Goal: Task Accomplishment & Management: Use online tool/utility

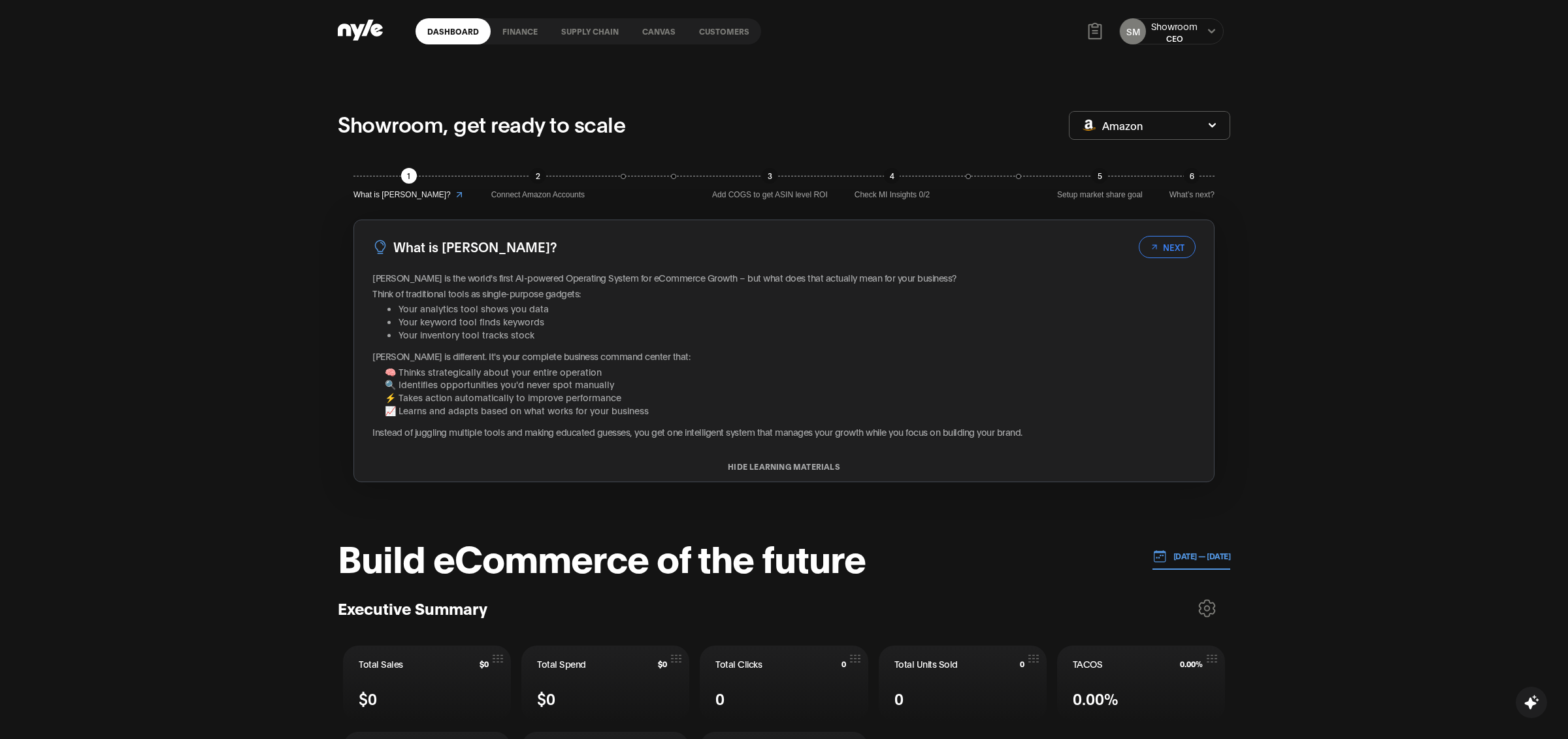
click at [593, 30] on link "Supply chain" at bounding box center [590, 31] width 81 height 26
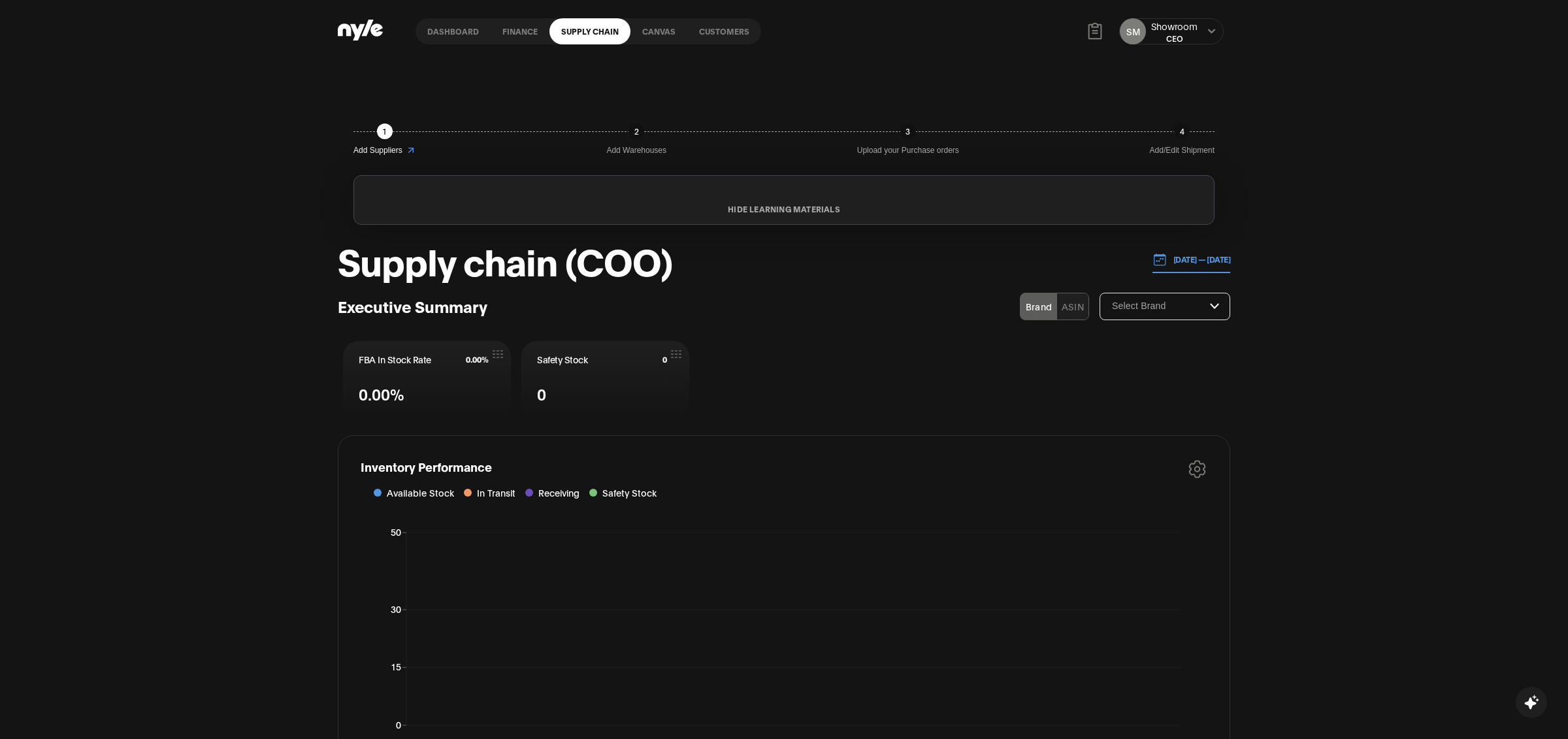
click at [710, 34] on link "Customers" at bounding box center [724, 31] width 74 height 26
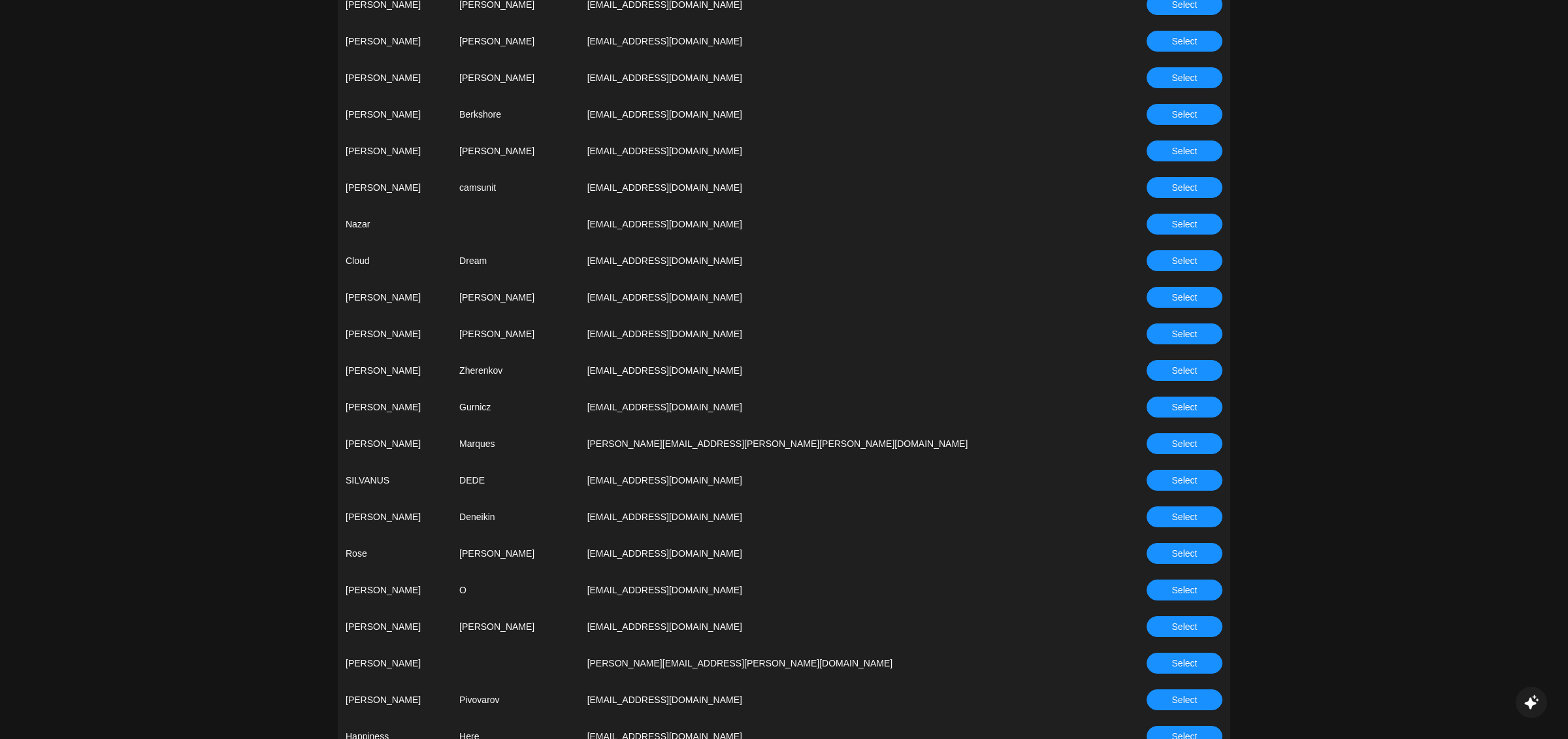
scroll to position [3418, 0]
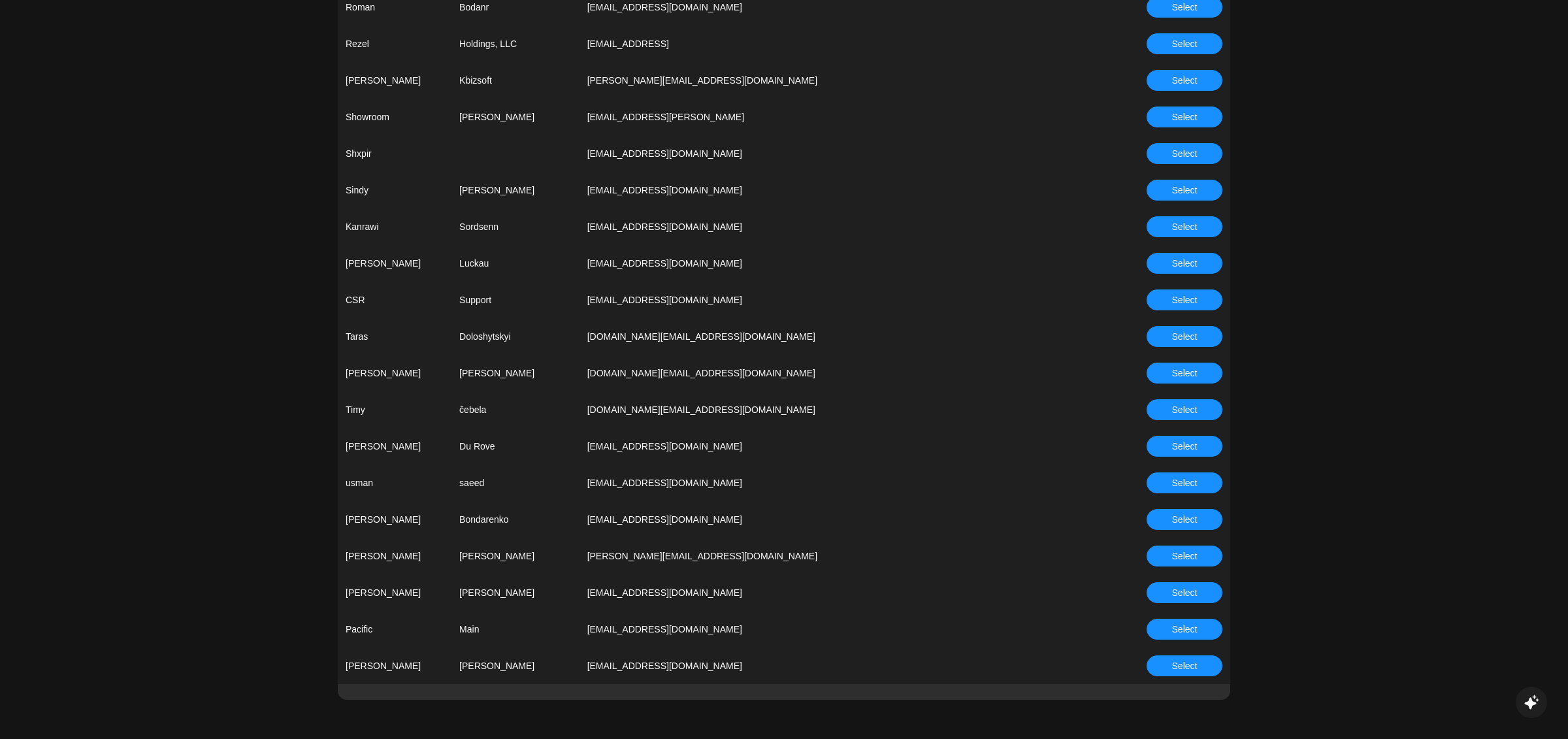
click at [1167, 631] on button "Select" at bounding box center [1184, 629] width 76 height 21
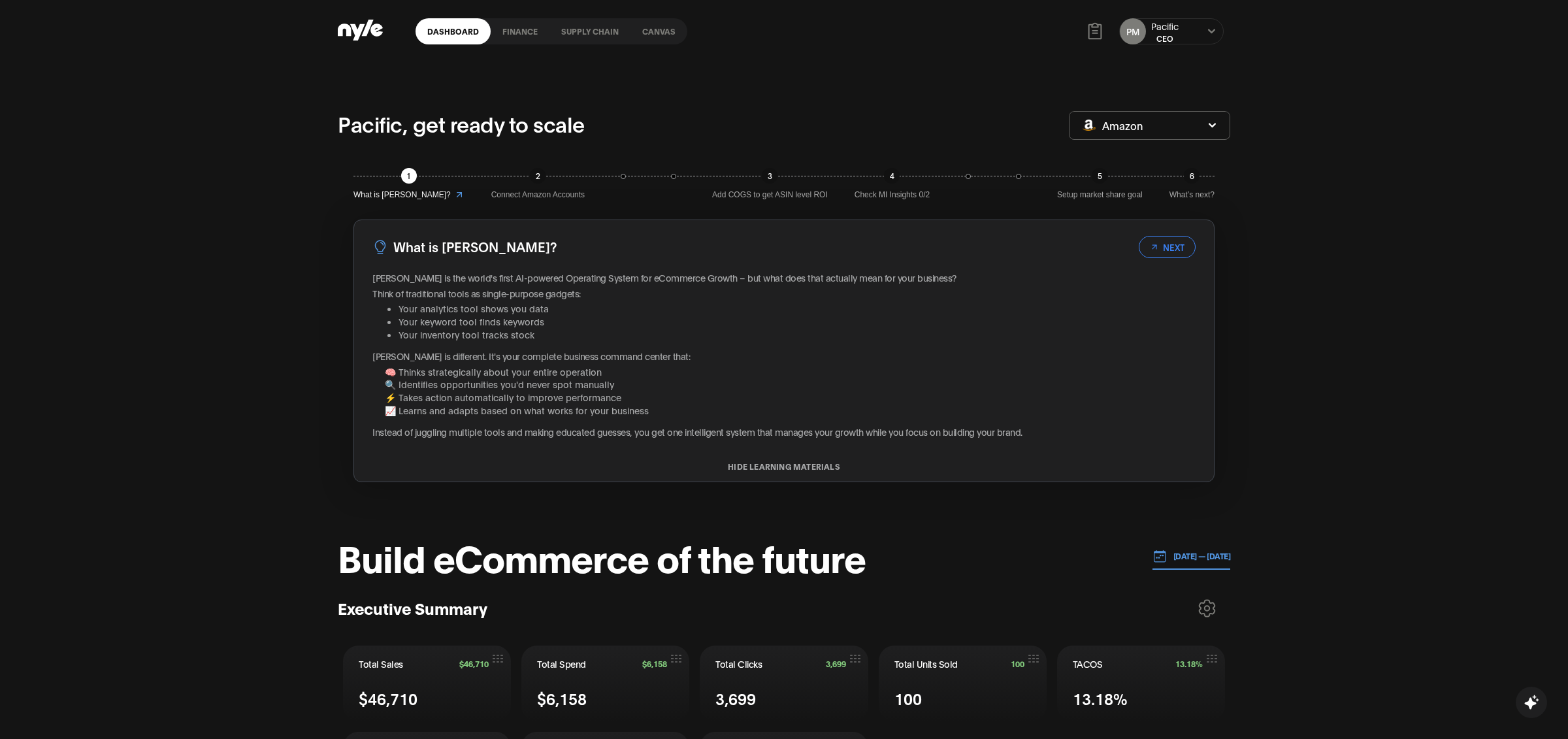
click at [587, 27] on link "Supply chain" at bounding box center [590, 31] width 81 height 26
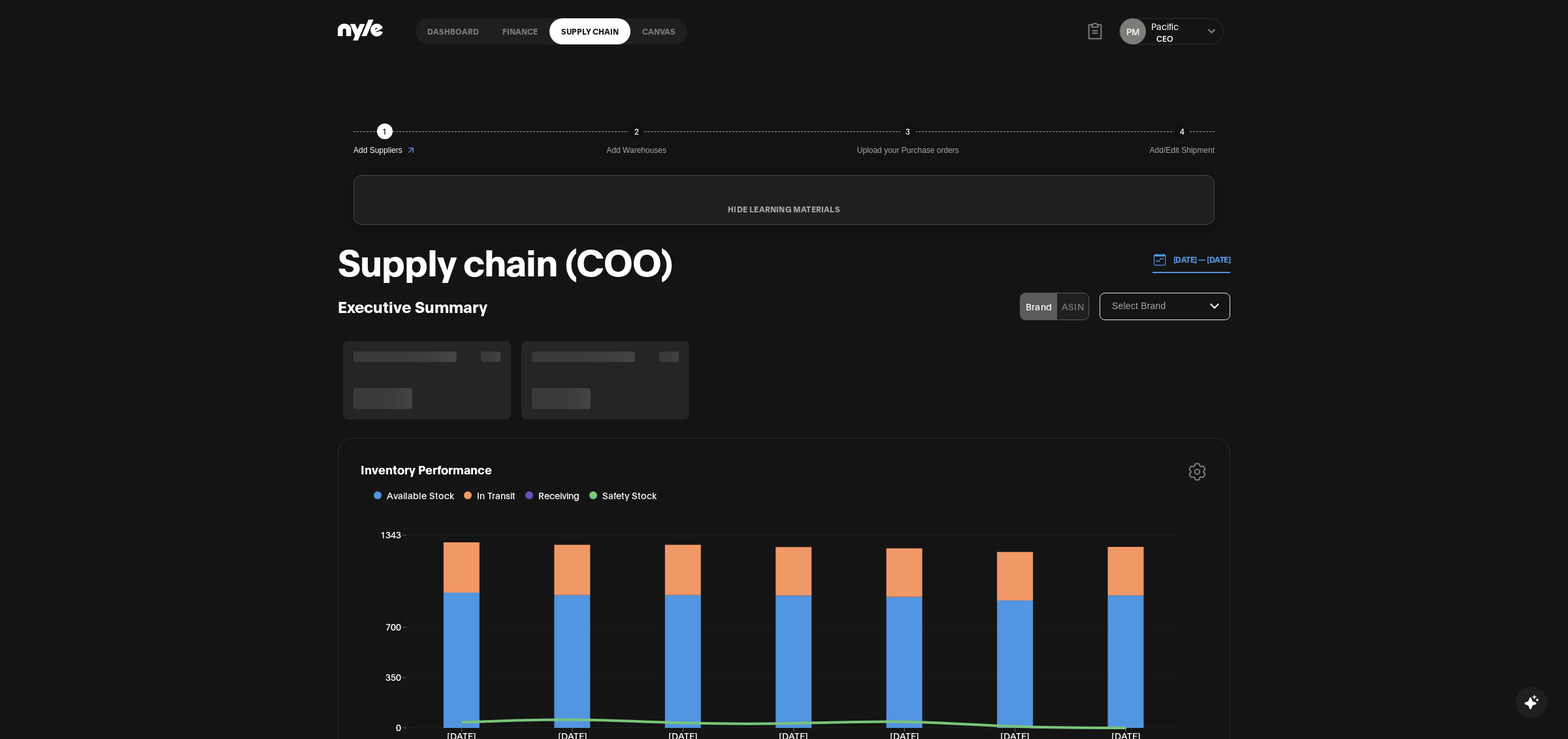
click at [1195, 268] on button "[DATE] — [DATE]" at bounding box center [1191, 259] width 78 height 27
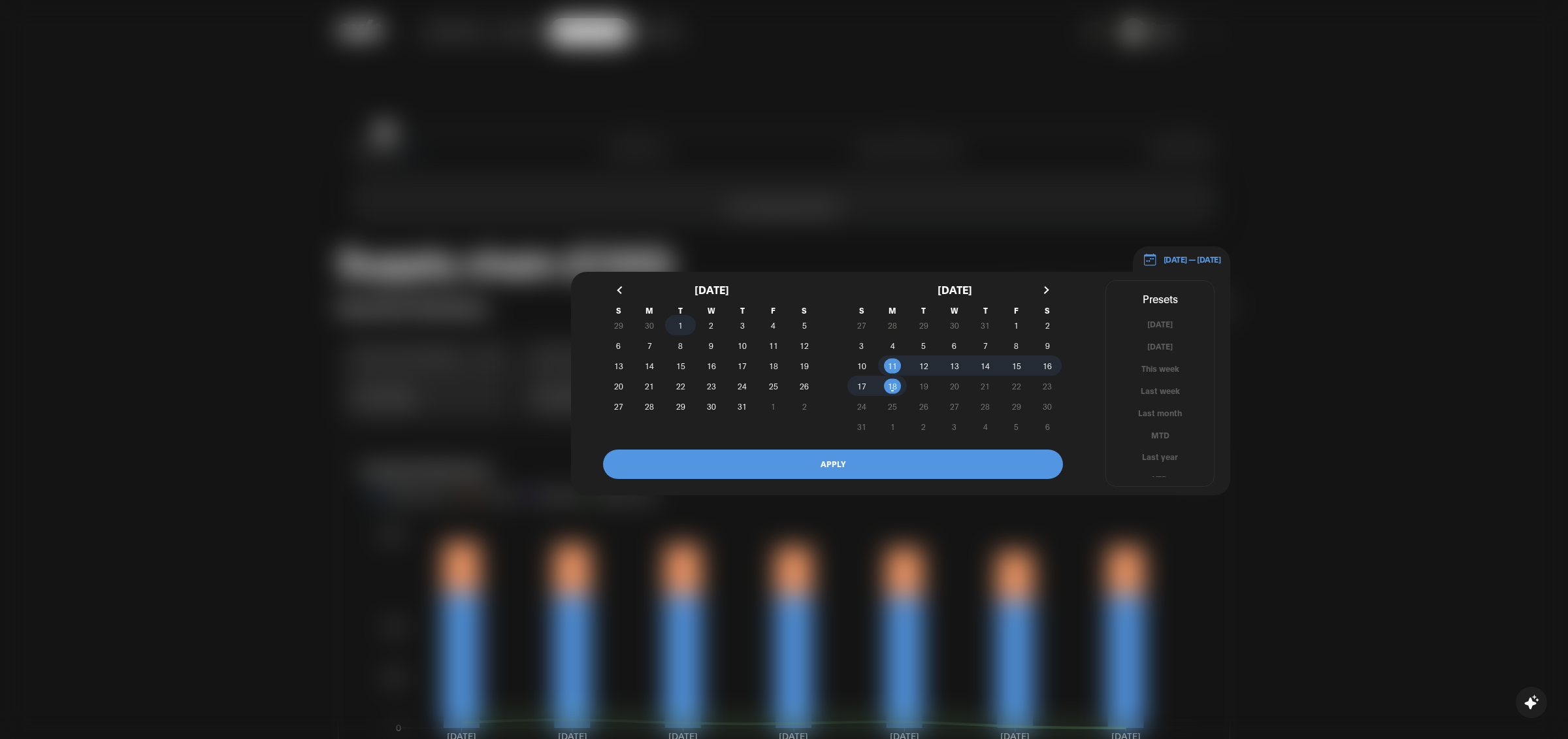
click at [667, 319] on span "1" at bounding box center [680, 325] width 31 height 14
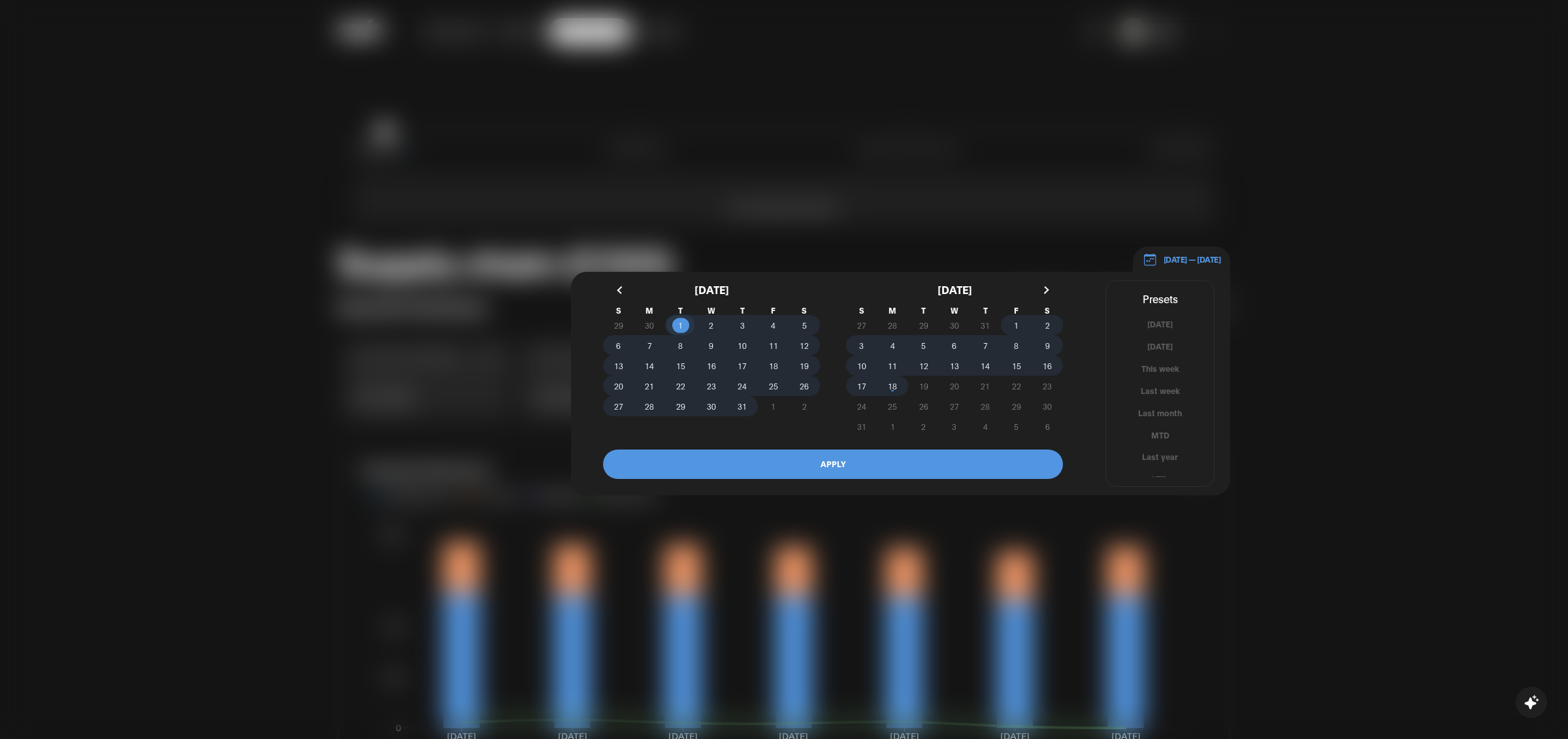
click at [901, 379] on span "18" at bounding box center [892, 386] width 31 height 14
click at [845, 465] on button "APPLY" at bounding box center [833, 465] width 460 height 29
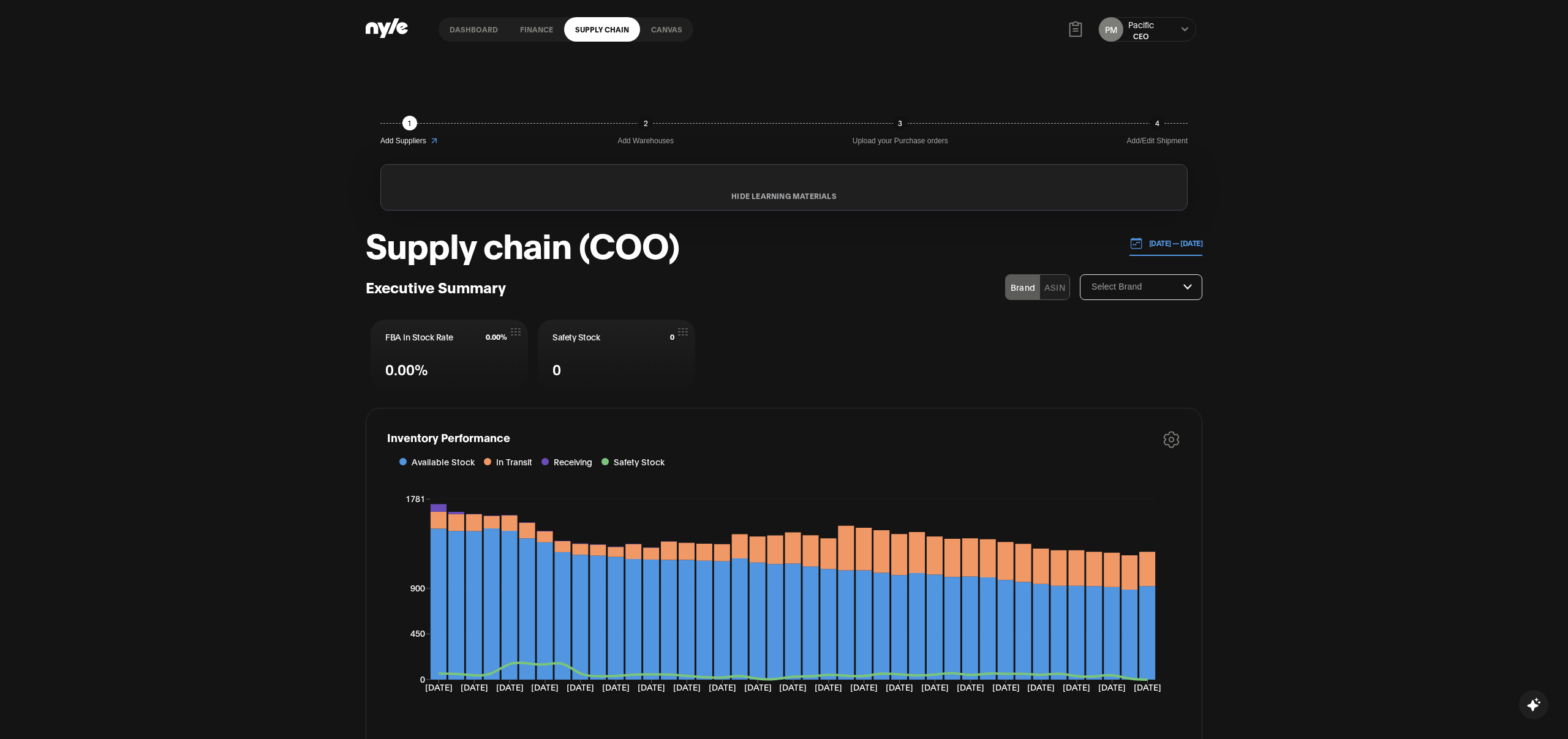
click at [406, 122] on div "1" at bounding box center [410, 123] width 15 height 15
click at [439, 137] on icon at bounding box center [434, 141] width 10 height 10
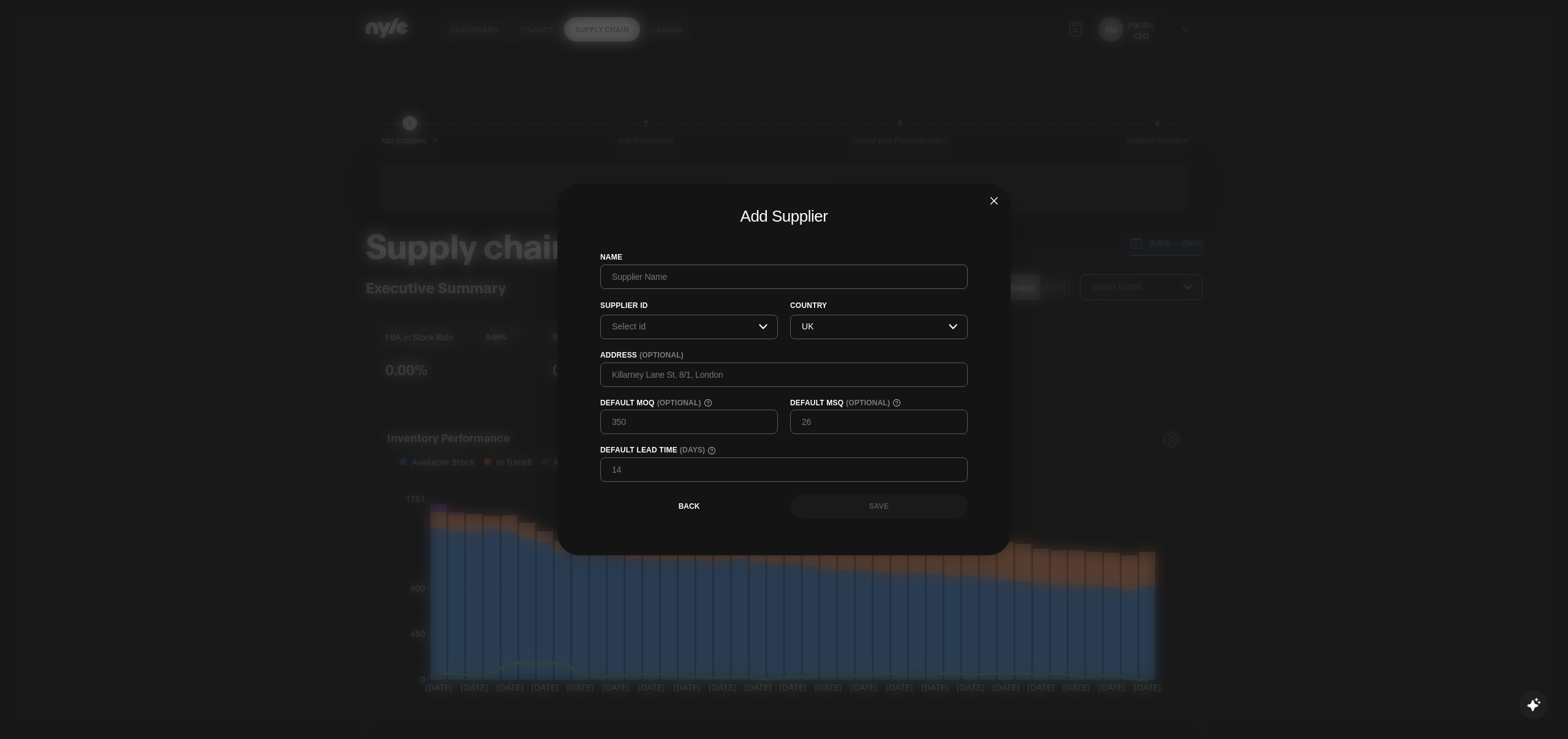
click at [997, 205] on icon "close" at bounding box center [994, 201] width 10 height 10
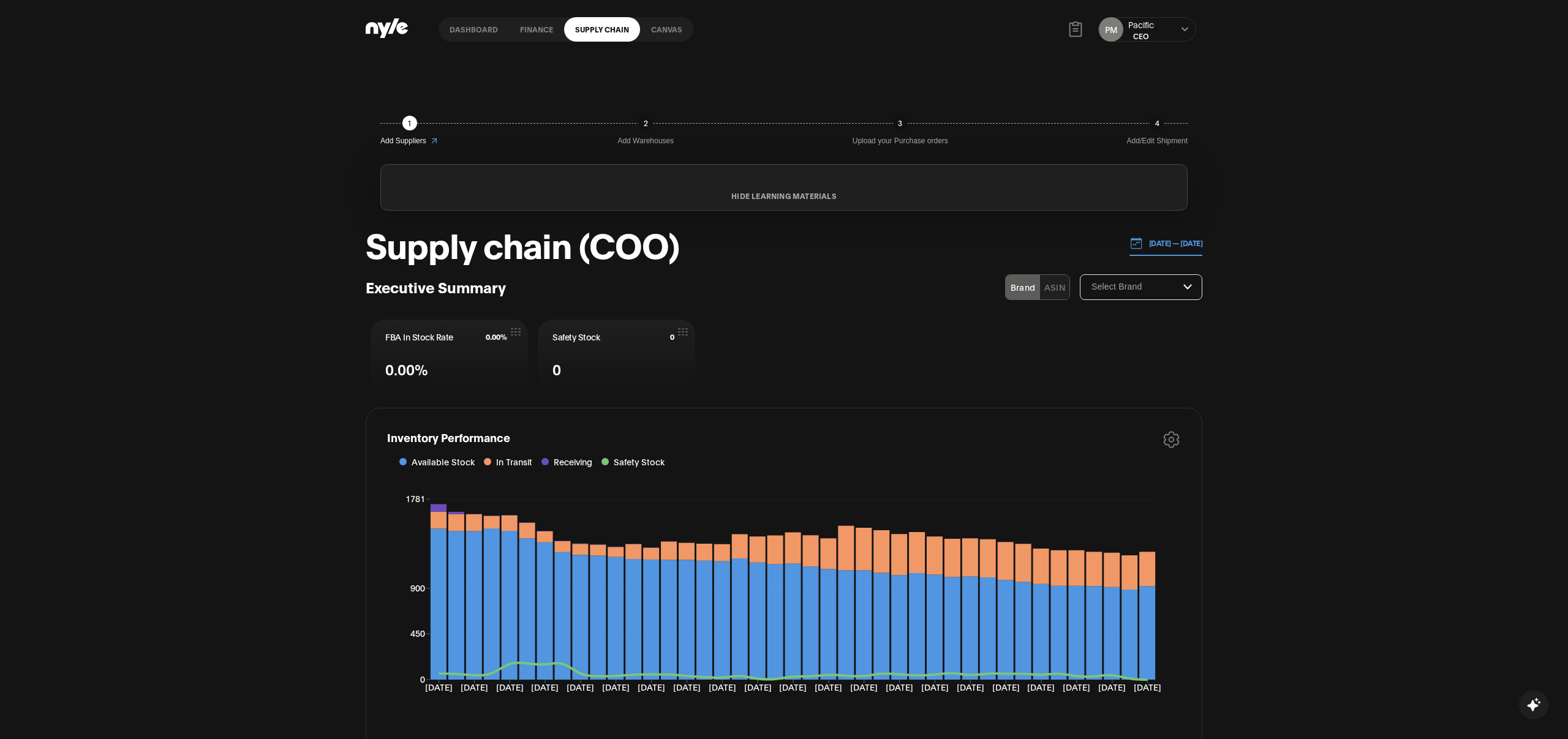
click at [642, 126] on div "2" at bounding box center [645, 123] width 15 height 15
click at [533, 26] on link "finance" at bounding box center [536, 29] width 55 height 24
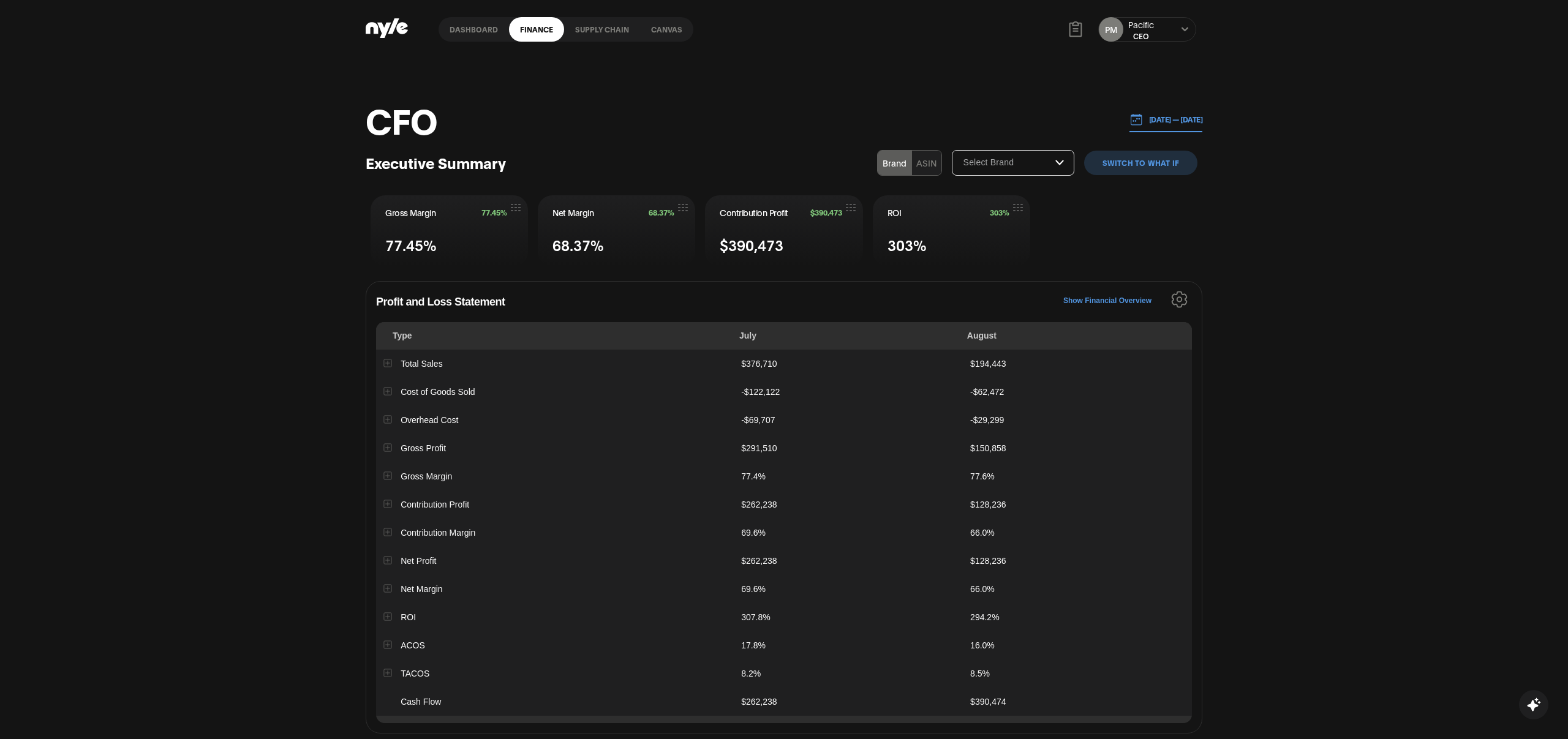
click at [589, 34] on link "Supply chain" at bounding box center [602, 29] width 76 height 24
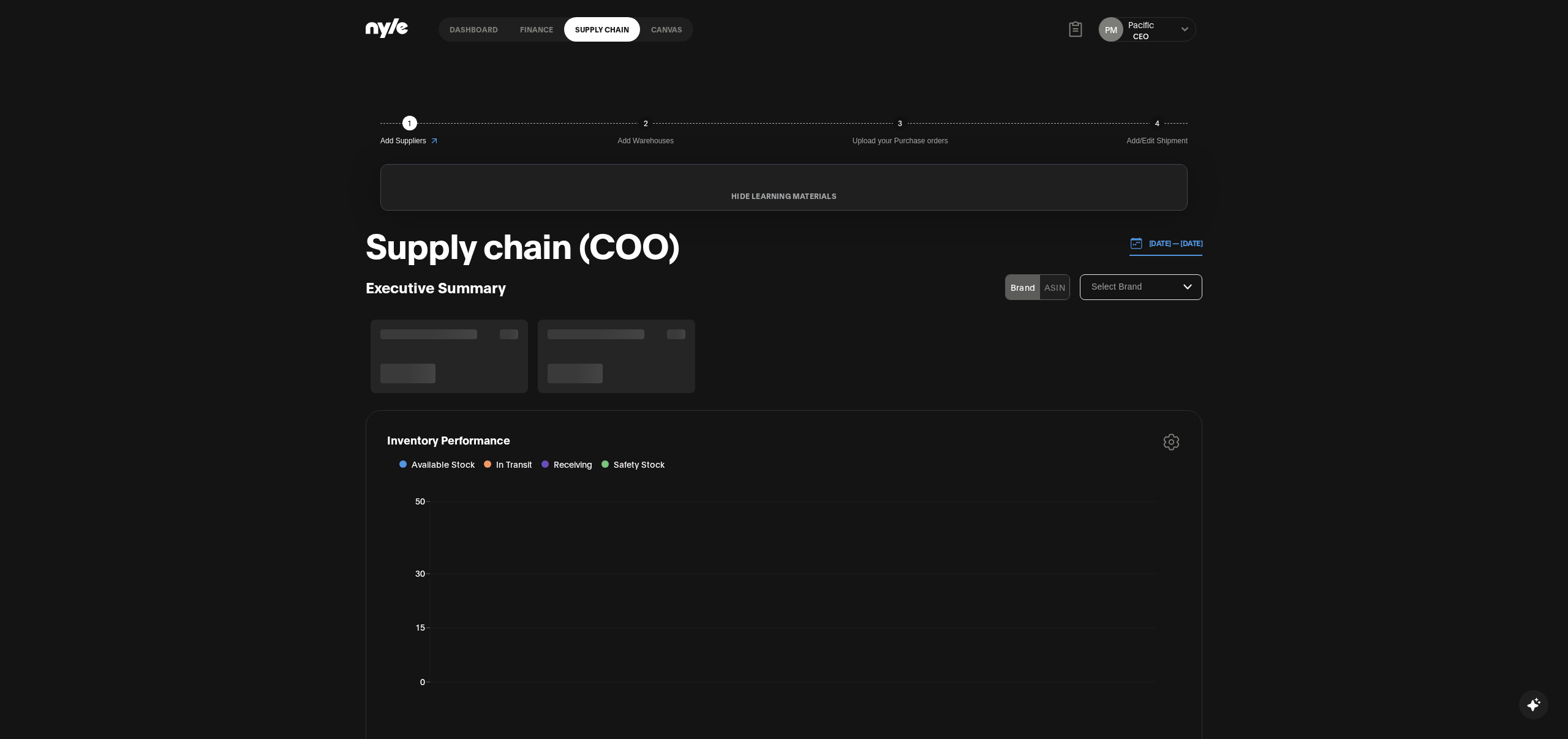
click at [466, 25] on link "Dashboard" at bounding box center [473, 29] width 70 height 24
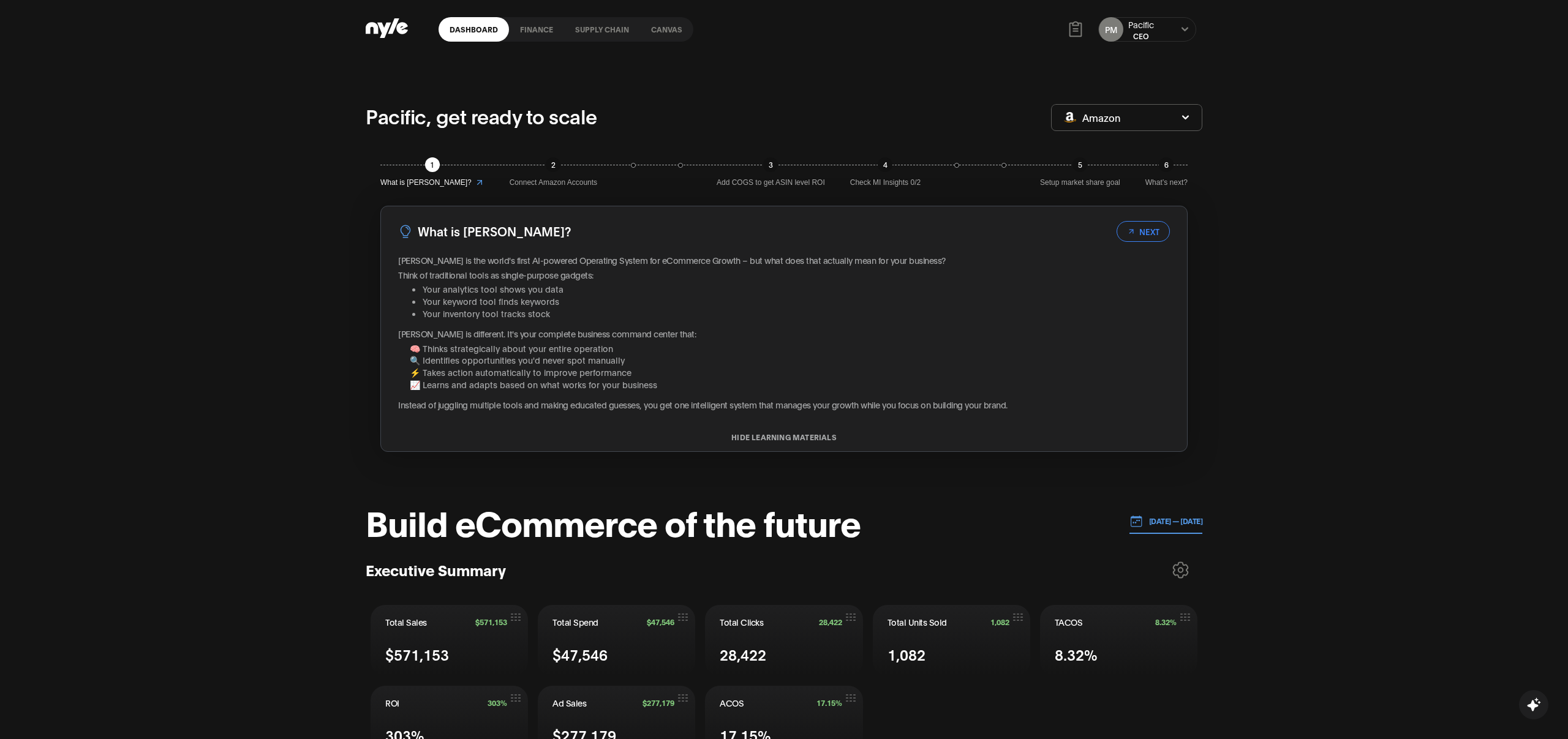
click at [663, 23] on link "Canvas" at bounding box center [667, 29] width 53 height 24
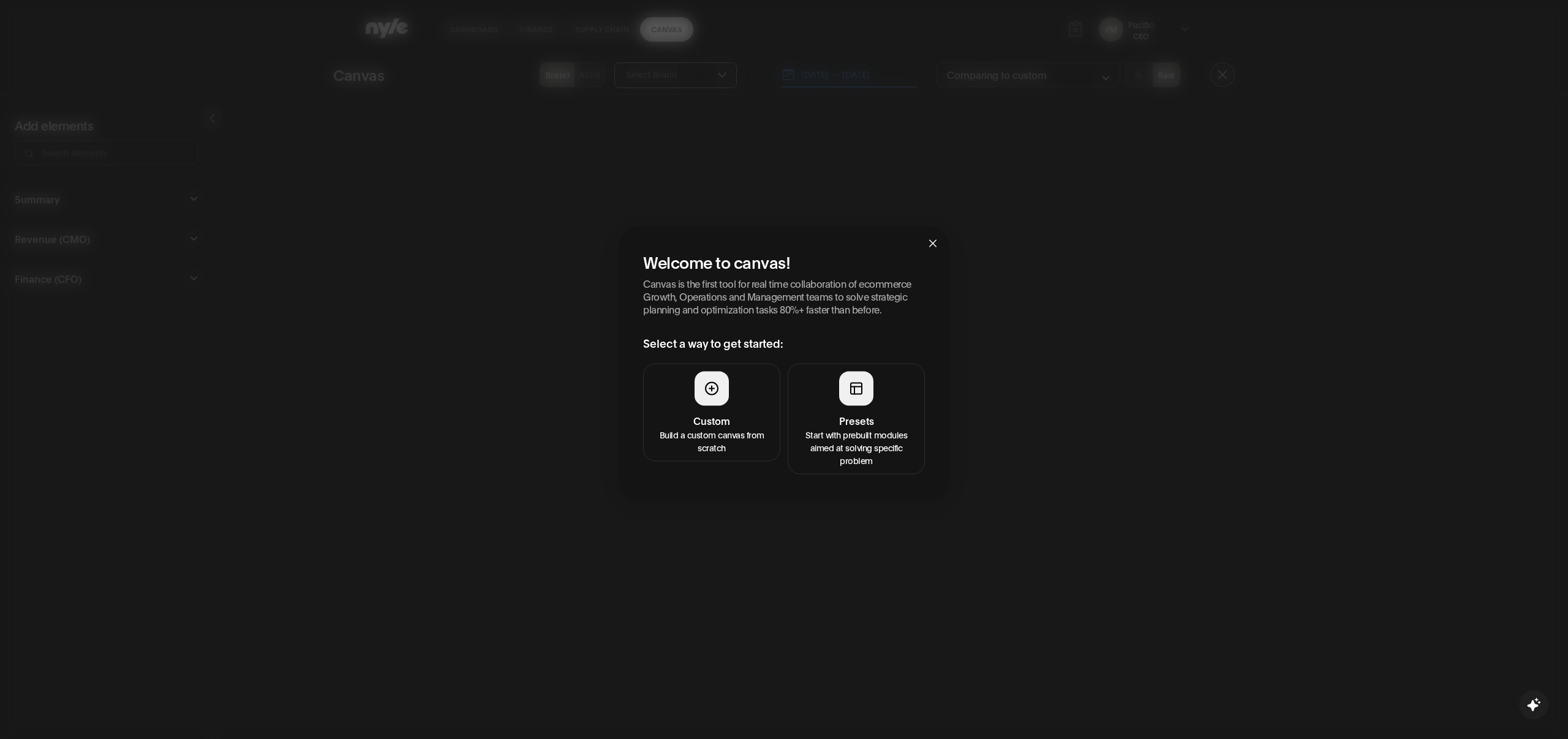
click at [867, 421] on h4 "Presets" at bounding box center [856, 420] width 121 height 15
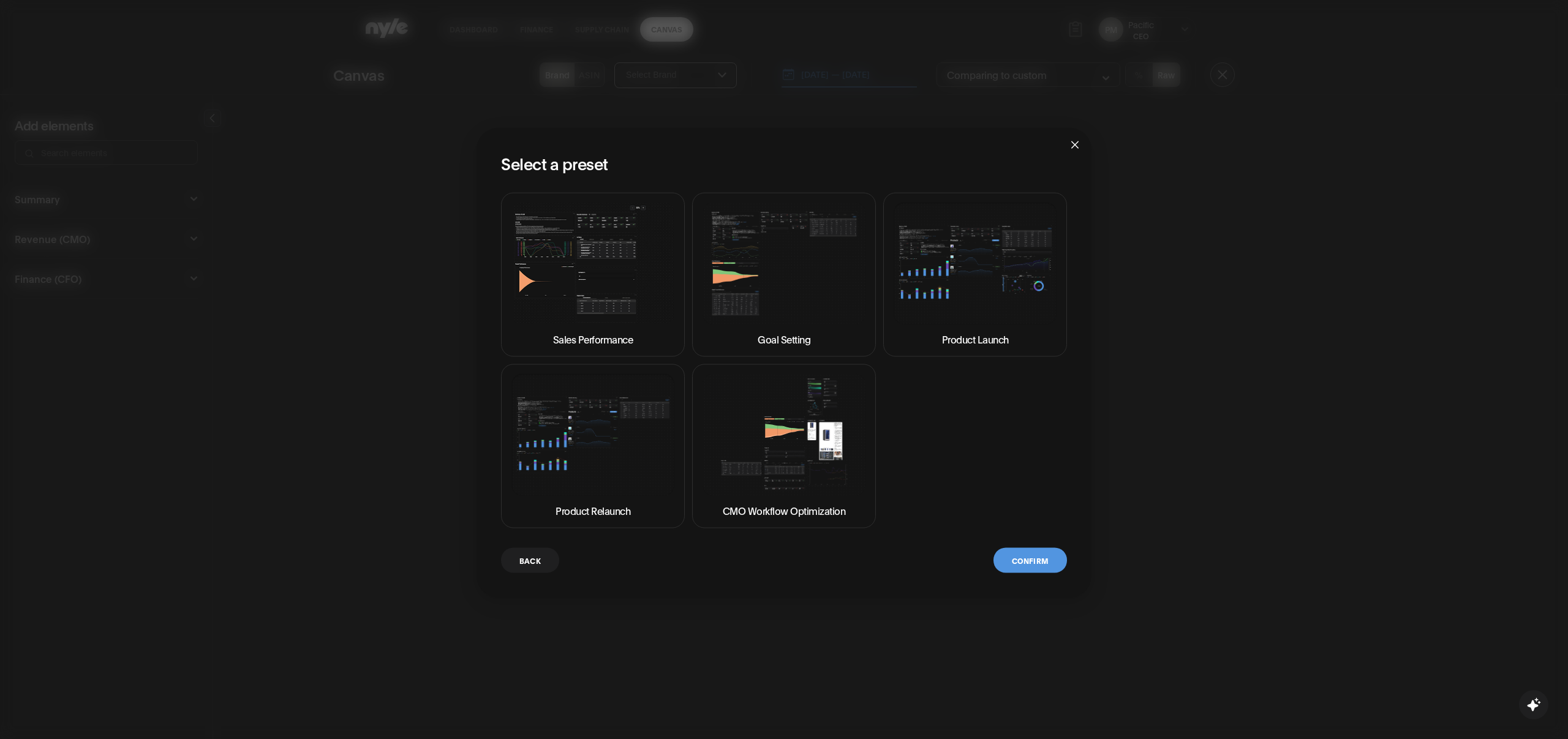
click at [638, 283] on img at bounding box center [593, 263] width 163 height 122
click at [1021, 558] on button "Confirm" at bounding box center [1029, 559] width 73 height 25
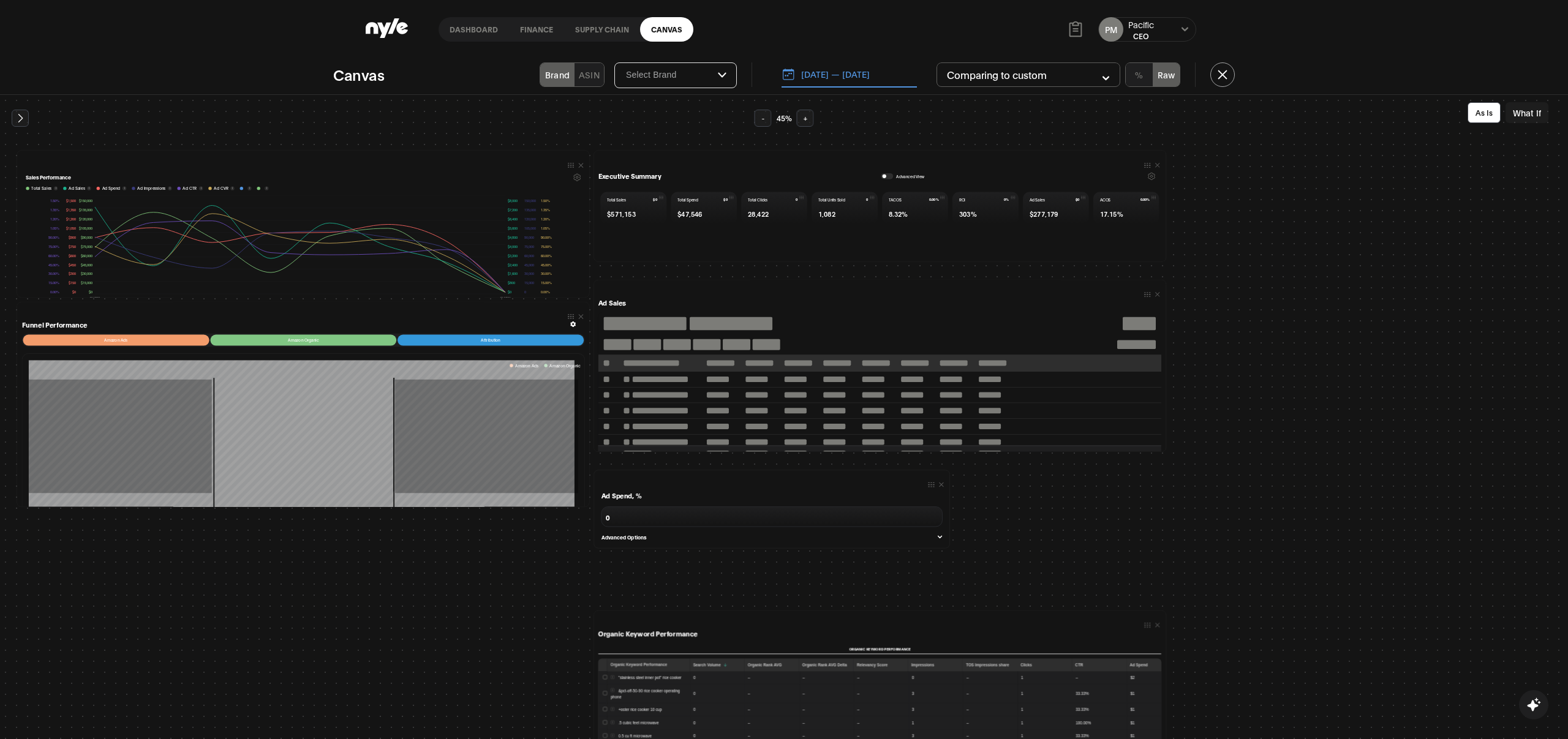
click at [720, 78] on span "button" at bounding box center [722, 75] width 9 height 10
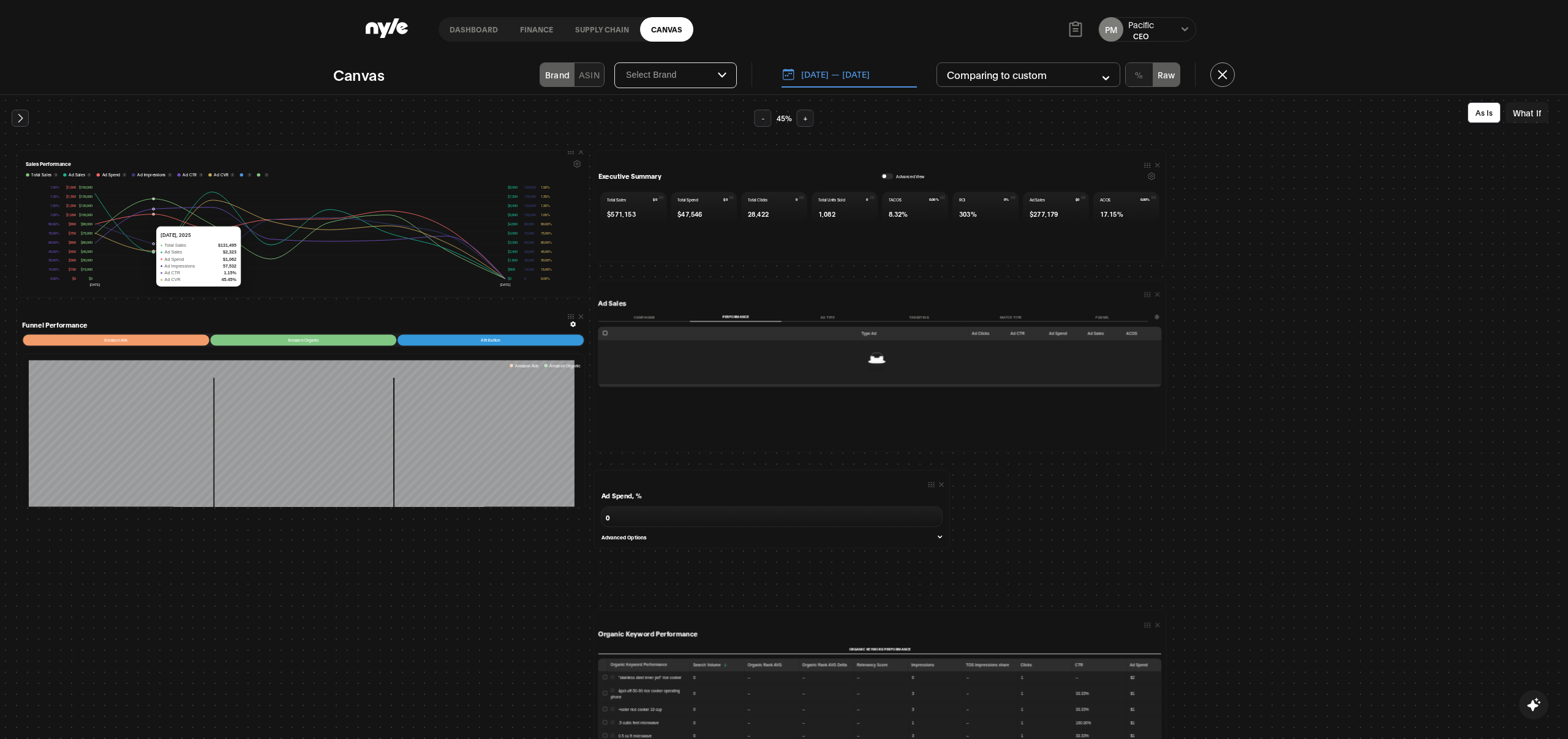
scroll to position [31, 0]
click at [848, 59] on div "Canvas Brand ASIN Select Brand 07.01.2025 — 08.18.2025 Comparing to custom % Ra…" at bounding box center [784, 399] width 1568 height 680
click at [838, 69] on button "07.01.2025 — 08.18.2025" at bounding box center [849, 75] width 135 height 26
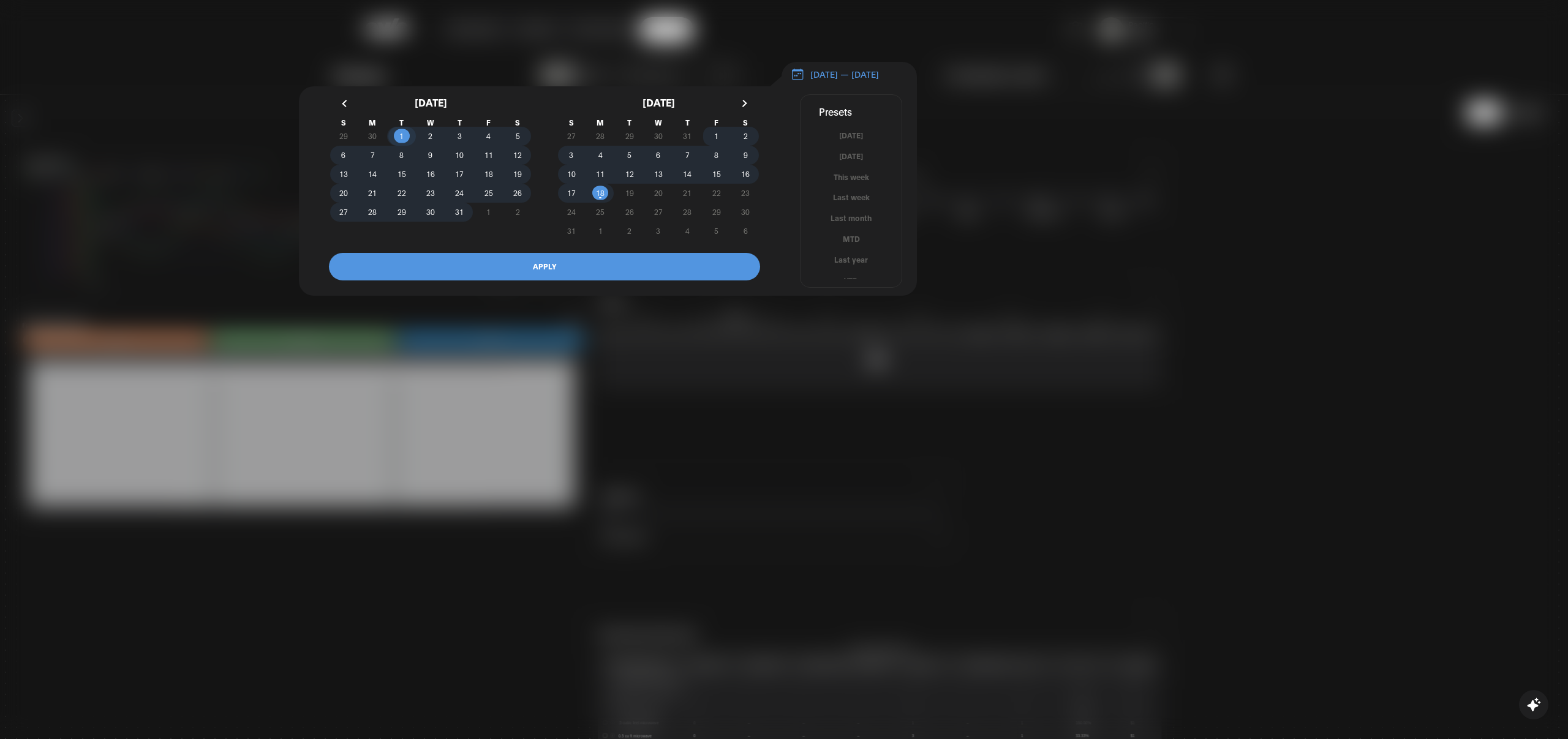
click at [402, 141] on span "1" at bounding box center [401, 135] width 4 height 22
click at [599, 203] on span "18" at bounding box center [600, 193] width 9 height 22
click at [557, 272] on button "APPLY" at bounding box center [544, 267] width 431 height 27
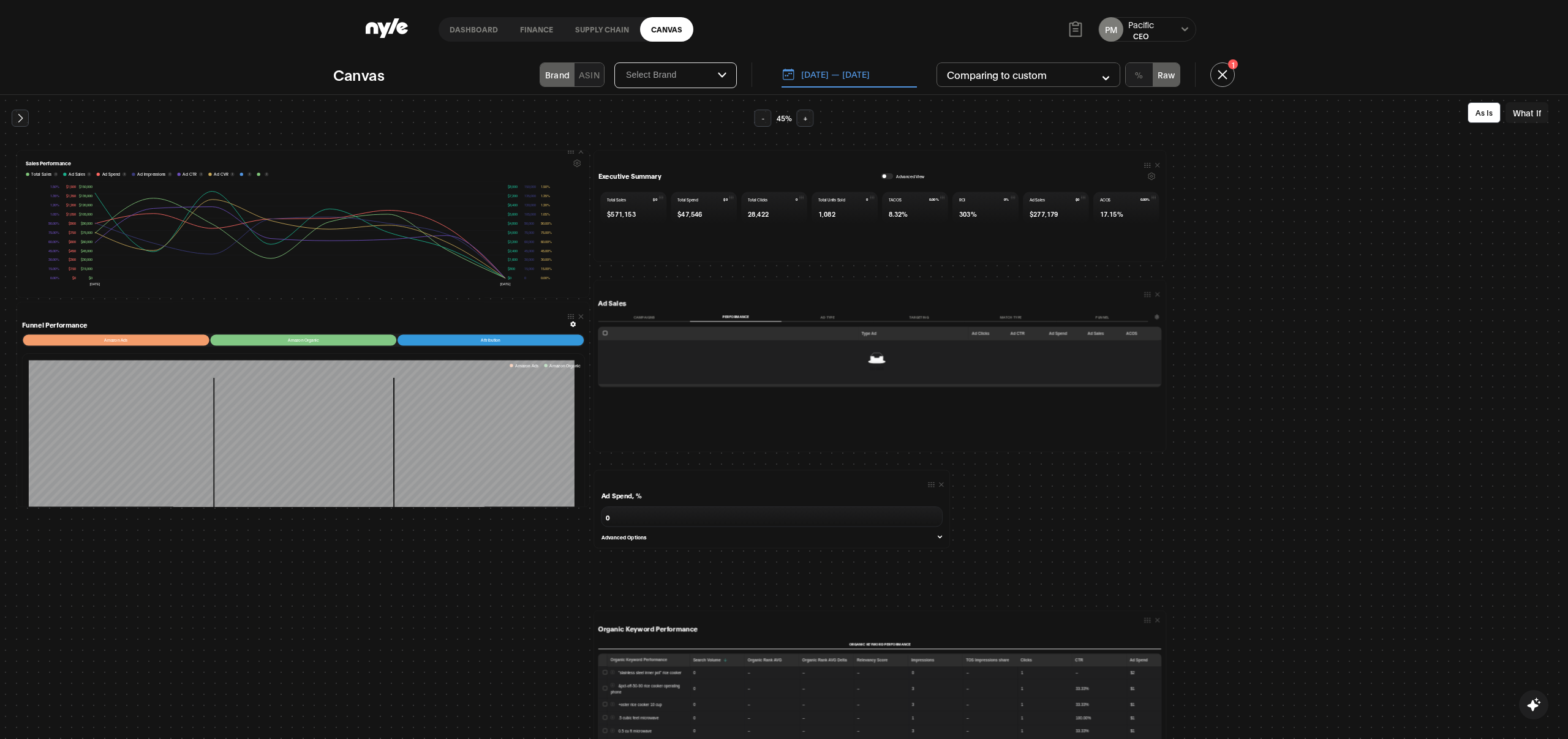
scroll to position [15, 0]
click at [640, 309] on div "Ad Sales Campaigns Performance Ad Type Targeting Match type Funnel Type Ad Ad C…" at bounding box center [880, 380] width 563 height 163
click at [640, 319] on button "Campaigns" at bounding box center [644, 316] width 92 height 9
click at [730, 313] on button "Performance" at bounding box center [736, 316] width 92 height 9
click at [639, 317] on button "Campaigns" at bounding box center [644, 316] width 92 height 9
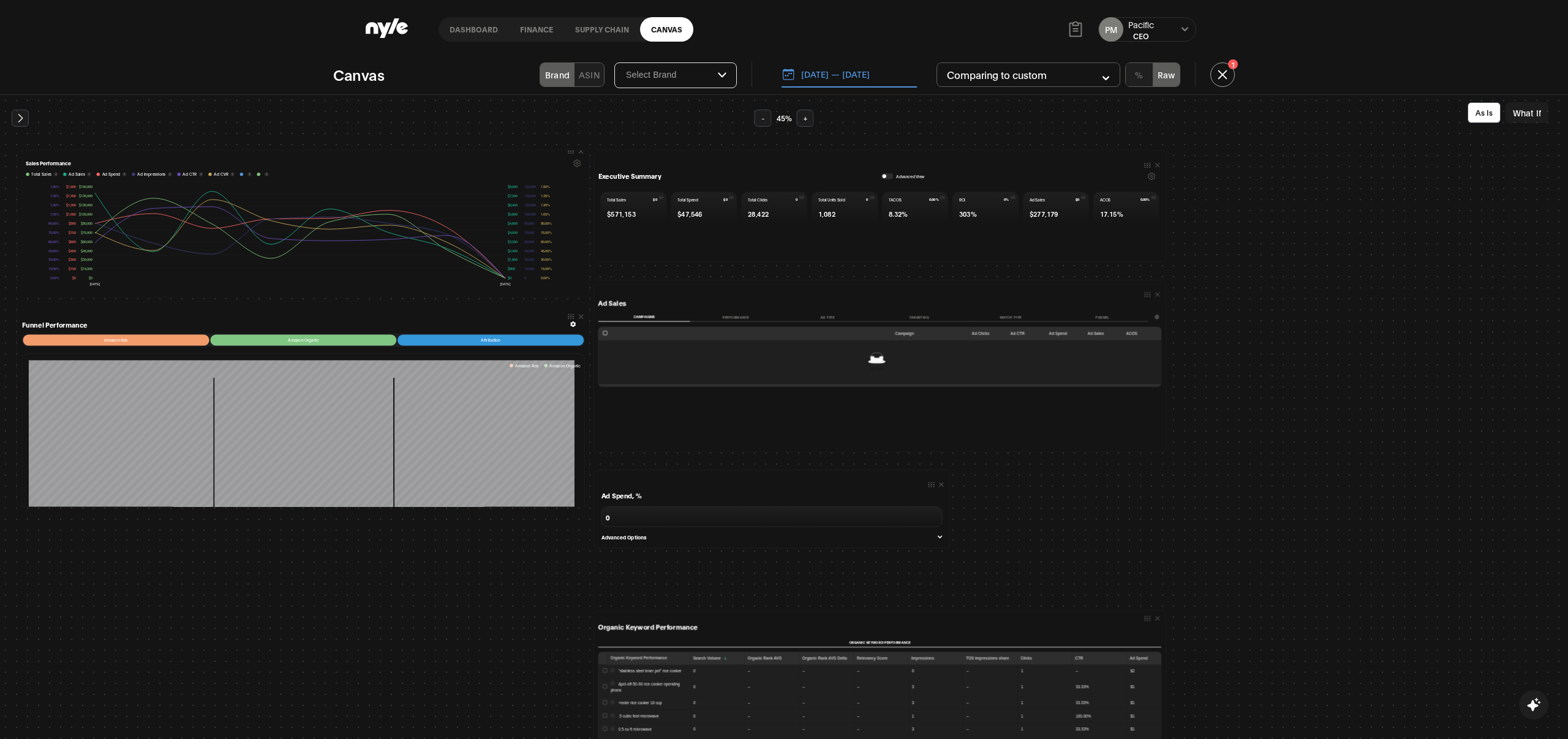
click at [1469, 118] on button "What If" at bounding box center [1526, 113] width 43 height 21
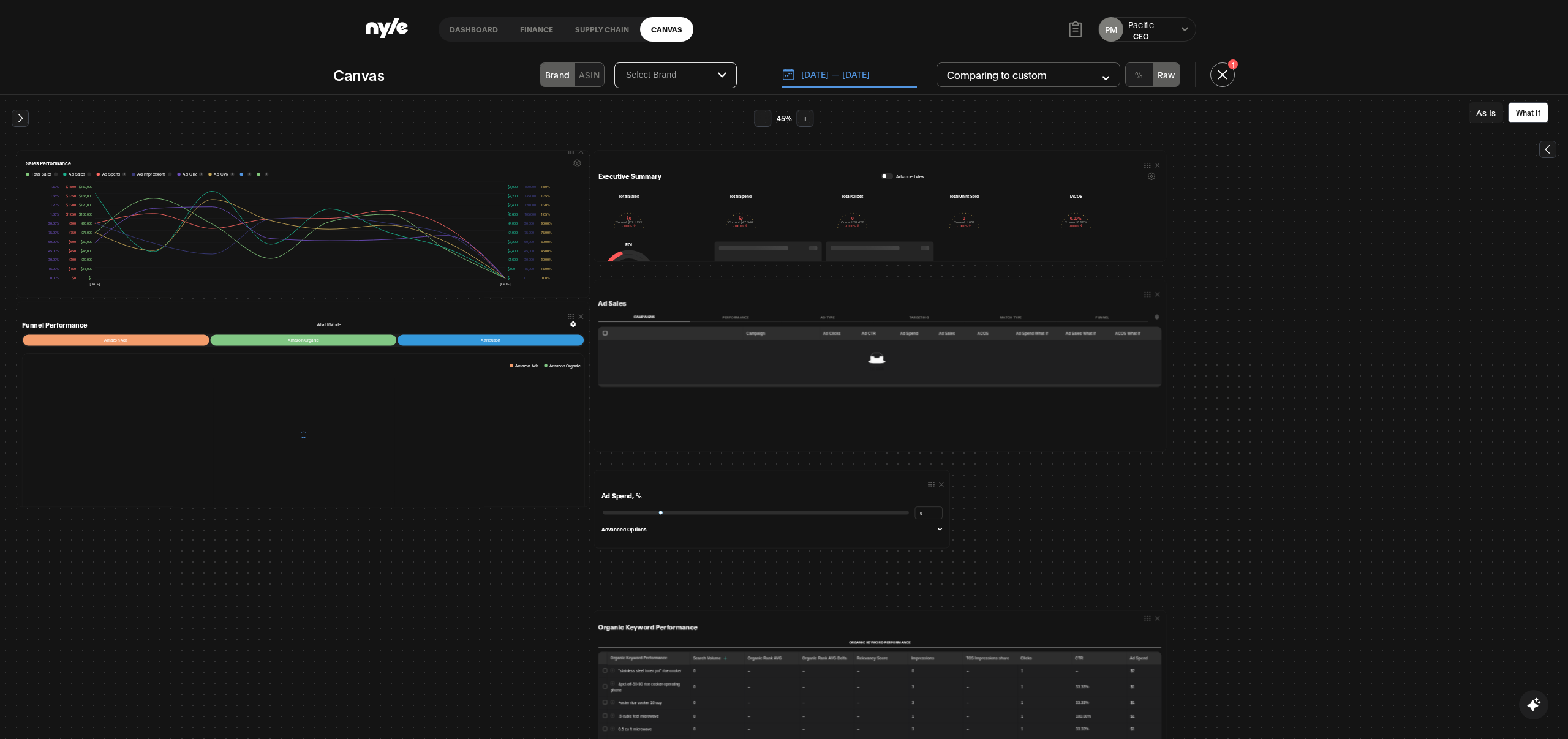
click at [1469, 149] on icon at bounding box center [1547, 149] width 12 height 12
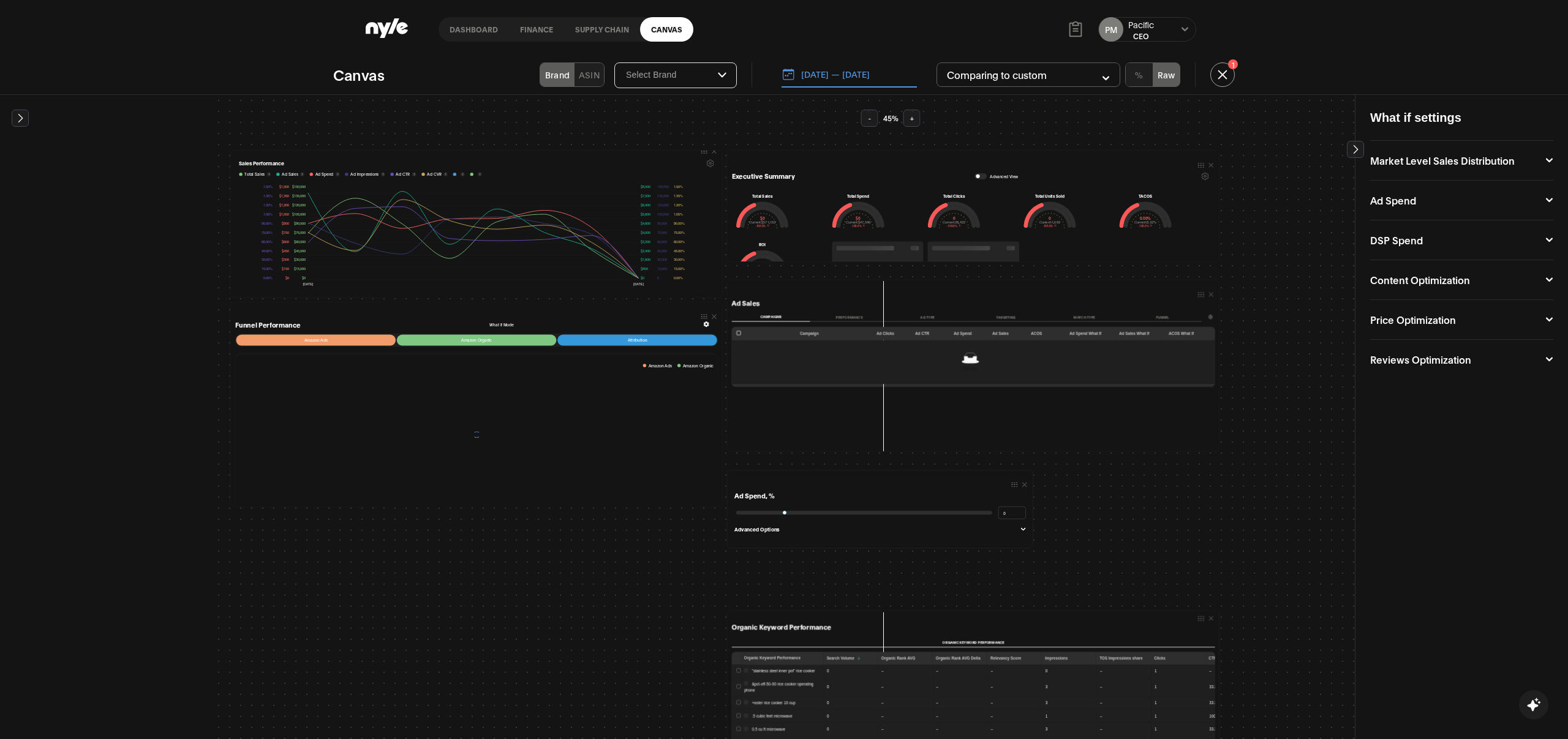
click at [1469, 201] on icon at bounding box center [1549, 199] width 6 height 4
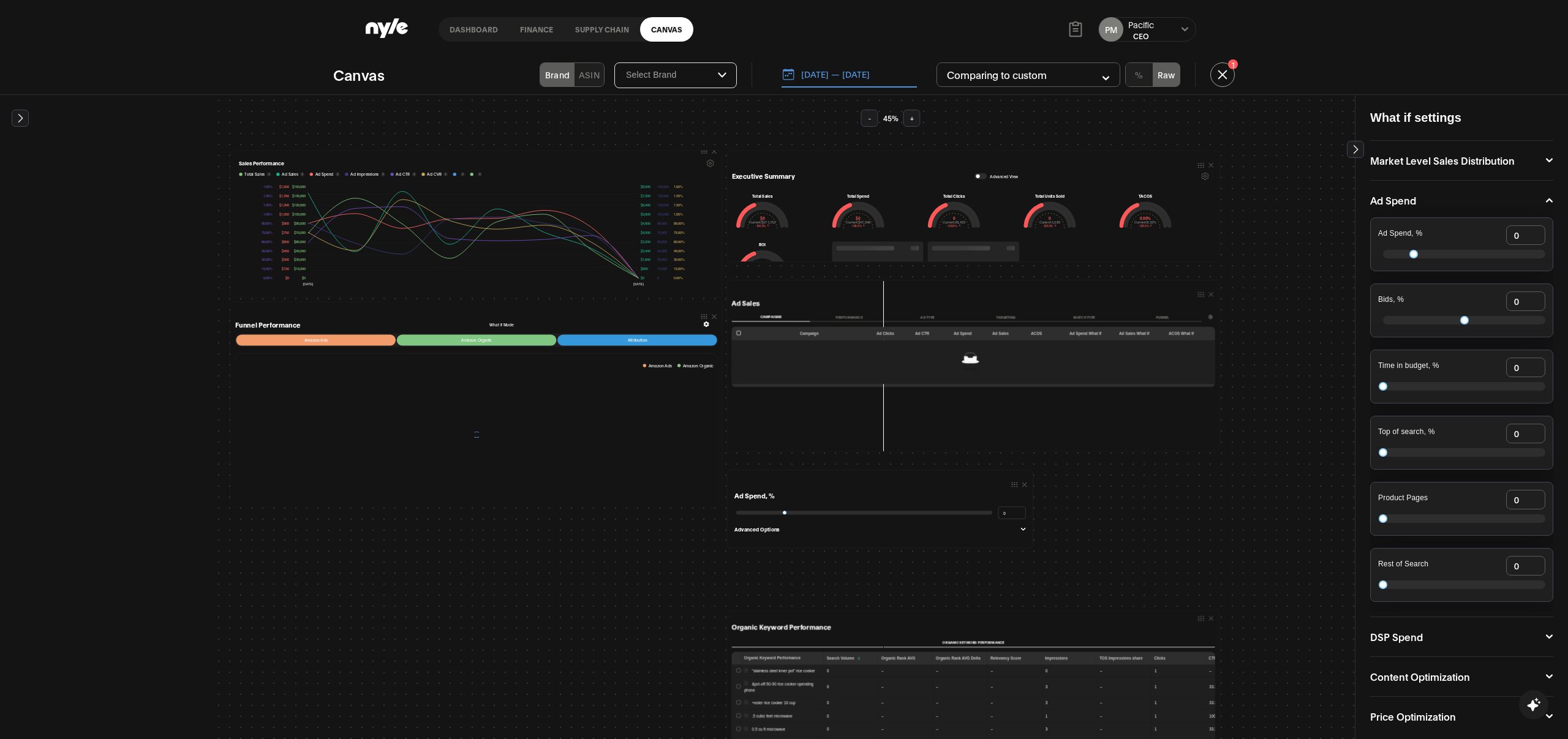
click at [1017, 525] on button "Advanced Options" at bounding box center [880, 529] width 292 height 7
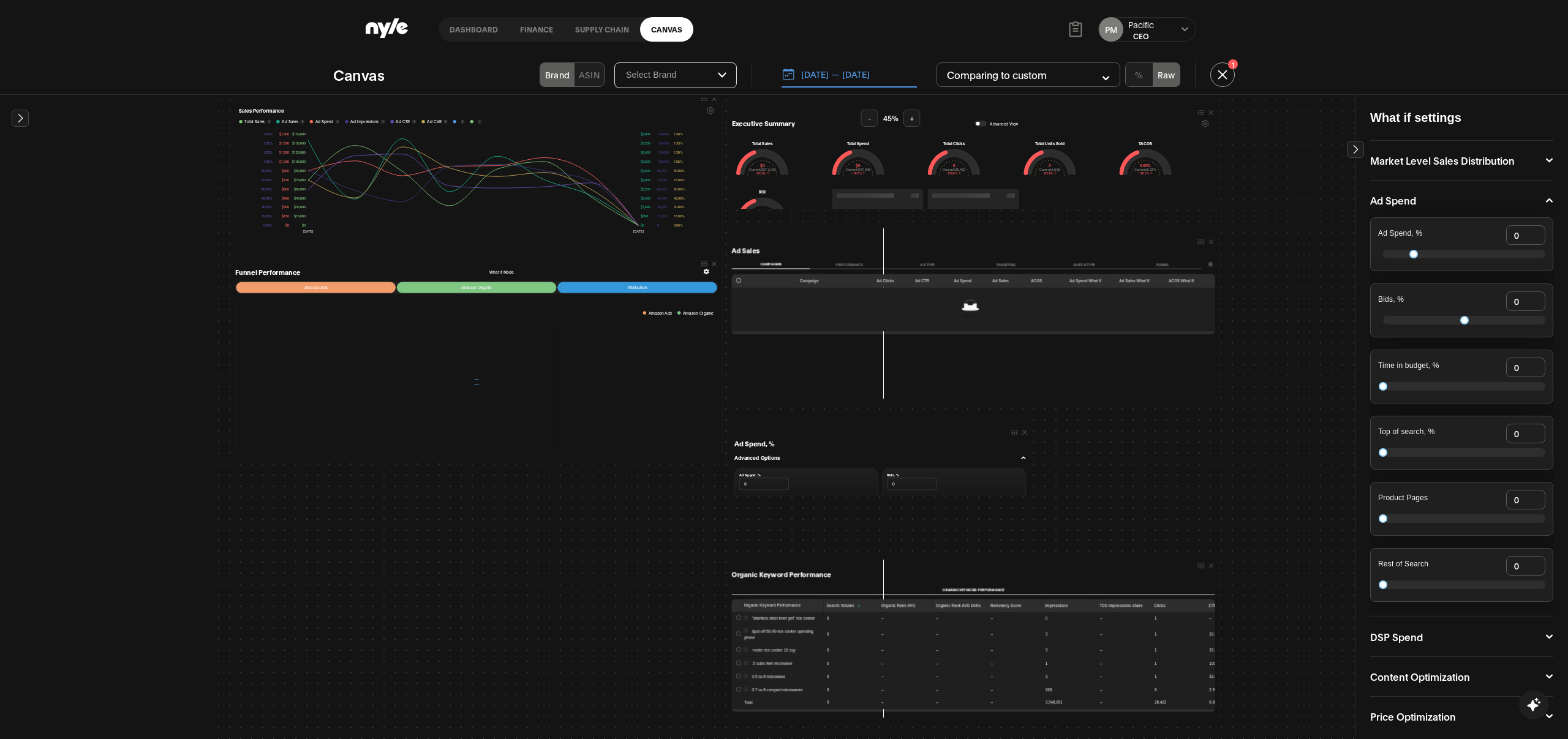
scroll to position [60, 0]
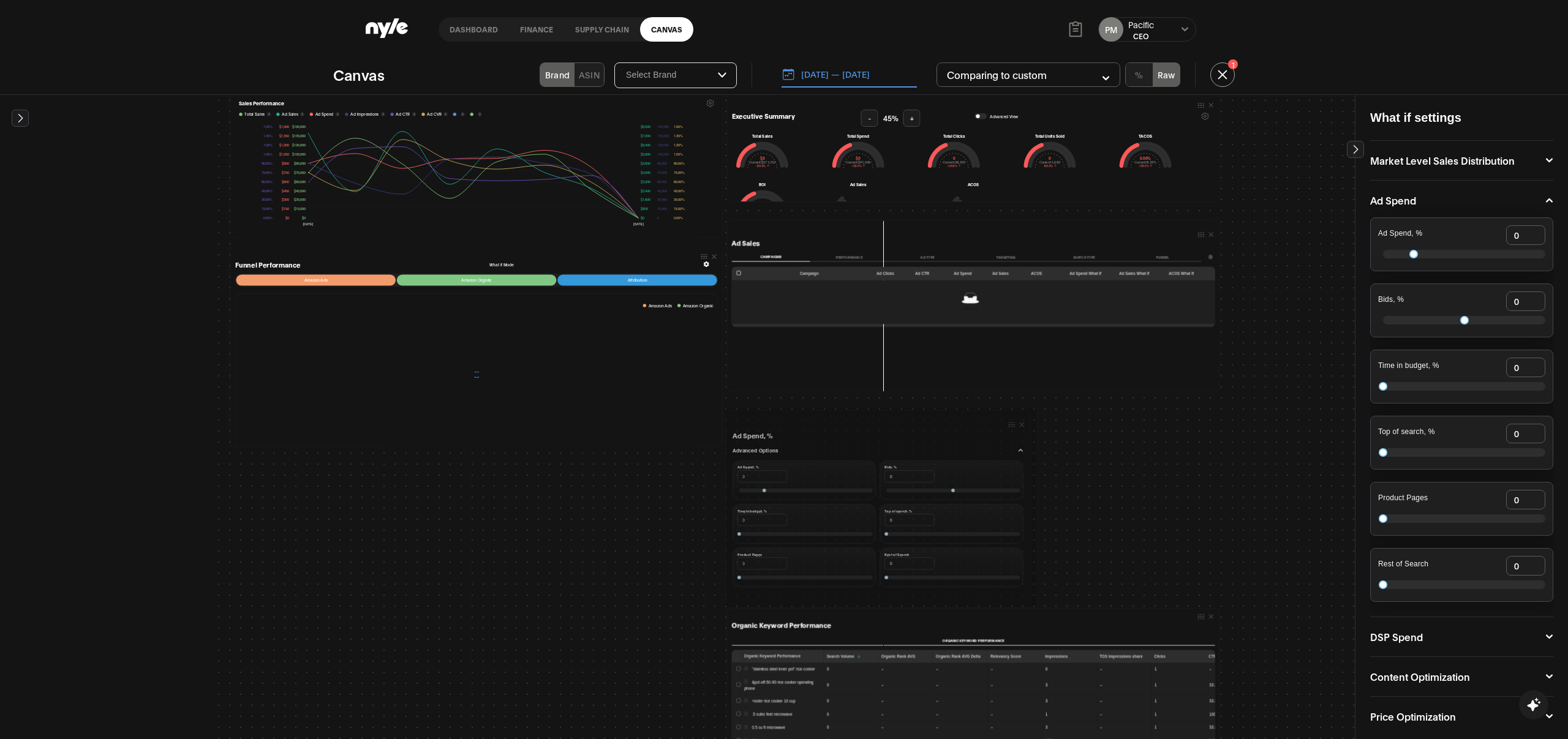
drag, startPoint x: 1027, startPoint y: 484, endPoint x: 1027, endPoint y: 600, distance: 116.0
click at [0, 0] on div at bounding box center [0, 0] width 0 height 0
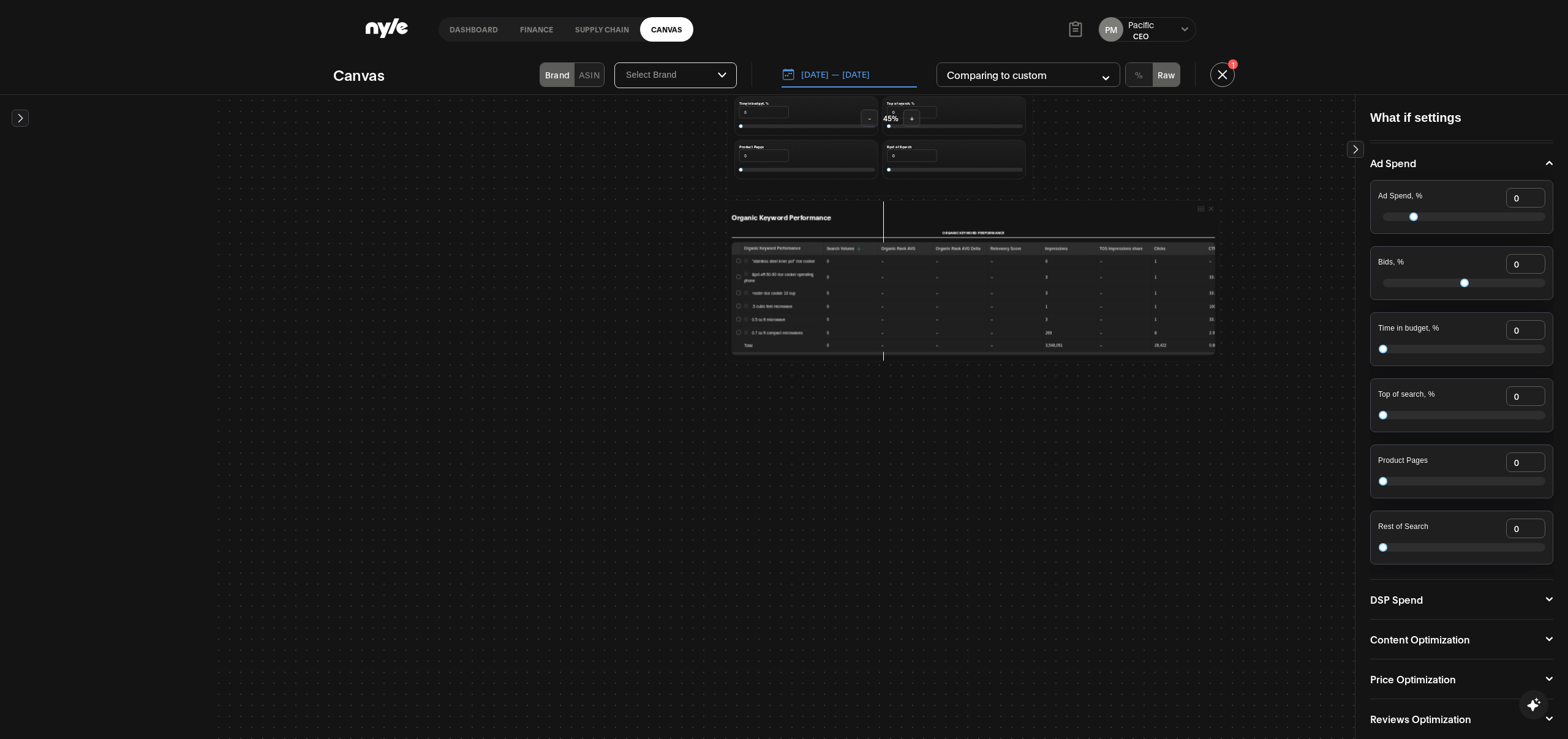
scroll to position [47, 0]
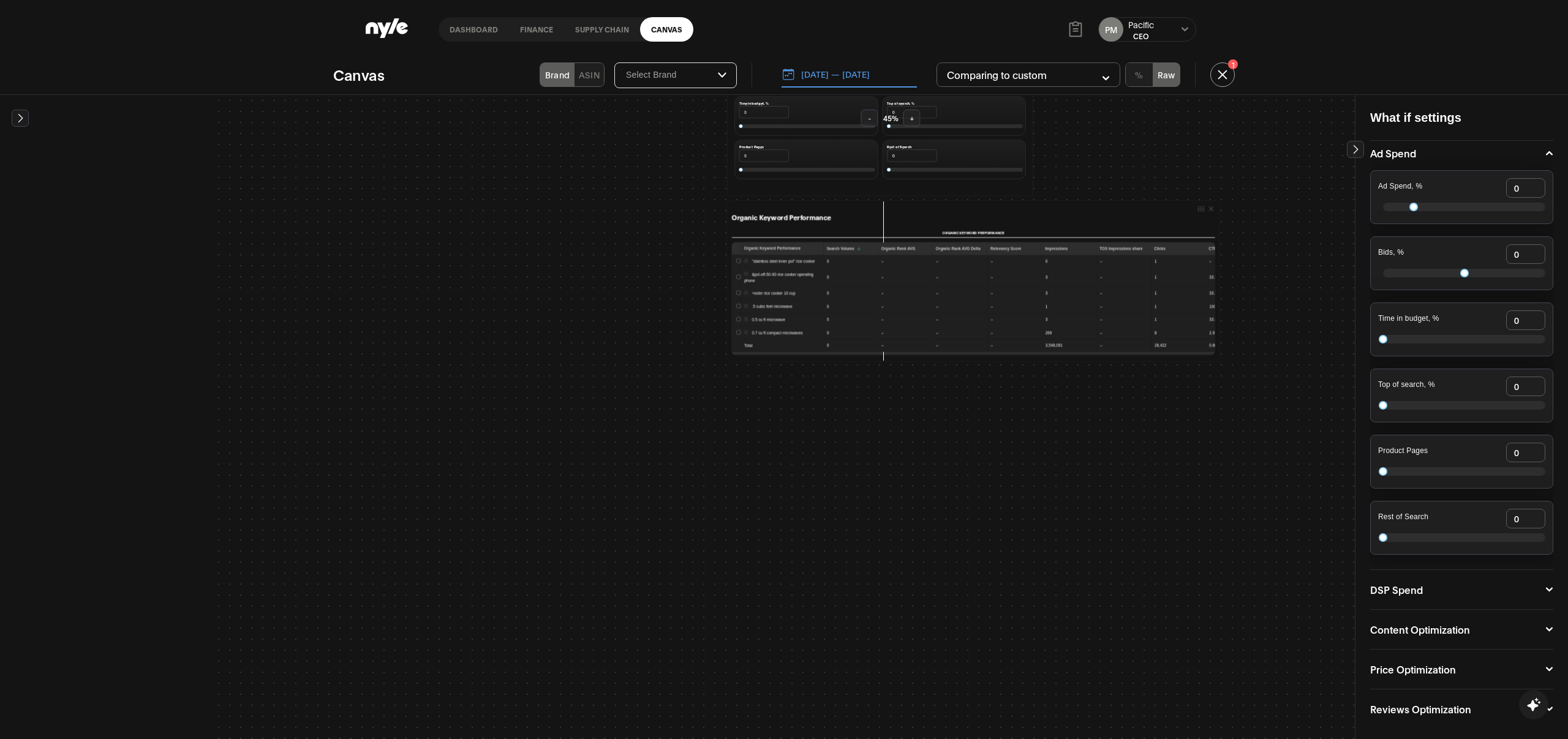
click at [1469, 587] on button "DSP Spend" at bounding box center [1461, 589] width 183 height 10
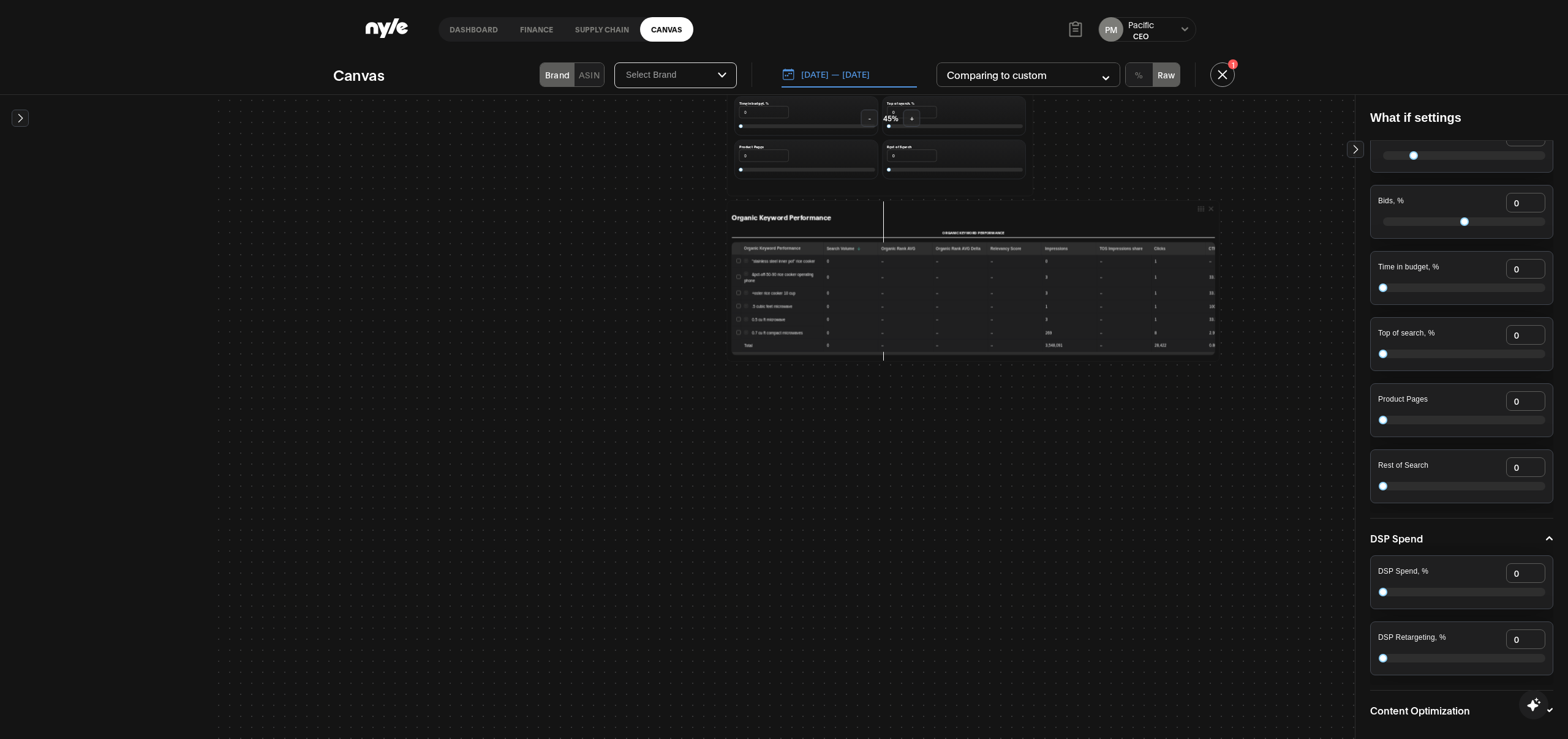
scroll to position [179, 0]
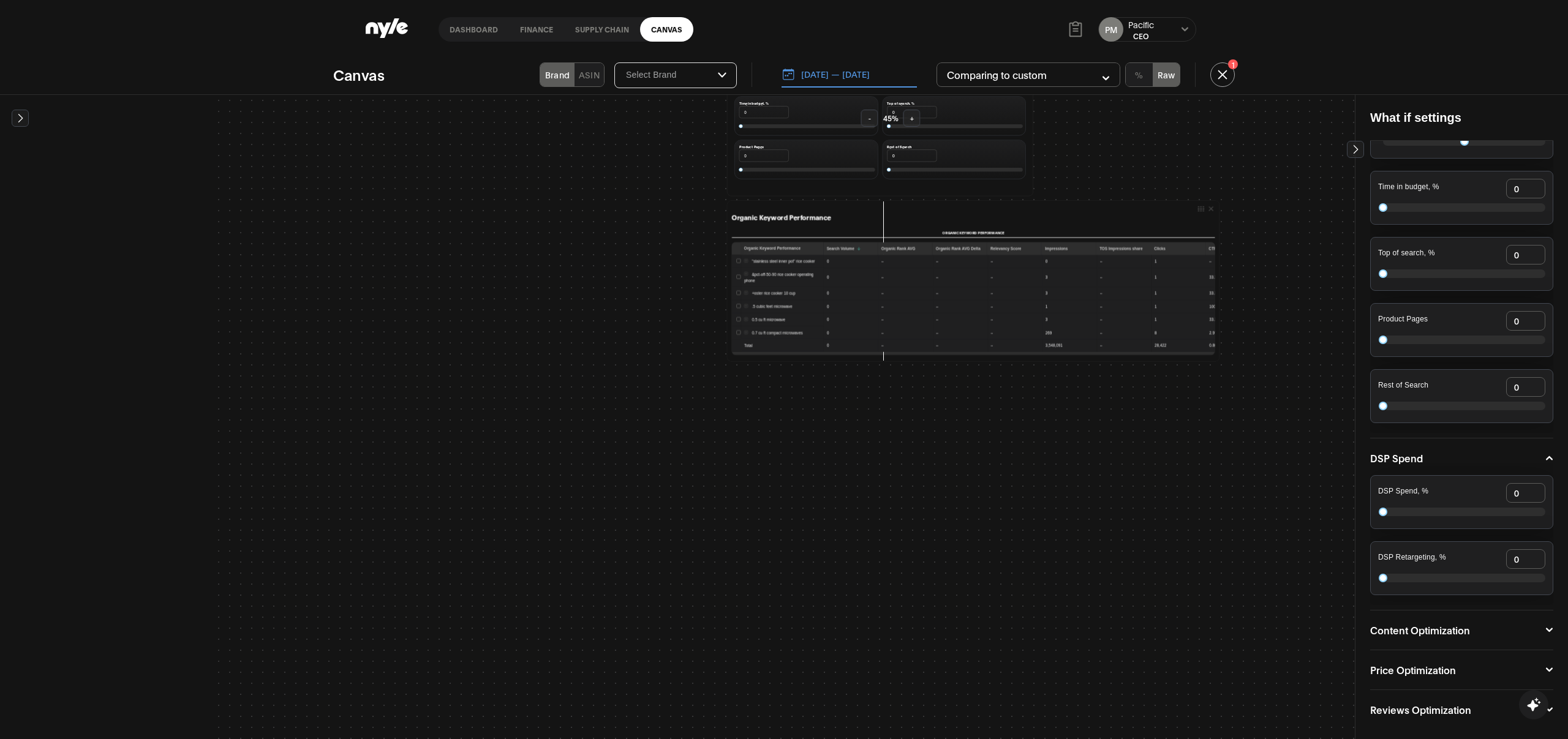
click at [1469, 455] on button "DSP Spend" at bounding box center [1461, 458] width 183 height 10
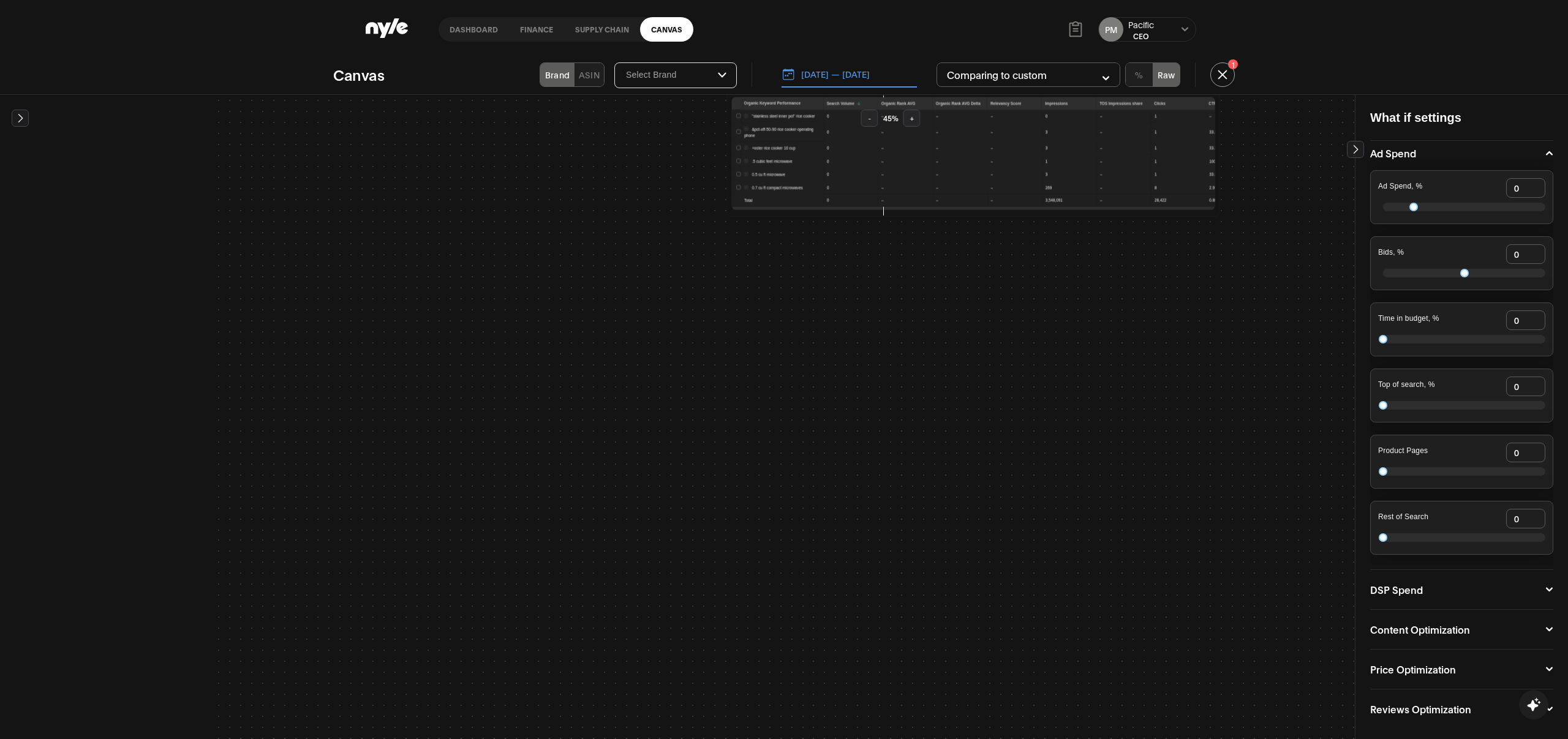
scroll to position [640, 0]
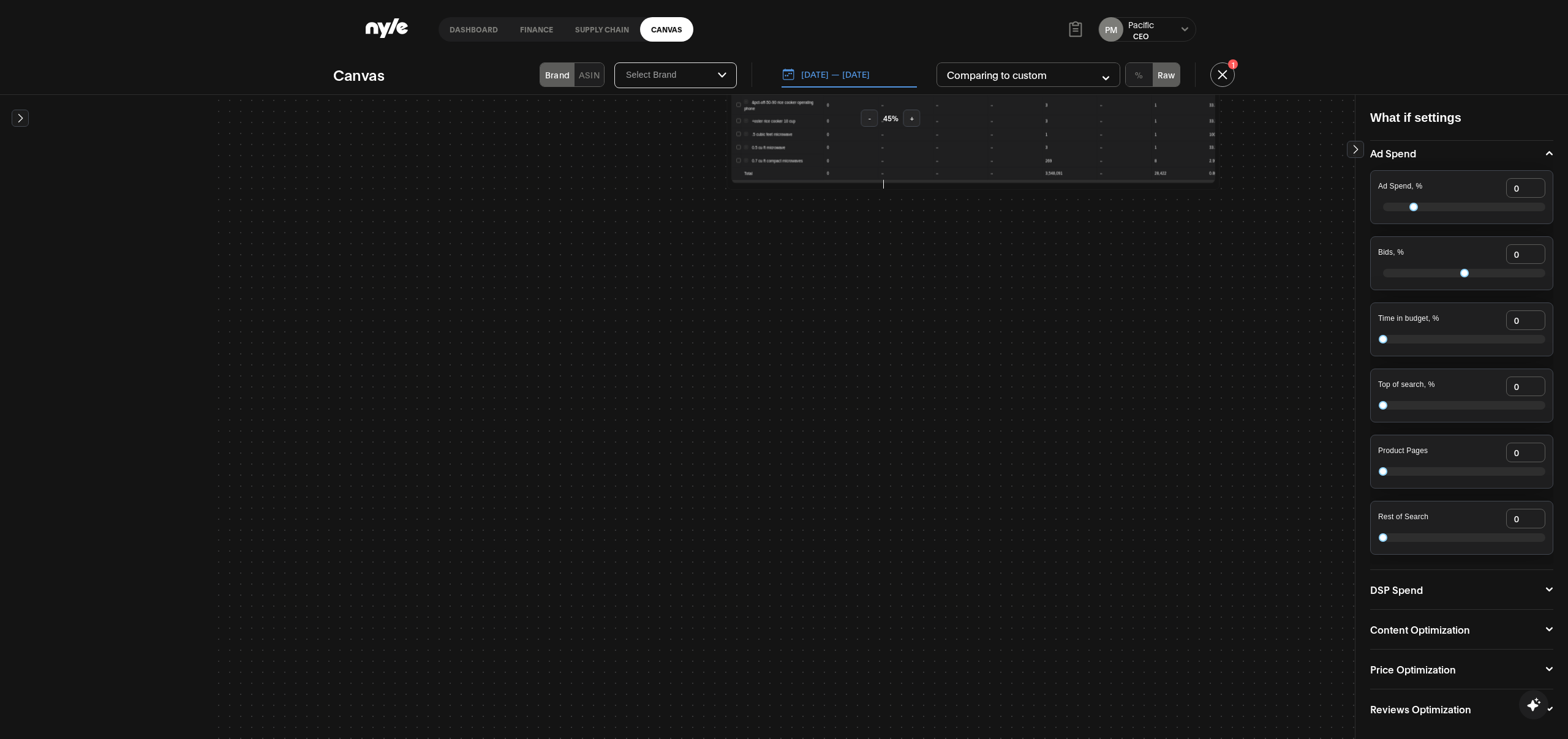
click at [1443, 691] on div "Reviews Optimization Reviews Score 0 Reviews Count 0" at bounding box center [1461, 708] width 183 height 39
click at [1453, 691] on button "Reviews Optimization" at bounding box center [1461, 709] width 183 height 10
click at [1437, 691] on button "Reviews Optimization" at bounding box center [1461, 709] width 183 height 10
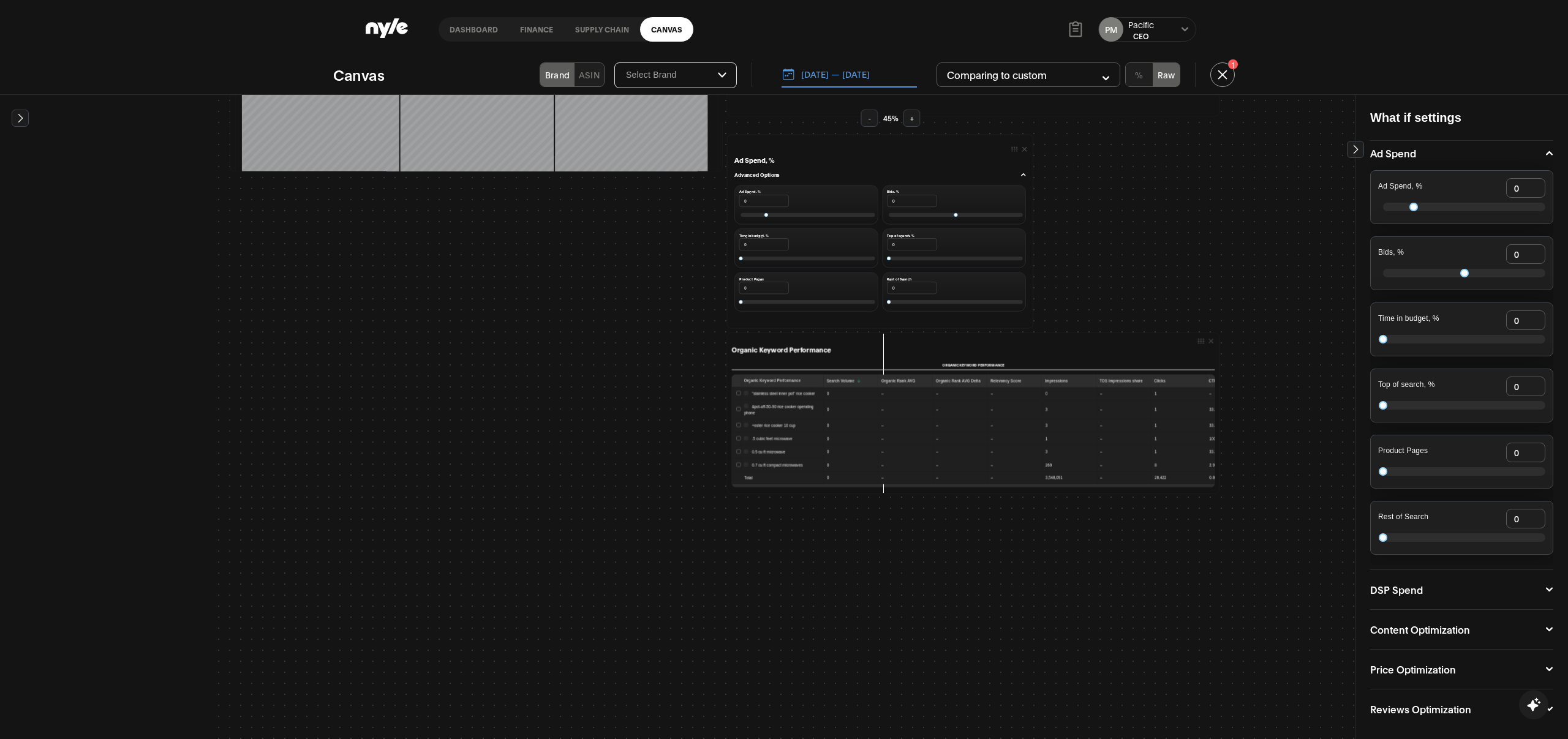
scroll to position [0, 0]
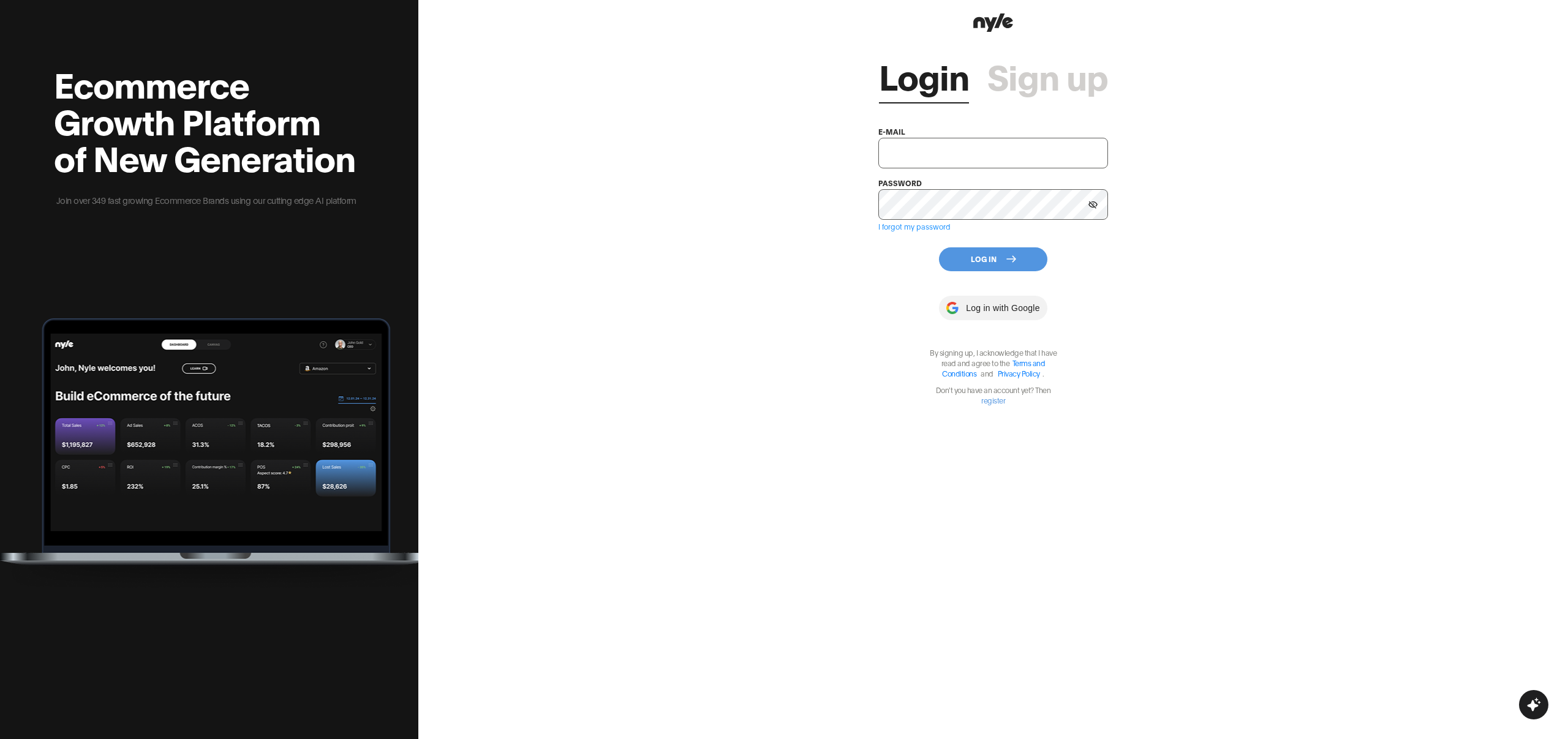
type input "[EMAIL_ADDRESS][PERSON_NAME]"
click at [966, 247] on button "Log In" at bounding box center [992, 259] width 108 height 24
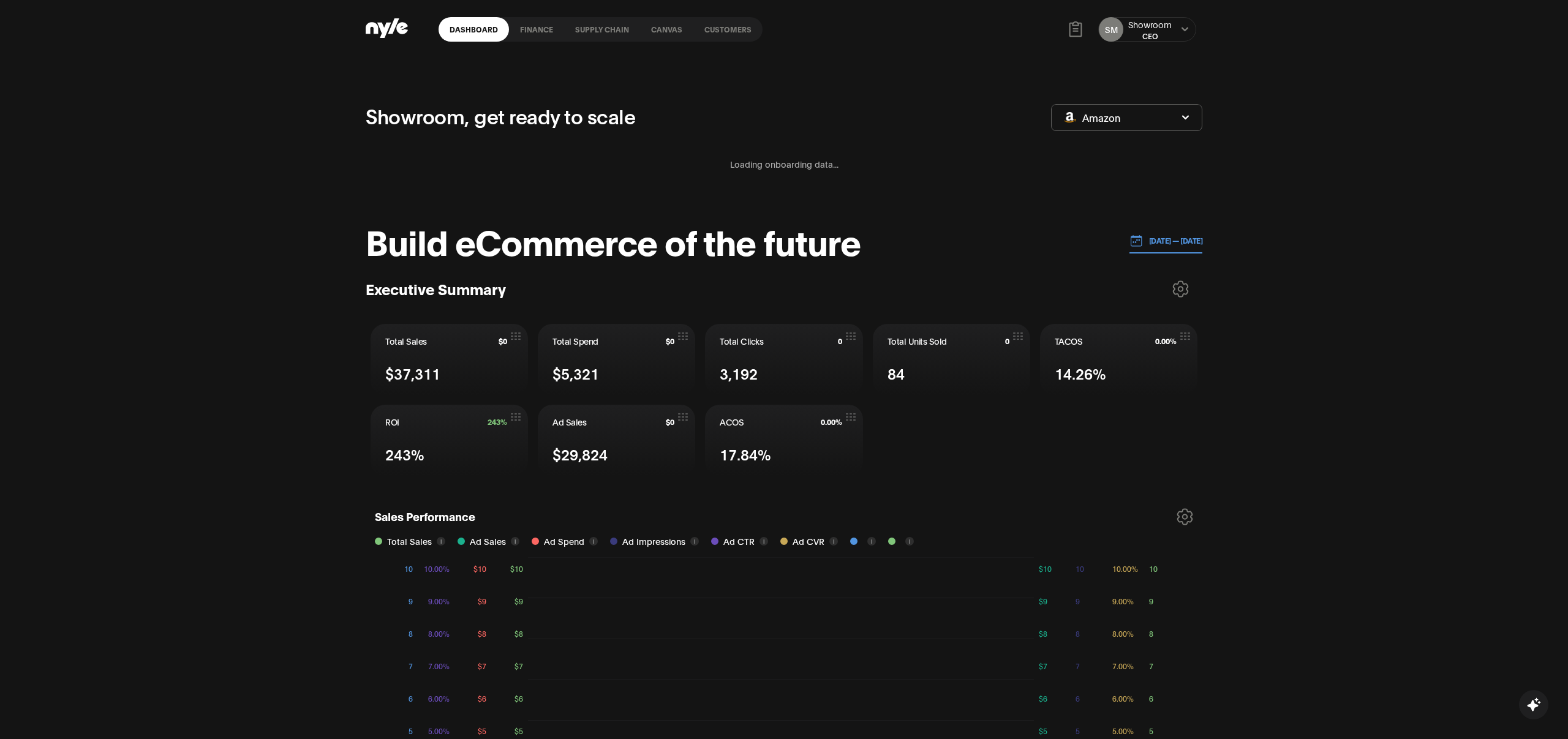
click at [715, 27] on link "Customers" at bounding box center [728, 29] width 69 height 24
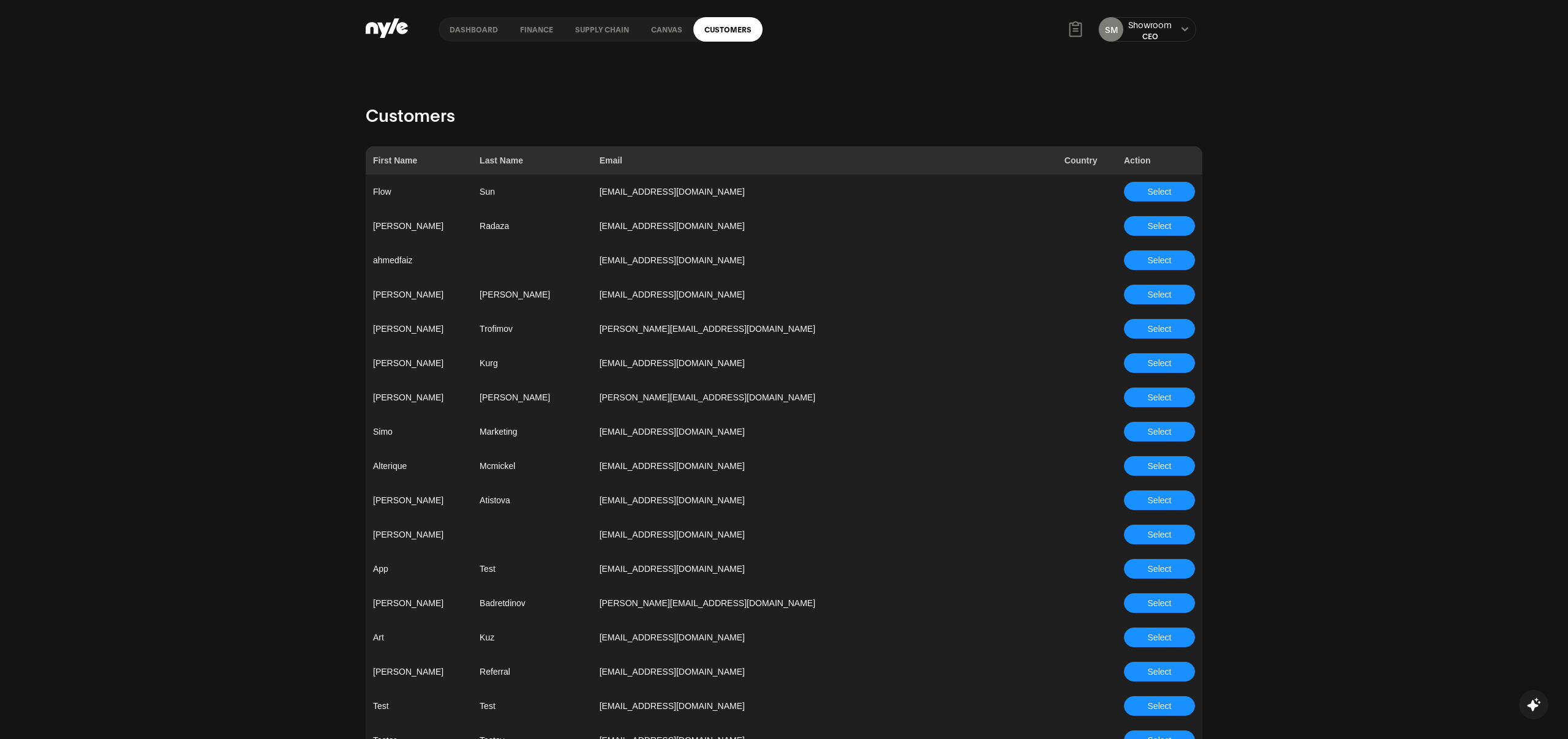
scroll to position [885, 0]
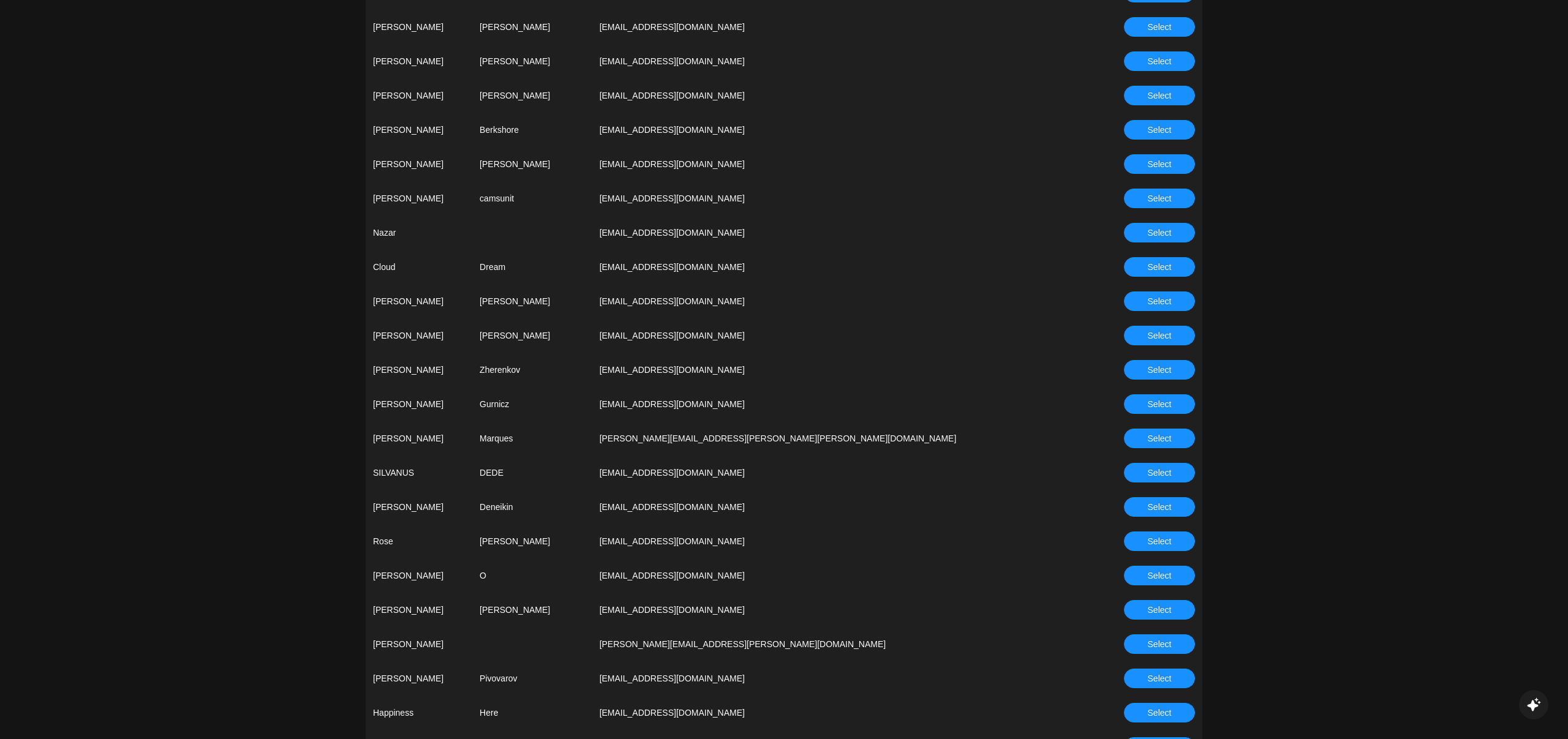
click at [1162, 369] on span "Select" at bounding box center [1159, 369] width 24 height 14
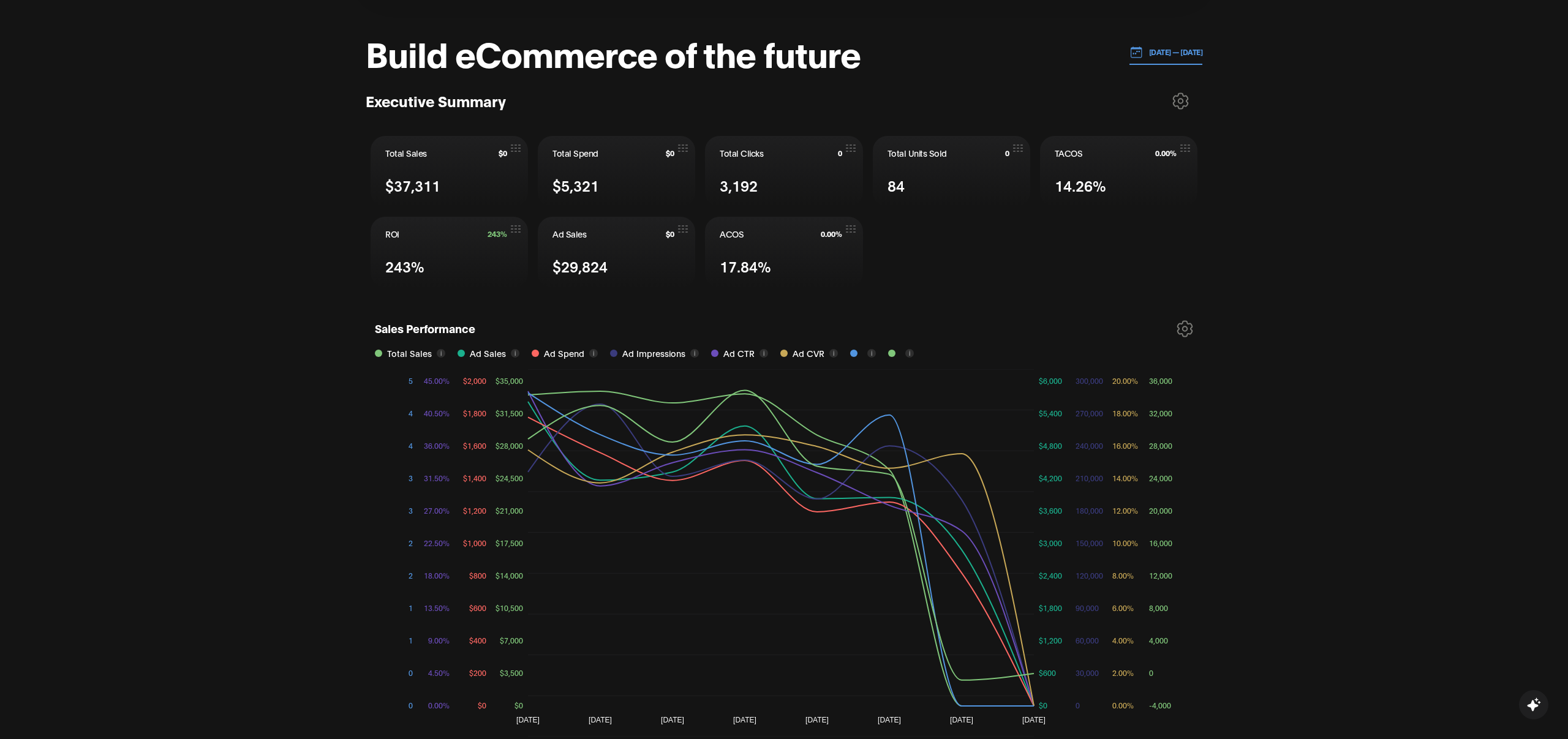
scroll to position [449, 0]
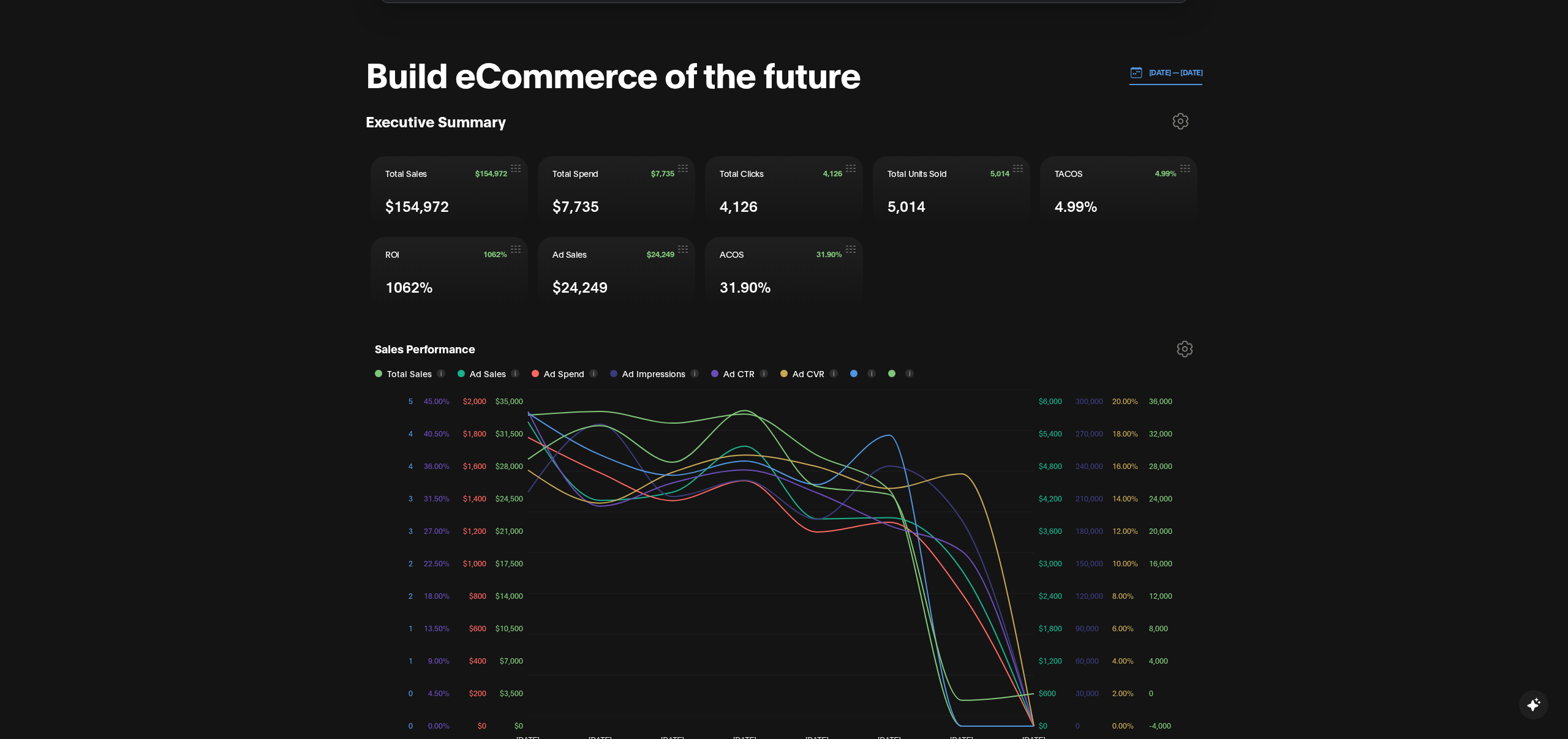
click at [867, 376] on button "i" at bounding box center [871, 373] width 9 height 9
click at [905, 371] on button "i" at bounding box center [909, 373] width 9 height 9
click at [1191, 344] on icon at bounding box center [1185, 348] width 15 height 15
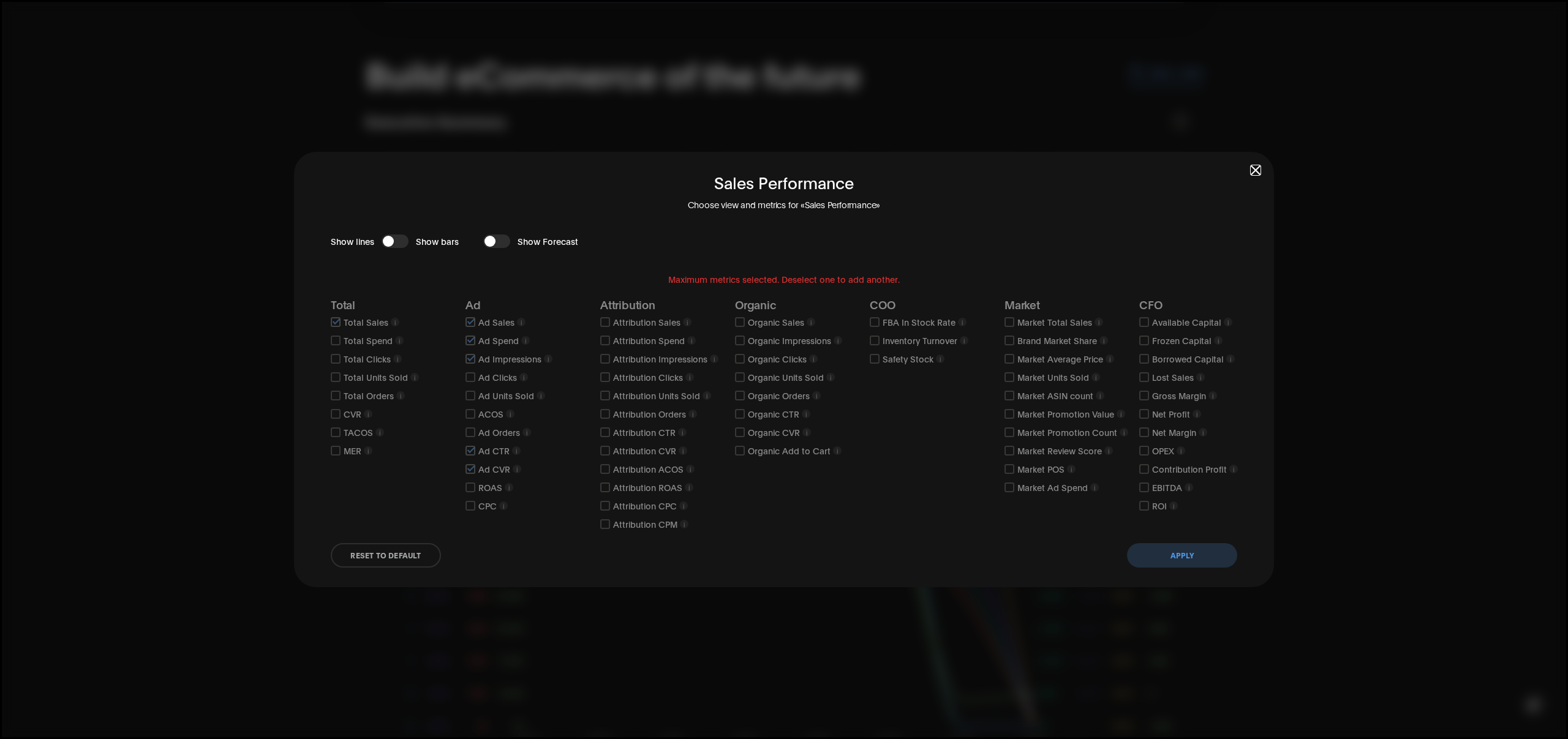
click at [1250, 169] on div "Sales Performance Choose view and metrics for «Sales Performance» Show lines Sh…" at bounding box center [784, 369] width 979 height 436
click at [1250, 169] on div "Sales Performance Choose view and metrics for «Sales Performance» Show lines Sh…" at bounding box center [784, 369] width 979 height 436
click at [1259, 171] on span "button" at bounding box center [1255, 170] width 9 height 9
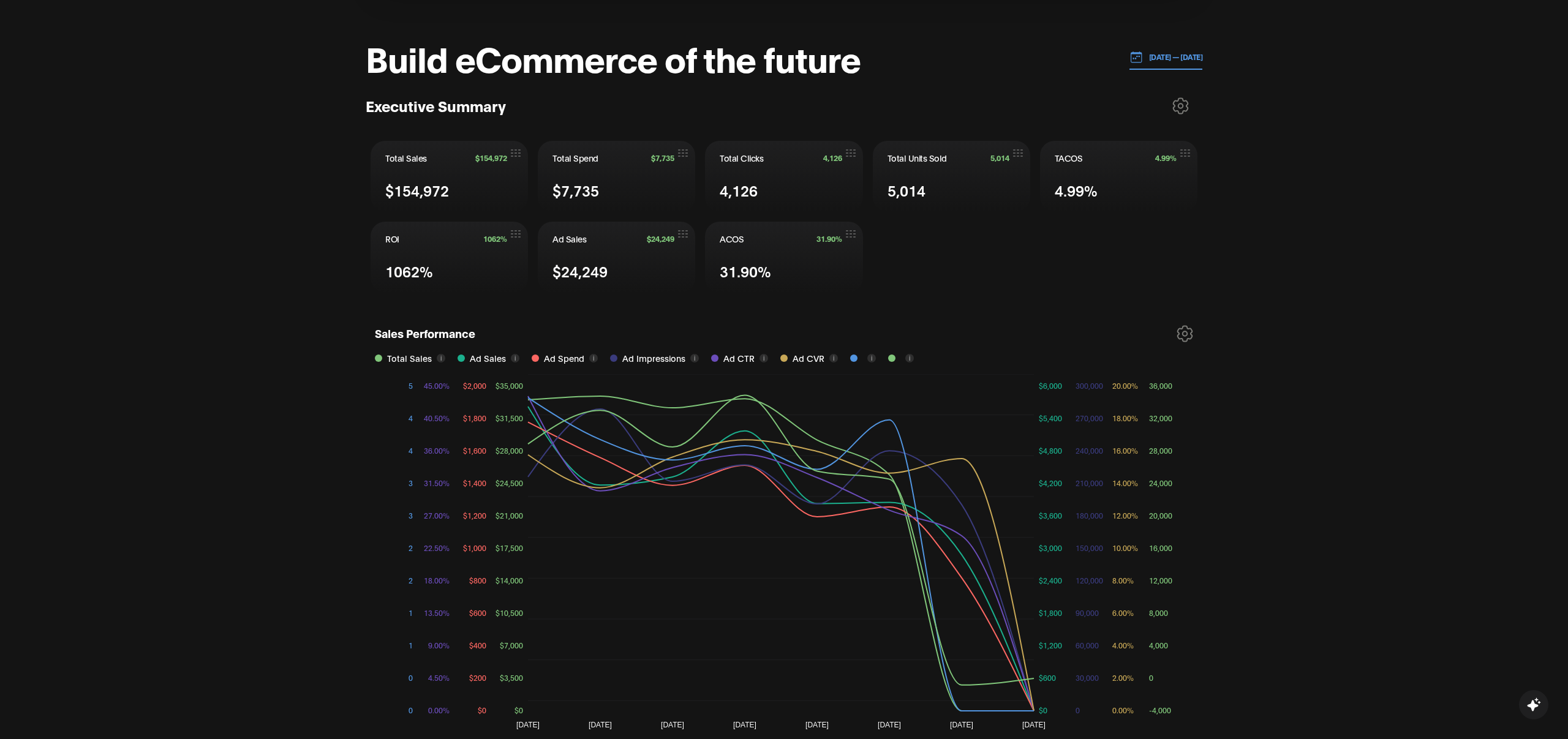
scroll to position [469, 0]
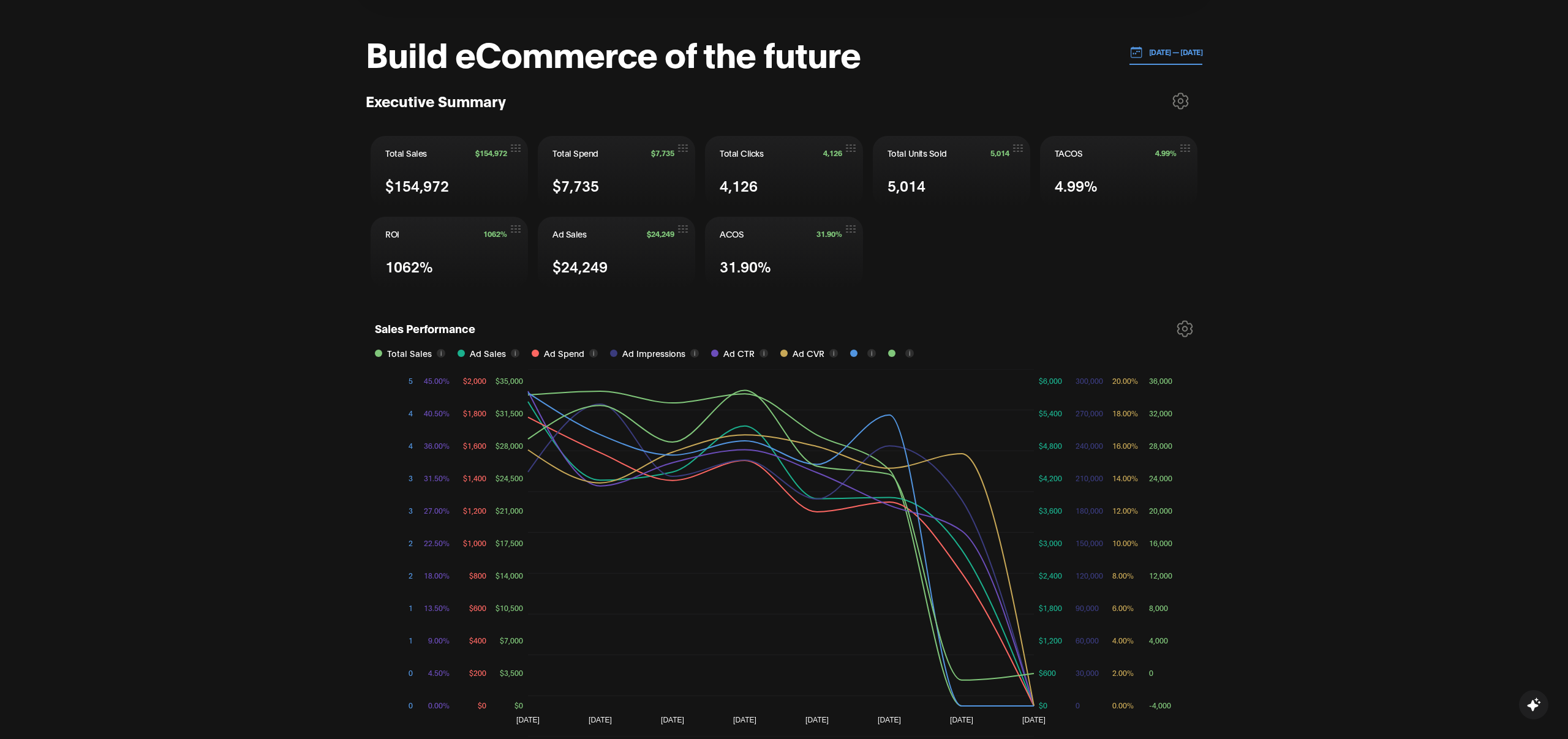
click at [1183, 322] on icon at bounding box center [1185, 328] width 15 height 15
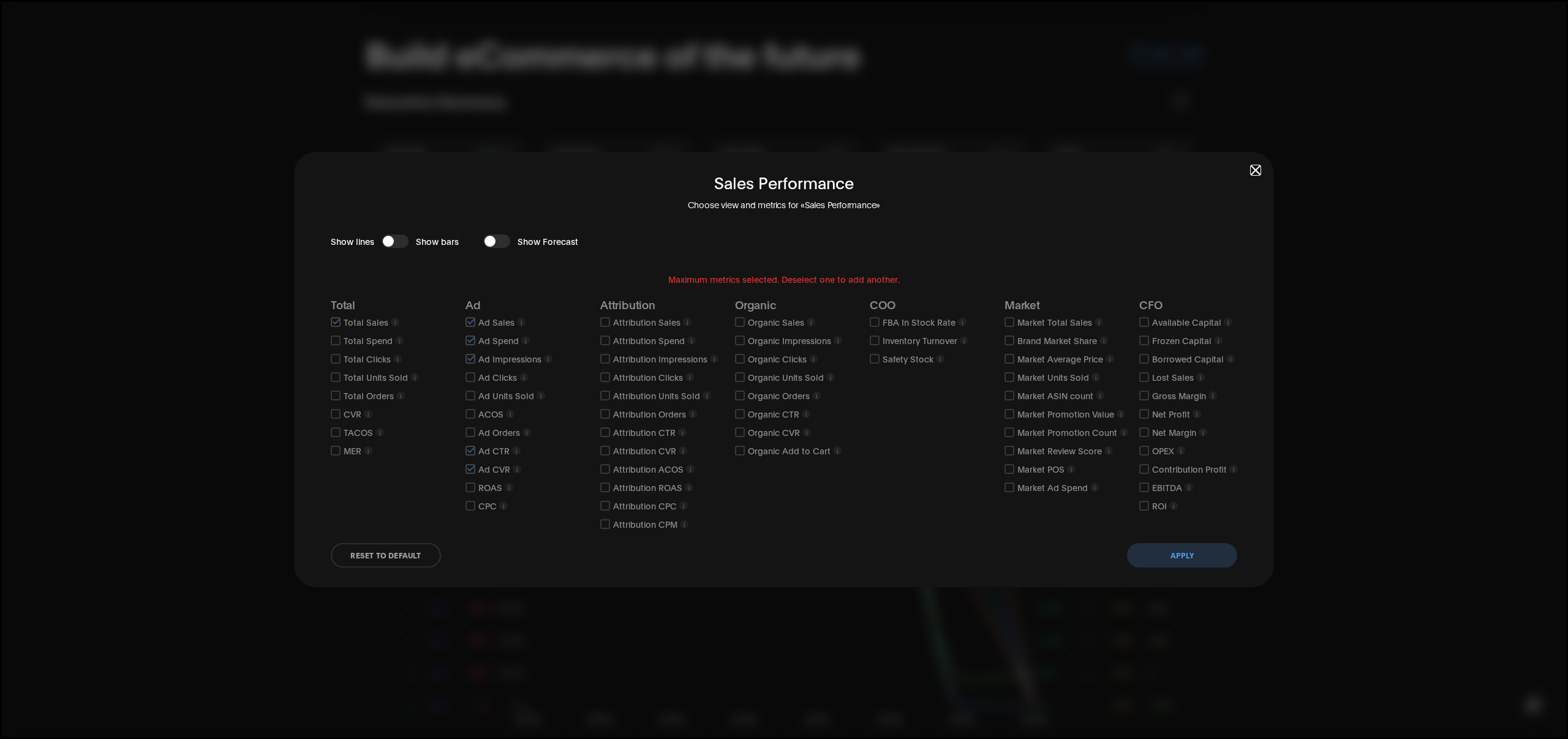
click at [1252, 162] on div "Sales Performance Choose view and metrics for «Sales Performance» Show lines Sh…" at bounding box center [784, 369] width 979 height 436
click at [1258, 167] on span "button" at bounding box center [1255, 170] width 9 height 9
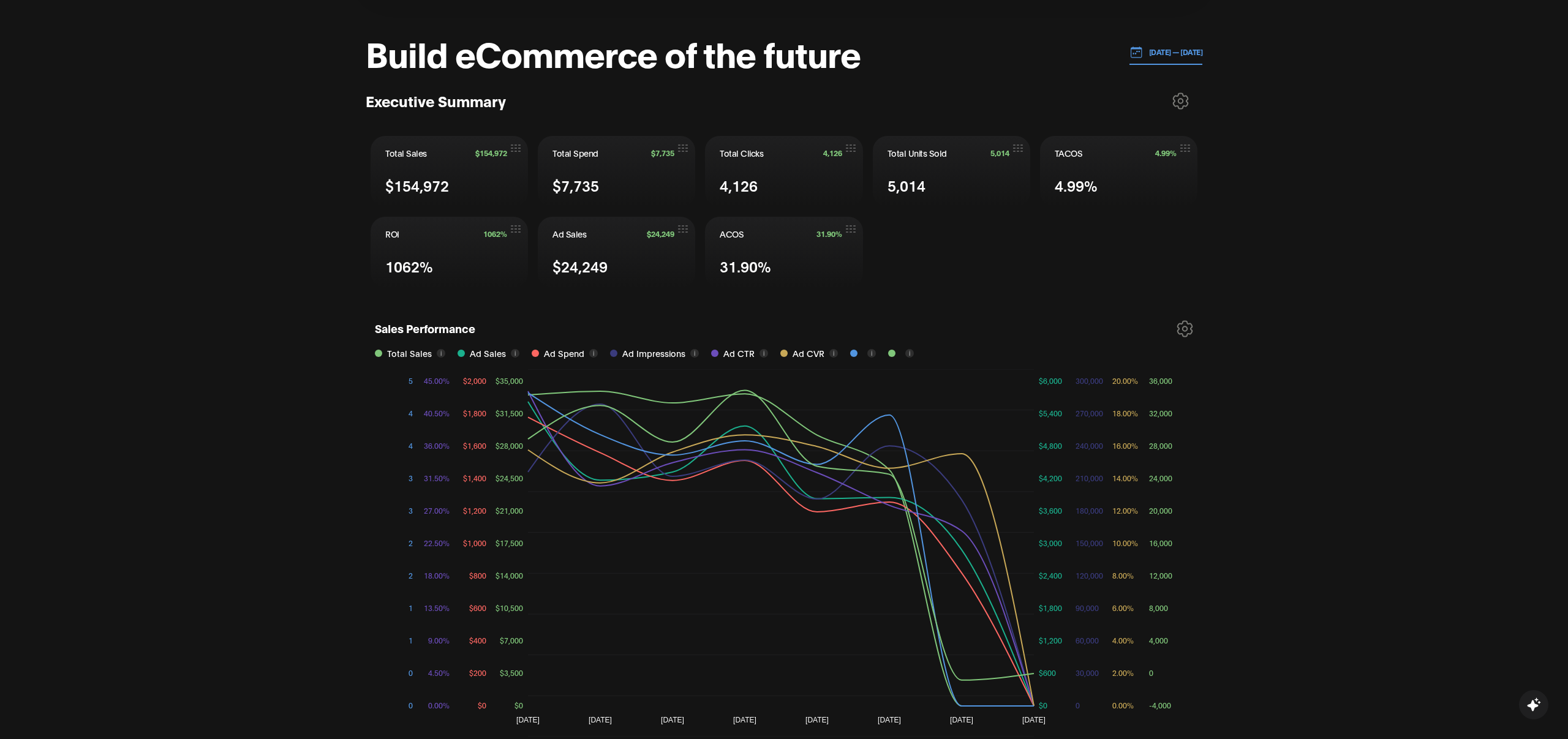
click at [1180, 94] on icon at bounding box center [1180, 101] width 17 height 17
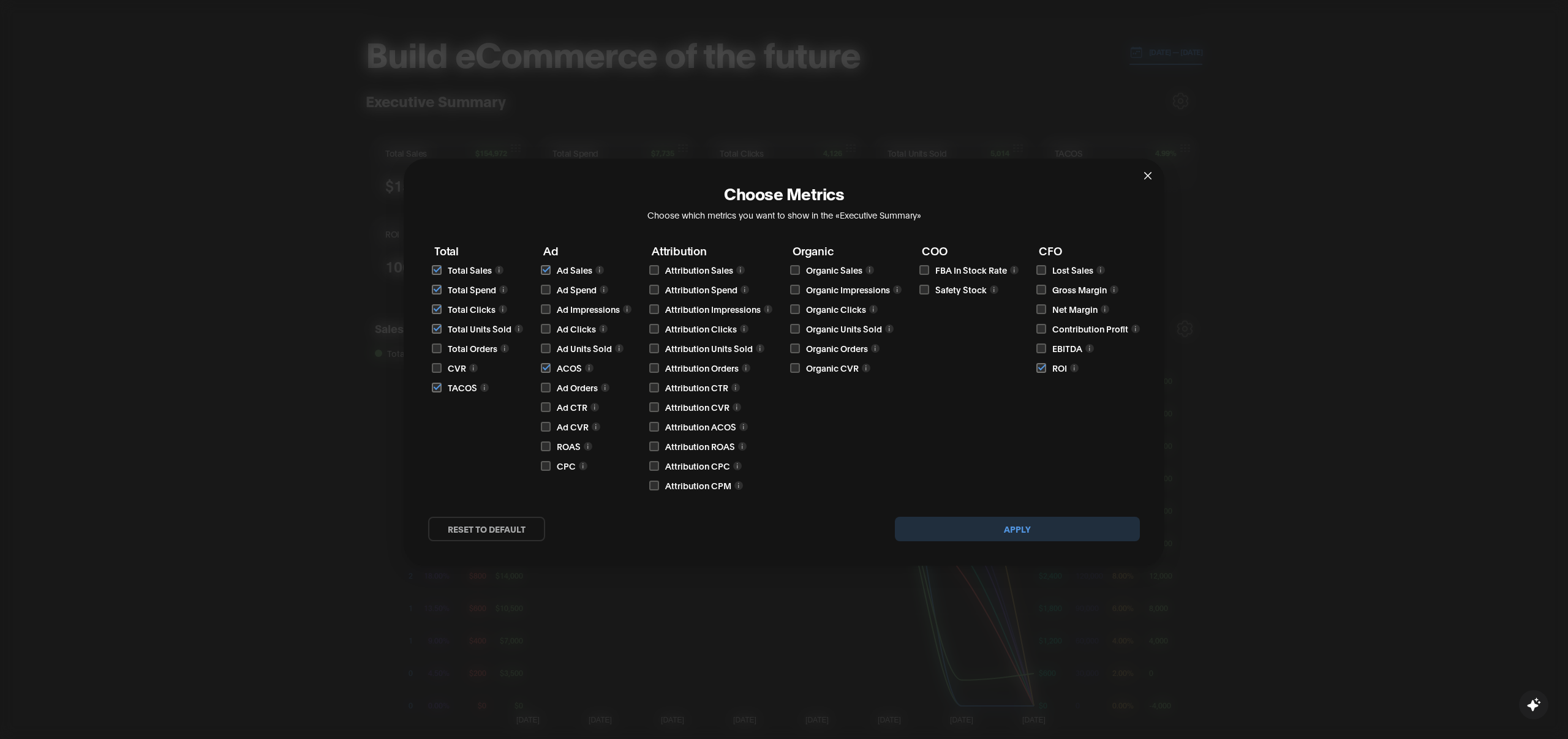
click at [653, 275] on label at bounding box center [654, 269] width 10 height 12
click at [653, 275] on input "checkbox" at bounding box center [654, 270] width 10 height 10
checkbox input "true"
click at [979, 529] on button "Apply" at bounding box center [1017, 529] width 245 height 24
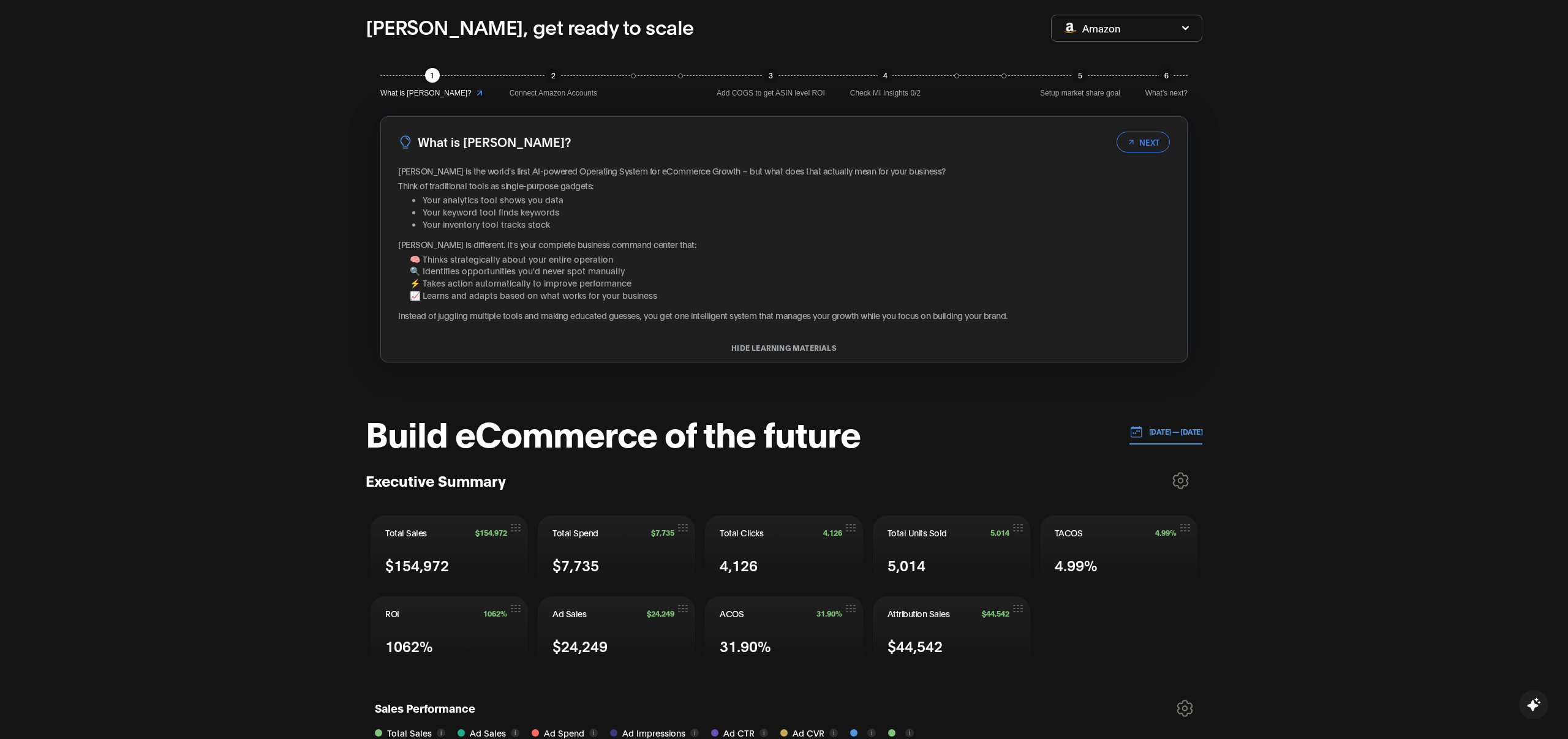
scroll to position [219, 0]
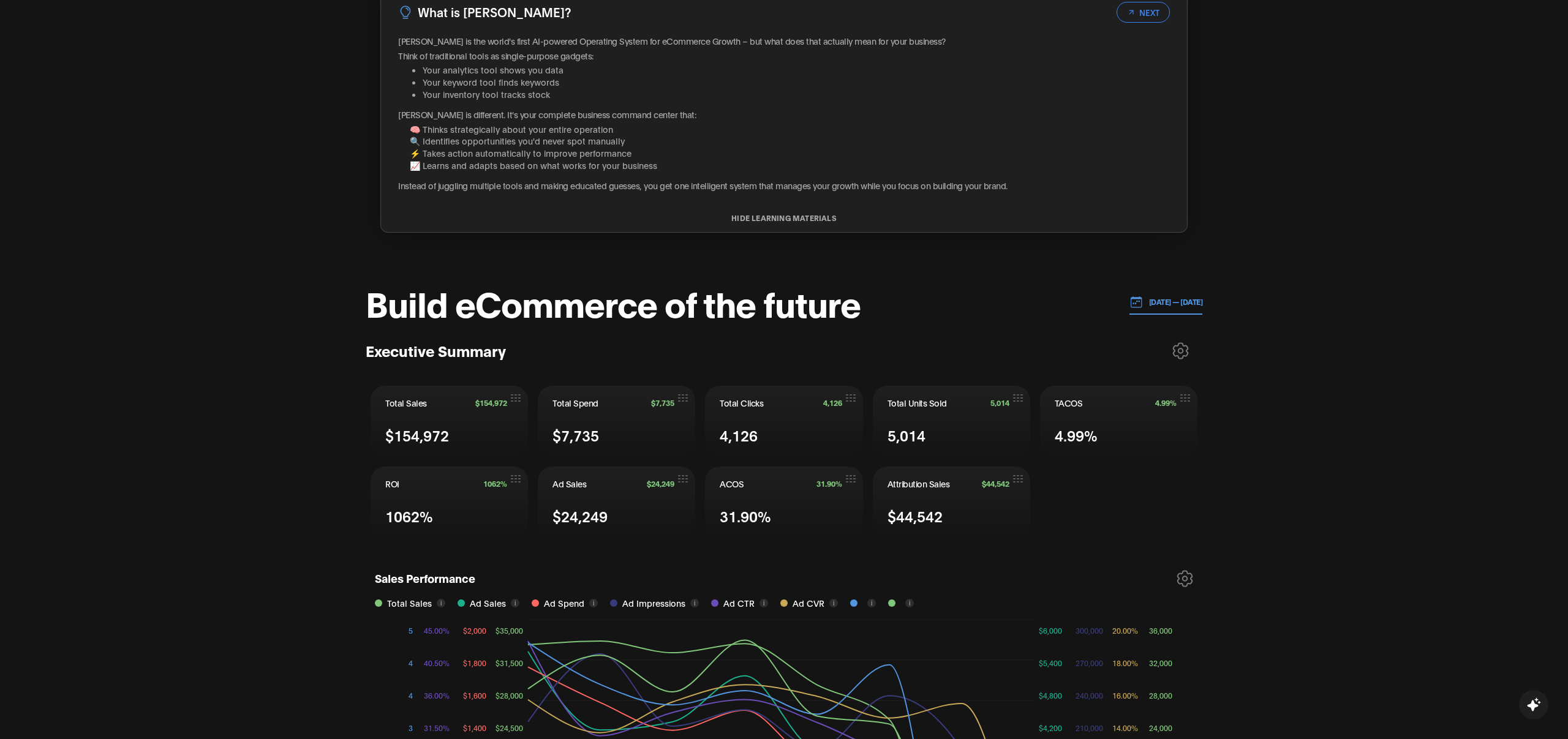
click at [1177, 347] on icon at bounding box center [1180, 351] width 17 height 17
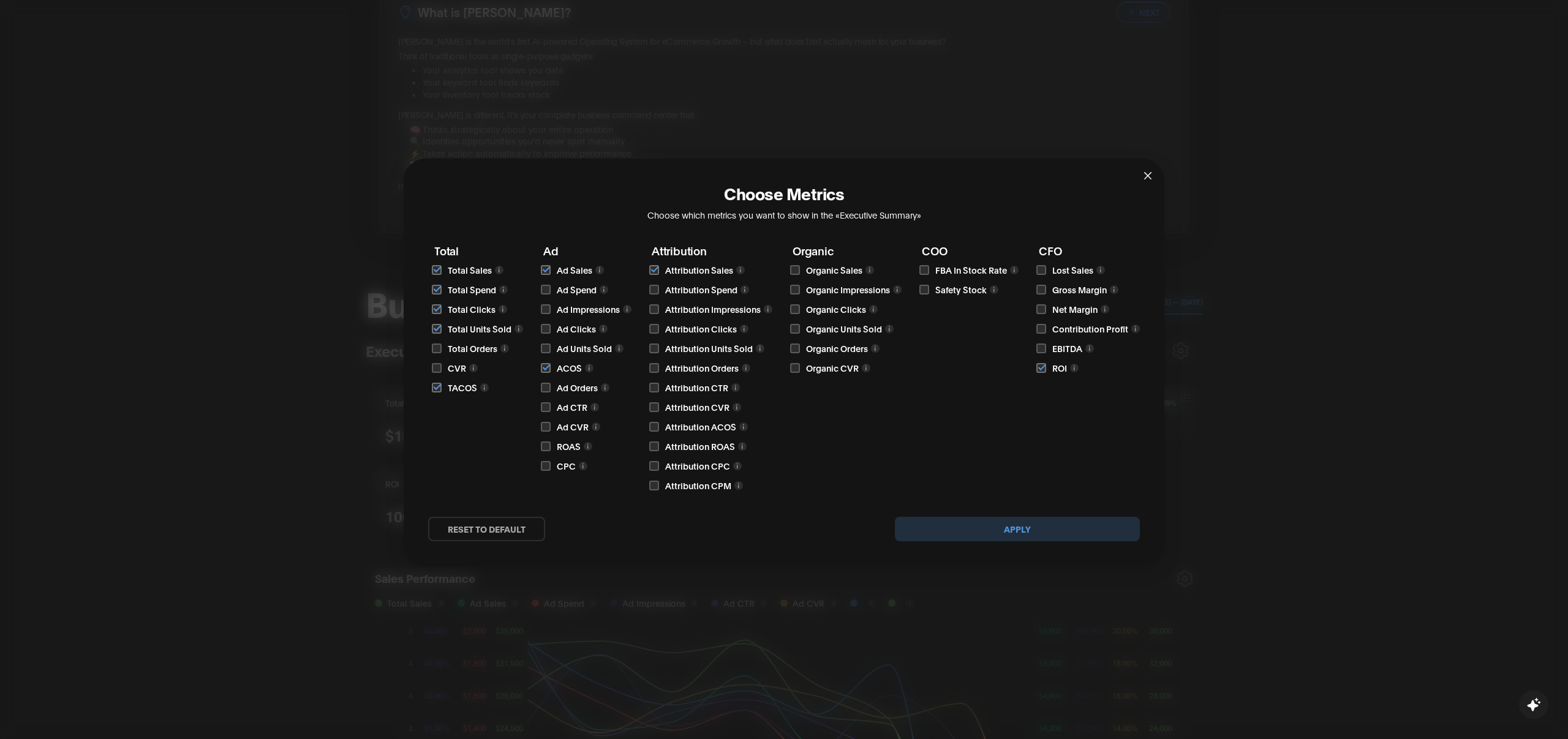
click at [800, 268] on label at bounding box center [795, 269] width 10 height 12
click at [800, 268] on input "checkbox" at bounding box center [795, 270] width 10 height 10
checkbox input "true"
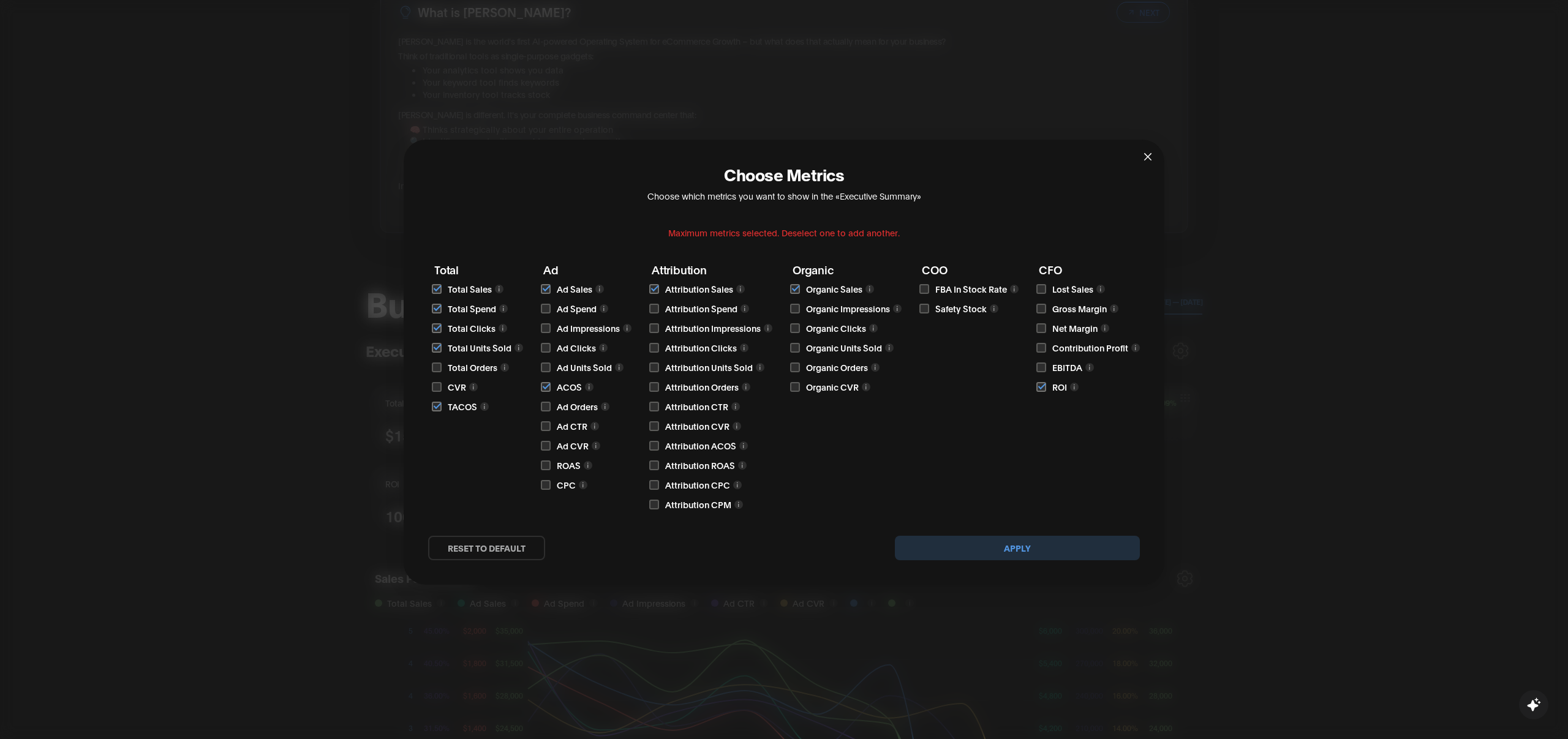
click at [1000, 552] on button "Apply" at bounding box center [1017, 548] width 245 height 24
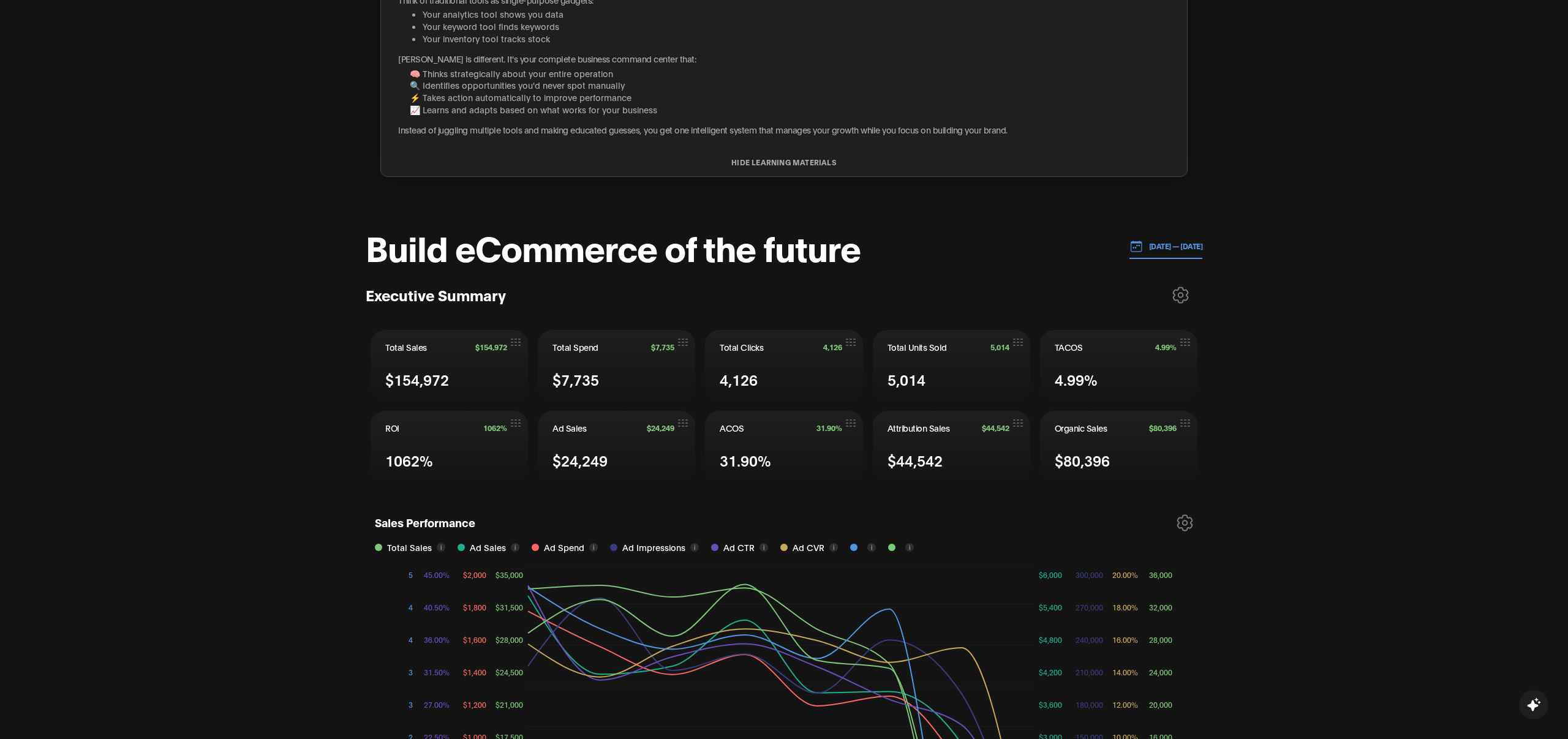
scroll to position [276, 0]
click at [851, 492] on div "Aleksei, get ready to scale Amazon 1 What is Nyle? 2 Connect Amazon Accounts 3 …" at bounding box center [784, 380] width 837 height 1107
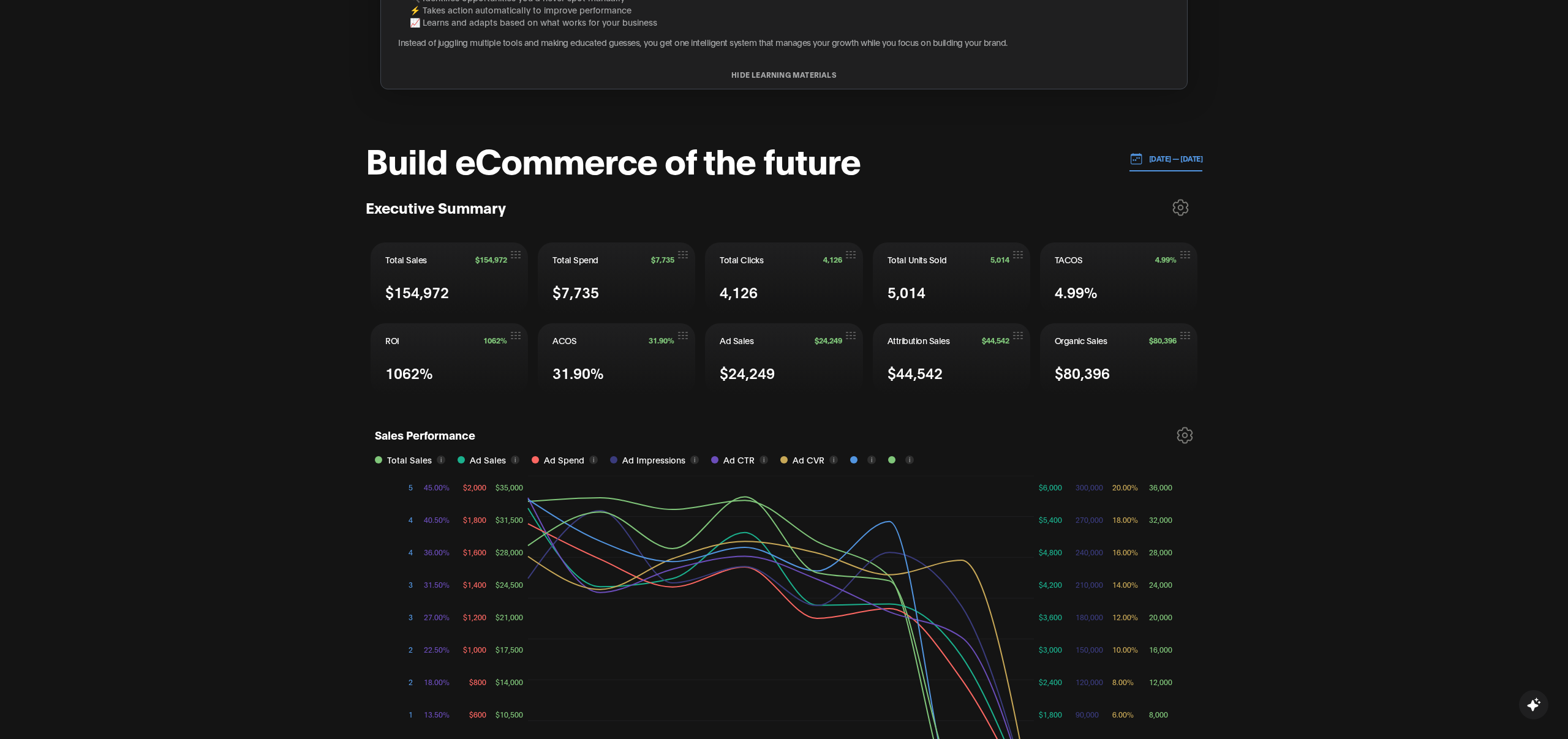
scroll to position [469, 0]
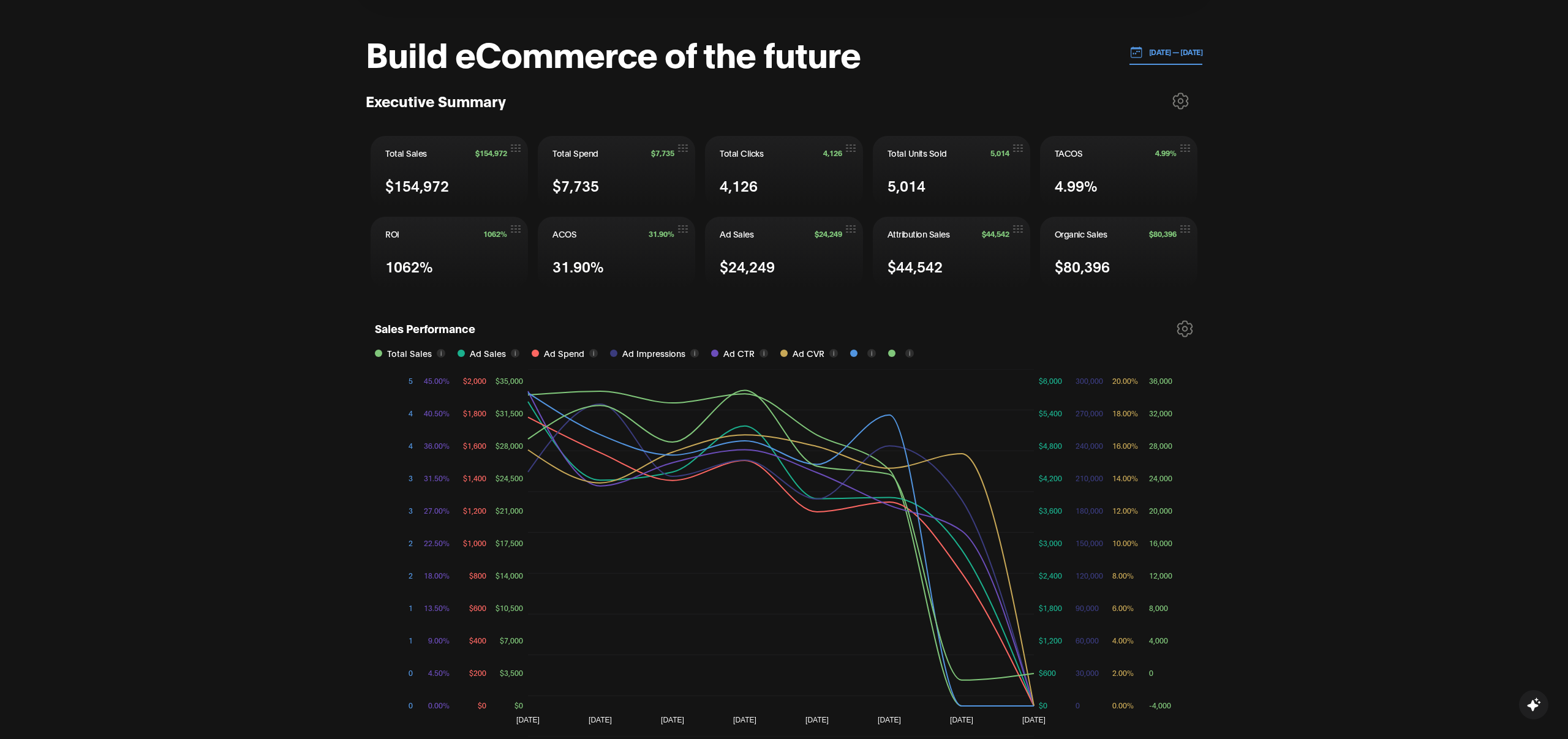
click at [1189, 326] on icon at bounding box center [1185, 328] width 15 height 15
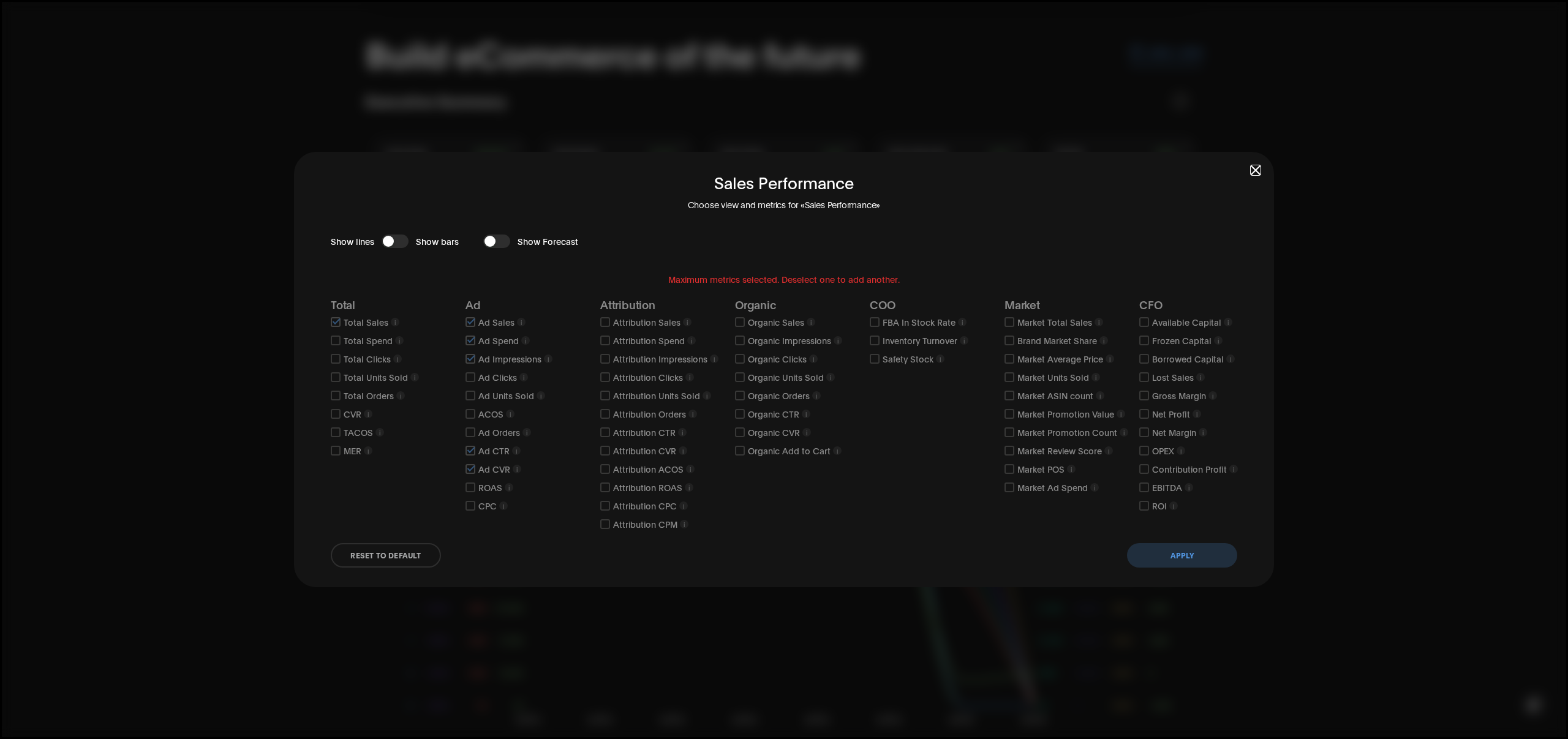
click at [604, 322] on input "checkbox" at bounding box center [605, 322] width 10 height 10
checkbox input "false"
click at [470, 465] on input "checkbox" at bounding box center [470, 469] width 10 height 10
checkbox input "false"
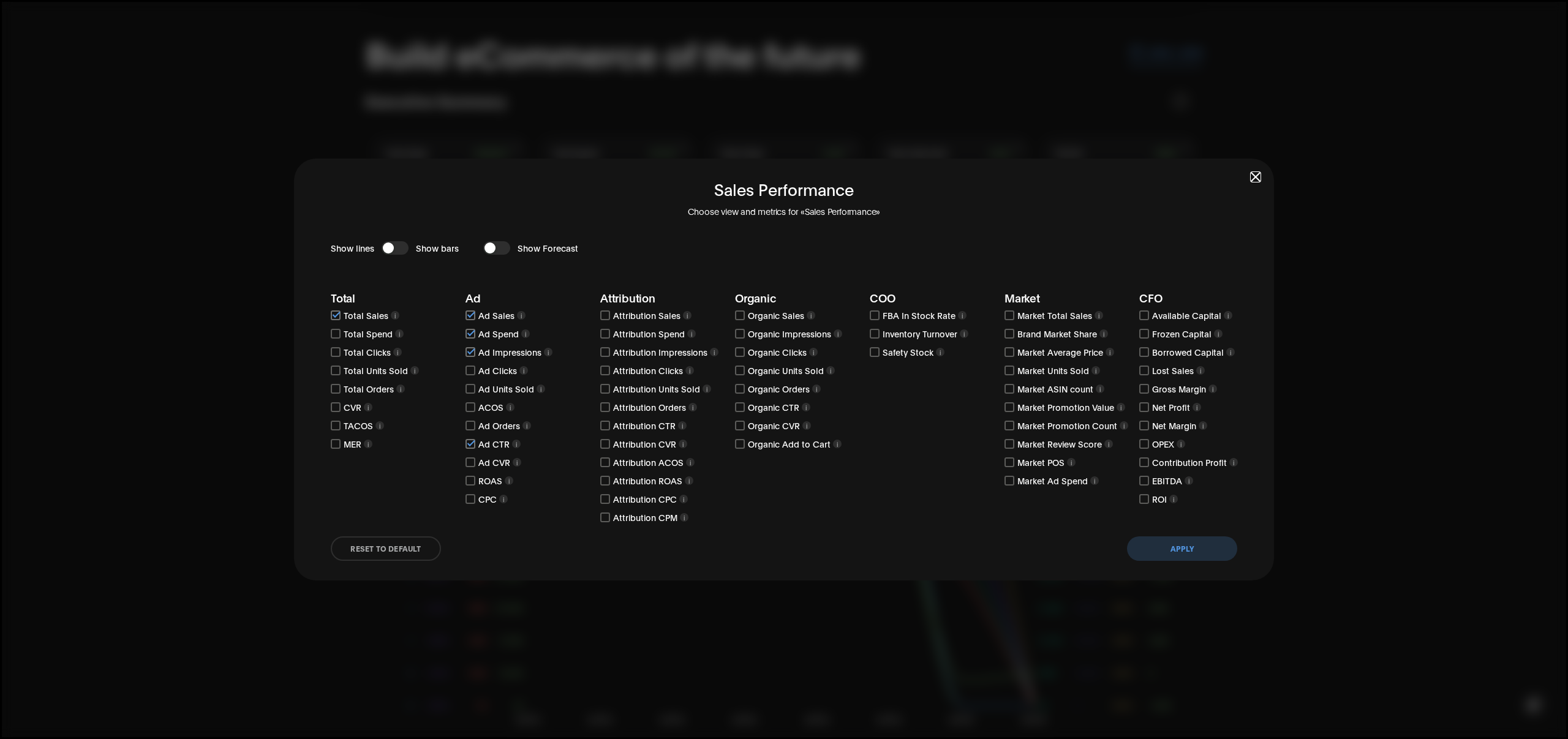
click at [605, 310] on input "checkbox" at bounding box center [605, 315] width 10 height 10
checkbox input "true"
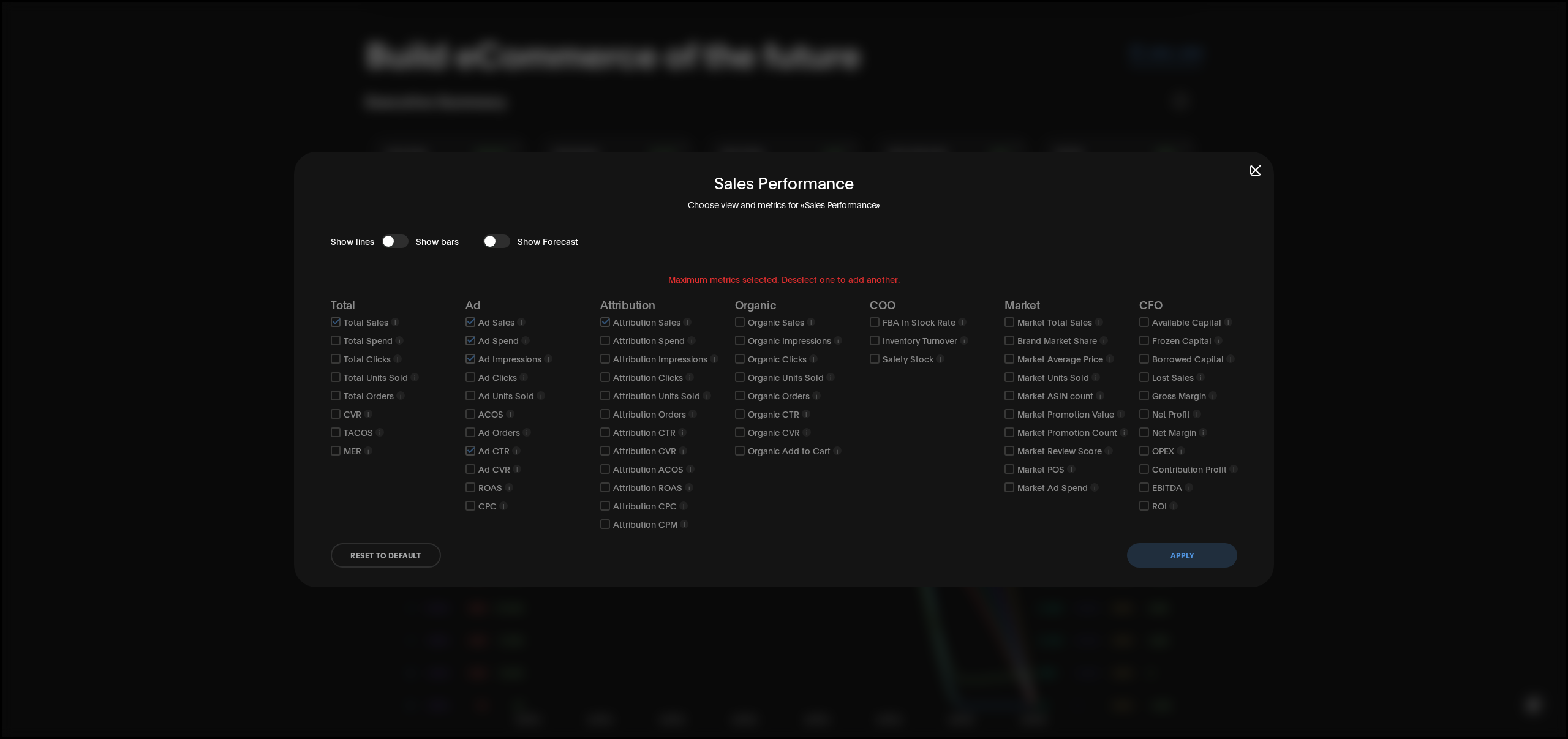
click at [1180, 550] on button "Apply" at bounding box center [1182, 555] width 110 height 24
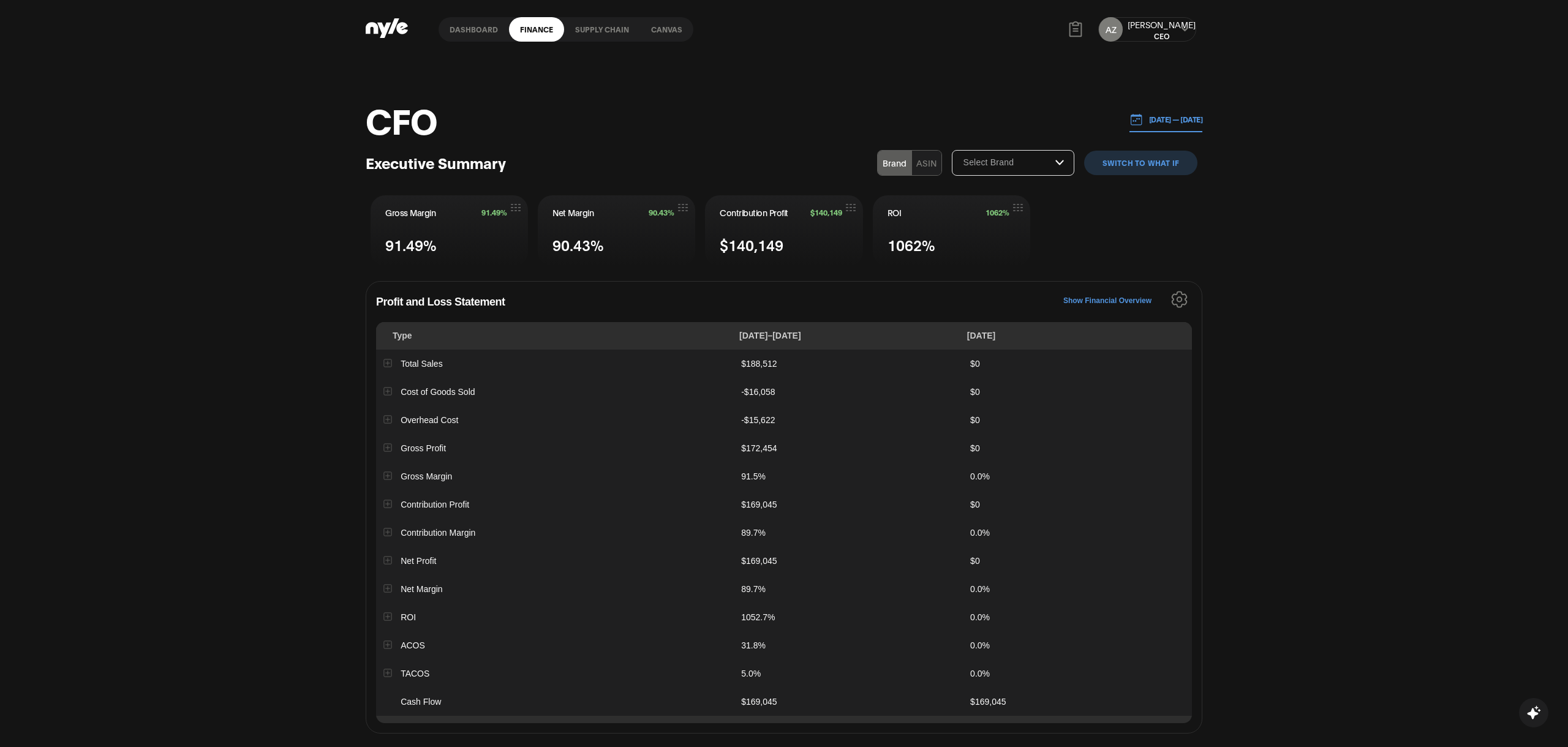
click at [457, 31] on link "Dashboard" at bounding box center [473, 29] width 70 height 24
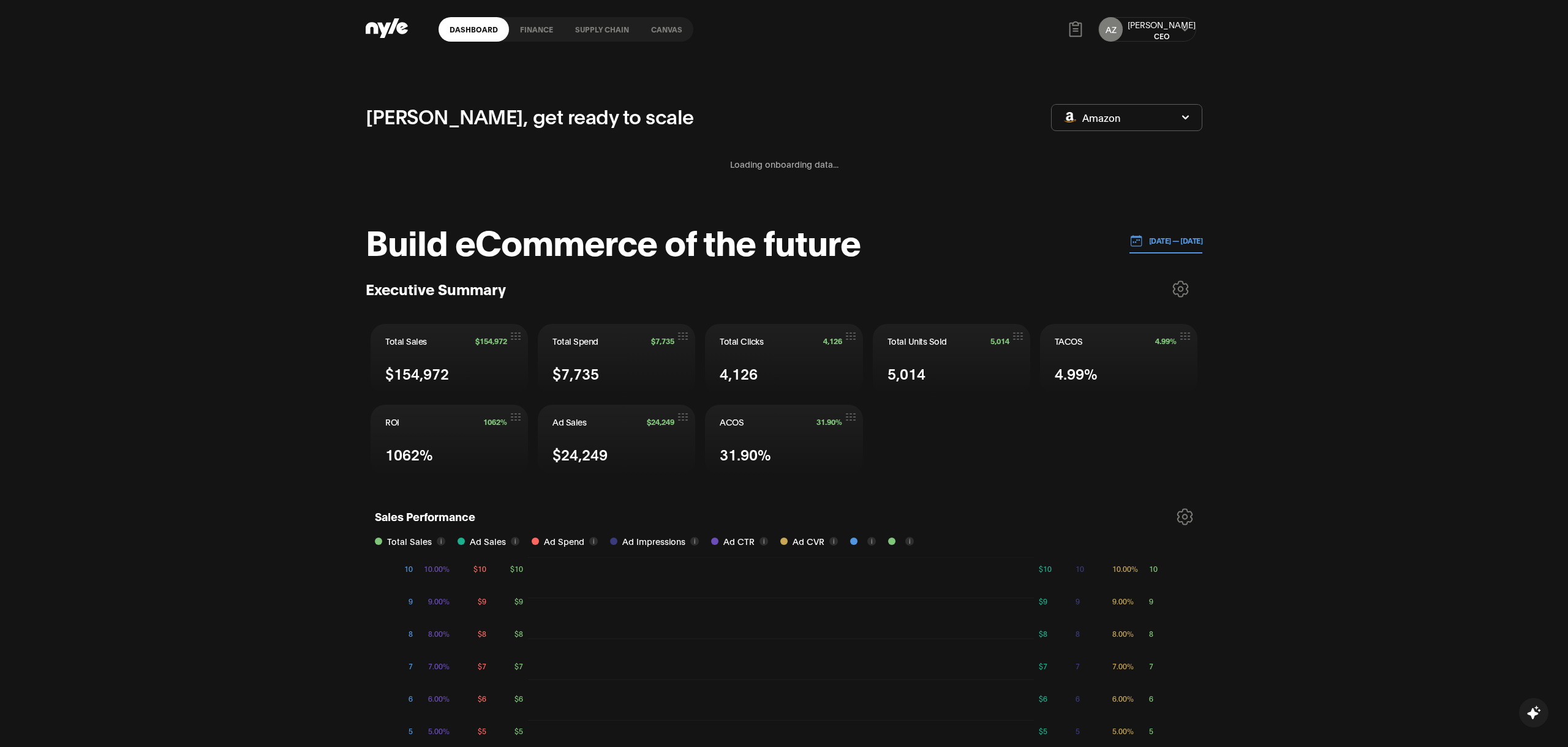
click at [527, 37] on link "finance" at bounding box center [536, 29] width 55 height 24
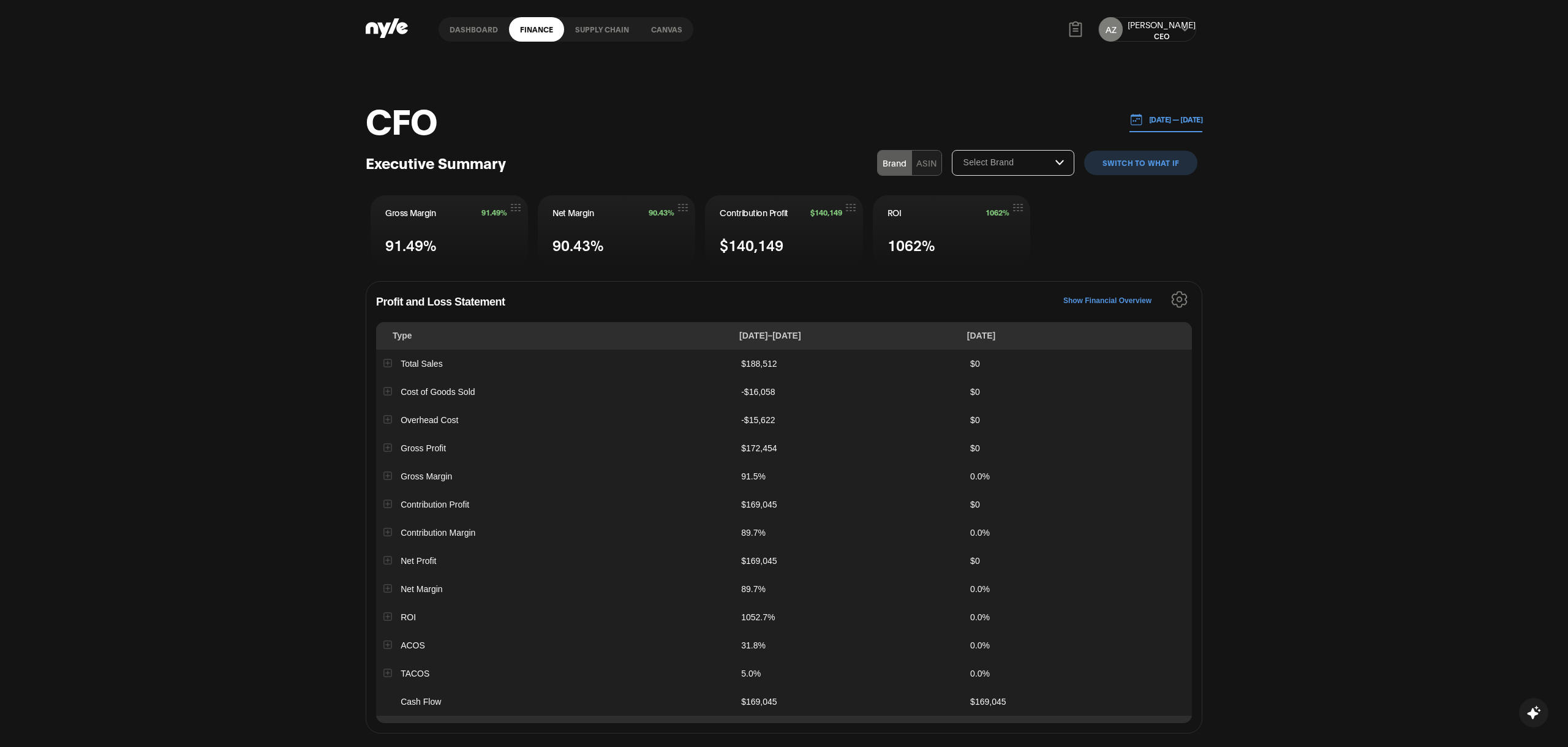
click at [1142, 153] on button "switch to What IF" at bounding box center [1140, 163] width 114 height 24
click at [1126, 157] on button "switch to What IF" at bounding box center [1140, 163] width 114 height 24
click at [1035, 160] on input "Select Brand" at bounding box center [1008, 163] width 93 height 11
click at [1242, 230] on div "CFO 08.11.2025 — 08.18.2025 Executive Summary Brand ASIN Select Brand InoPro sw…" at bounding box center [784, 625] width 1568 height 1131
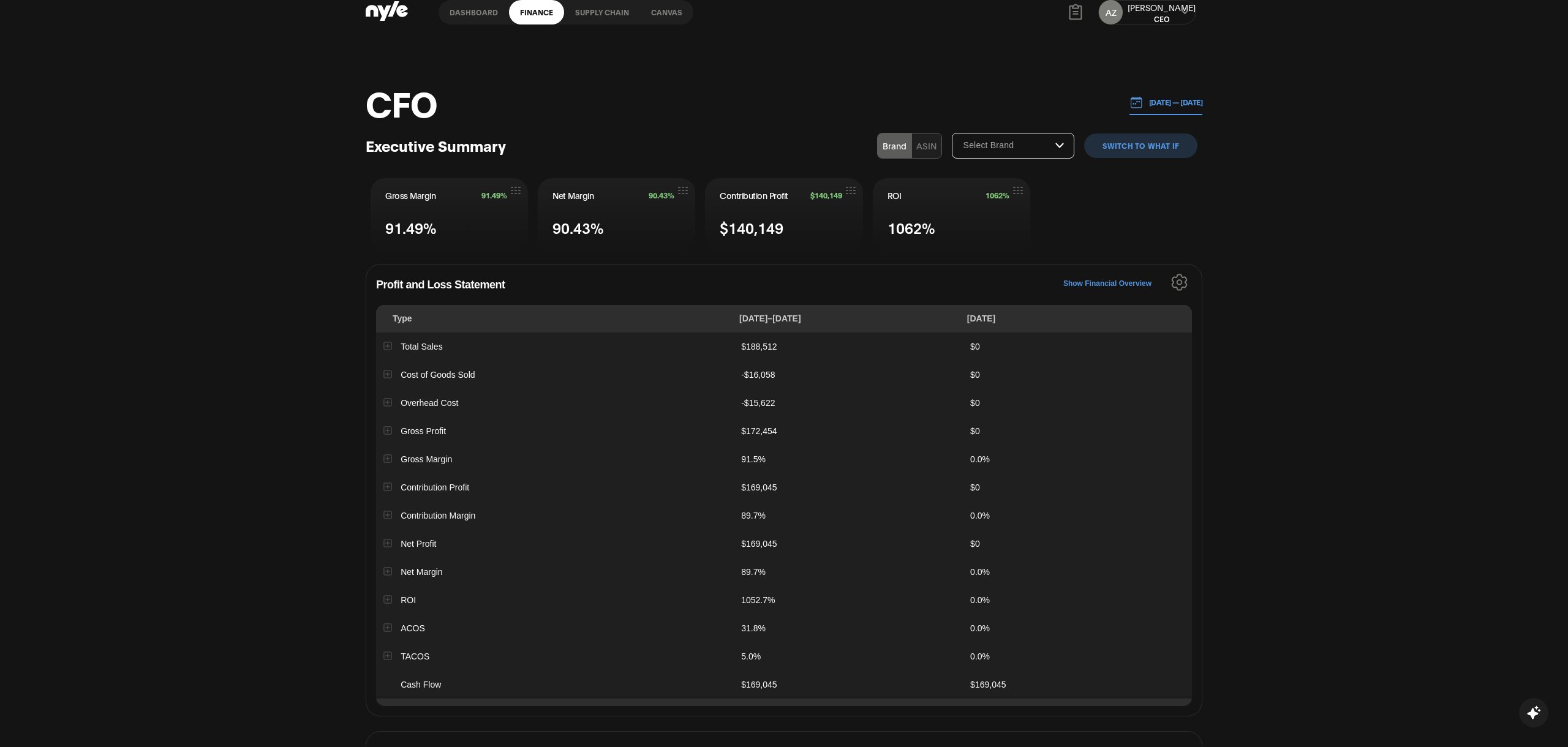
scroll to position [22, 0]
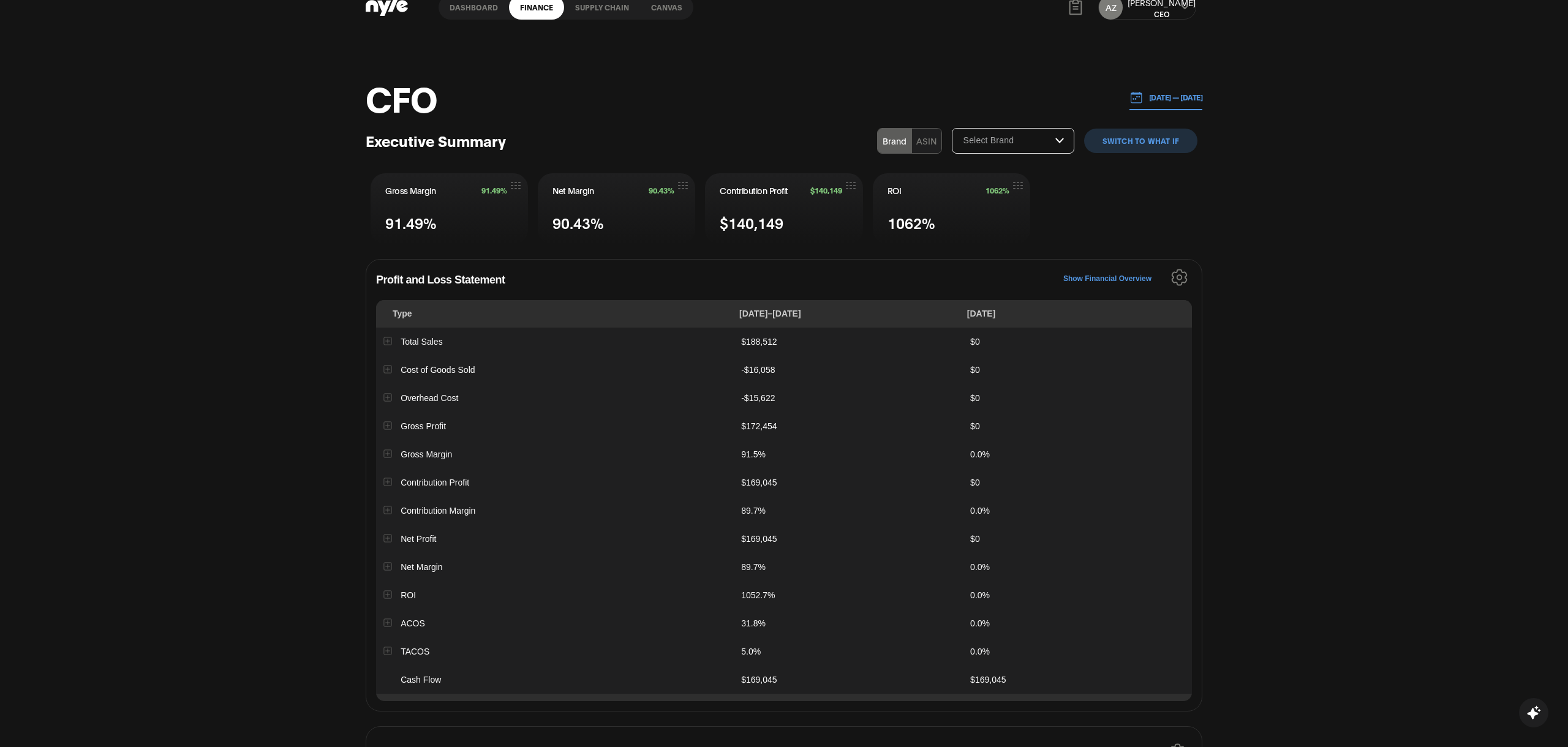
click at [1055, 136] on input "Select Brand" at bounding box center [1008, 141] width 93 height 11
click at [938, 134] on button "ASIN" at bounding box center [926, 141] width 29 height 24
type input "Select ASIN"
click at [1055, 135] on input "Select ASIN" at bounding box center [1008, 141] width 93 height 11
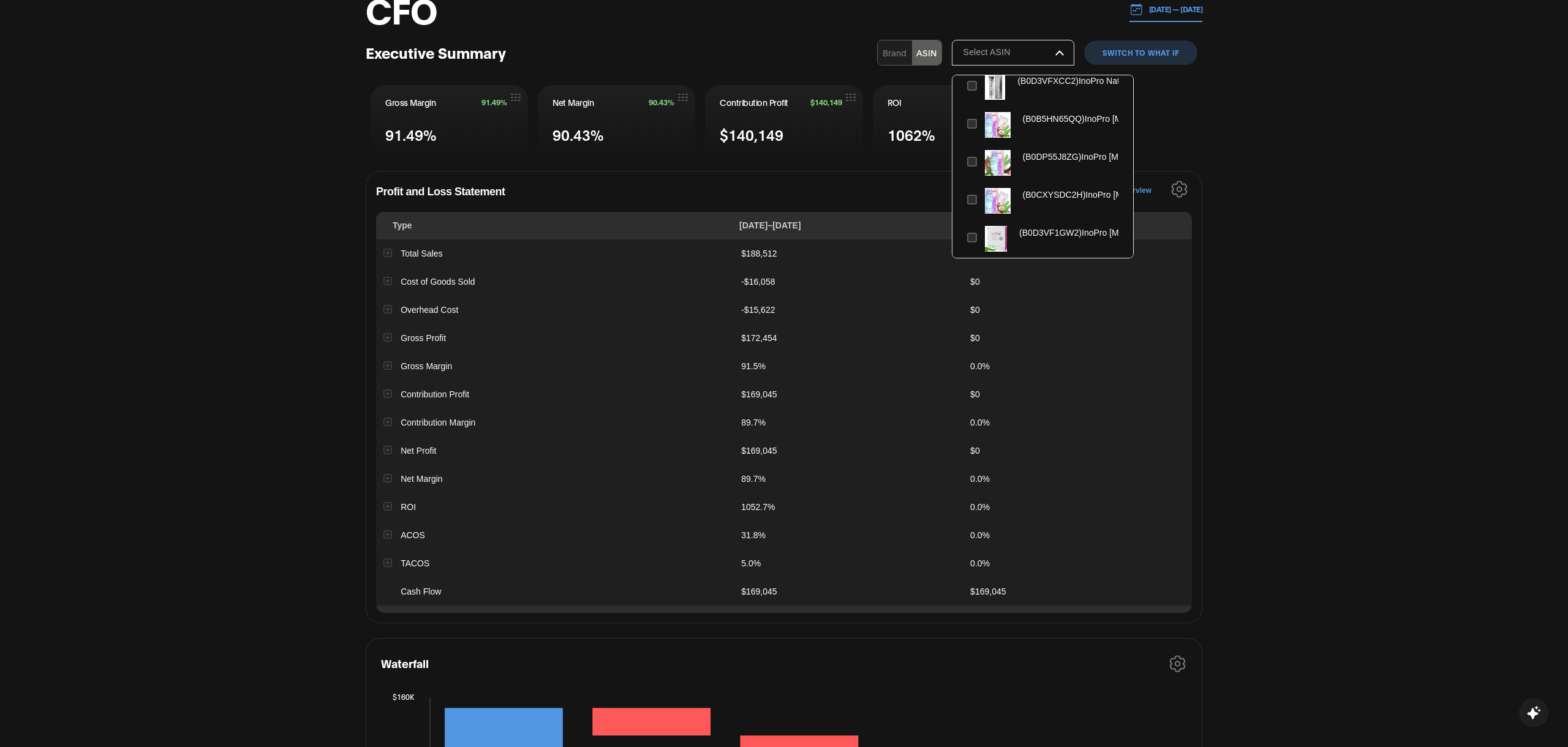
scroll to position [0, 0]
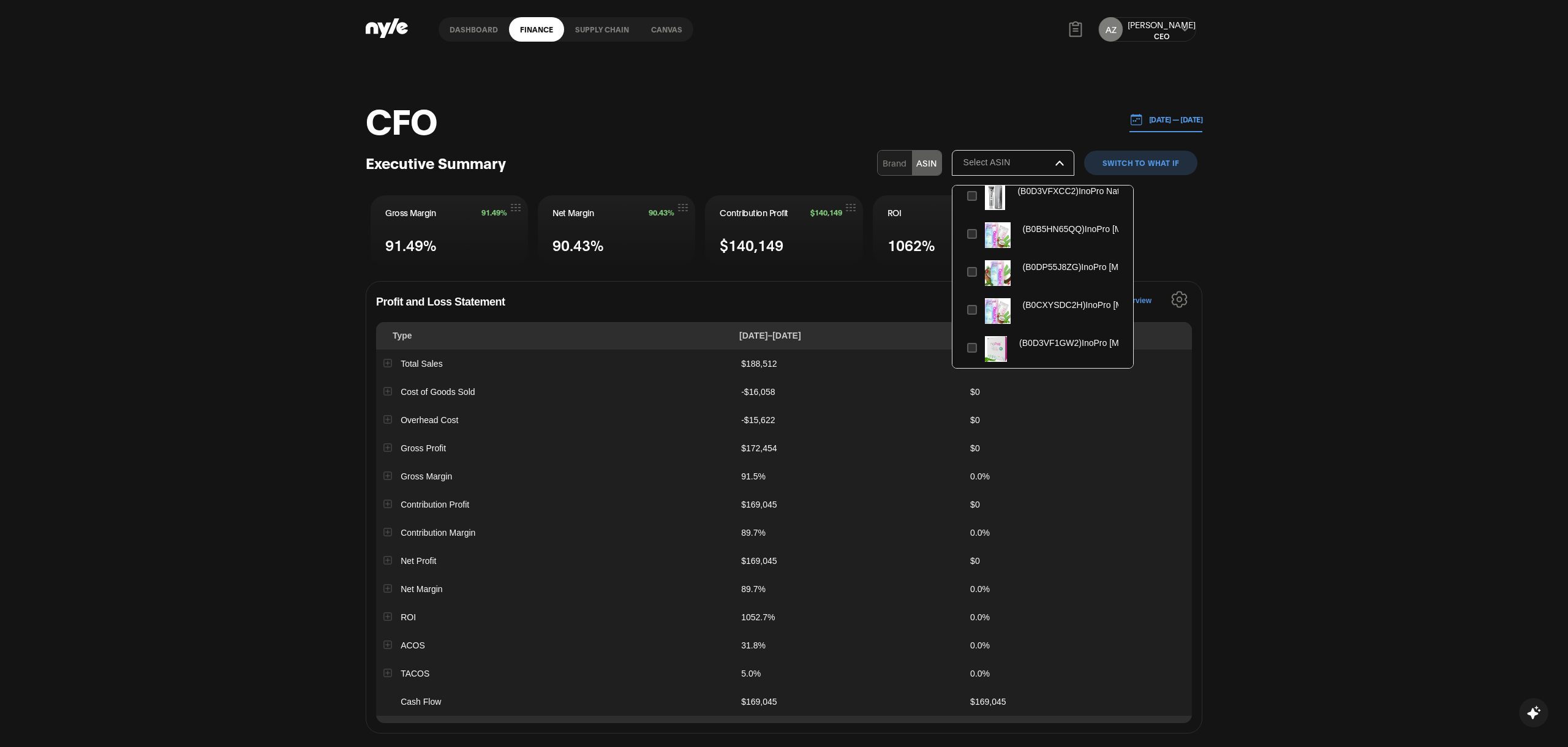
click at [1061, 163] on icon "button" at bounding box center [1059, 163] width 9 height 6
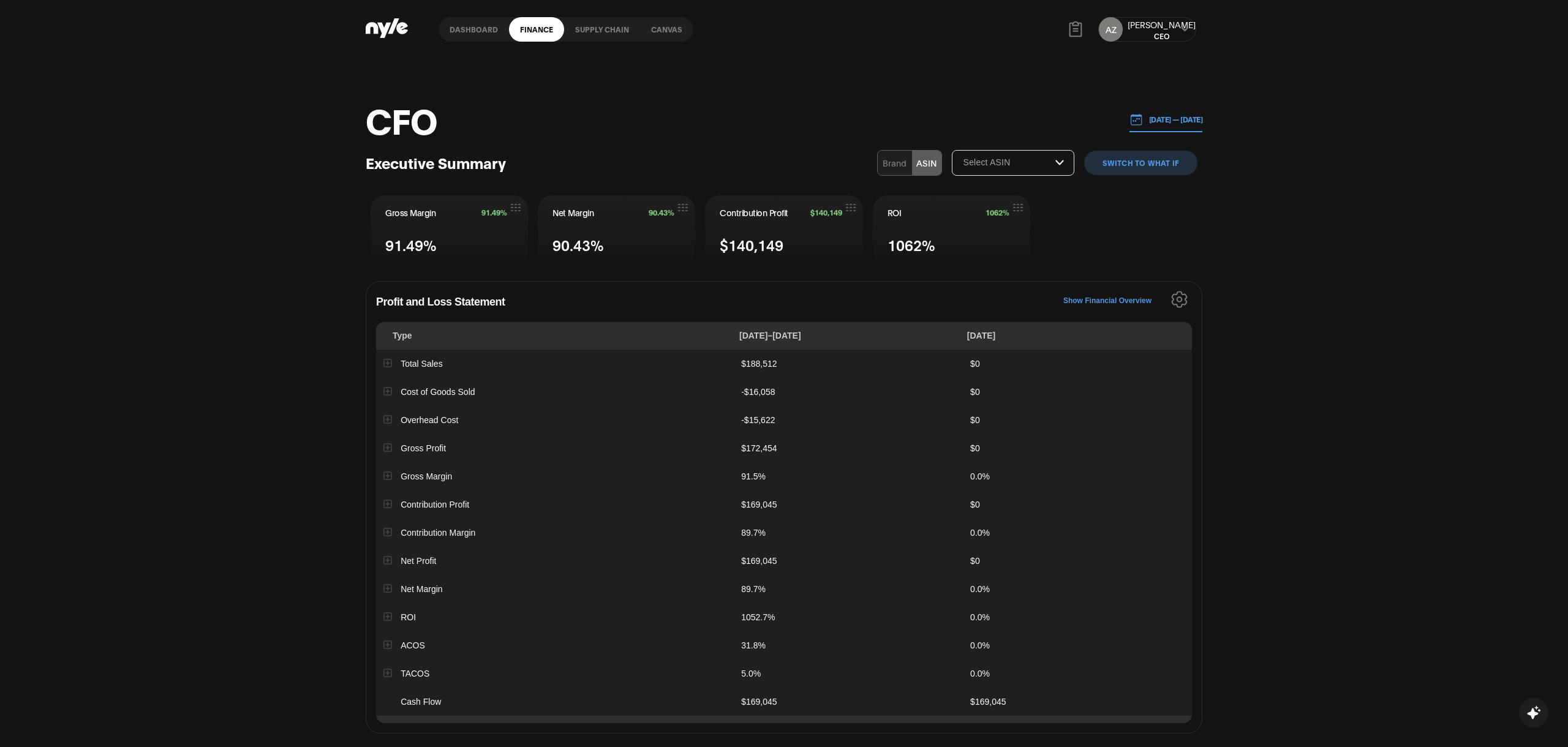
click at [1245, 248] on div "CFO 08.11.2025 — 08.18.2025 Executive Summary Brand ASIN Select ASIN switch to …" at bounding box center [784, 625] width 1568 height 1131
click at [1179, 293] on icon "Settings" at bounding box center [1179, 299] width 17 height 17
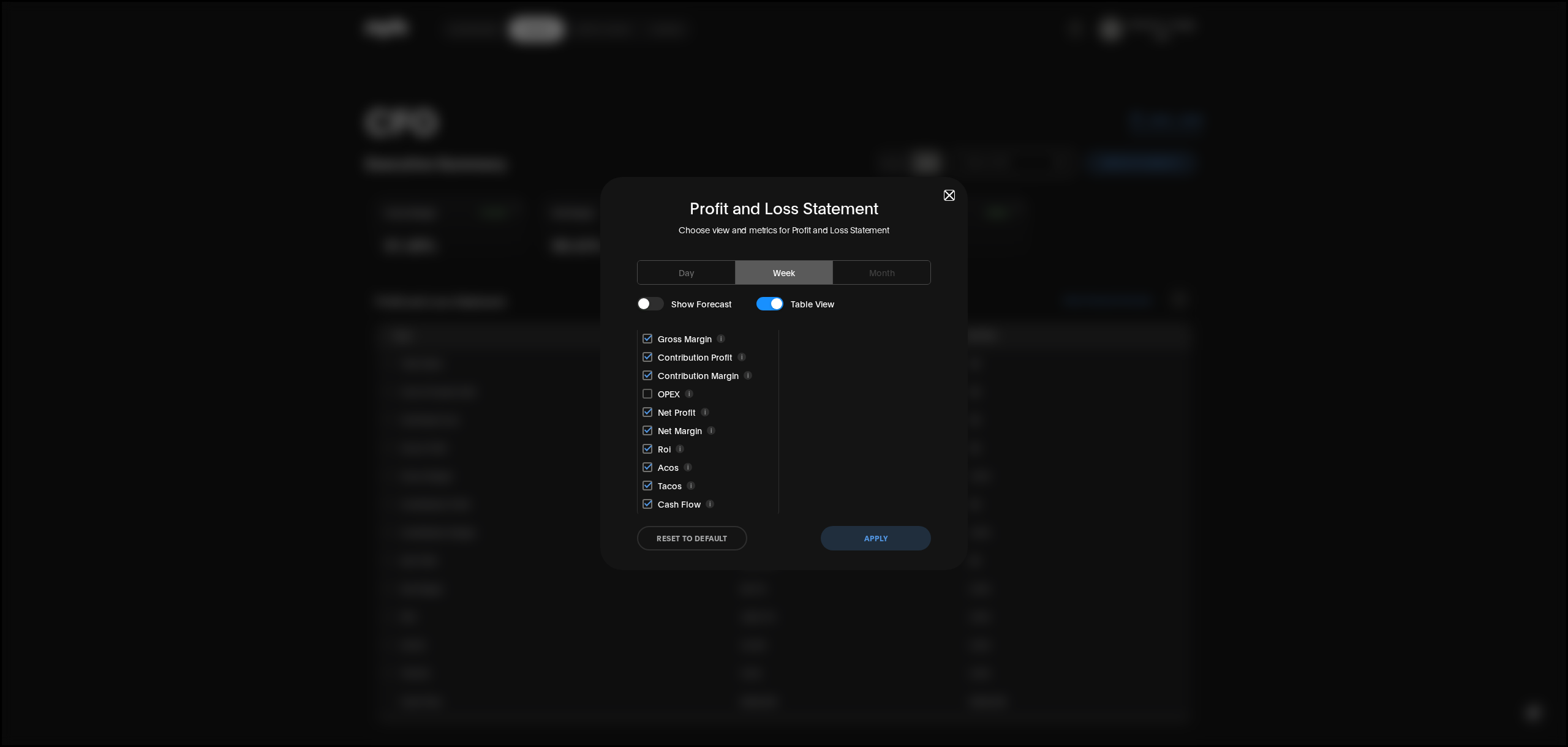
scroll to position [103, 0]
click at [947, 197] on span "button" at bounding box center [949, 195] width 9 height 9
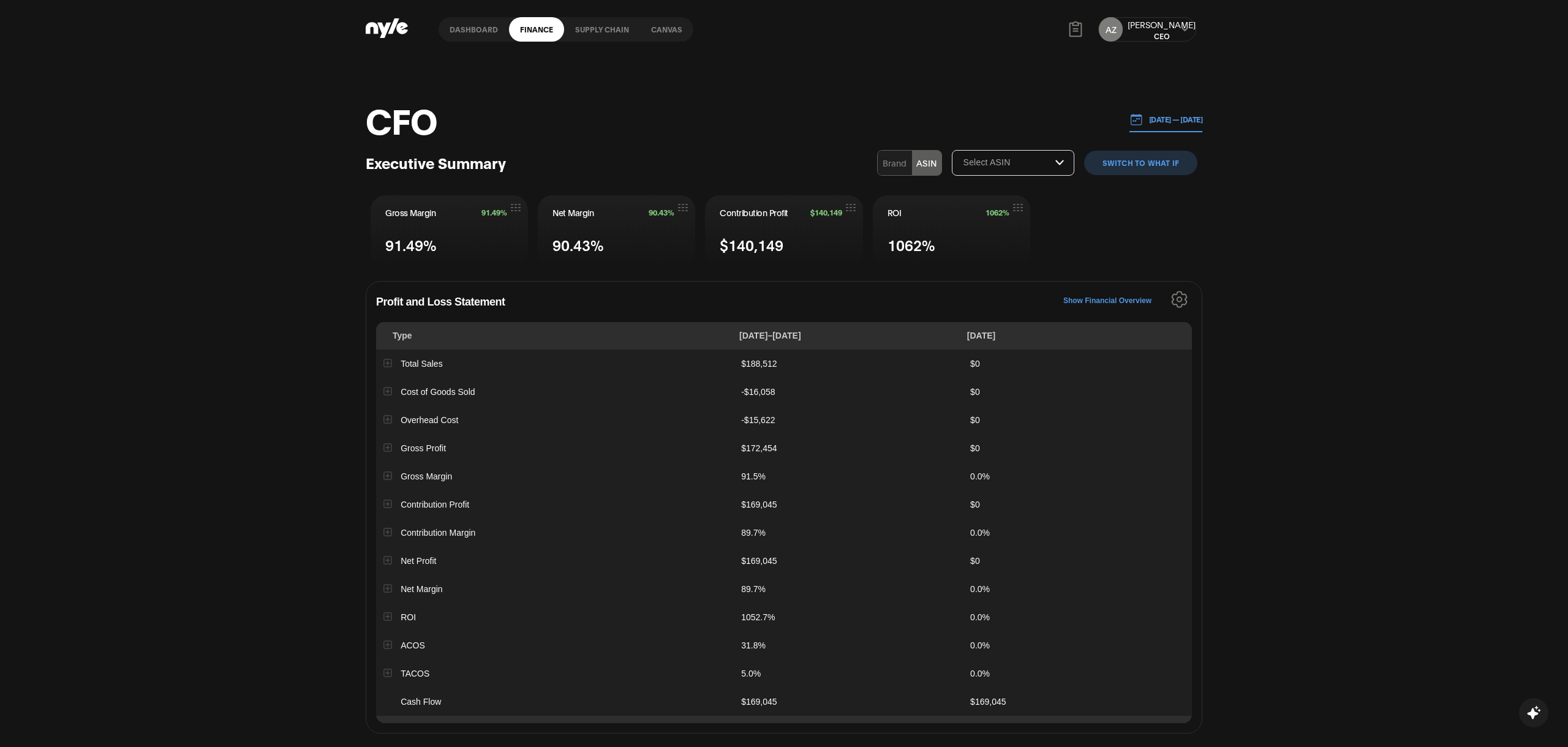
click at [1177, 301] on icon "Settings" at bounding box center [1179, 299] width 5 height 5
click at [1182, 300] on icon "Settings" at bounding box center [1179, 299] width 17 height 17
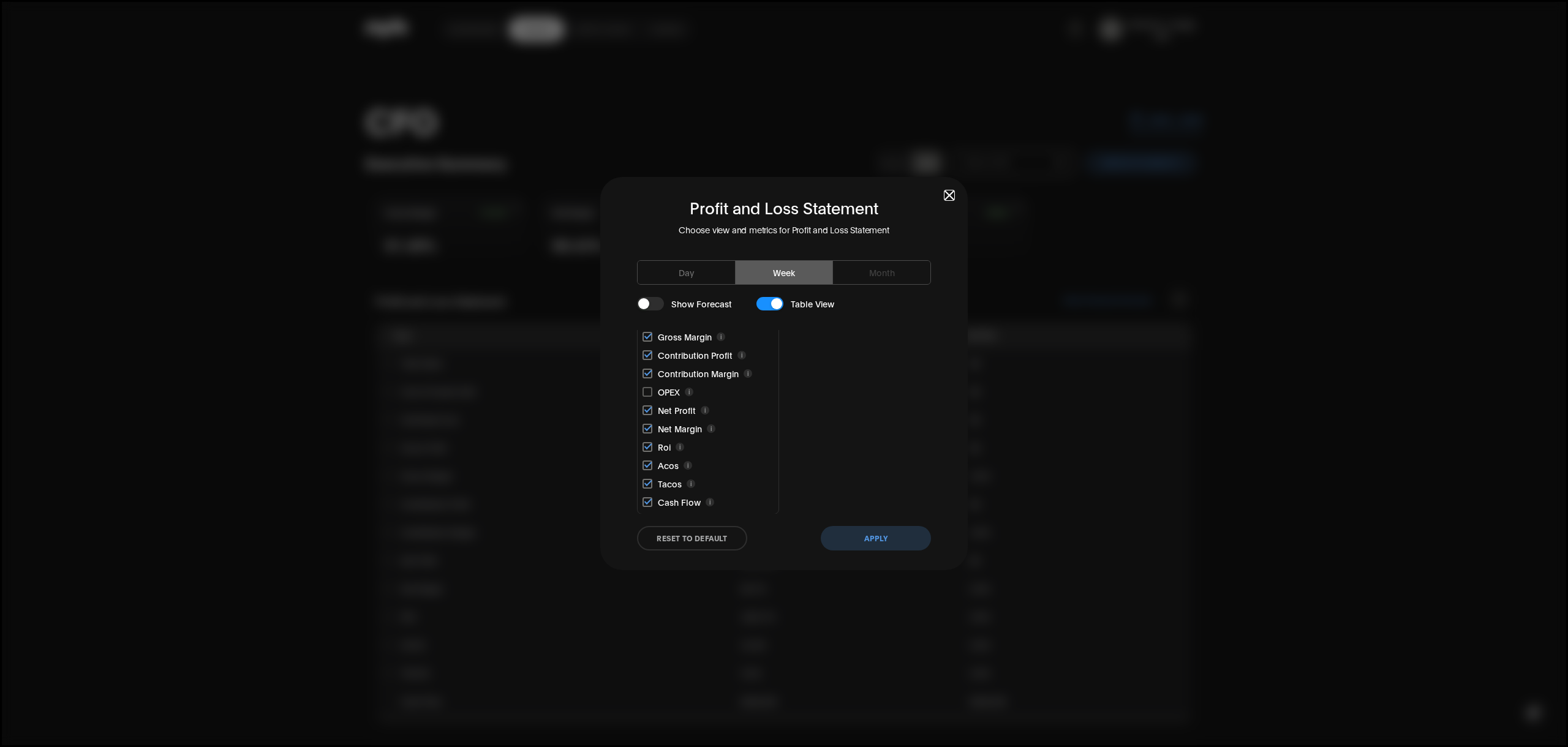
click at [946, 201] on h2 "Profit and Loss Statement" at bounding box center [784, 207] width 368 height 21
click at [951, 201] on h2 "Profit and Loss Statement" at bounding box center [784, 207] width 368 height 21
click at [949, 199] on span "button" at bounding box center [949, 195] width 9 height 9
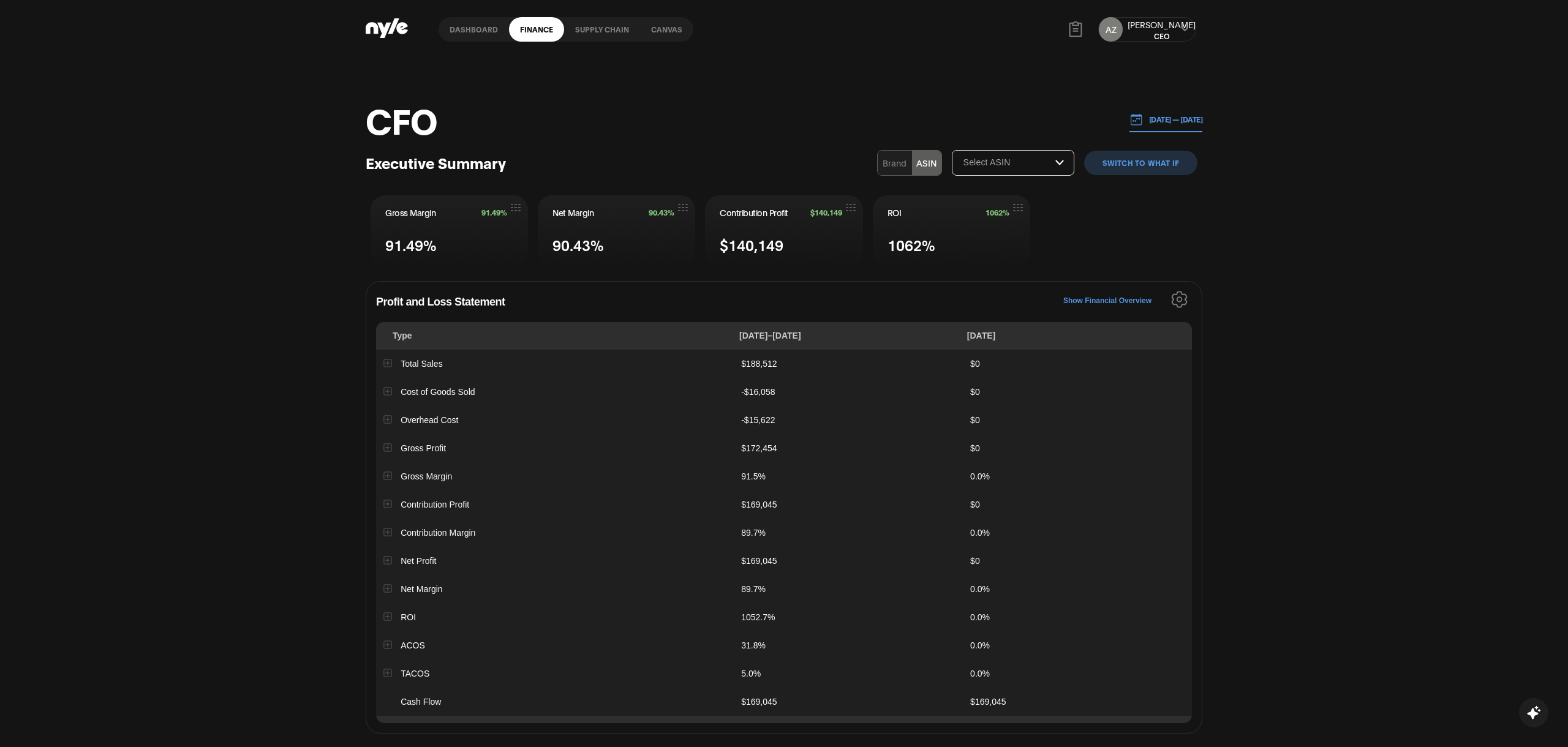
click at [1143, 119] on p "[DATE] — [DATE]" at bounding box center [1172, 119] width 60 height 11
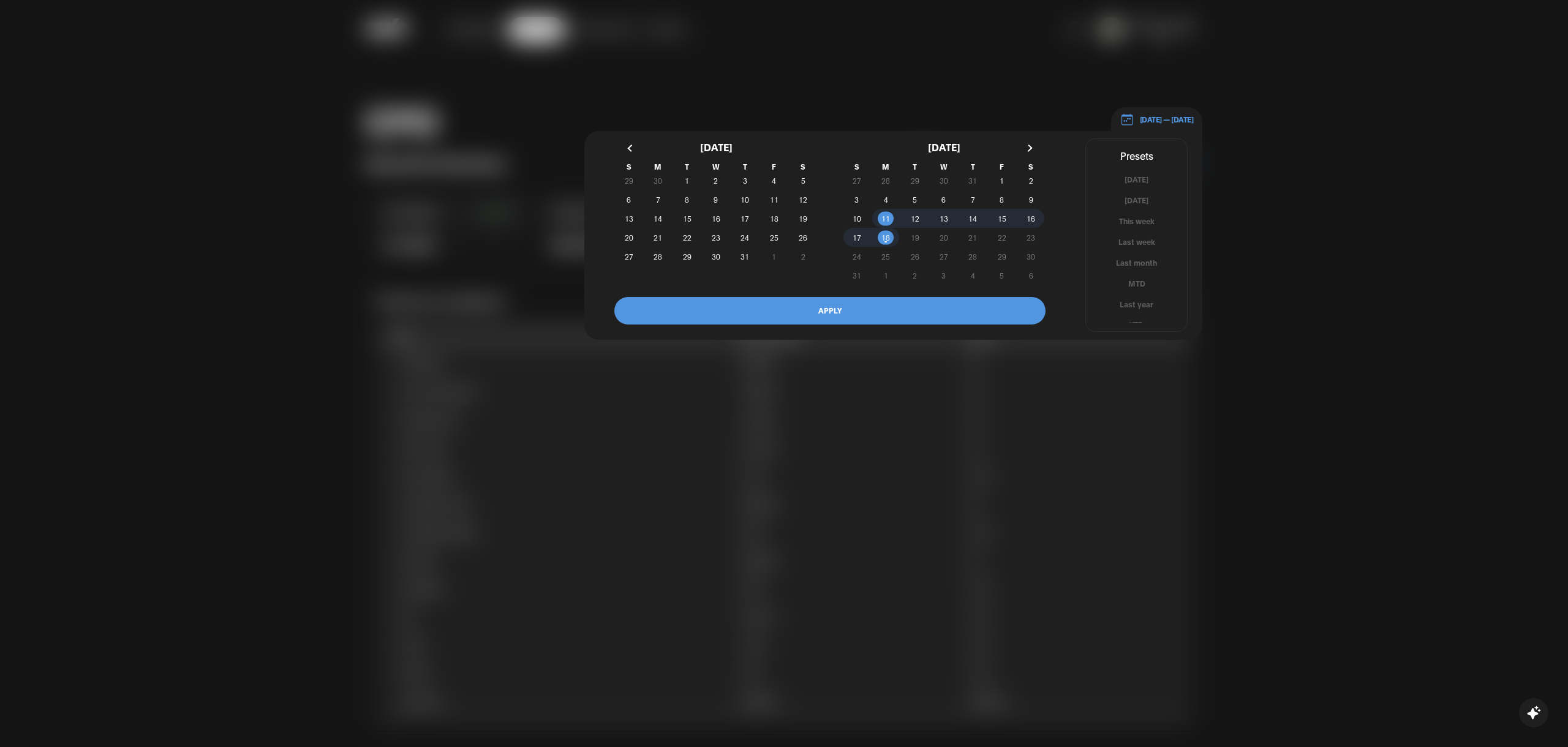
click at [628, 139] on button "button" at bounding box center [630, 147] width 22 height 22
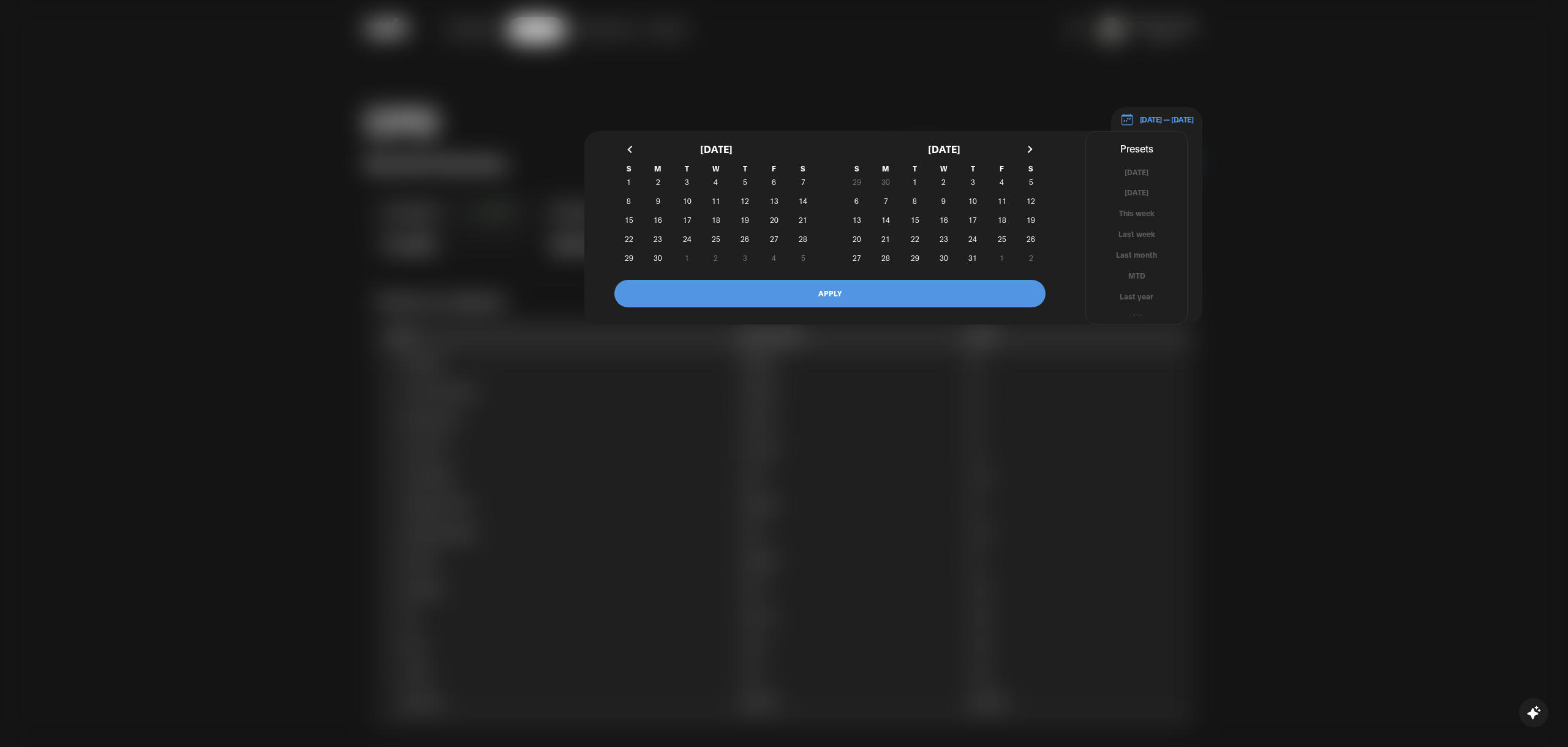
click at [628, 140] on button "button" at bounding box center [630, 149] width 22 height 22
click at [751, 177] on span "1" at bounding box center [745, 182] width 29 height 13
click at [1029, 141] on button "button" at bounding box center [1028, 149] width 22 height 22
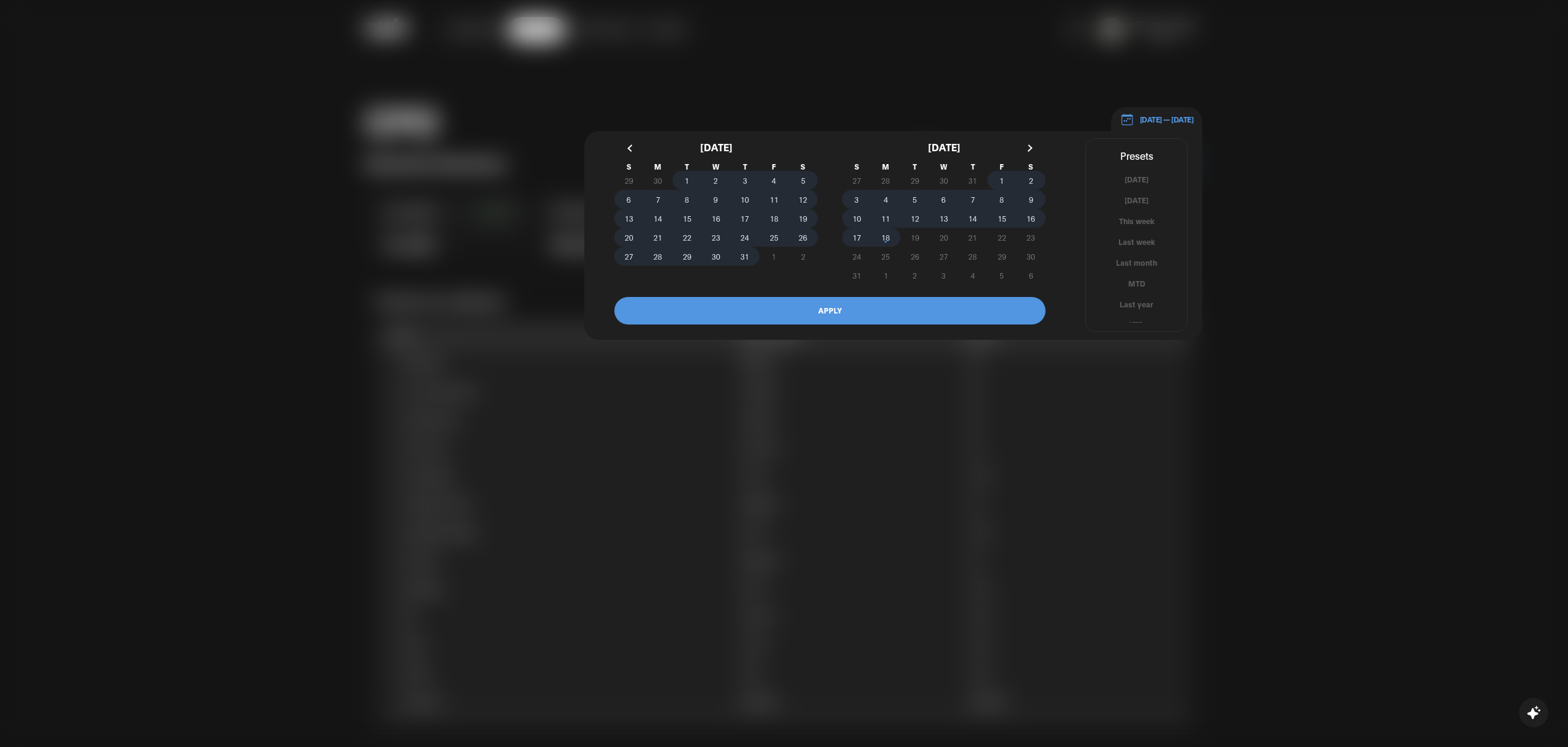
click at [892, 238] on span "18" at bounding box center [885, 237] width 29 height 13
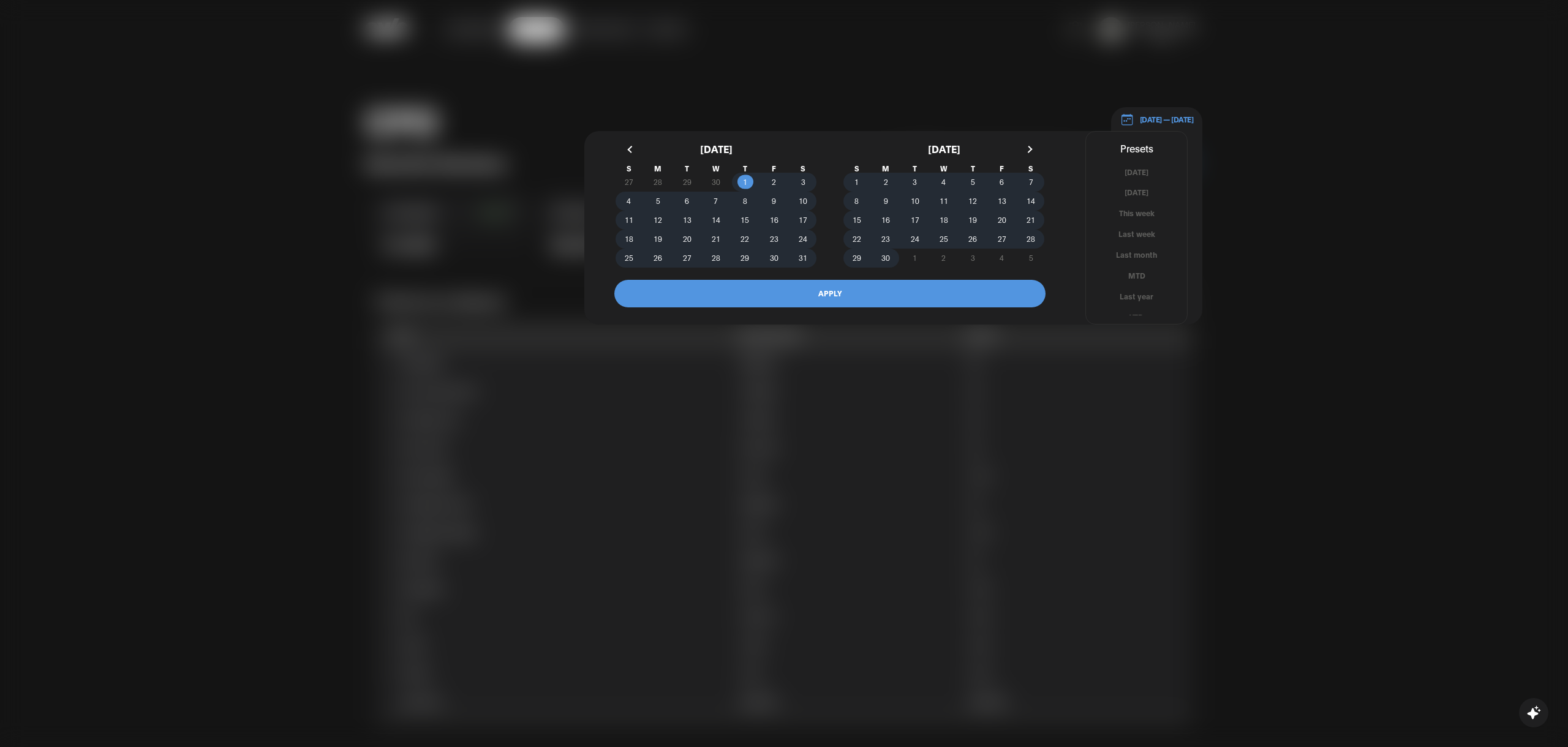
click at [826, 289] on button "APPLY" at bounding box center [830, 293] width 431 height 27
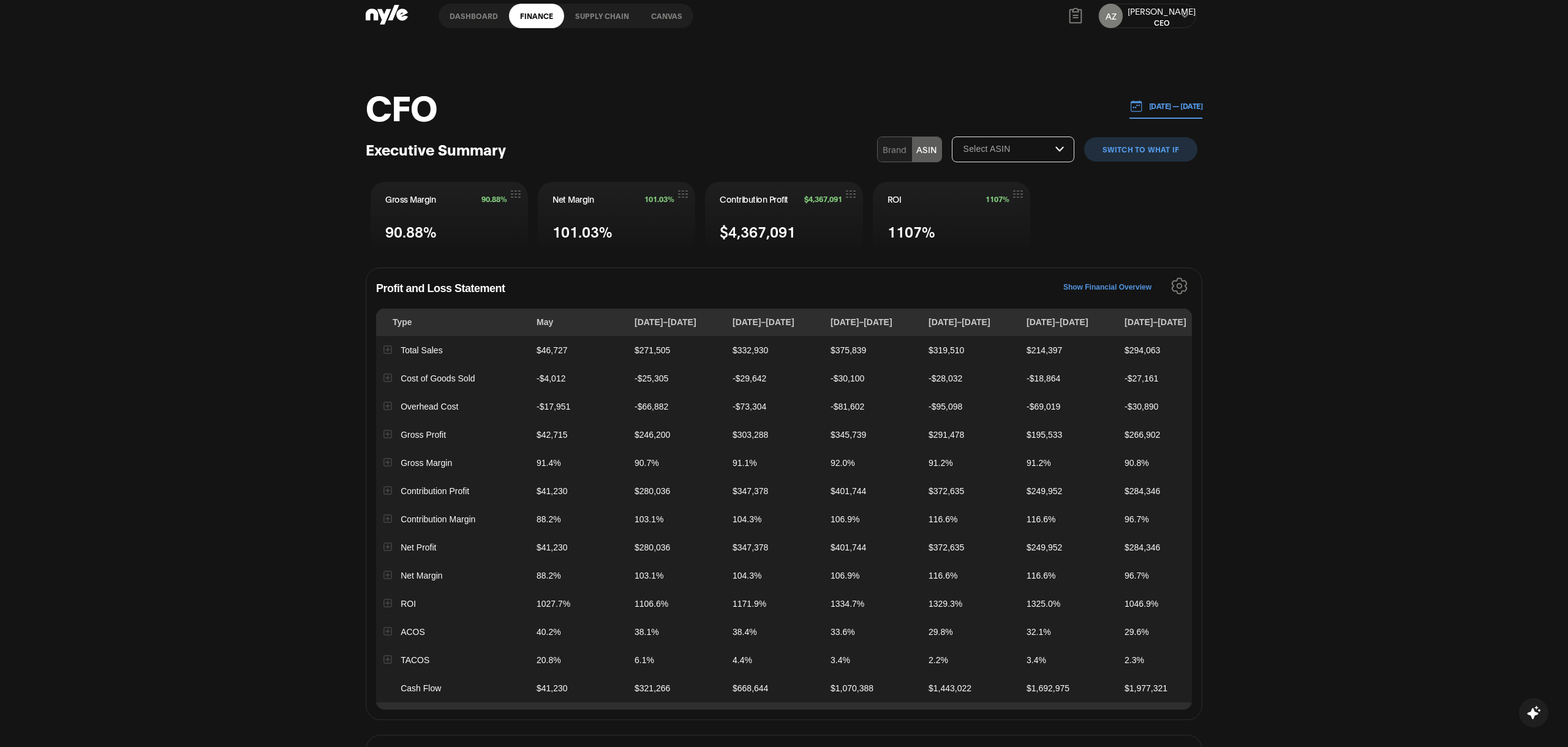
scroll to position [92, 0]
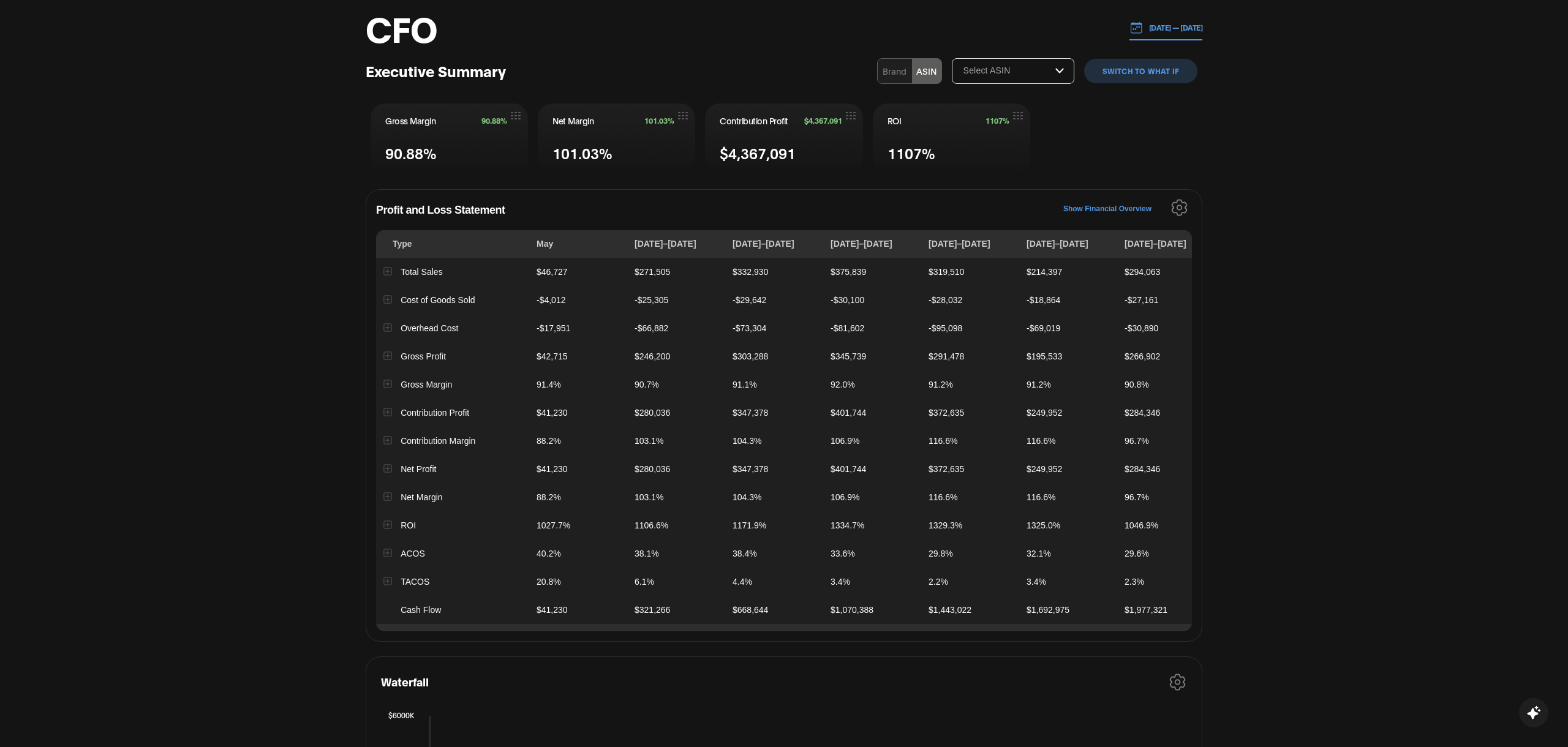
click at [1175, 201] on icon "Settings" at bounding box center [1179, 207] width 17 height 17
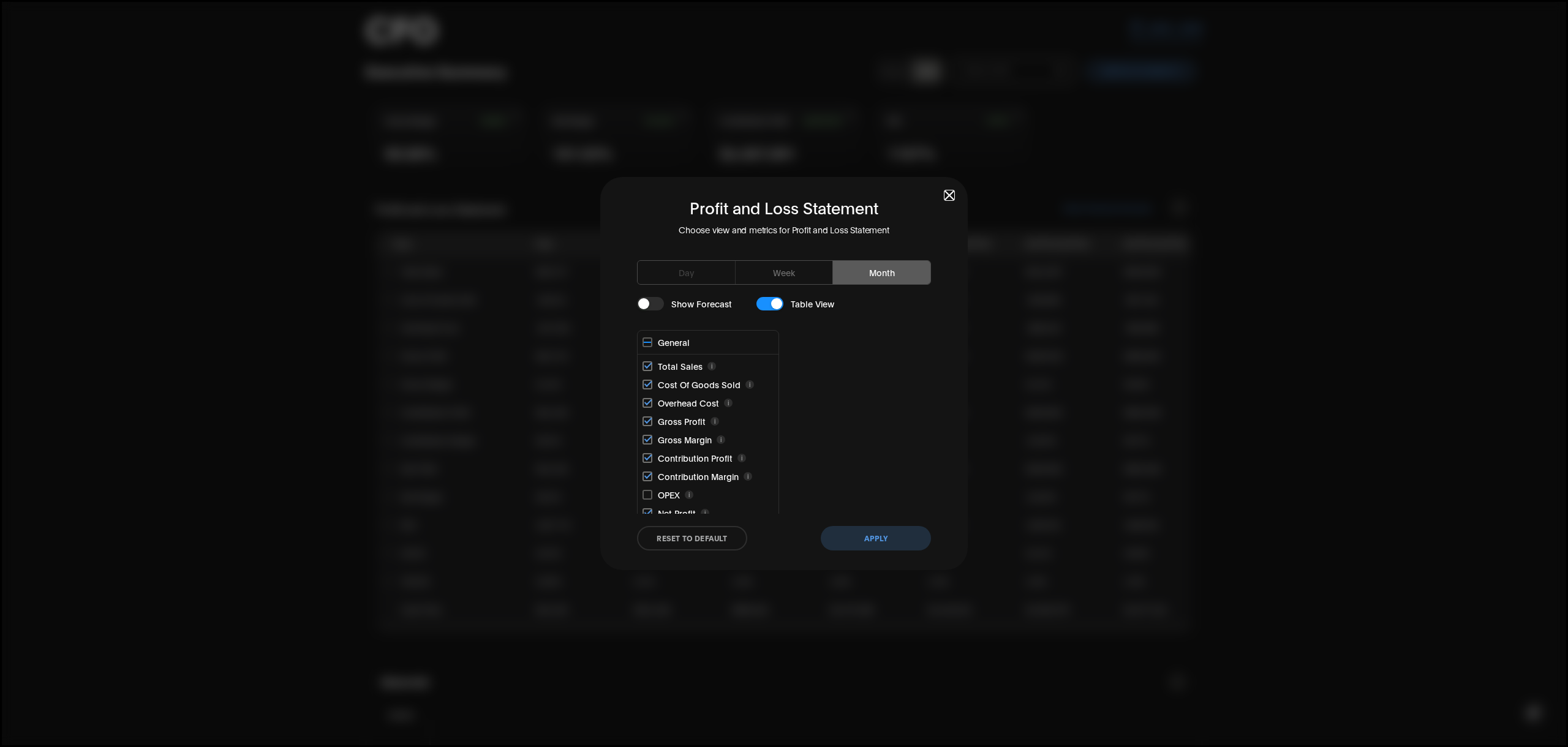
click at [942, 192] on div "Profit and Loss Statement Choose view and metrics for Profit and Loss Statement…" at bounding box center [784, 374] width 368 height 393
click at [949, 195] on span "button" at bounding box center [949, 195] width 9 height 9
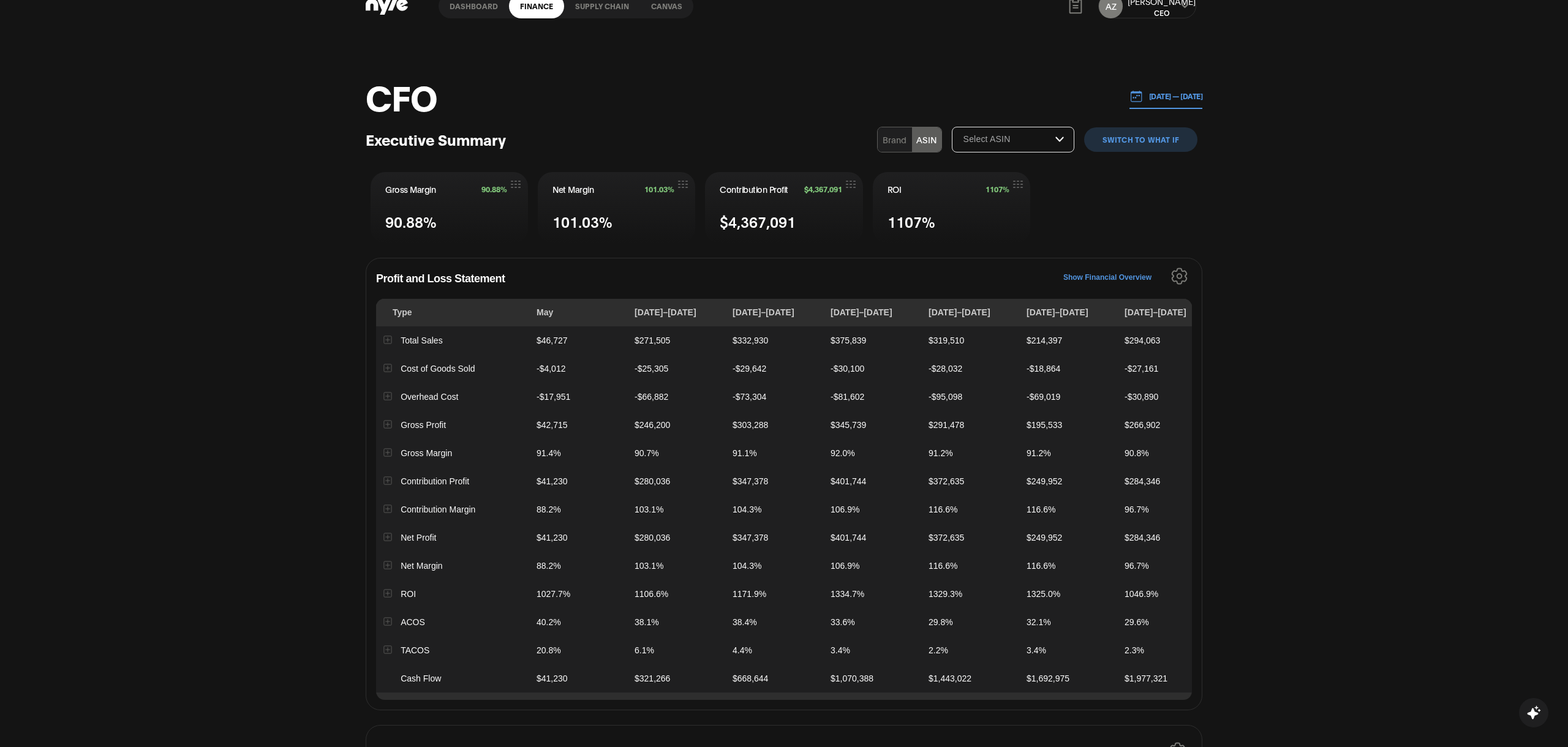
scroll to position [6, 0]
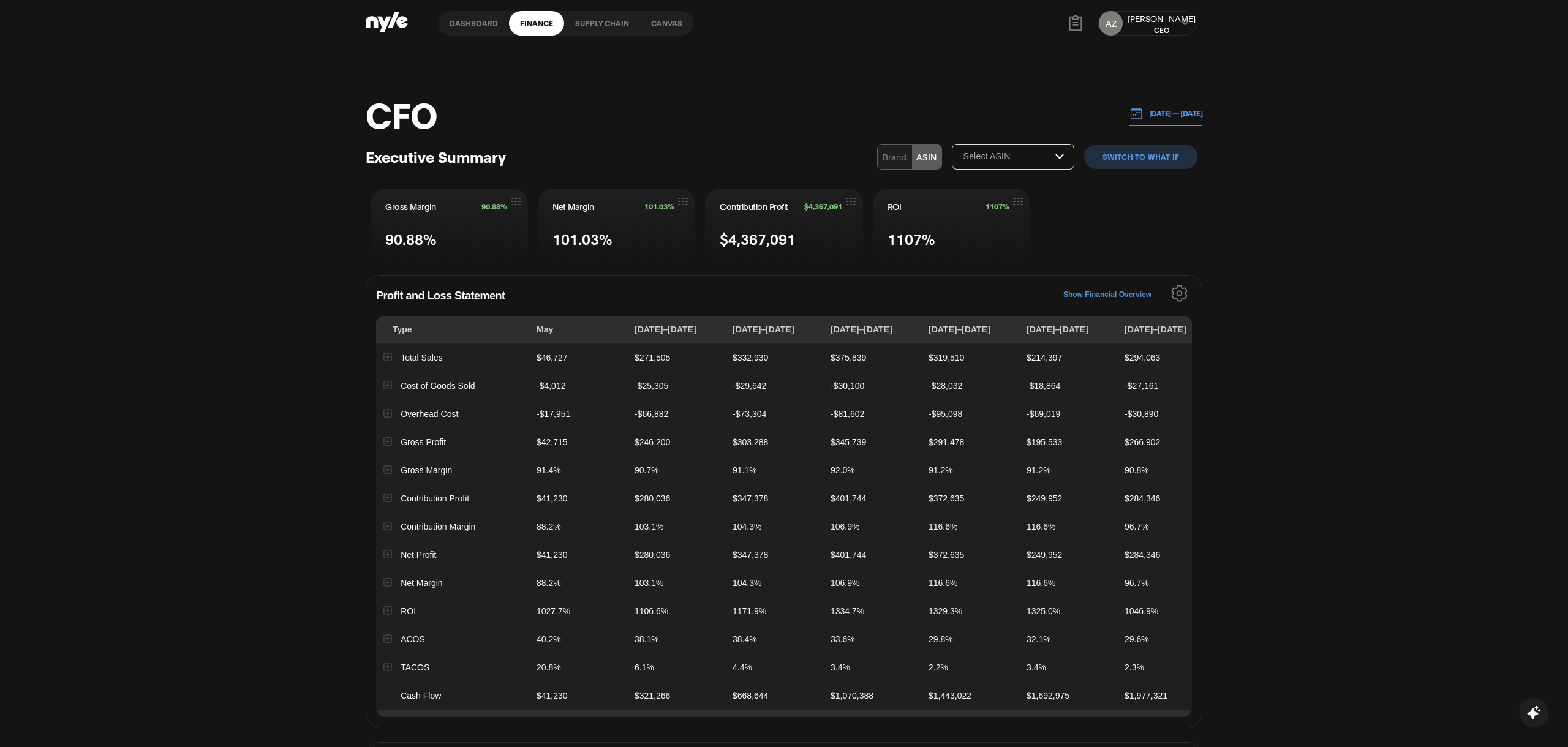
click at [1183, 292] on icon "Settings" at bounding box center [1179, 293] width 17 height 17
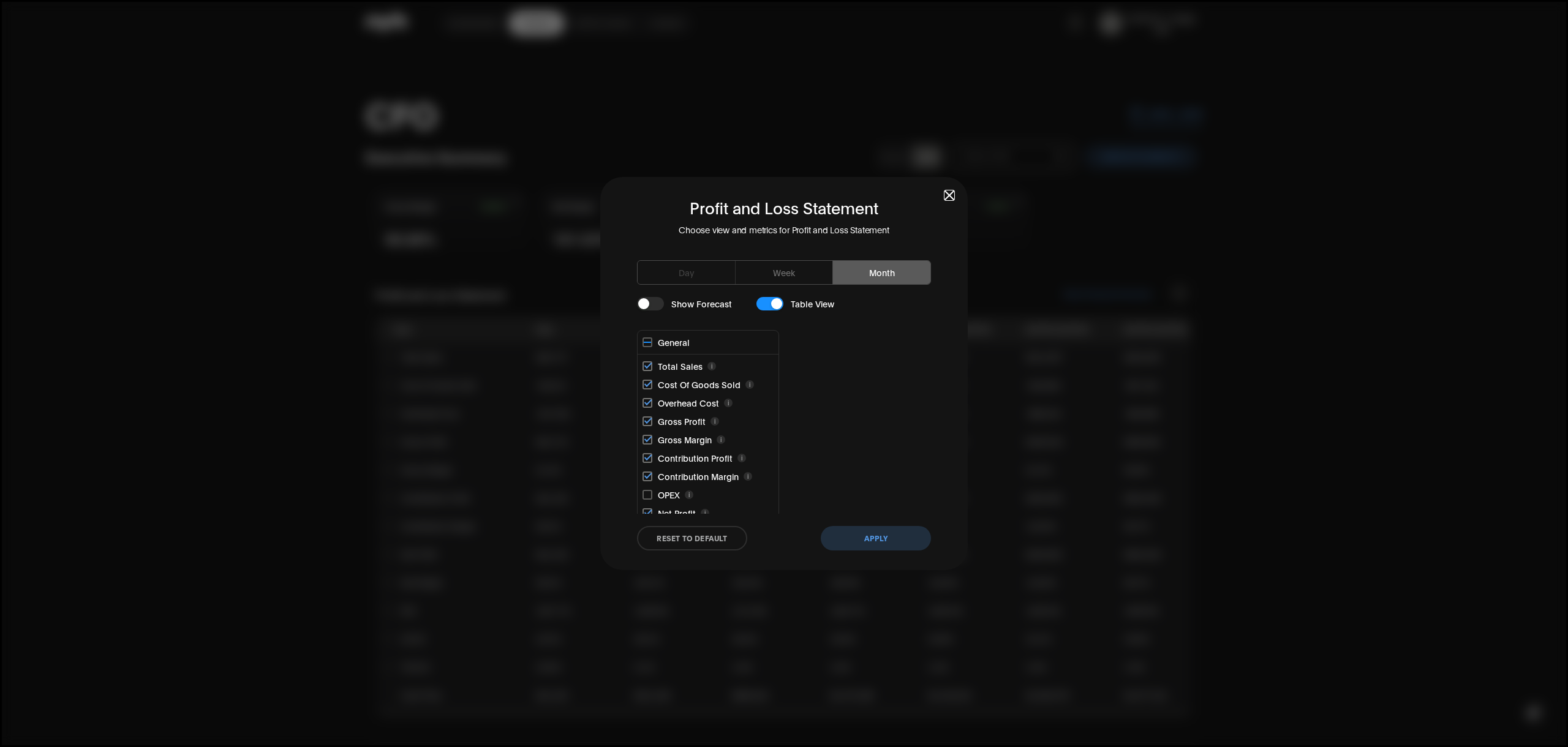
click at [882, 273] on button "Month" at bounding box center [881, 272] width 98 height 23
click at [876, 533] on button "Apply" at bounding box center [876, 537] width 110 height 24
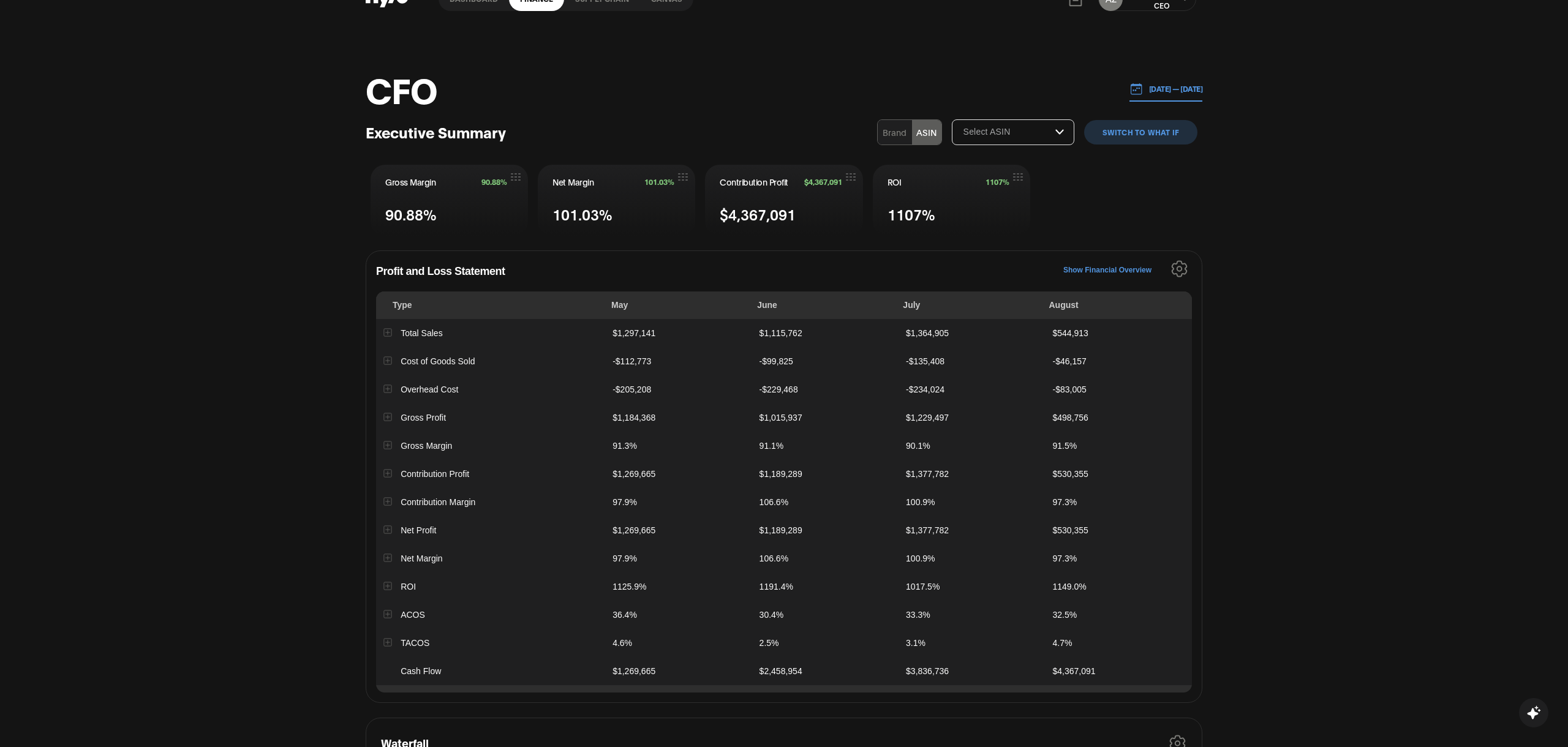
scroll to position [24, 0]
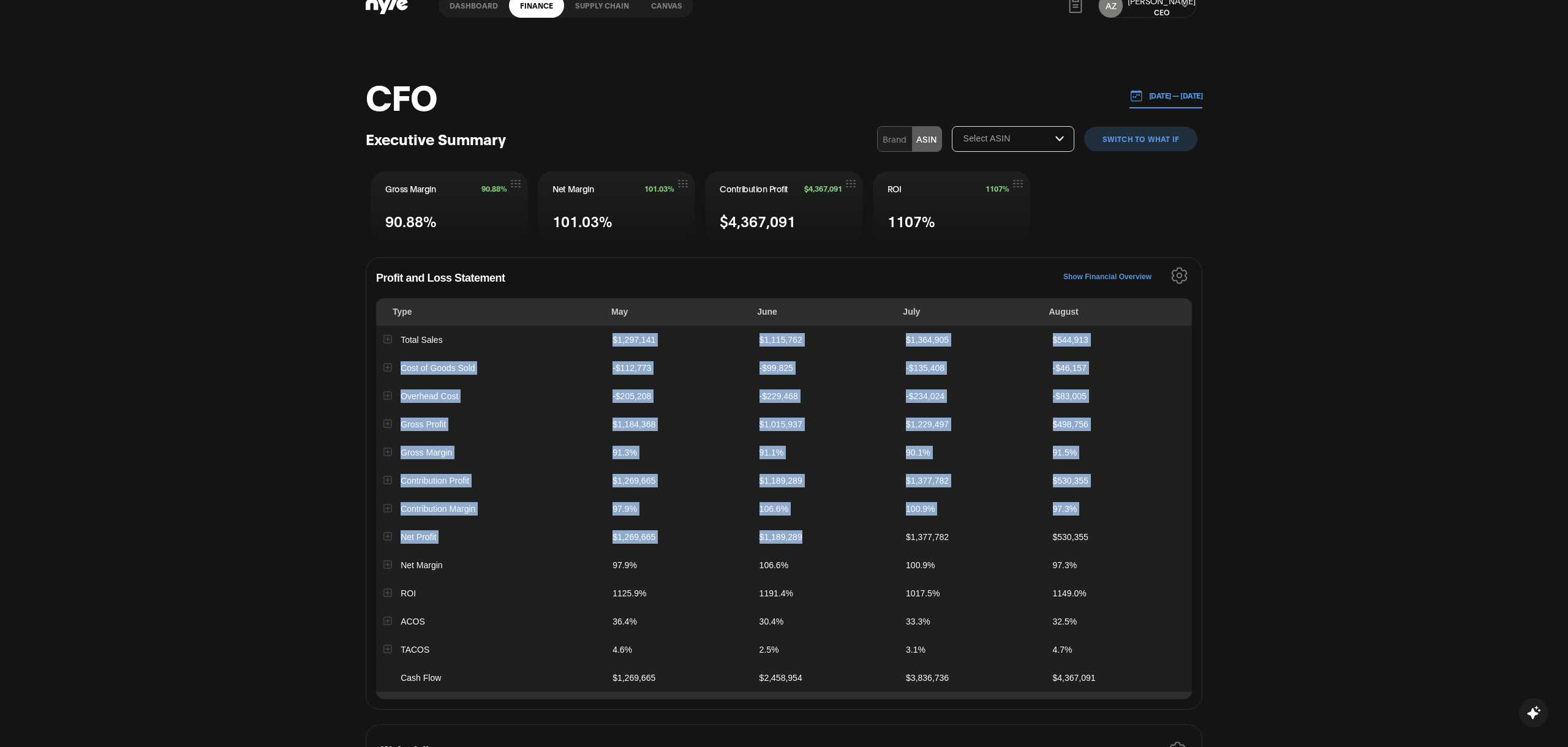
drag, startPoint x: 613, startPoint y: 339, endPoint x: 801, endPoint y: 533, distance: 270.1
click at [801, 533] on tbody "Total Sales $1,297,141 $1,115,762 $1,364,905 $544,913 Cost of Goods Sold -$112,…" at bounding box center [784, 508] width 816 height 366
click at [610, 339] on td "$1,297,141" at bounding box center [678, 339] width 147 height 28
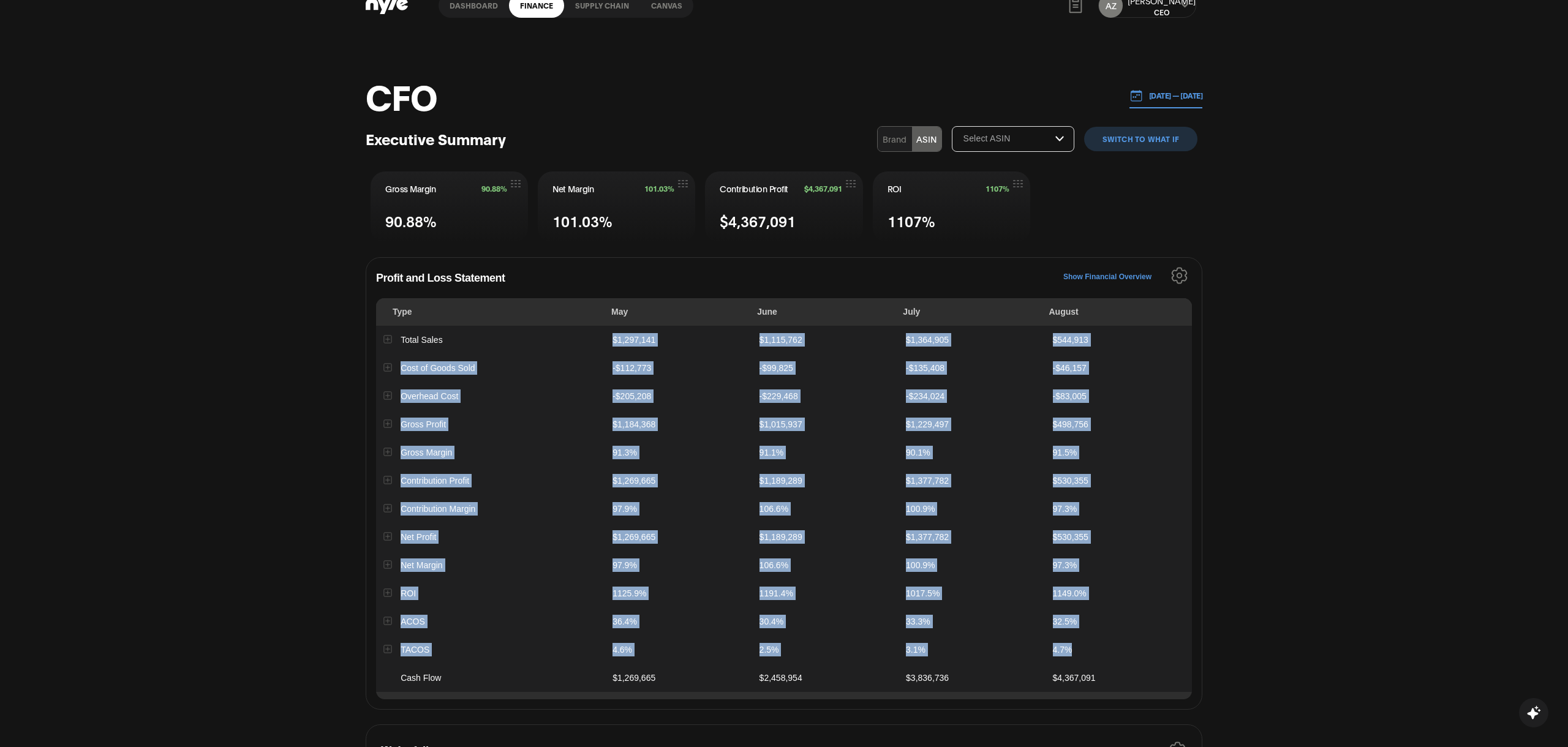
drag, startPoint x: 610, startPoint y: 339, endPoint x: 1074, endPoint y: 643, distance: 554.7
click at [1074, 643] on tbody "Total Sales $1,297,141 $1,115,762 $1,364,905 $544,913 Cost of Goods Sold -$112,…" at bounding box center [784, 508] width 816 height 366
click at [684, 532] on td "$1,269,665" at bounding box center [678, 537] width 147 height 28
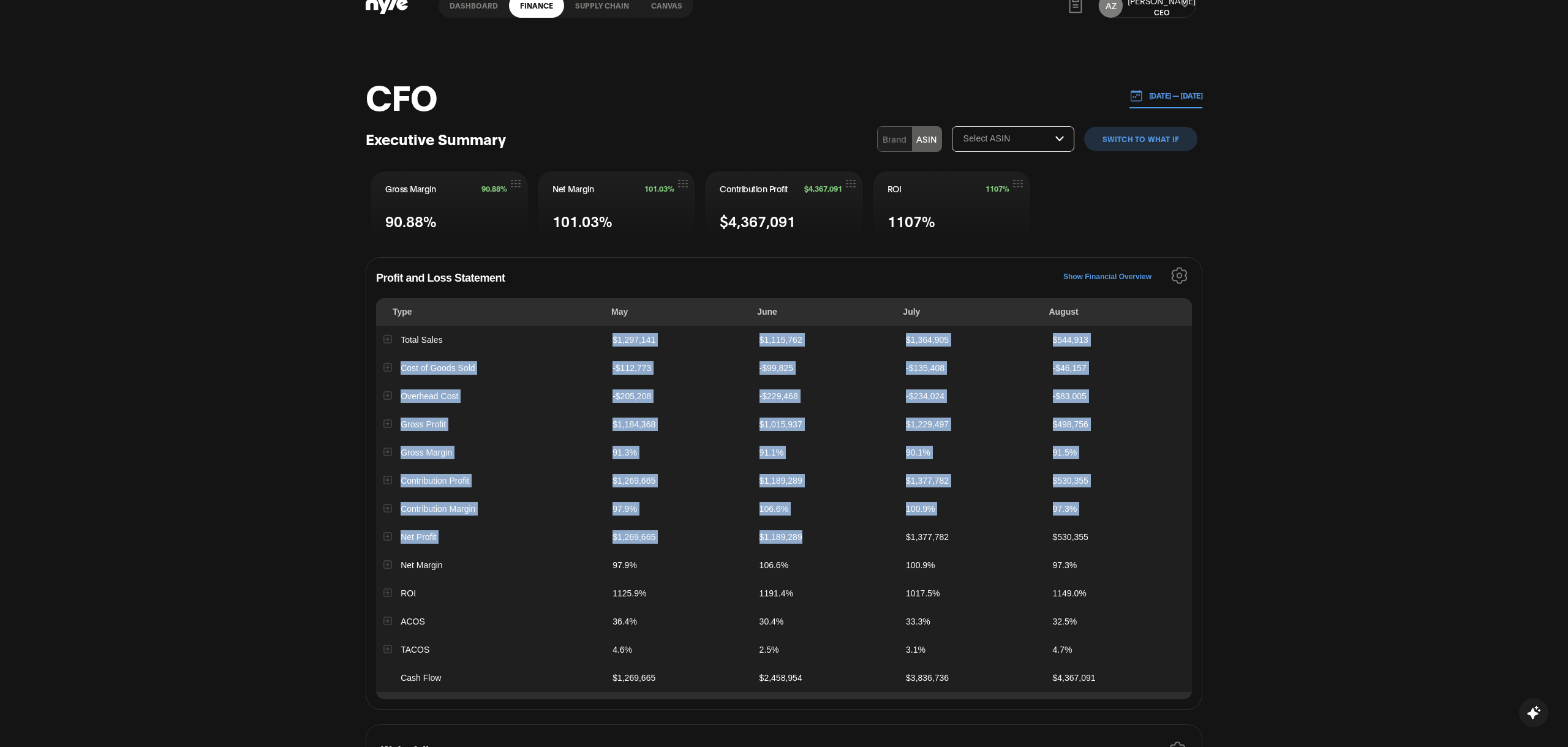
drag, startPoint x: 607, startPoint y: 335, endPoint x: 824, endPoint y: 533, distance: 293.8
click at [824, 533] on tbody "Total Sales $1,297,141 $1,115,762 $1,364,905 $544,913 Cost of Goods Sold -$112,…" at bounding box center [784, 508] width 816 height 366
click at [388, 340] on button "Expand row" at bounding box center [387, 338] width 8 height 8
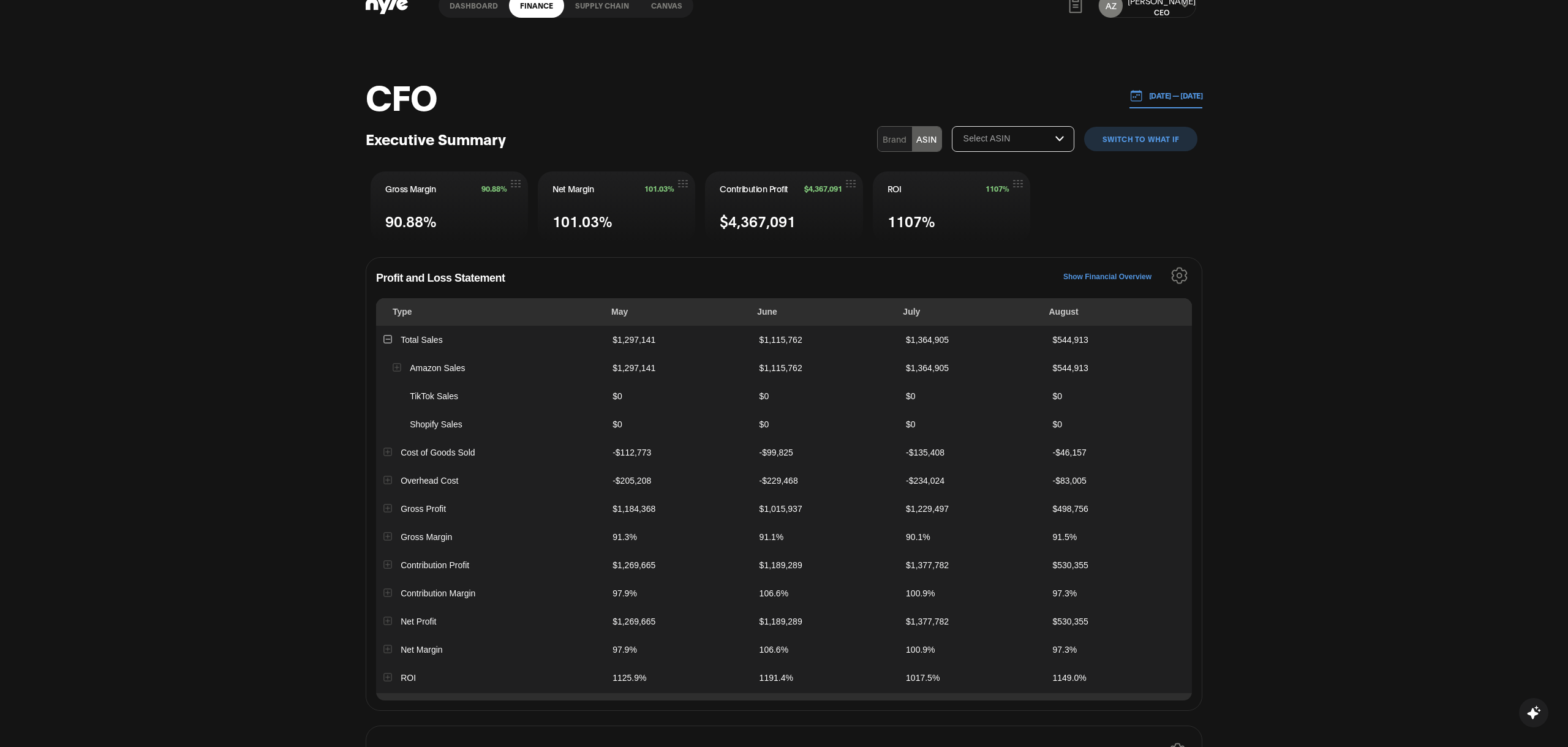
click at [281, 469] on div "CFO 05.01.2025 — 08.18.2025 Executive Summary Brand ASIN Select ASIN switch to …" at bounding box center [784, 600] width 1568 height 1132
click at [389, 450] on button "Expand row" at bounding box center [387, 451] width 8 height 8
click at [401, 479] on td "Amazon COGS" at bounding box center [490, 480] width 229 height 28
click at [397, 479] on button "Expand row" at bounding box center [397, 479] width 8 height 8
click at [397, 479] on button "Collapse row" at bounding box center [397, 479] width 8 height 8
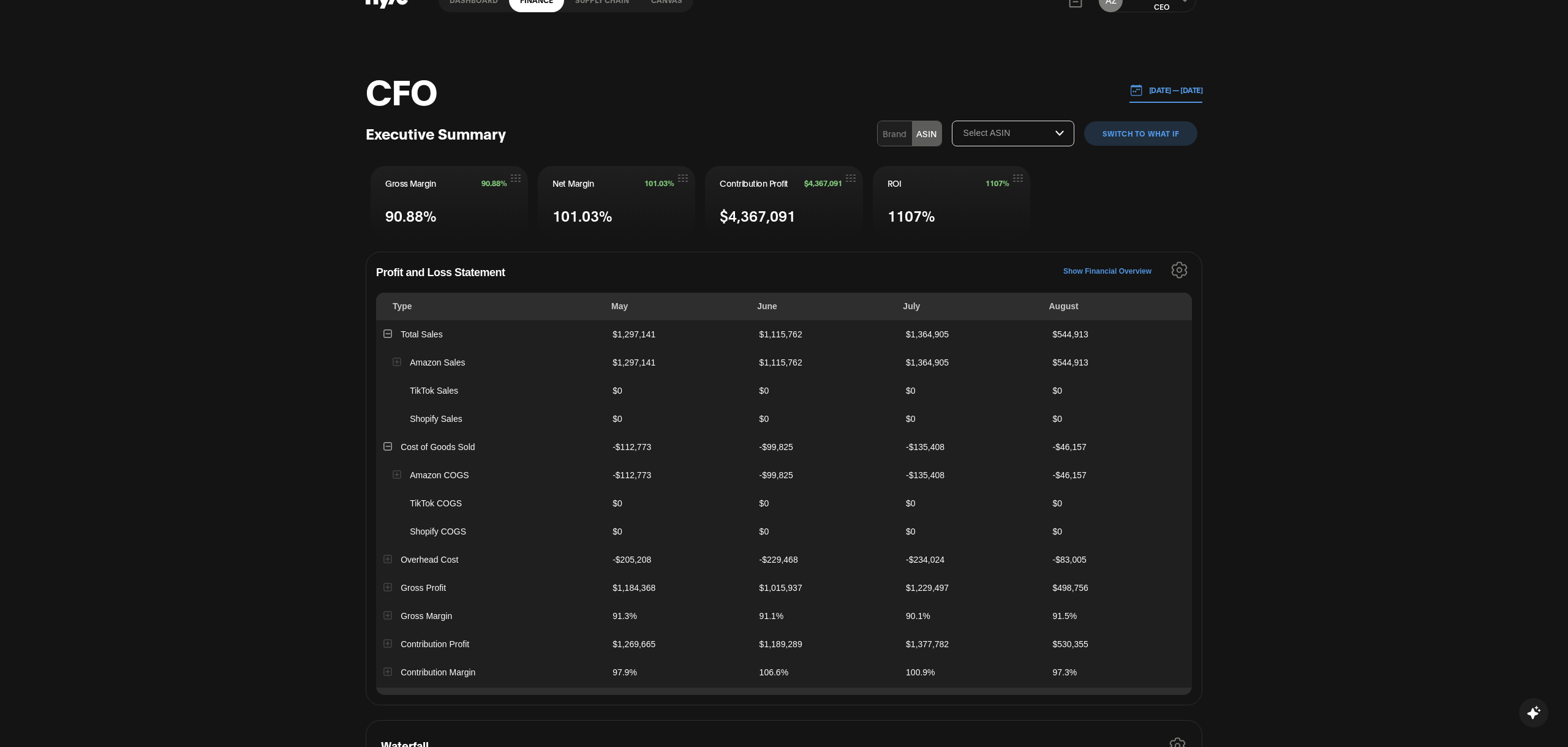
scroll to position [0, 0]
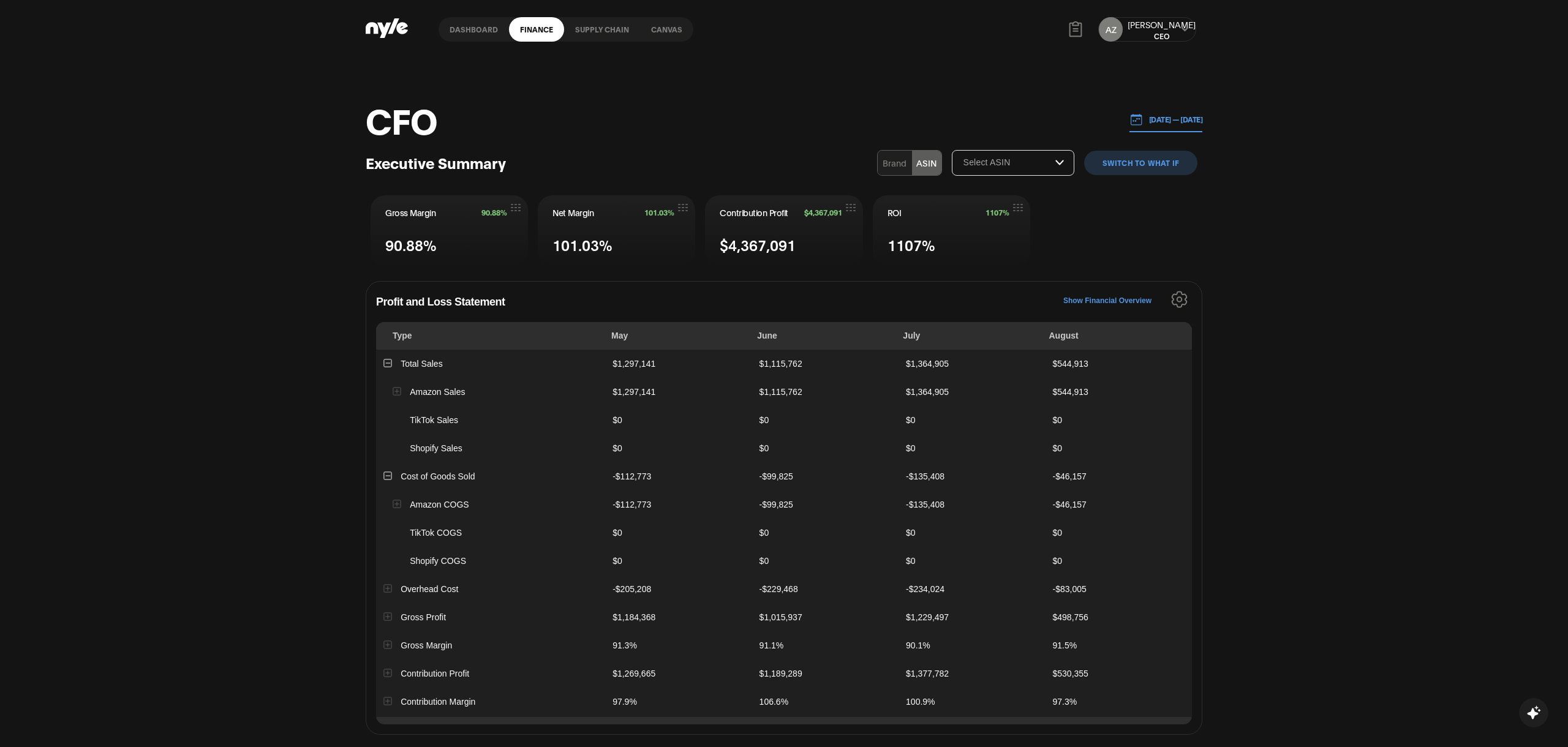
click at [575, 31] on link "Supply chain" at bounding box center [602, 29] width 76 height 24
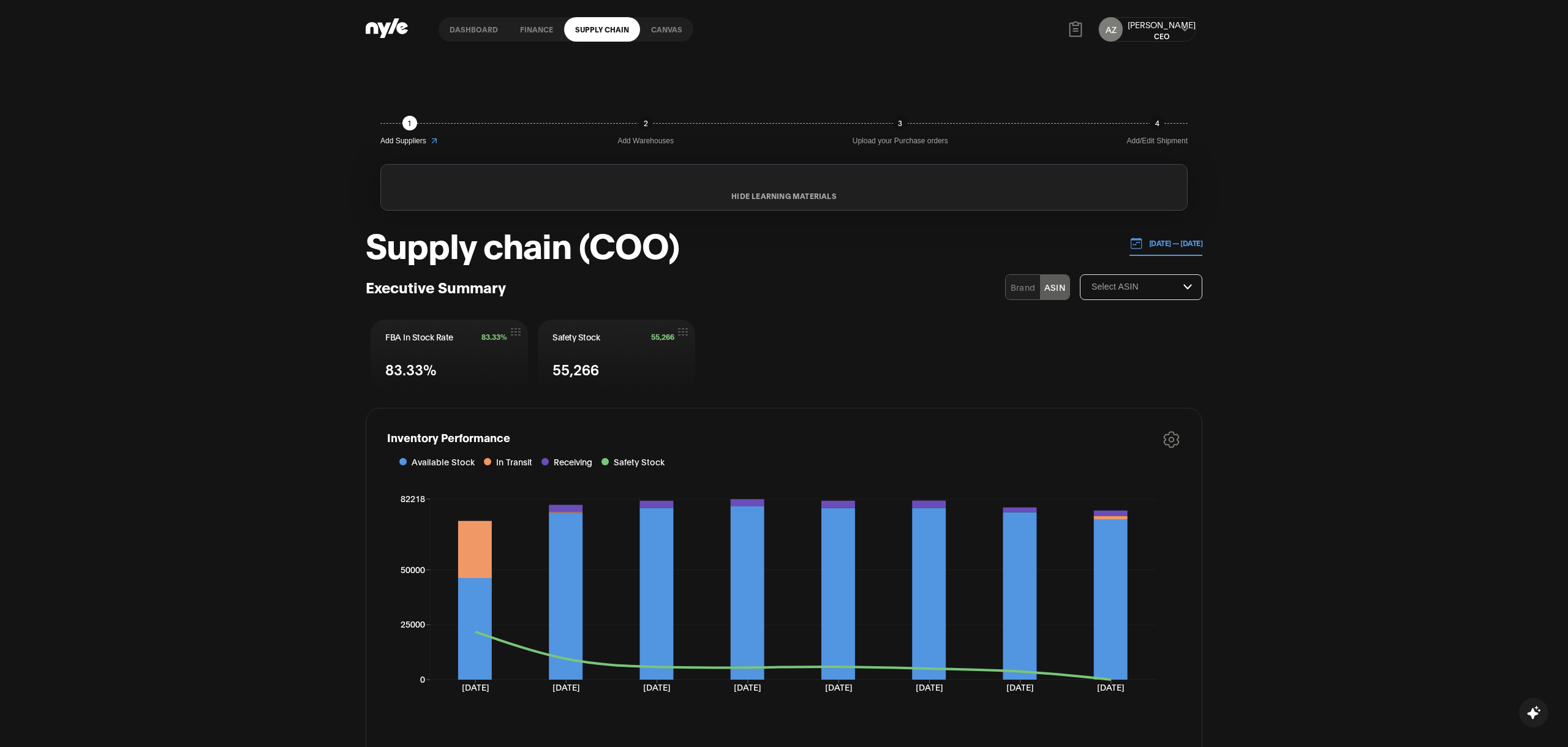
click at [1166, 248] on p "05.01.2025 — 08.18.2025" at bounding box center [1172, 243] width 60 height 11
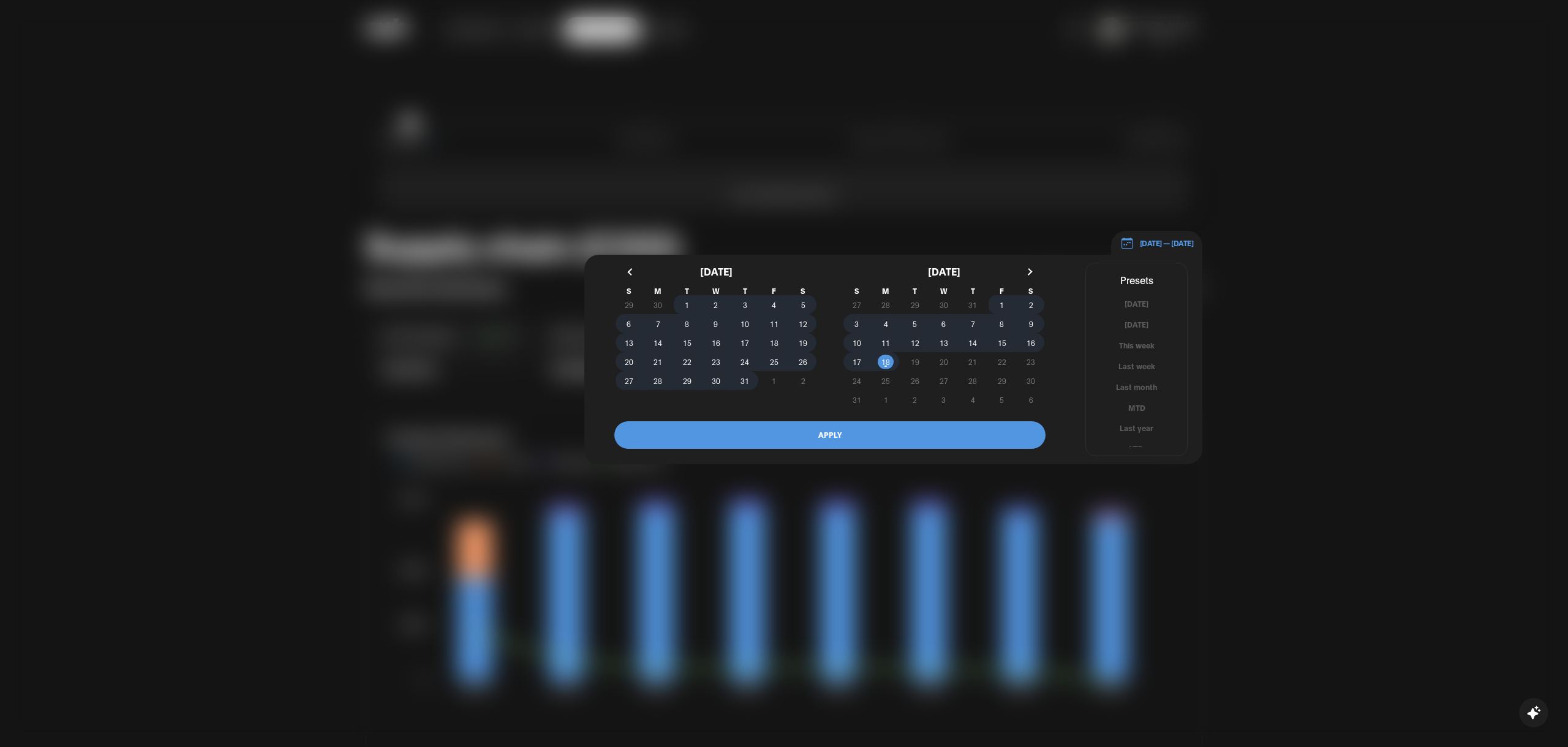
click at [626, 267] on button "button" at bounding box center [630, 272] width 22 height 22
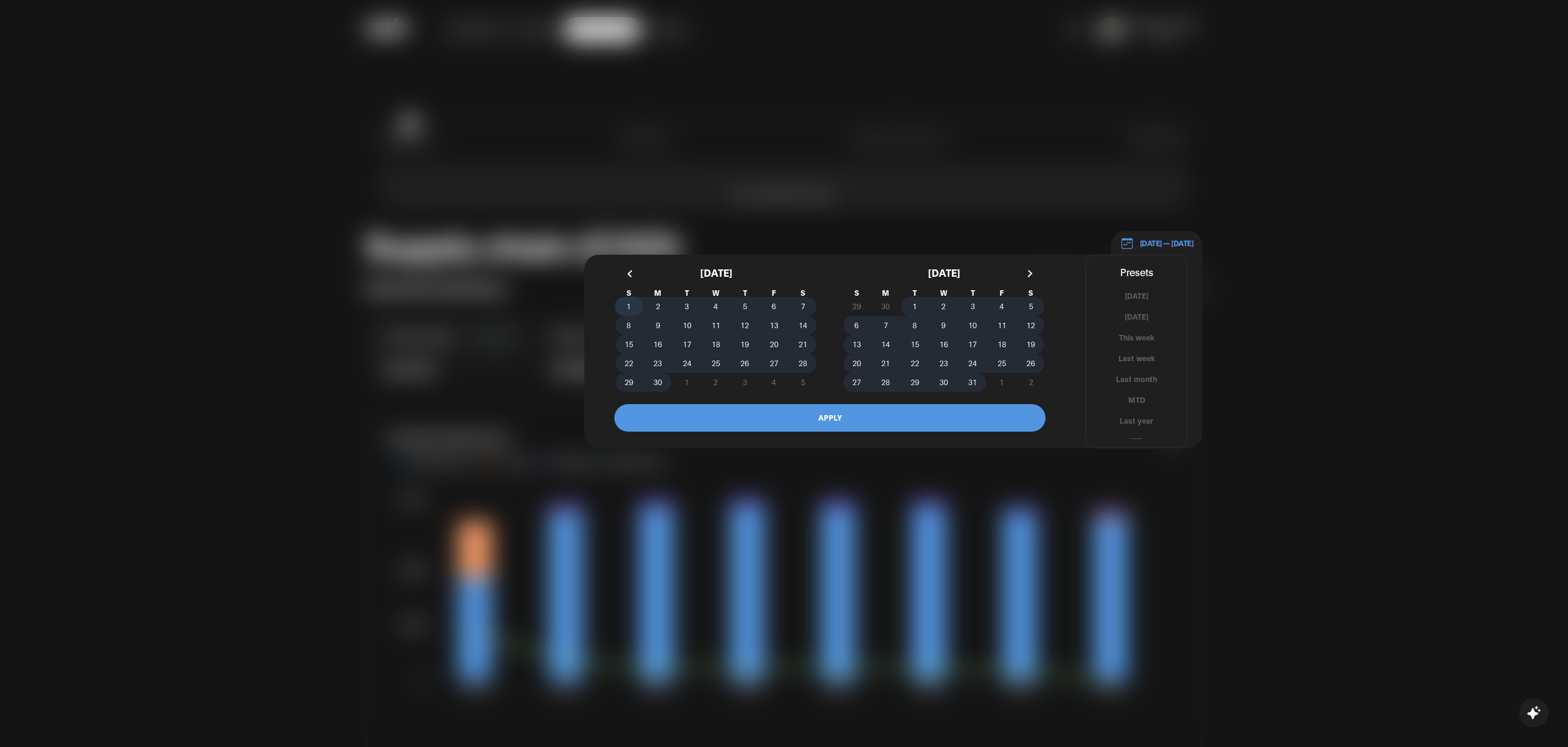
click at [625, 309] on span "1" at bounding box center [629, 306] width 29 height 13
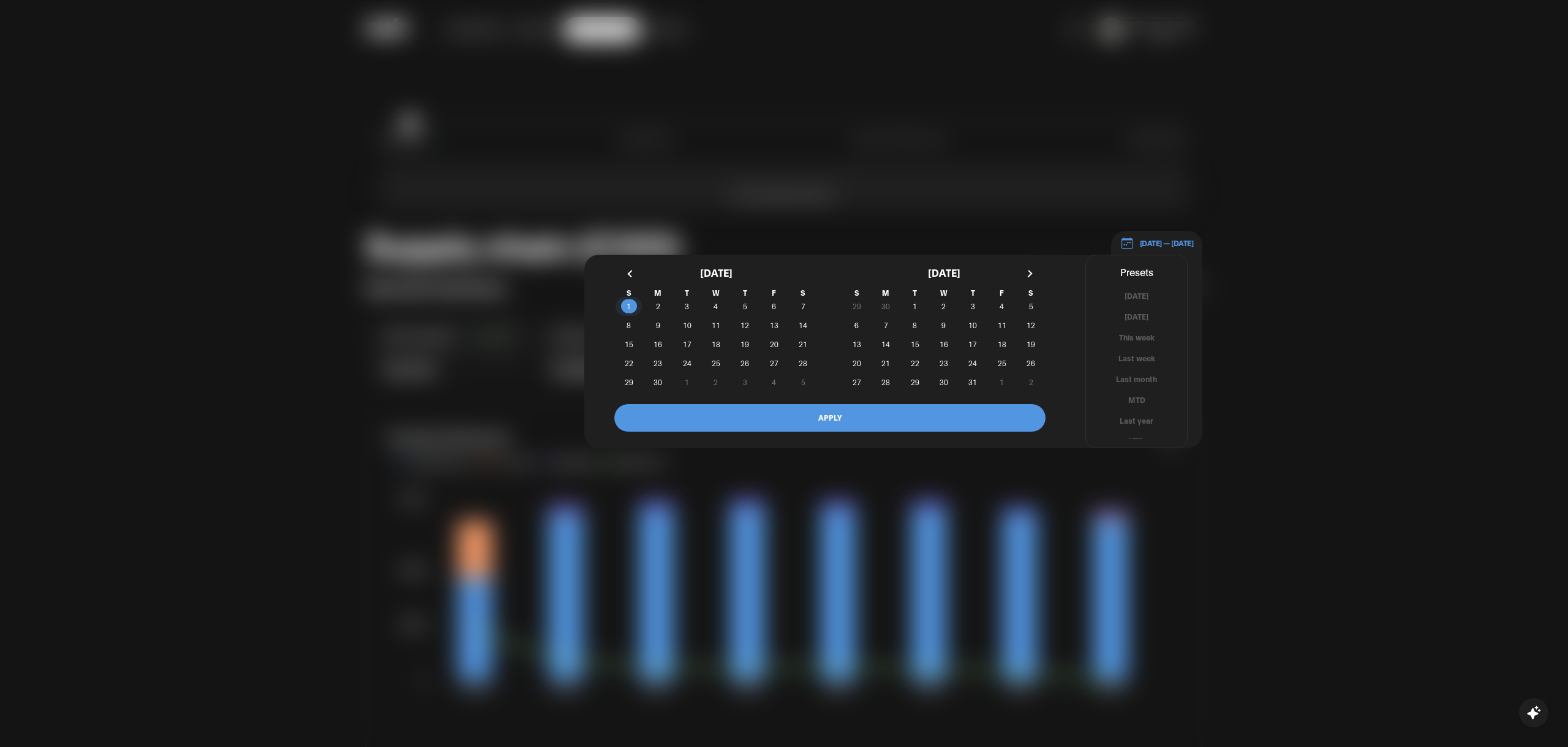
click at [1025, 269] on button "button" at bounding box center [1028, 273] width 22 height 22
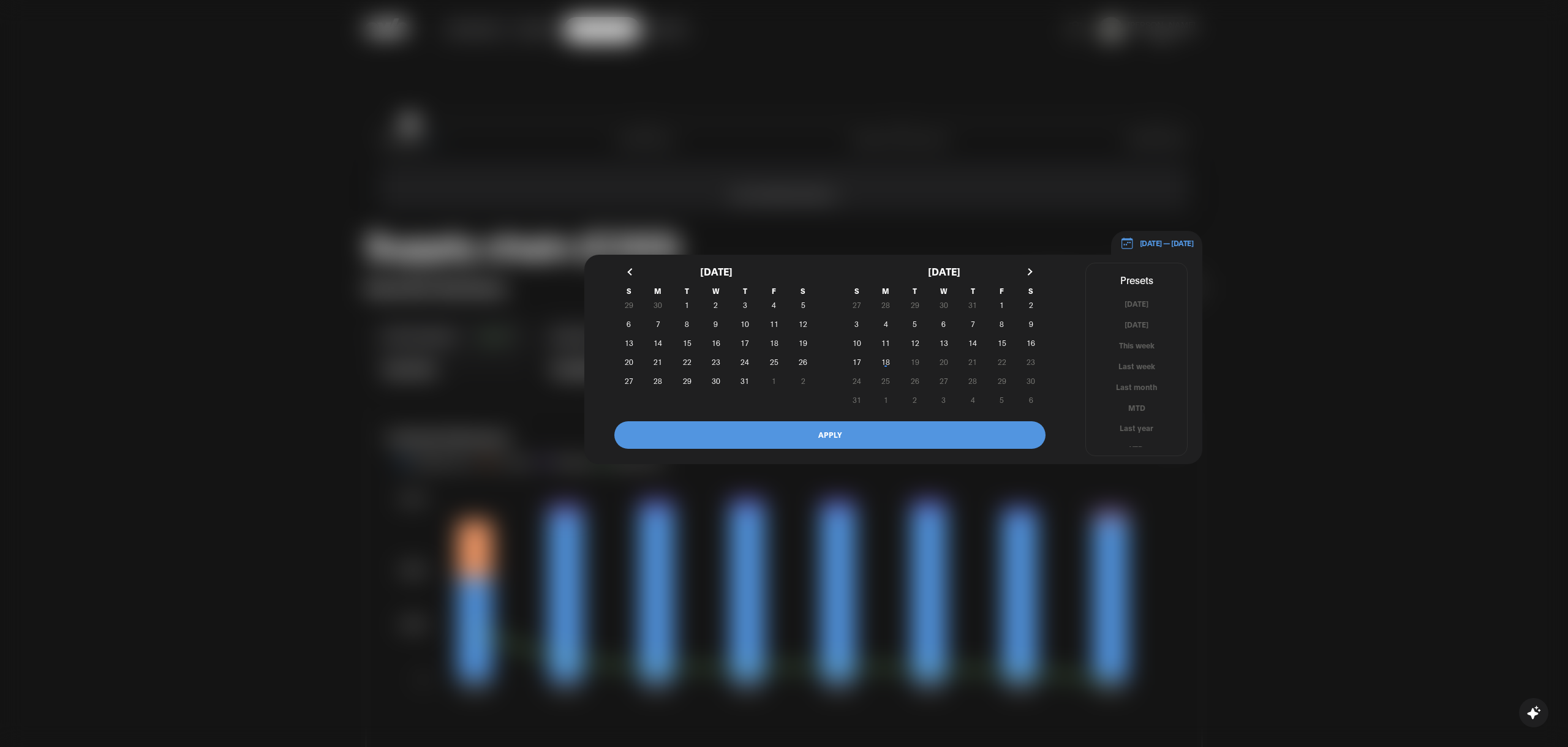
click at [1025, 269] on button "button" at bounding box center [1028, 272] width 22 height 22
click at [653, 356] on span "18" at bounding box center [658, 362] width 29 height 13
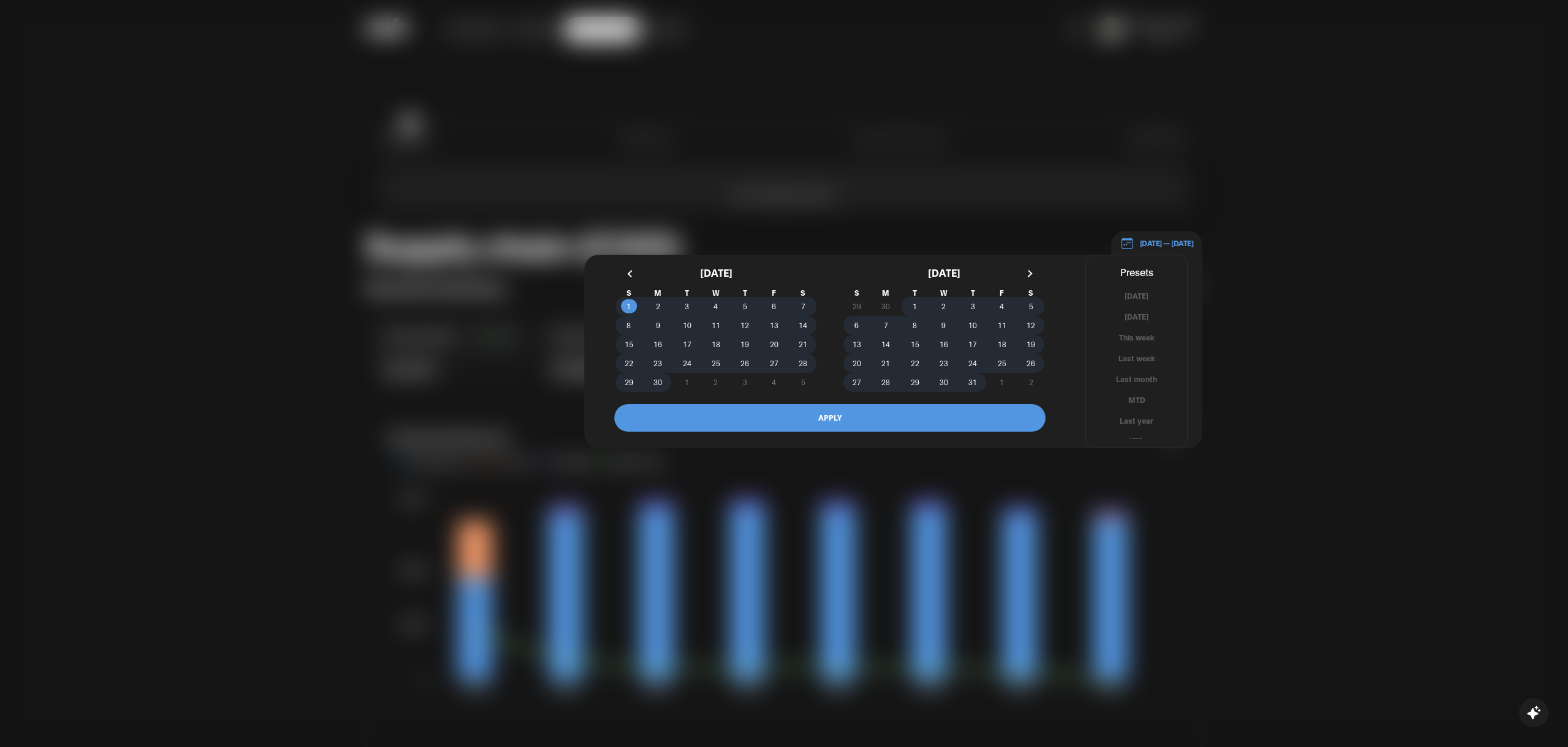
click at [789, 420] on button "APPLY" at bounding box center [830, 417] width 431 height 27
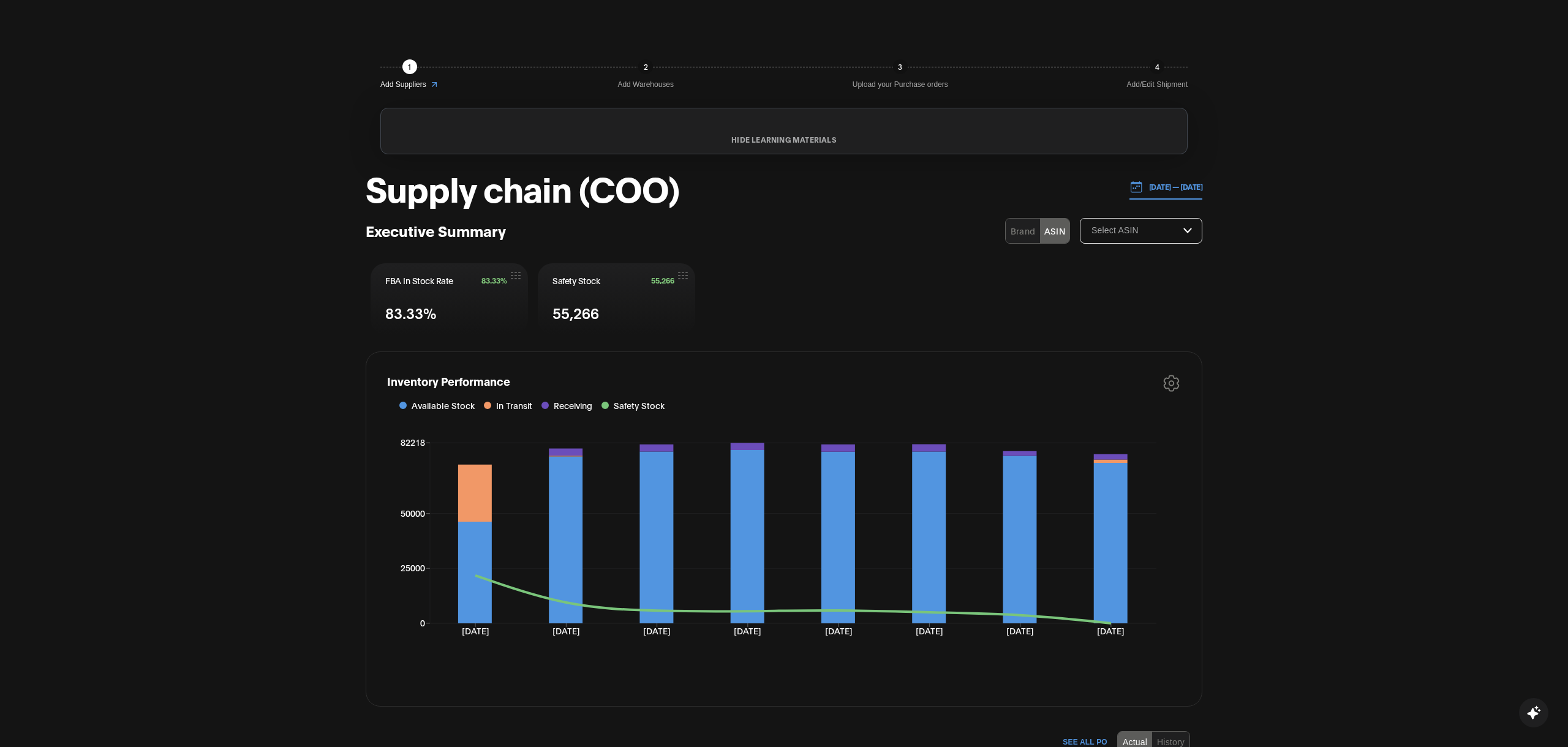
scroll to position [23, 0]
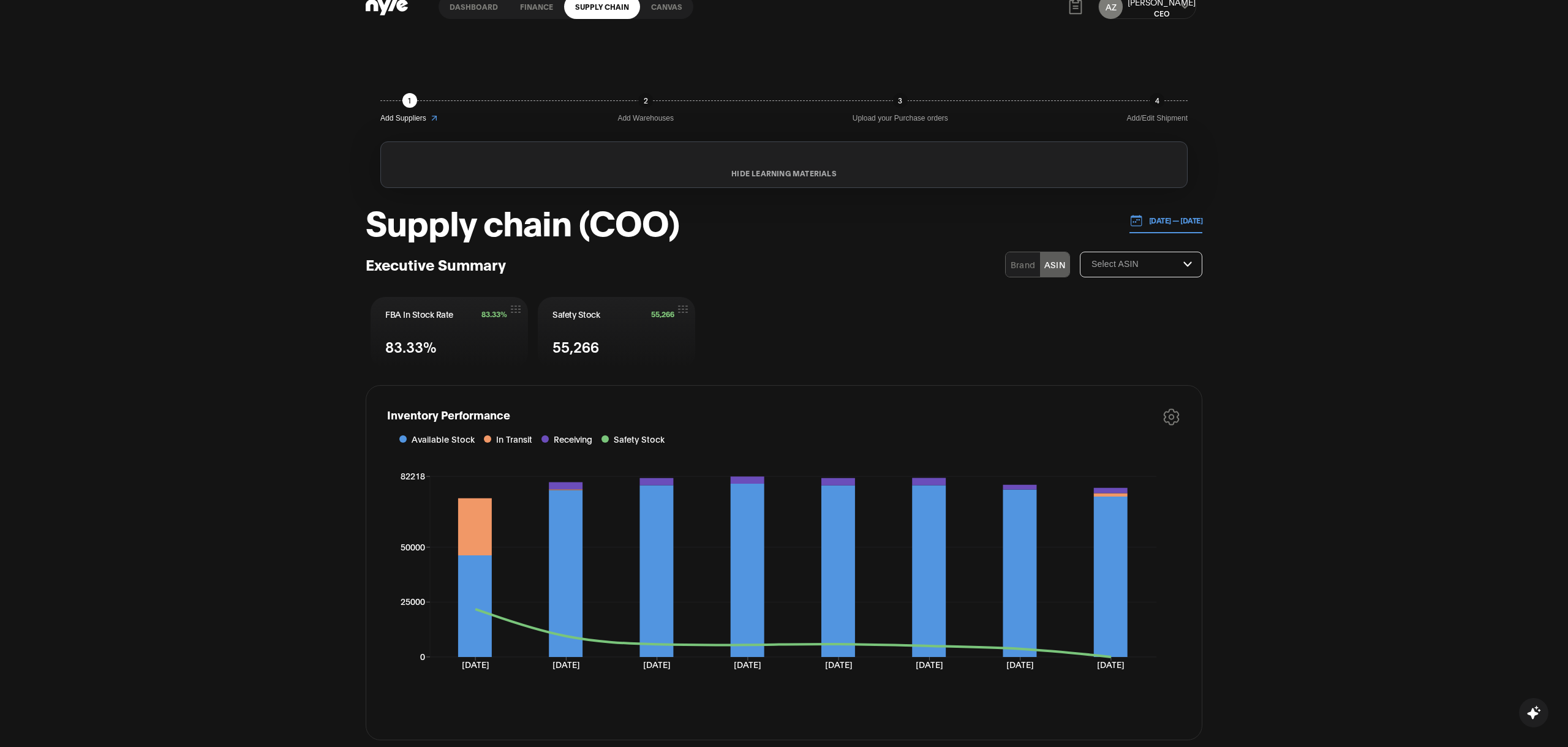
click at [1150, 219] on p "06.01.2025 — 08.18.2025" at bounding box center [1172, 221] width 60 height 11
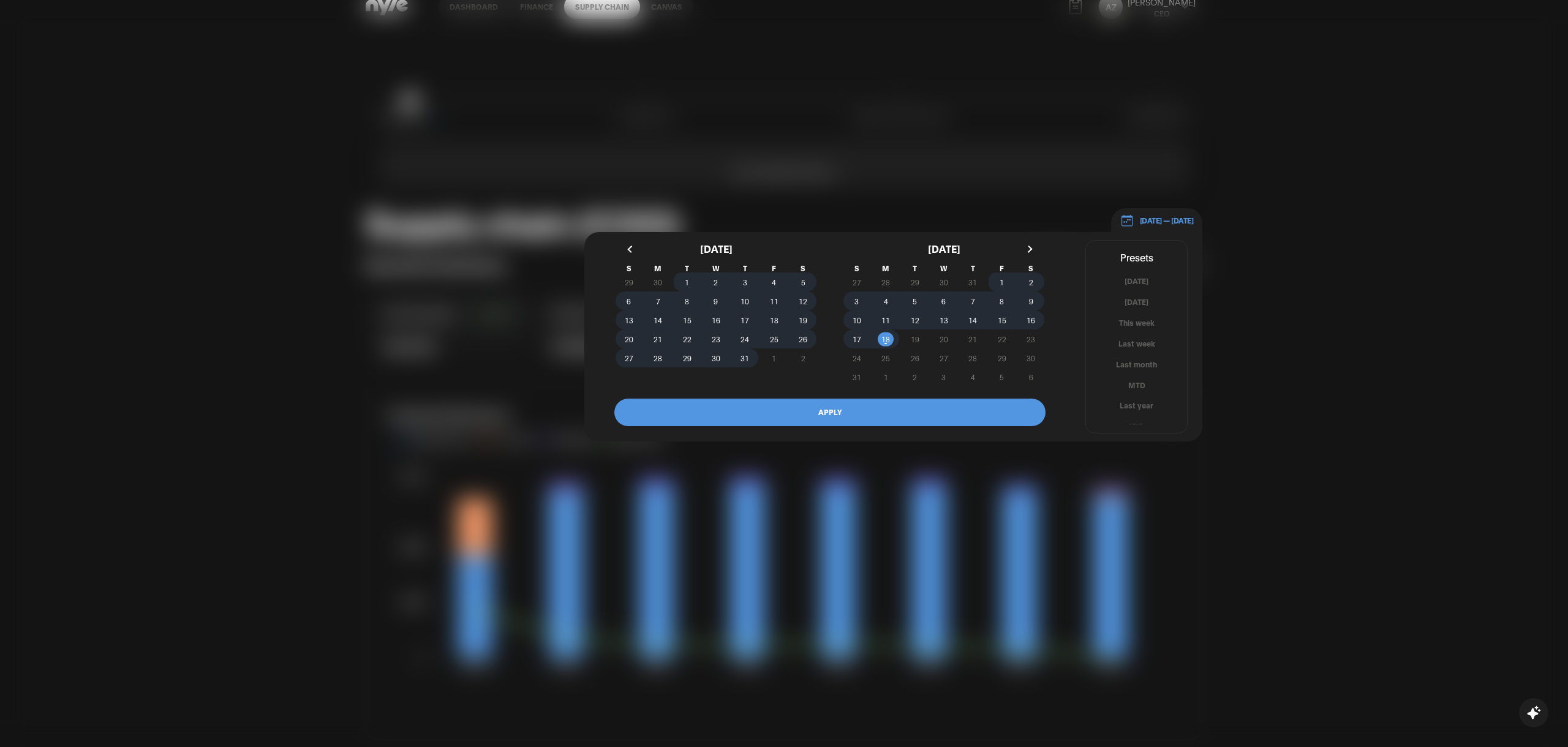
click at [844, 419] on button "APPLY" at bounding box center [830, 412] width 431 height 27
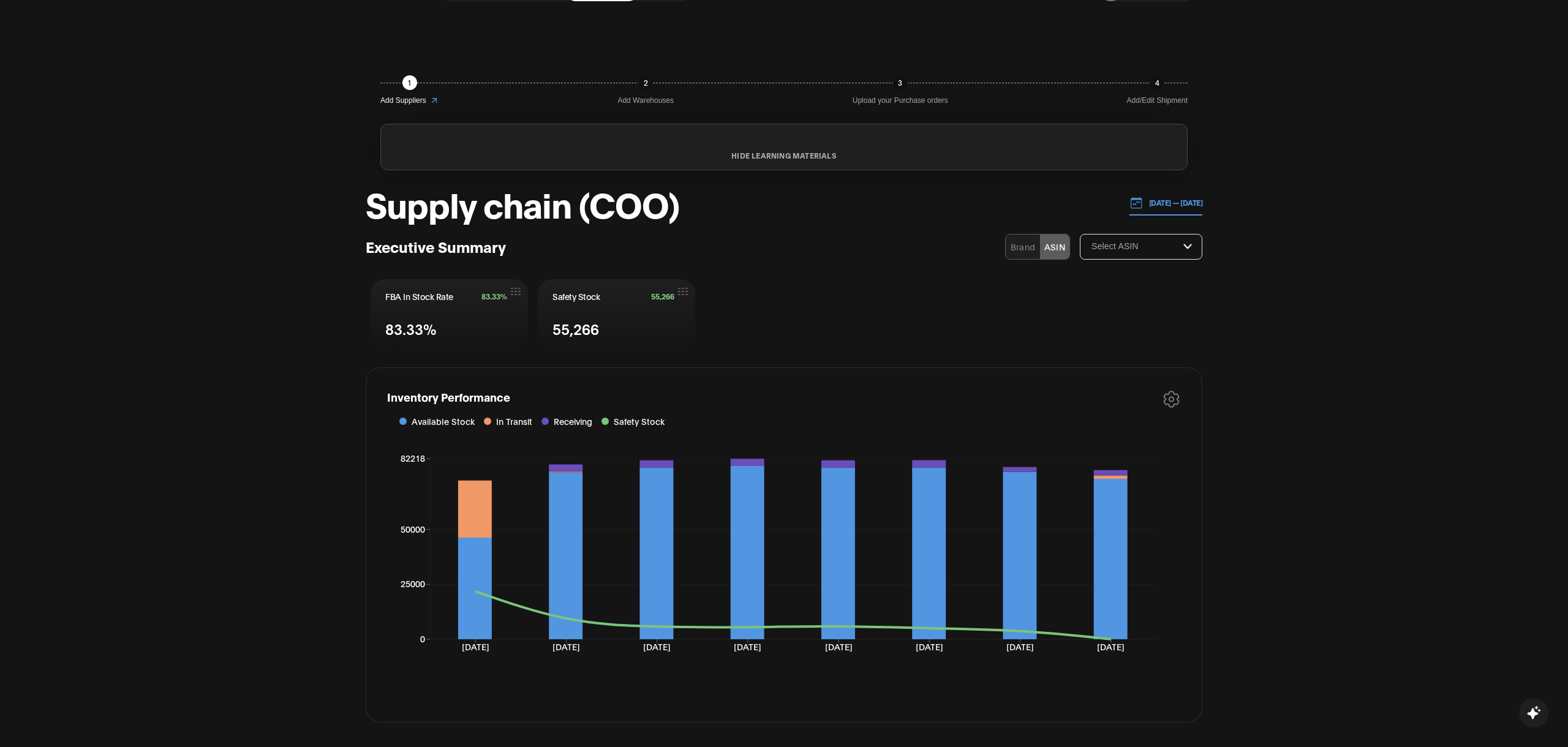
scroll to position [96, 0]
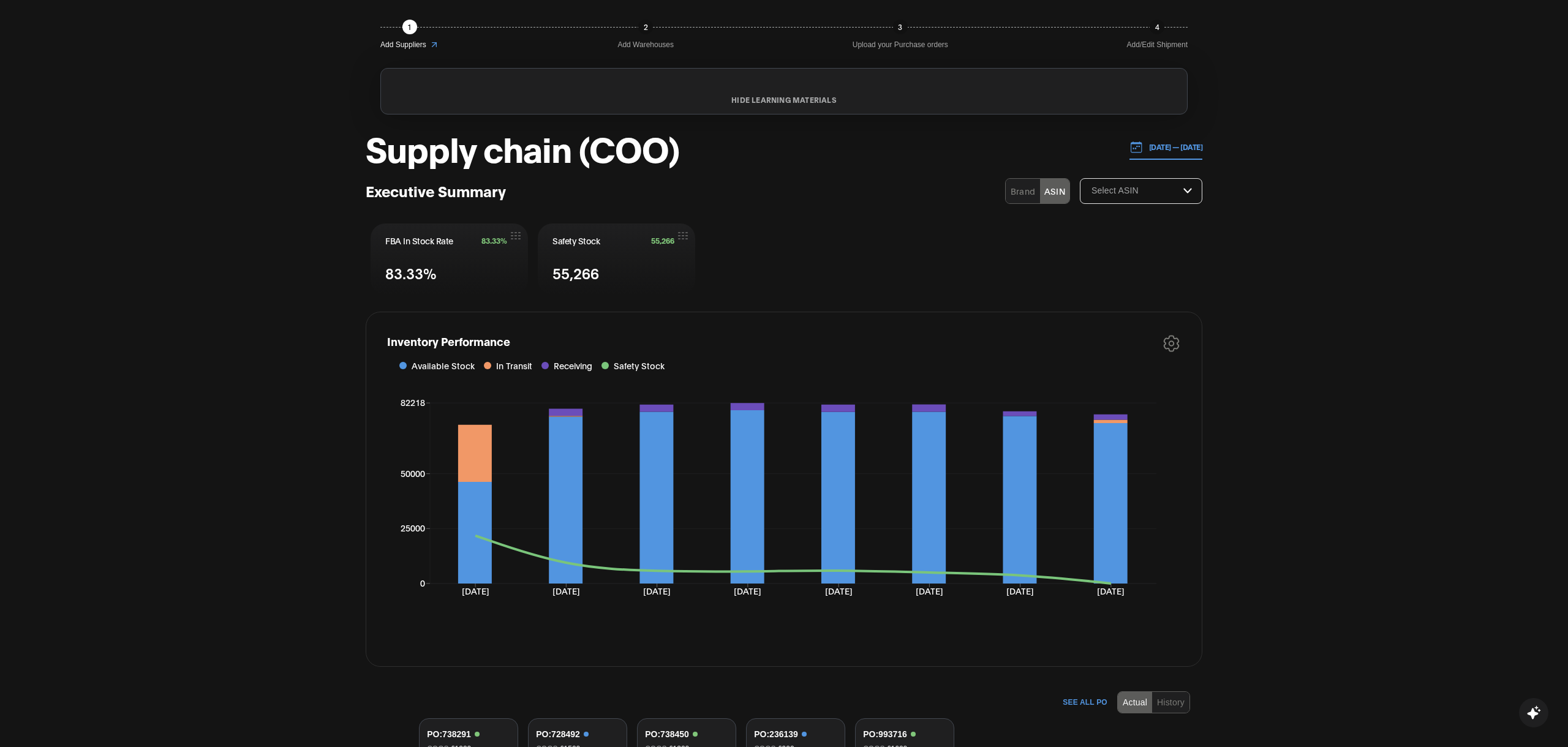
click at [1169, 144] on p "06.01.2025 — 08.18.2025" at bounding box center [1172, 147] width 60 height 11
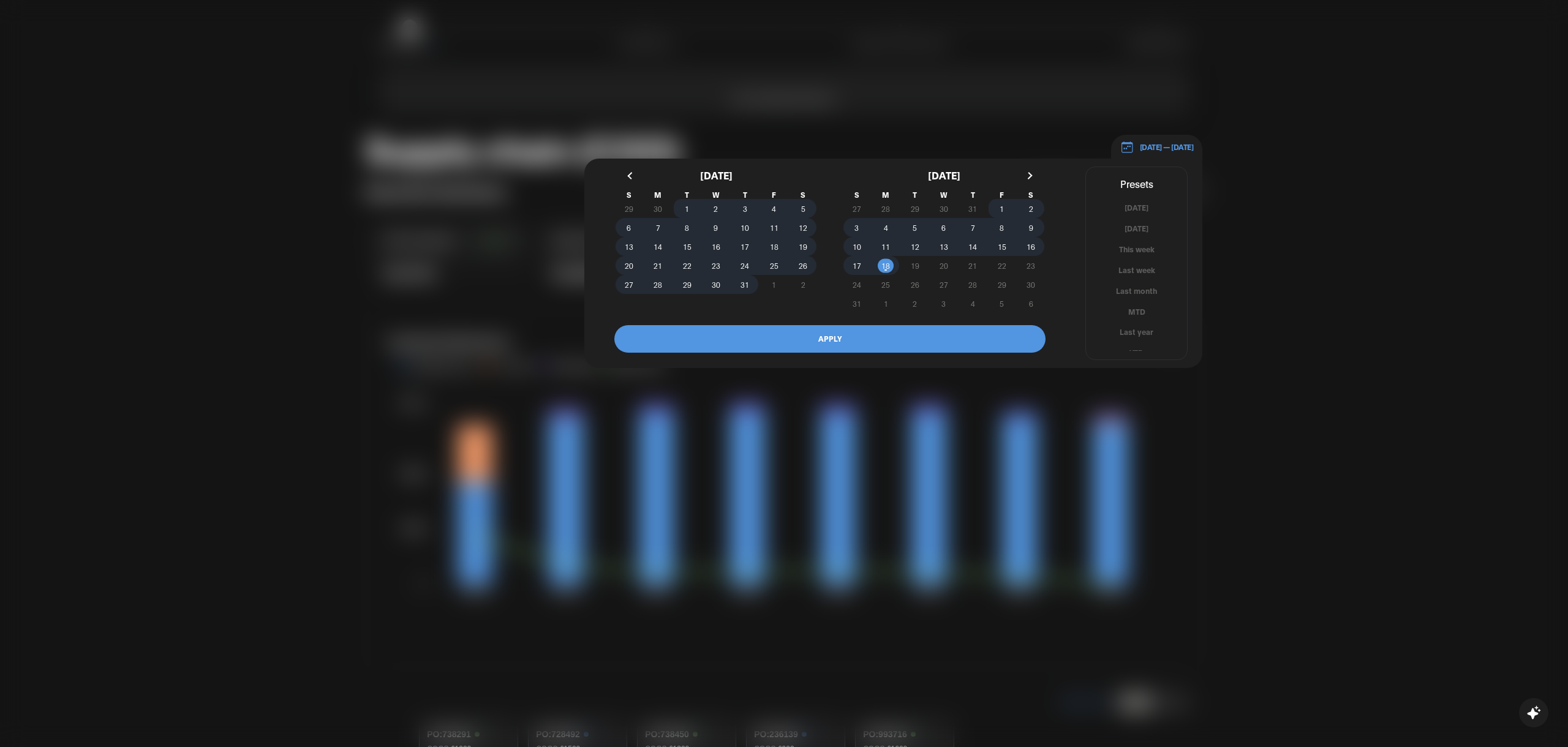
scroll to position [7, 0]
click at [1132, 345] on button "YTD" at bounding box center [1136, 346] width 101 height 11
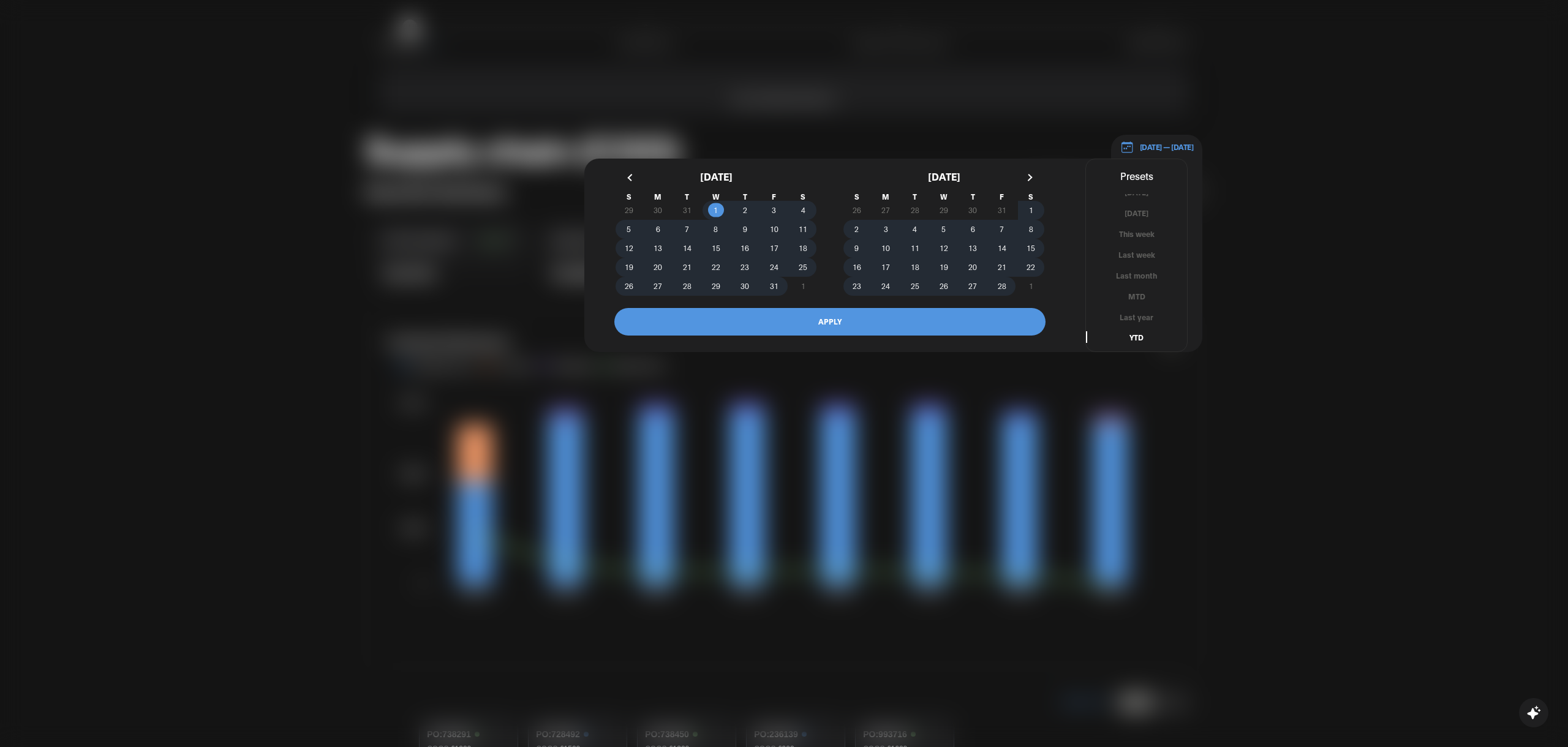
click at [915, 312] on button "APPLY" at bounding box center [830, 322] width 431 height 27
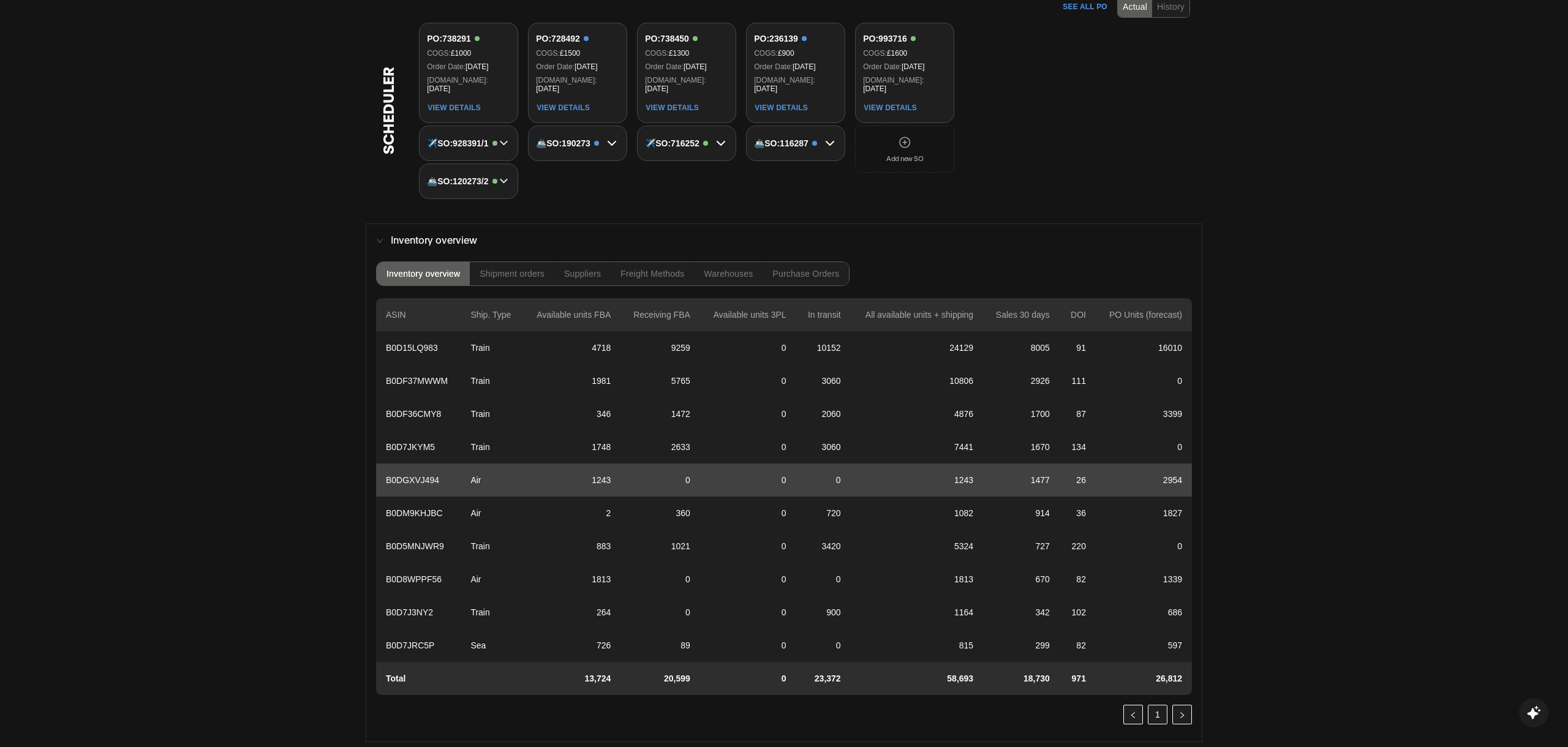
scroll to position [818, 0]
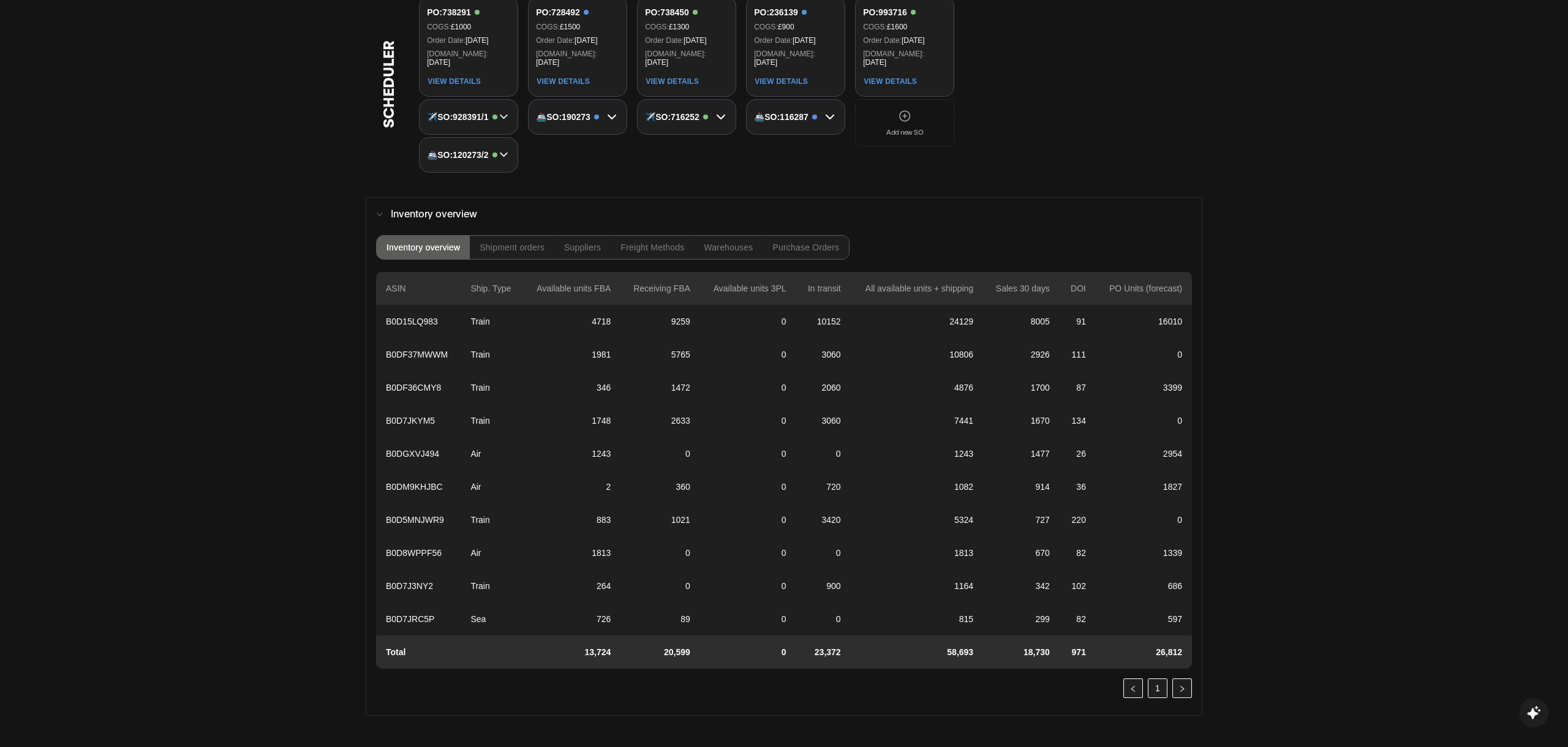
click at [551, 238] on div "Shipment orders" at bounding box center [512, 247] width 85 height 23
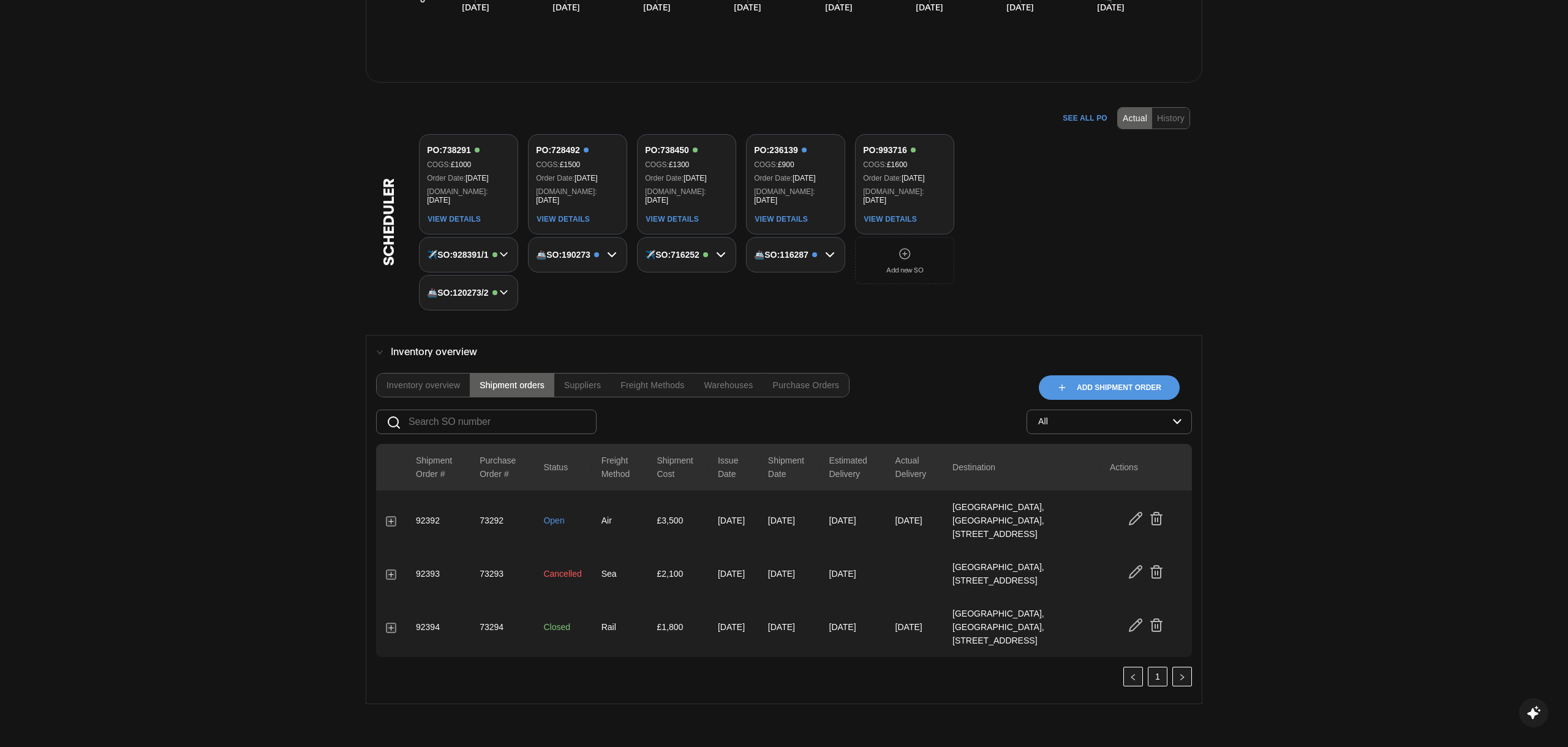
scroll to position [641, 0]
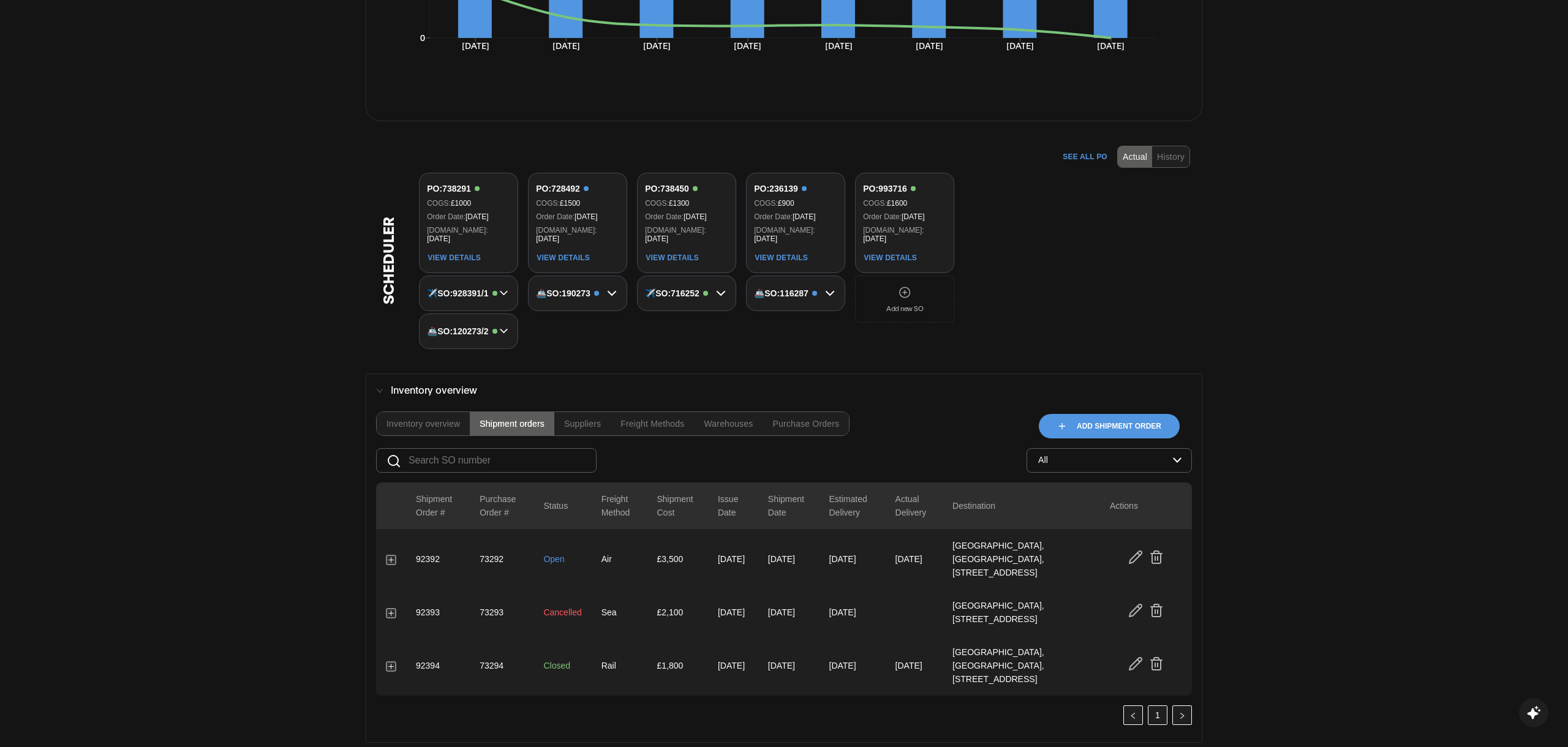
click at [587, 419] on div "Suppliers" at bounding box center [583, 423] width 37 height 9
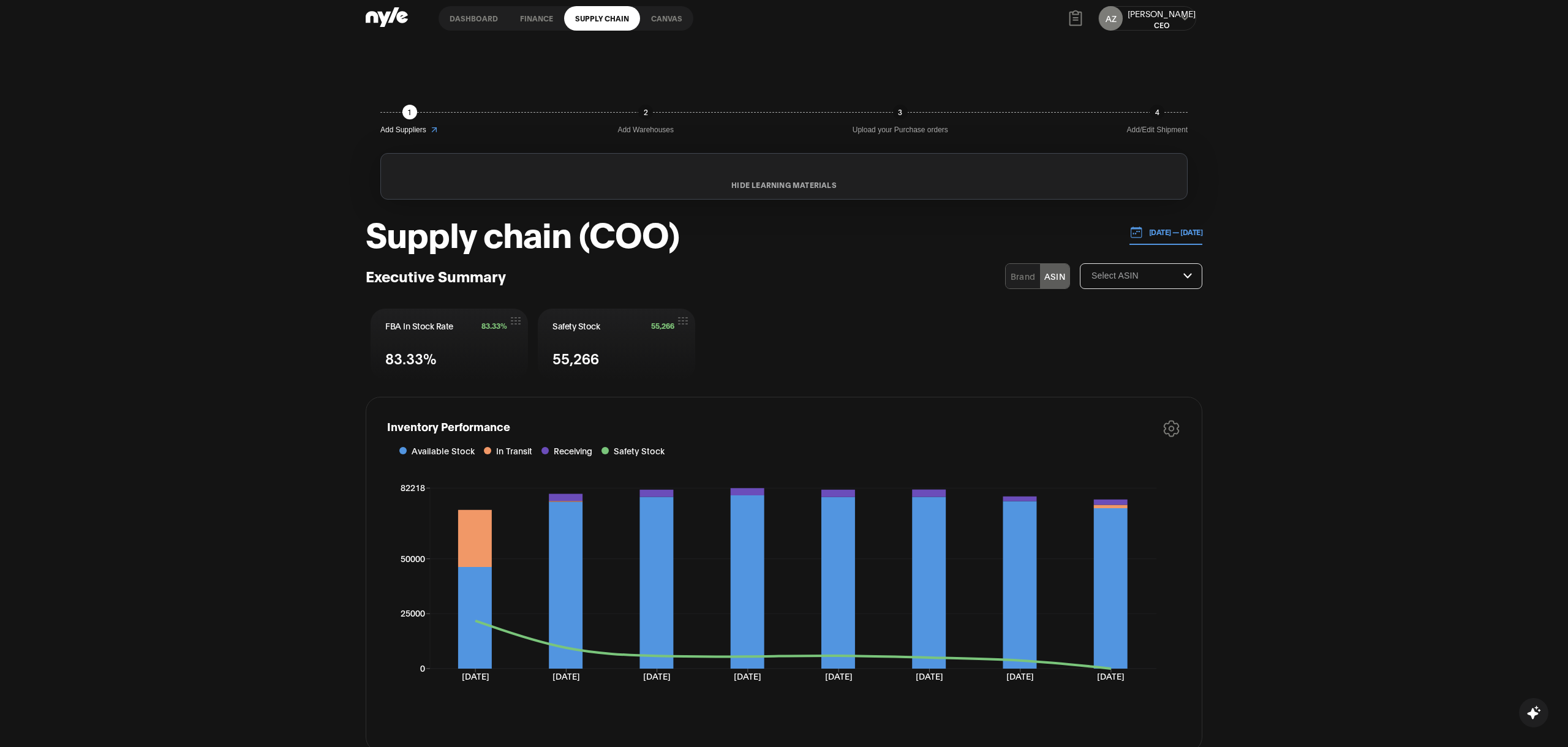
scroll to position [0, 0]
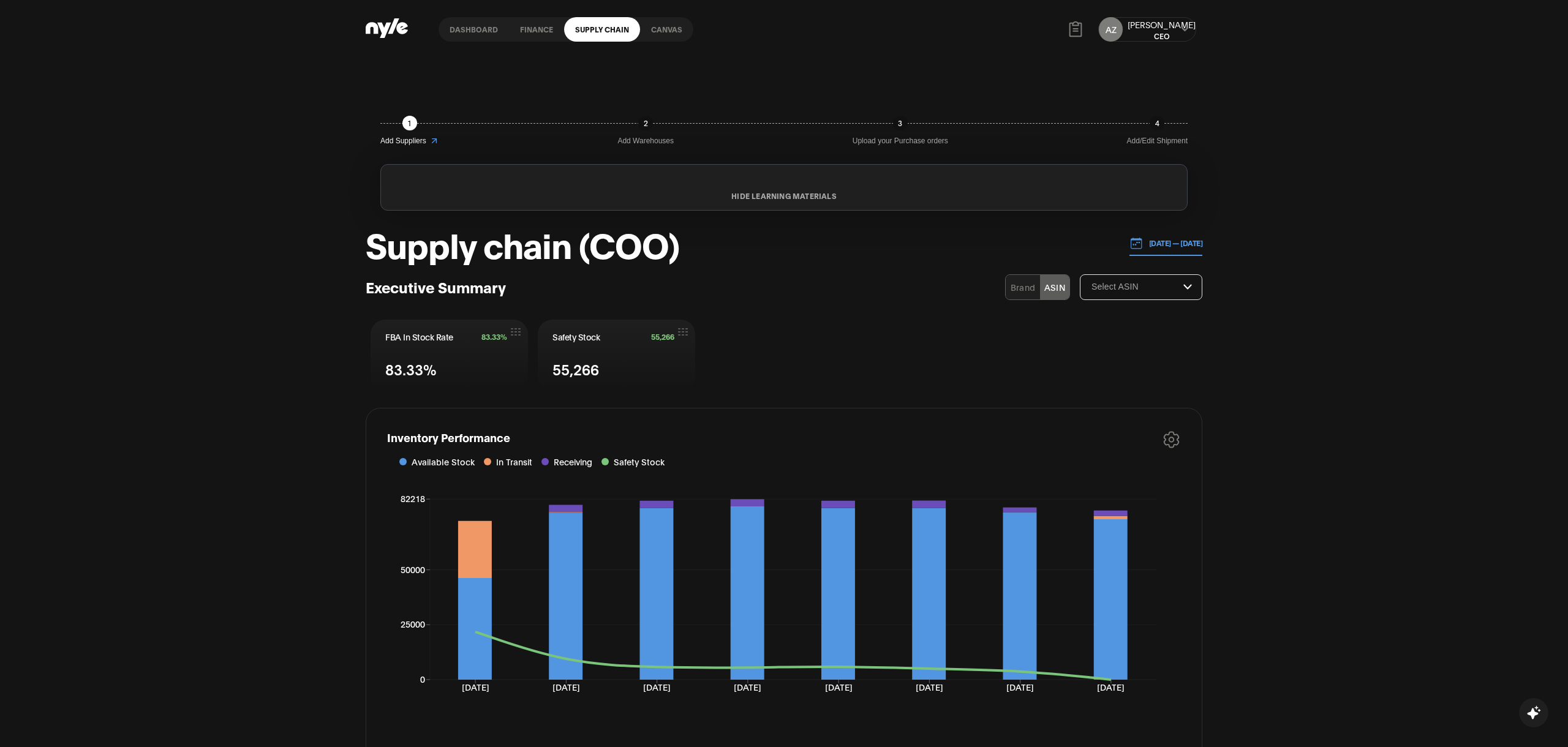
click at [661, 19] on link "Canvas" at bounding box center [667, 29] width 53 height 24
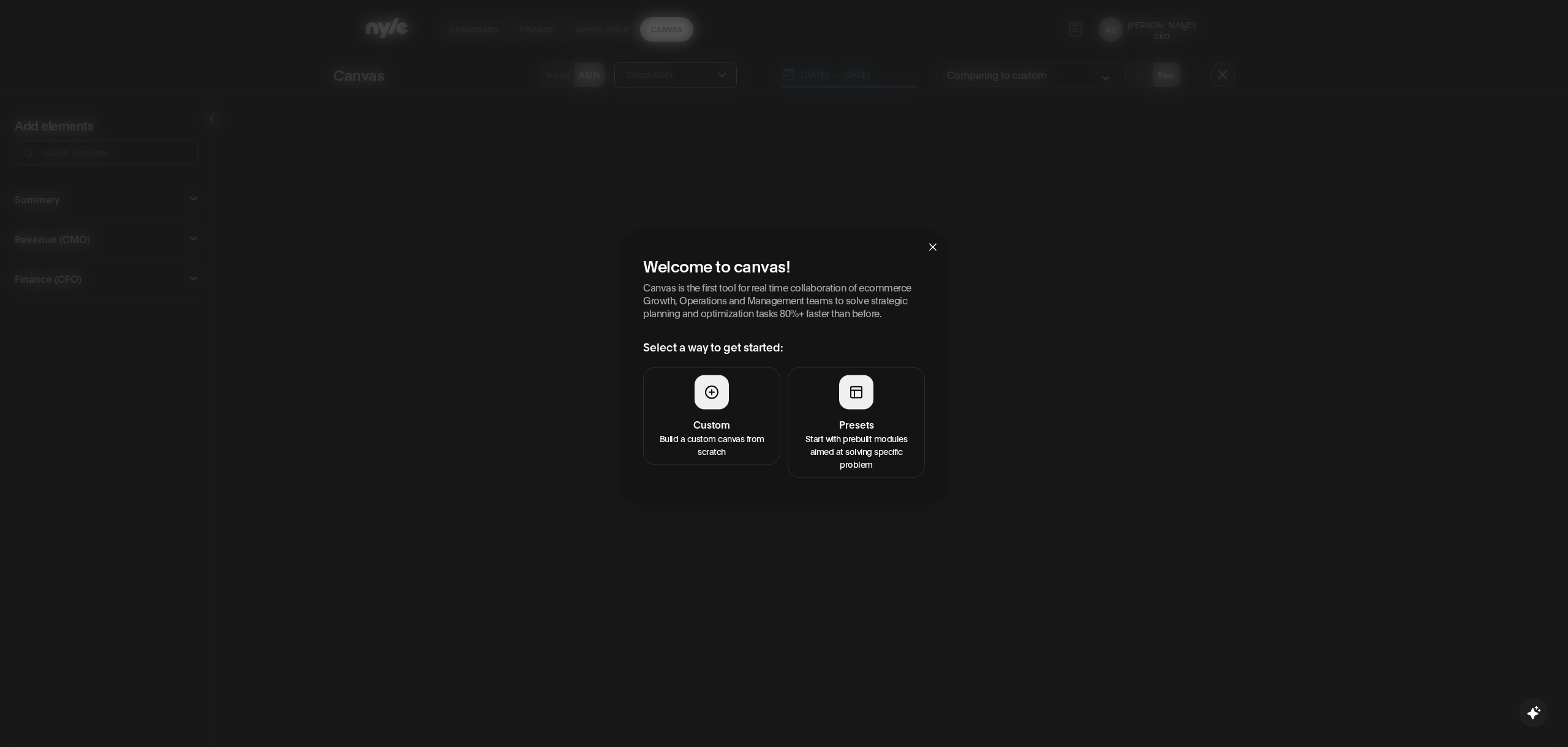
click at [857, 413] on button "Presets Start with prebuilt modules aimed at solving specific problem" at bounding box center [856, 422] width 137 height 110
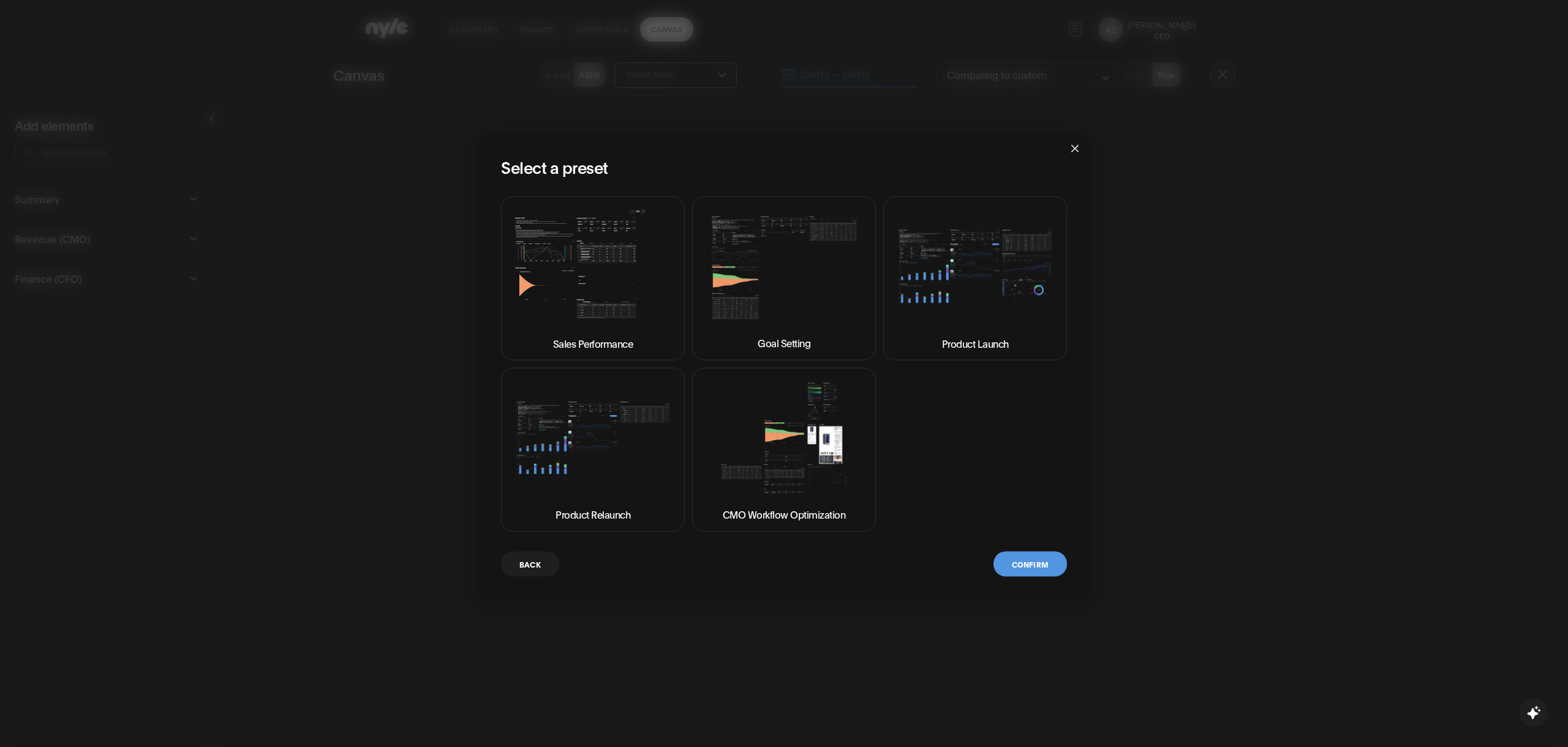
click at [576, 261] on img at bounding box center [593, 267] width 163 height 122
click at [1022, 562] on button "Confirm" at bounding box center [1029, 563] width 73 height 25
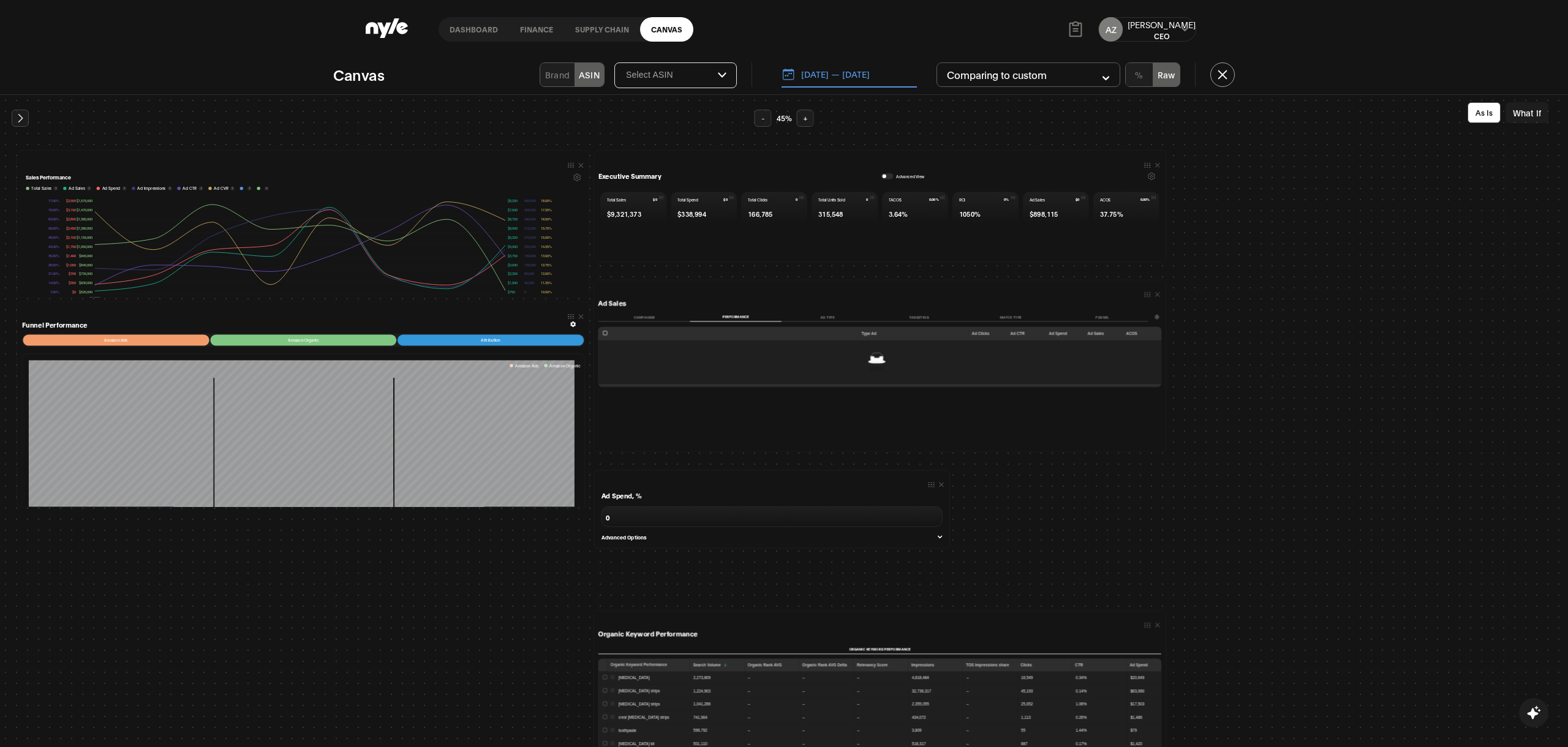
click at [643, 317] on button "Campaigns" at bounding box center [644, 316] width 92 height 9
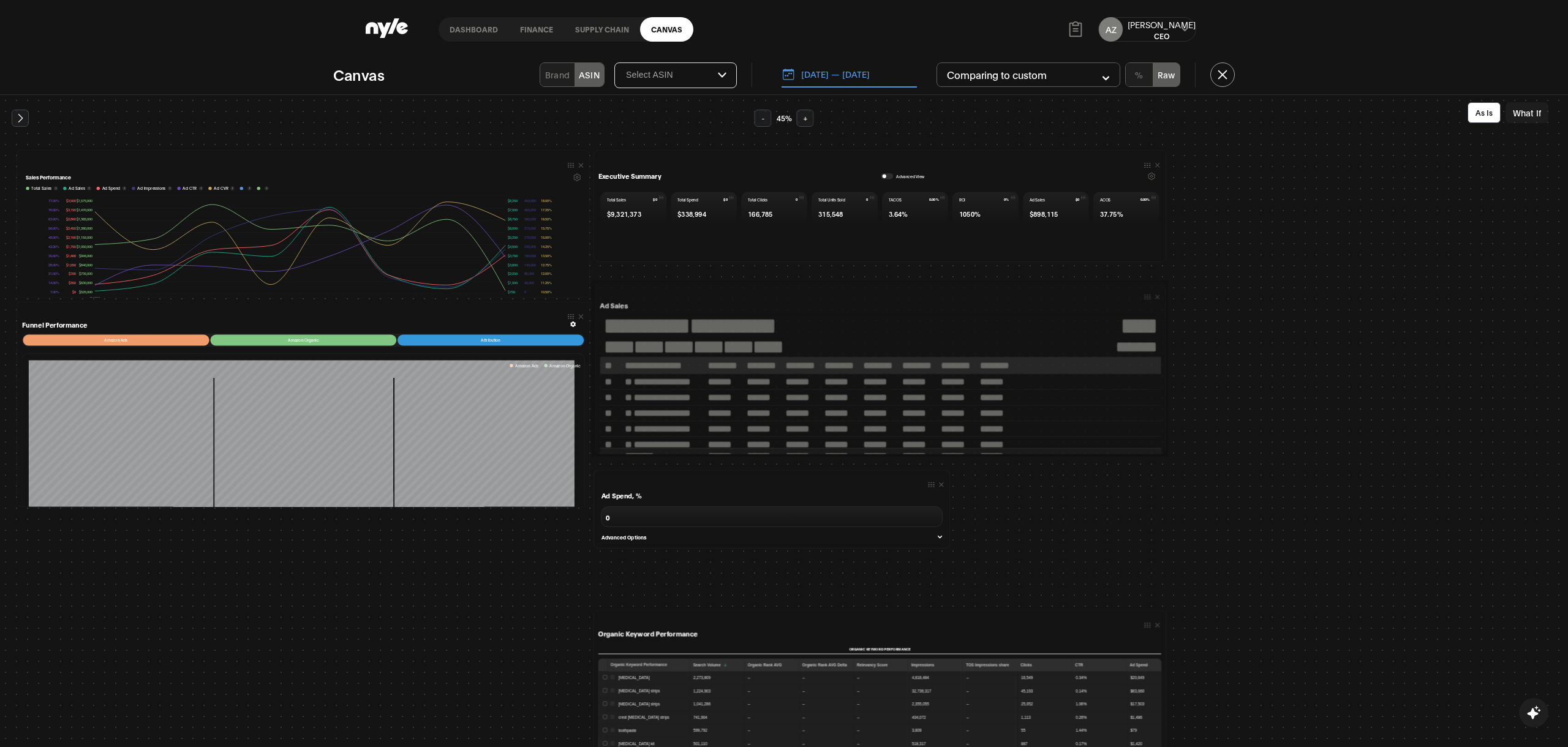
drag, startPoint x: 1140, startPoint y: 295, endPoint x: 1149, endPoint y: 298, distance: 9.5
click at [1149, 298] on div at bounding box center [880, 297] width 561 height 8
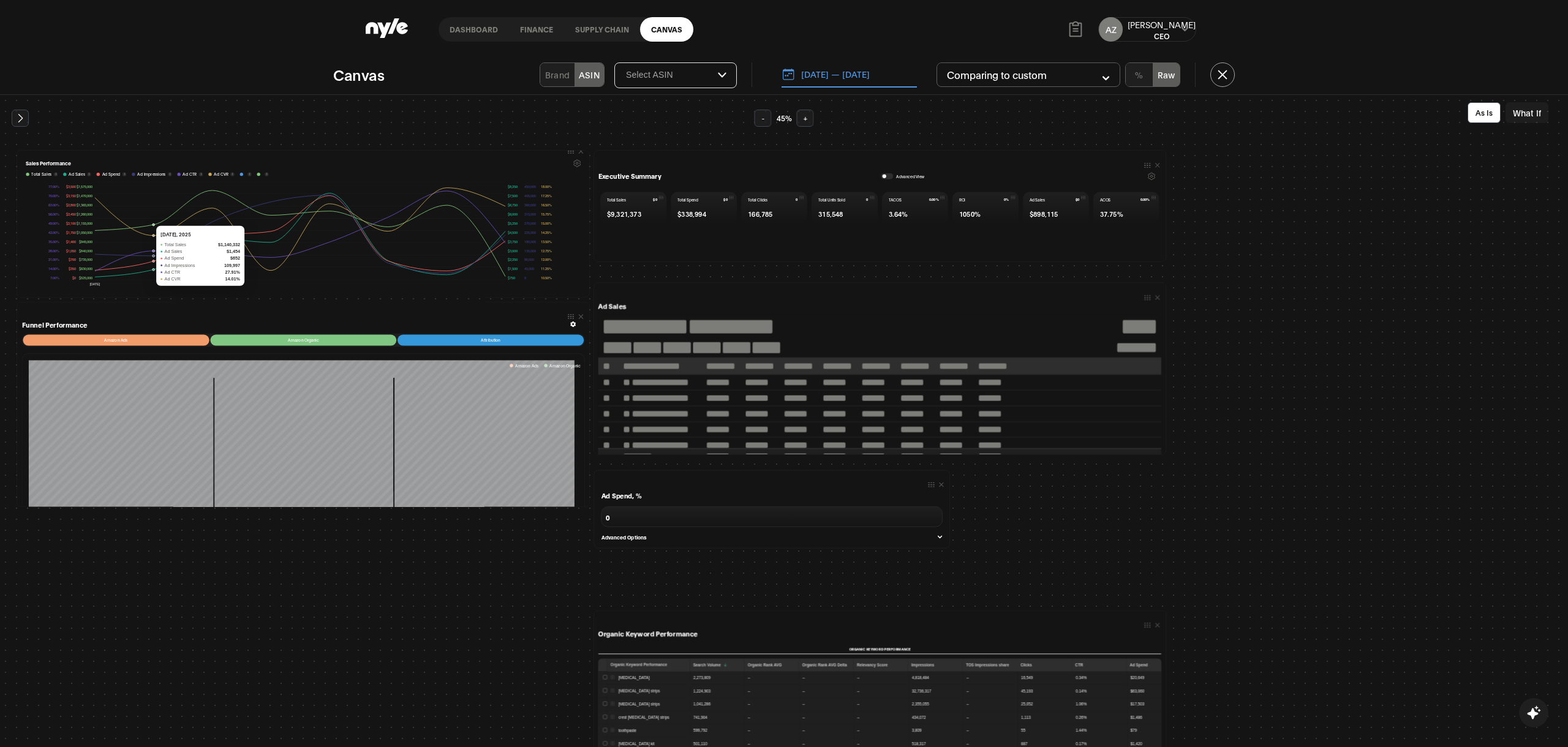
scroll to position [31, 0]
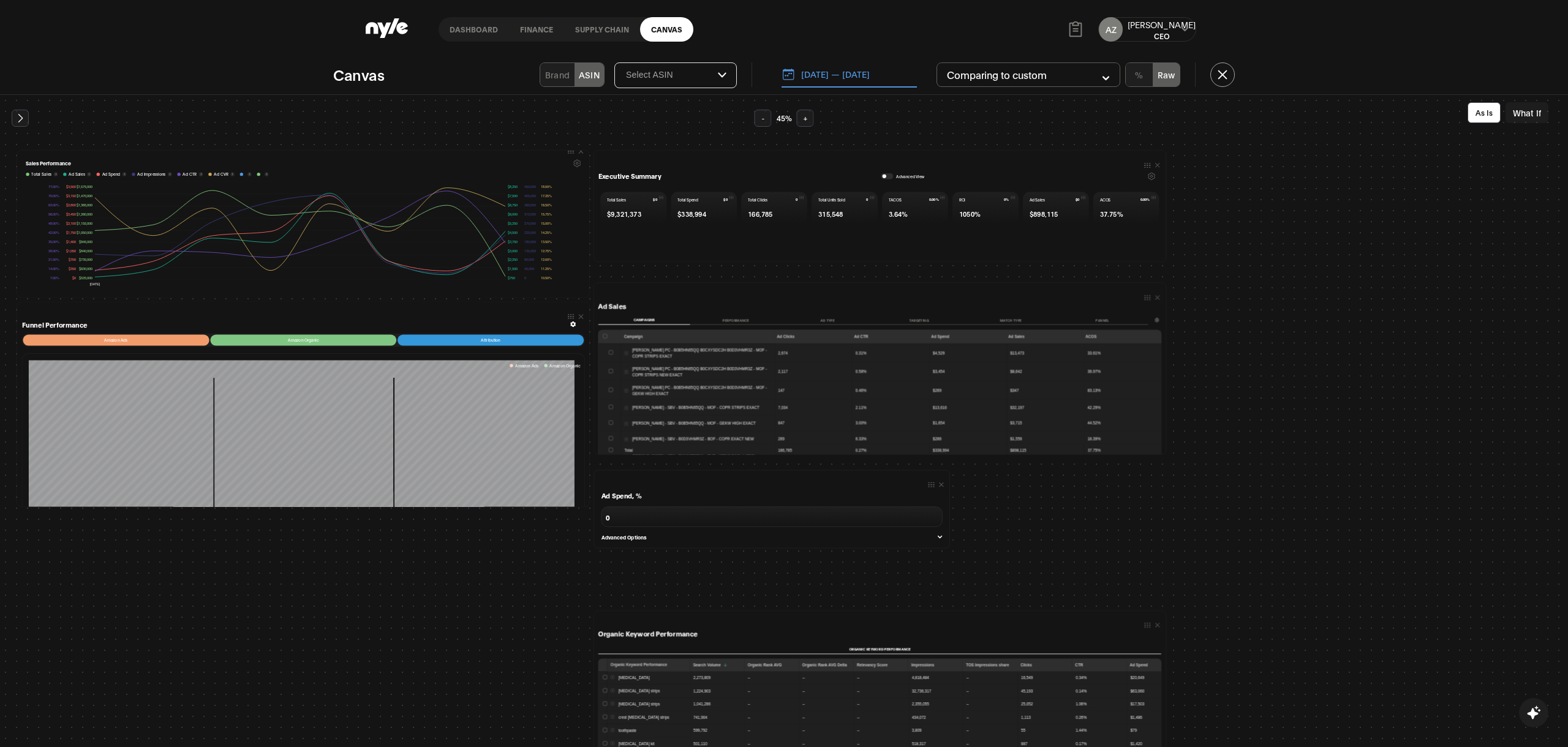
click at [732, 320] on button "Performance" at bounding box center [736, 319] width 92 height 9
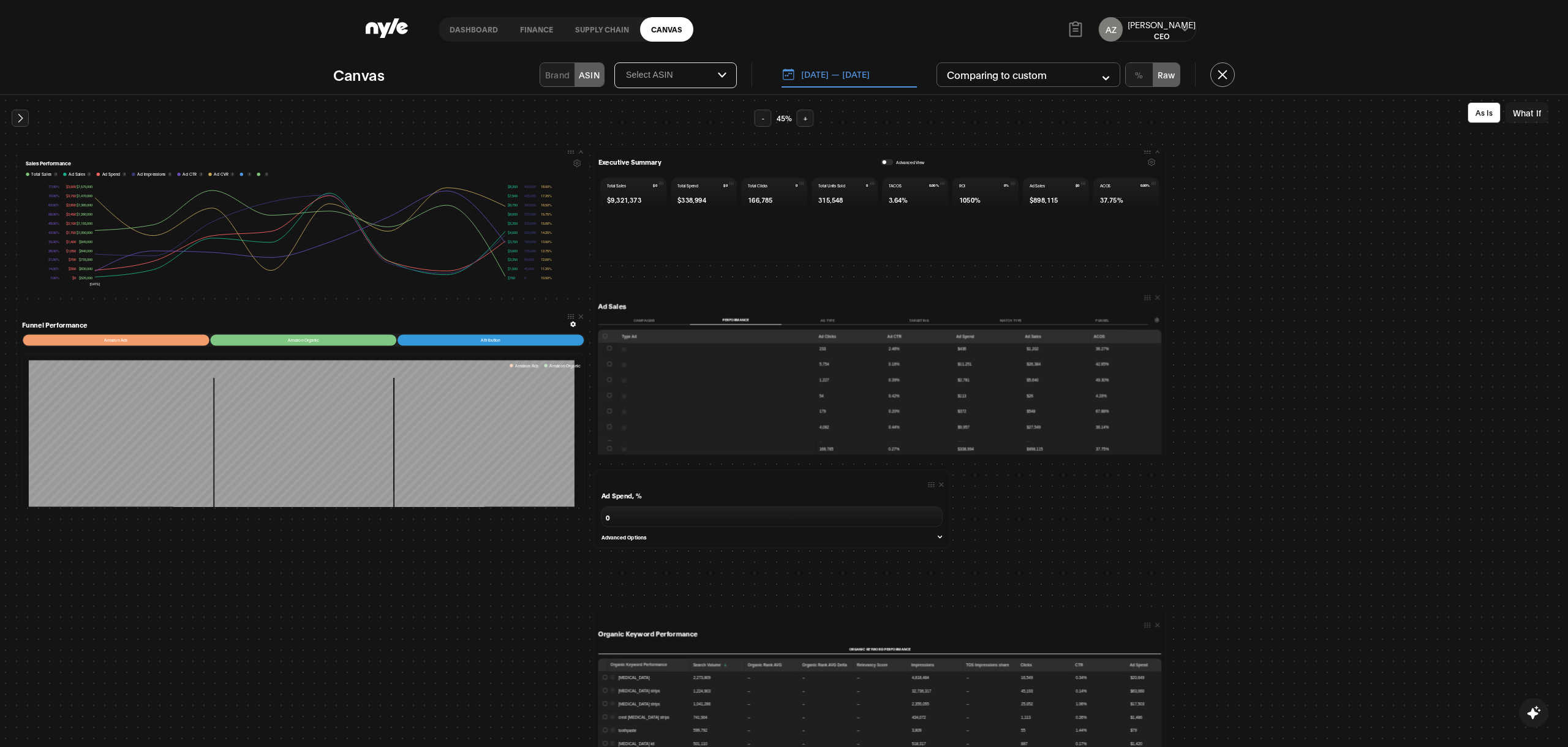
scroll to position [0, 0]
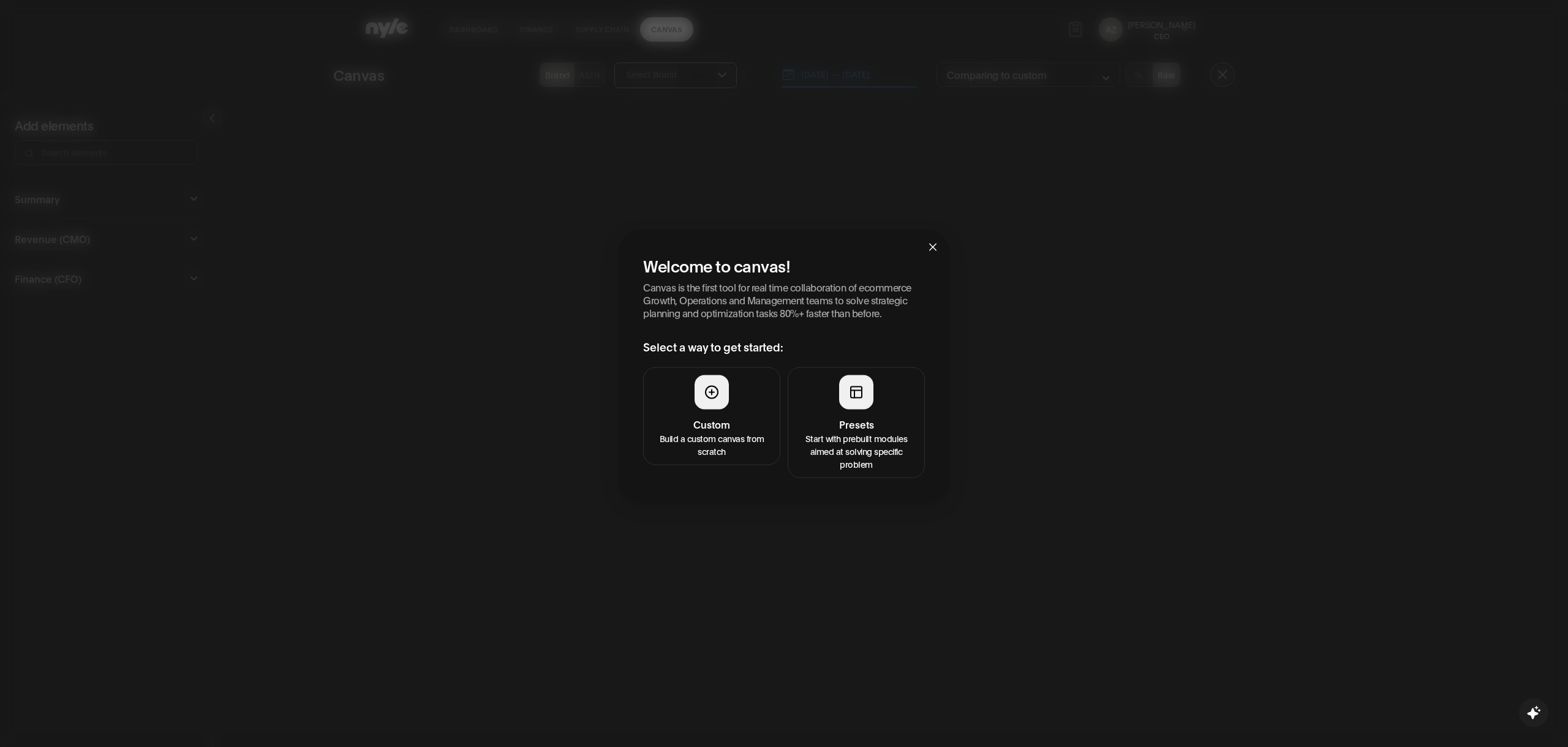
click at [826, 426] on h4 "Presets" at bounding box center [856, 424] width 121 height 15
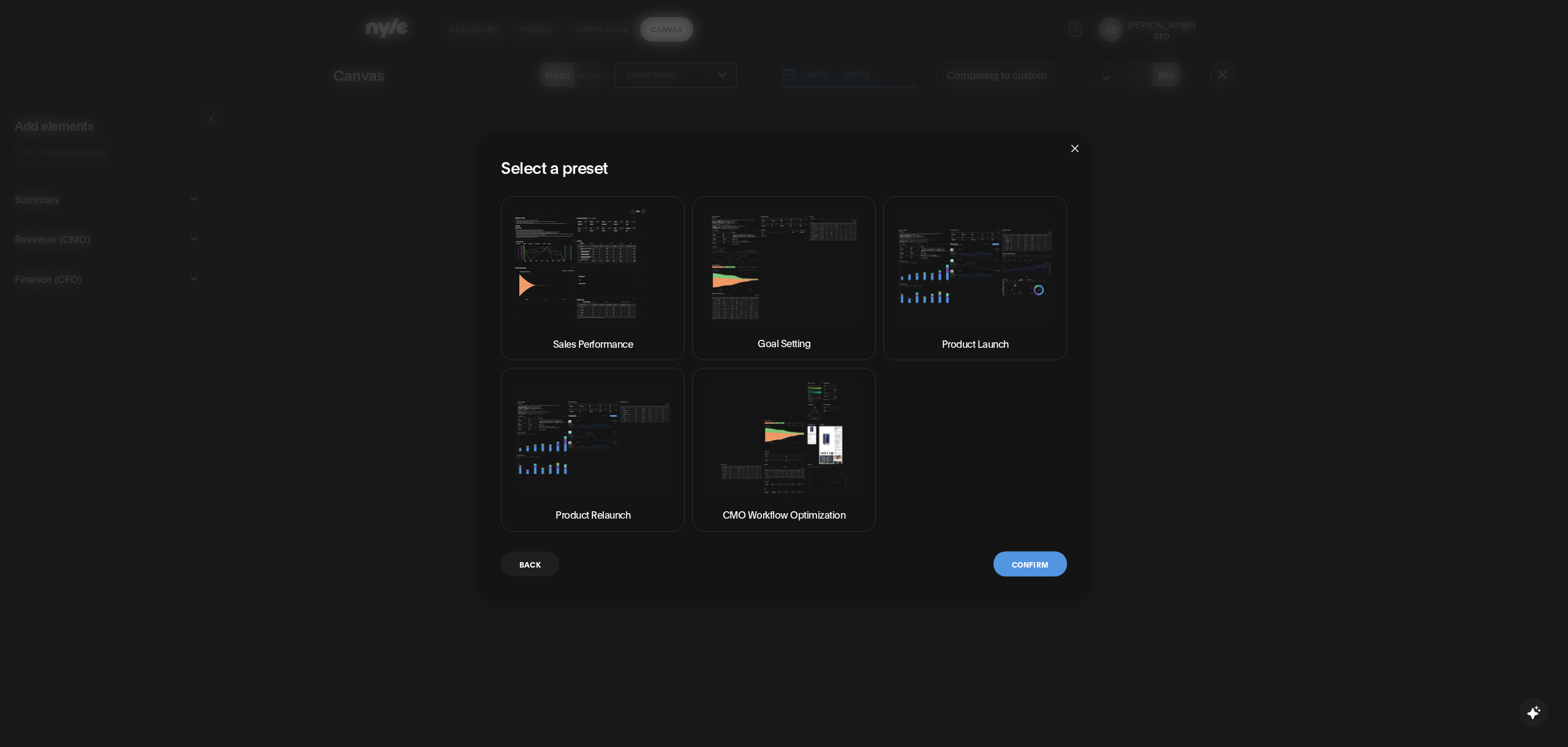
click at [579, 246] on img at bounding box center [593, 267] width 163 height 122
click at [1041, 558] on button "Confirm" at bounding box center [1029, 563] width 73 height 25
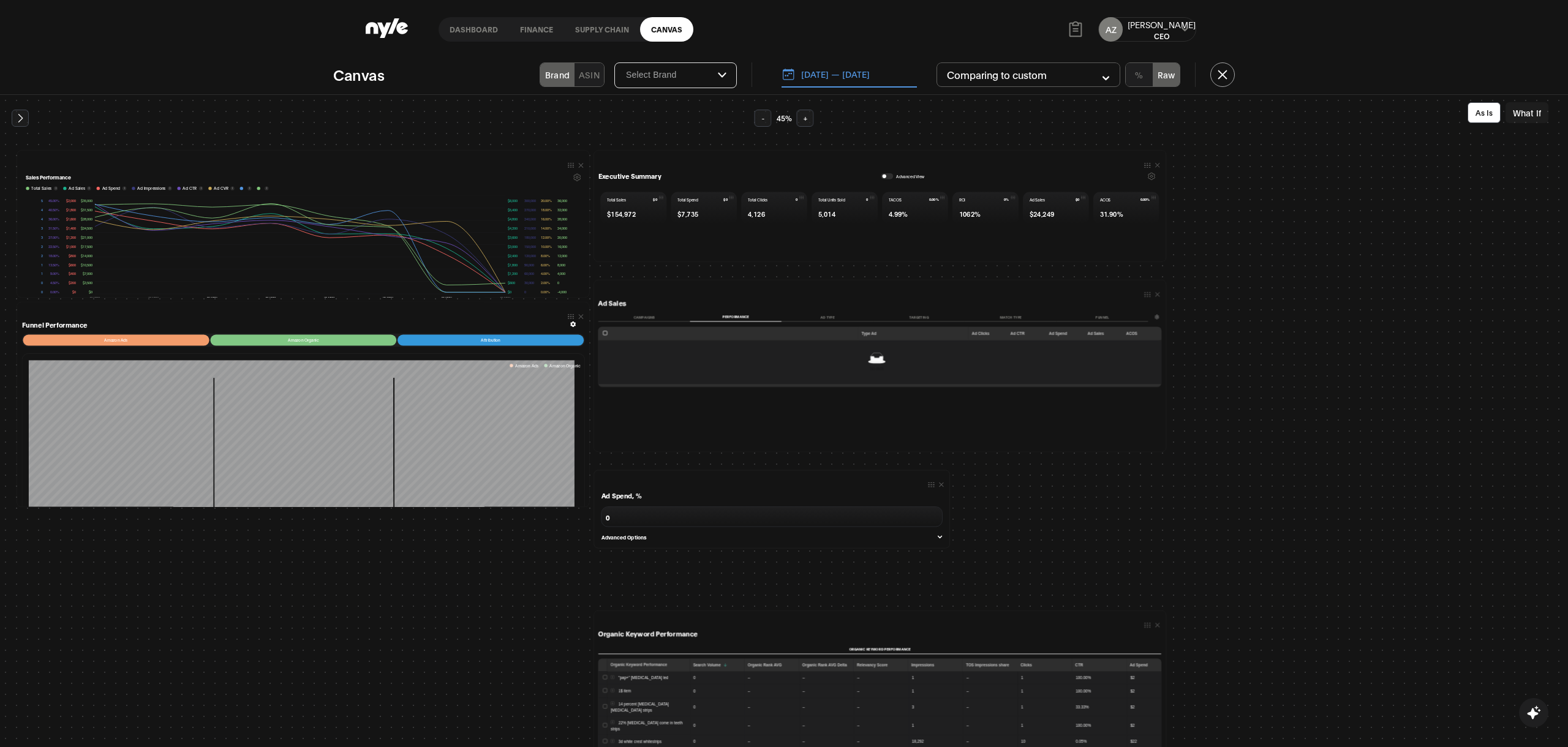
click at [564, 77] on button "Brand" at bounding box center [557, 74] width 35 height 23
click at [701, 73] on input "Select Brand" at bounding box center [671, 76] width 93 height 11
click at [753, 68] on div "Brand ASIN Select Brand InoPro 08.11.2025 — 08.18.2025 Comparing to custom % Raw" at bounding box center [872, 74] width 725 height 24
click at [883, 174] on div "button" at bounding box center [884, 176] width 4 height 4
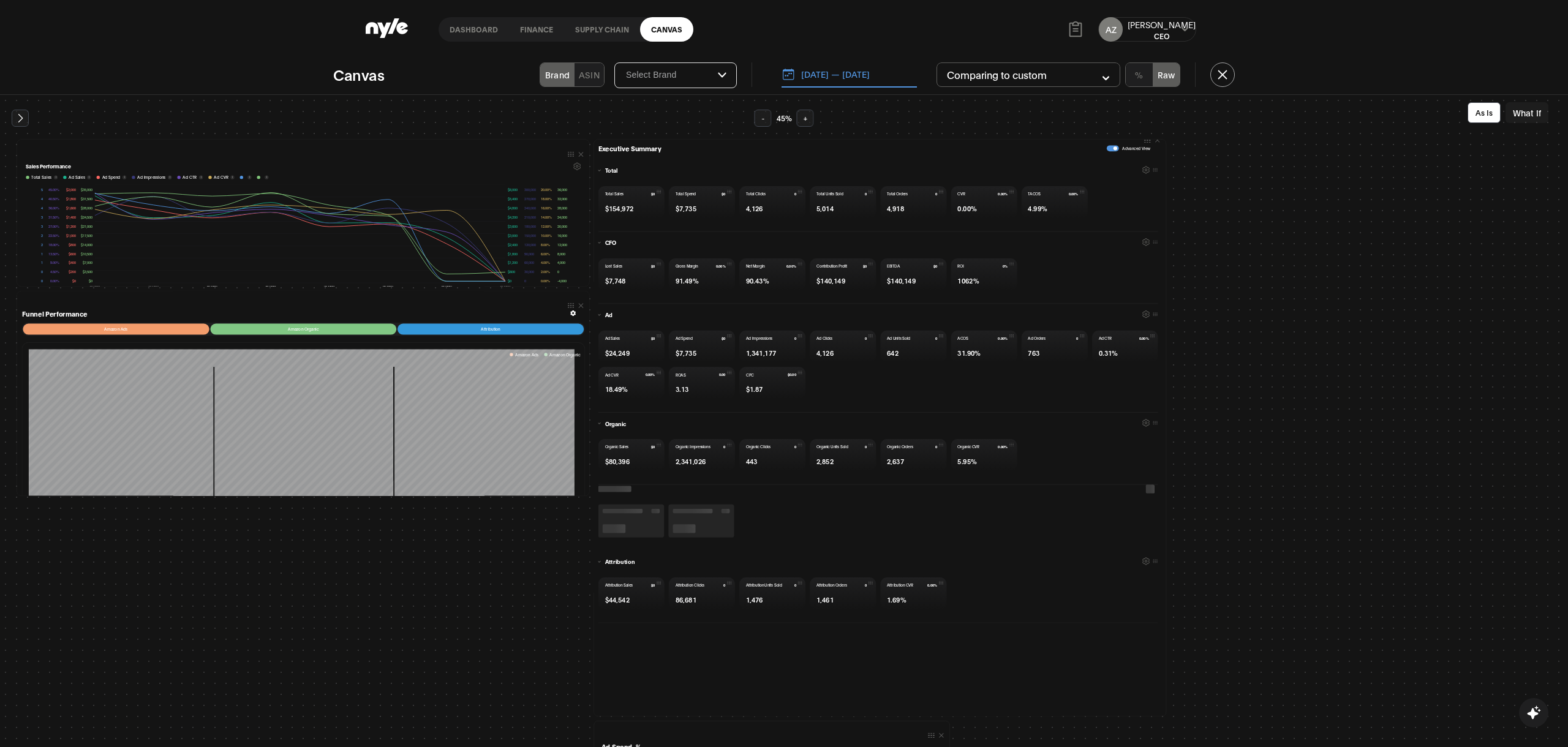
scroll to position [35, 0]
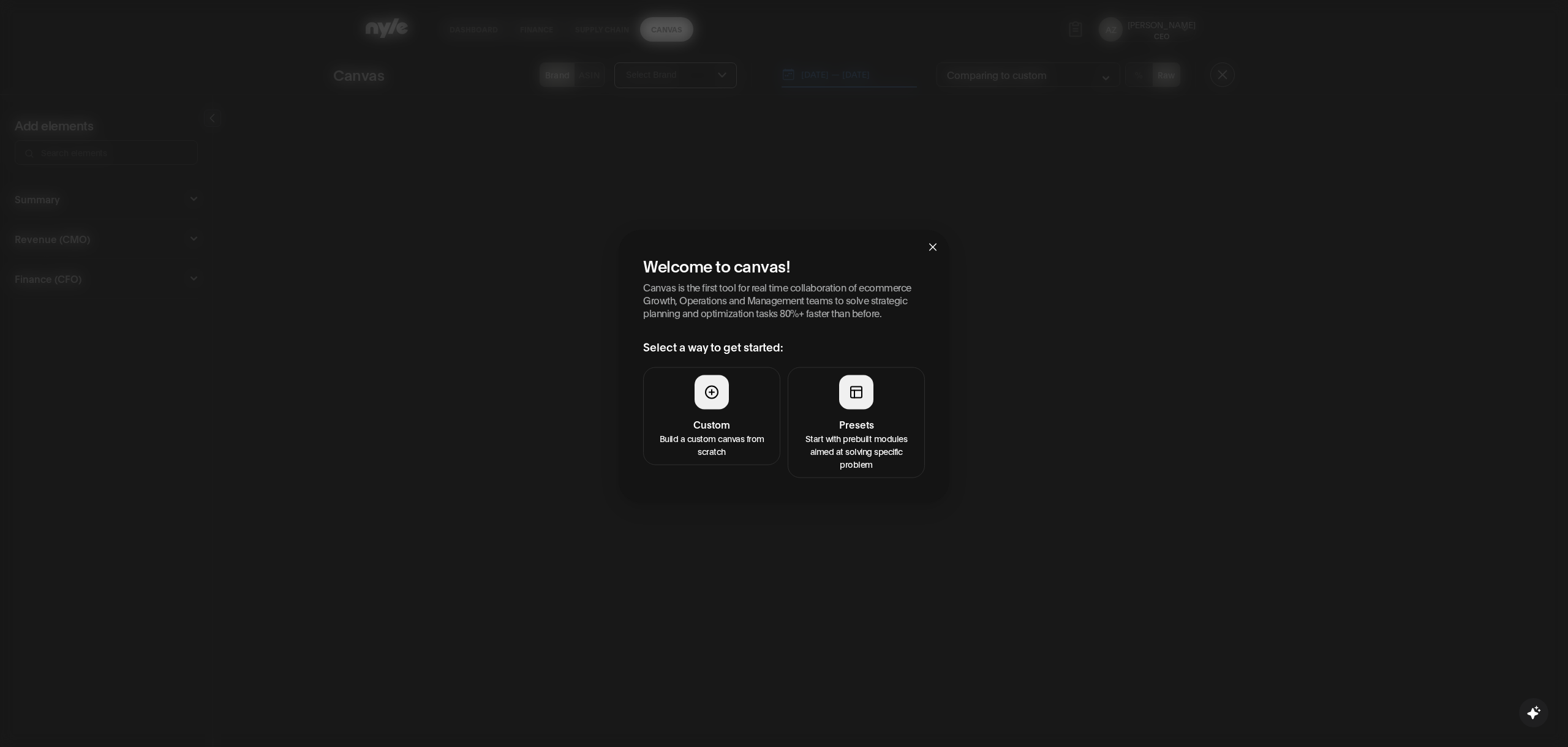
click at [863, 423] on h4 "Presets" at bounding box center [856, 424] width 121 height 15
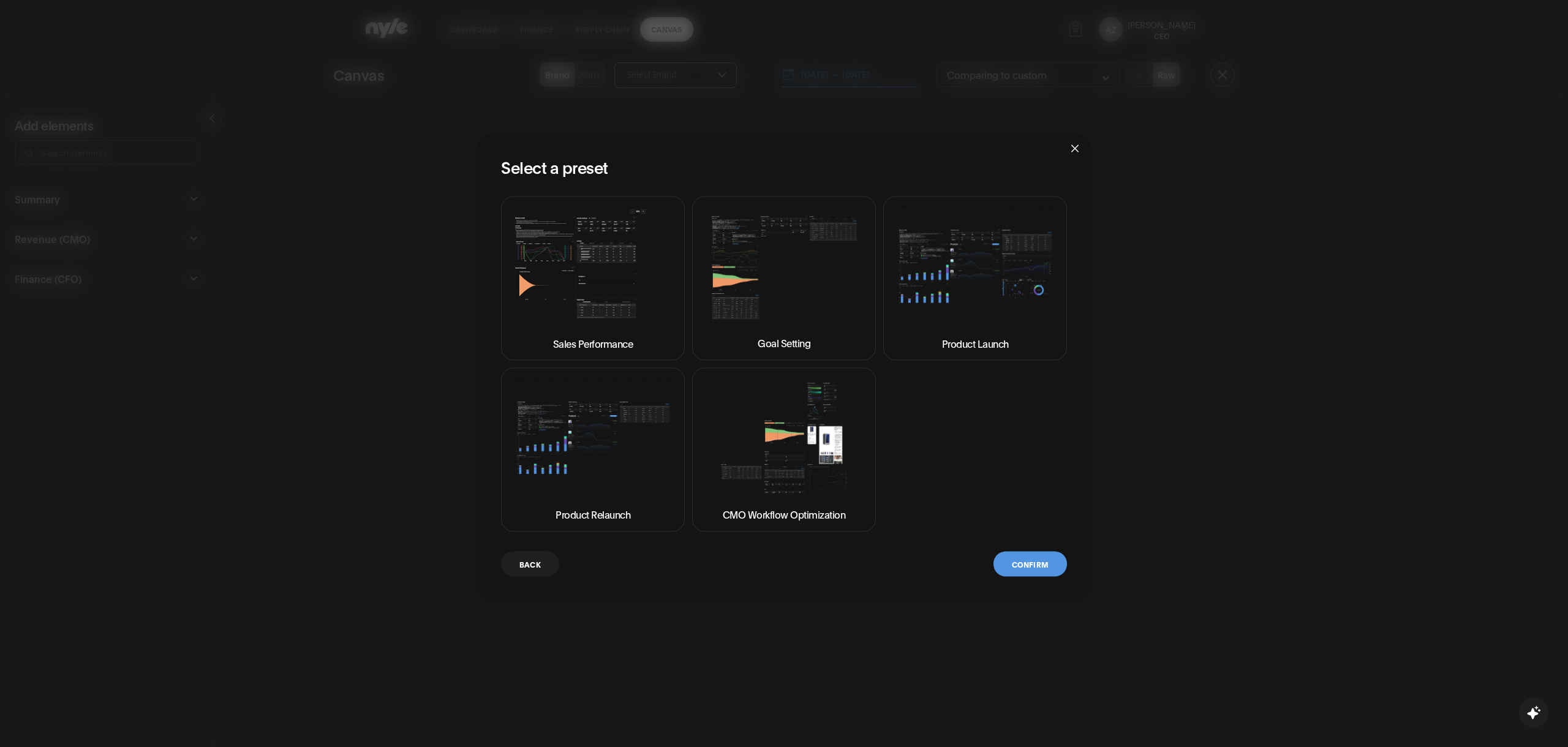
click at [617, 274] on img at bounding box center [593, 267] width 163 height 122
click at [1021, 553] on button "Confirm" at bounding box center [1029, 563] width 73 height 25
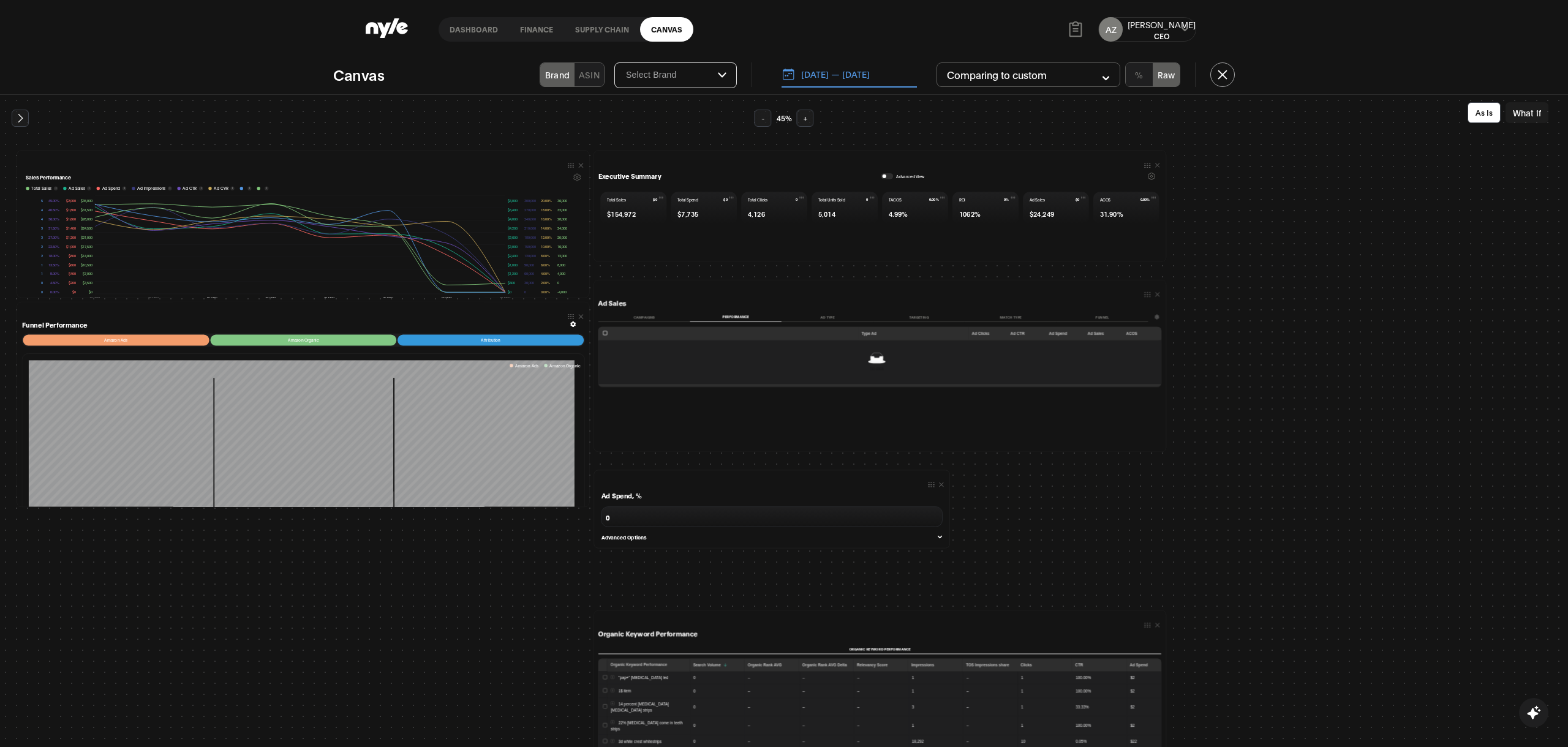
click at [653, 313] on button "Campaigns" at bounding box center [644, 316] width 92 height 9
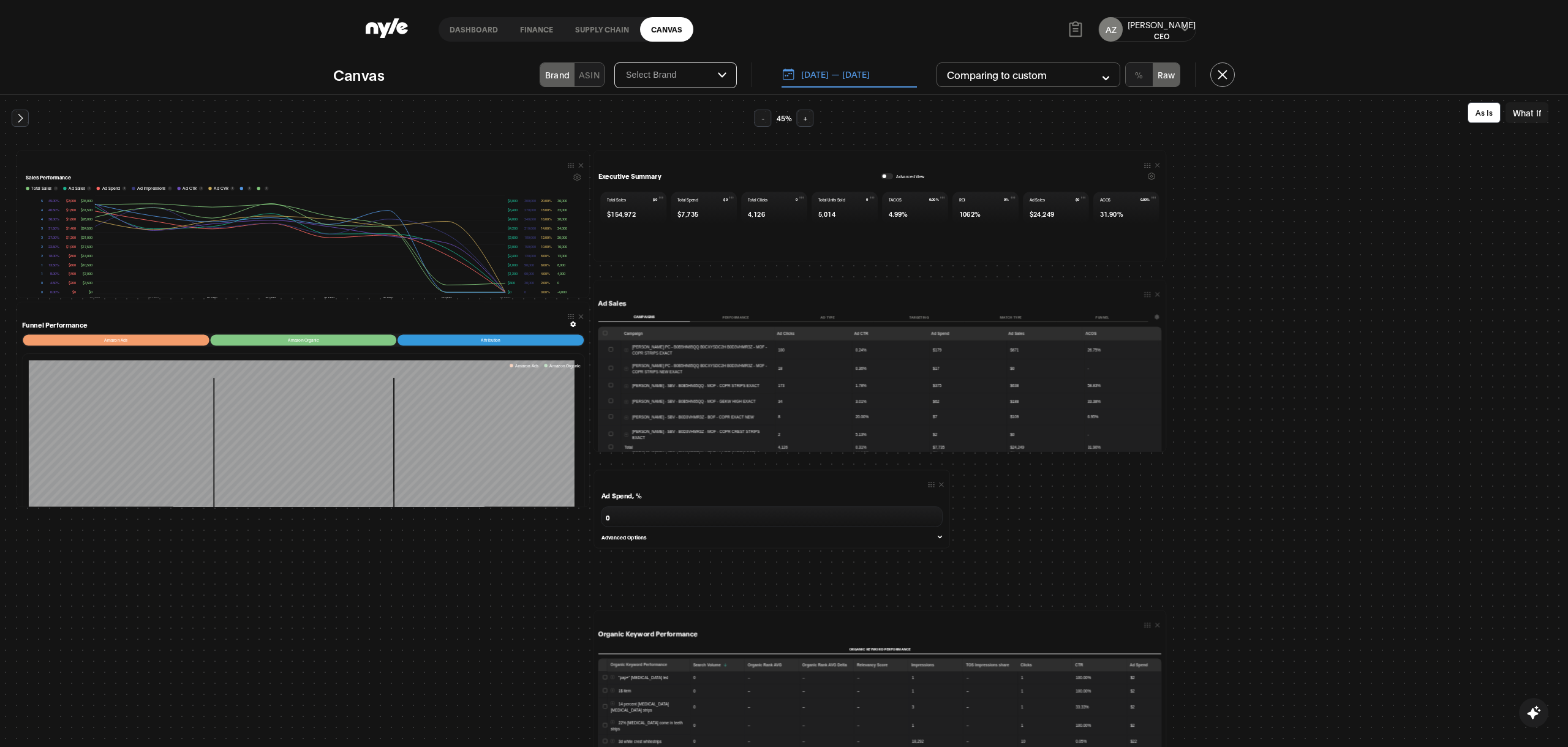
click at [727, 312] on button "Performance" at bounding box center [736, 316] width 92 height 9
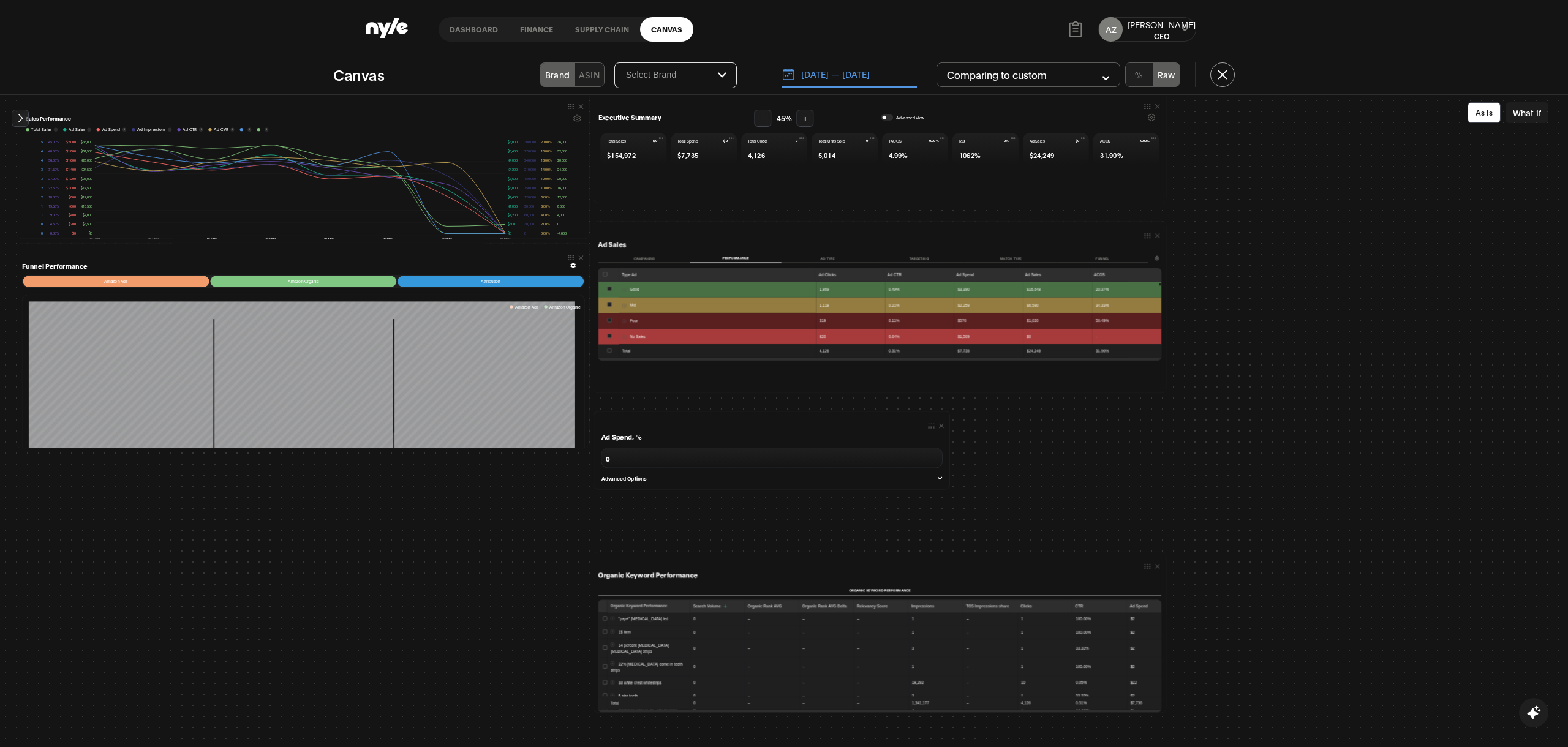
scroll to position [54, 0]
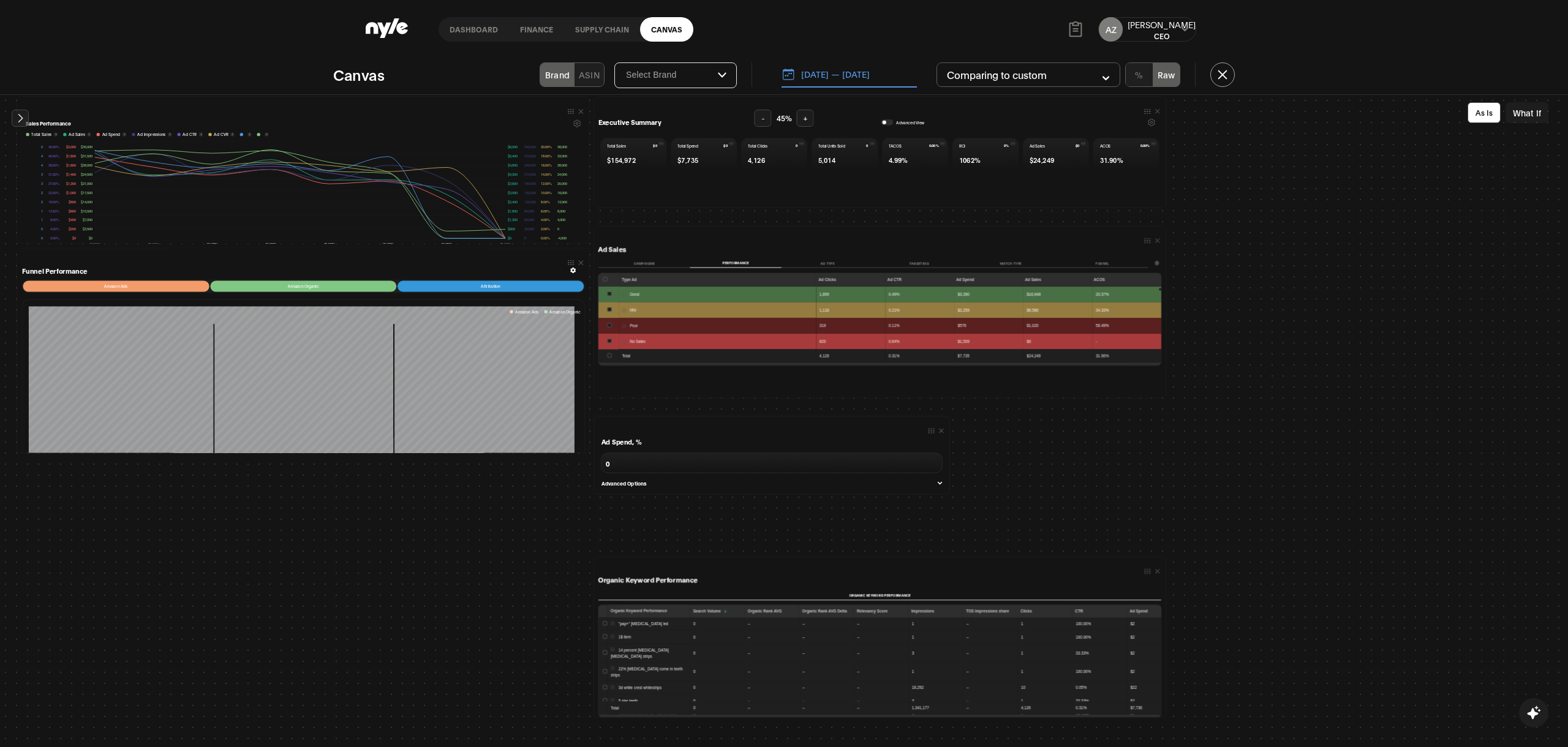
click at [852, 75] on button "[DATE] — [DATE]" at bounding box center [849, 75] width 135 height 26
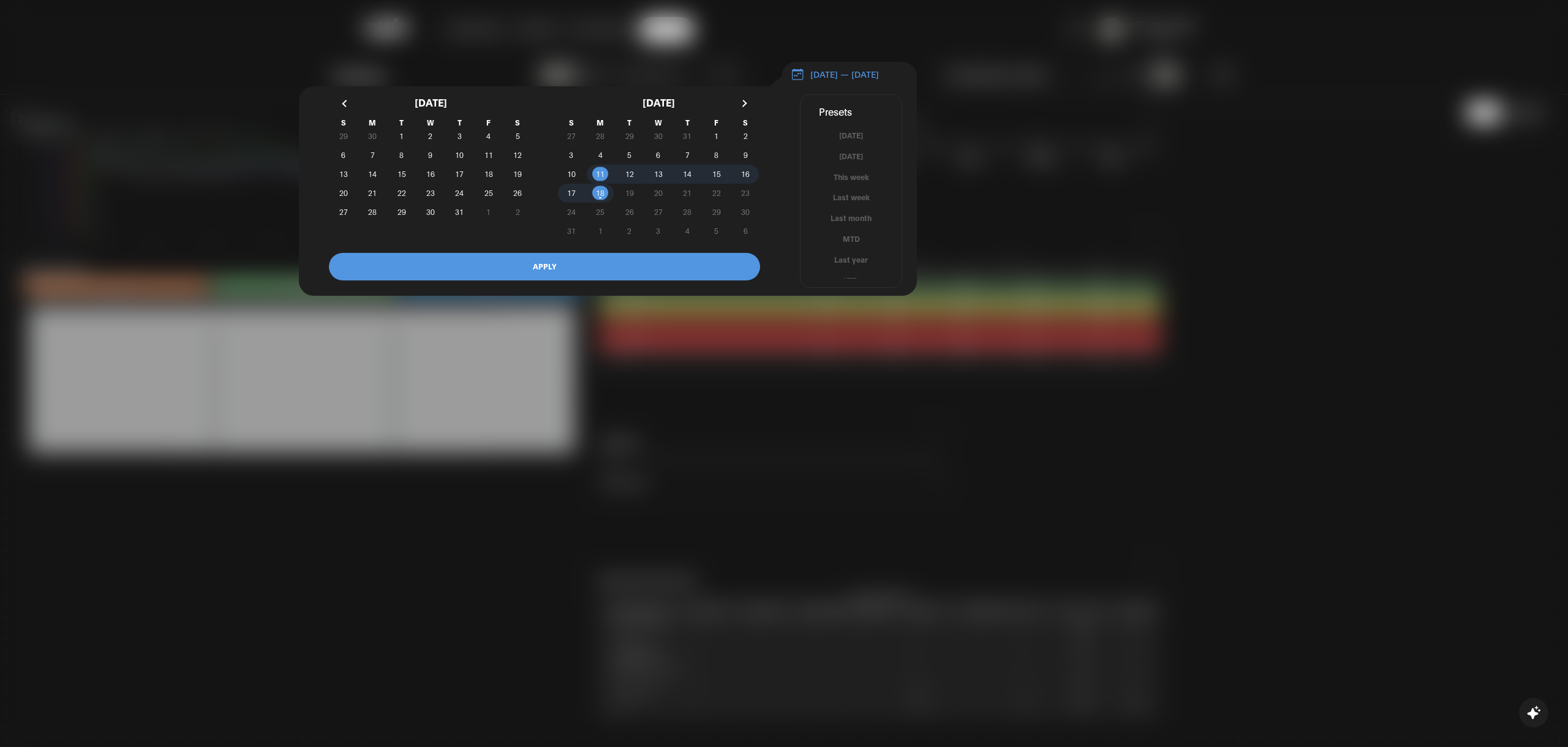
scroll to position [7, 0]
click at [843, 279] on button "YTD" at bounding box center [851, 273] width 101 height 11
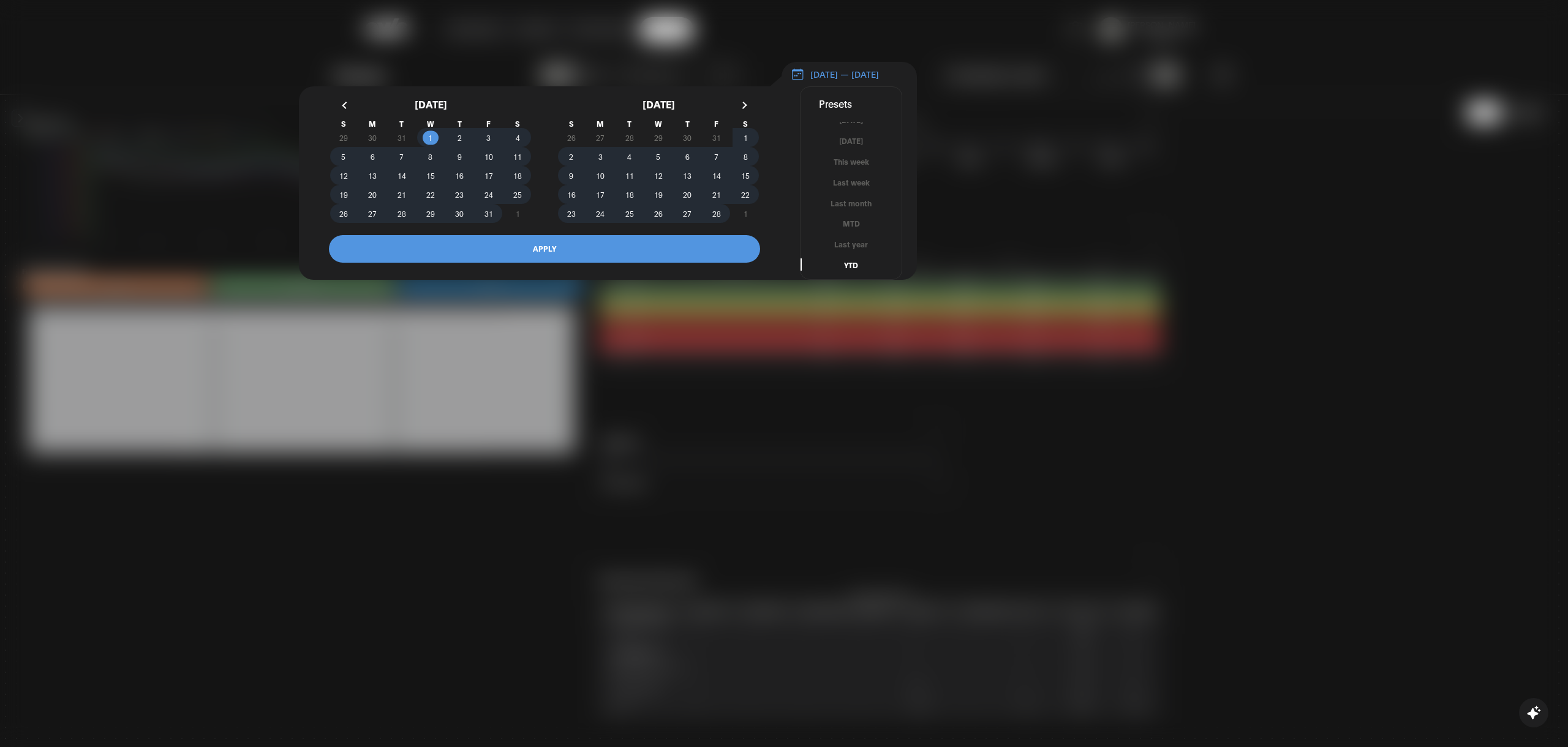
click at [677, 270] on div "[DATE] [DATE] This Week Last Week This Month Last Month 230 days up to [DATE] -…" at bounding box center [544, 183] width 462 height 190
click at [610, 259] on button "APPLY" at bounding box center [544, 249] width 431 height 27
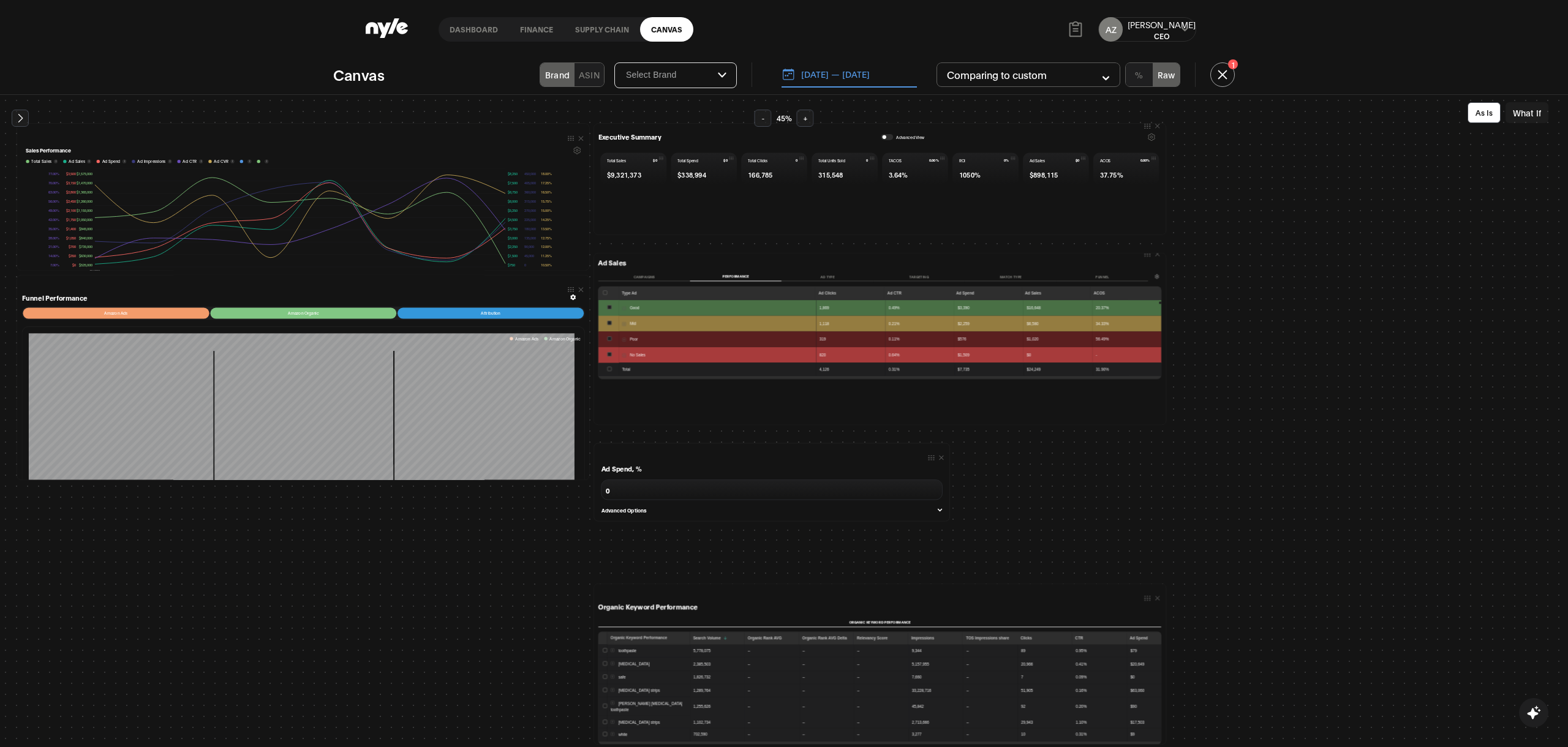
scroll to position [24, 0]
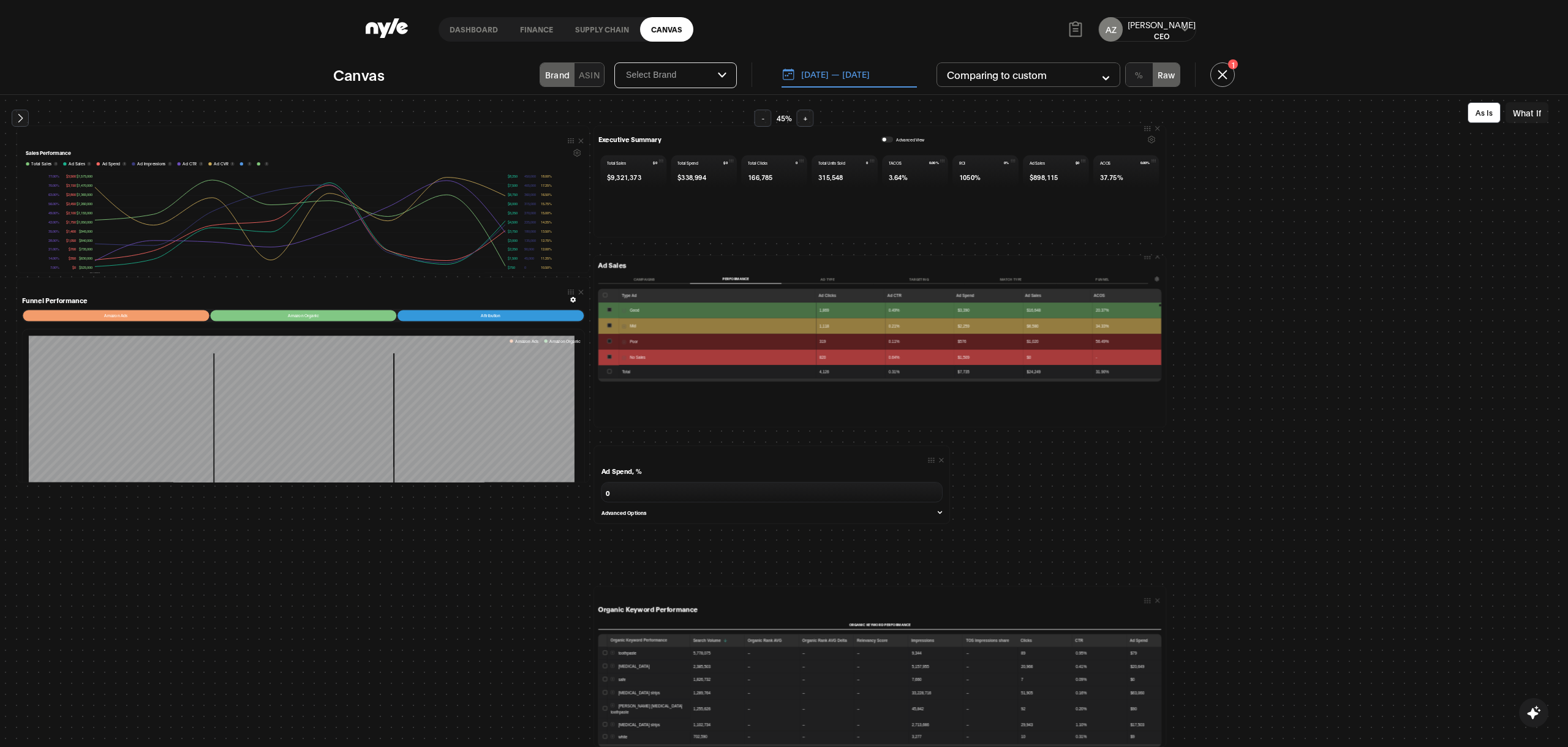
click at [1150, 140] on icon at bounding box center [1151, 139] width 2 height 2
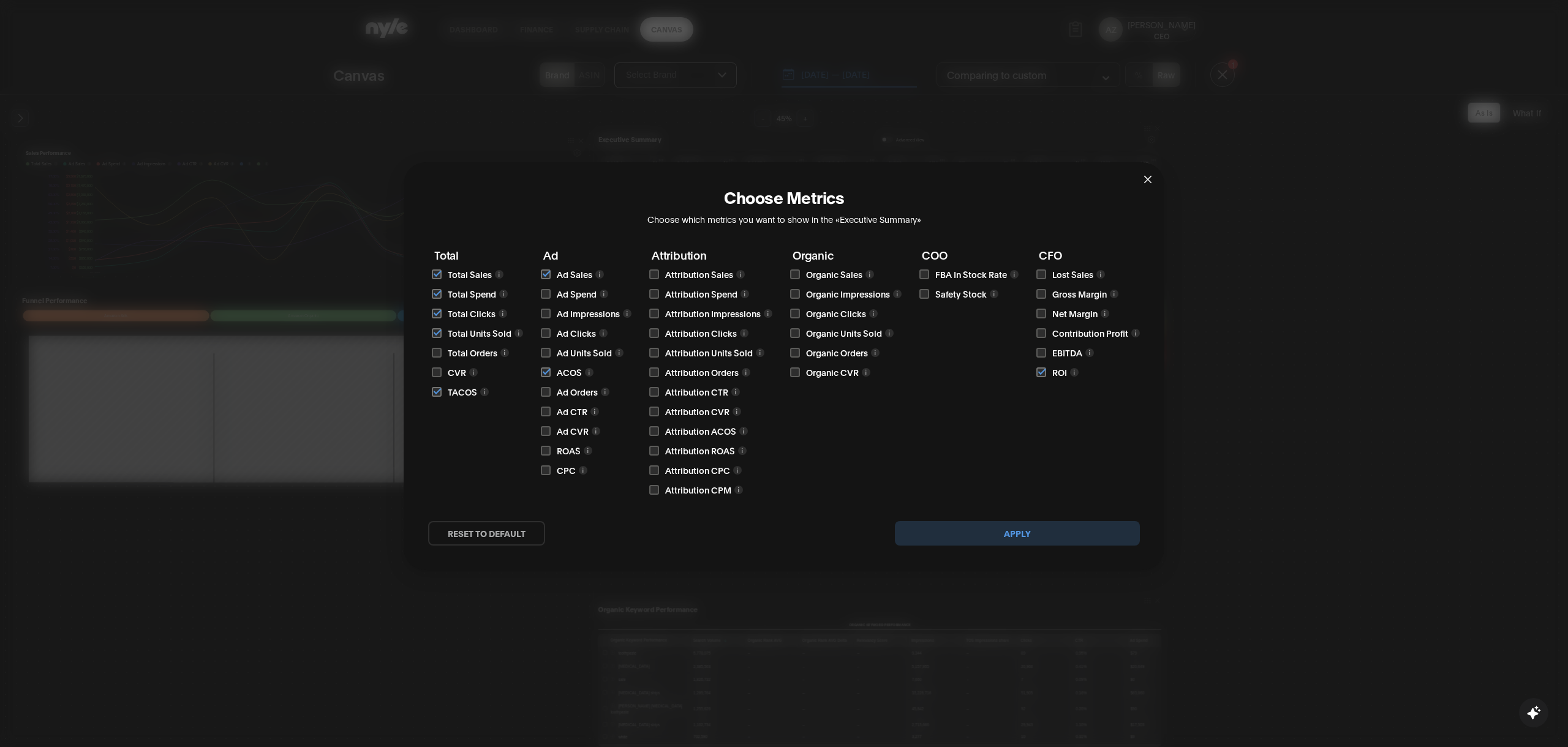
click at [545, 293] on input "checkbox" at bounding box center [546, 294] width 10 height 10
checkbox input "true"
click at [1010, 537] on button "Apply" at bounding box center [1017, 533] width 245 height 24
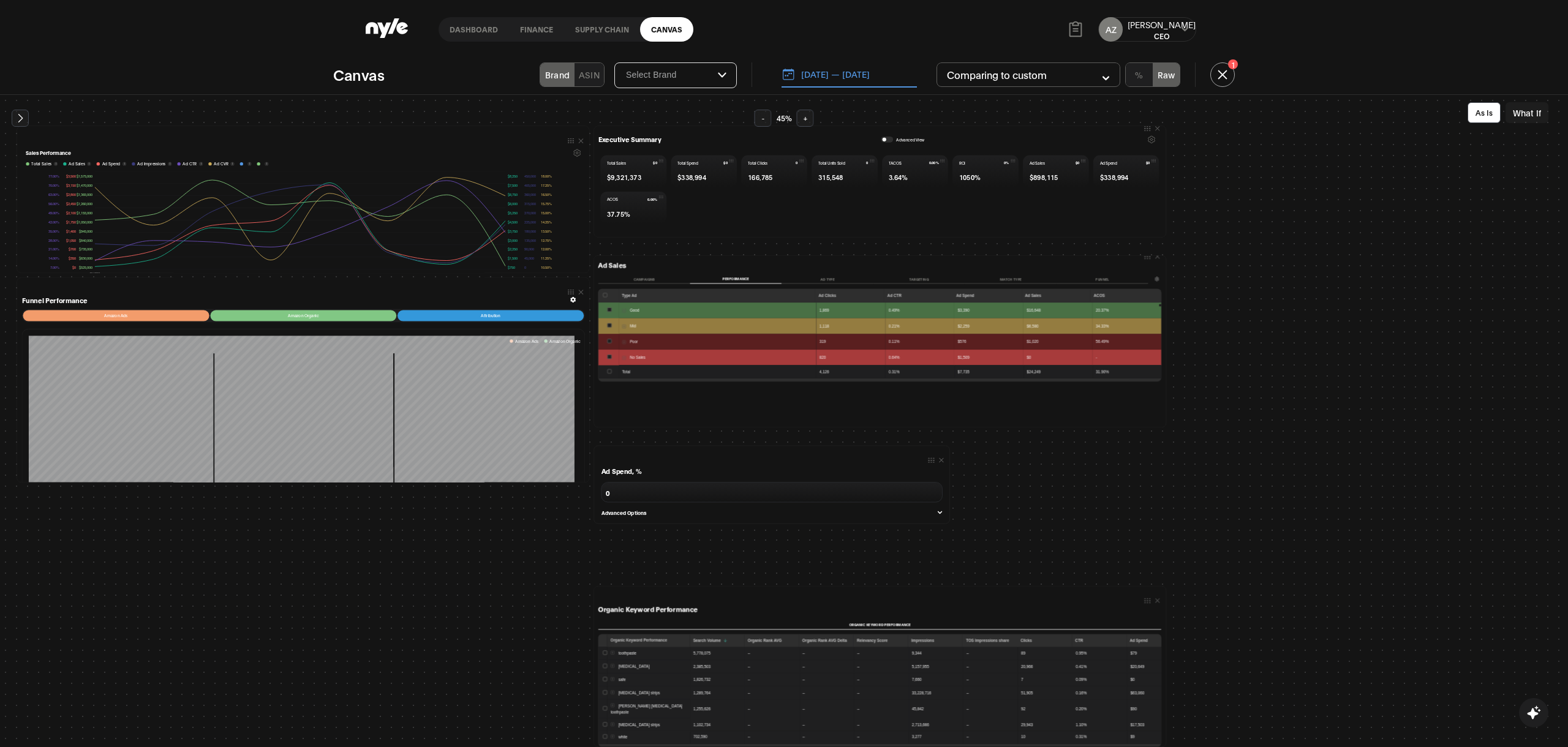
click at [804, 118] on button "+" at bounding box center [805, 118] width 17 height 17
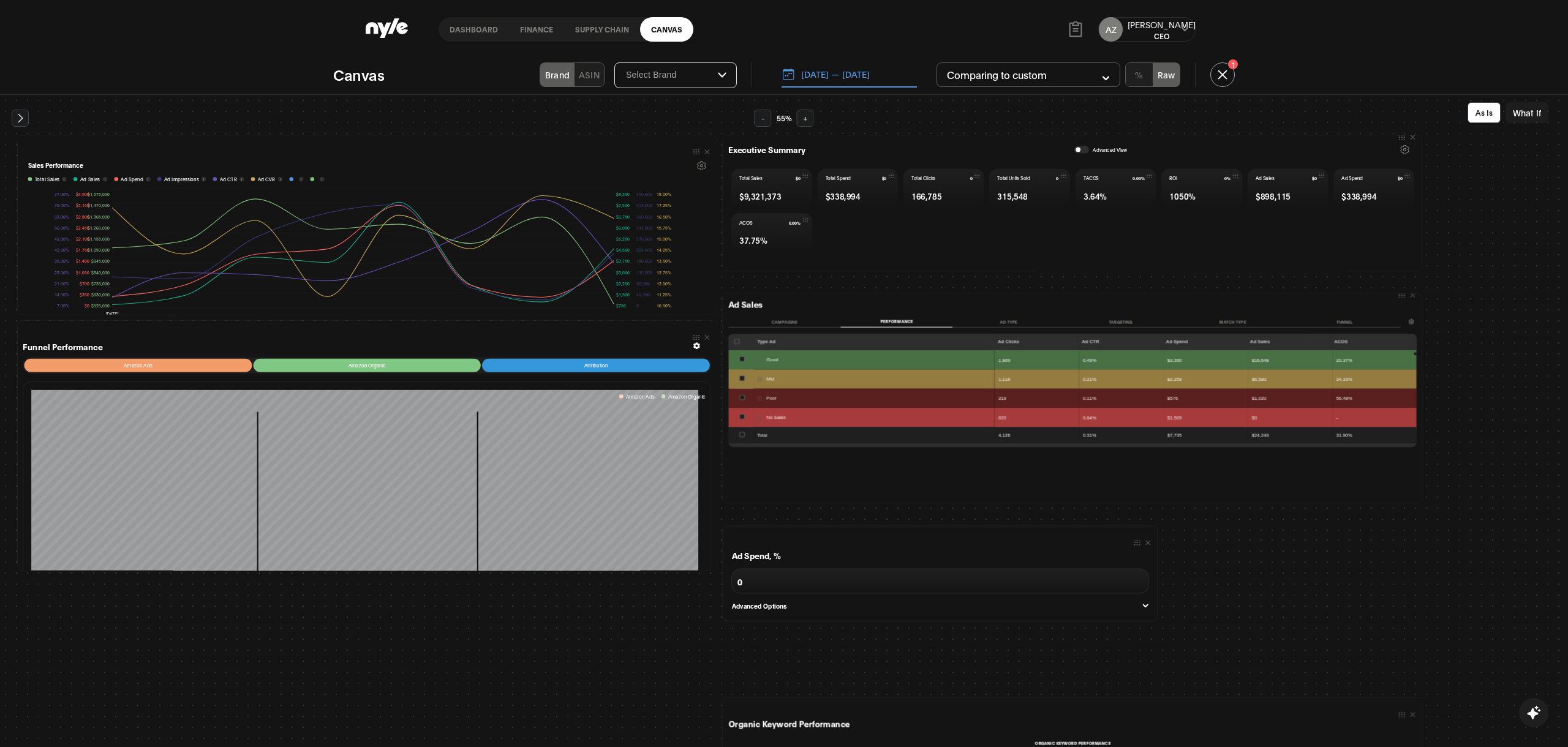
scroll to position [28, 0]
click at [804, 118] on button "+" at bounding box center [805, 118] width 17 height 17
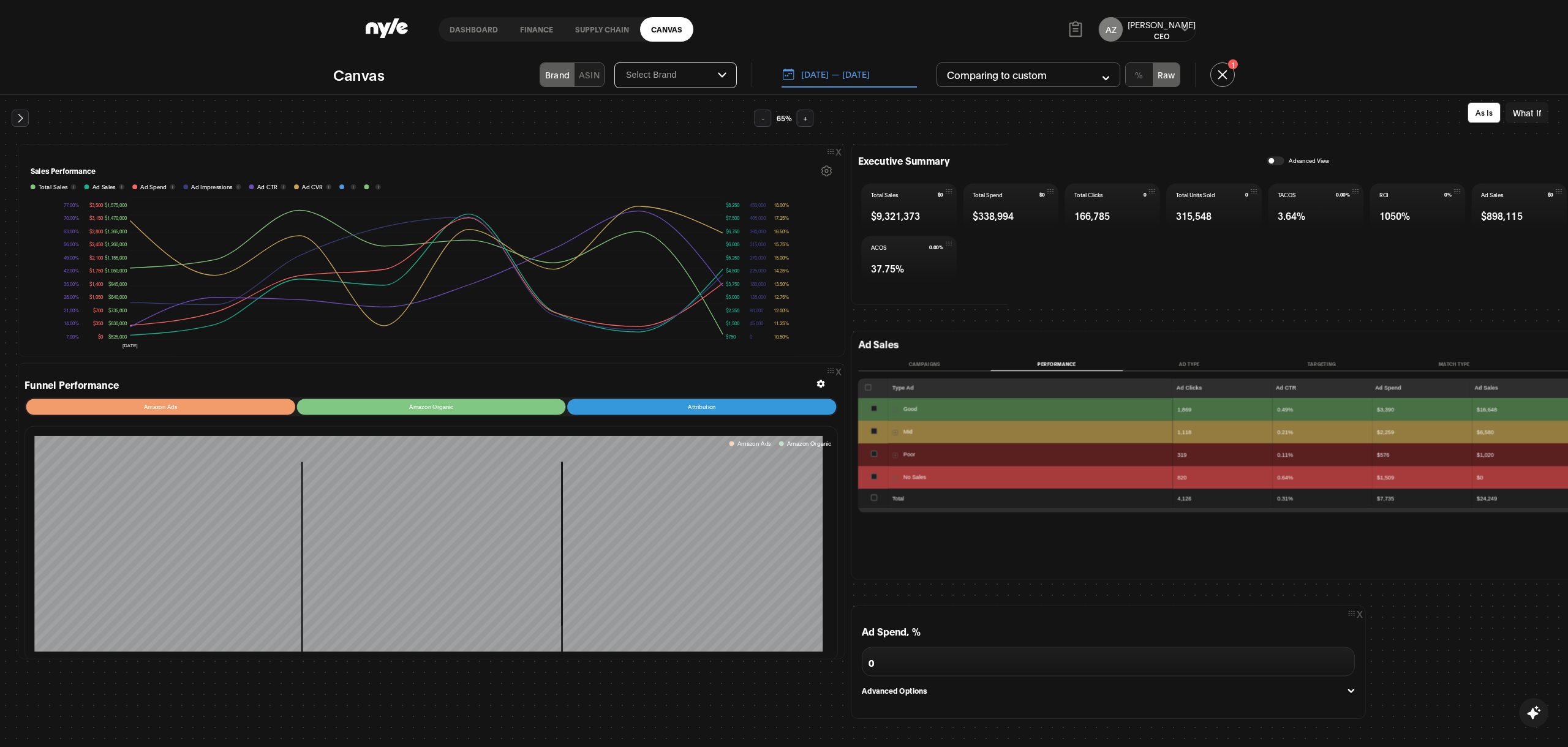
click at [804, 118] on button "+" at bounding box center [805, 118] width 17 height 17
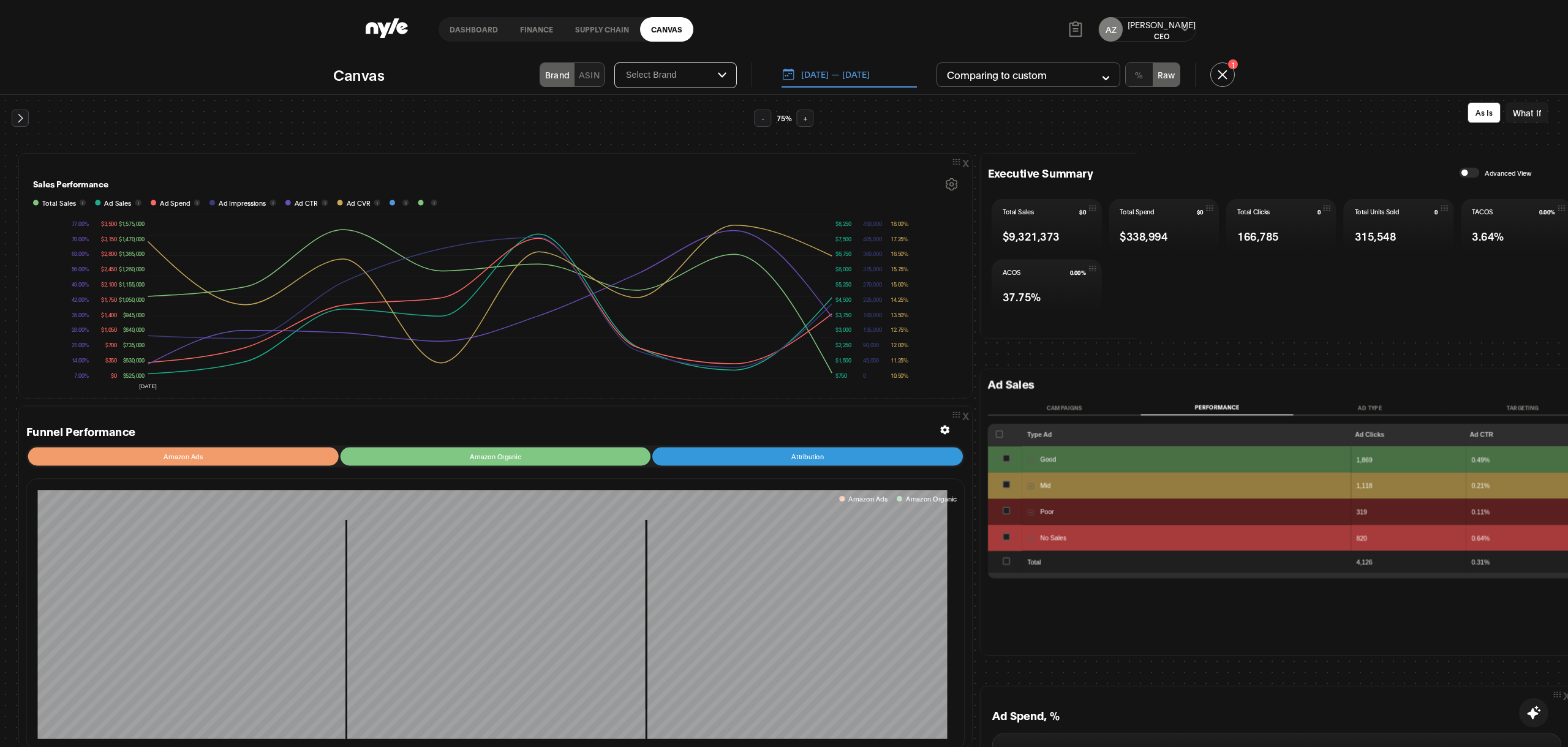
click at [804, 118] on button "+" at bounding box center [805, 118] width 17 height 17
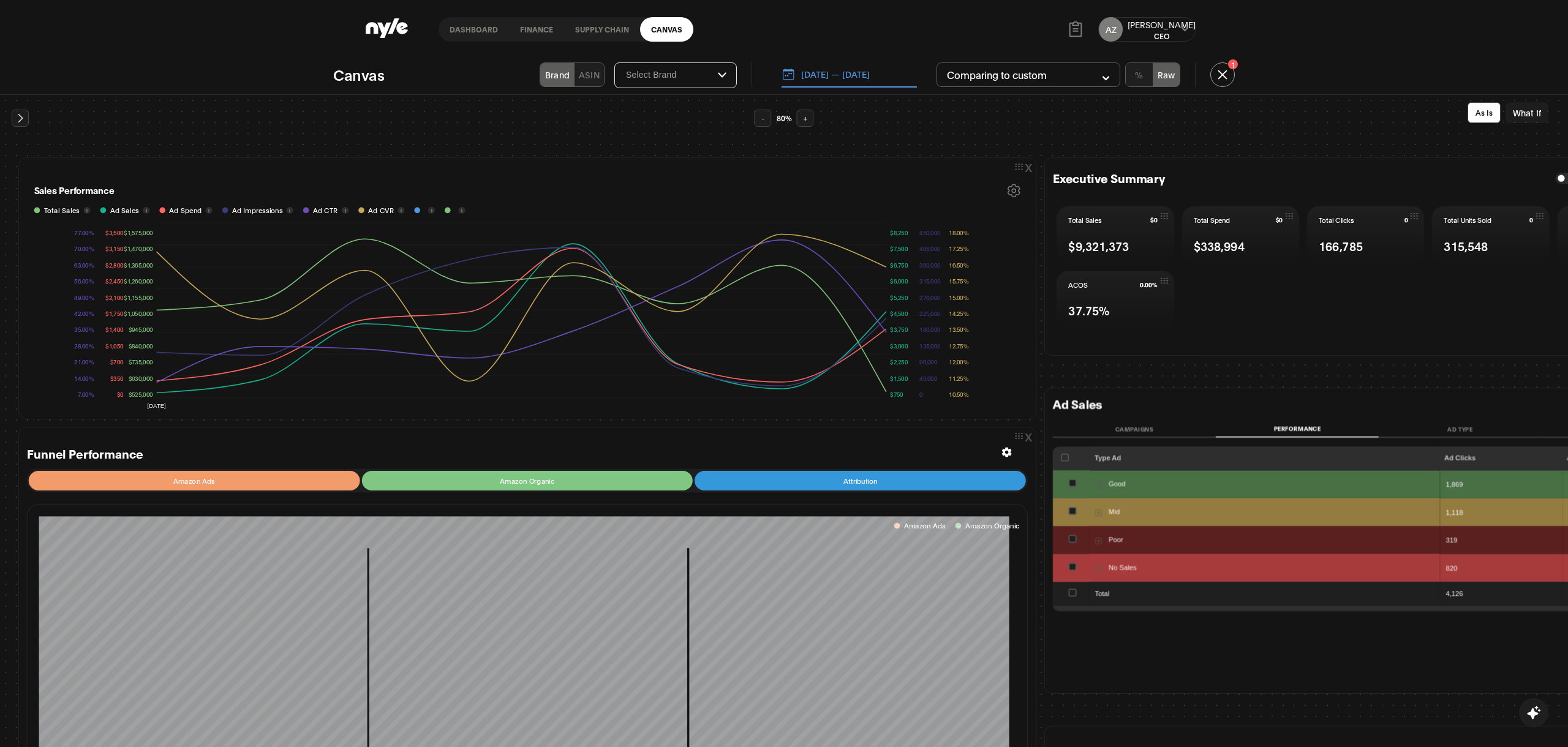
click at [804, 118] on button "+" at bounding box center [805, 118] width 17 height 17
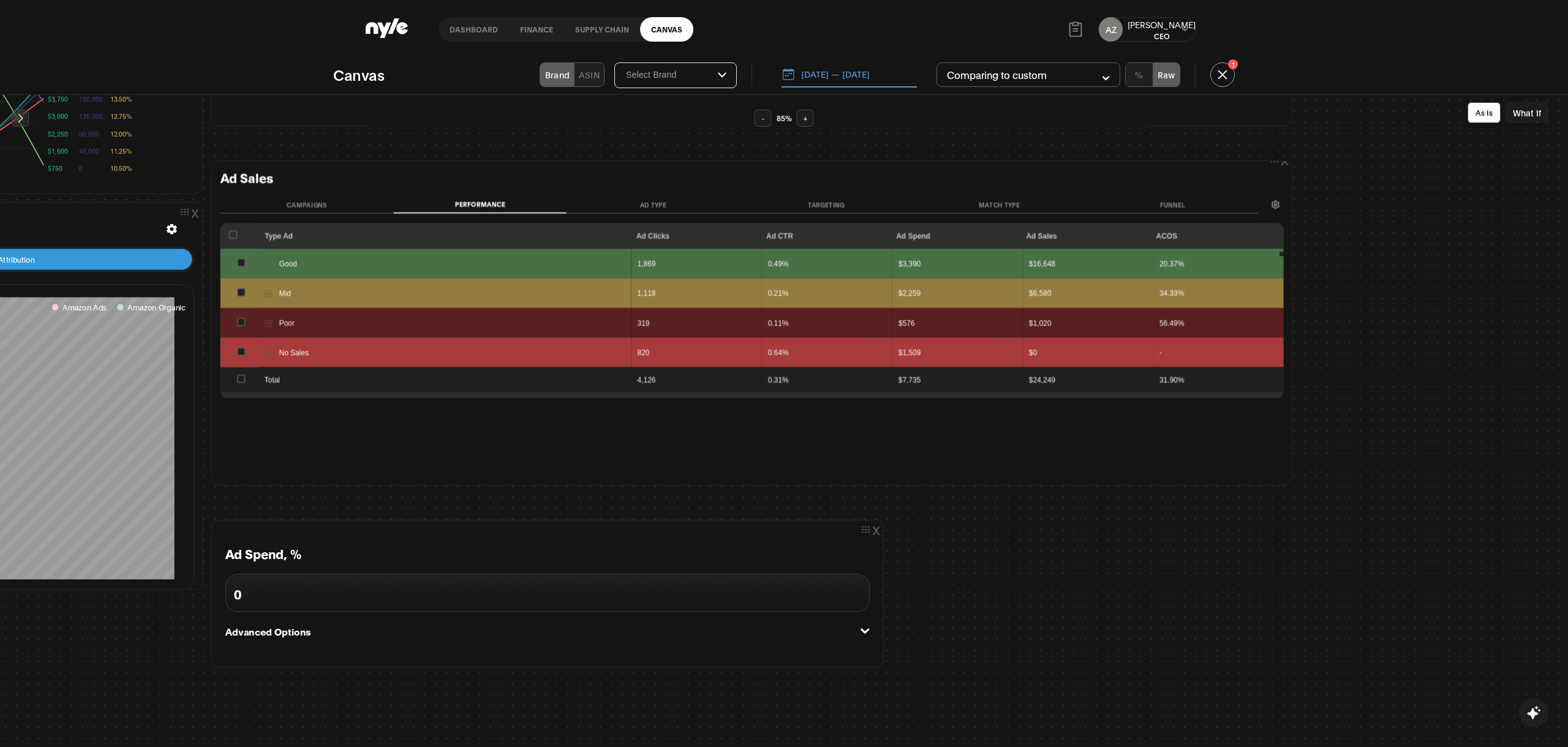
scroll to position [322, 897]
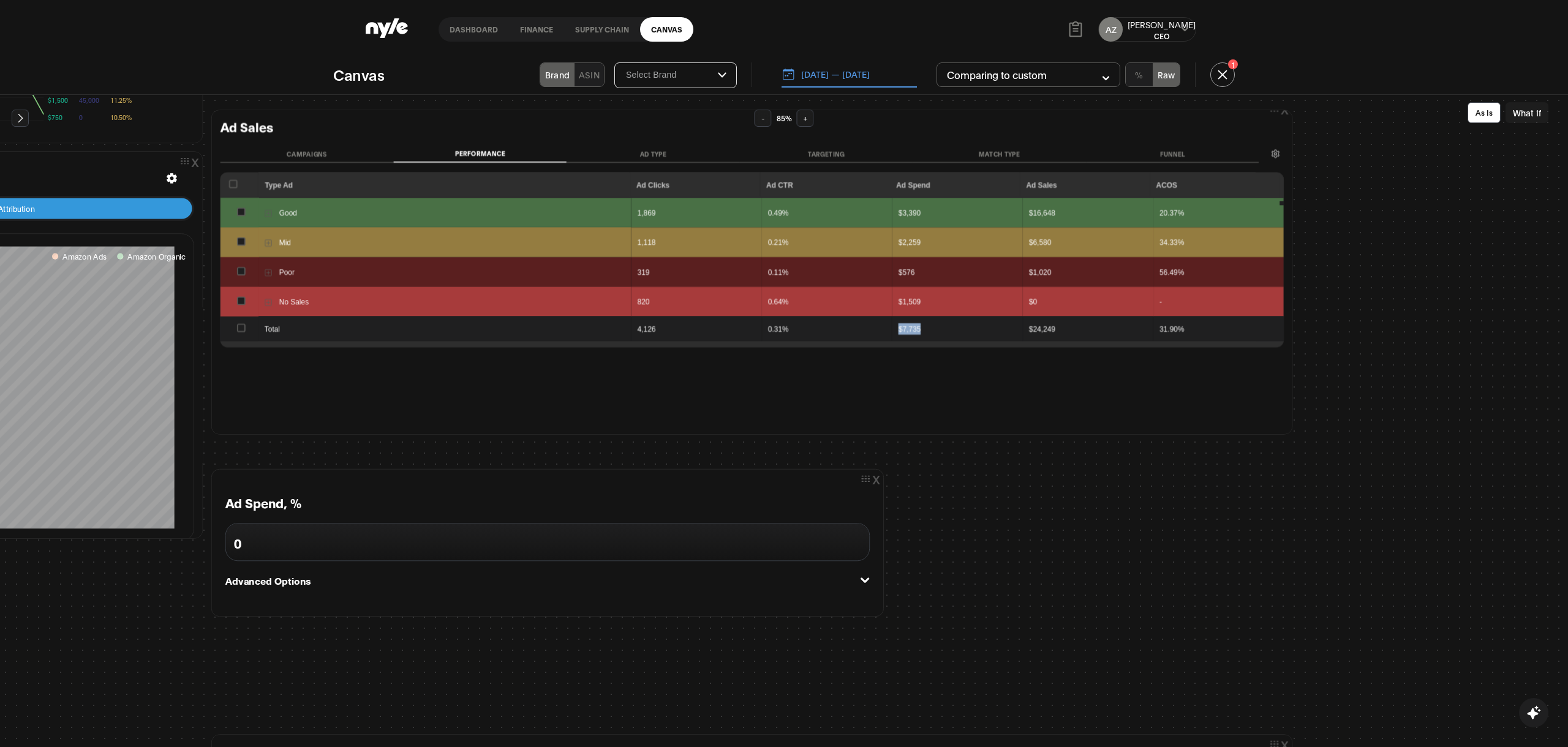
drag, startPoint x: 887, startPoint y: 326, endPoint x: 929, endPoint y: 326, distance: 42.0
click at [929, 326] on div "$7,735" at bounding box center [957, 328] width 119 height 11
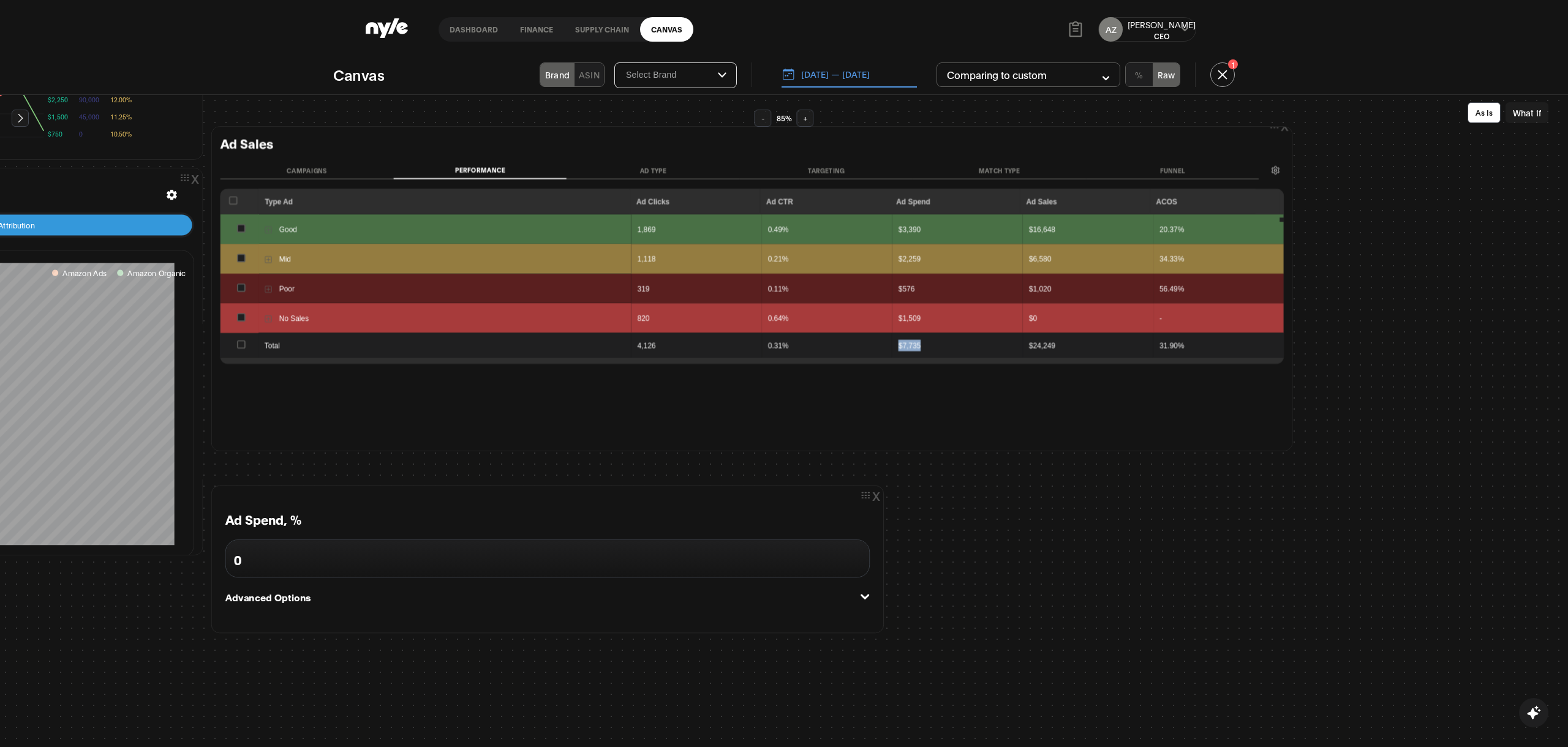
scroll to position [306, 897]
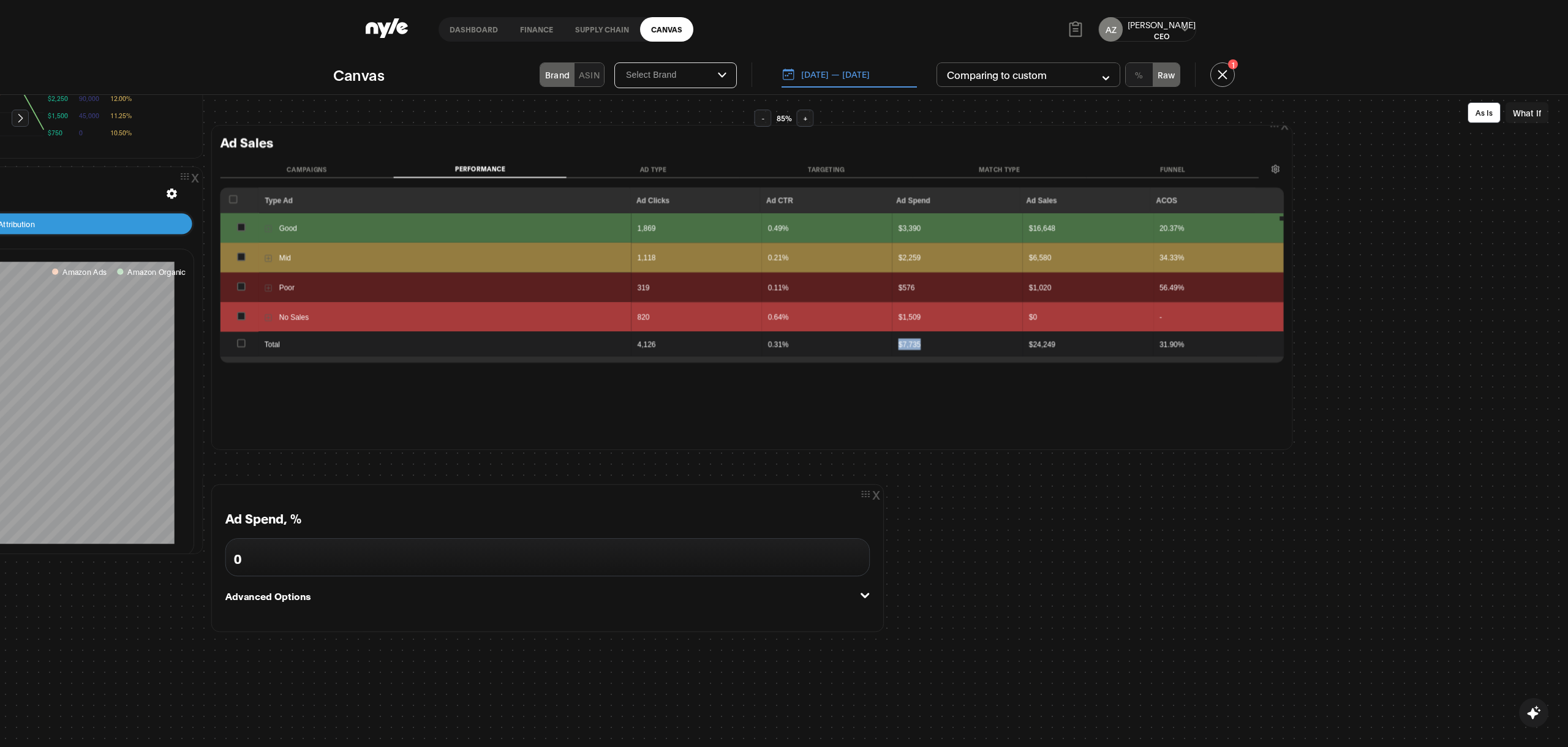
click at [898, 343] on div "$7,735" at bounding box center [957, 343] width 119 height 11
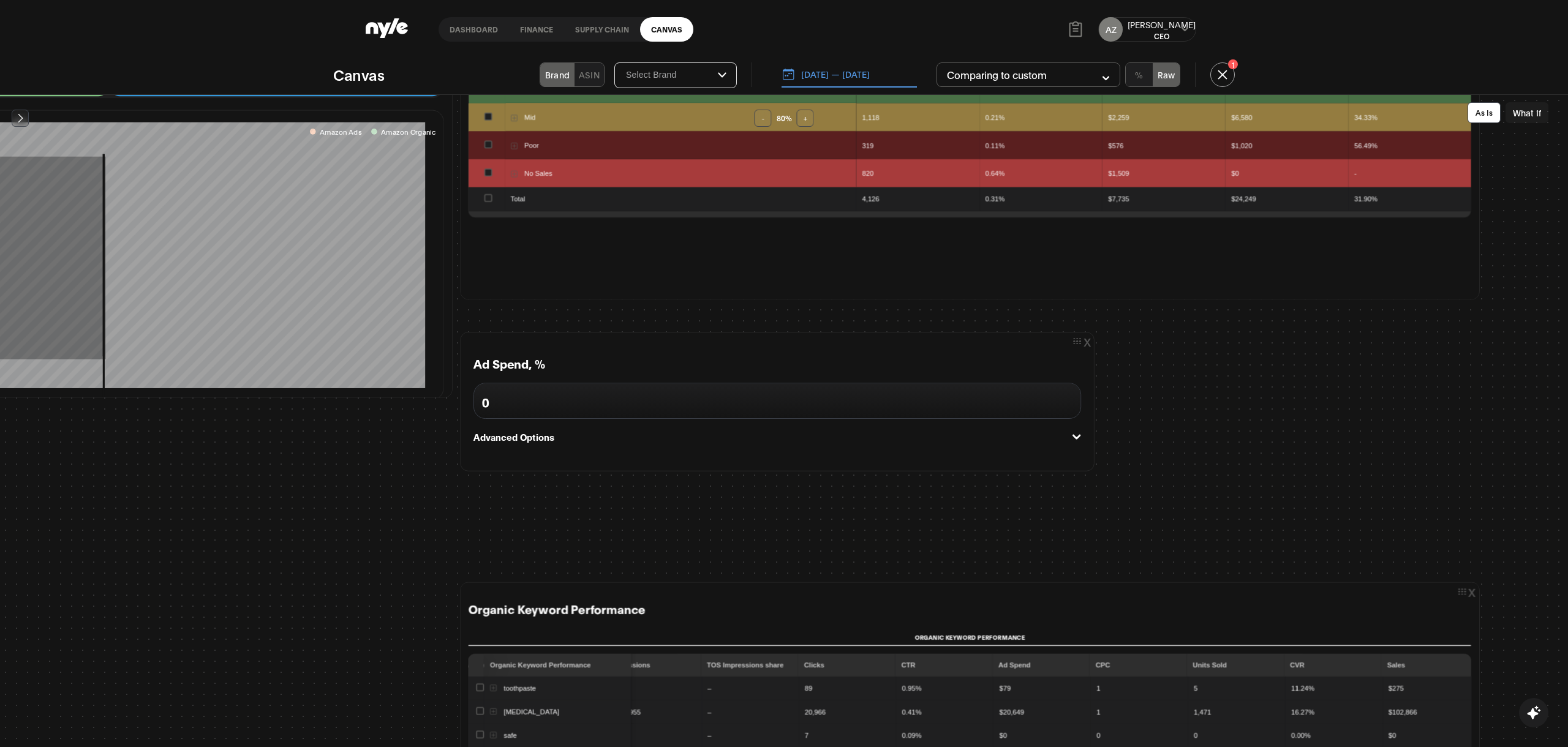
scroll to position [419, 684]
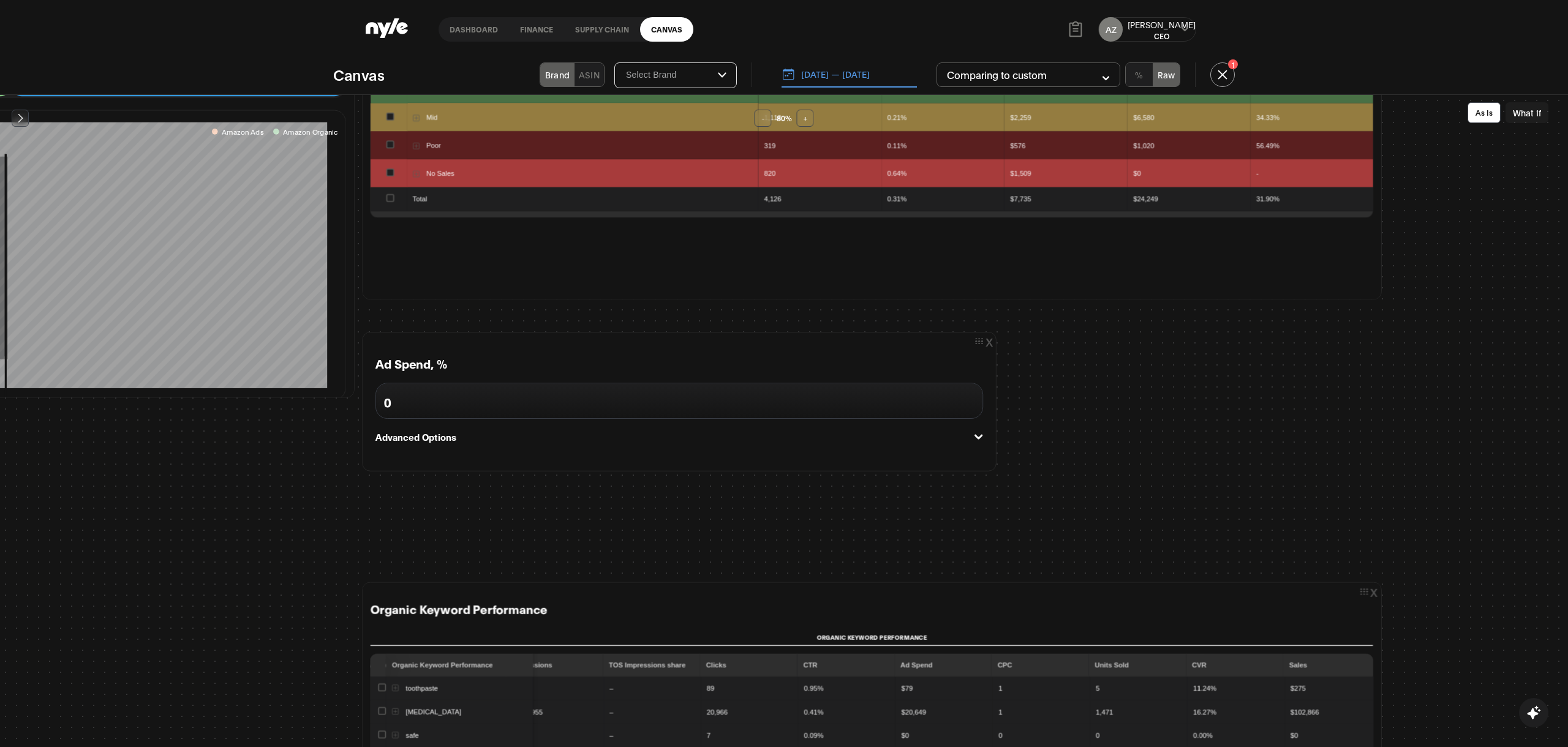
click at [974, 430] on button "Advanced Options" at bounding box center [679, 437] width 607 height 14
click at [965, 429] on div "Ad Spend, % 0 Advanced Options Ad Spend, % 0 Bids, % 0 Time in budget, % 0 Top …" at bounding box center [679, 487] width 607 height 264
click at [986, 342] on button "x" at bounding box center [989, 340] width 6 height 8
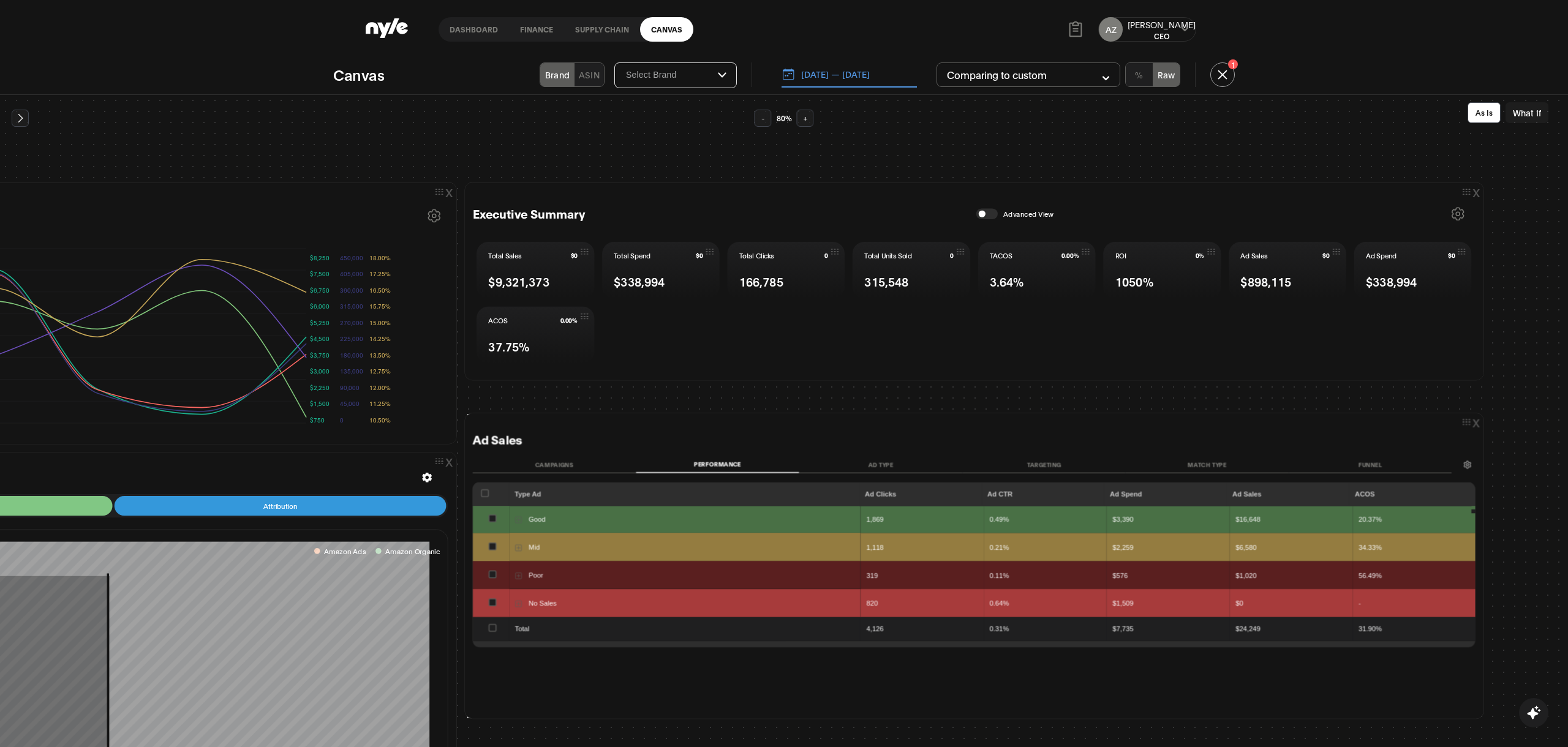
scroll to position [0, 601]
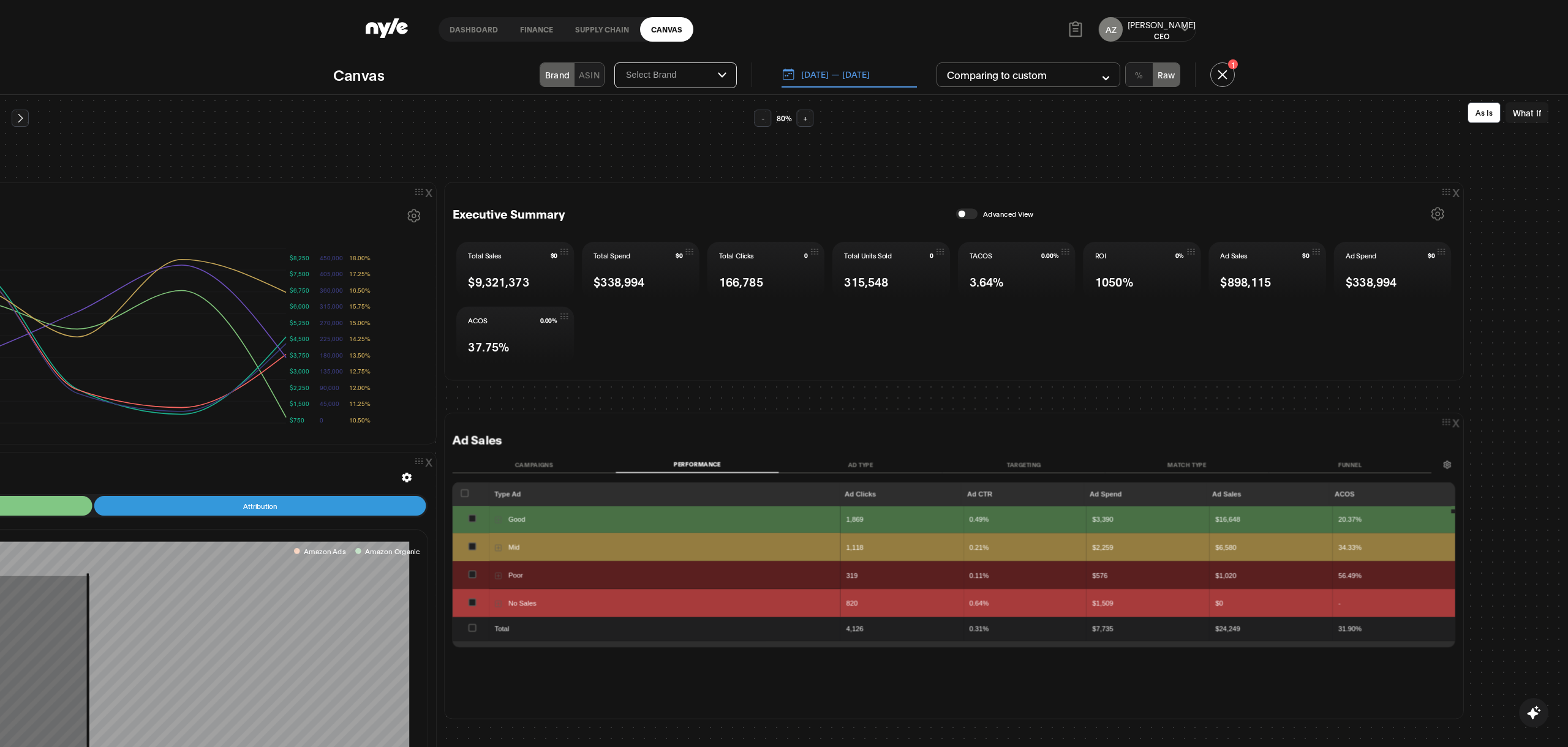
click at [961, 211] on button "button" at bounding box center [967, 214] width 22 height 11
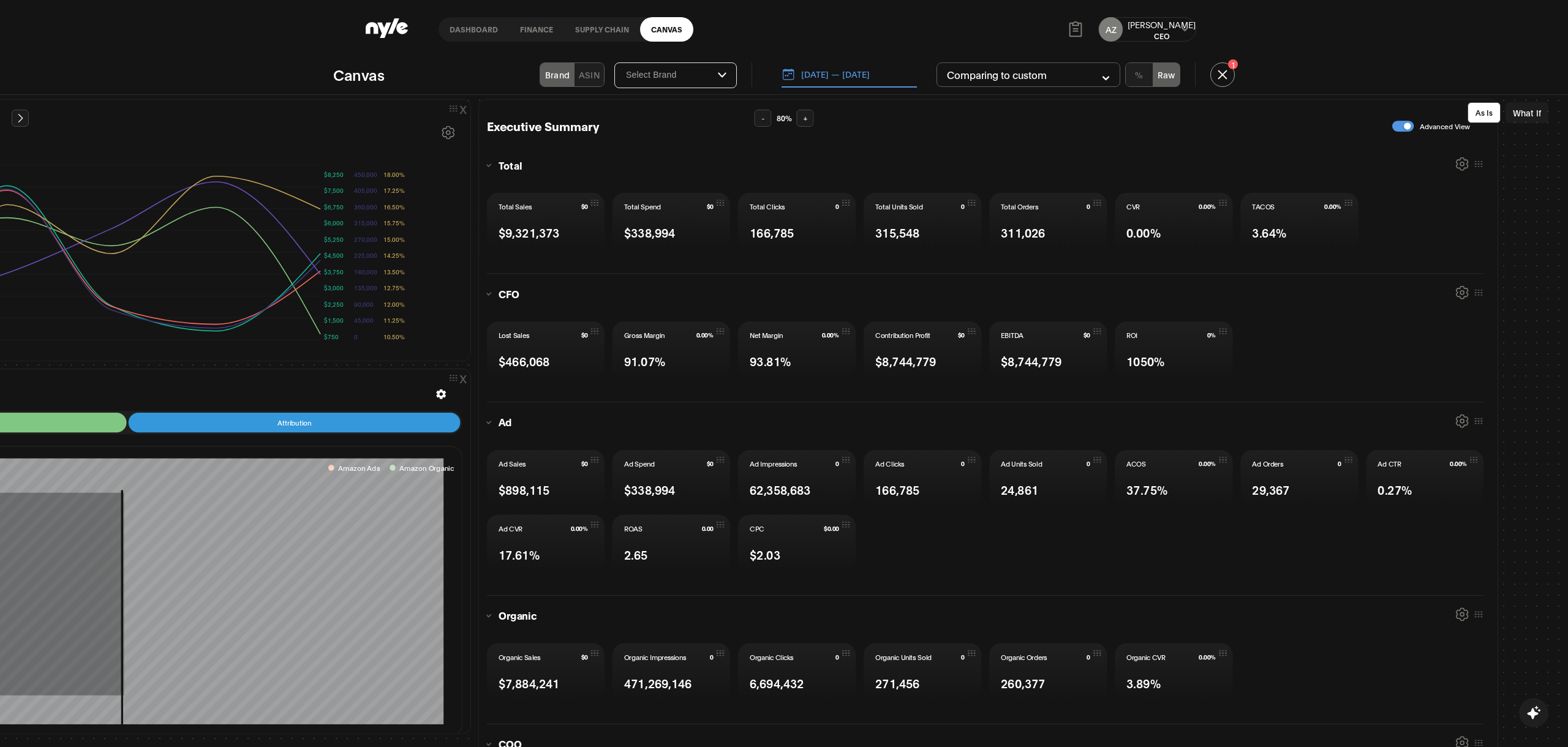
scroll to position [0, 567]
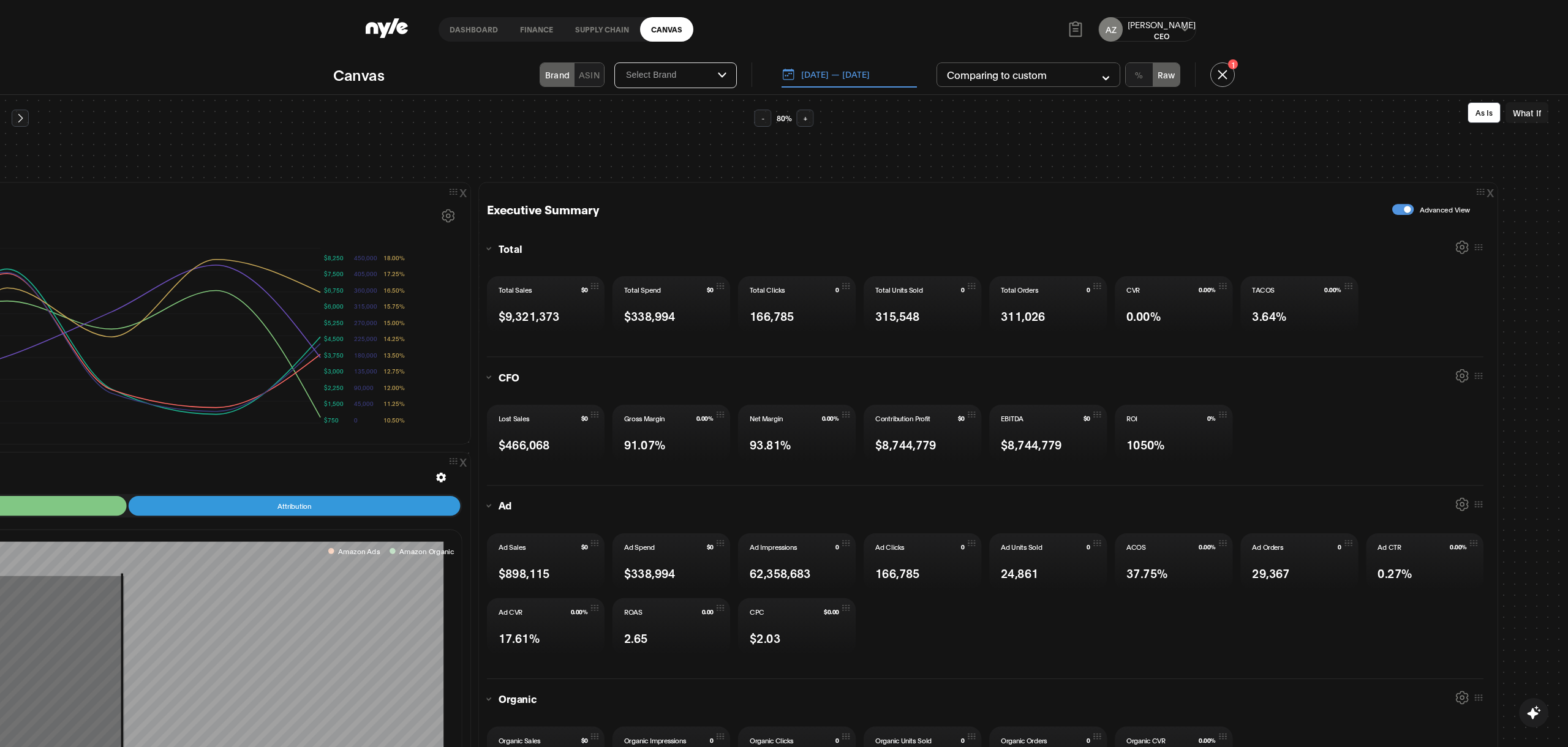
click at [1404, 207] on div "button" at bounding box center [1408, 209] width 6 height 6
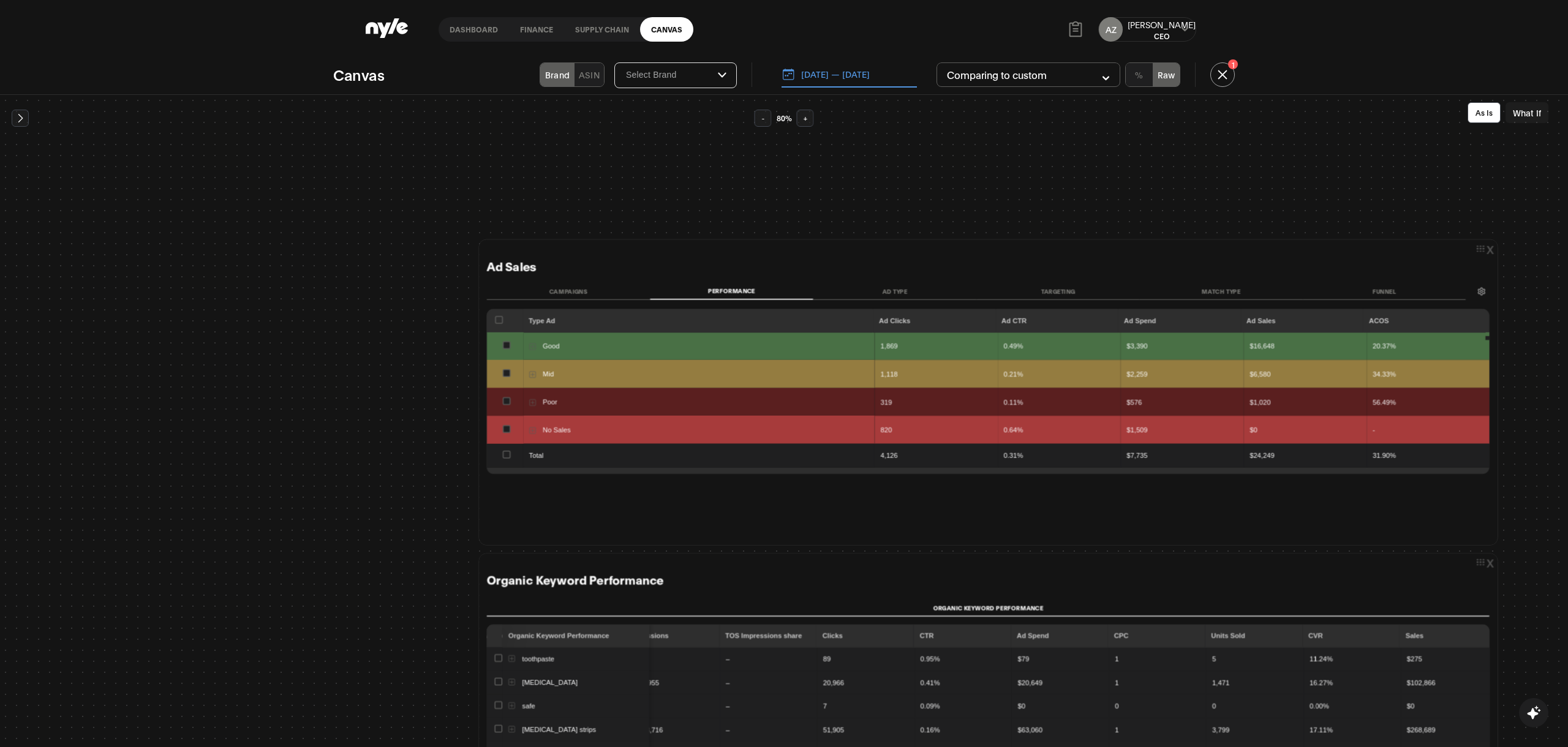
scroll to position [14, 0]
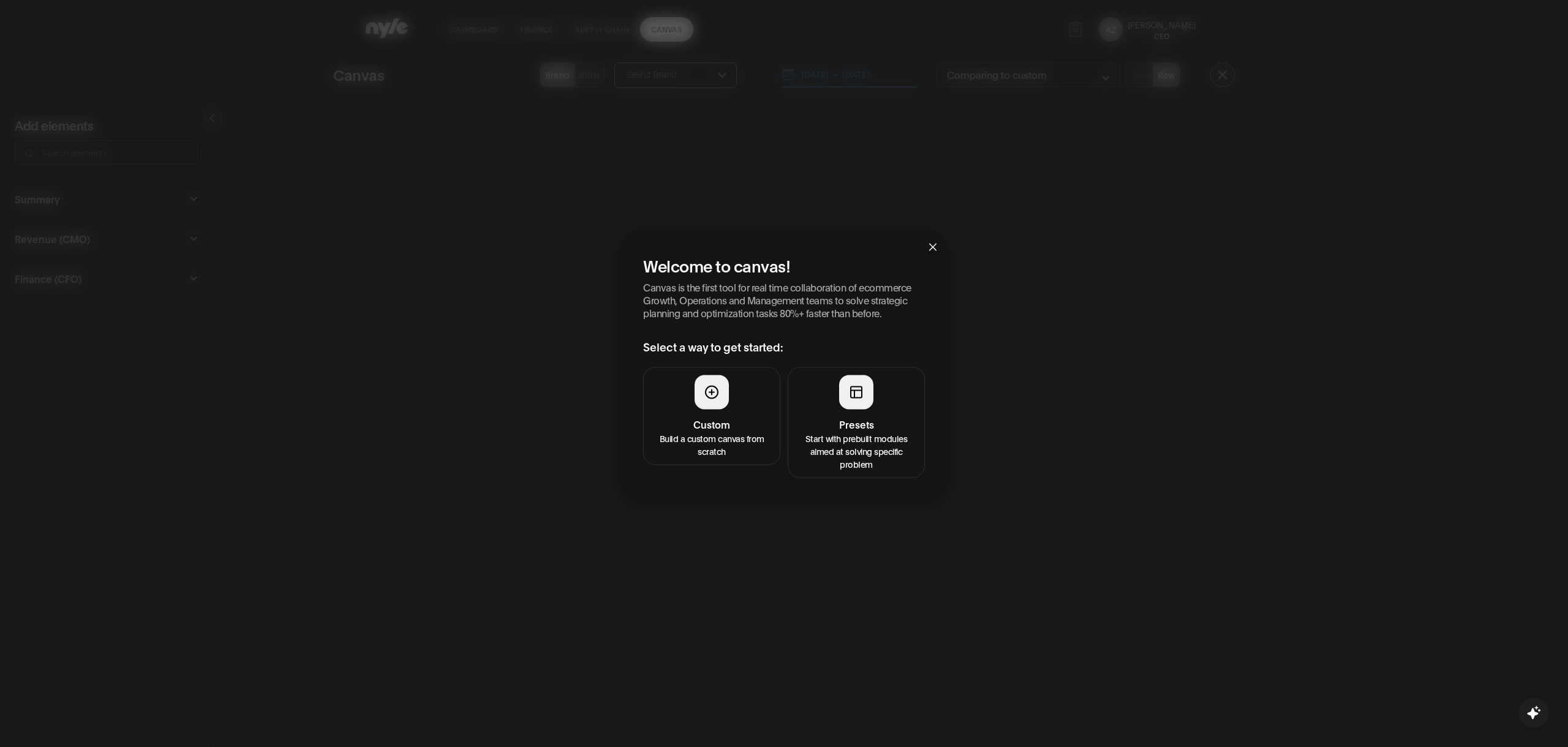
click at [838, 409] on button "Presets Start with prebuilt modules aimed at solving specific problem" at bounding box center [856, 422] width 137 height 110
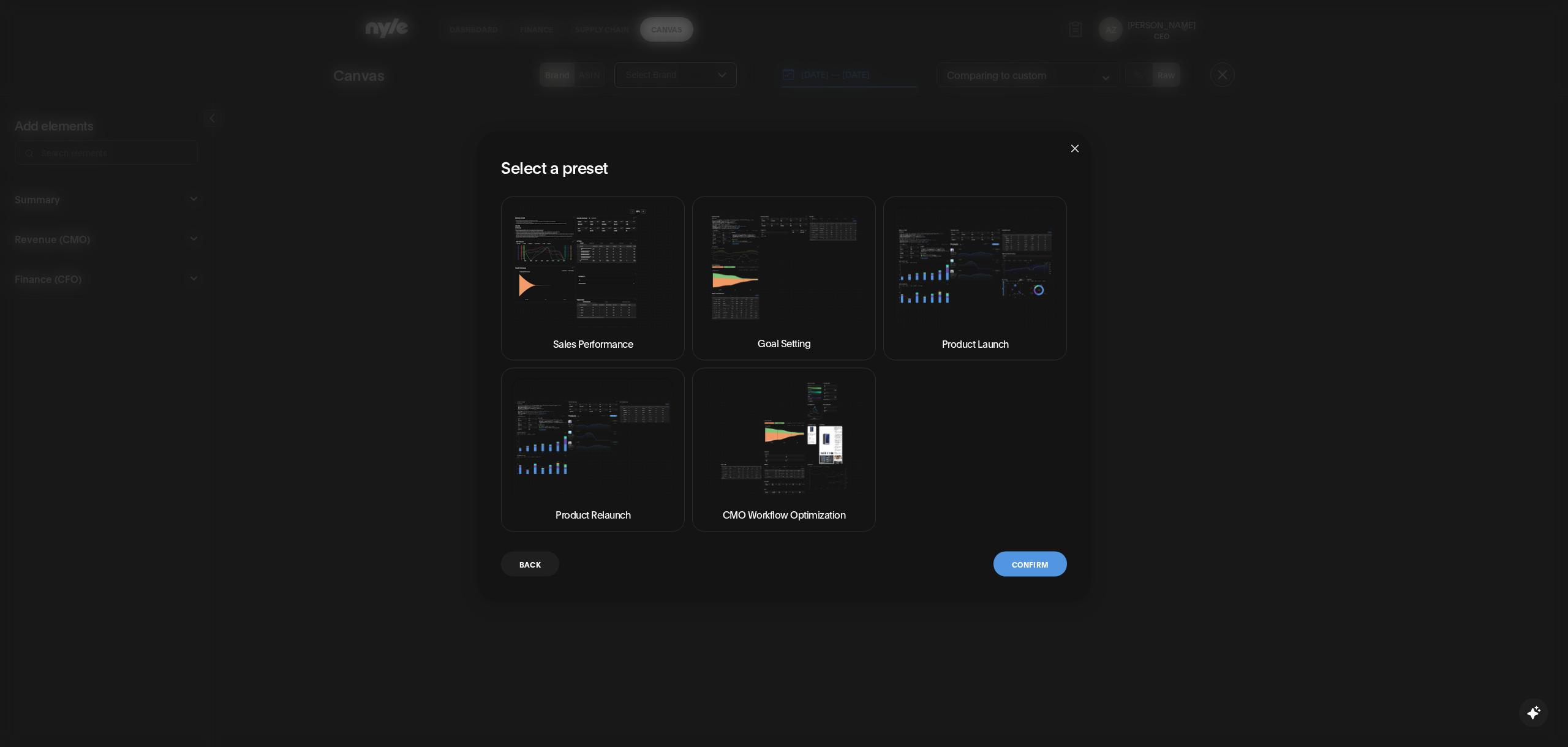
click at [609, 341] on p "Sales Performance" at bounding box center [593, 342] width 81 height 15
click at [1064, 575] on div "Back Confirm" at bounding box center [784, 563] width 566 height 25
click at [1025, 564] on button "Confirm" at bounding box center [1029, 563] width 73 height 25
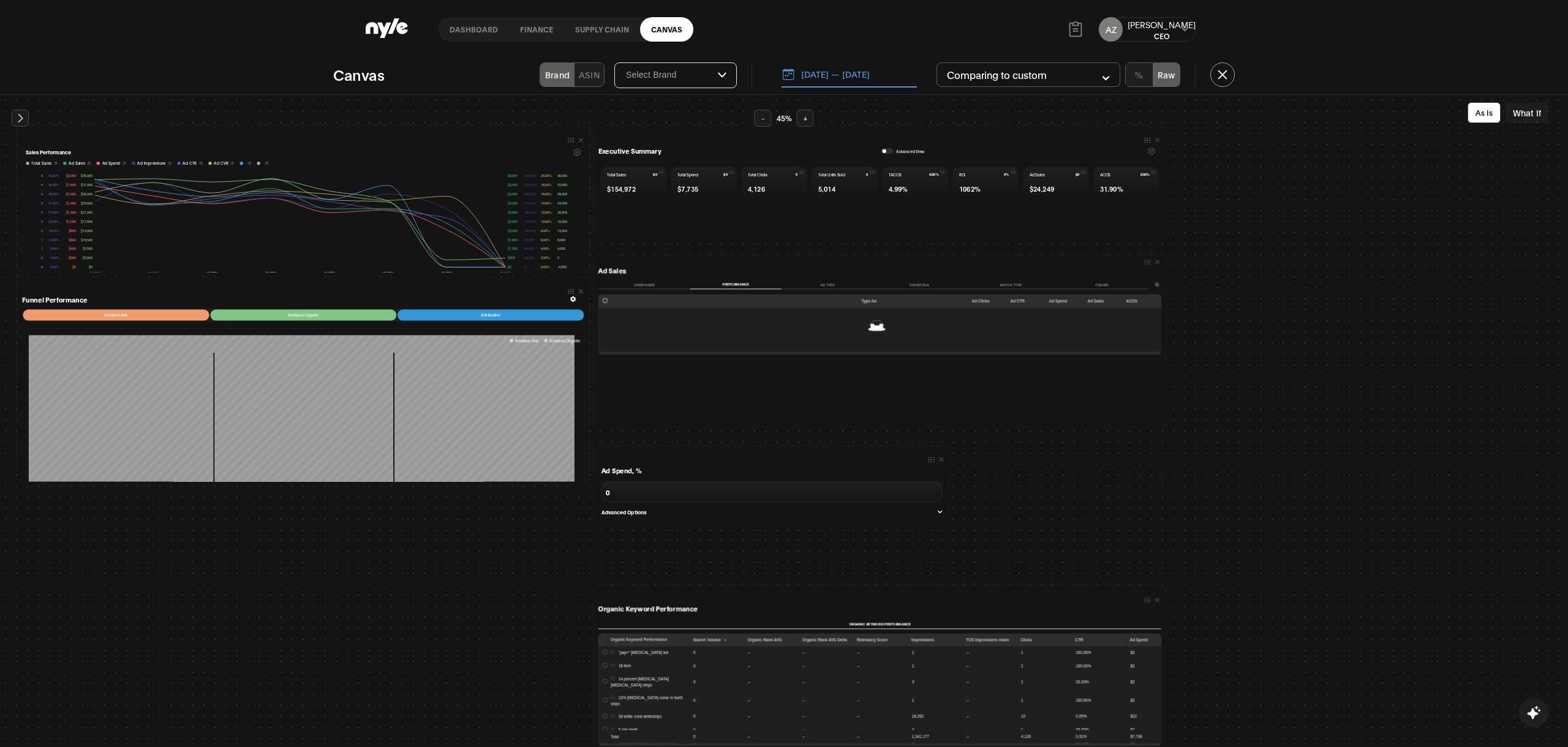
scroll to position [19, 0]
click at [806, 122] on button "+" at bounding box center [805, 118] width 17 height 17
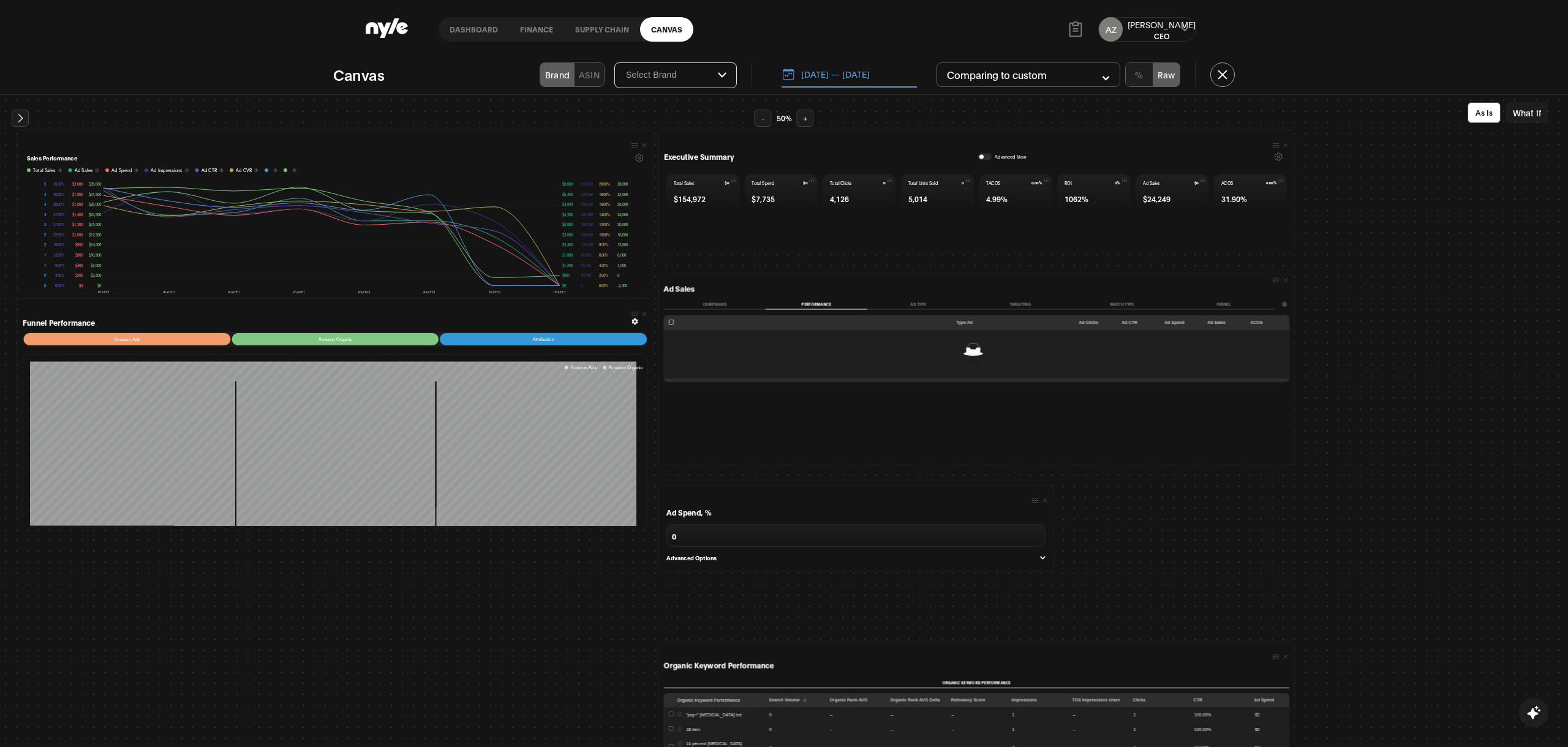
click at [806, 123] on button "+" at bounding box center [805, 118] width 17 height 17
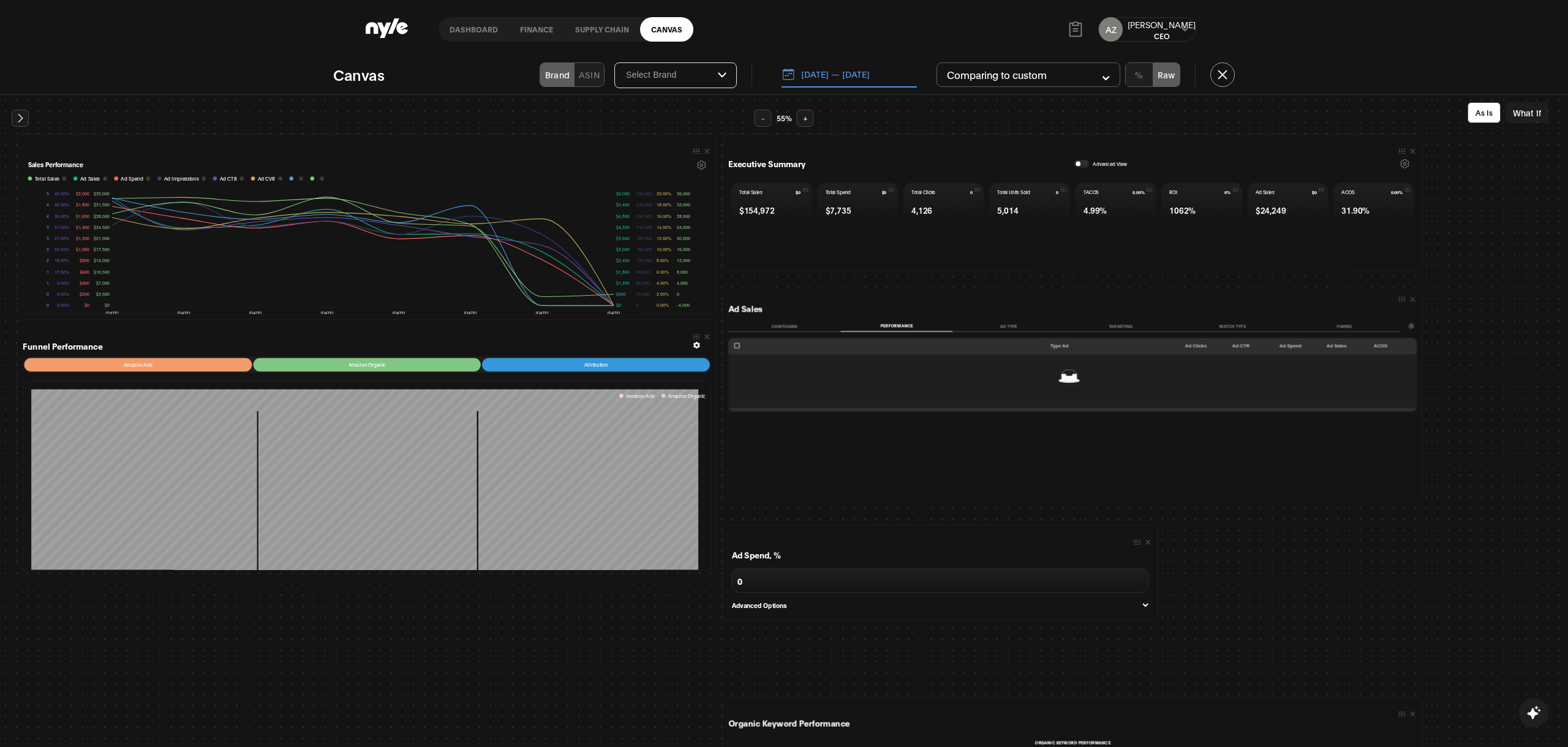
click at [806, 123] on button "+" at bounding box center [805, 118] width 17 height 17
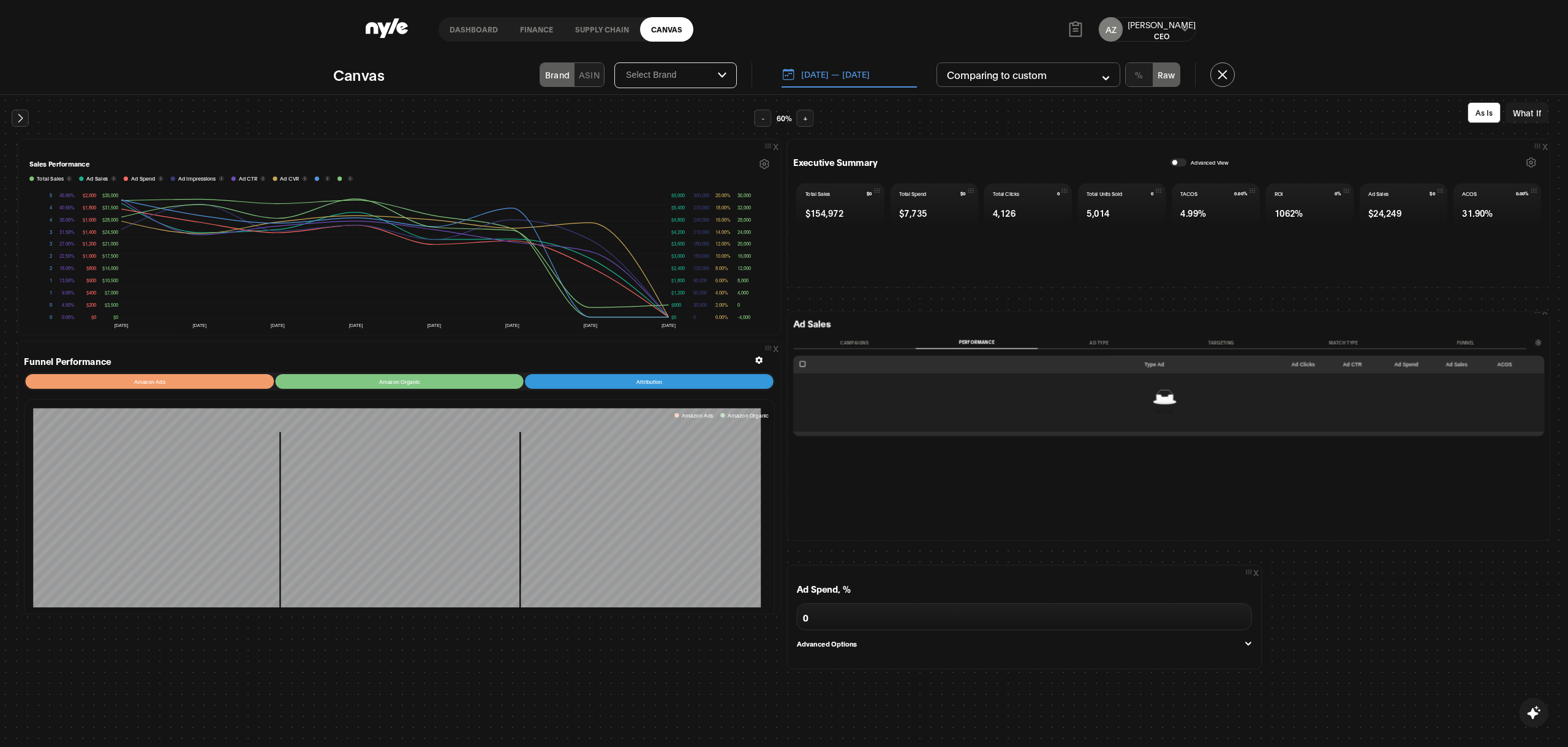
scroll to position [14, 0]
click at [806, 123] on button "+" at bounding box center [805, 118] width 17 height 17
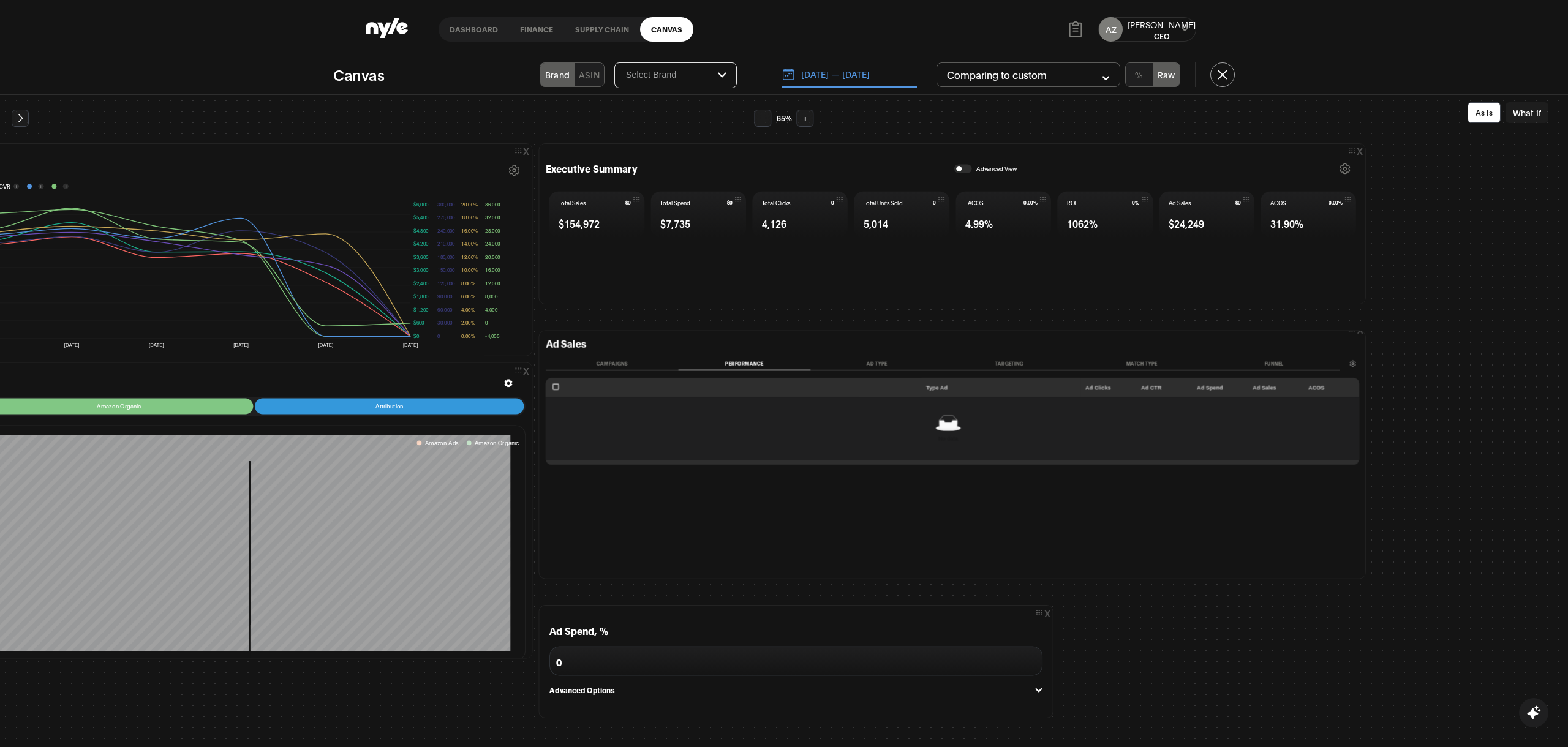
scroll to position [25, 314]
click at [610, 363] on button "Campaigns" at bounding box center [609, 364] width 132 height 13
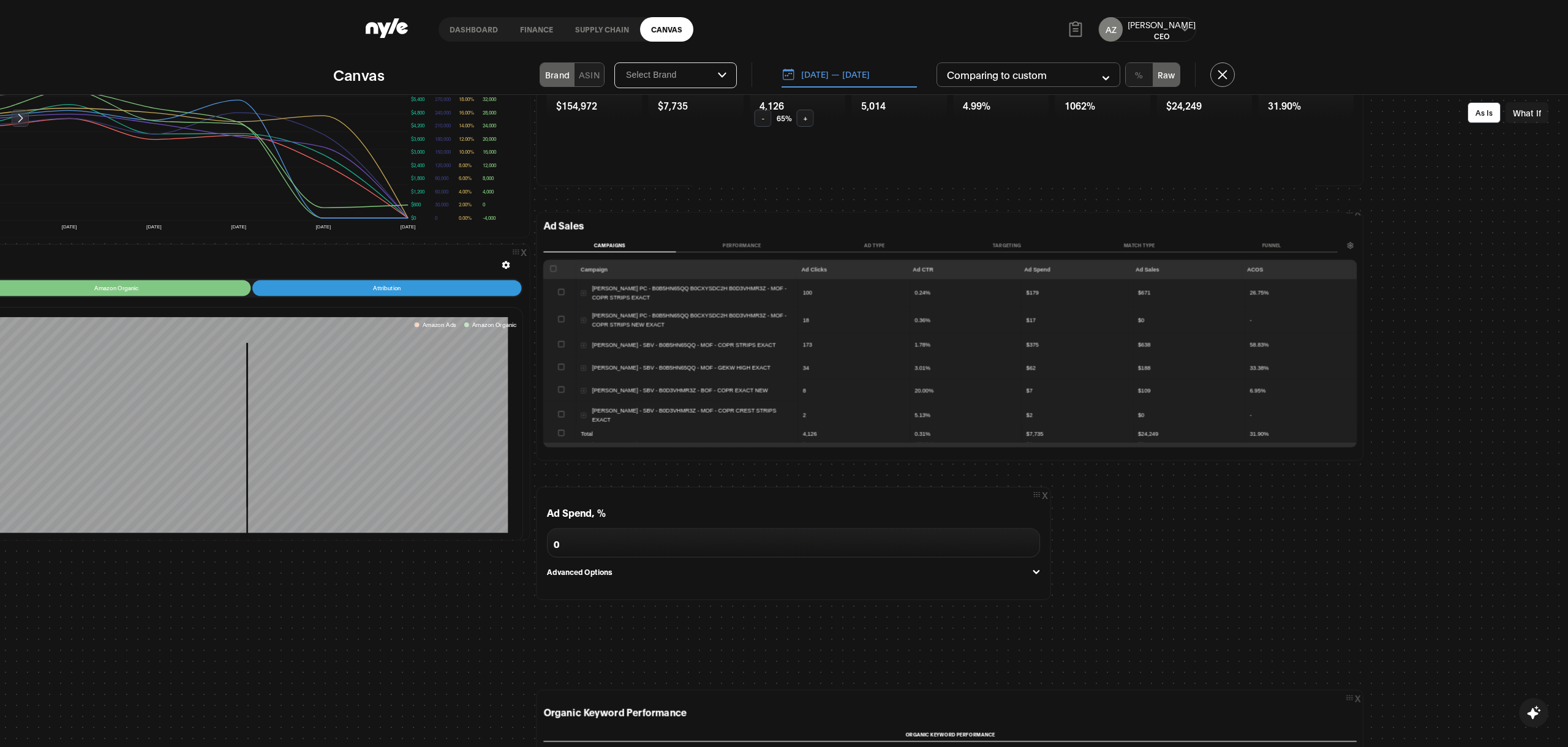
scroll to position [144, 314]
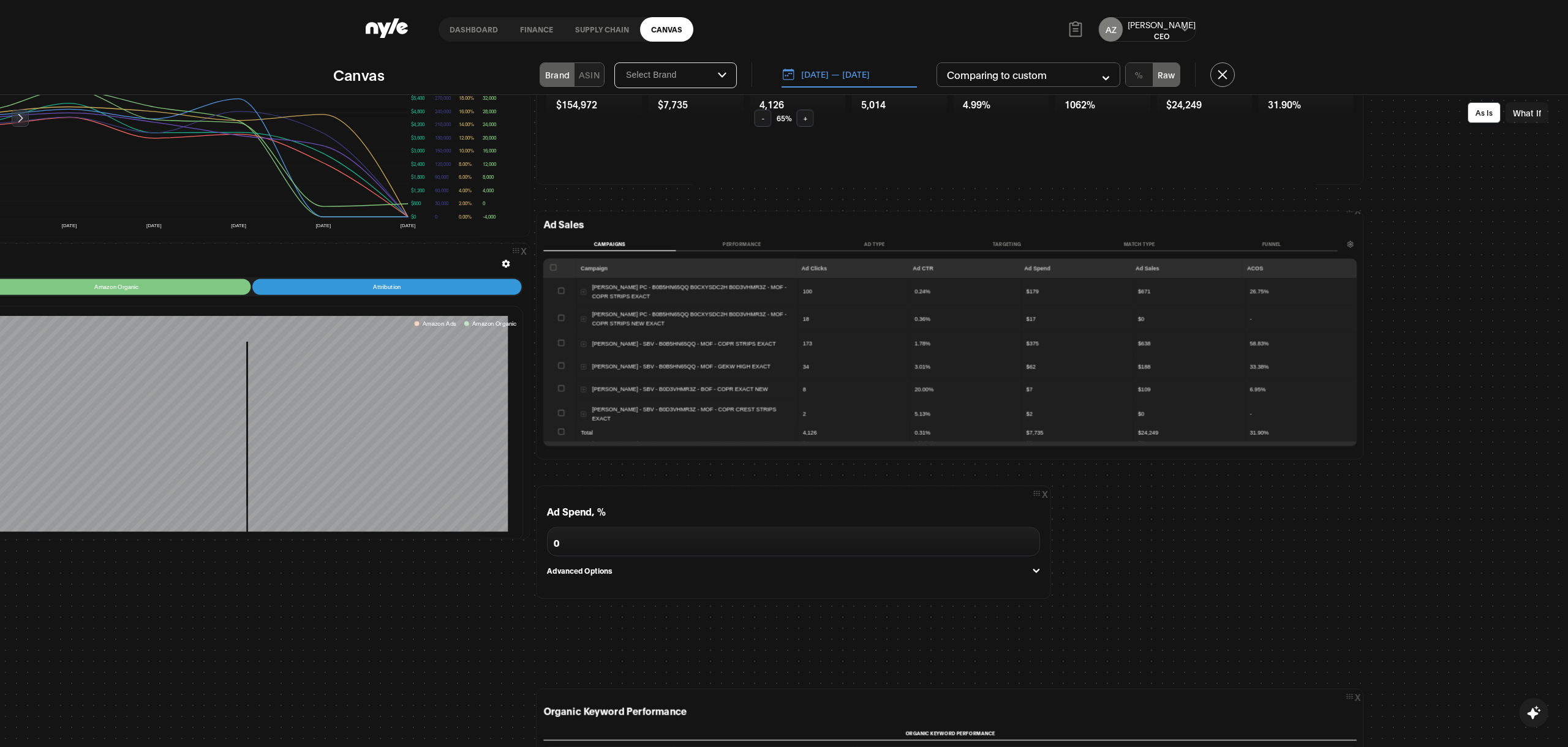
click at [751, 247] on button "Performance" at bounding box center [742, 244] width 132 height 13
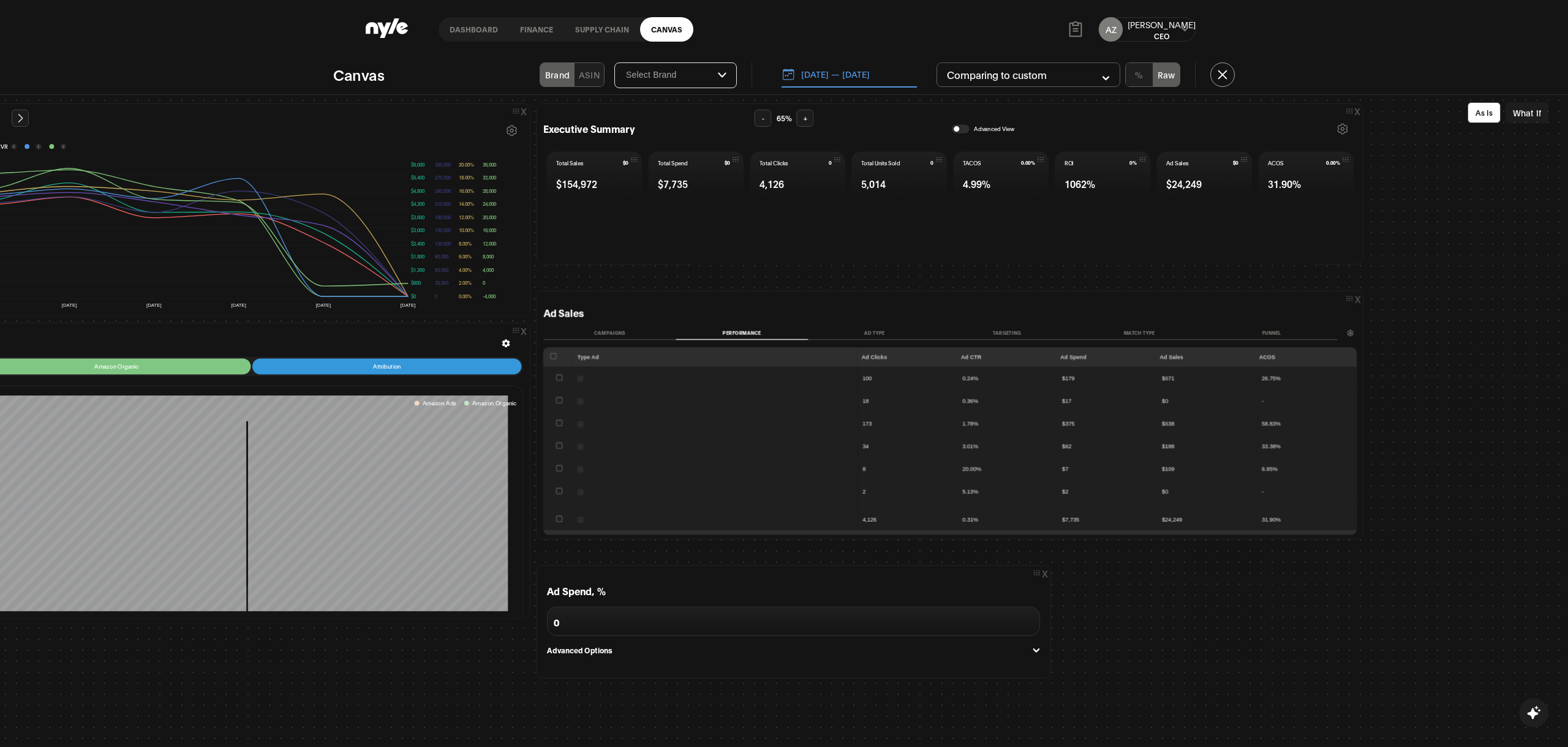
scroll to position [0, 314]
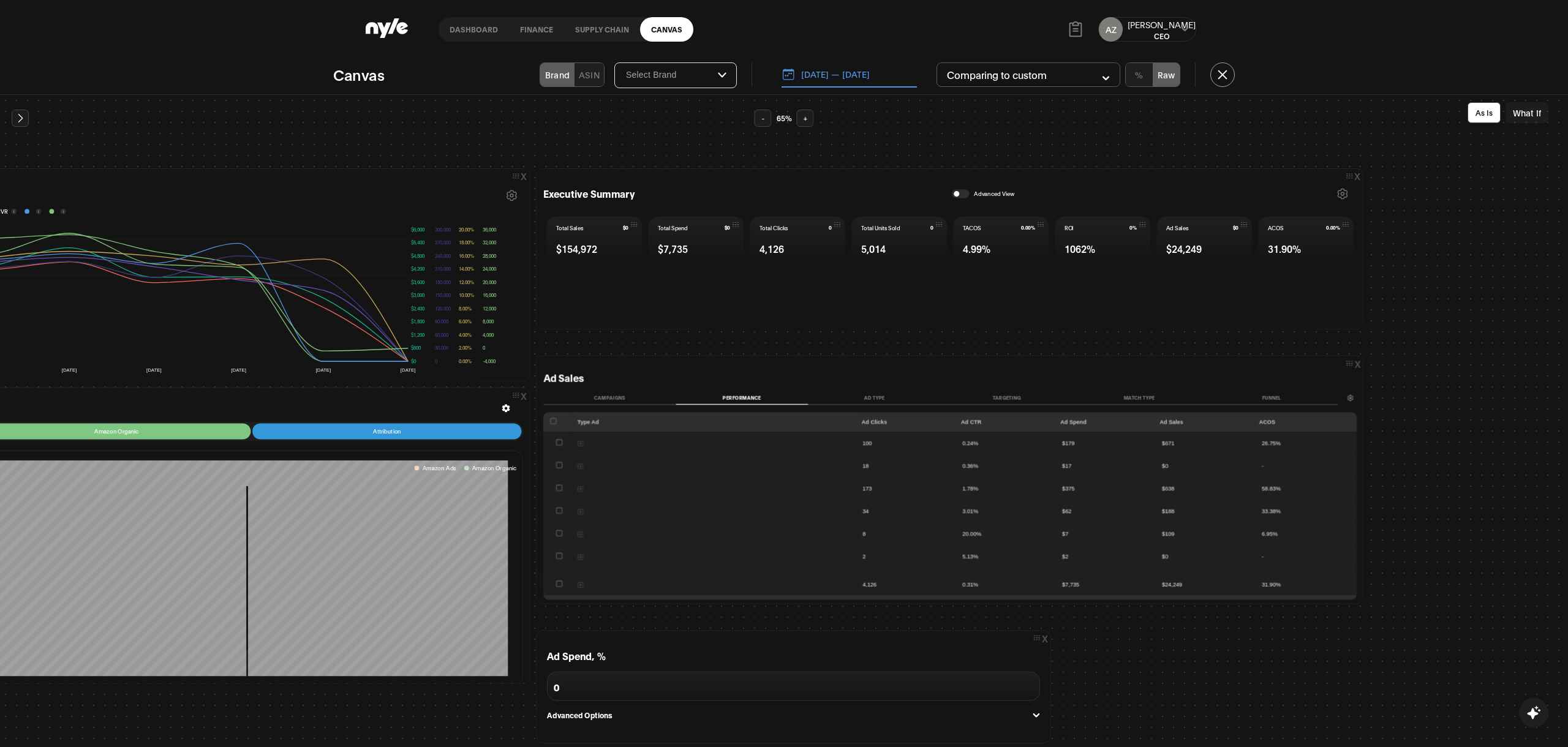
click at [1532, 114] on button "What If" at bounding box center [1526, 113] width 43 height 21
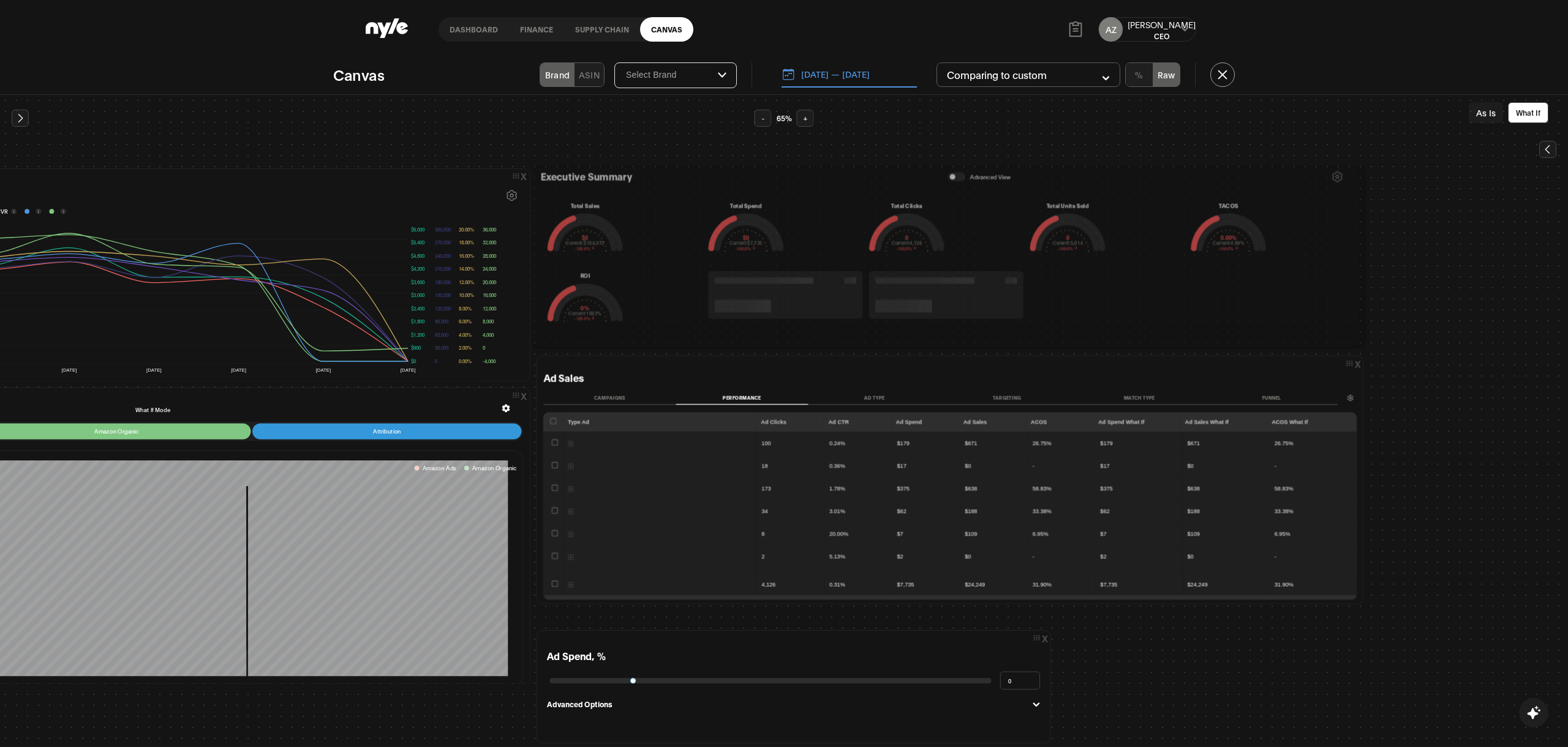
scroll to position [14, 0]
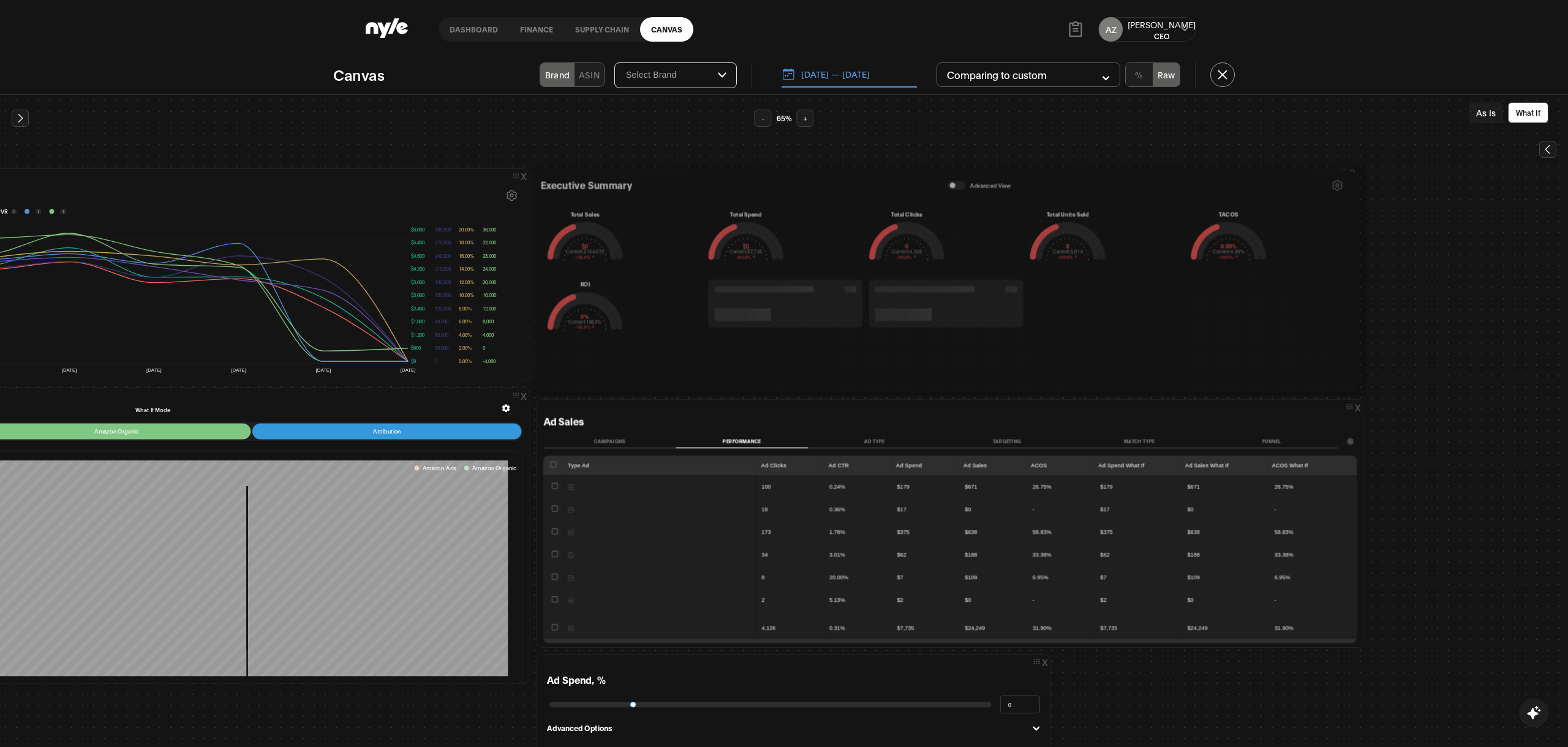
drag, startPoint x: 615, startPoint y: 330, endPoint x: 622, endPoint y: 393, distance: 63.4
click at [622, 393] on div at bounding box center [946, 392] width 811 height 4
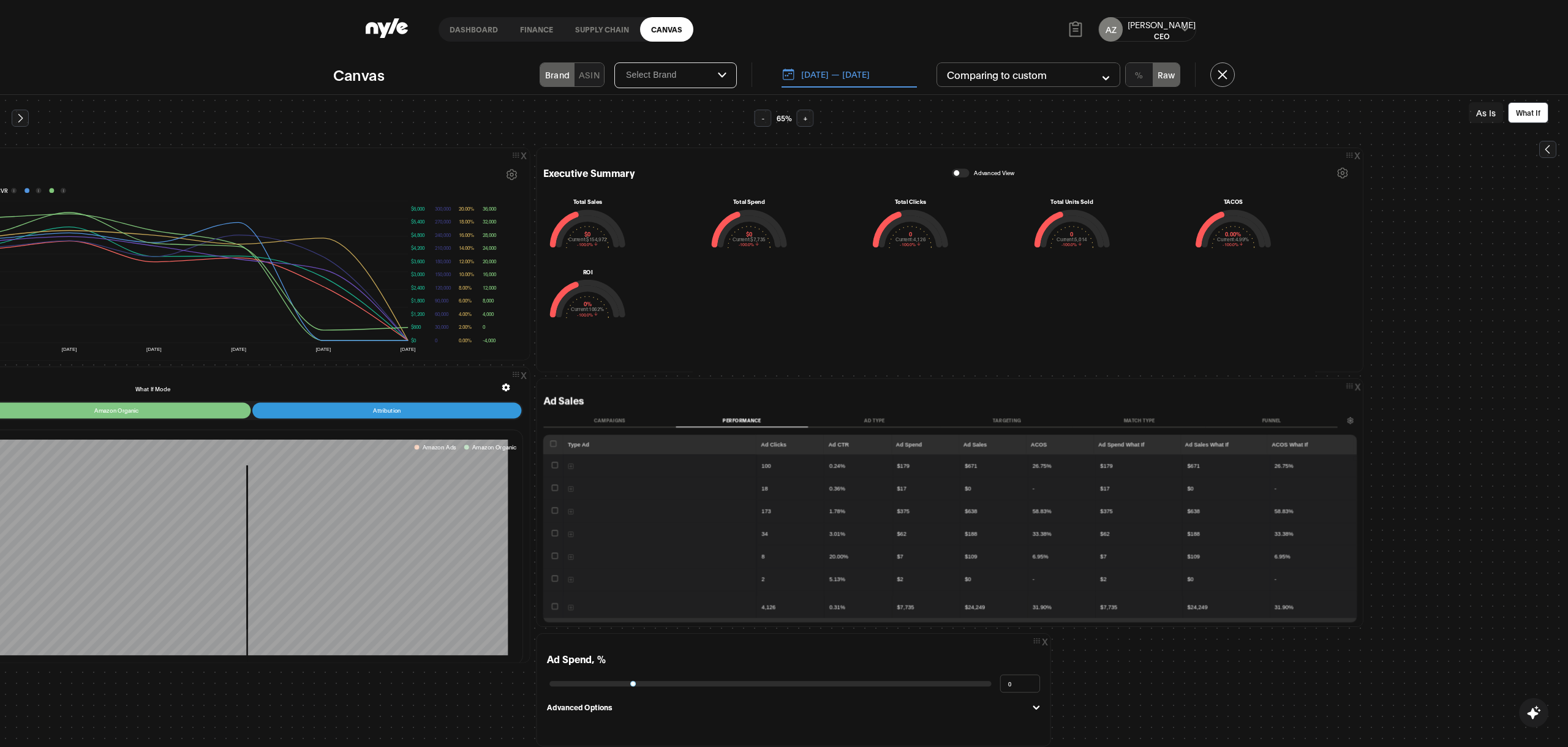
scroll to position [23, 314]
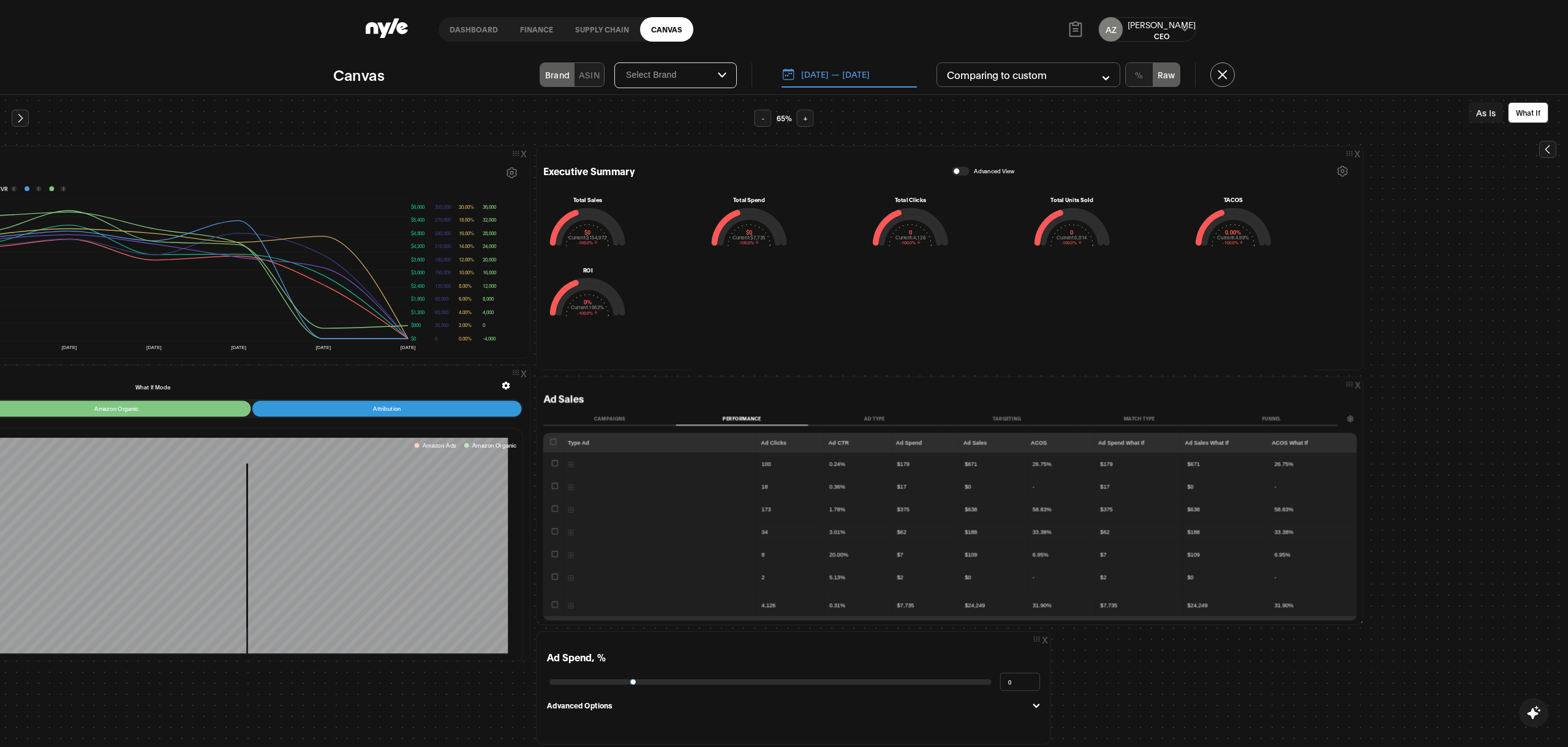
click at [954, 175] on button "button" at bounding box center [960, 171] width 18 height 9
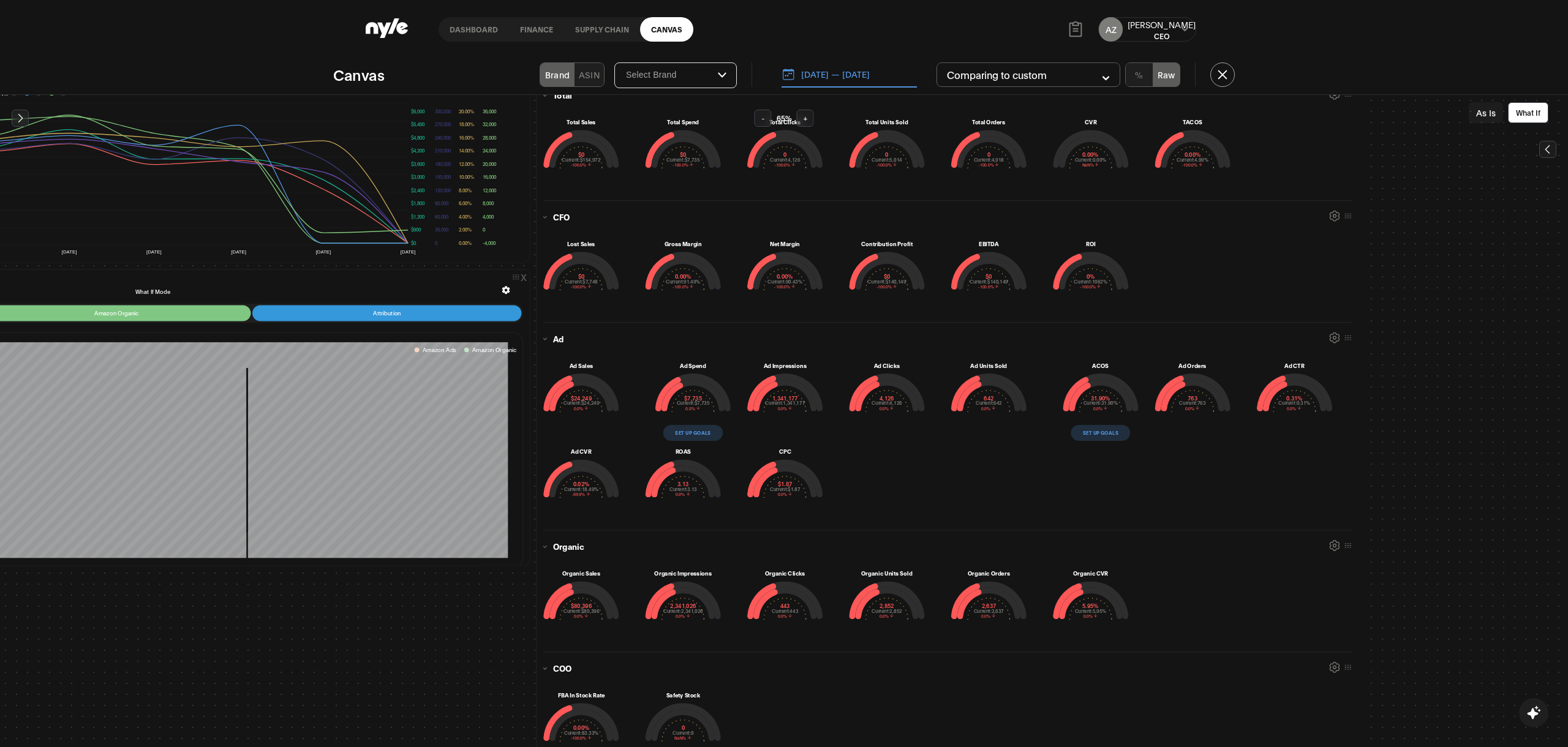
scroll to position [26, 0]
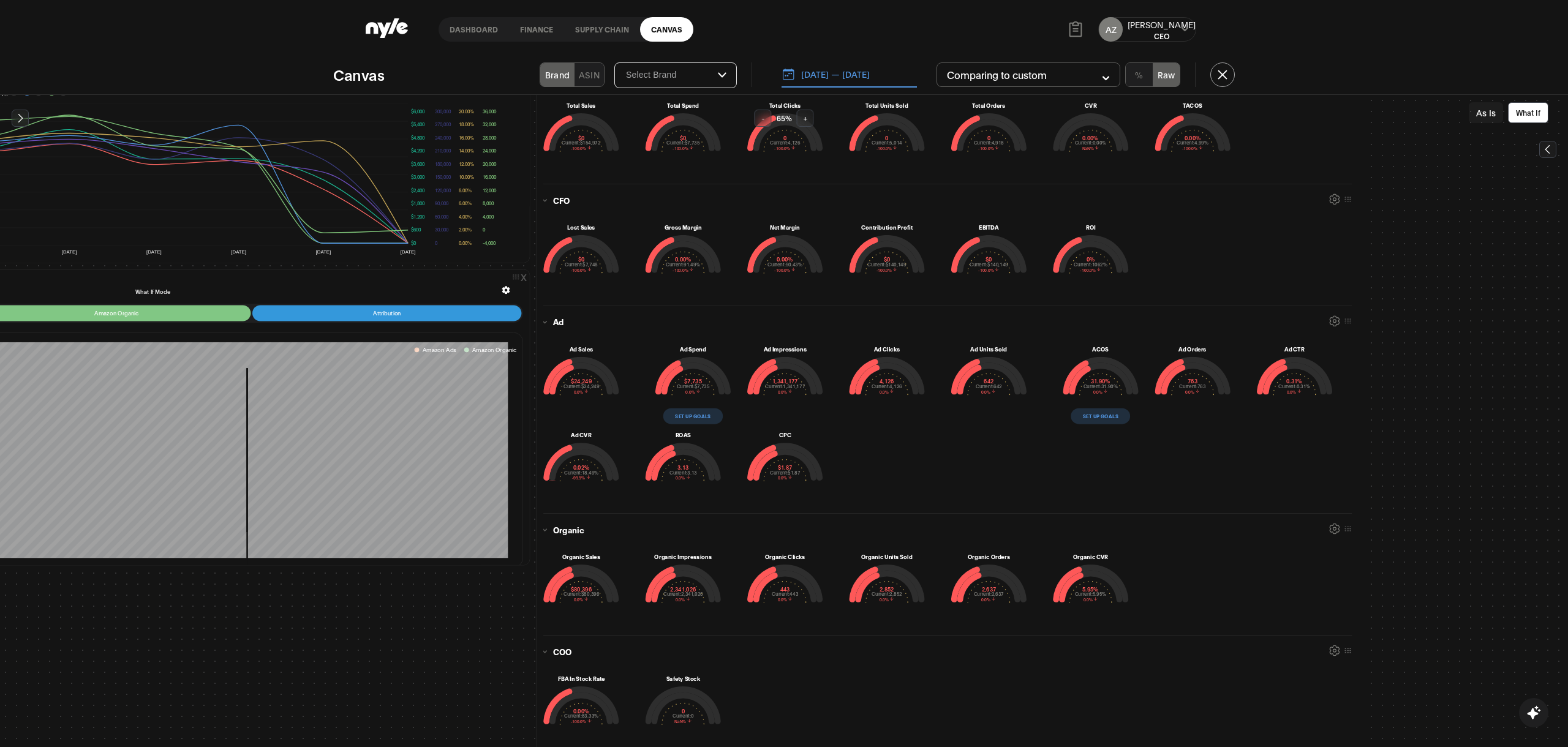
click at [1083, 410] on button "Set up goals" at bounding box center [1100, 417] width 60 height 16
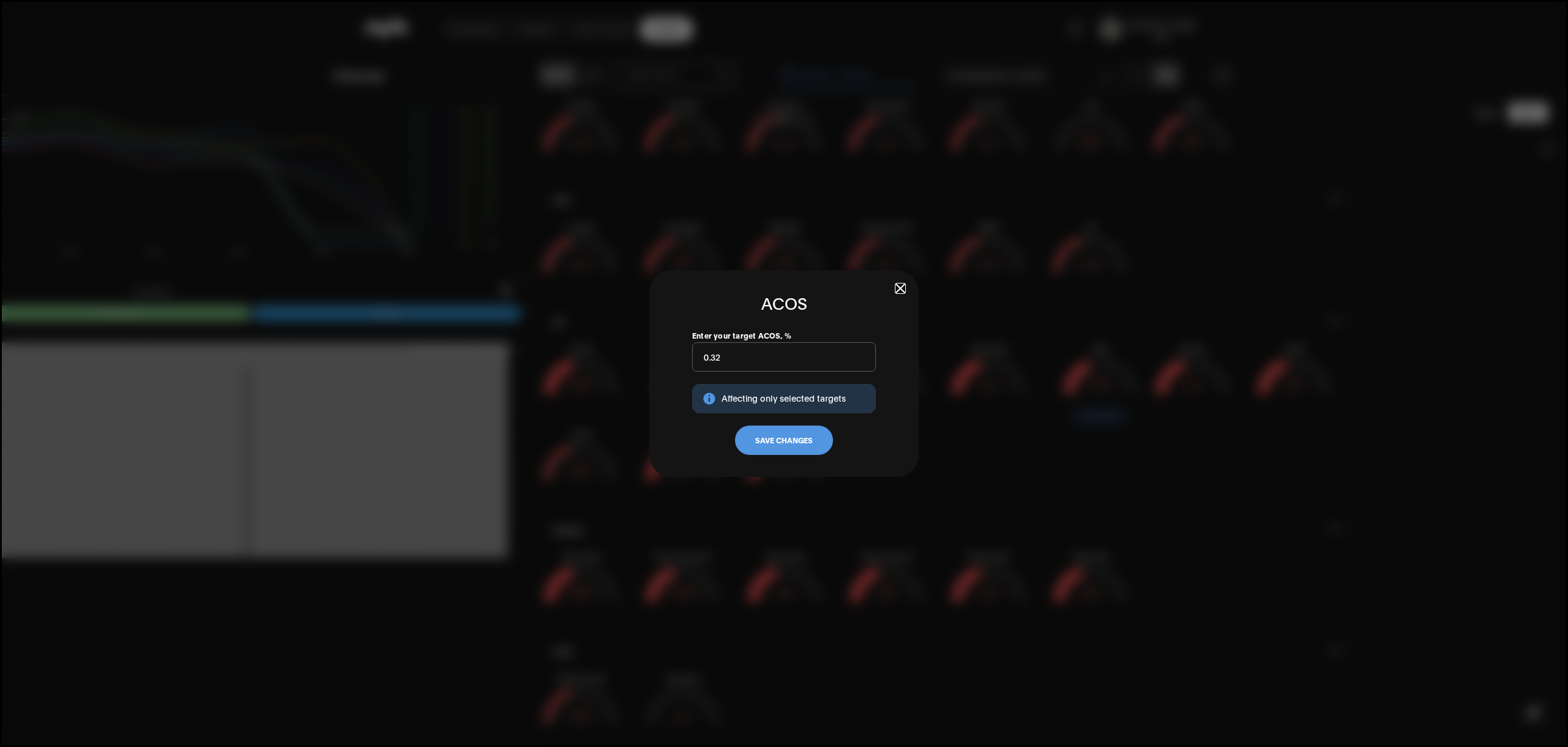
click at [747, 362] on input "0.32" at bounding box center [784, 357] width 184 height 29
type input "0"
type input "4"
type input "20"
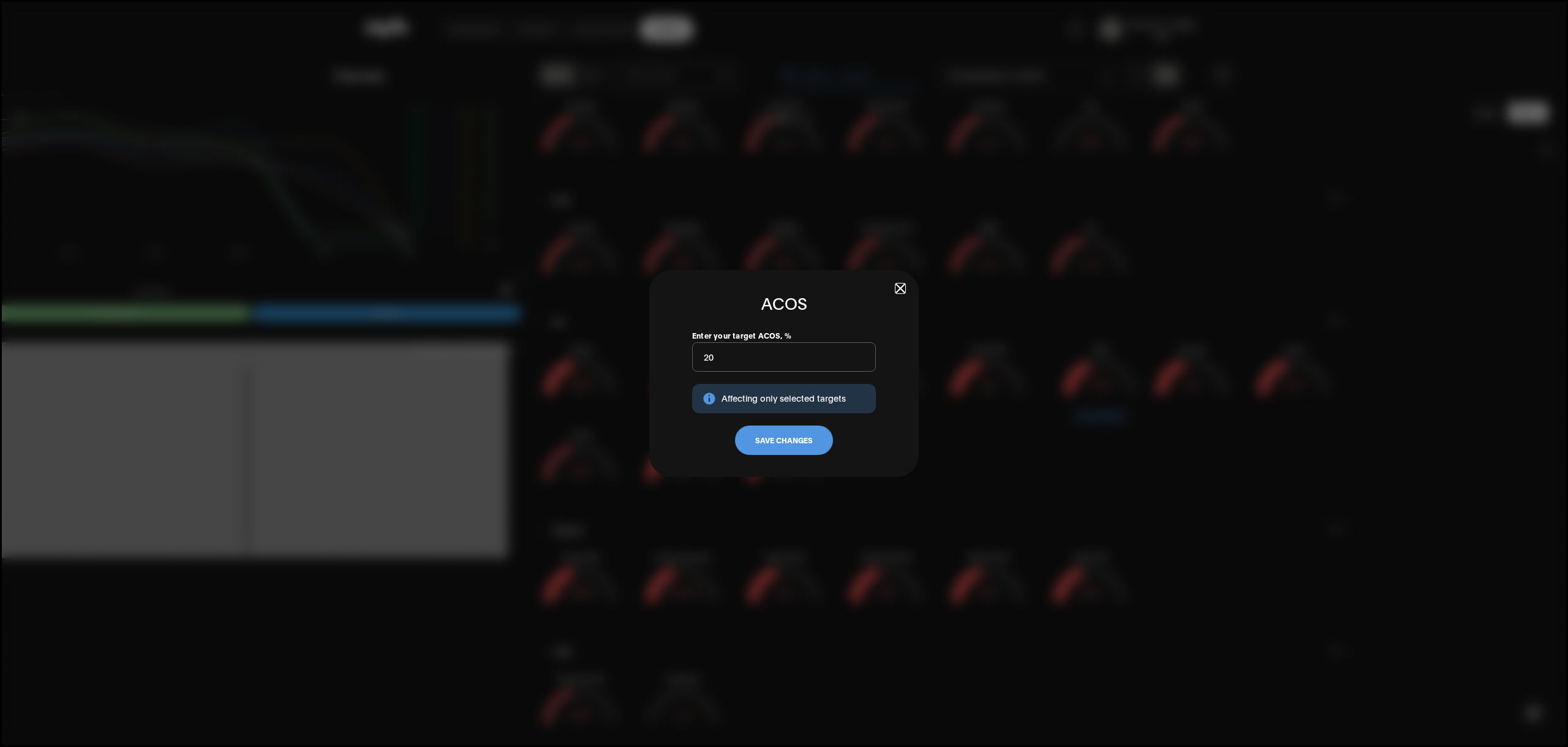
click at [791, 437] on button "Save Changes" at bounding box center [784, 440] width 98 height 29
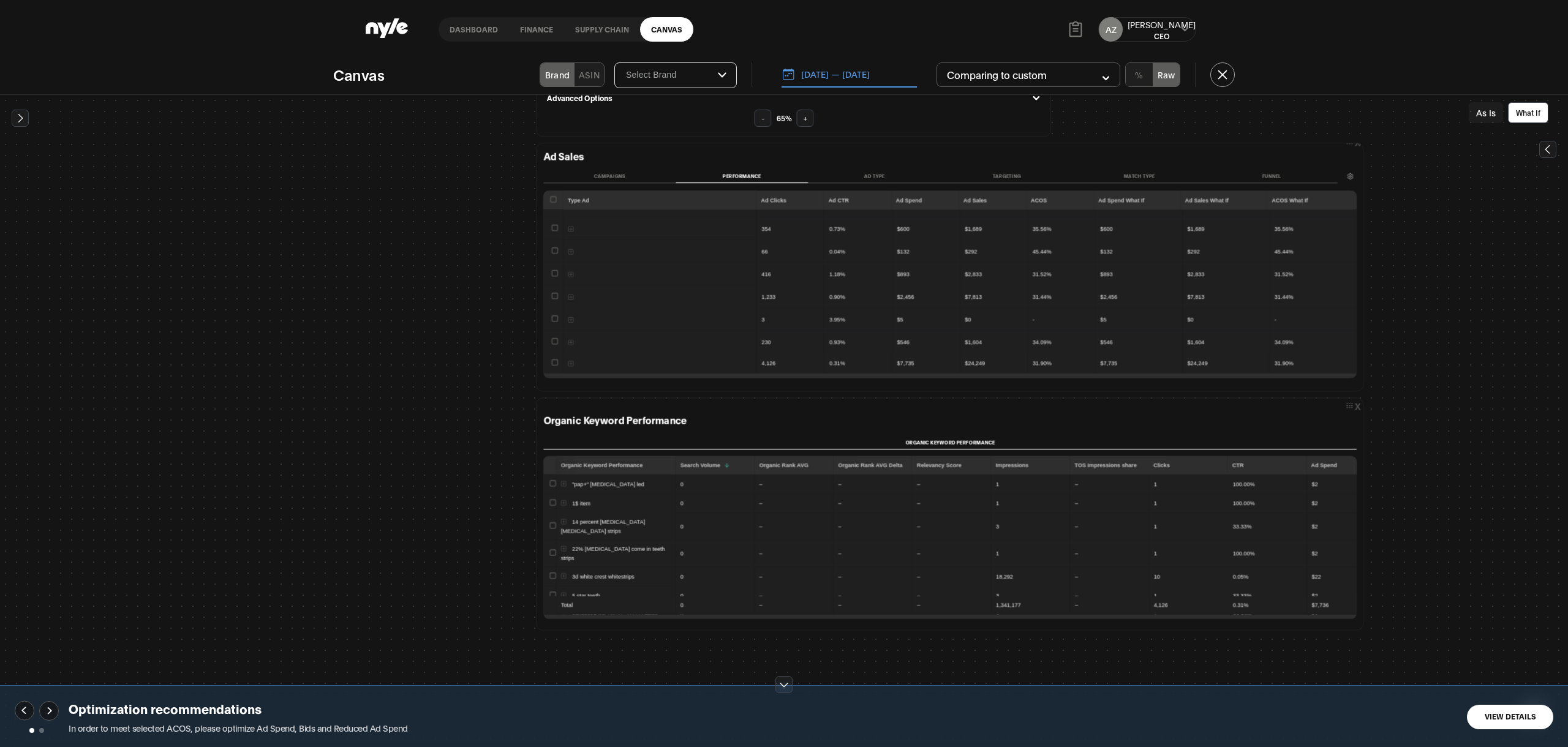
scroll to position [1702, 314]
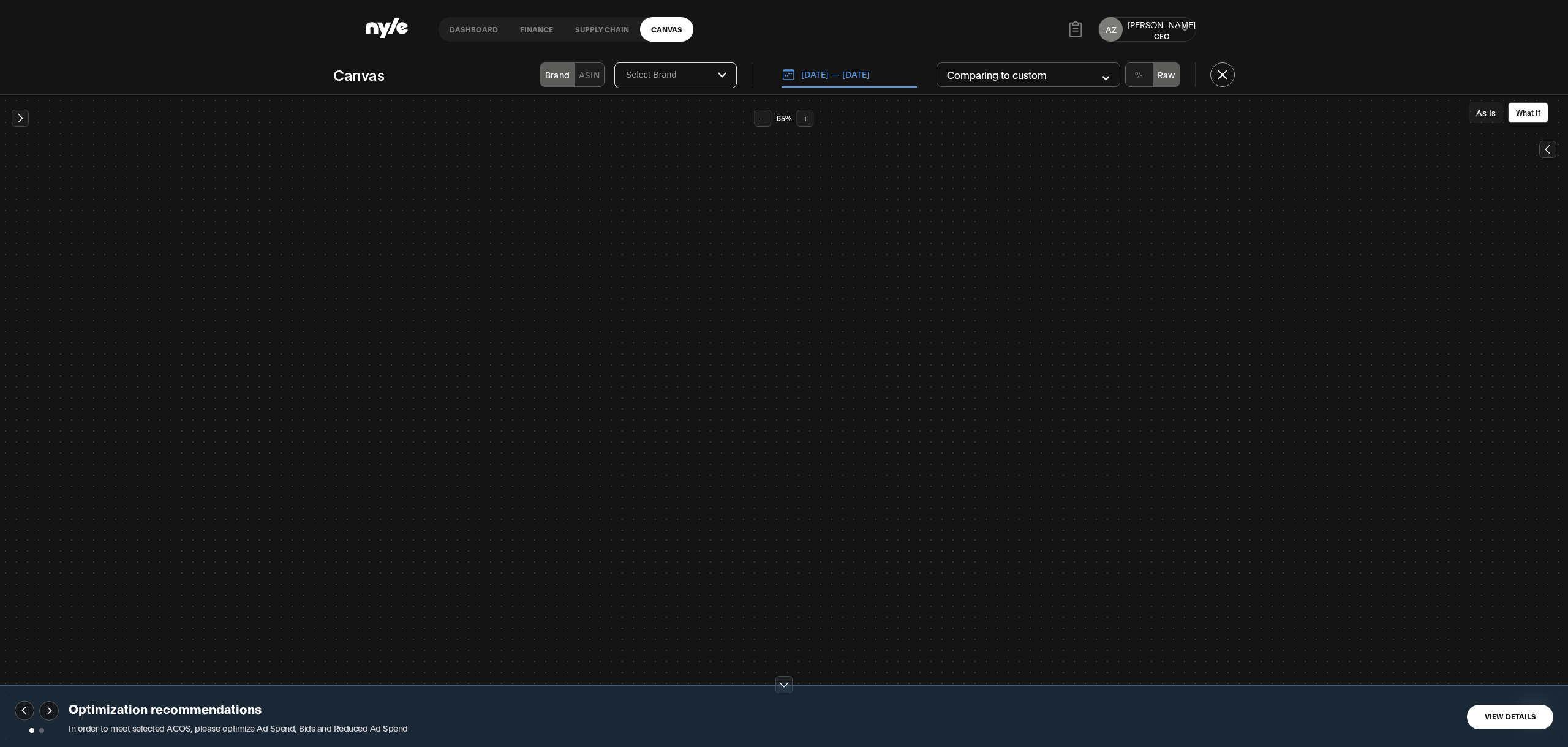
click at [1496, 709] on button "View Details" at bounding box center [1509, 716] width 86 height 24
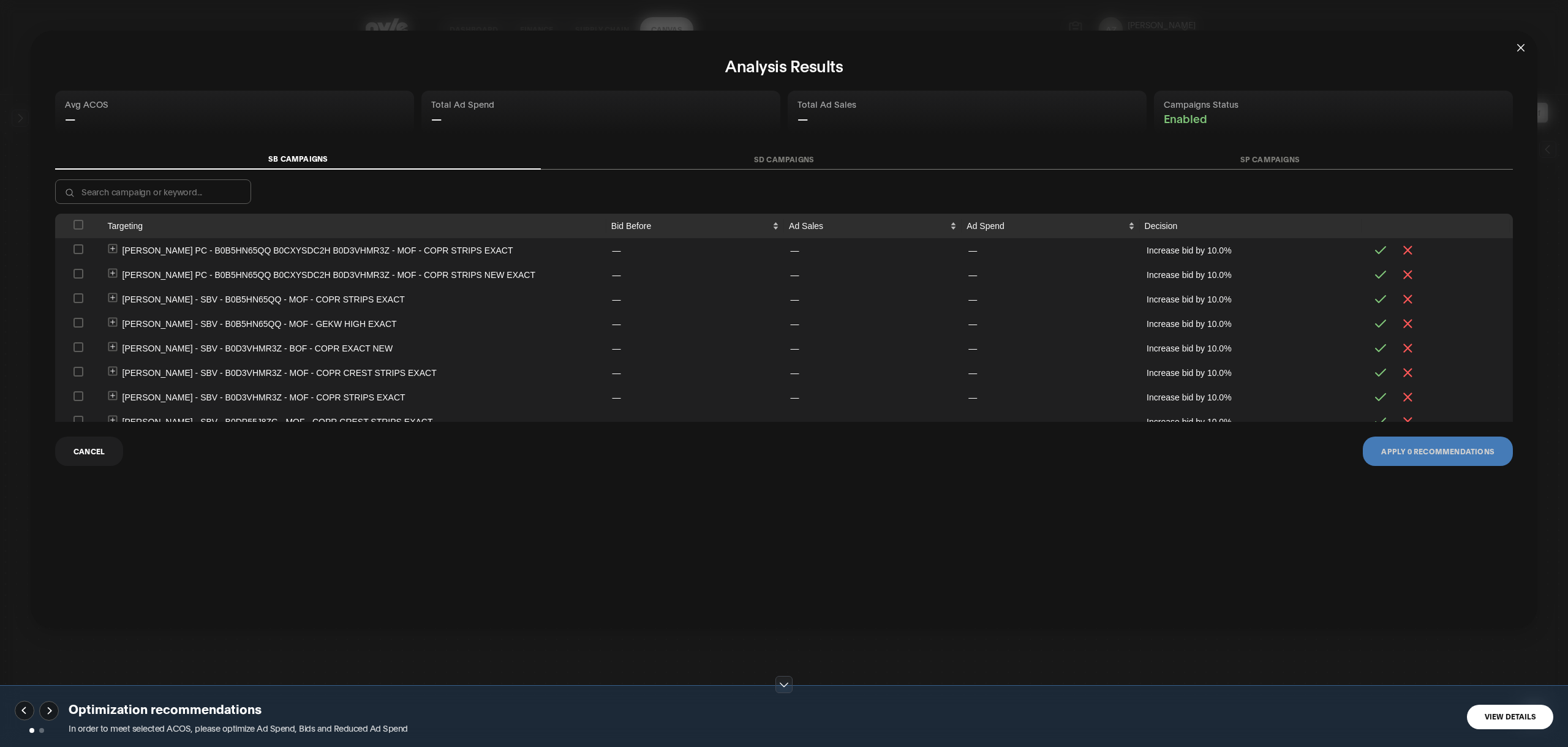
click at [1262, 156] on button "SP Campaigns" at bounding box center [1270, 159] width 485 height 20
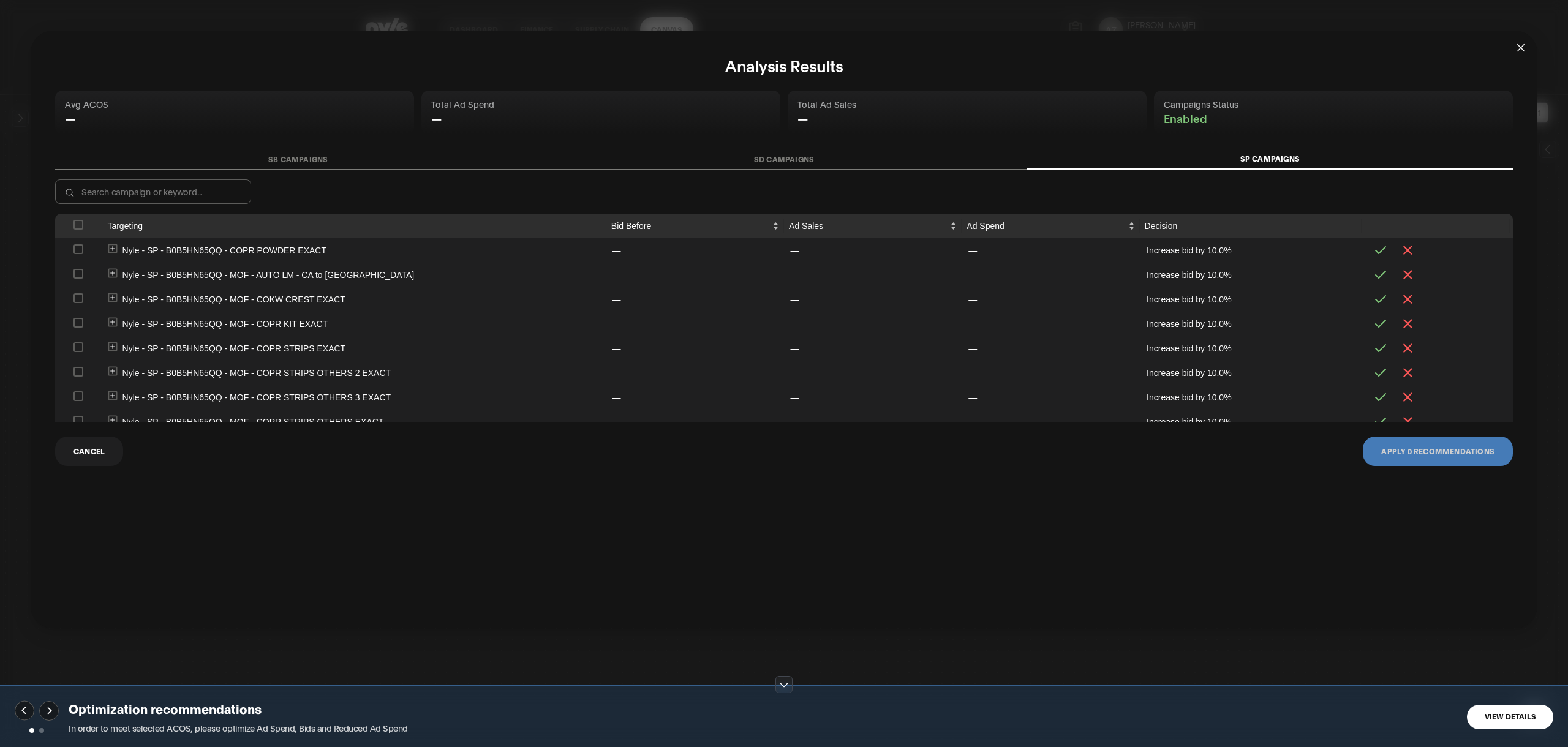
click at [1516, 46] on icon "close" at bounding box center [1520, 48] width 10 height 10
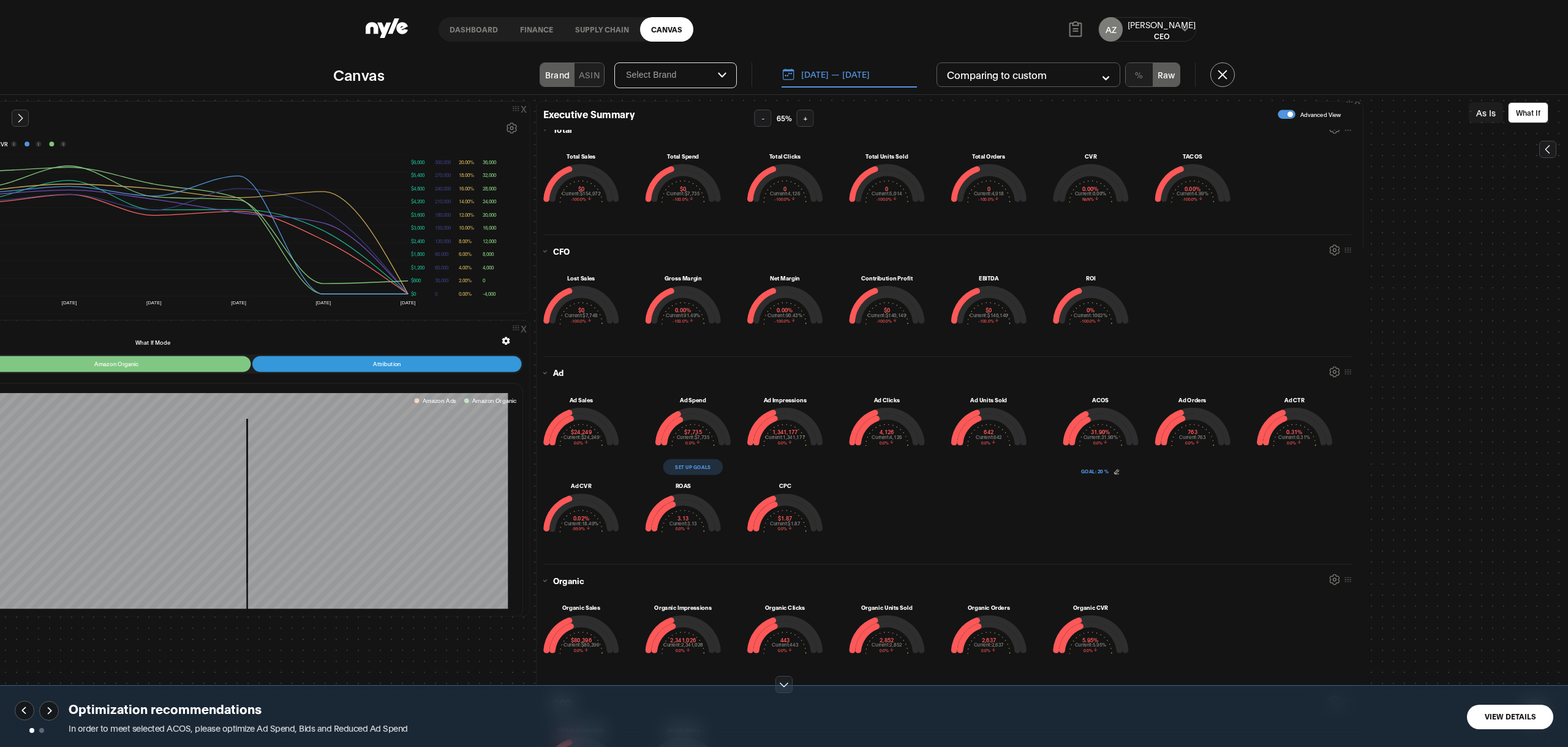
scroll to position [0, 314]
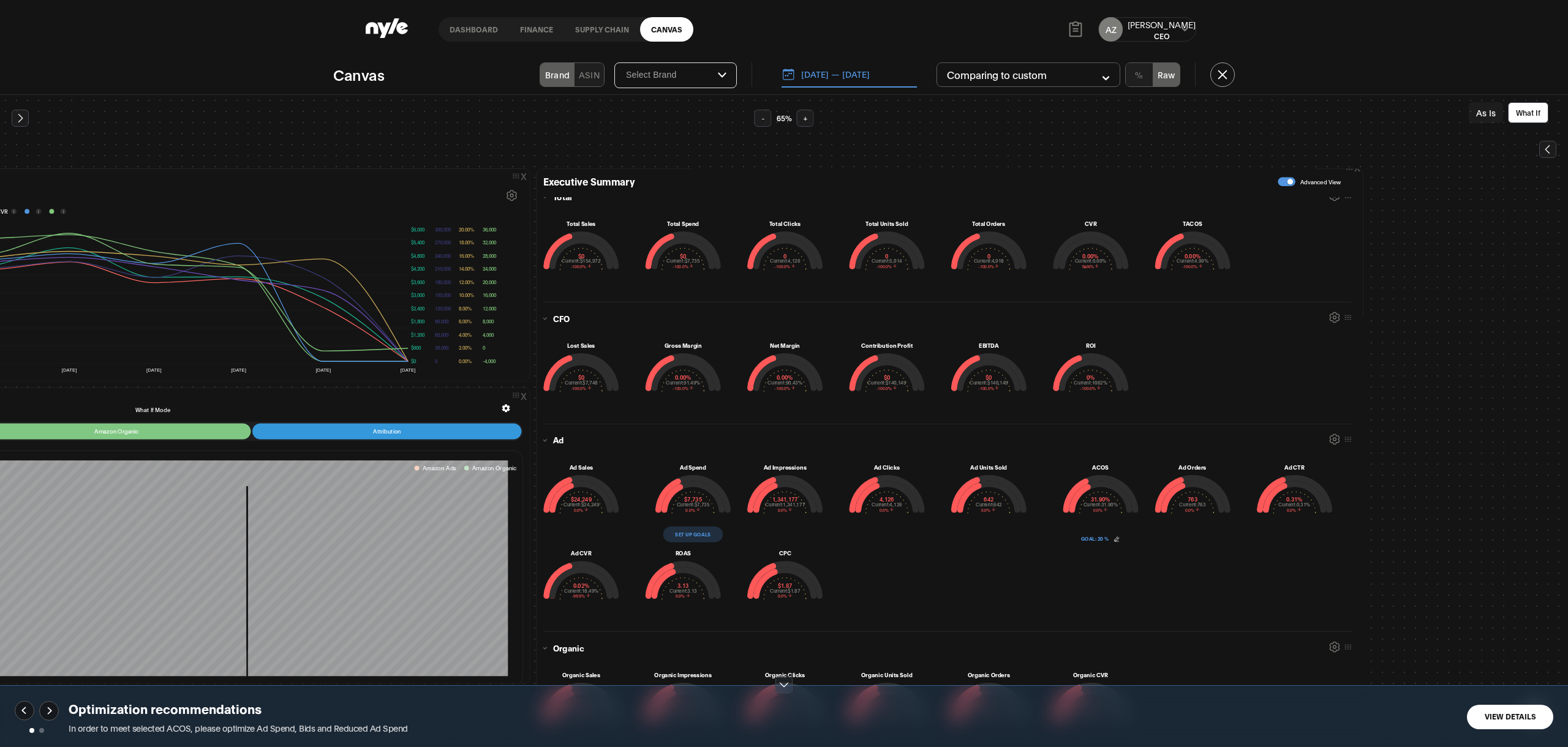
click at [1284, 181] on button "button" at bounding box center [1286, 181] width 18 height 9
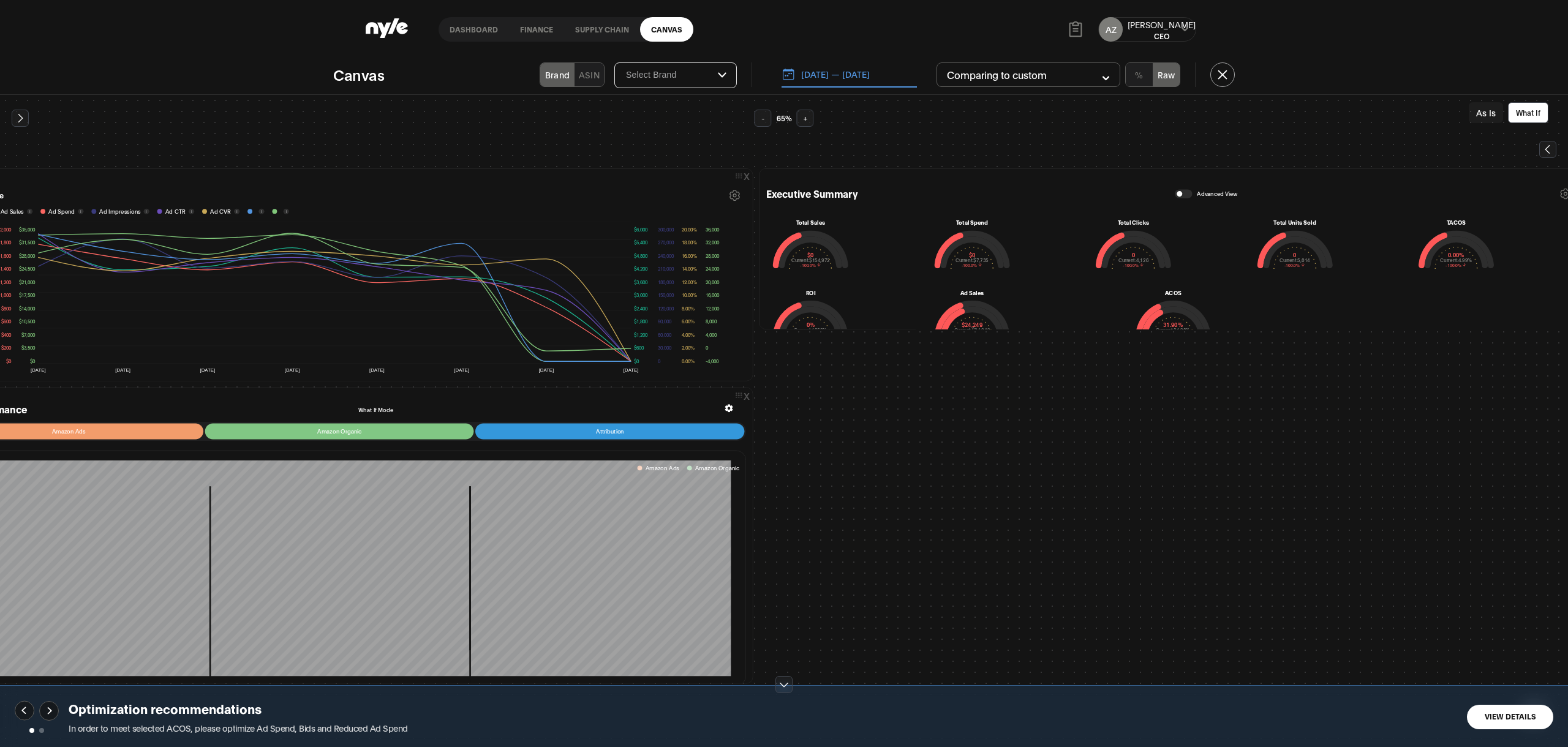
scroll to position [0, 0]
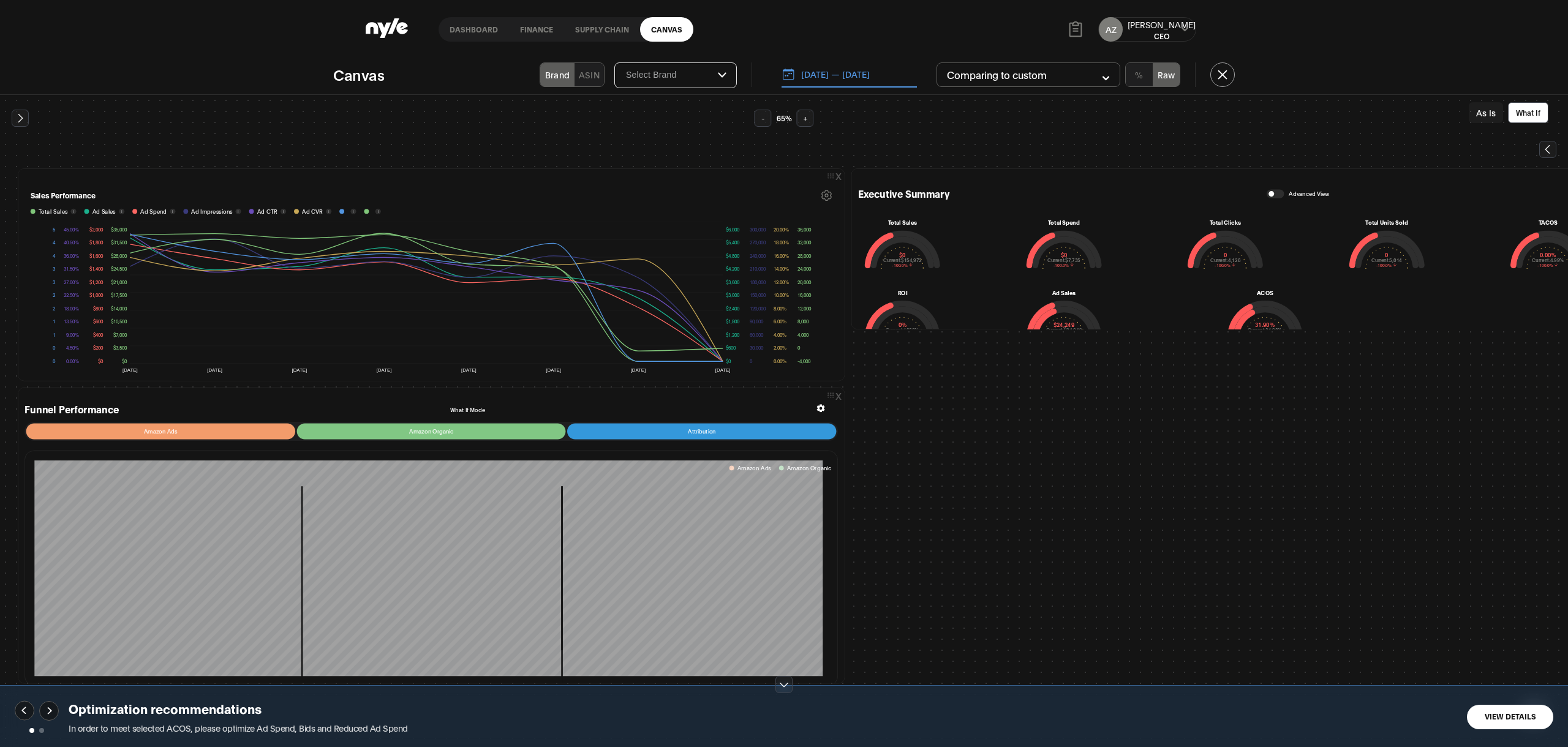
click at [863, 78] on button "[DATE] — [DATE]" at bounding box center [849, 75] width 135 height 26
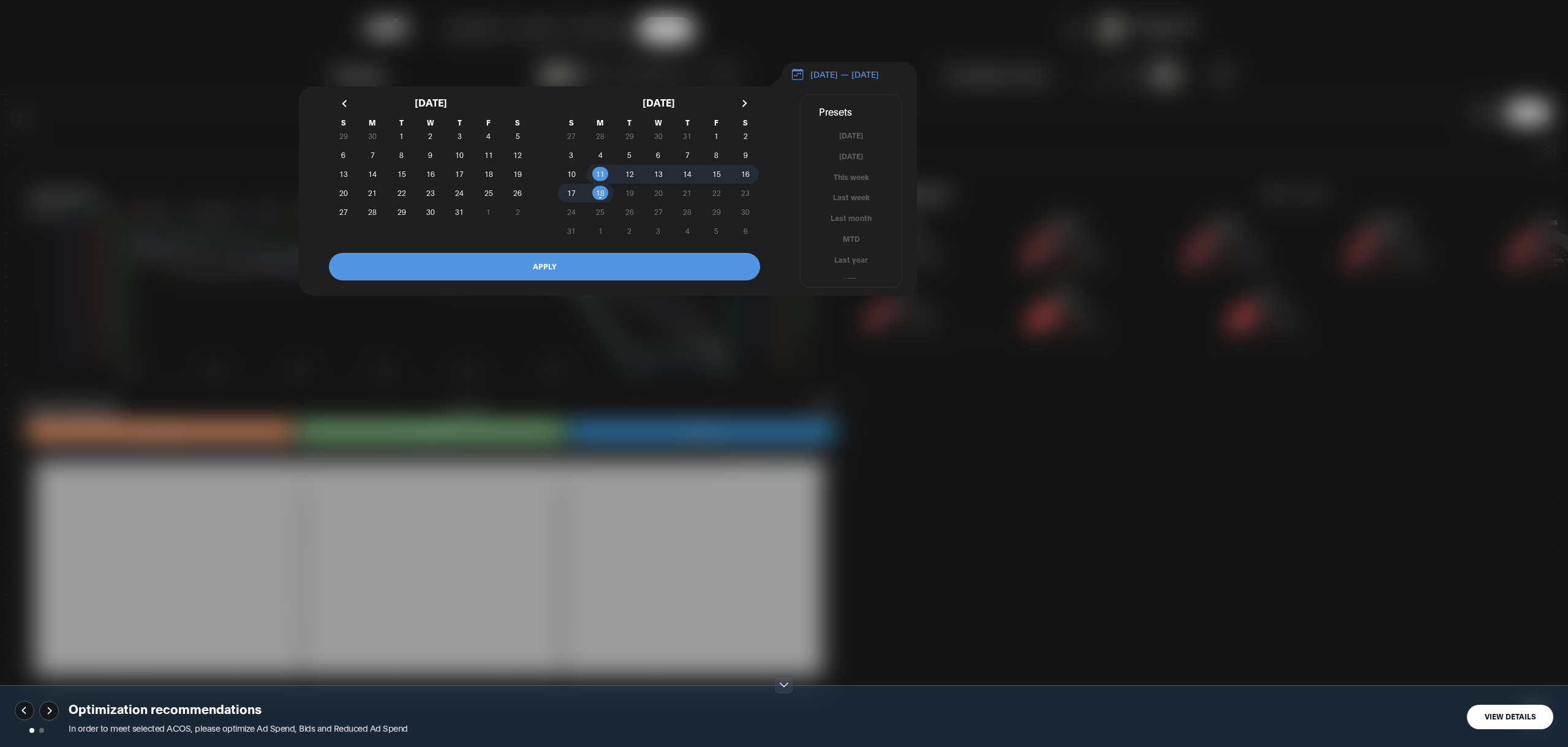
click at [1099, 274] on div at bounding box center [784, 373] width 1568 height 747
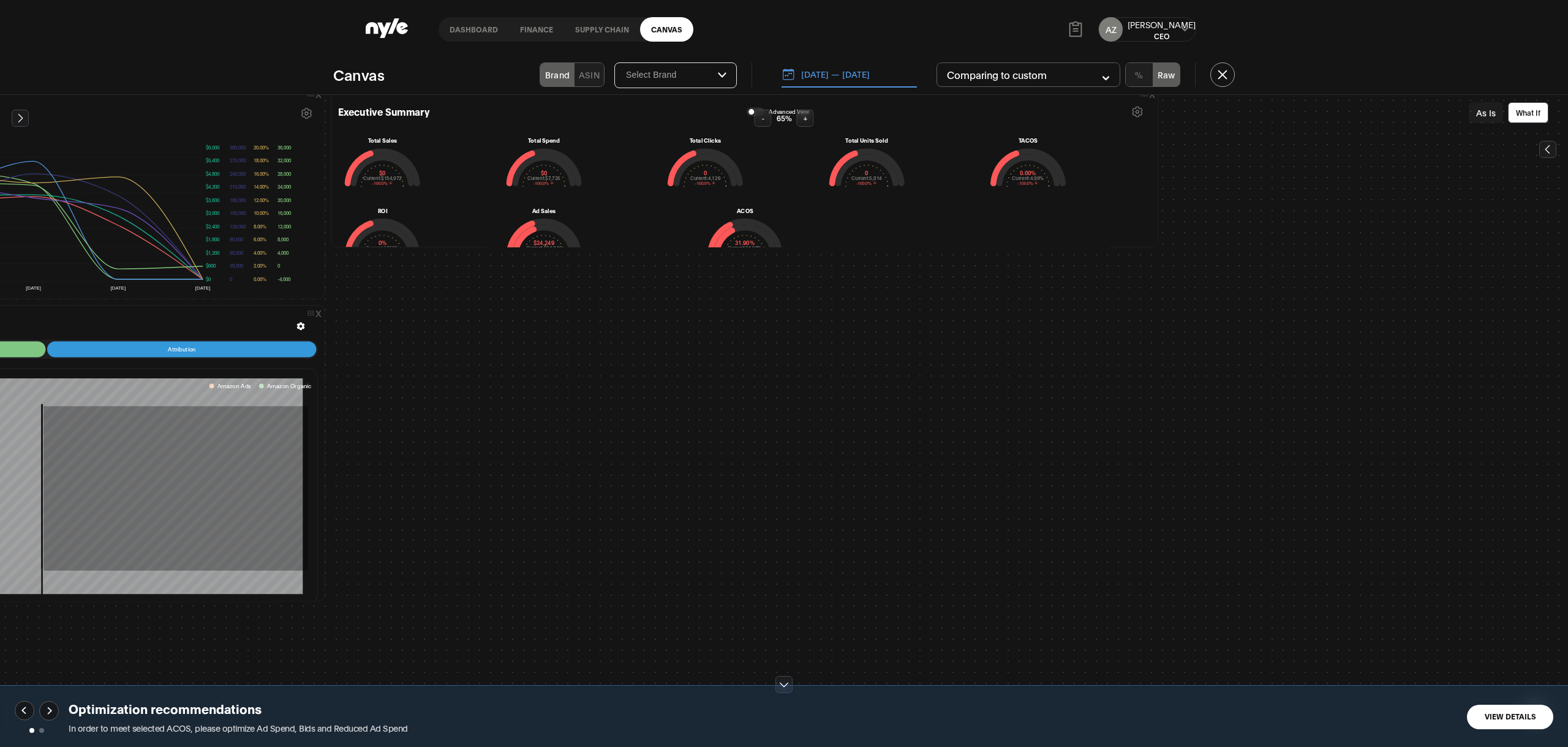
scroll to position [0, 520]
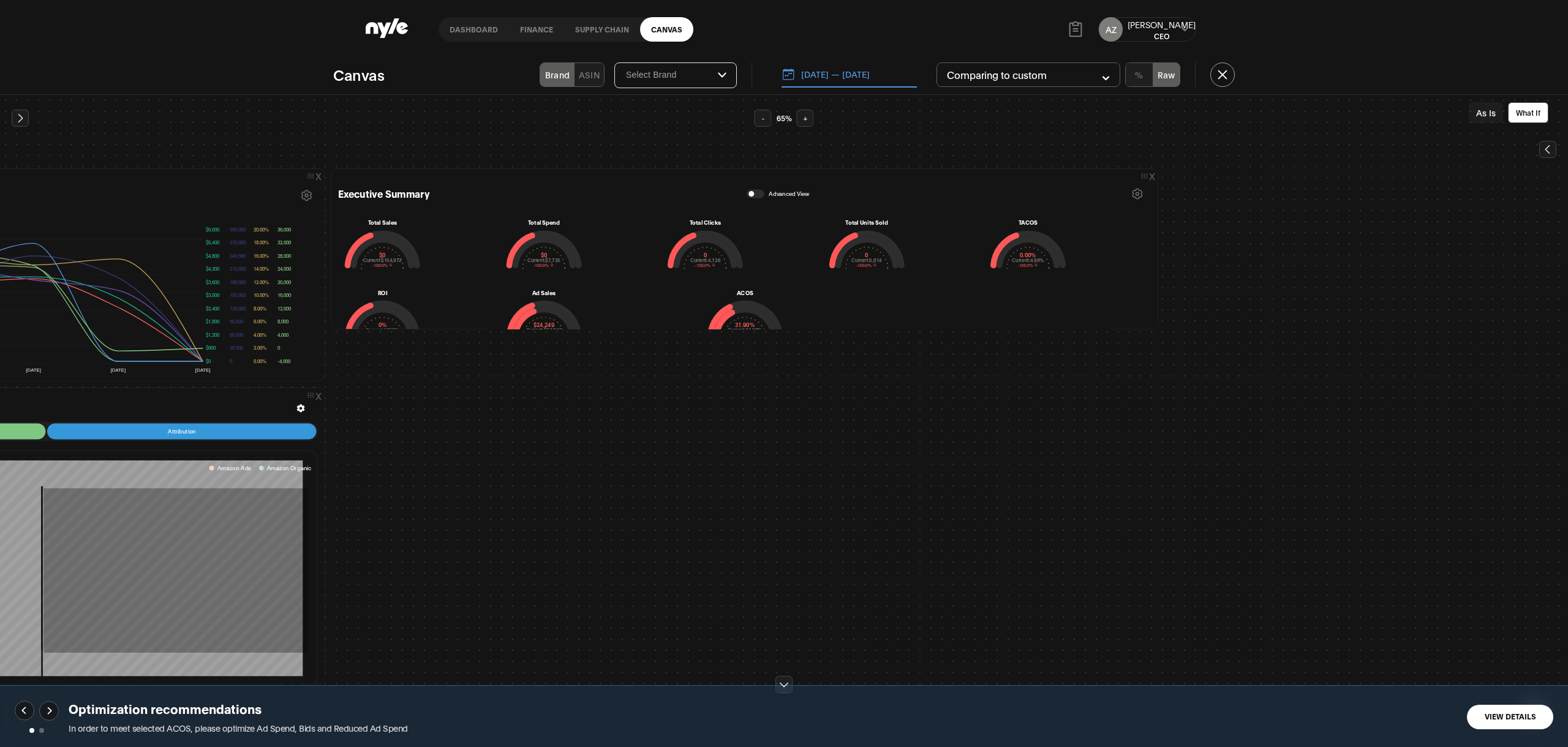
click at [748, 194] on div "button" at bounding box center [751, 193] width 6 height 6
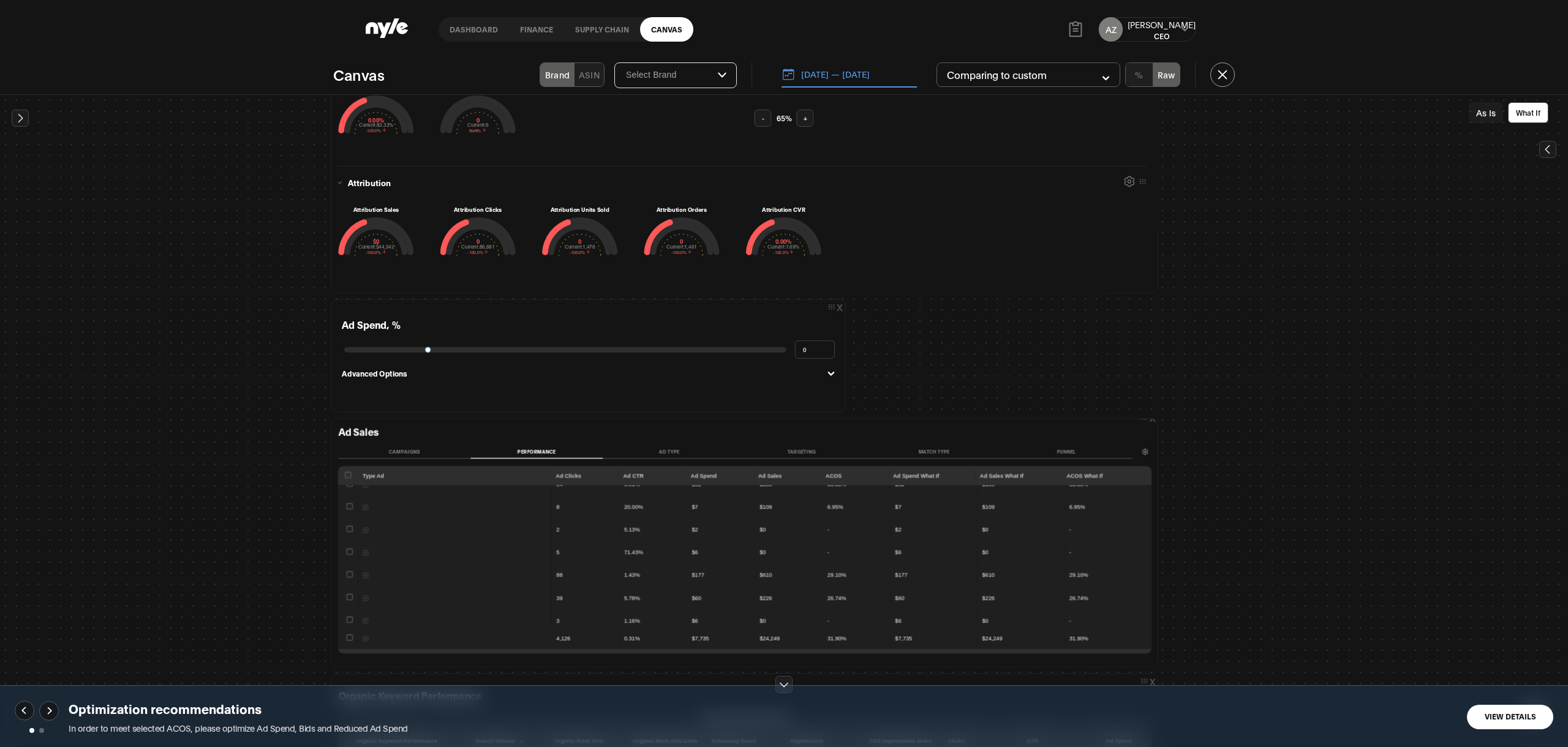
scroll to position [765, 520]
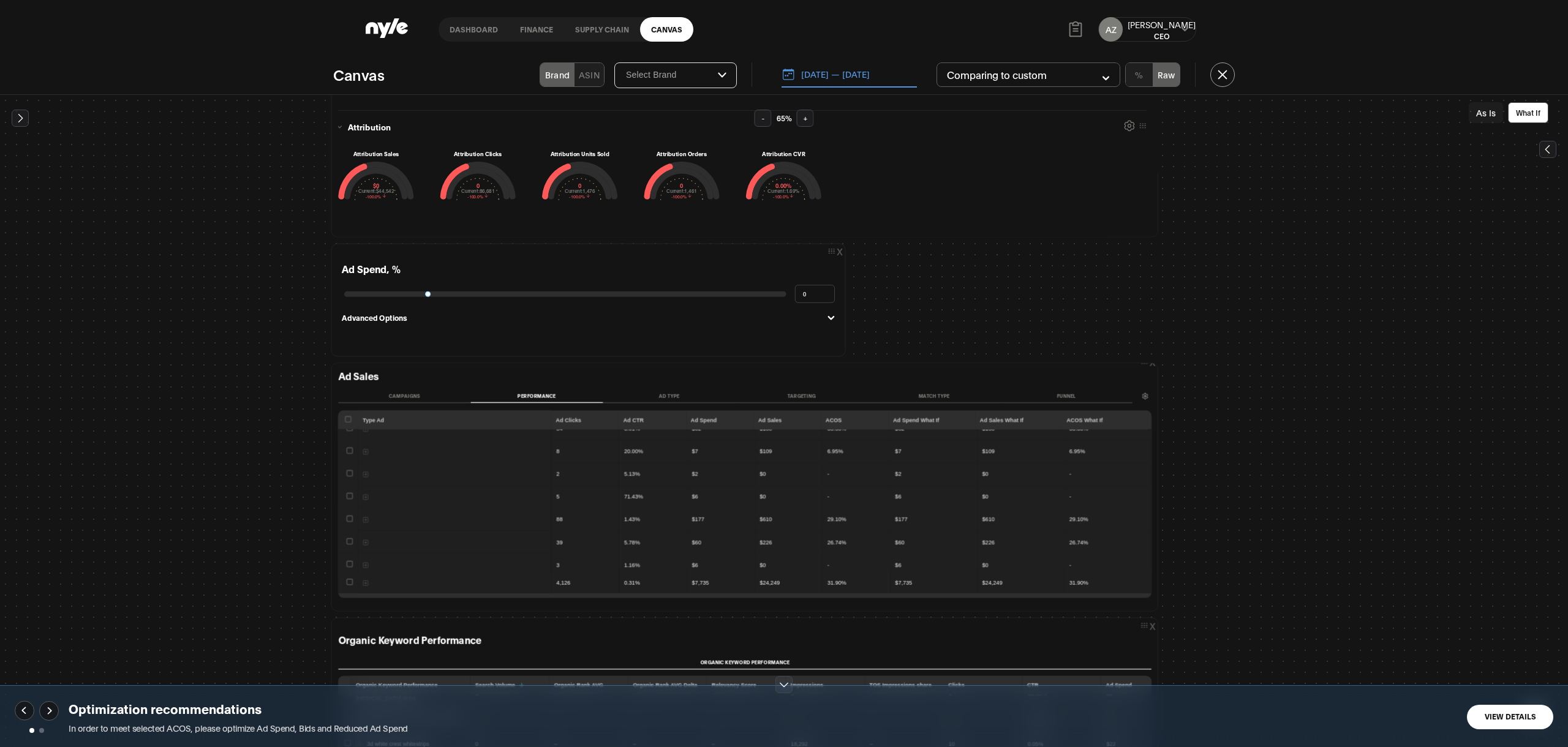
click at [401, 386] on div "Ad Sales Campaigns Performance Ad Type Targeting Match type Funnel Type Ad Ad C…" at bounding box center [744, 488] width 813 height 235
click at [407, 387] on div "Ad Sales Campaigns Performance Ad Type Targeting Match type Funnel Type Ad Ad C…" at bounding box center [744, 488] width 813 height 235
click at [406, 390] on button "Campaigns" at bounding box center [404, 396] width 132 height 13
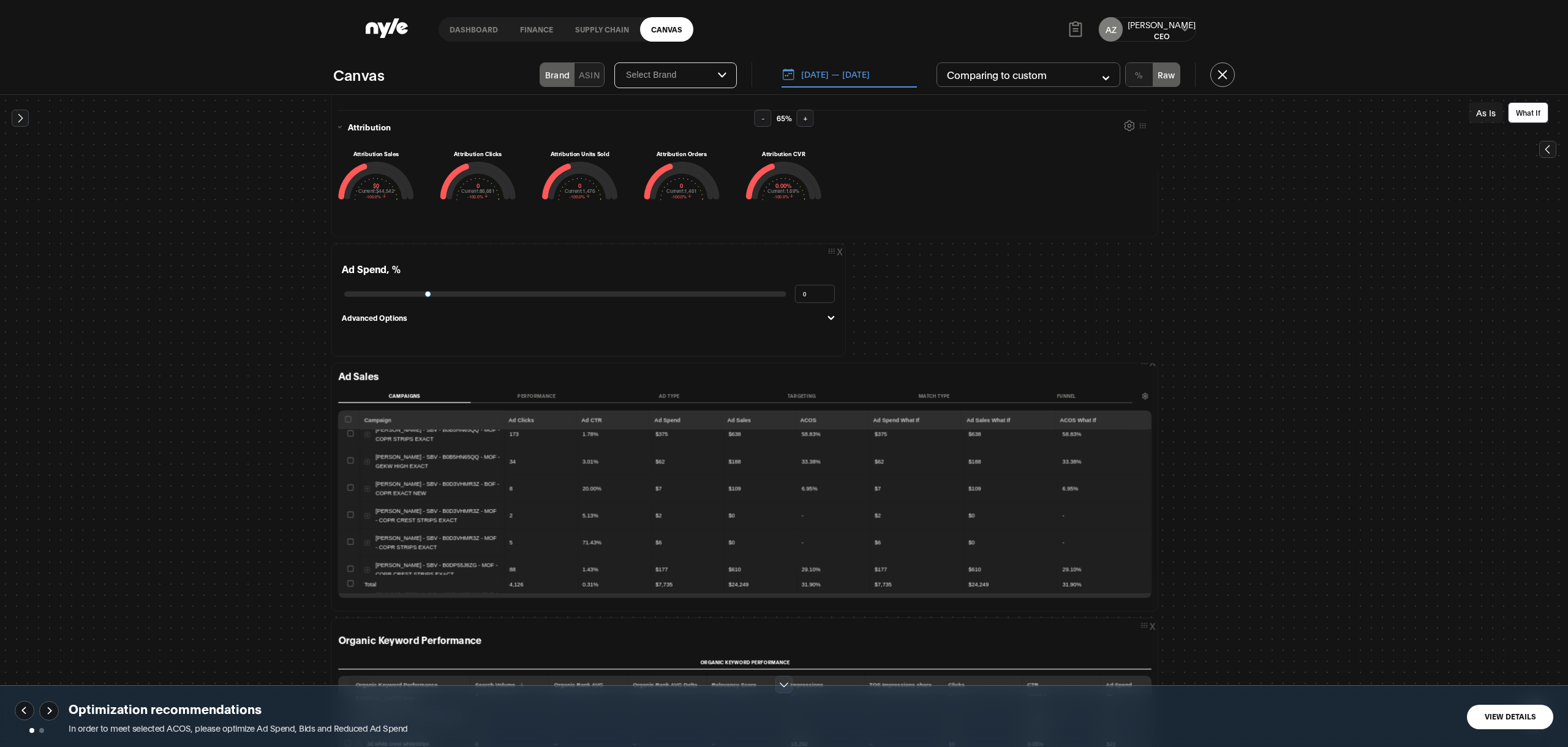
click at [526, 394] on button "Performance" at bounding box center [536, 396] width 132 height 13
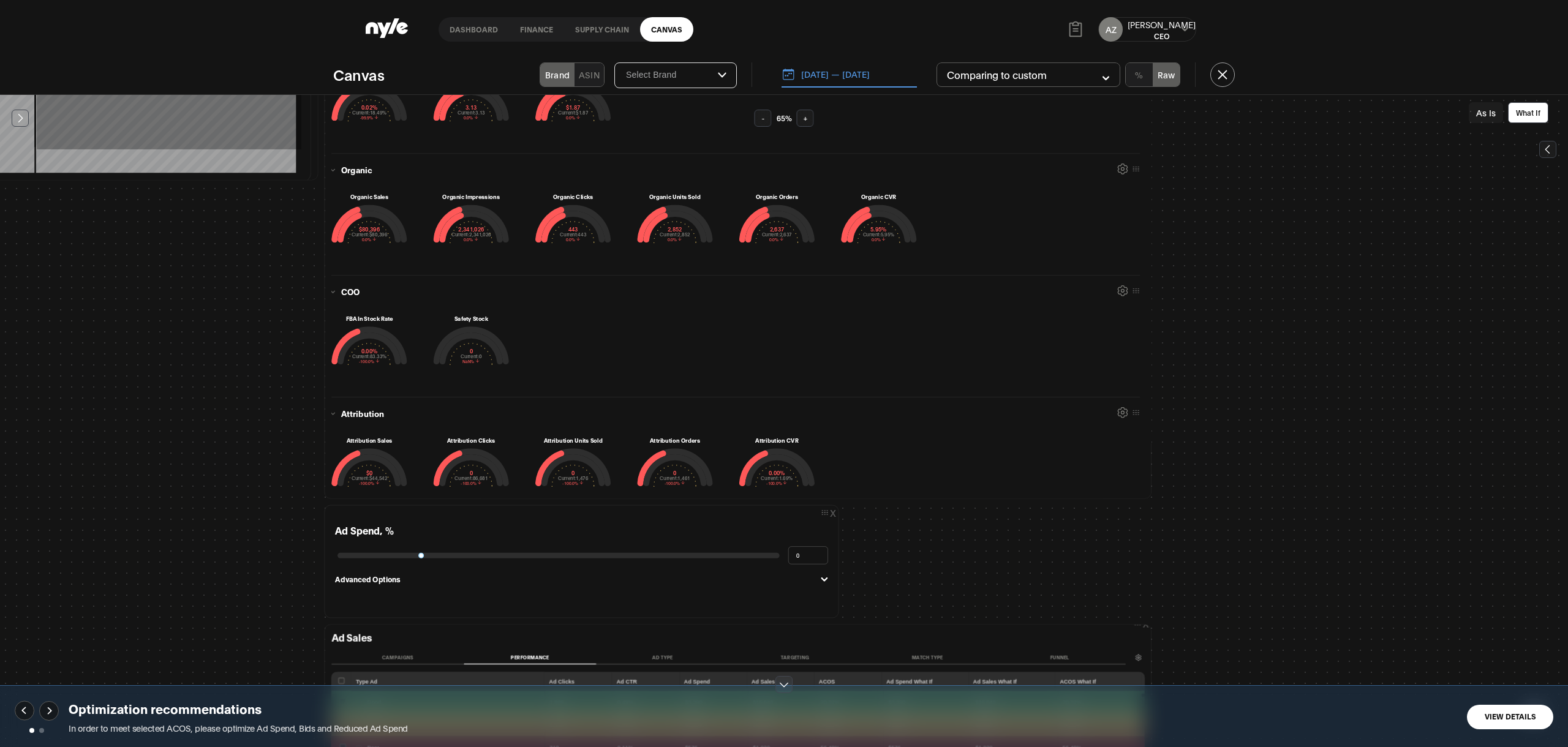
scroll to position [468, 526]
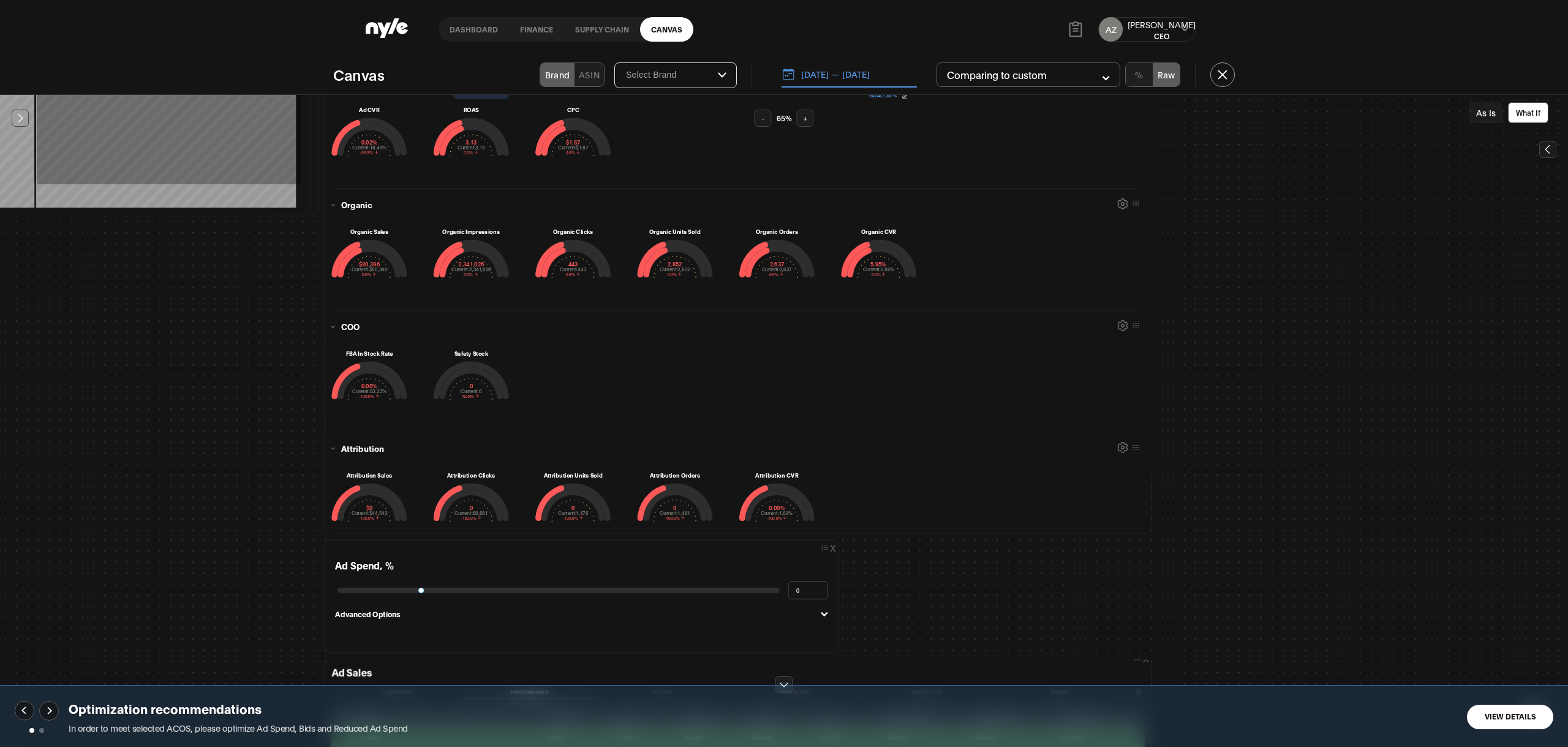
click at [766, 114] on button "-" at bounding box center [763, 118] width 17 height 17
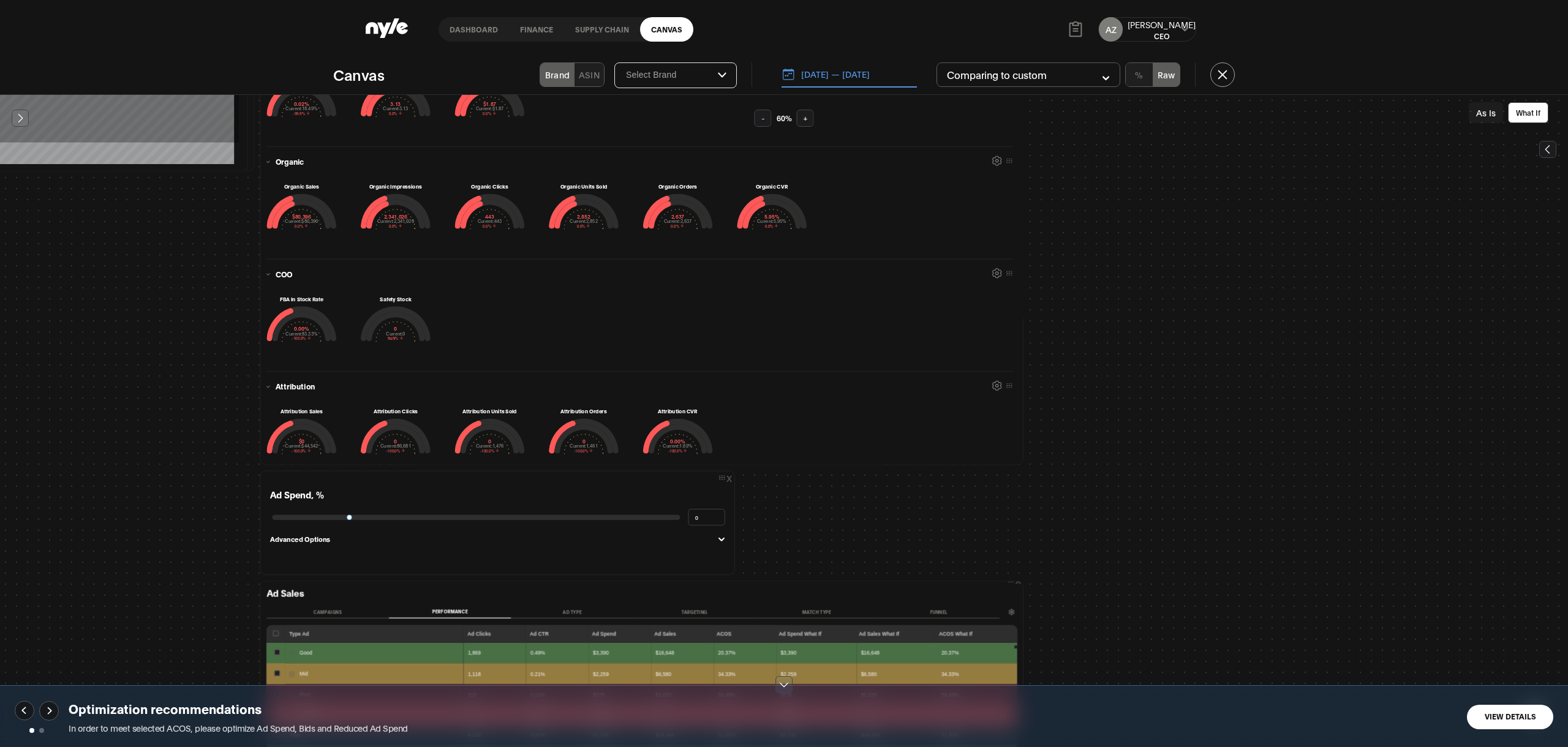
click at [801, 112] on button "+" at bounding box center [805, 118] width 17 height 17
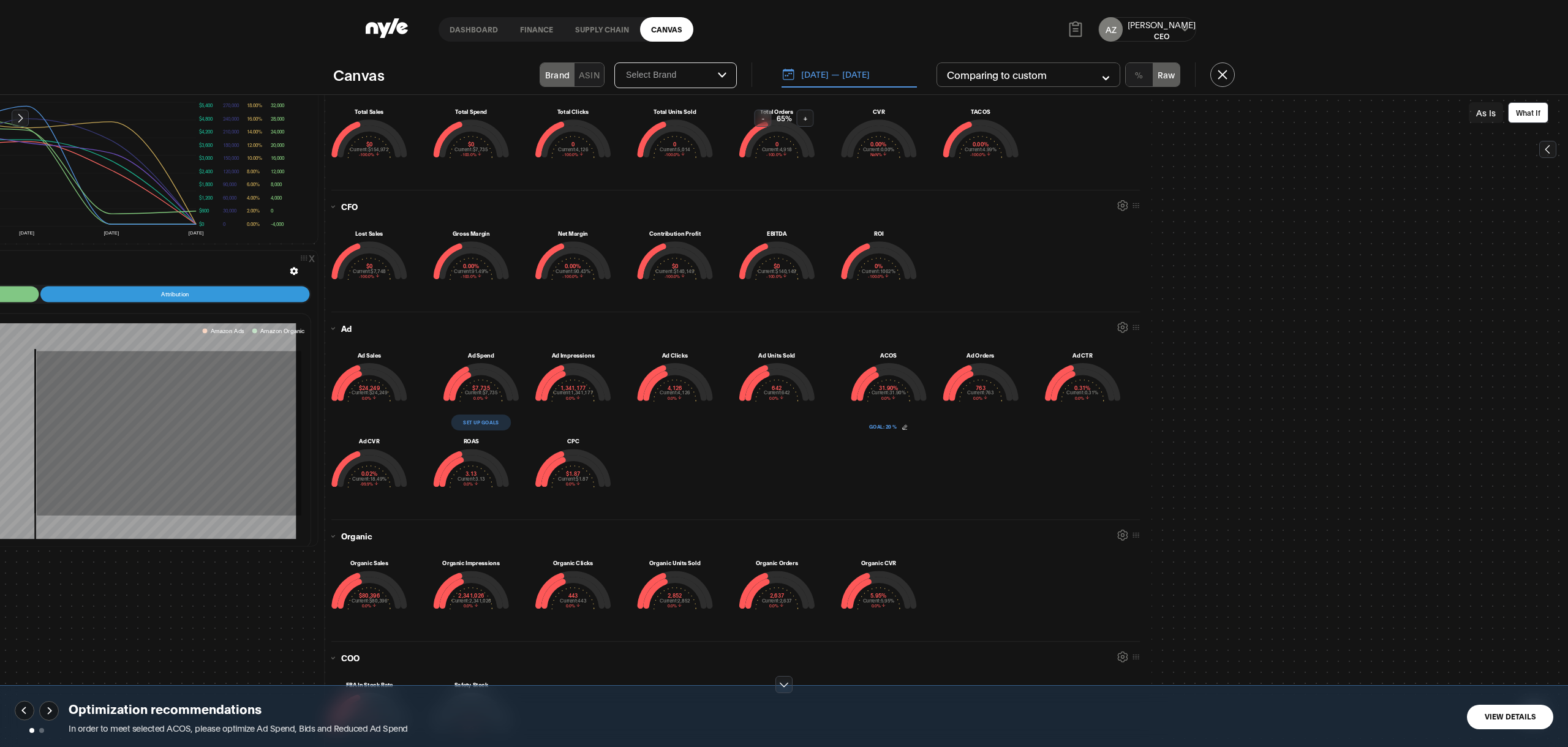
scroll to position [0, 526]
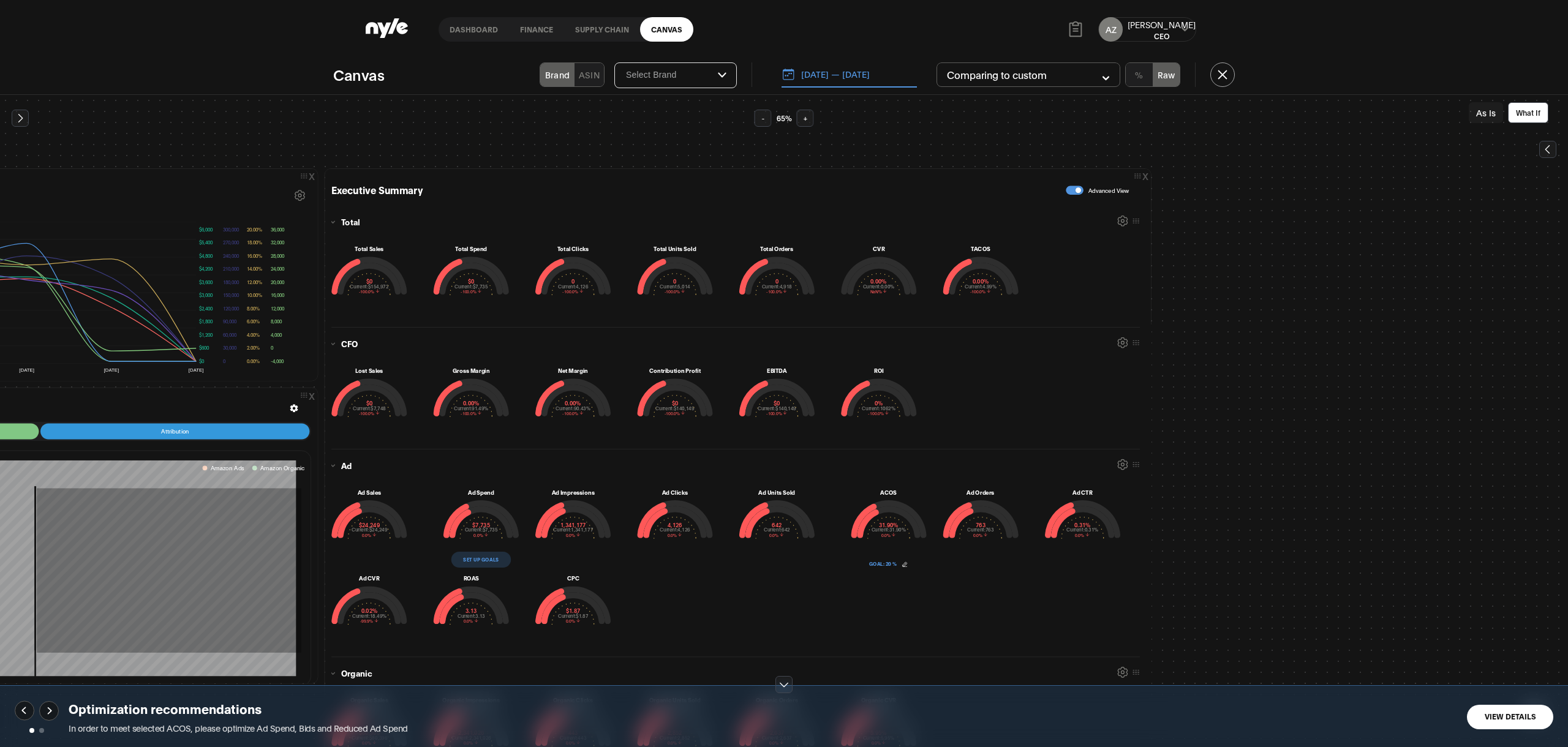
click at [835, 82] on button "[DATE] — [DATE]" at bounding box center [849, 75] width 135 height 26
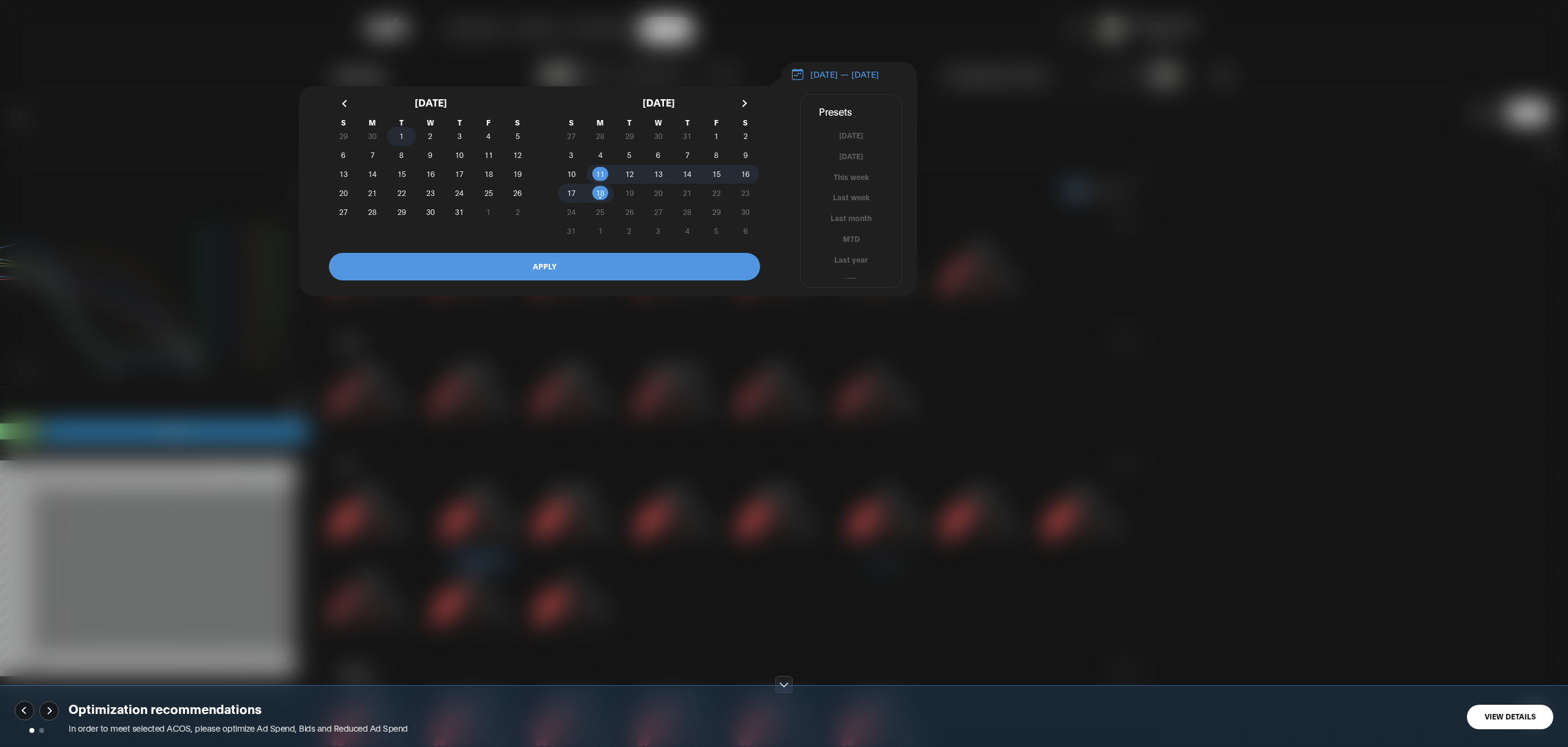
click at [398, 136] on span "1" at bounding box center [401, 136] width 29 height 13
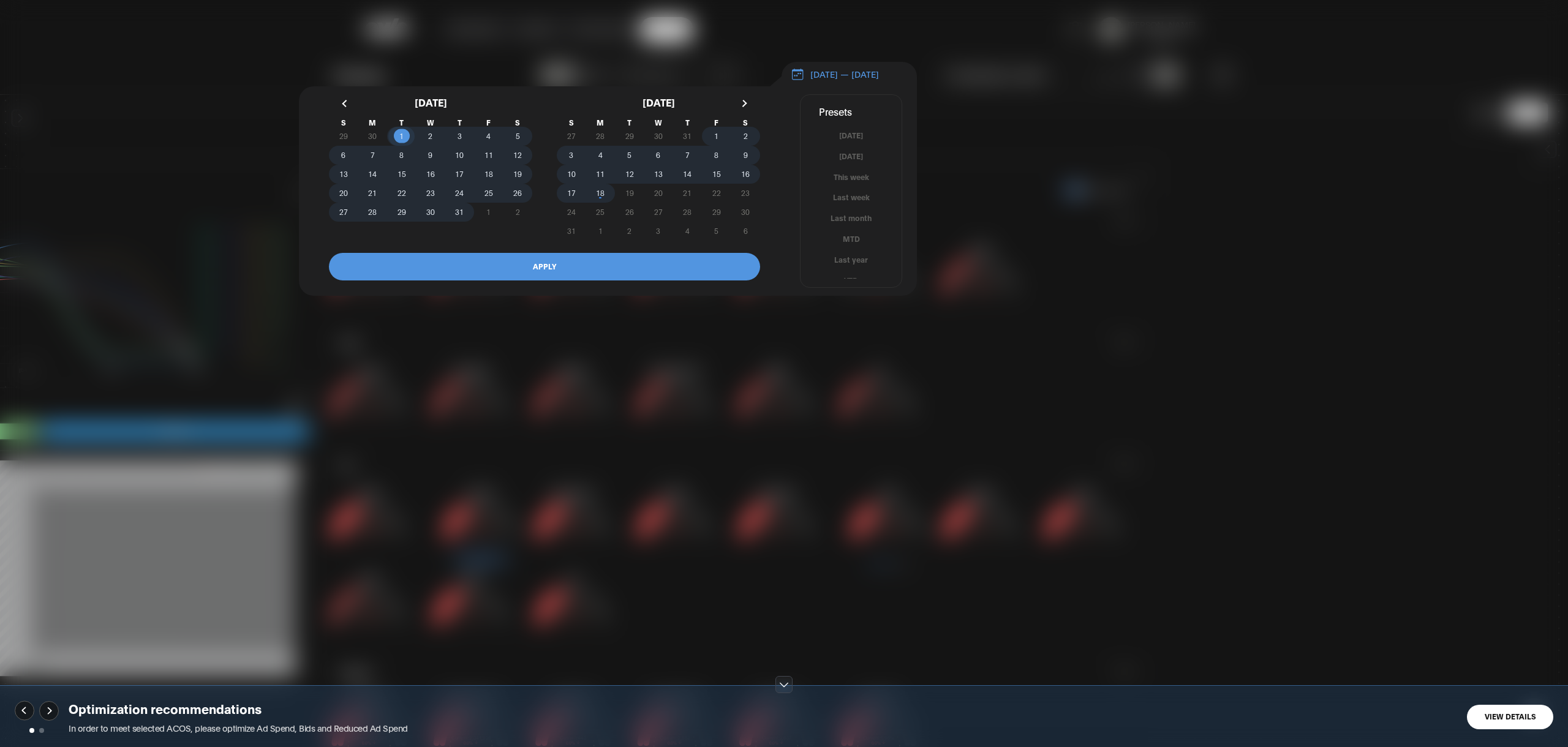
click at [603, 197] on span "18" at bounding box center [600, 193] width 9 height 22
click at [561, 275] on button "APPLY" at bounding box center [544, 267] width 431 height 27
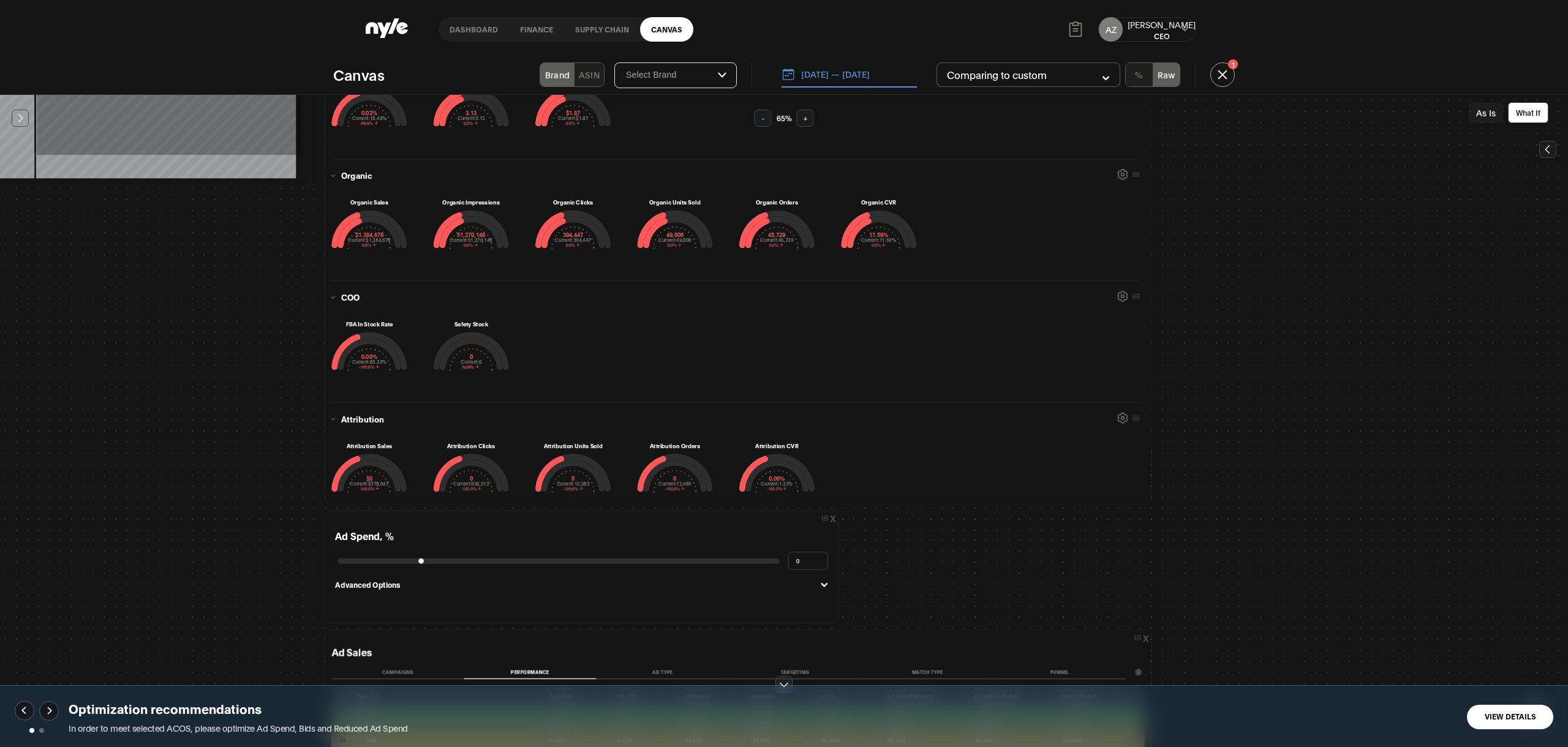
scroll to position [96, 526]
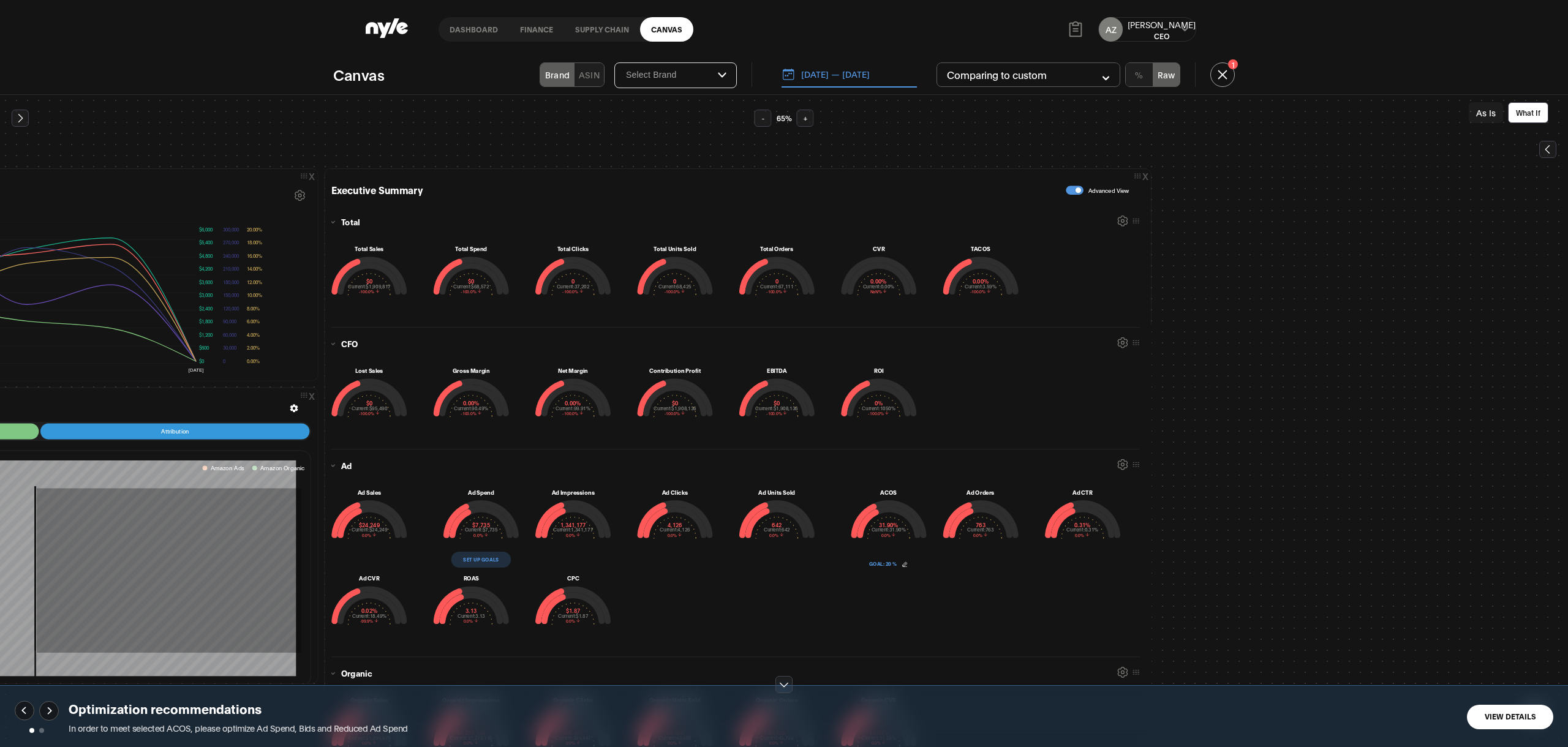
click at [1482, 118] on button "As Is" at bounding box center [1485, 113] width 35 height 21
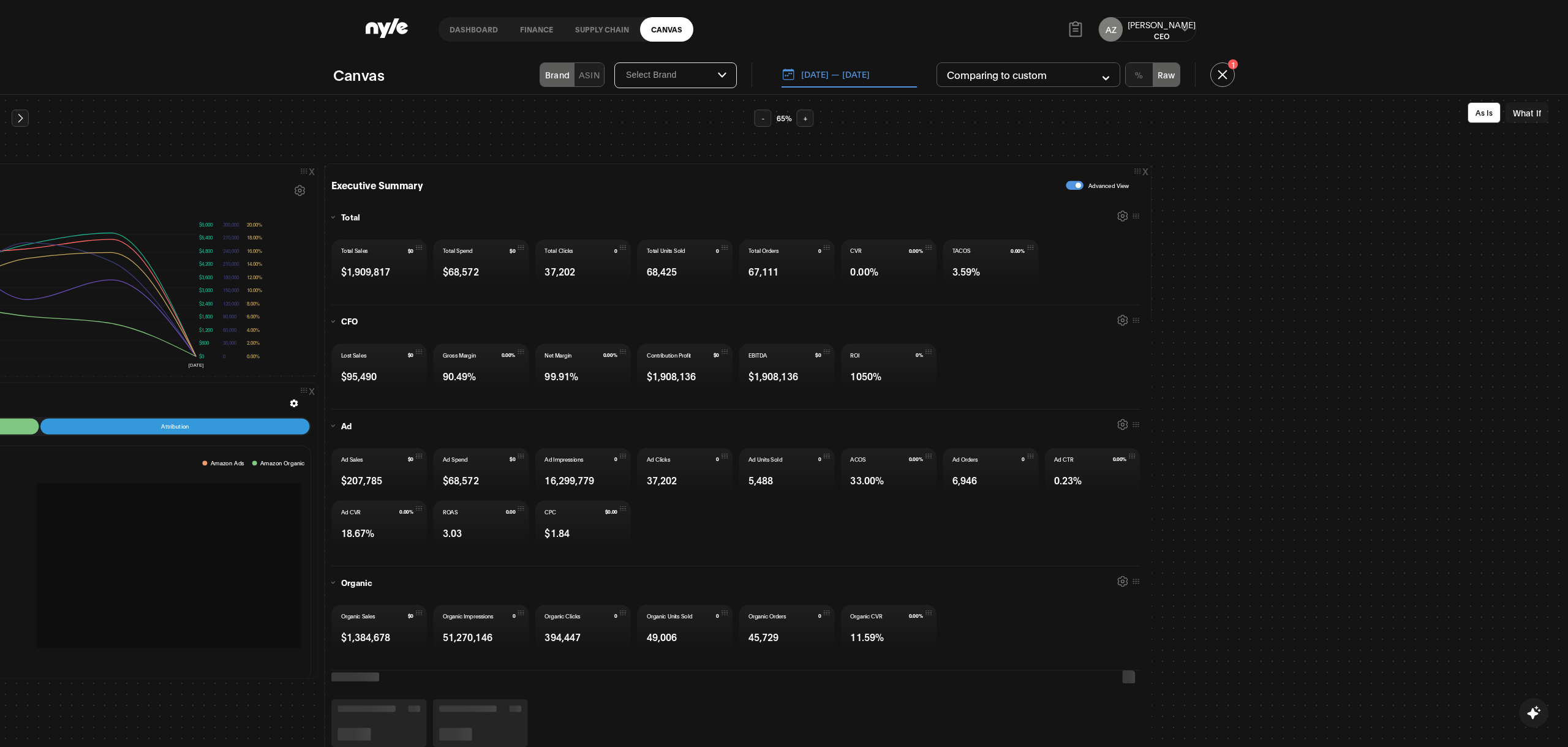
scroll to position [0, 526]
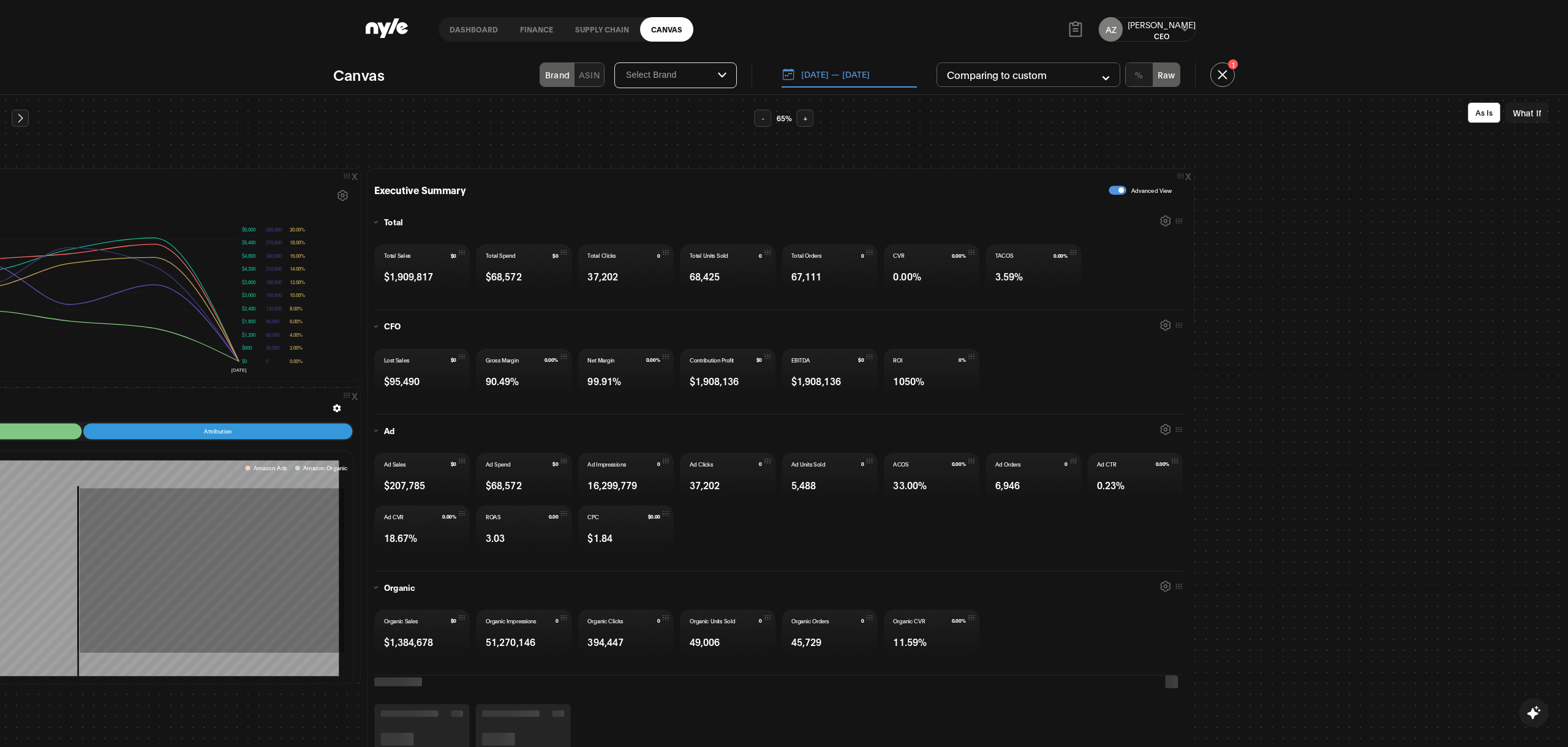
click at [826, 75] on button "07.01.2025 — 08.18.2025" at bounding box center [849, 75] width 135 height 26
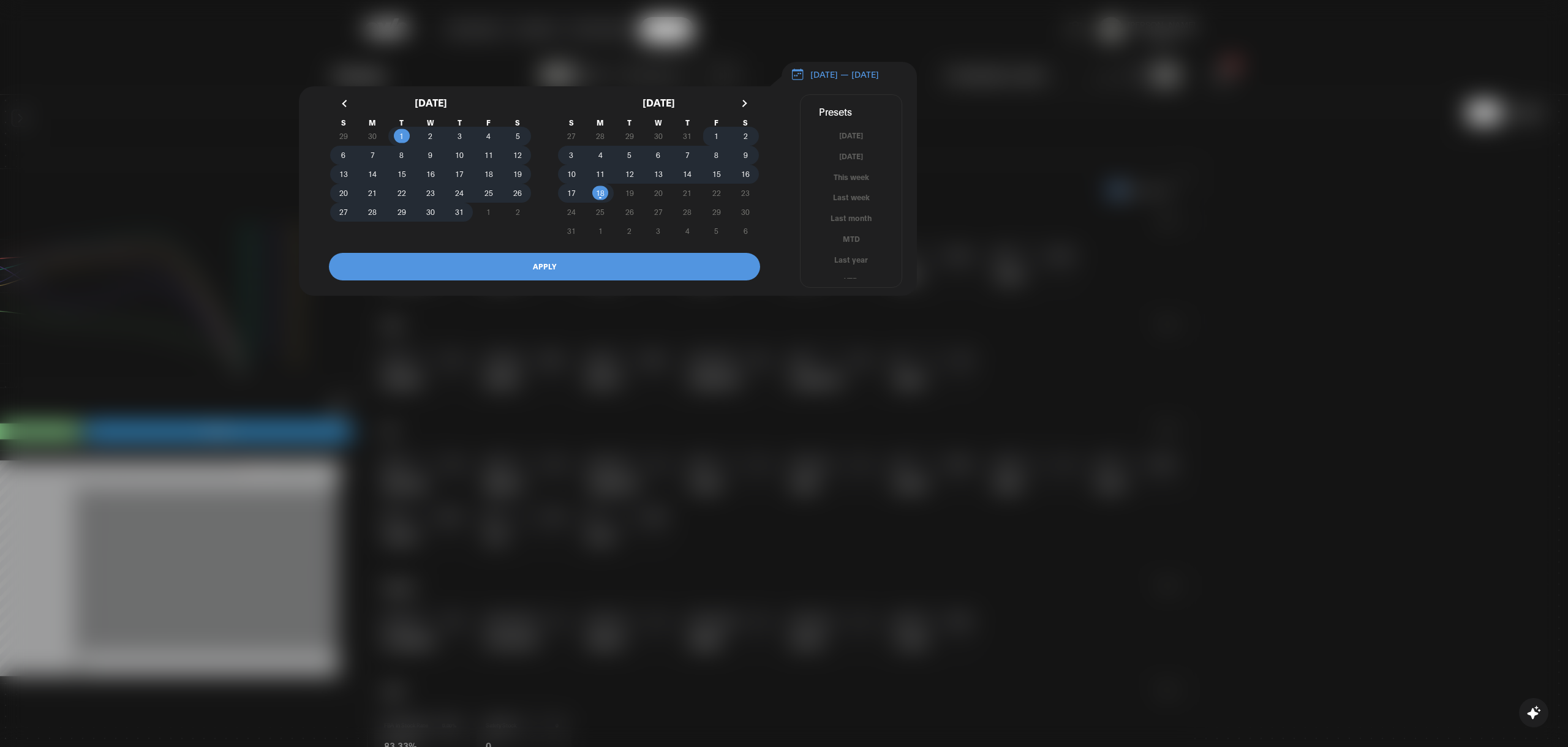
click at [1251, 262] on div at bounding box center [784, 373] width 1568 height 747
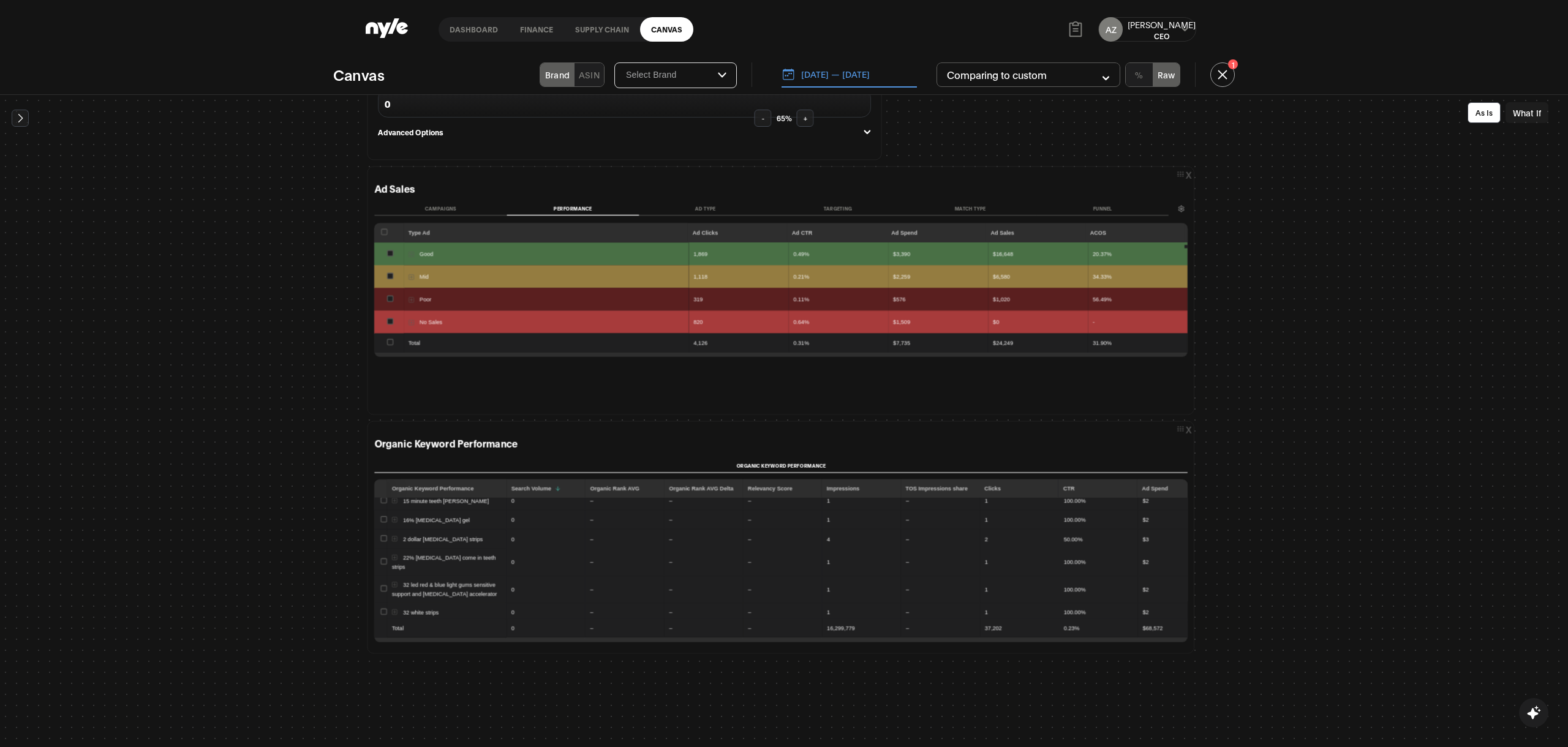
scroll to position [886, 484]
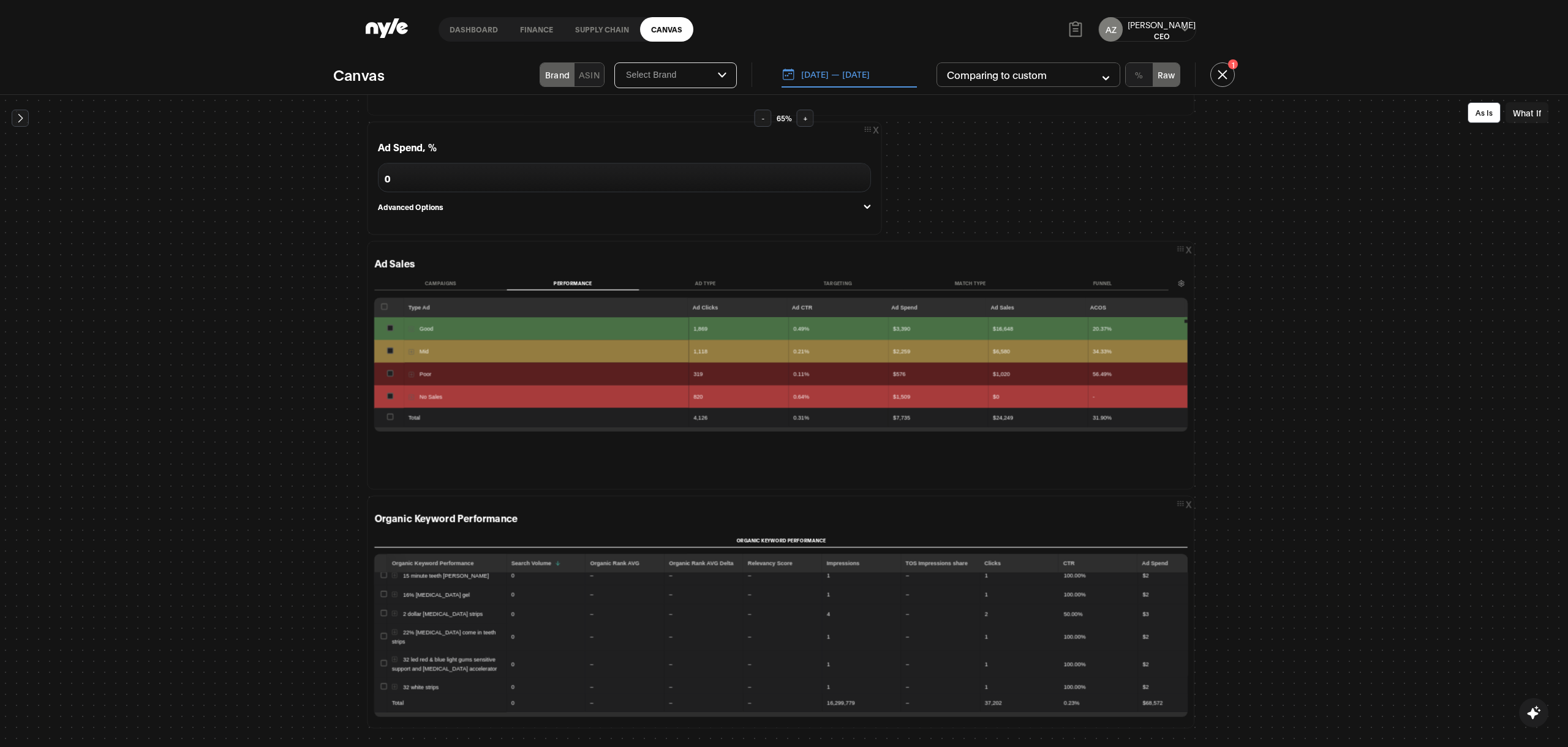
click at [699, 276] on div "Campaigns Performance Ad Type Targeting Match type Funnel" at bounding box center [771, 284] width 794 height 16
click at [705, 280] on button "Ad Type" at bounding box center [705, 283] width 132 height 13
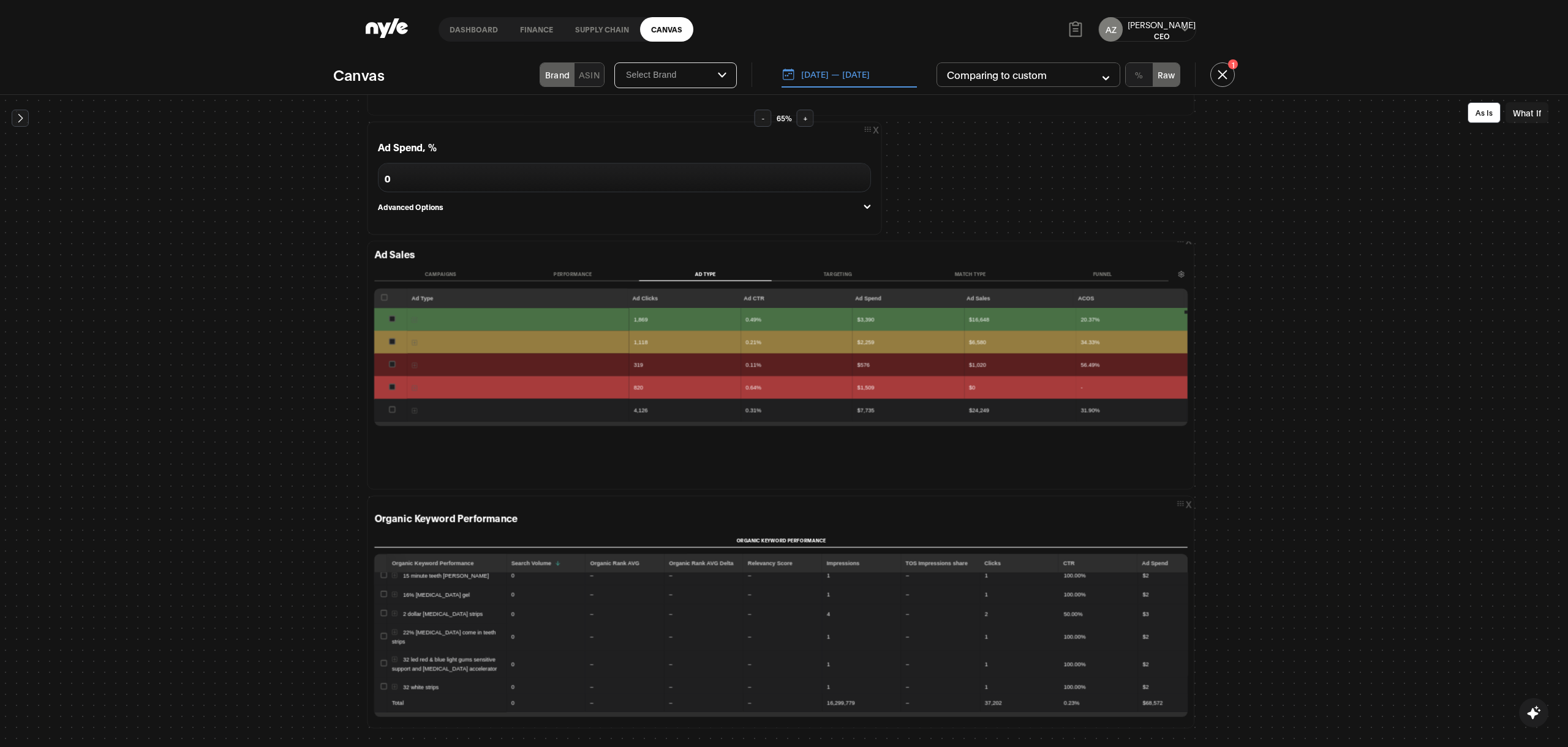
scroll to position [1107, 484]
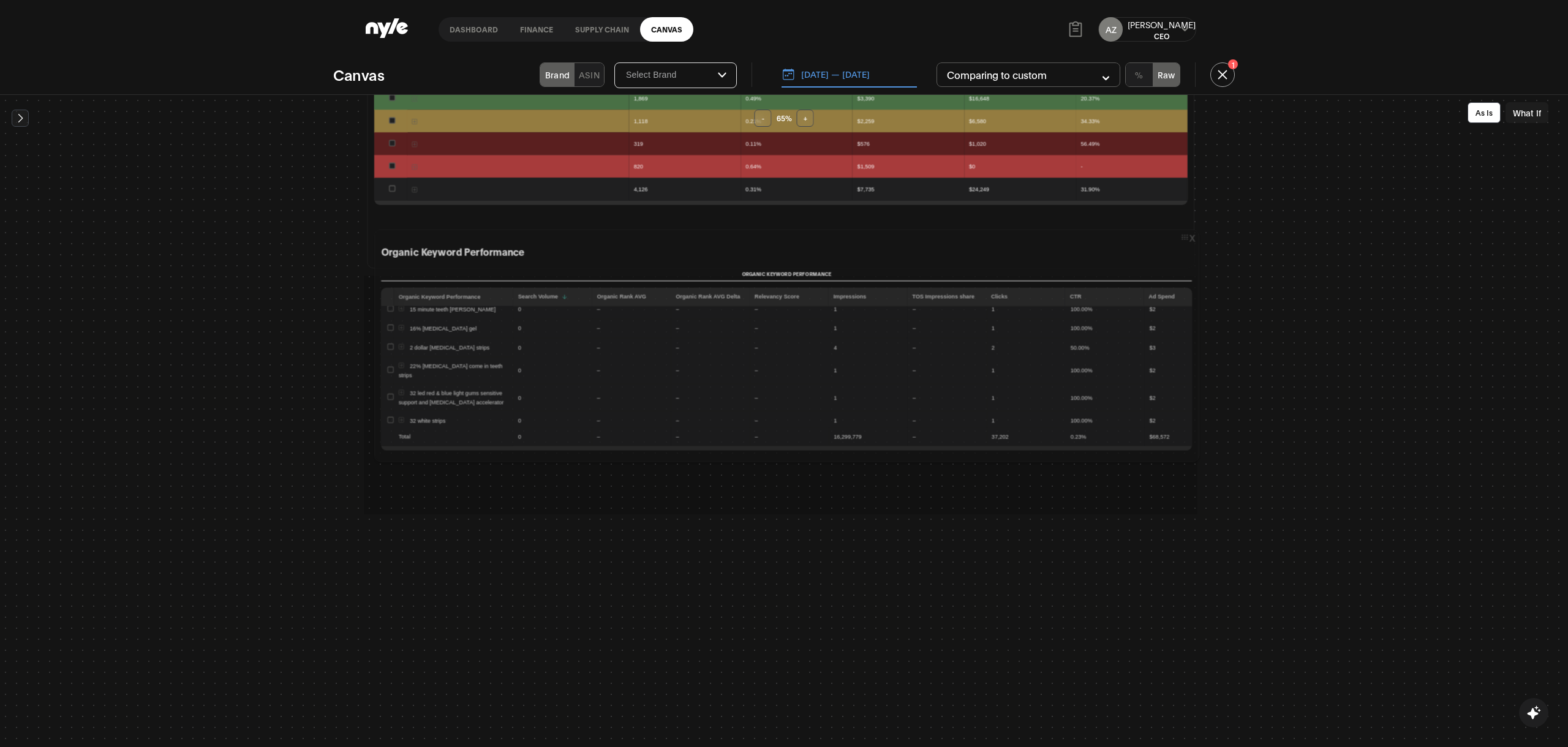
drag, startPoint x: 1170, startPoint y: 281, endPoint x: 1180, endPoint y: 239, distance: 43.2
click at [1180, 239] on icon at bounding box center [1184, 237] width 8 height 8
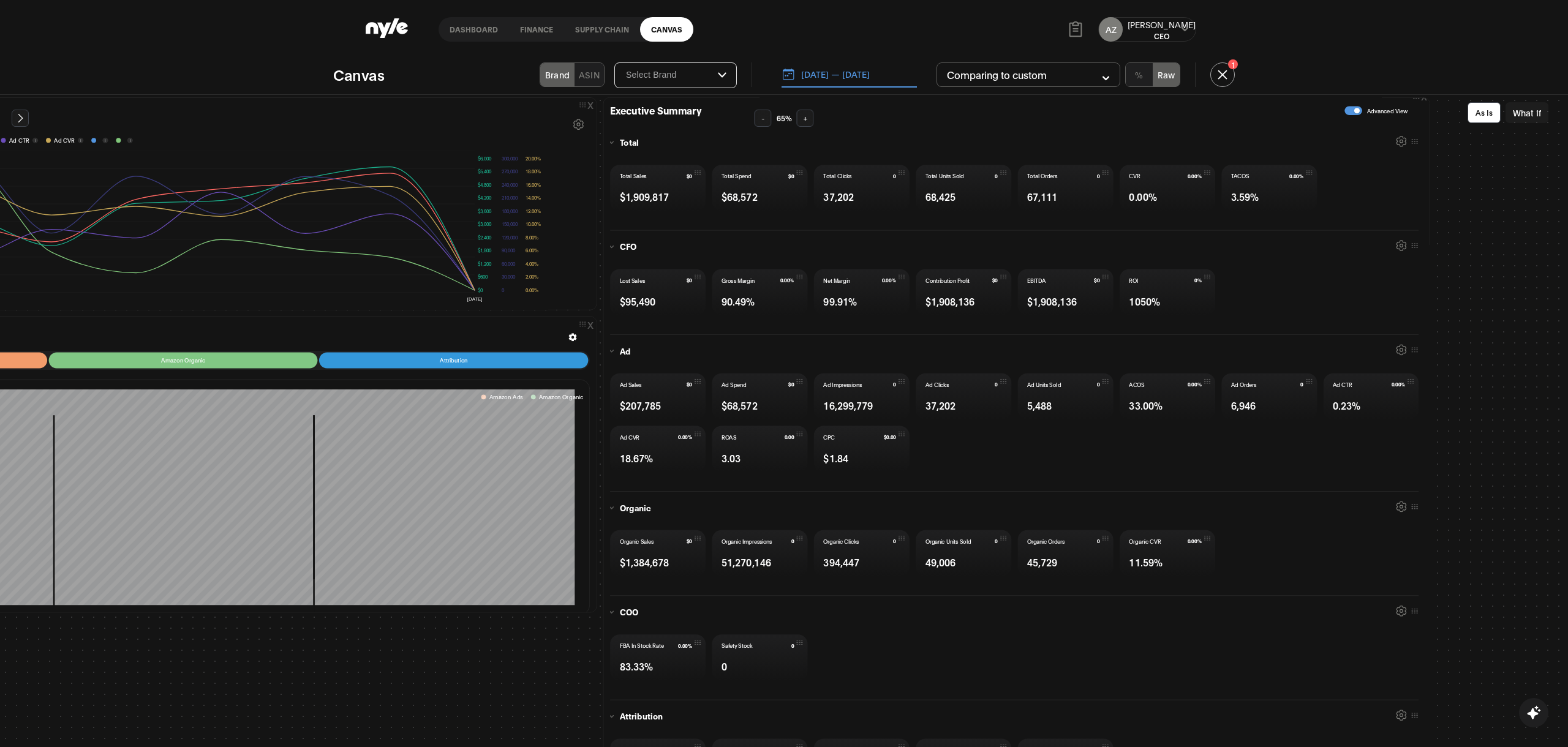
scroll to position [218, 248]
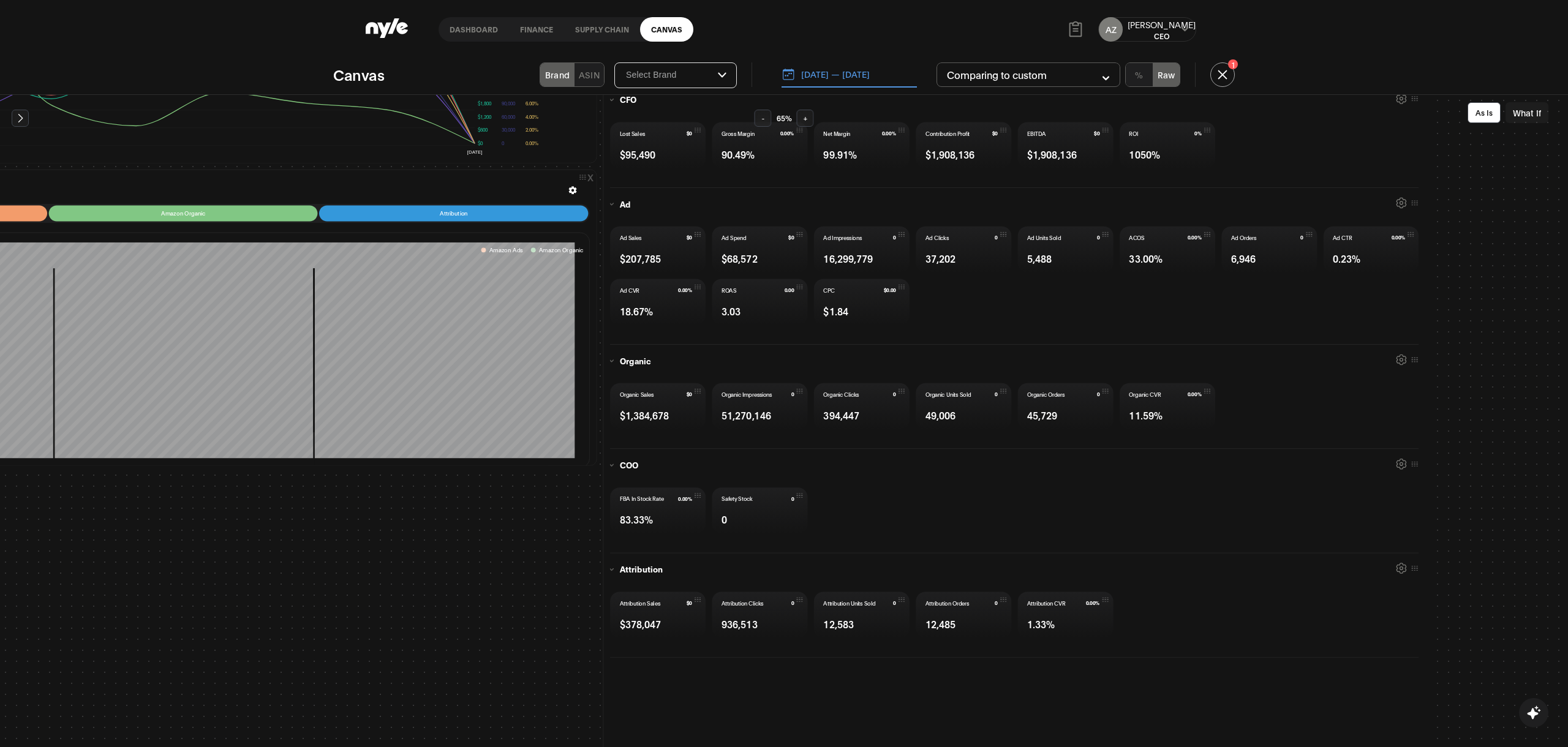
drag, startPoint x: 1533, startPoint y: 120, endPoint x: 1484, endPoint y: 193, distance: 87.9
click at [1533, 120] on button "What If" at bounding box center [1526, 113] width 43 height 21
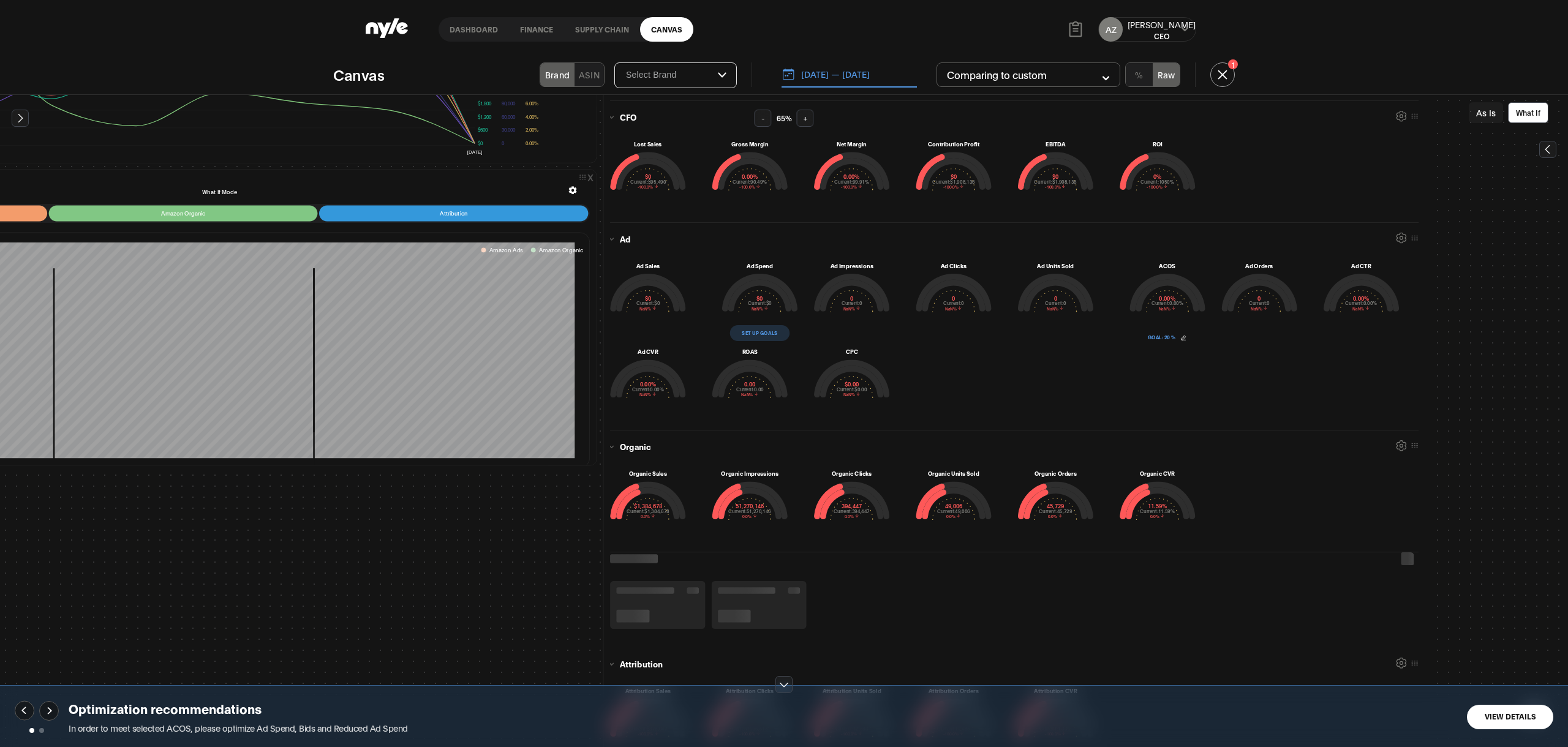
click at [754, 326] on button "Set up goals" at bounding box center [759, 333] width 60 height 16
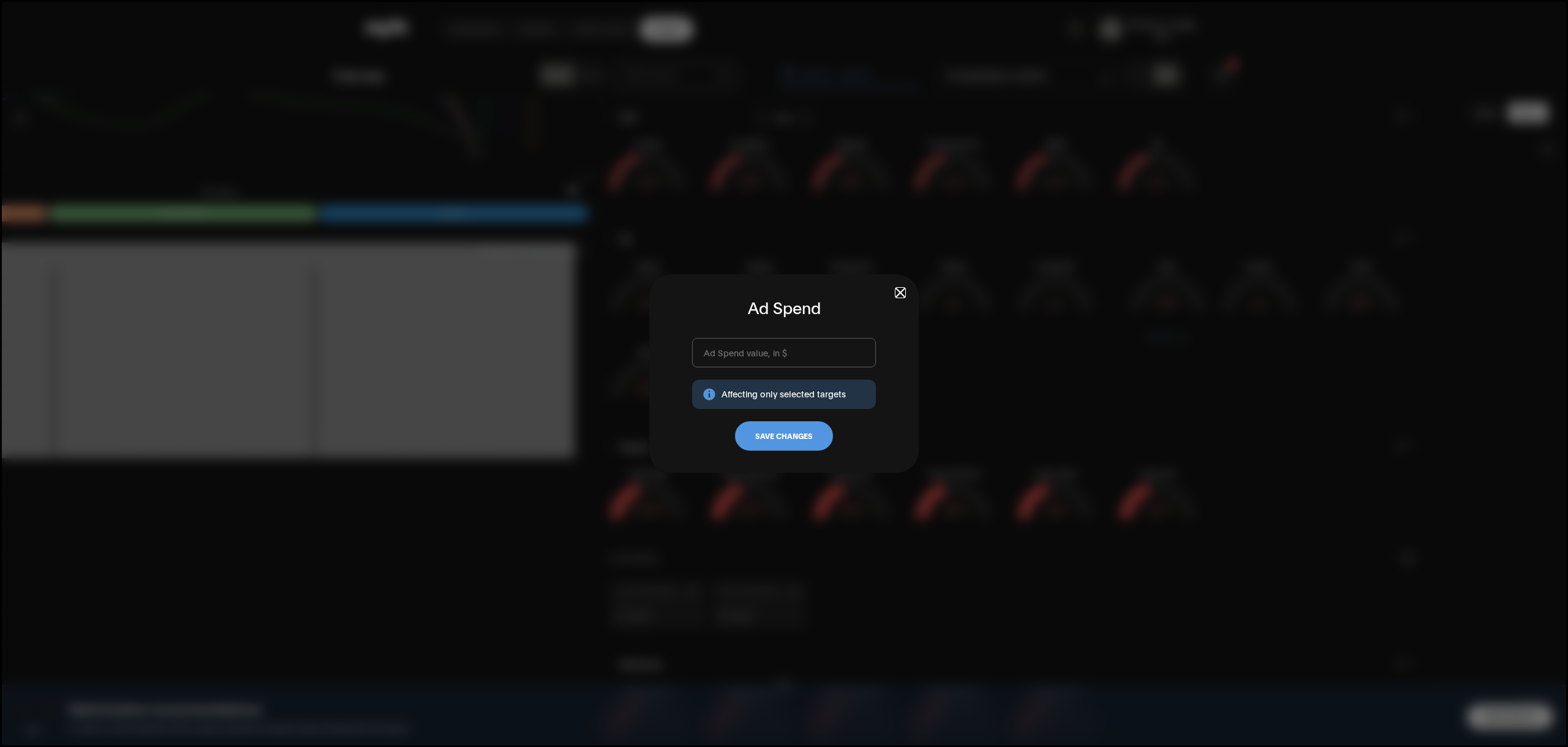
type input "0"
click at [756, 360] on input "0" at bounding box center [784, 352] width 184 height 29
click at [897, 292] on span "button" at bounding box center [900, 293] width 9 height 9
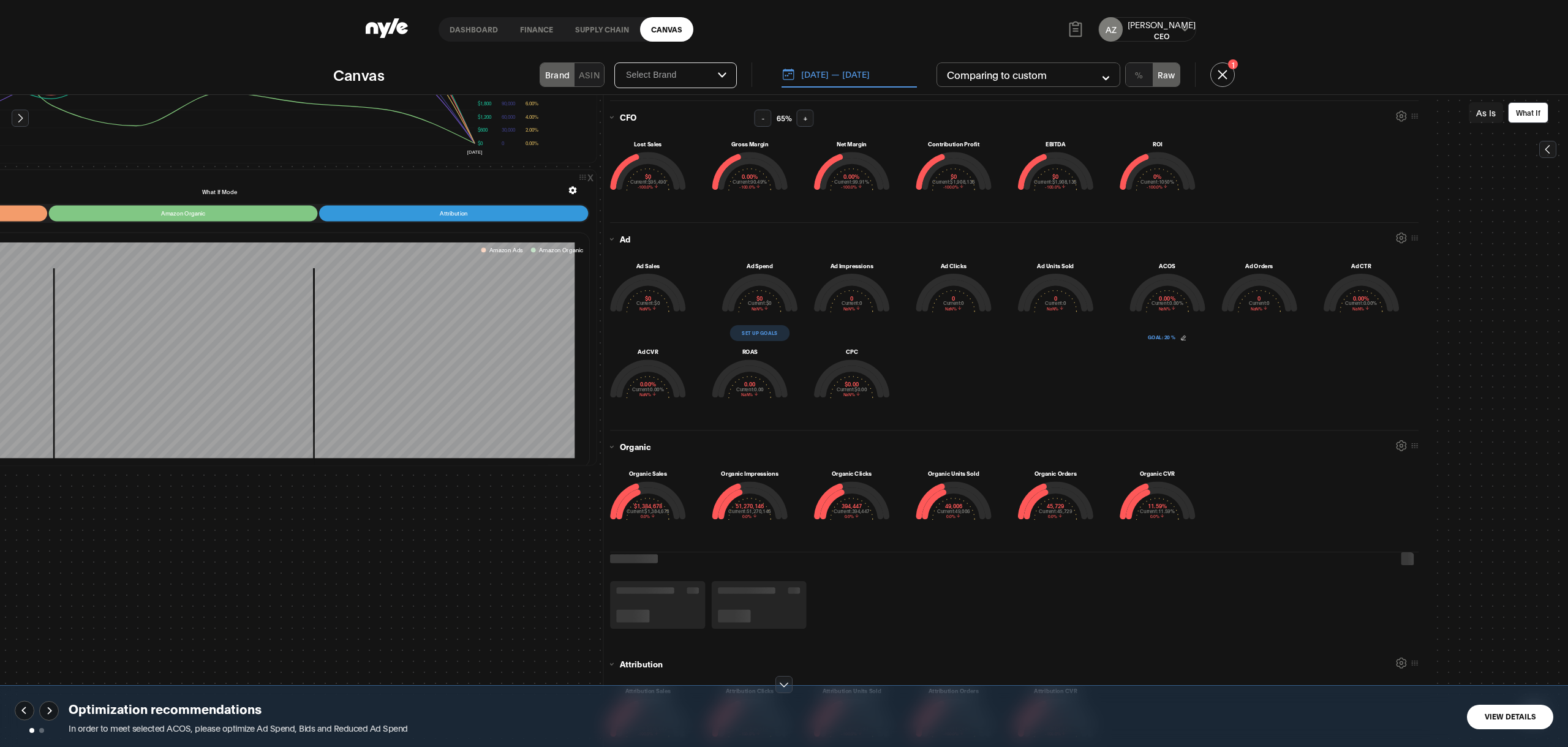
scroll to position [0, 0]
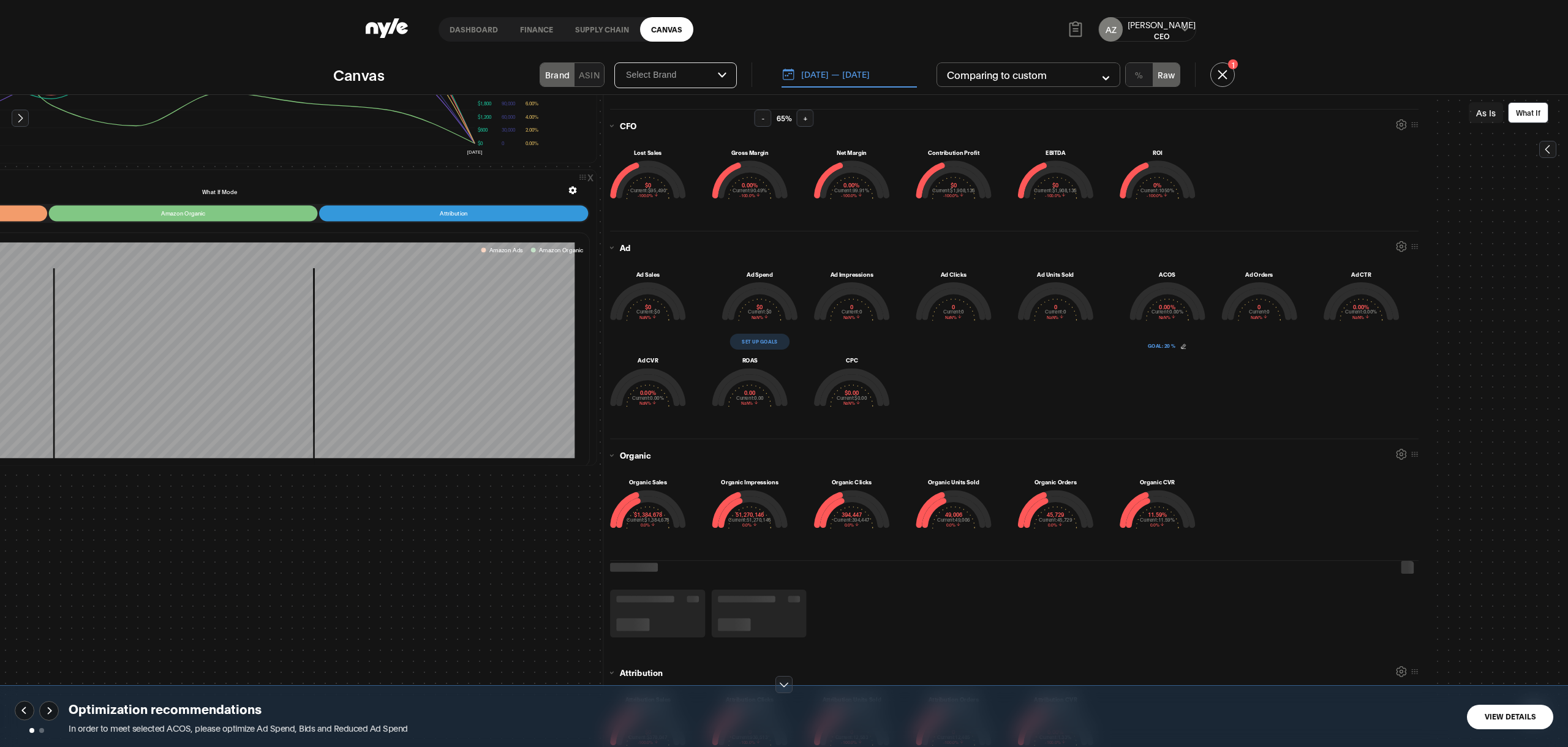
click at [1545, 143] on icon at bounding box center [1547, 149] width 12 height 12
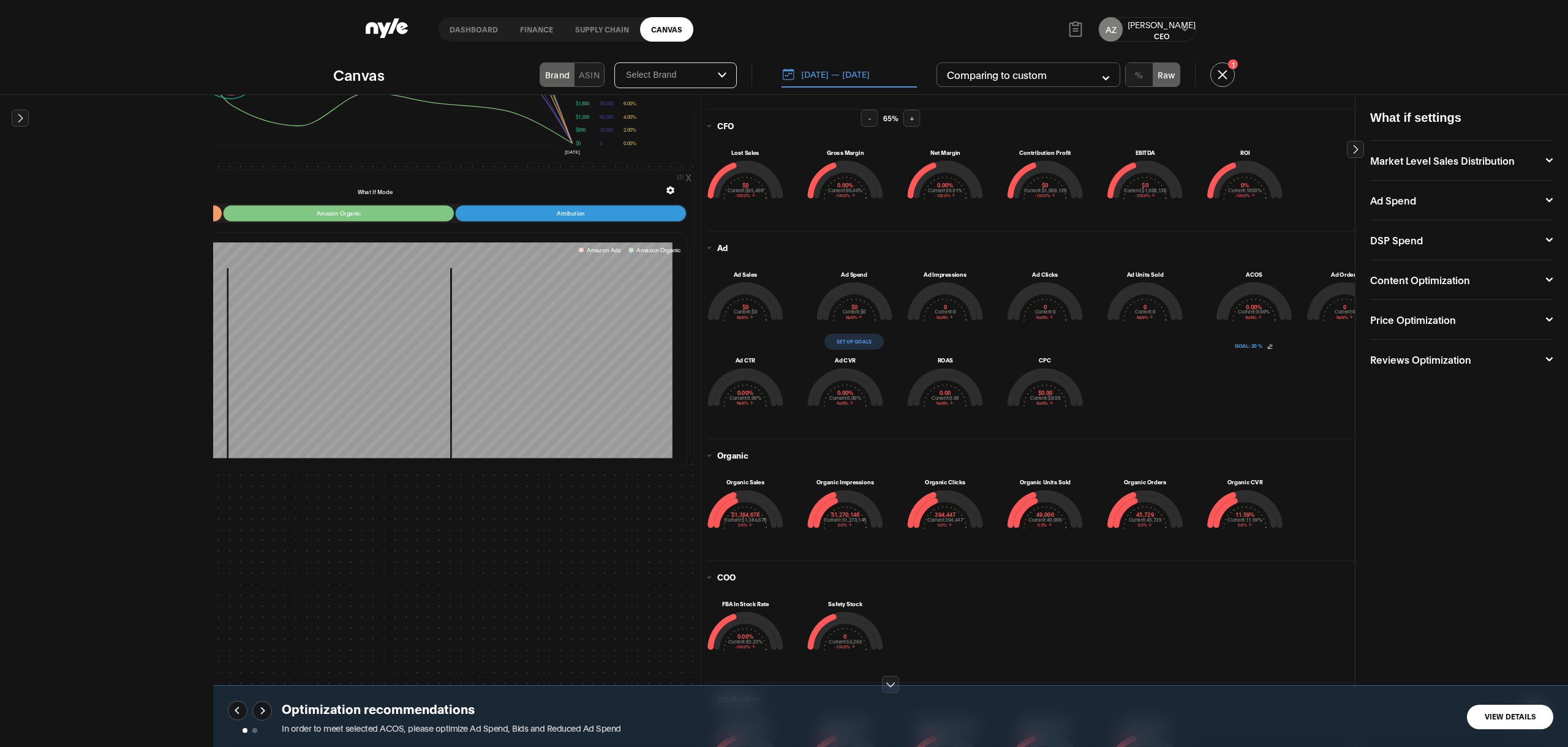
click at [1485, 156] on button "Market Level Sales Distribution" at bounding box center [1461, 160] width 183 height 10
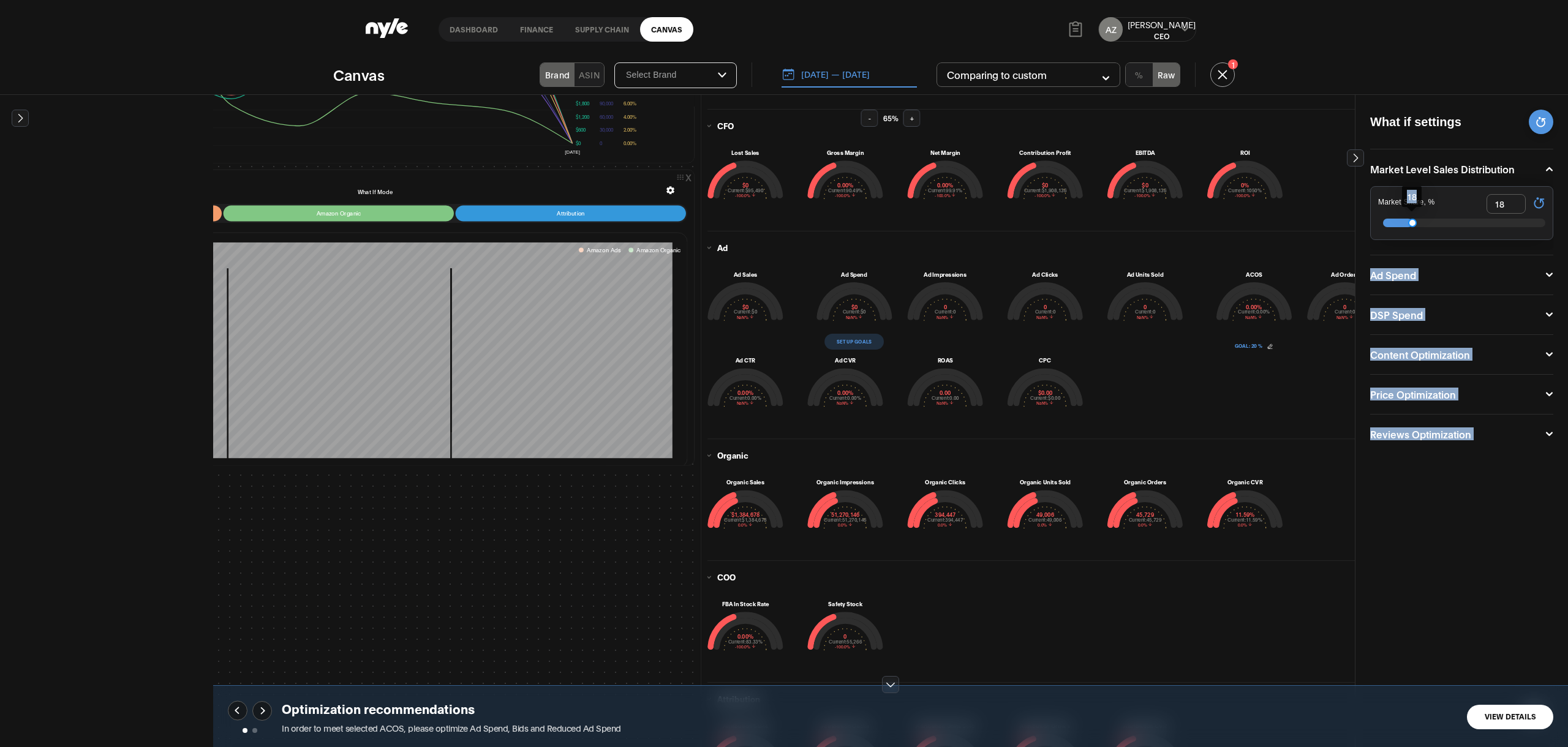
drag, startPoint x: 1383, startPoint y: 211, endPoint x: 1412, endPoint y: 212, distance: 29.0
click at [1412, 212] on body "Dashboard finance Supply chain Canvas AZ Aleksei CEO Canvas Brand ASIN Select B…" at bounding box center [784, 373] width 1568 height 747
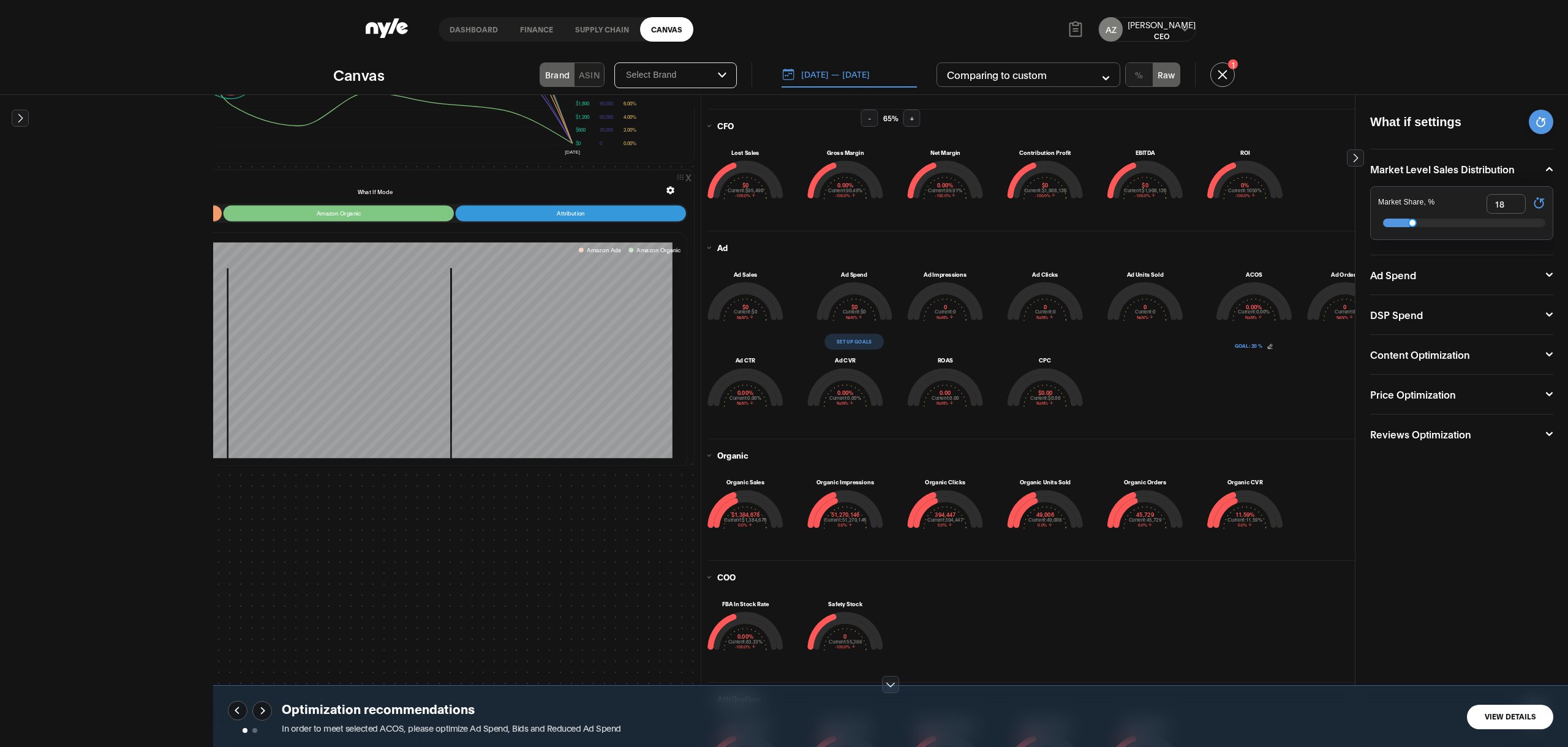
click at [1412, 219] on div at bounding box center [1412, 222] width 9 height 9
type input "14"
drag, startPoint x: 1412, startPoint y: 219, endPoint x: 1406, endPoint y: 217, distance: 6.3
click at [1406, 218] on div at bounding box center [1405, 222] width 9 height 9
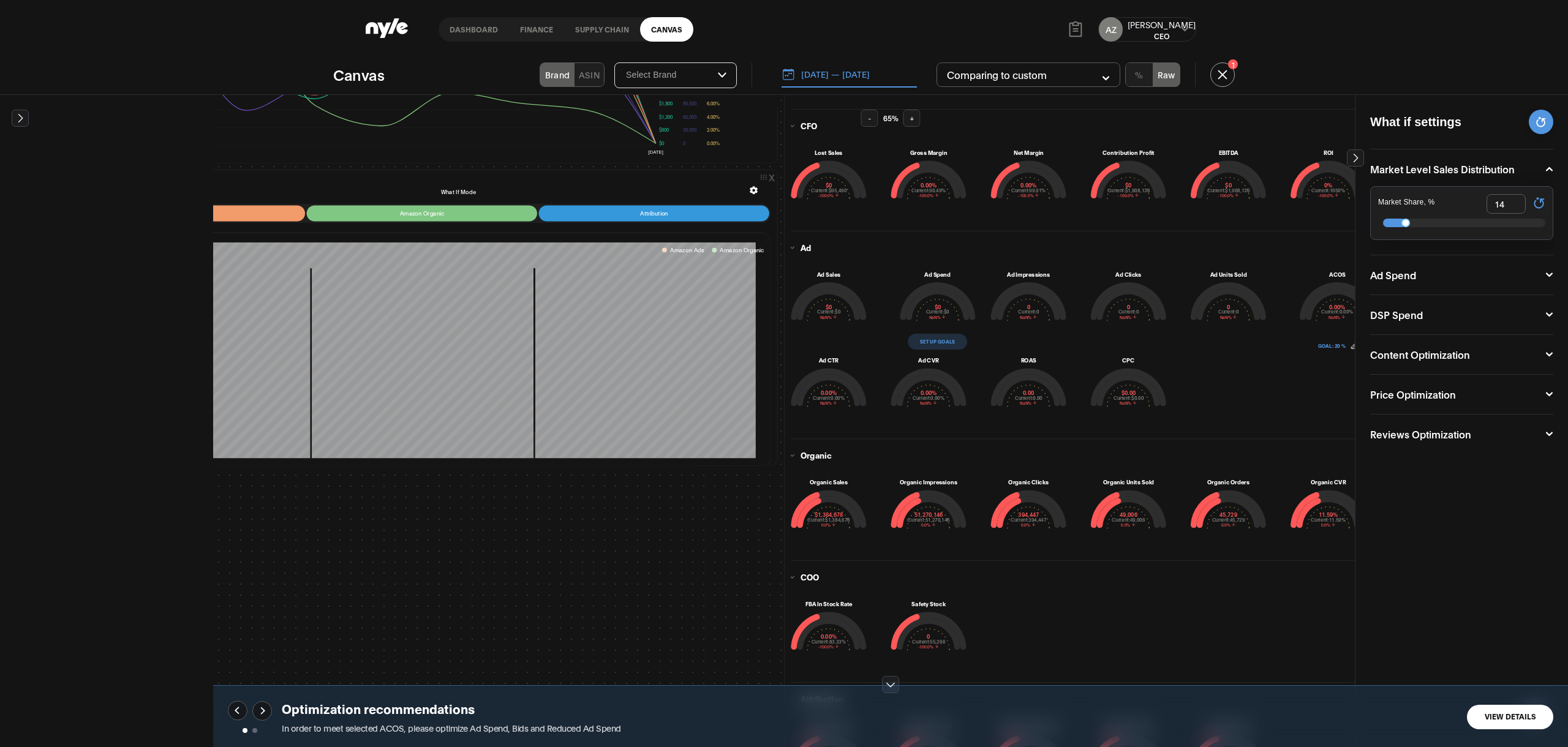
scroll to position [218, 0]
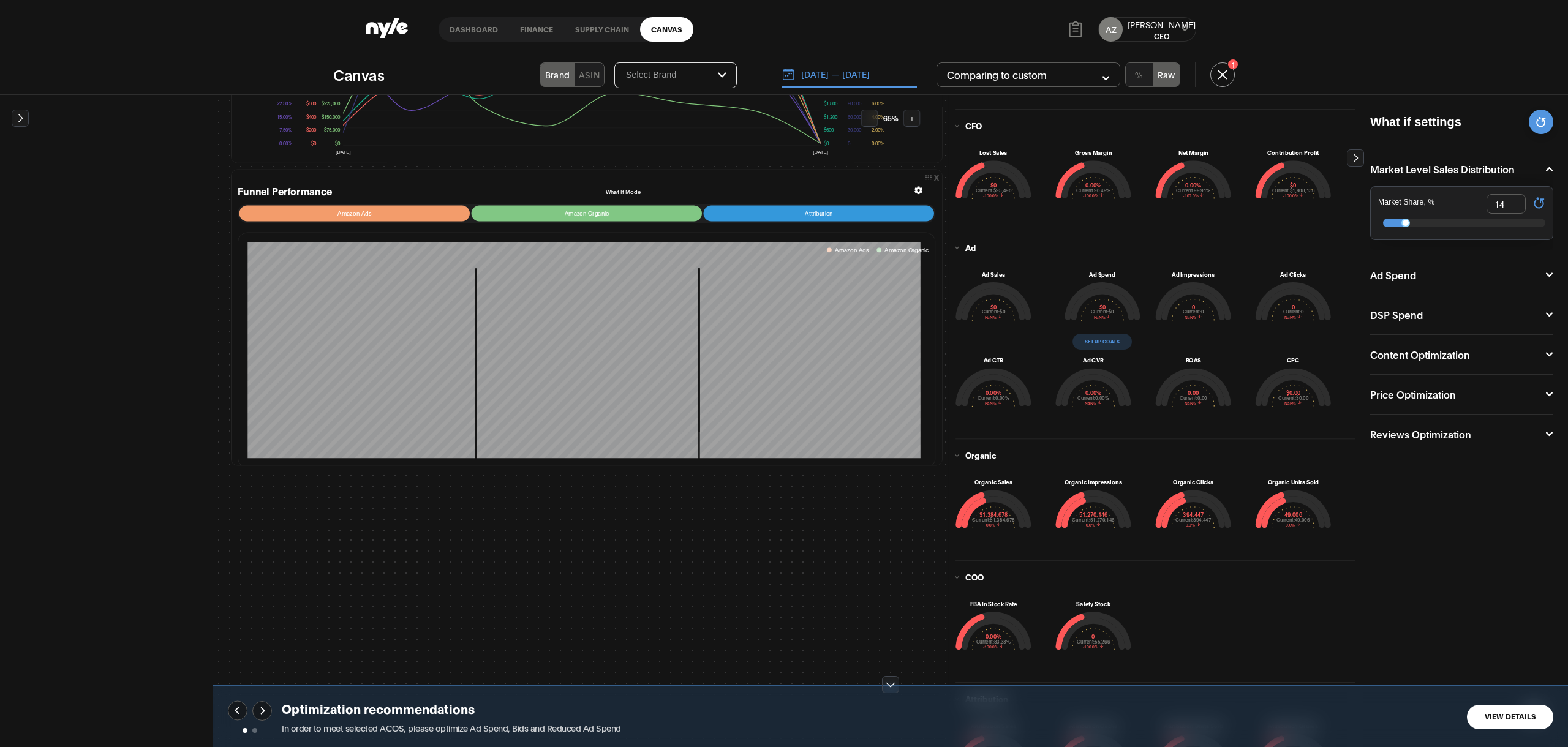
click at [1358, 156] on icon at bounding box center [1354, 157] width 12 height 12
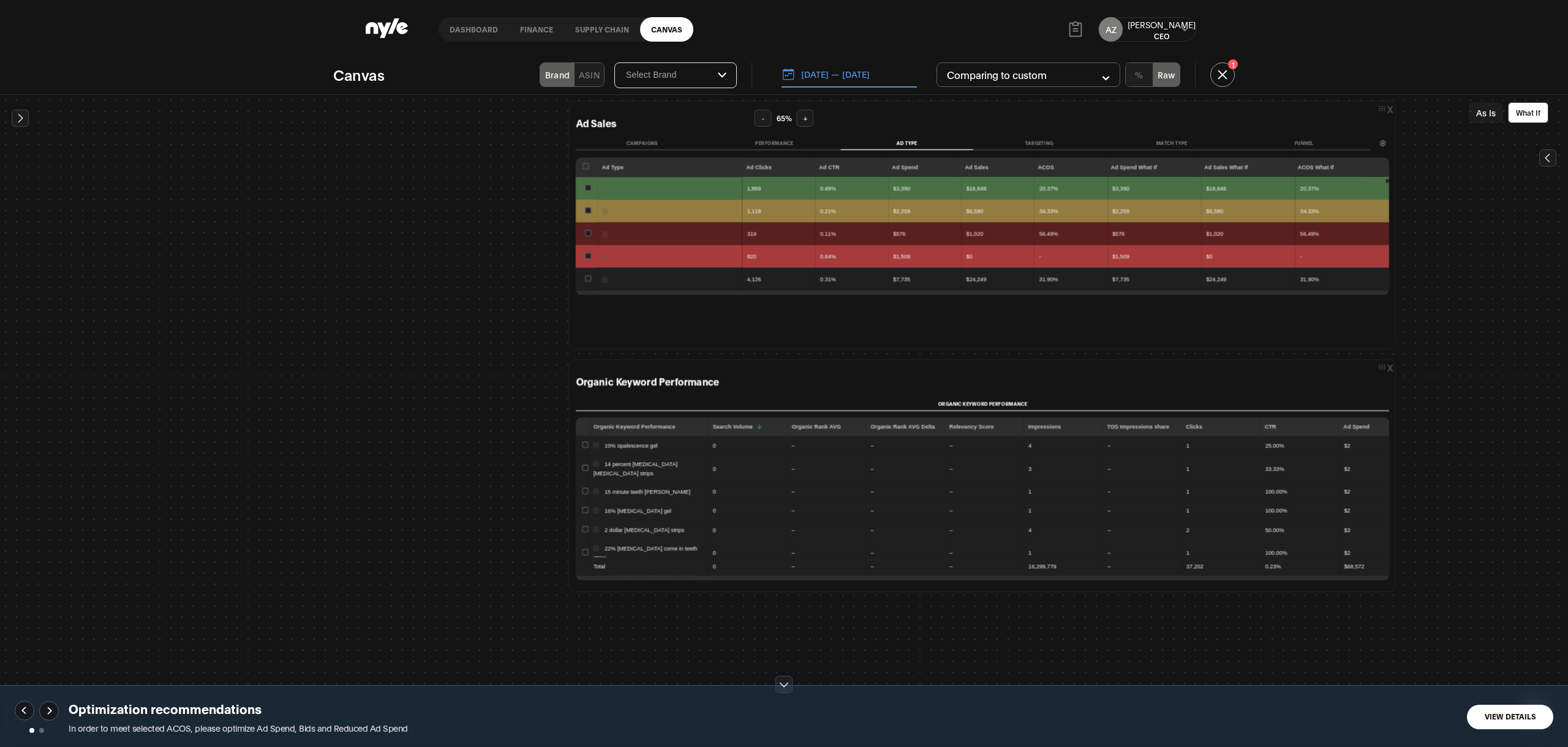
scroll to position [903, 282]
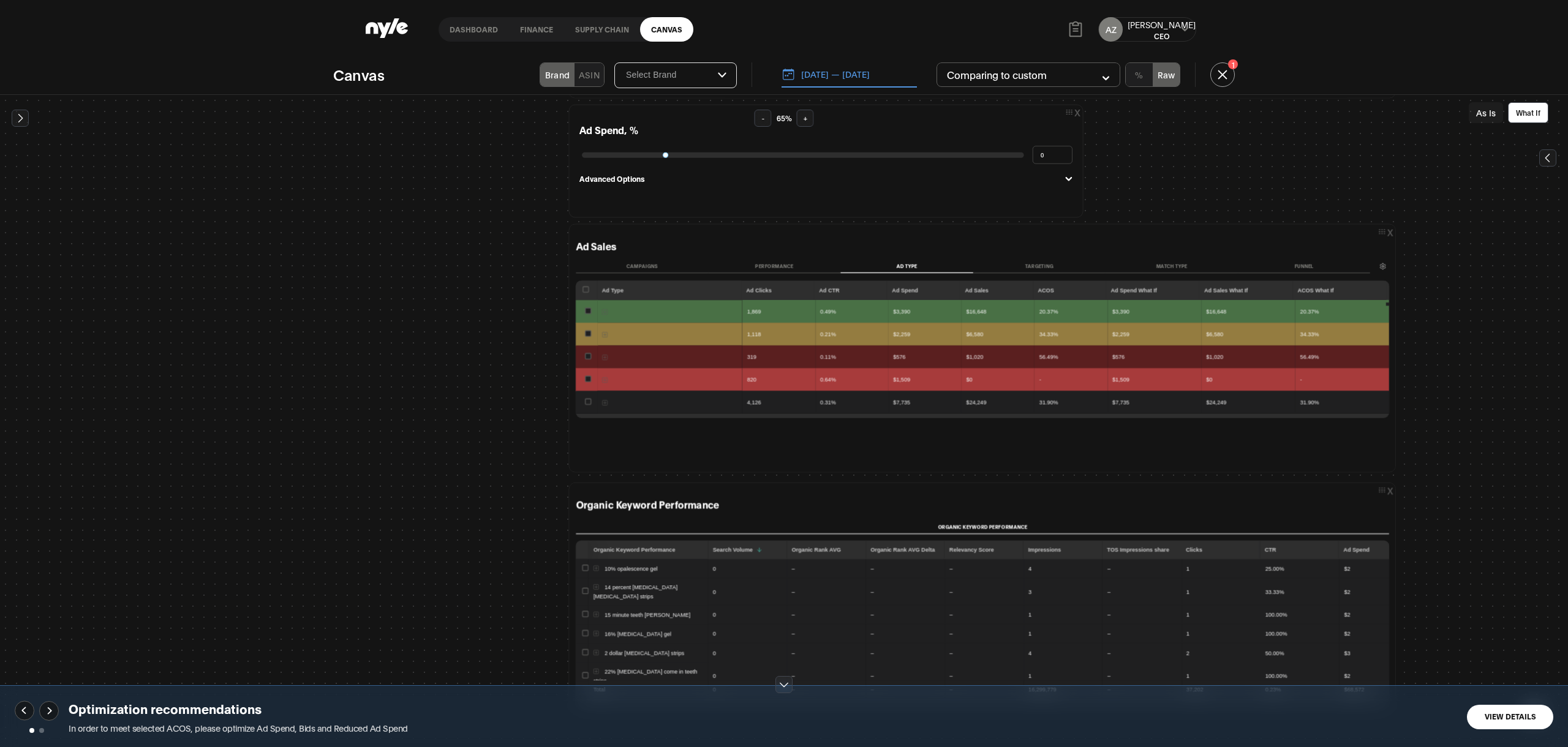
click at [772, 263] on button "Performance" at bounding box center [774, 266] width 132 height 13
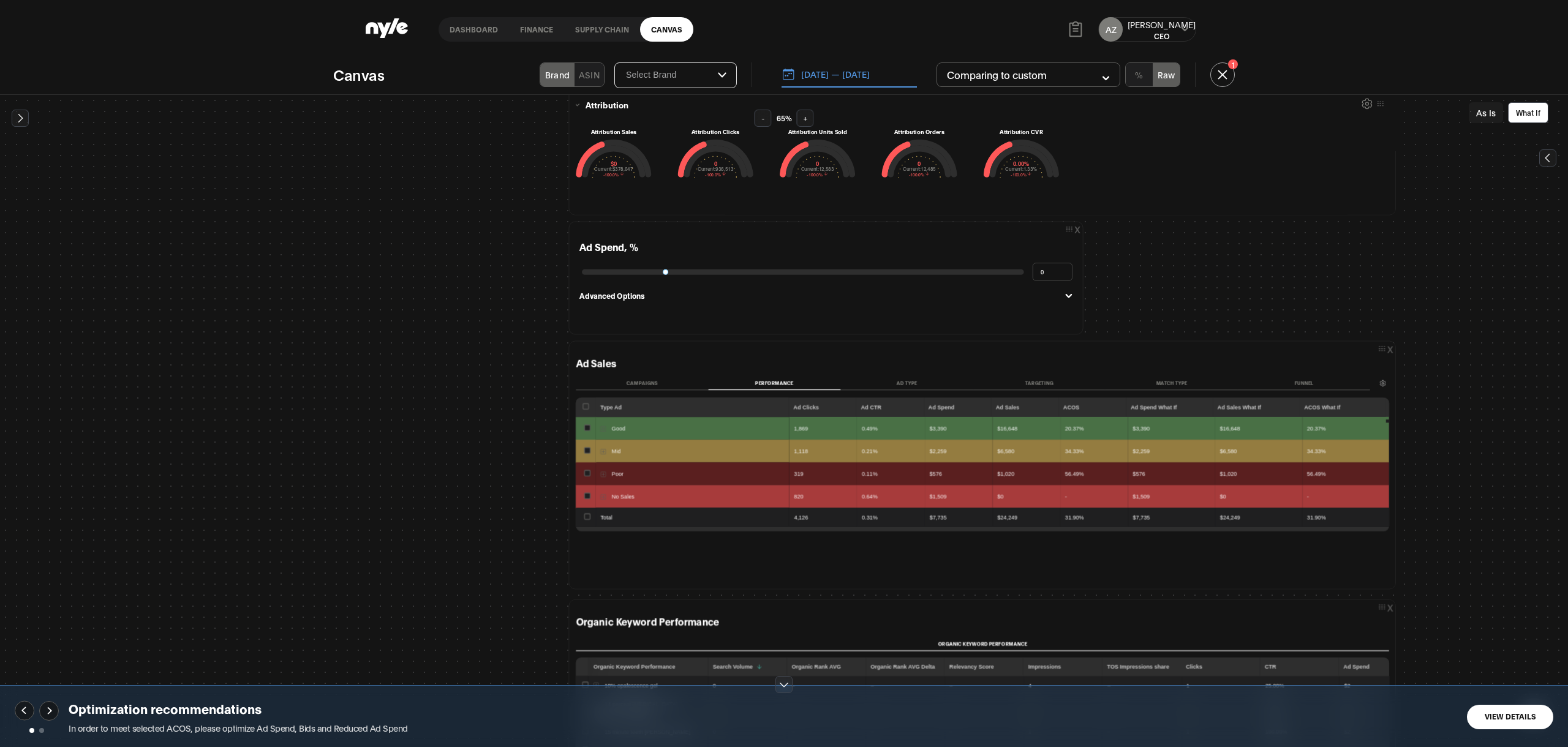
click at [1135, 520] on td "$7,735" at bounding box center [1171, 517] width 87 height 19
drag, startPoint x: 1135, startPoint y: 520, endPoint x: 1240, endPoint y: 512, distance: 105.3
click at [1240, 512] on tr "Total 4,126 0.31% $7,735 $24,249 31.90% $7,735 $24,249 31.90%" at bounding box center [982, 517] width 813 height 19
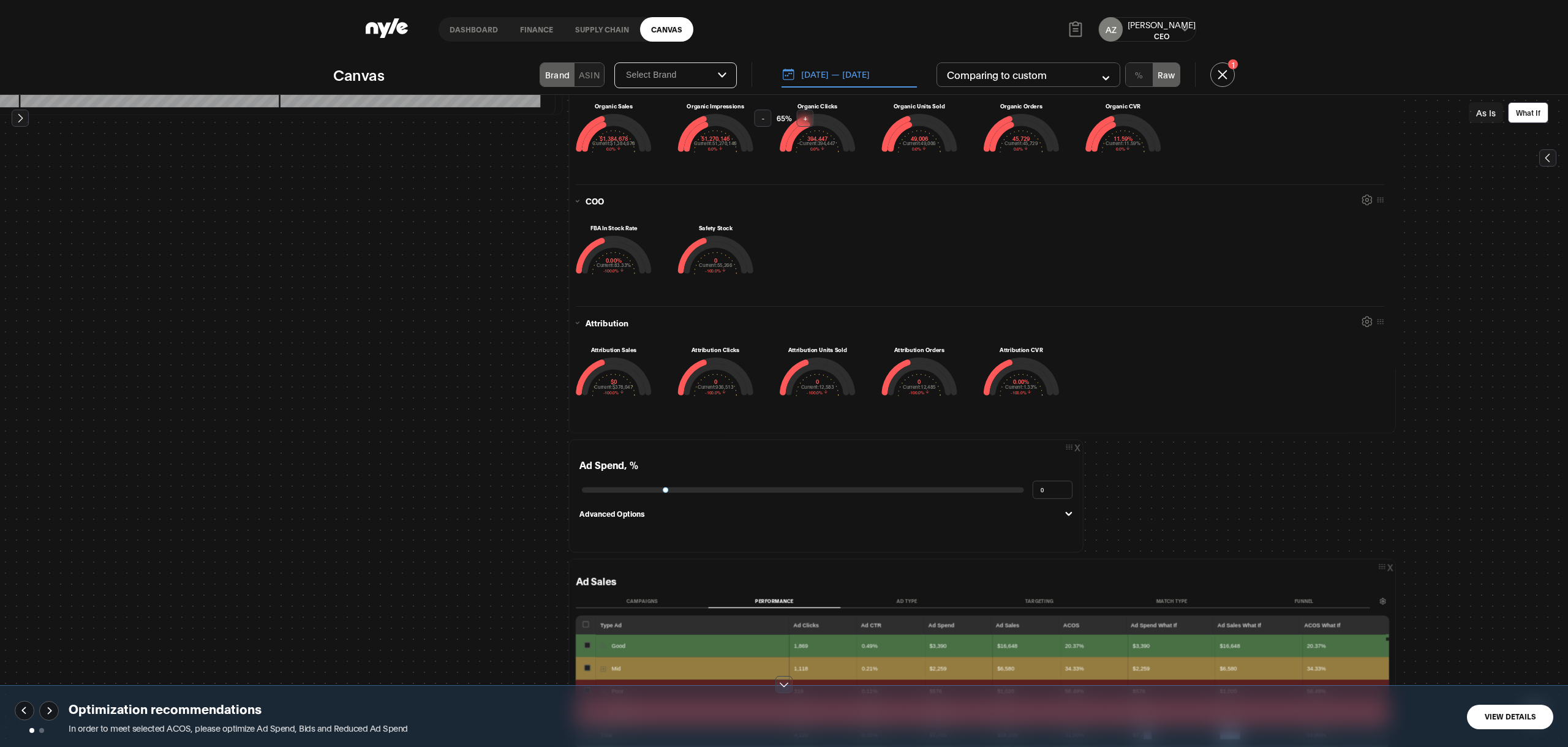
scroll to position [931, 282]
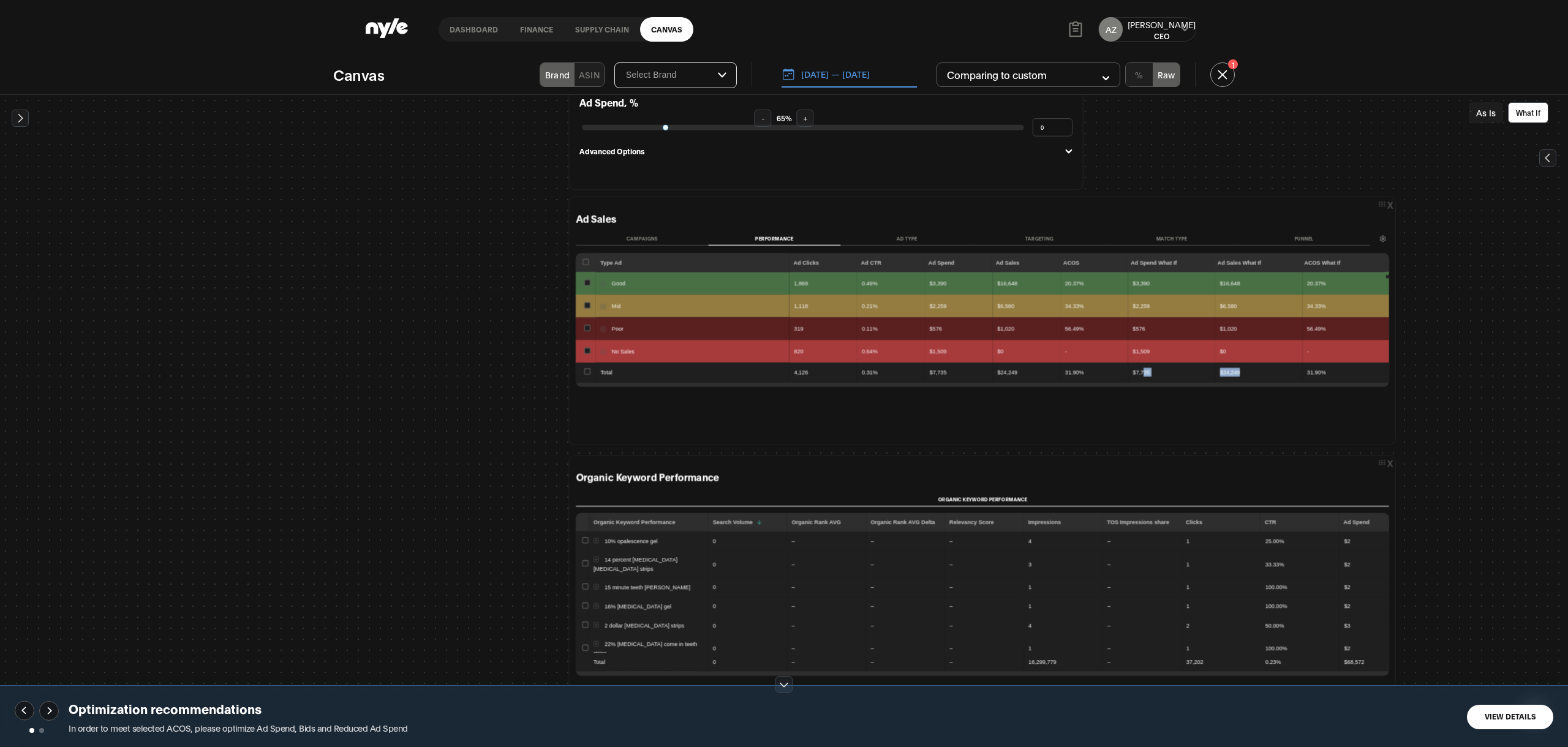
click at [772, 413] on div "Type Ad Ad Clicks Ad CTR Ad Spend Ad Sales ACOS Ad Spend What If Ad Sales What …" at bounding box center [982, 334] width 813 height 164
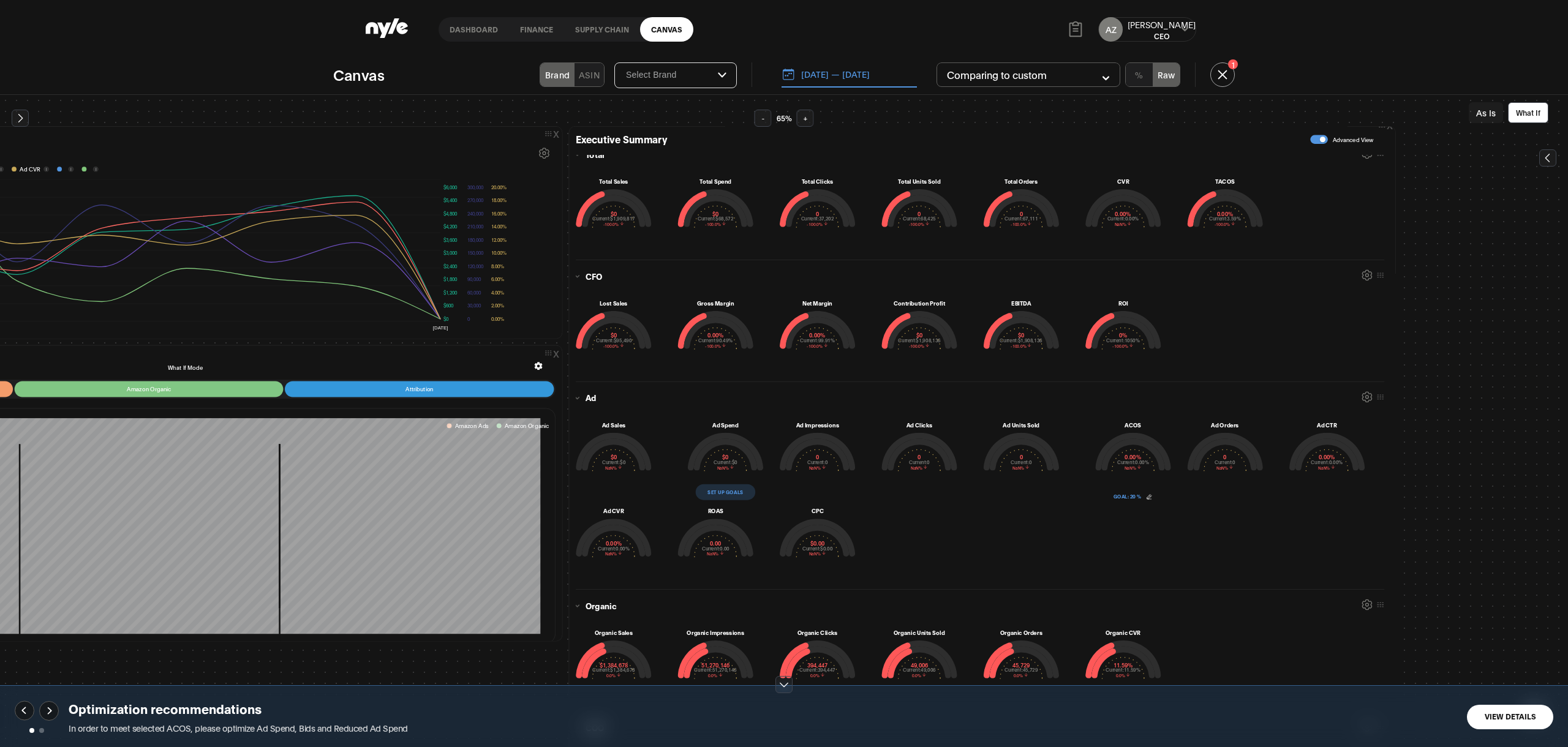
scroll to position [0, 282]
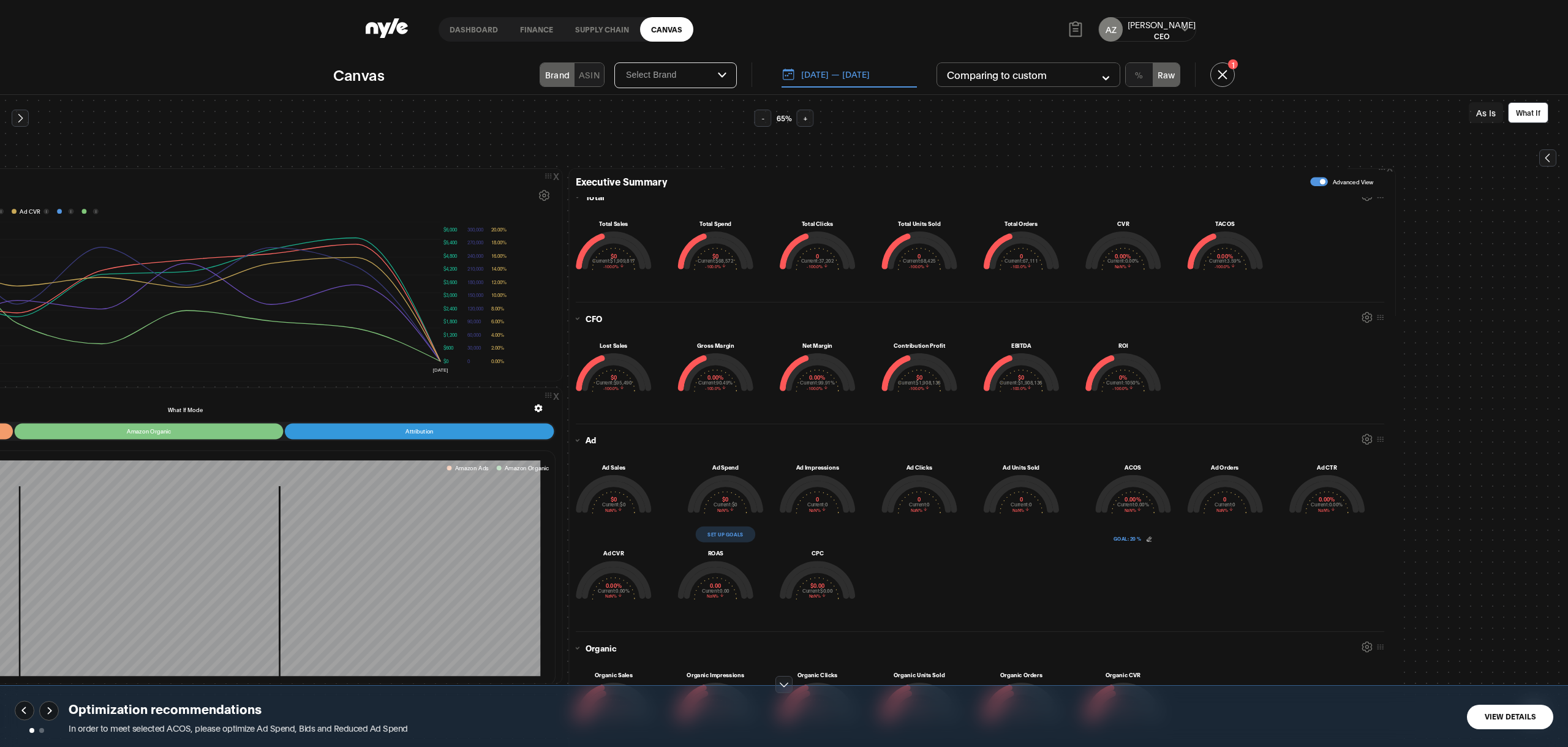
click at [1544, 160] on icon at bounding box center [1547, 157] width 12 height 12
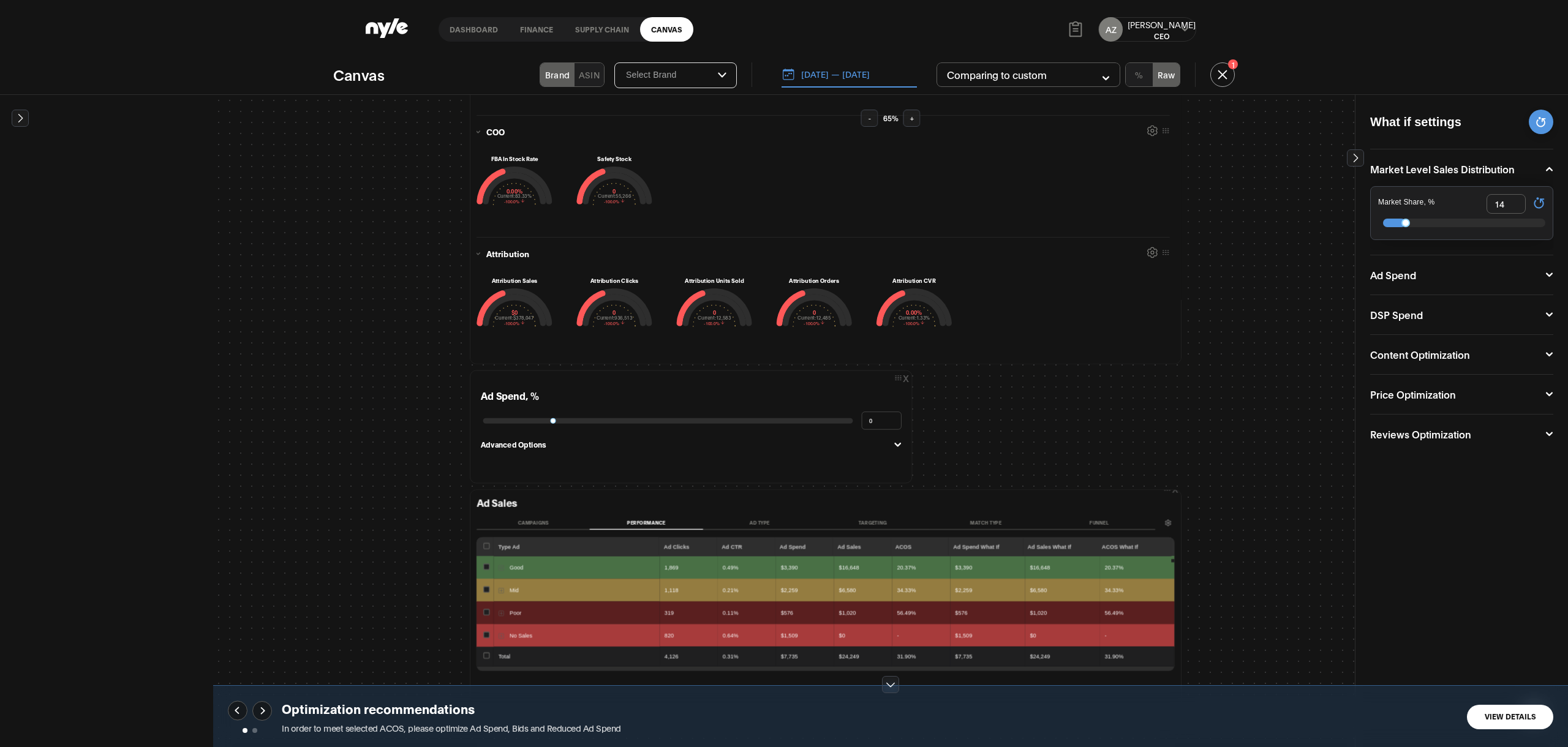
scroll to position [836, 479]
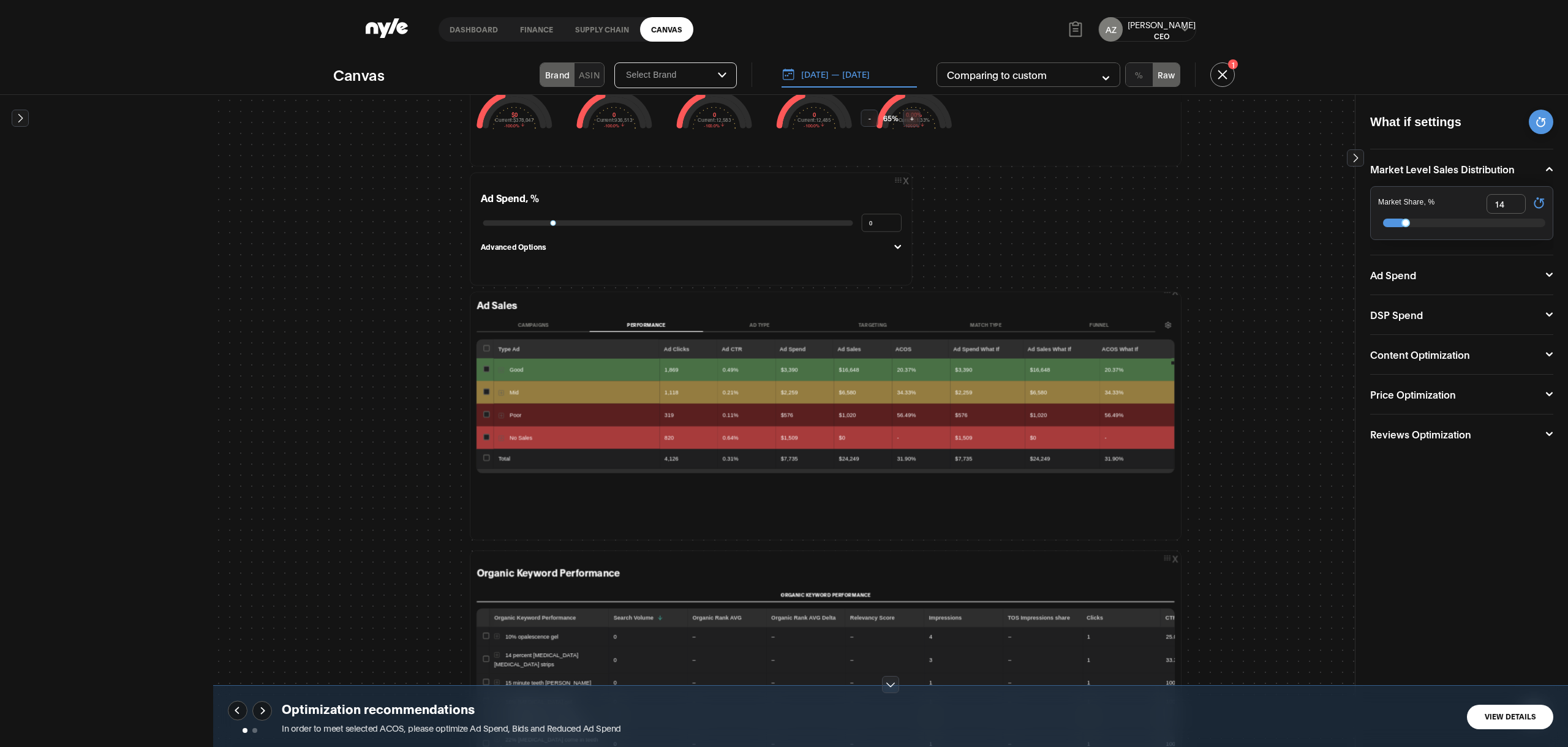
click at [1548, 270] on button "Ad Spend" at bounding box center [1461, 275] width 183 height 10
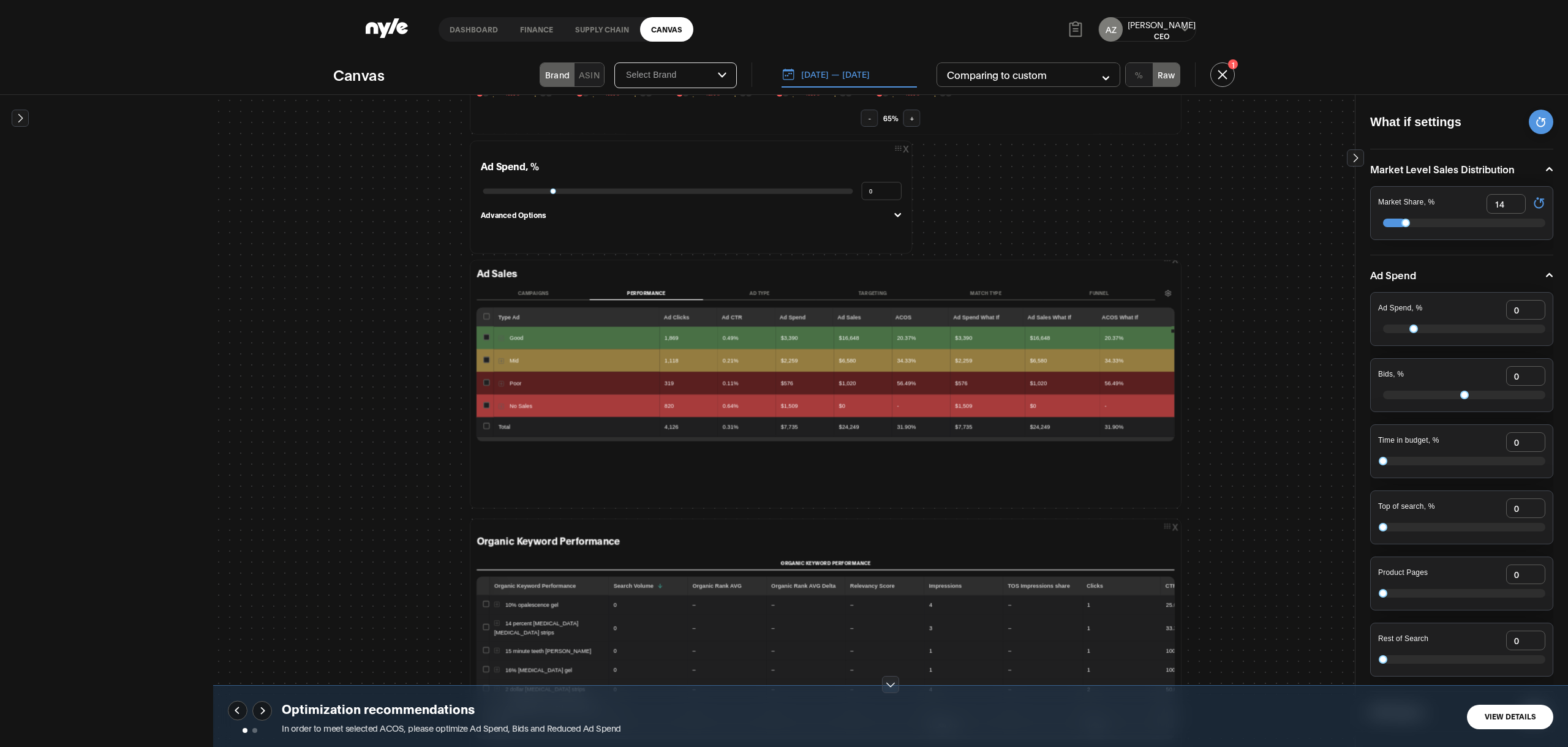
scroll to position [786, 479]
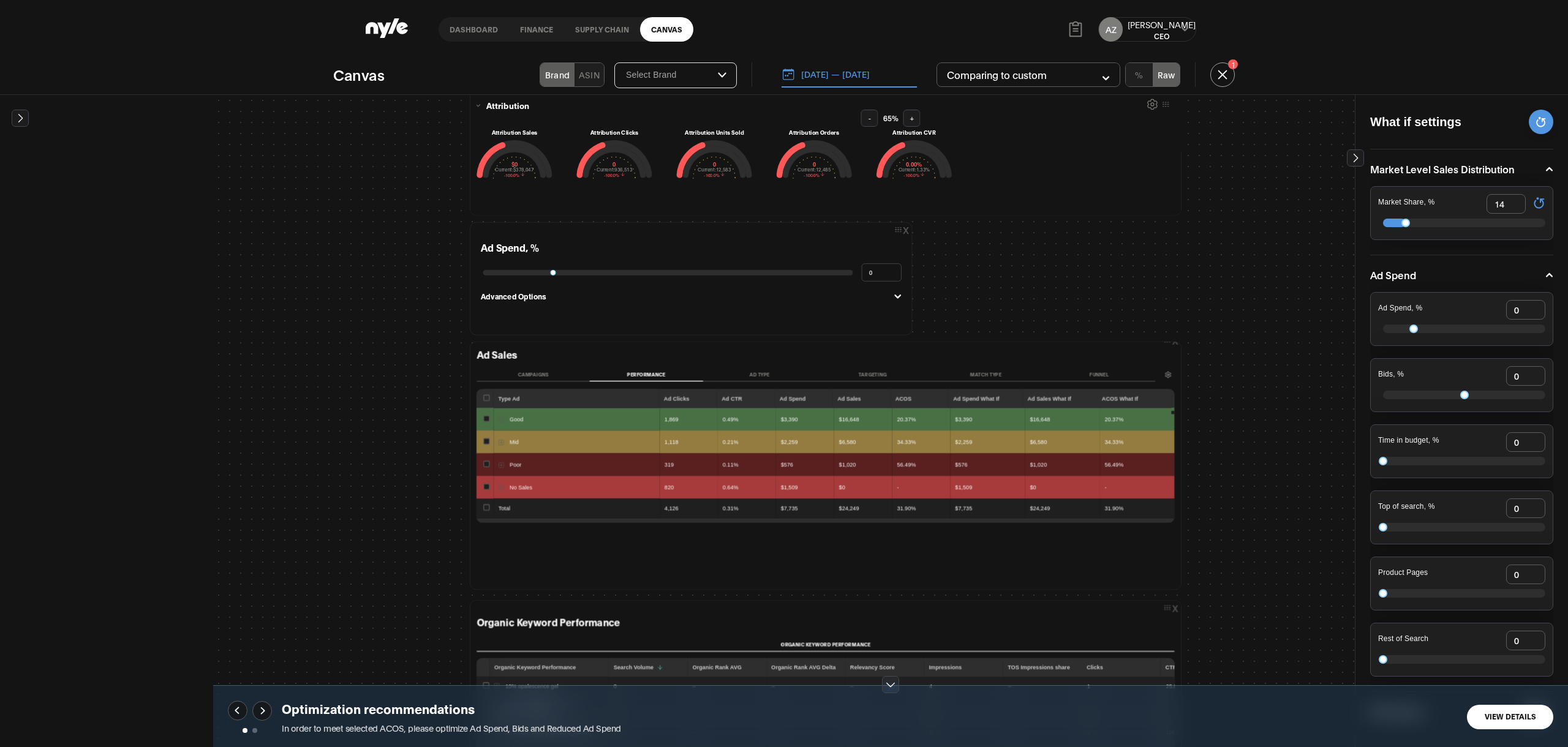
click at [895, 291] on button "Advanced Options" at bounding box center [691, 297] width 421 height 11
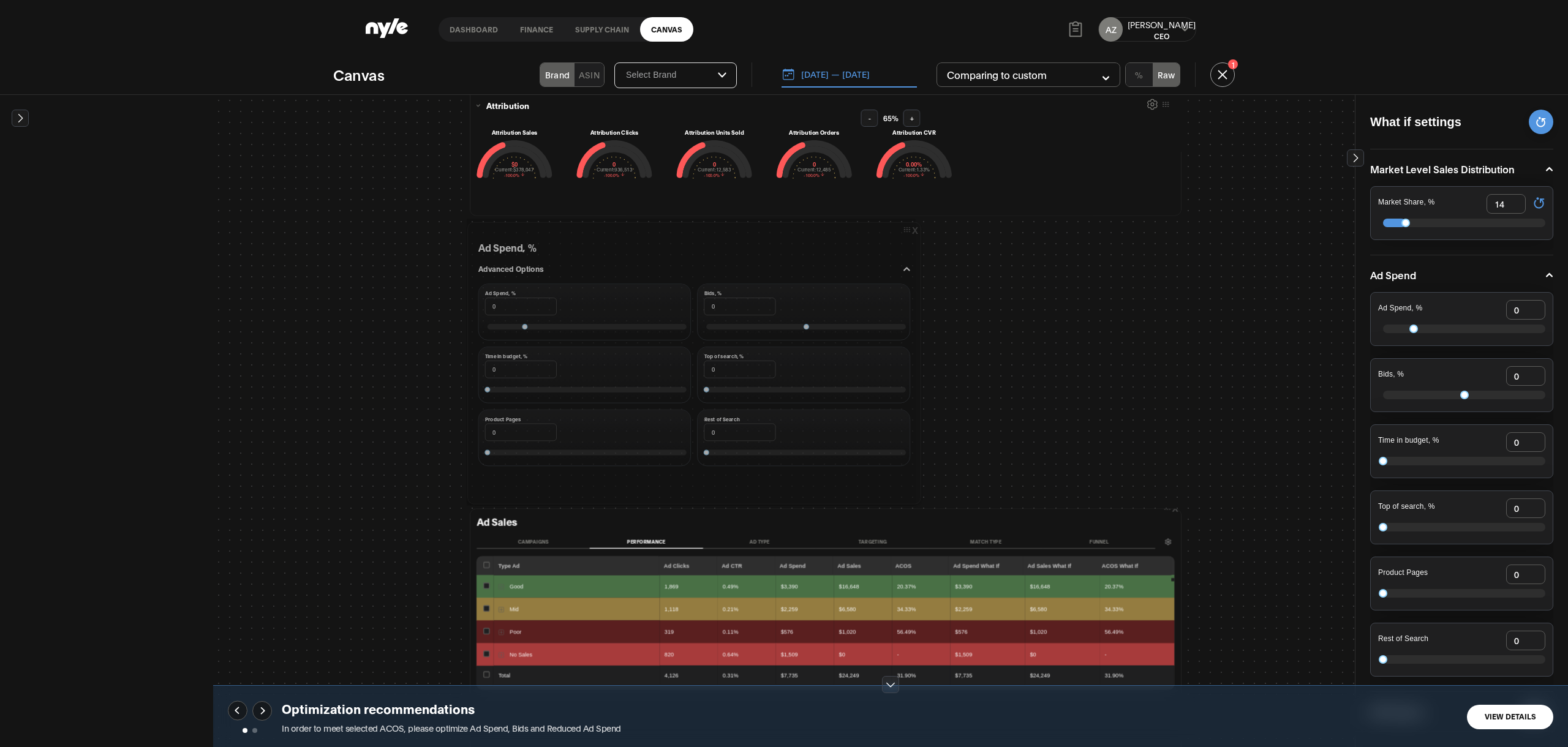
drag, startPoint x: 900, startPoint y: 332, endPoint x: 913, endPoint y: 501, distance: 169.5
click at [0, 0] on div at bounding box center [0, 0] width 0 height 0
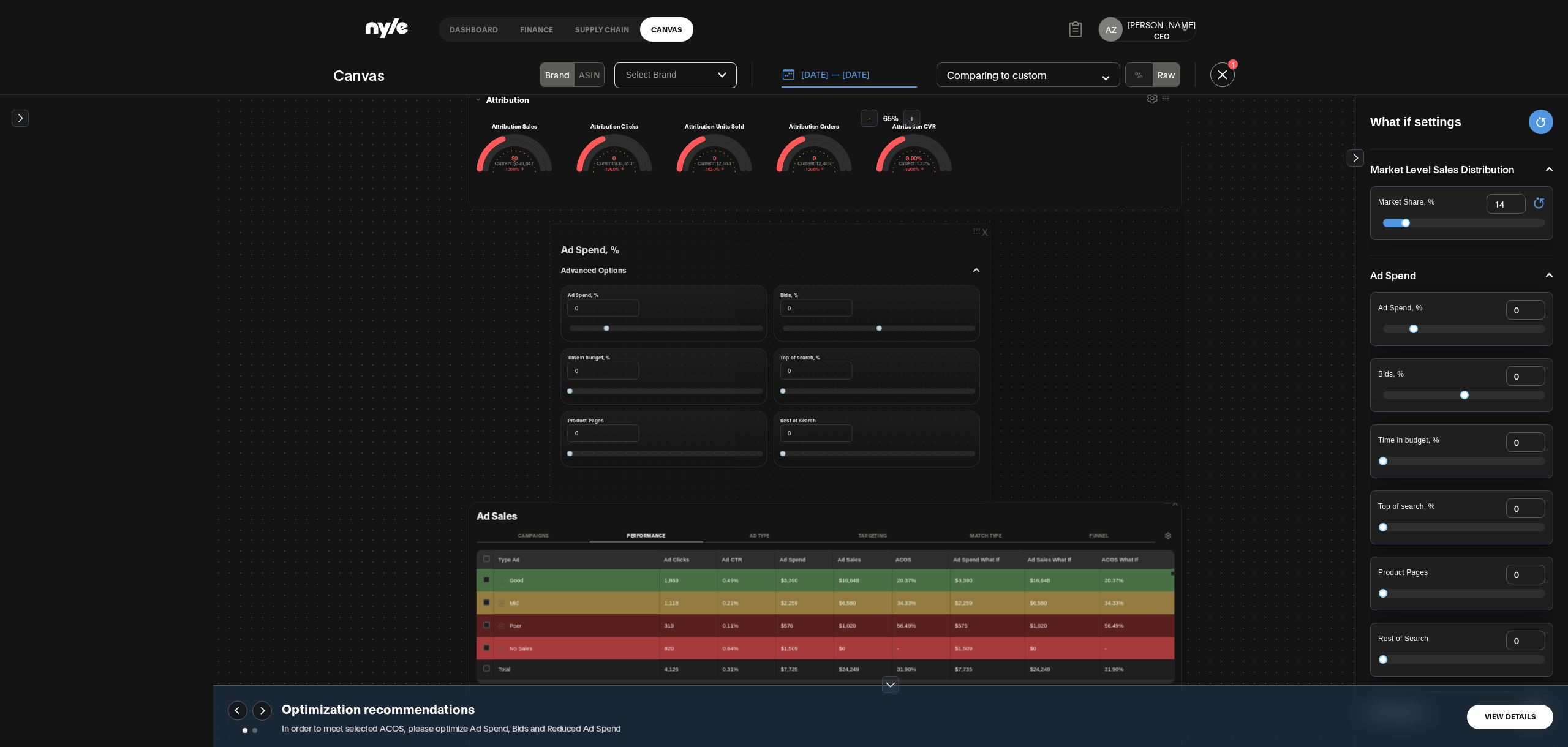
drag, startPoint x: 889, startPoint y: 222, endPoint x: 985, endPoint y: 230, distance: 96.3
click at [985, 230] on div "x" at bounding box center [979, 232] width 14 height 10
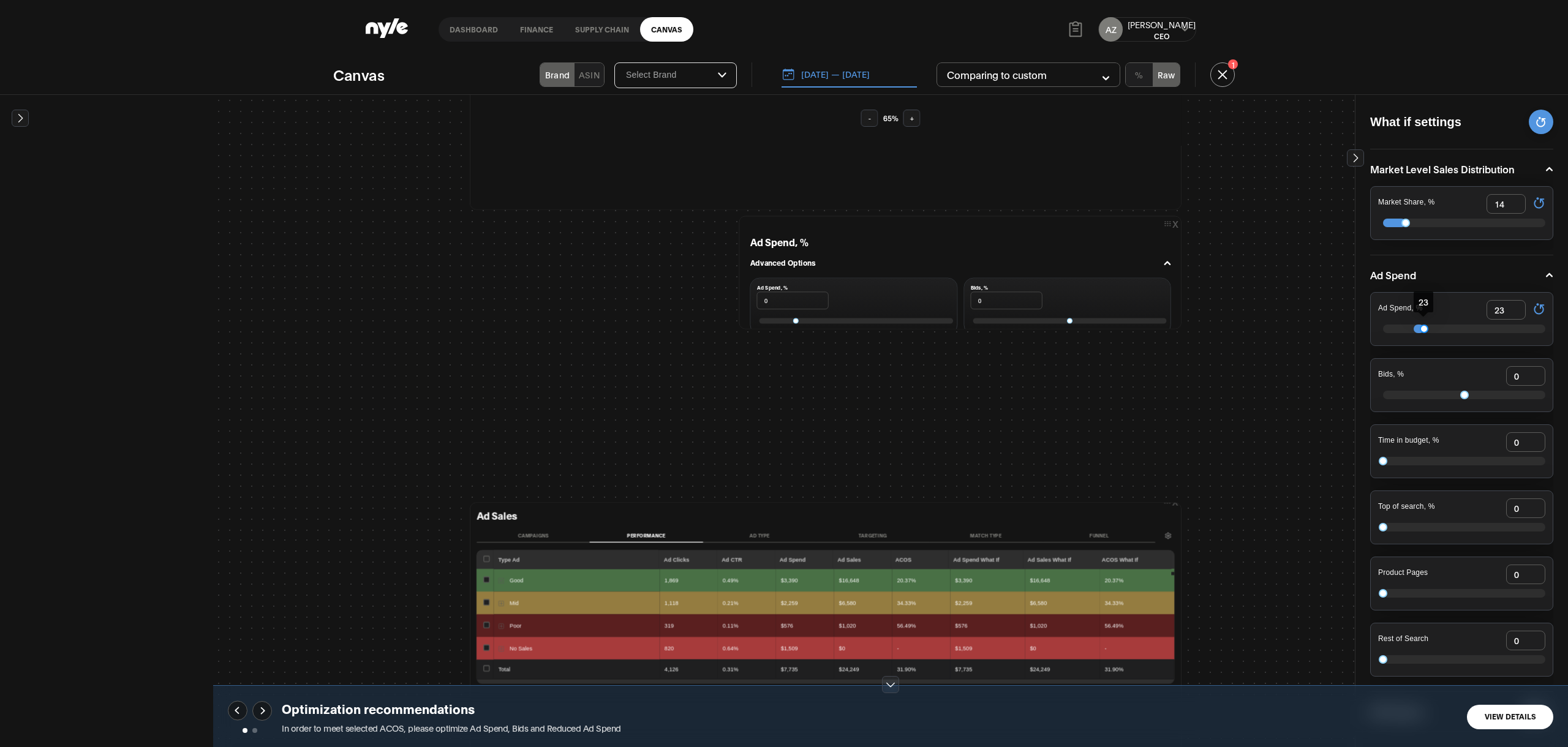
scroll to position [0, 0]
drag, startPoint x: 1415, startPoint y: 326, endPoint x: 1437, endPoint y: 321, distance: 22.6
click at [1437, 325] on div at bounding box center [1435, 329] width 9 height 9
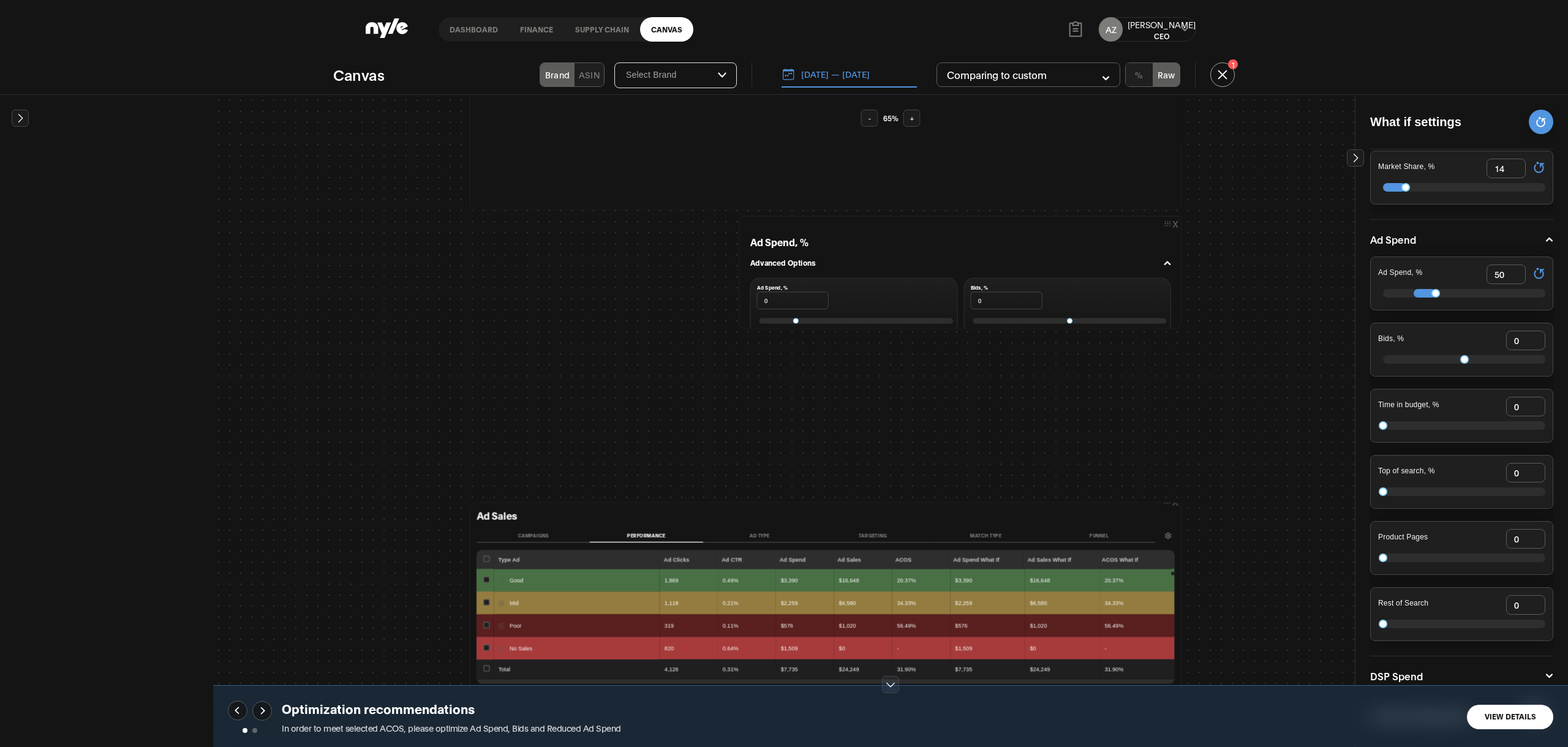
scroll to position [62, 0]
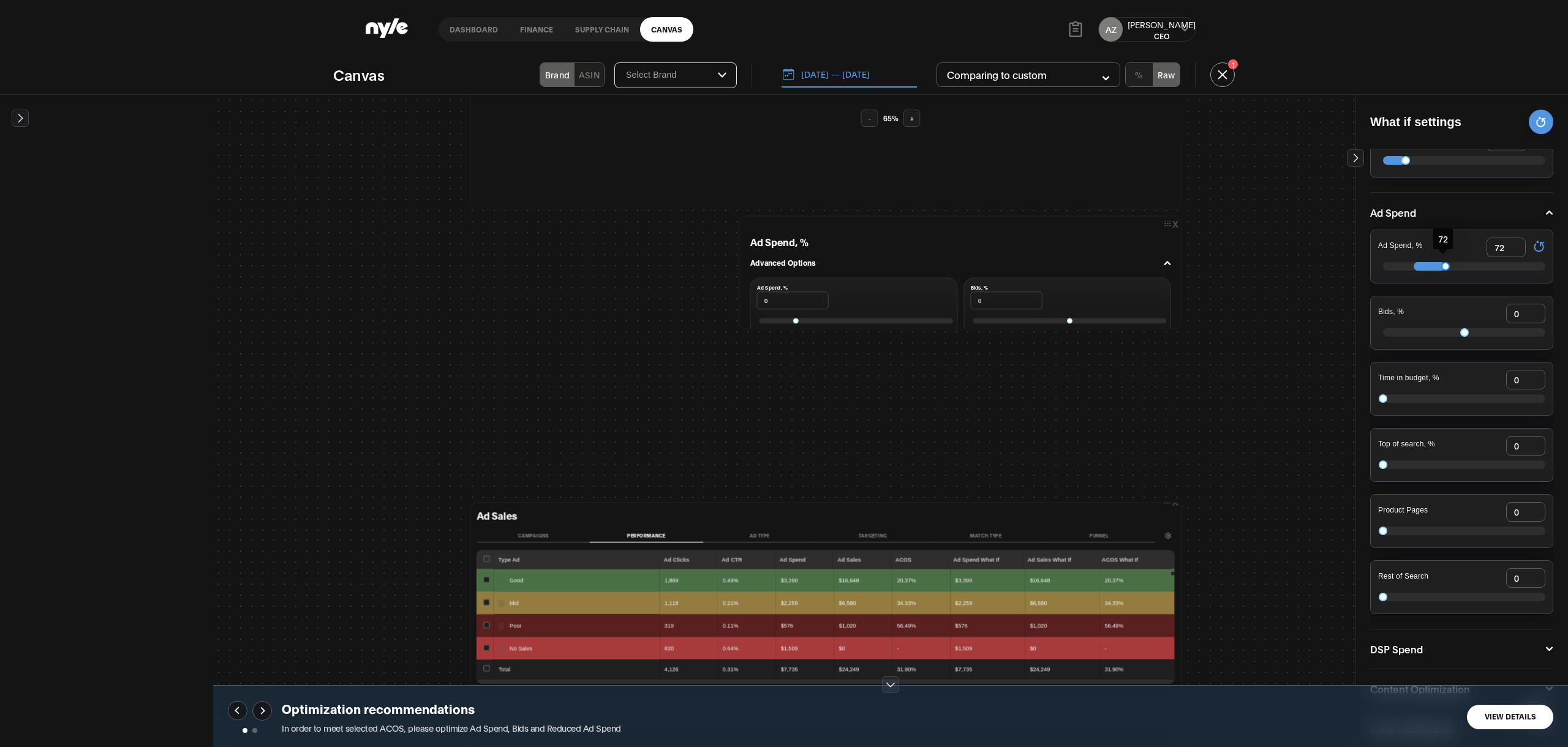
type input "70"
drag, startPoint x: 1431, startPoint y: 265, endPoint x: 1440, endPoint y: 264, distance: 9.1
click at [1440, 264] on div at bounding box center [1444, 266] width 9 height 9
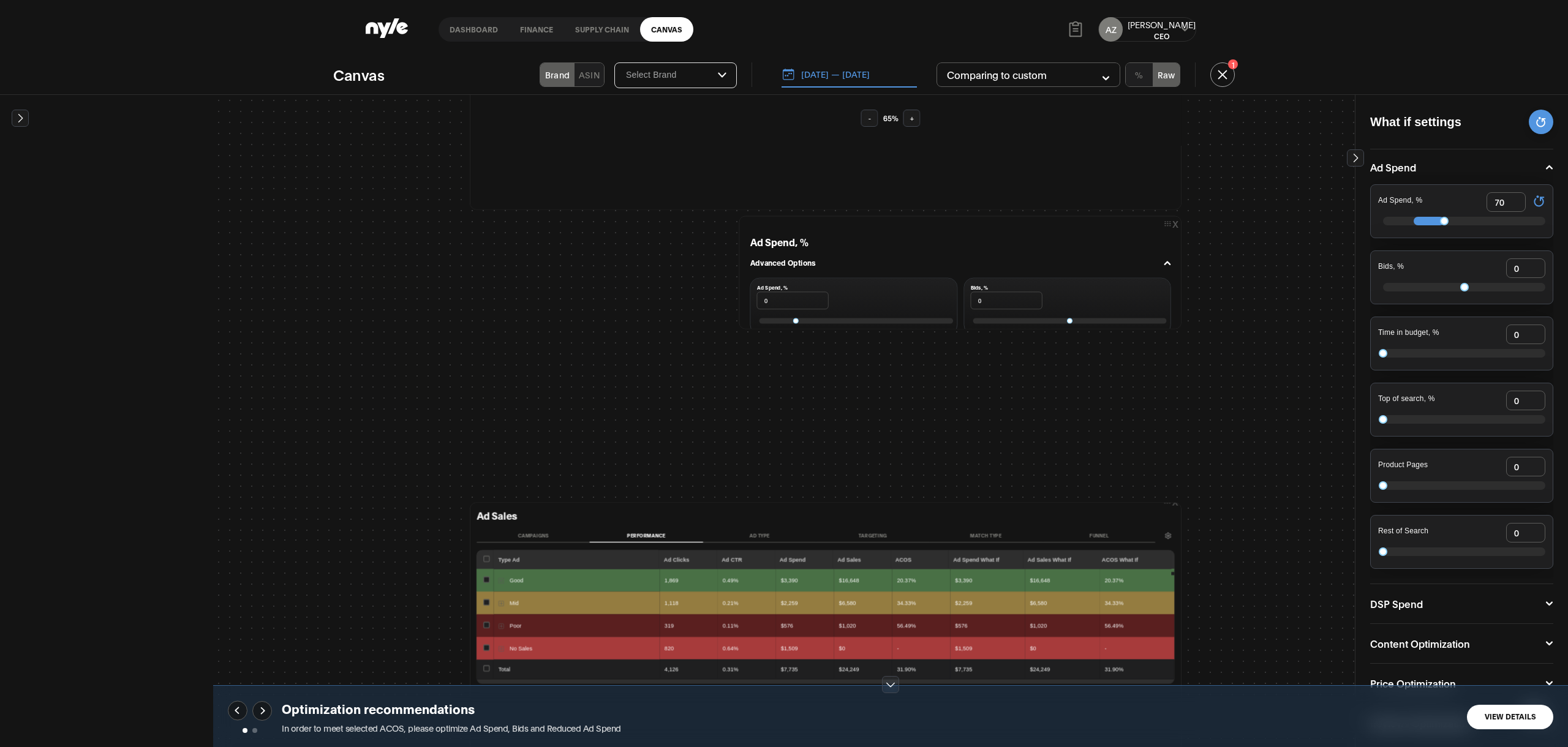
scroll to position [114, 0]
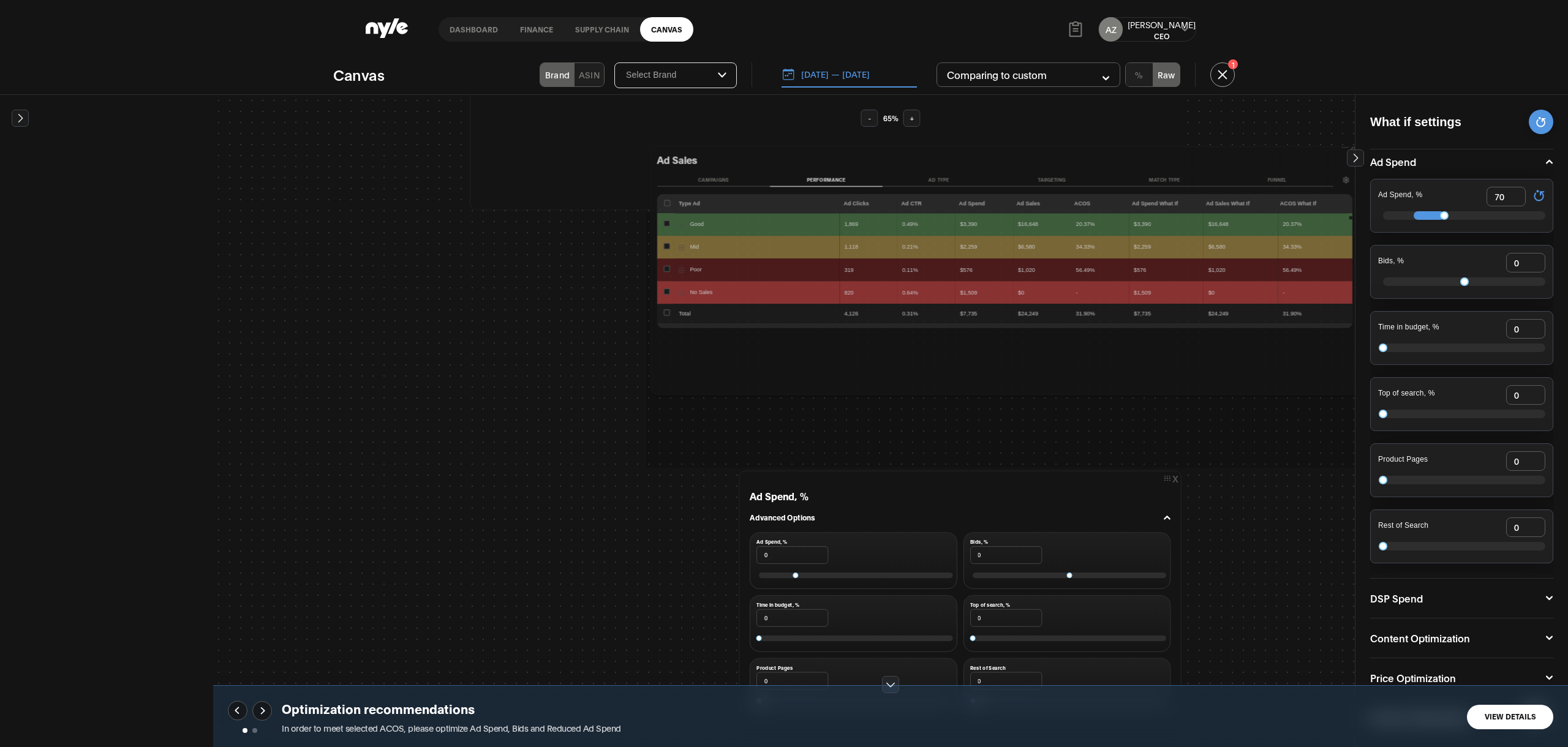
drag, startPoint x: 1158, startPoint y: 505, endPoint x: 1345, endPoint y: 145, distance: 405.7
click at [1345, 147] on div "x Ad Sales Campaigns Performance Ad Type Targeting Match type Funnel Type Ad Ad…" at bounding box center [1004, 271] width 709 height 248
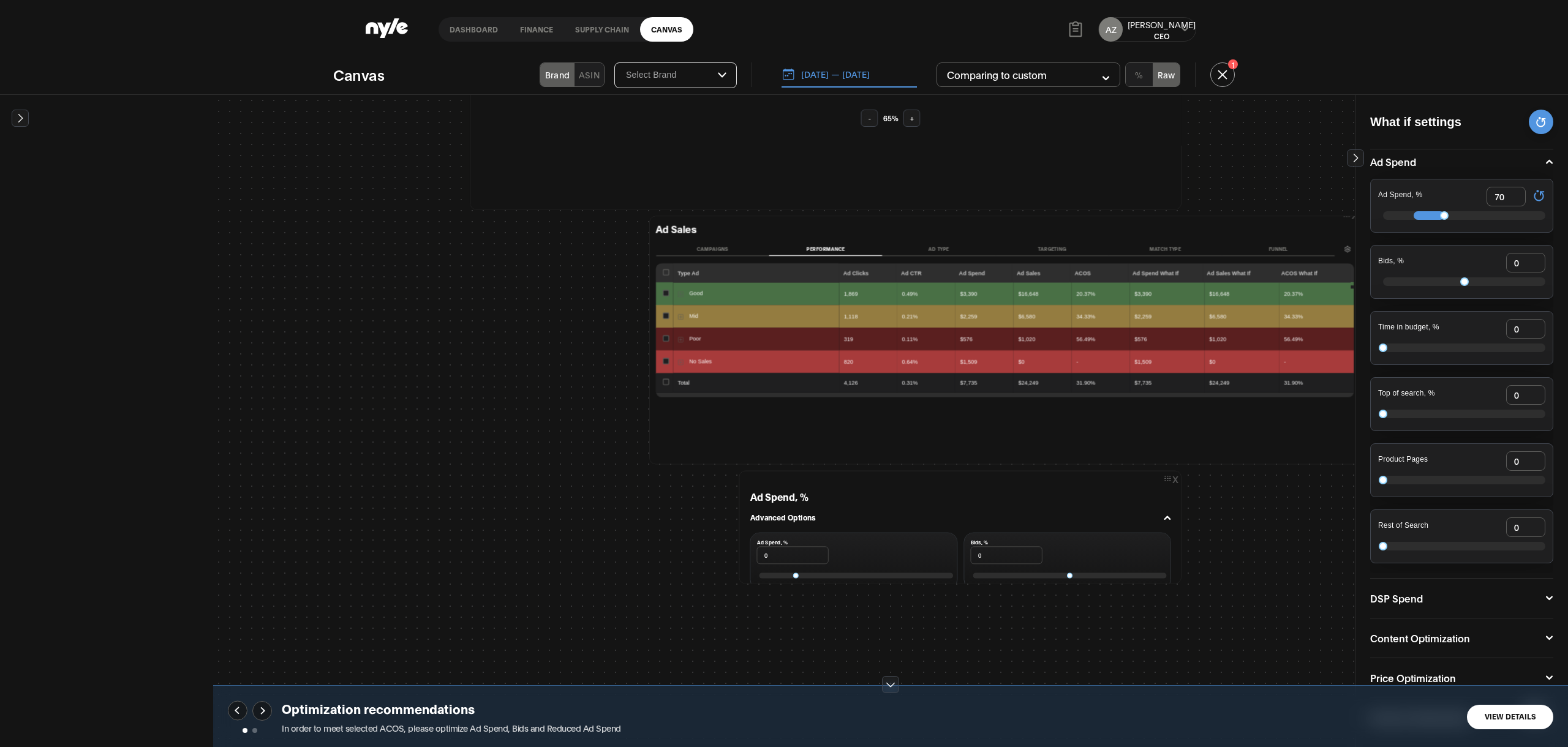
click at [665, 338] on label at bounding box center [666, 338] width 6 height 8
click at [665, 338] on input "checkbox" at bounding box center [666, 338] width 6 height 6
click at [663, 340] on input "checkbox" at bounding box center [666, 338] width 6 height 6
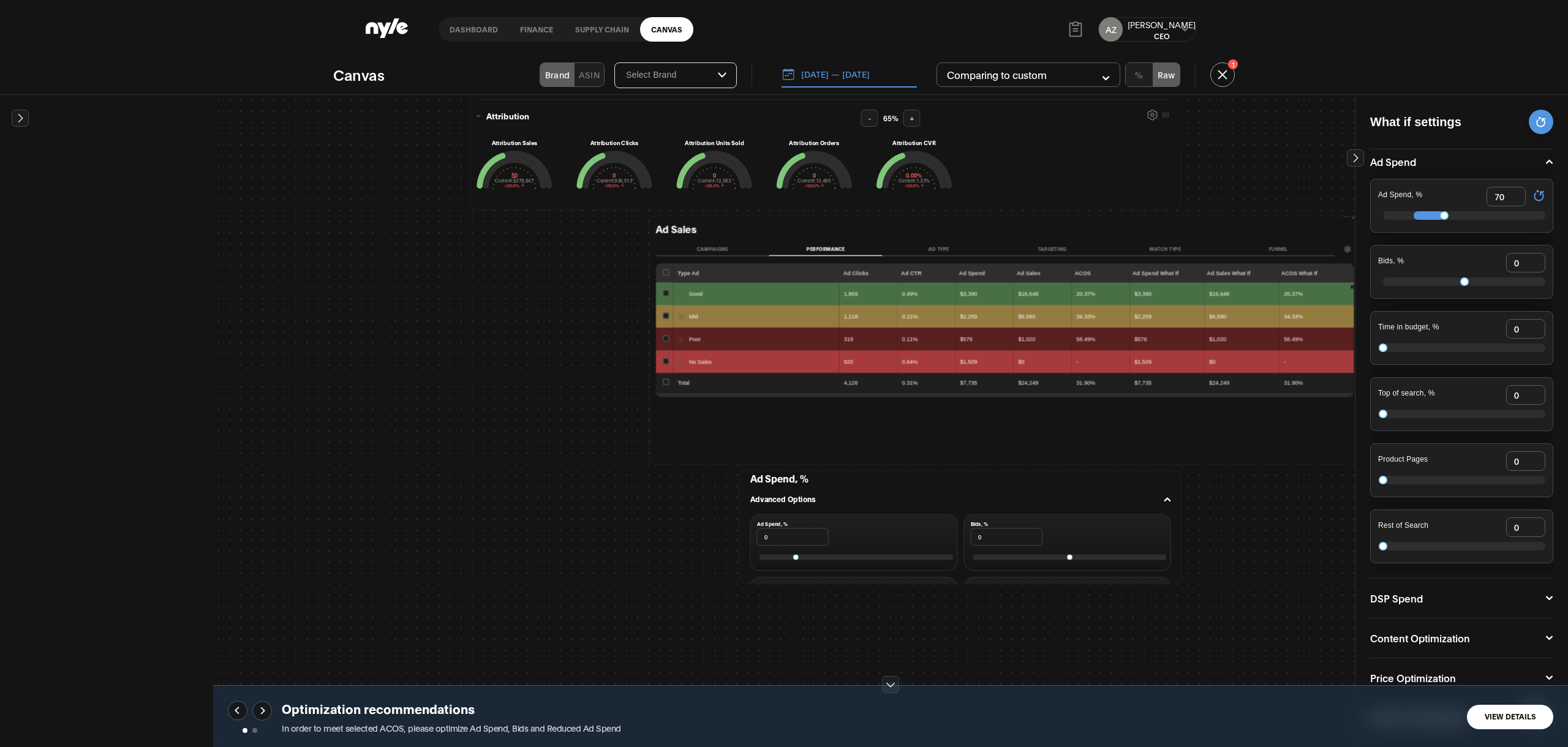
scroll to position [99, 0]
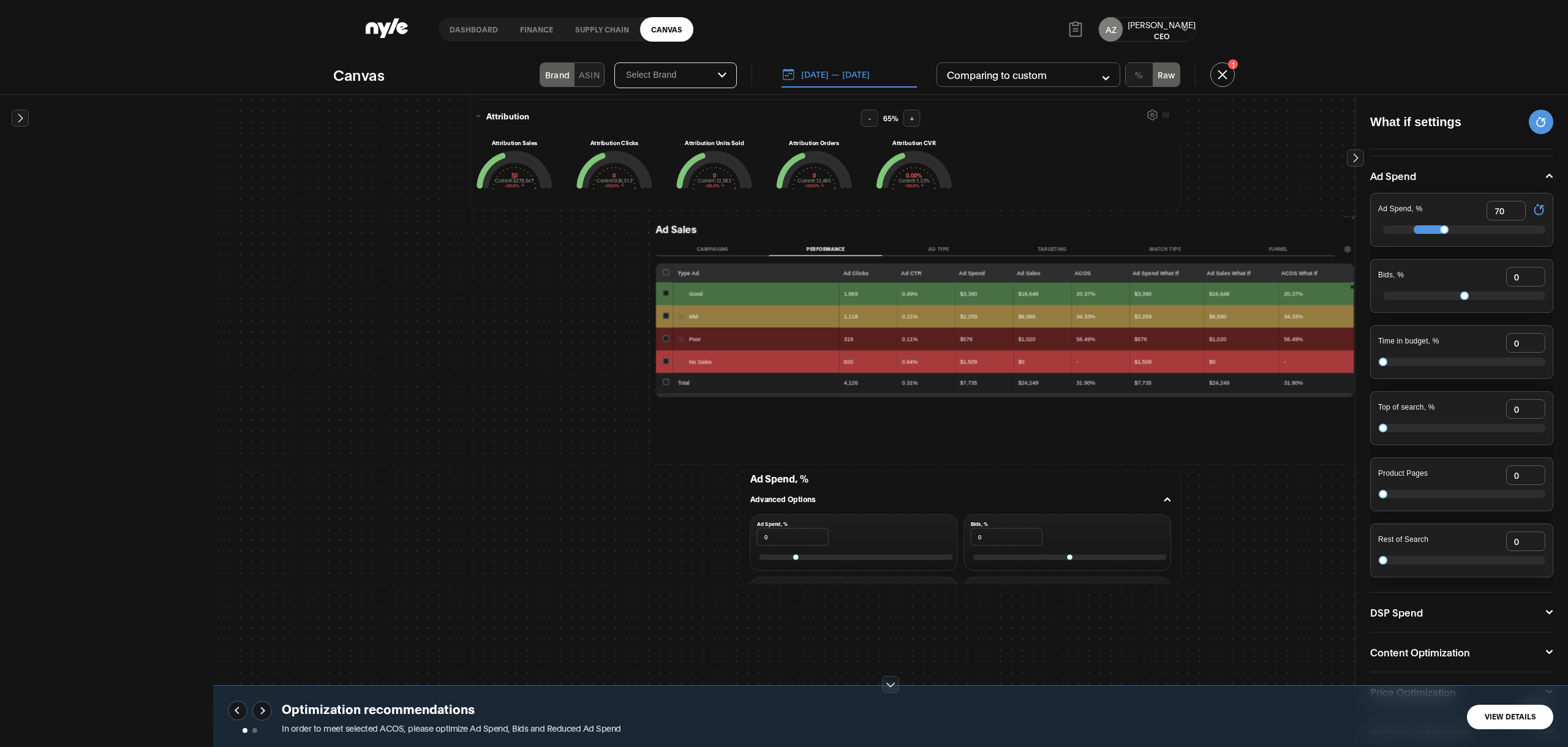
click at [1545, 608] on icon at bounding box center [1549, 612] width 8 height 7
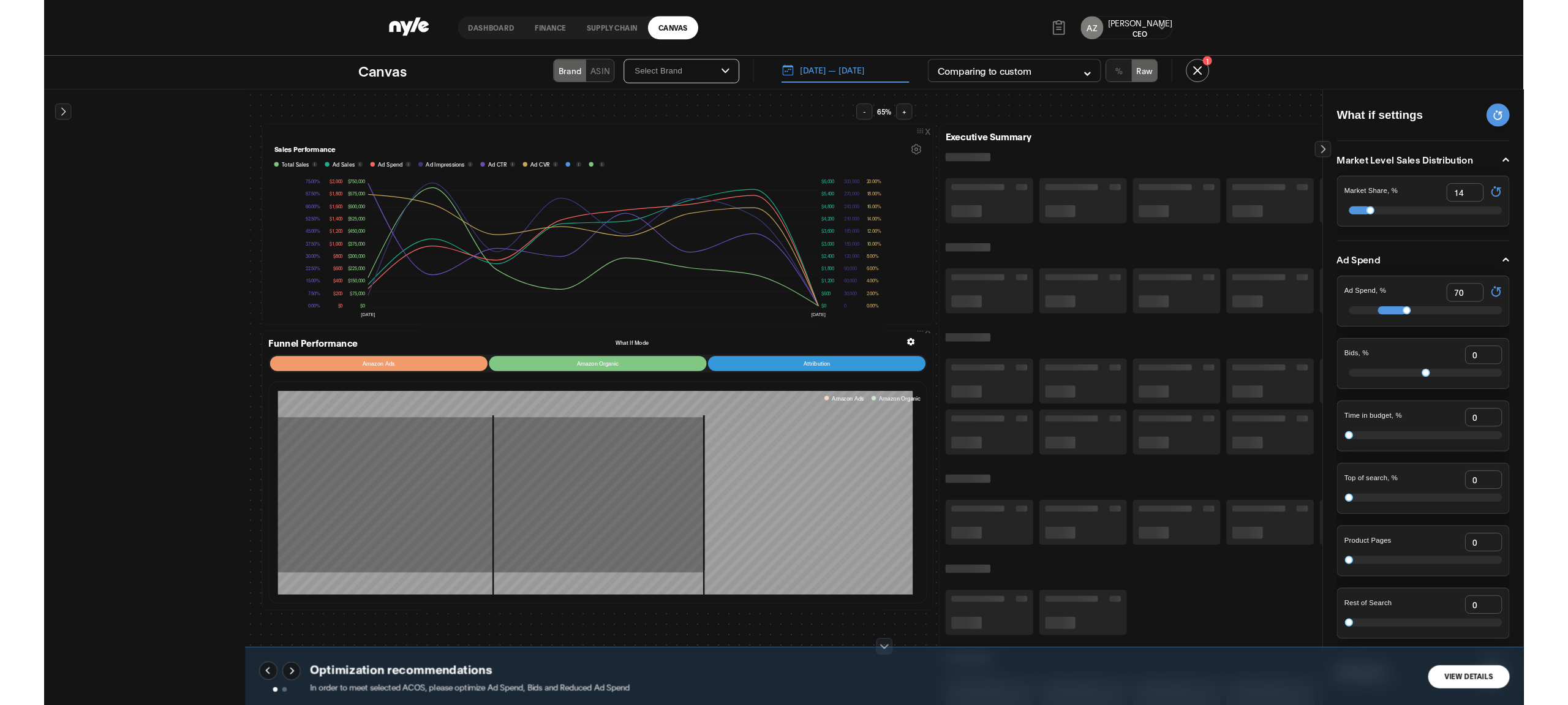
scroll to position [0, 0]
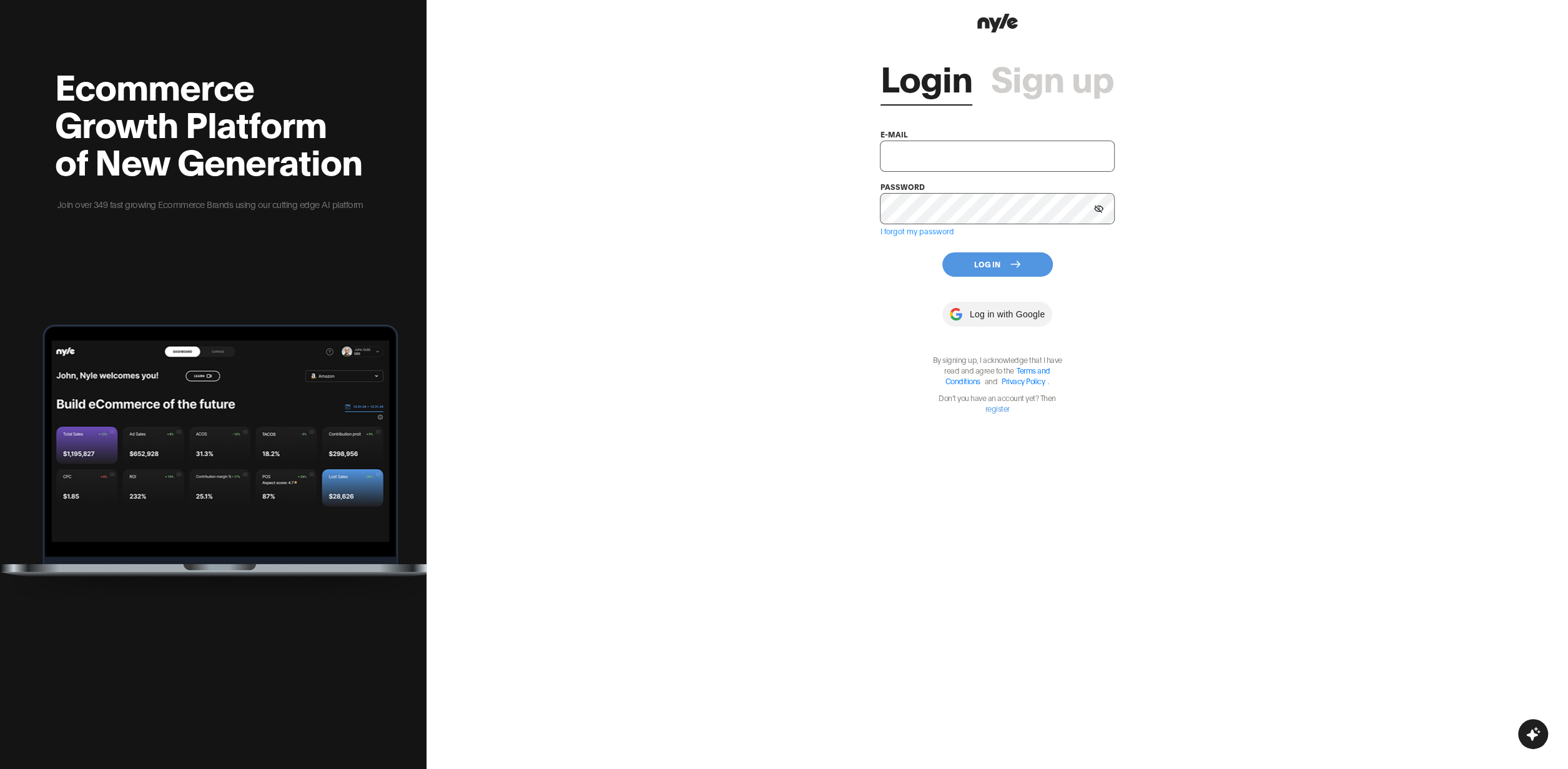
type input "[EMAIL_ADDRESS][PERSON_NAME]"
click at [988, 256] on button "Log In" at bounding box center [997, 265] width 110 height 25
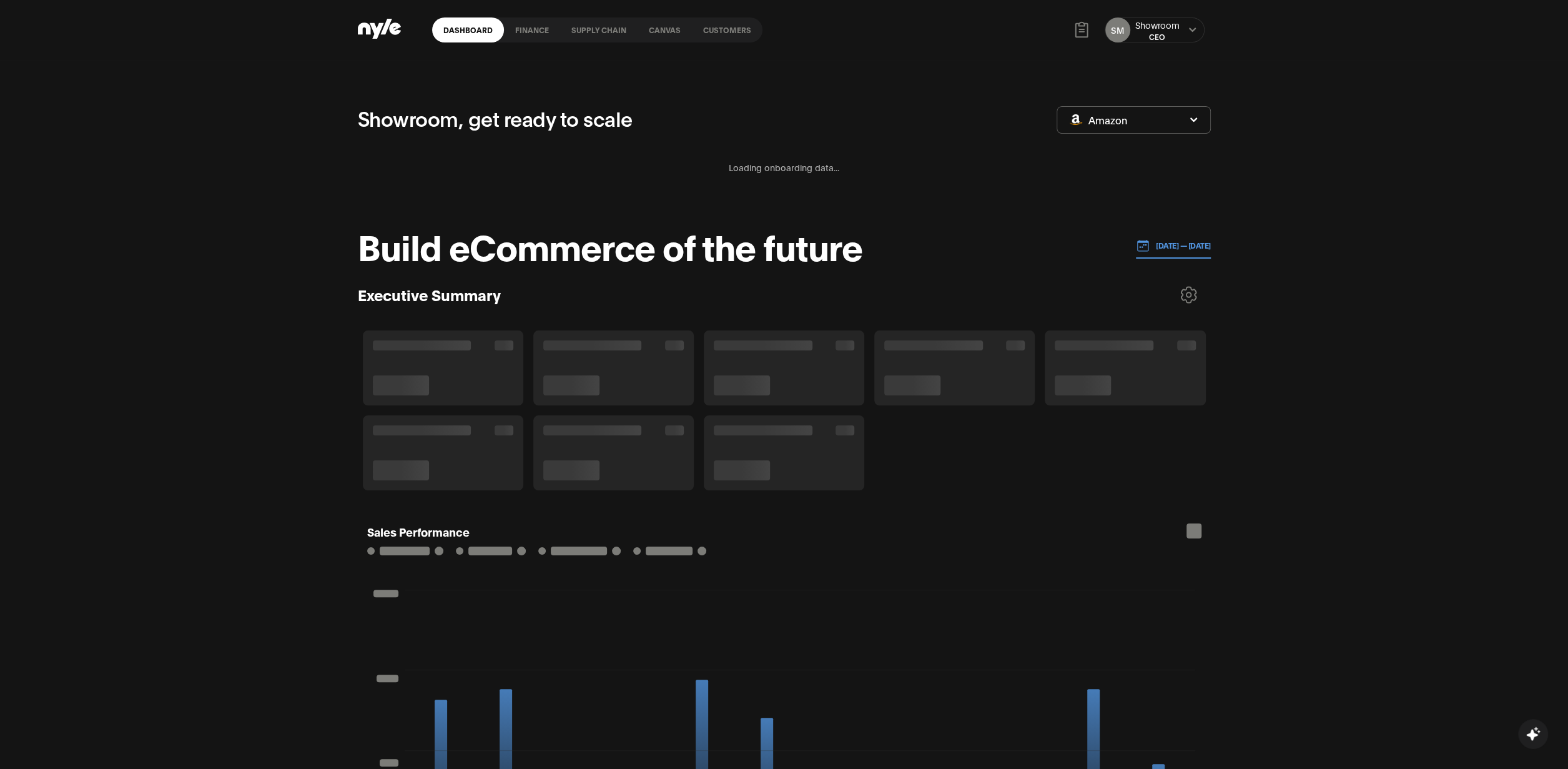
click at [728, 28] on link "Customers" at bounding box center [728, 30] width 71 height 25
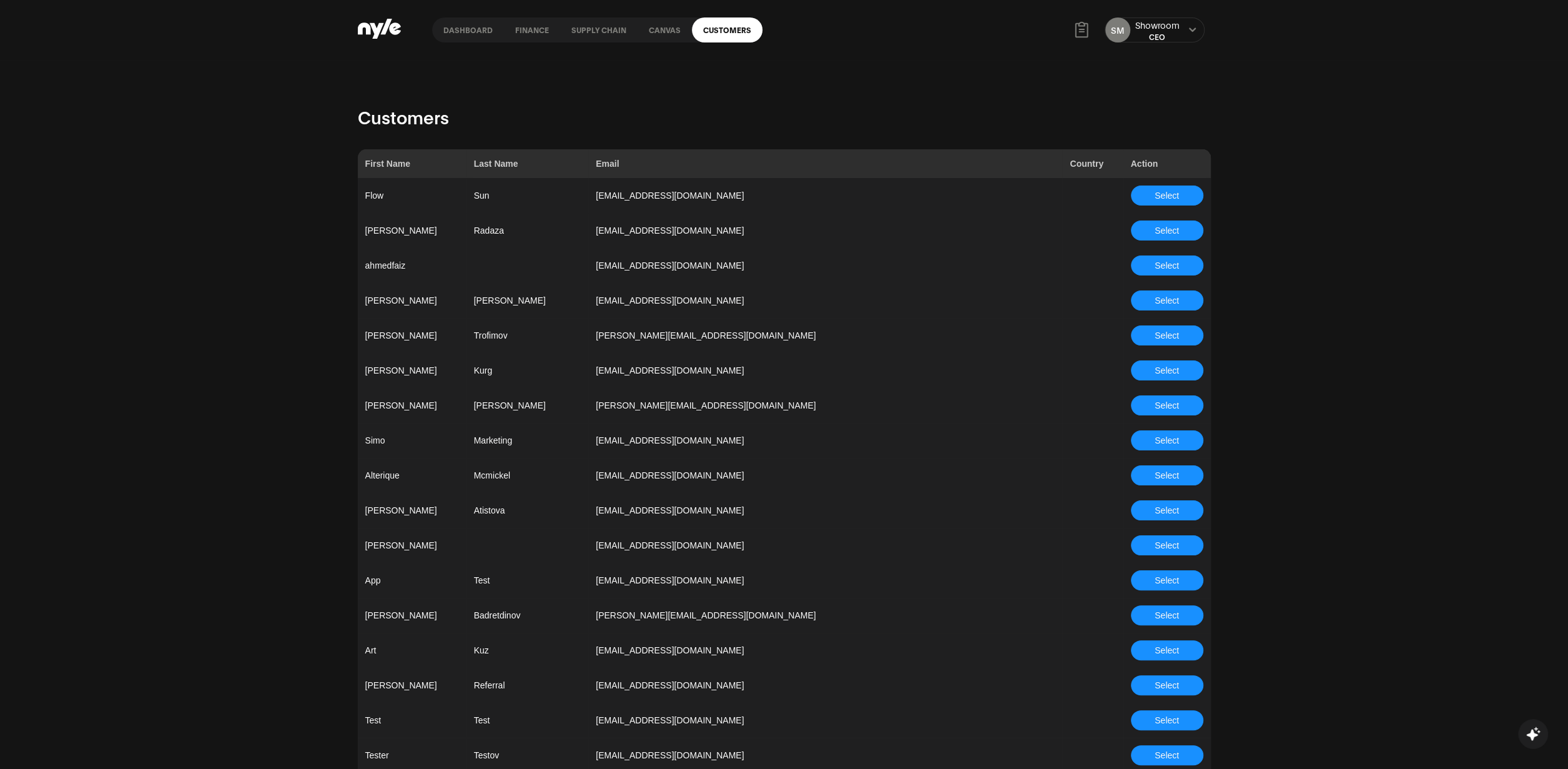
scroll to position [3169, 0]
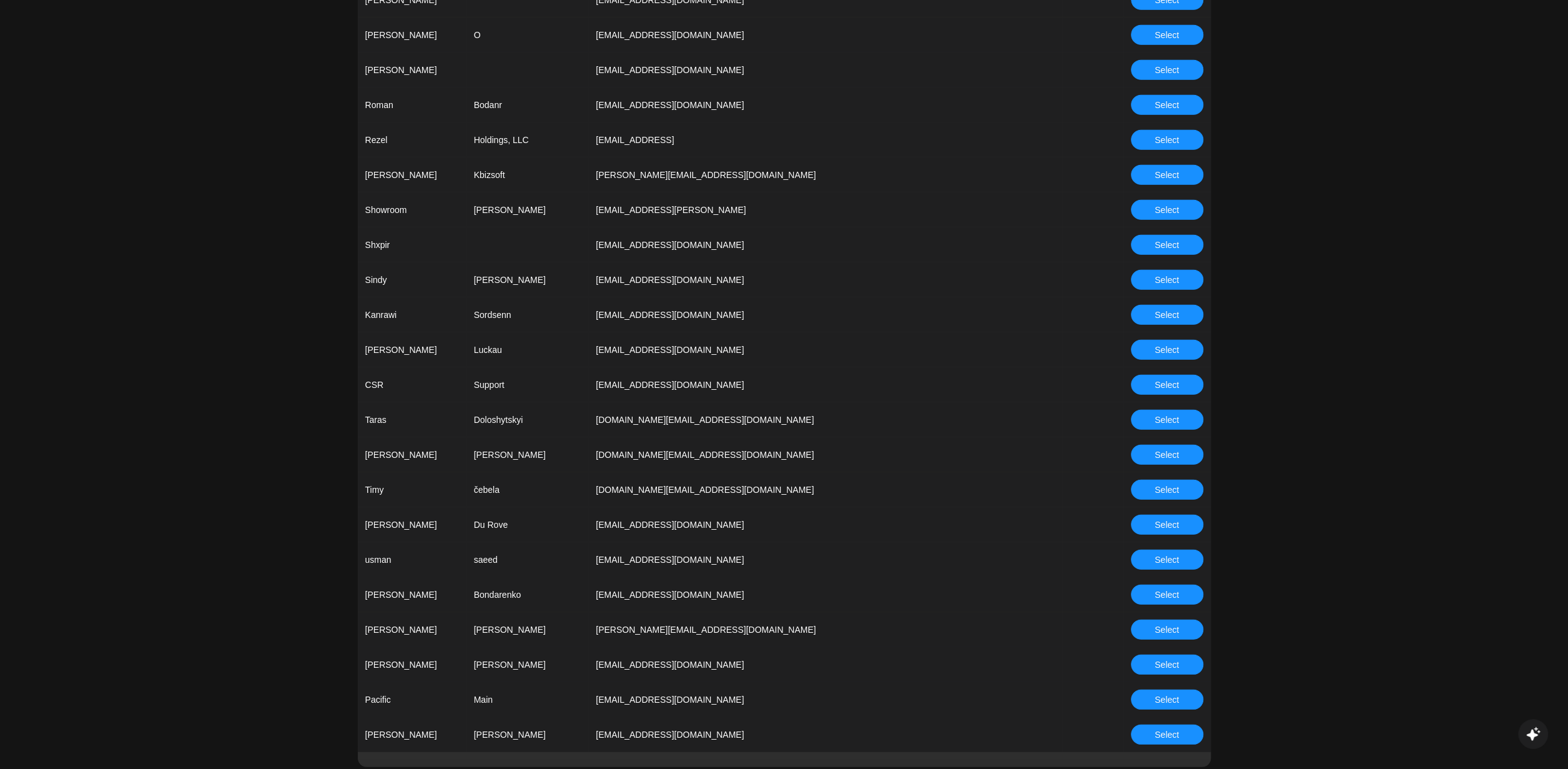
click at [1154, 382] on span "Select" at bounding box center [1167, 385] width 25 height 14
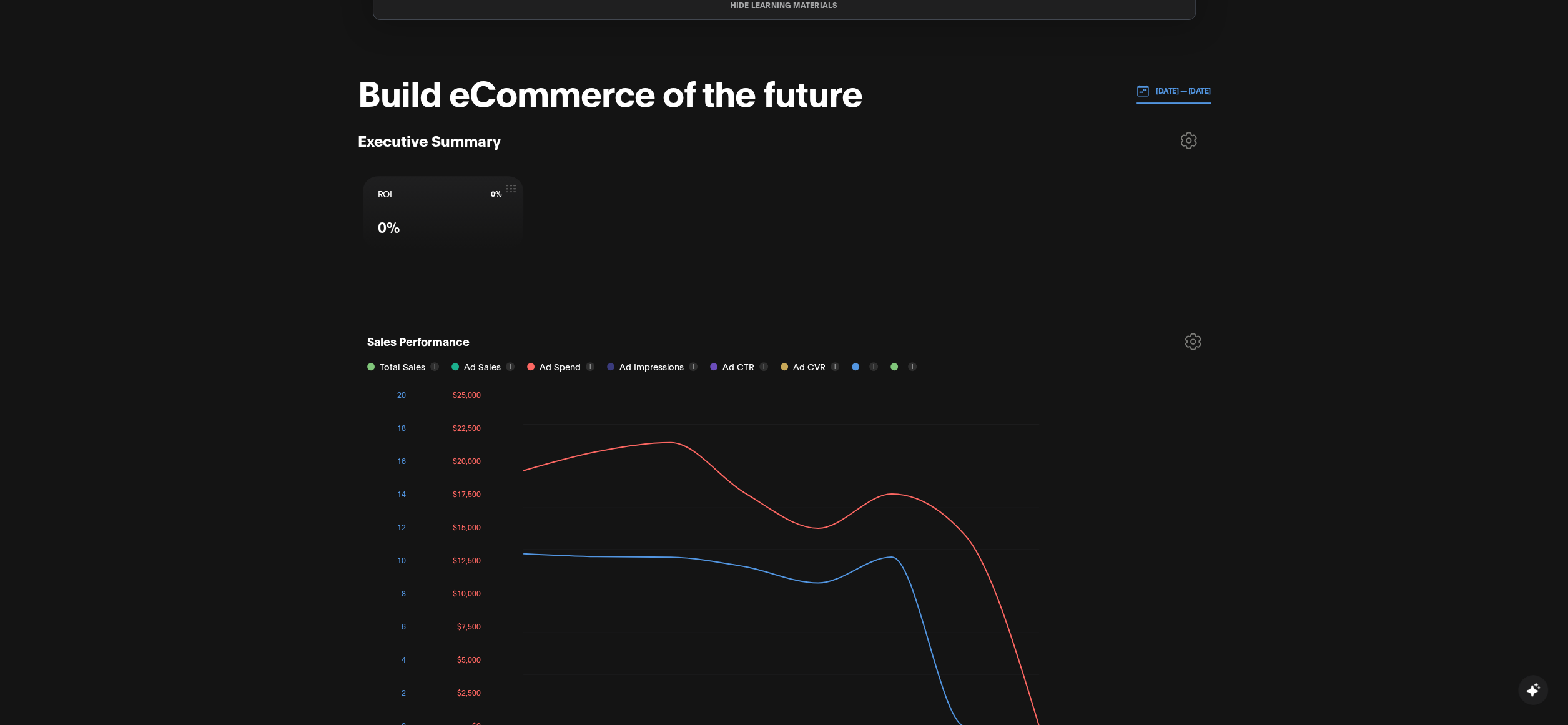
scroll to position [475, 0]
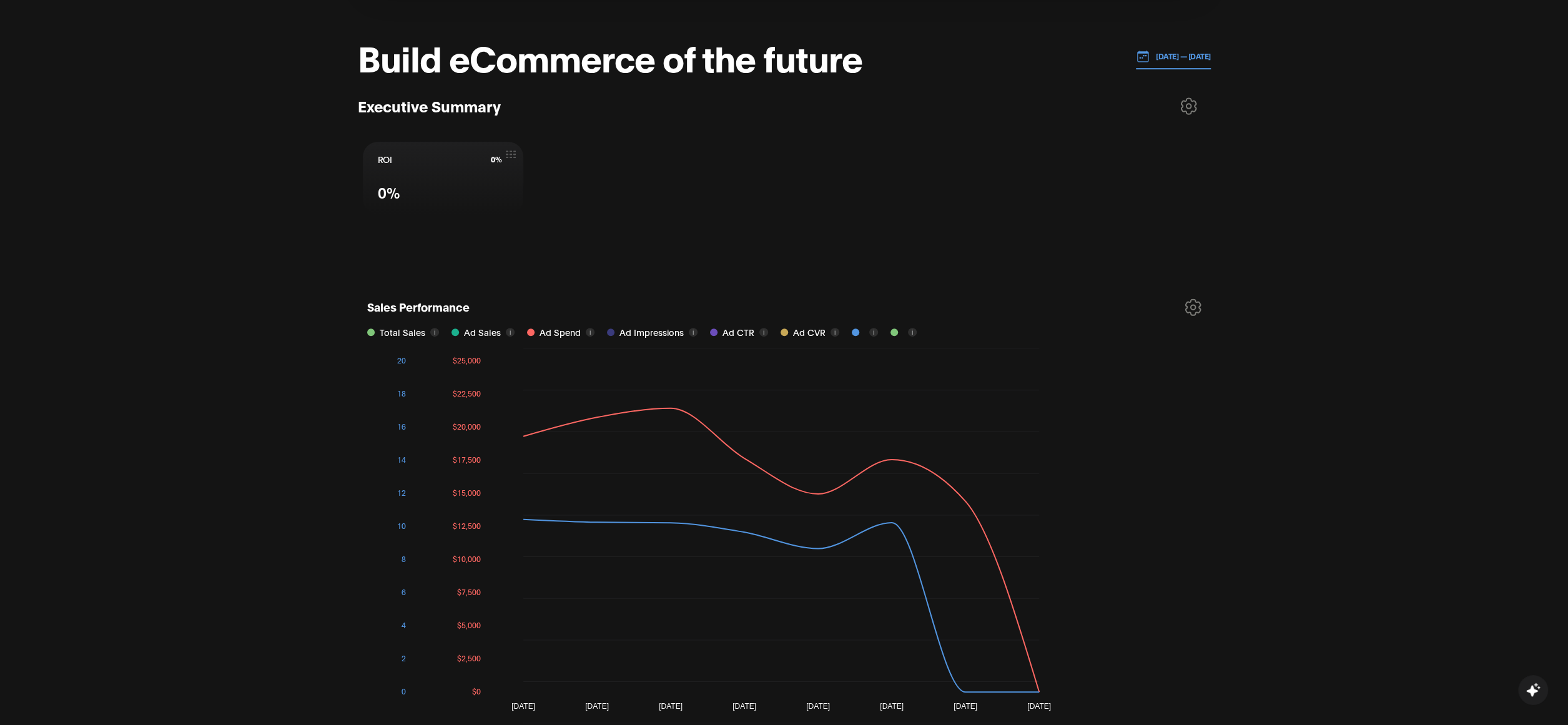
click at [1156, 54] on p "[DATE] — [DATE]" at bounding box center [1180, 57] width 61 height 12
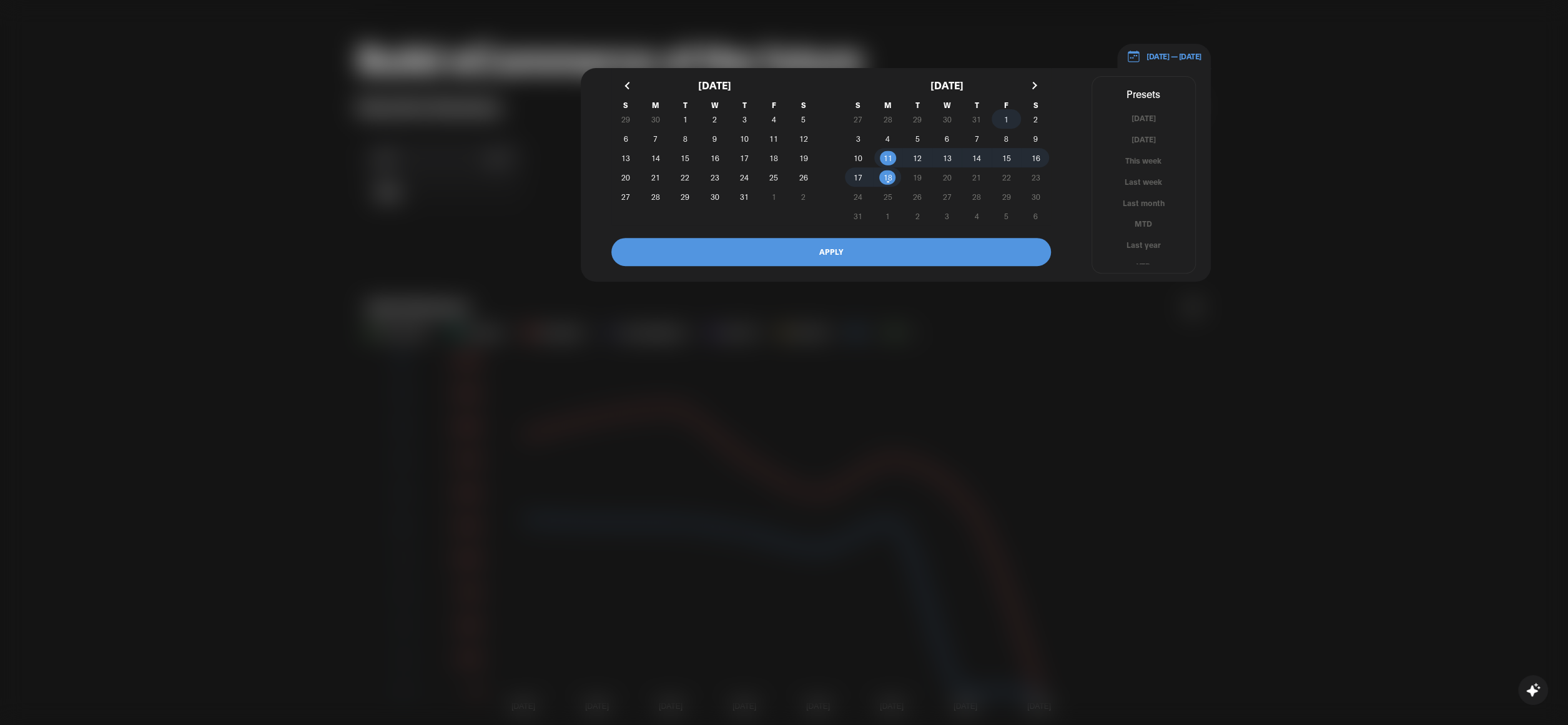
click at [1001, 114] on span "1" at bounding box center [1006, 119] width 30 height 13
click at [887, 174] on span "18" at bounding box center [888, 177] width 9 height 22
click at [874, 250] on button "APPLY" at bounding box center [831, 252] width 440 height 28
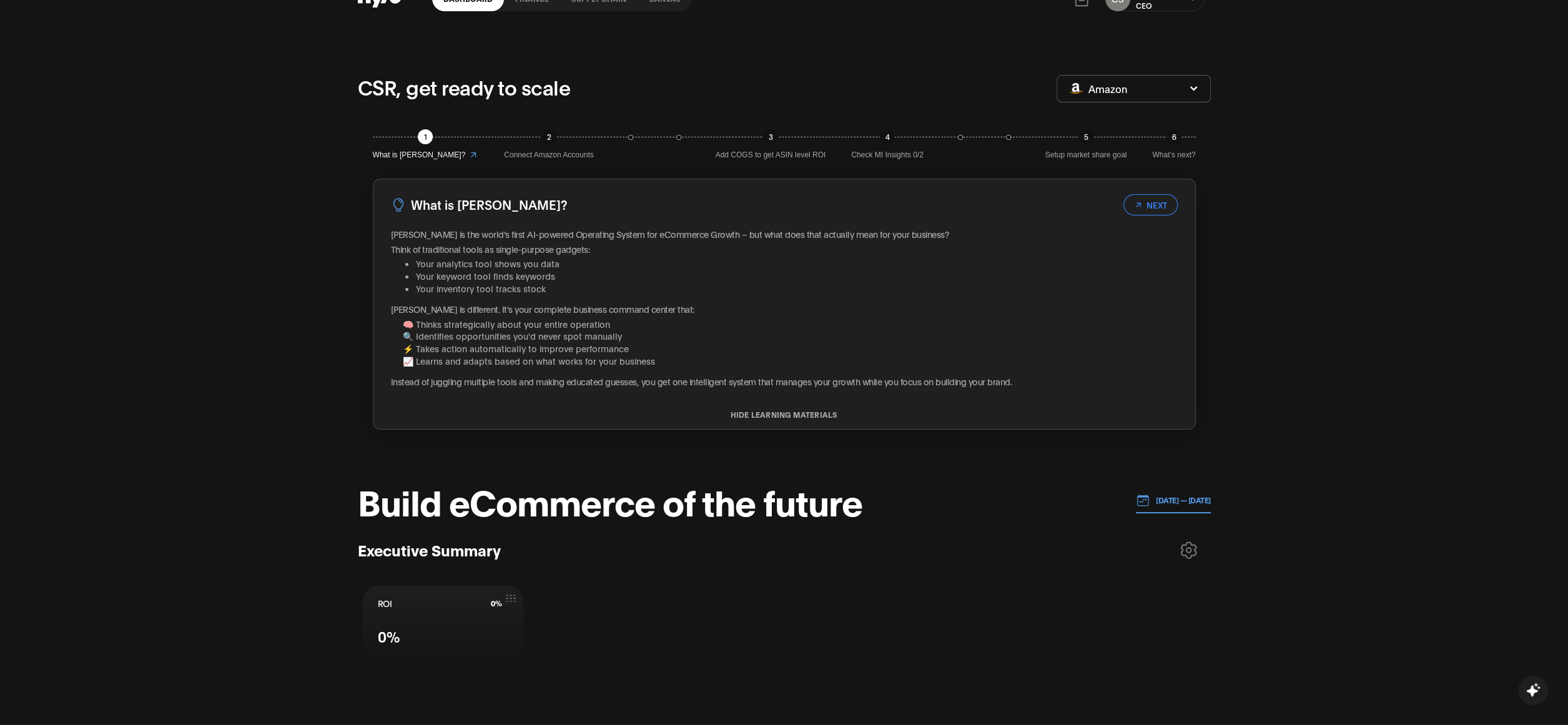
scroll to position [0, 0]
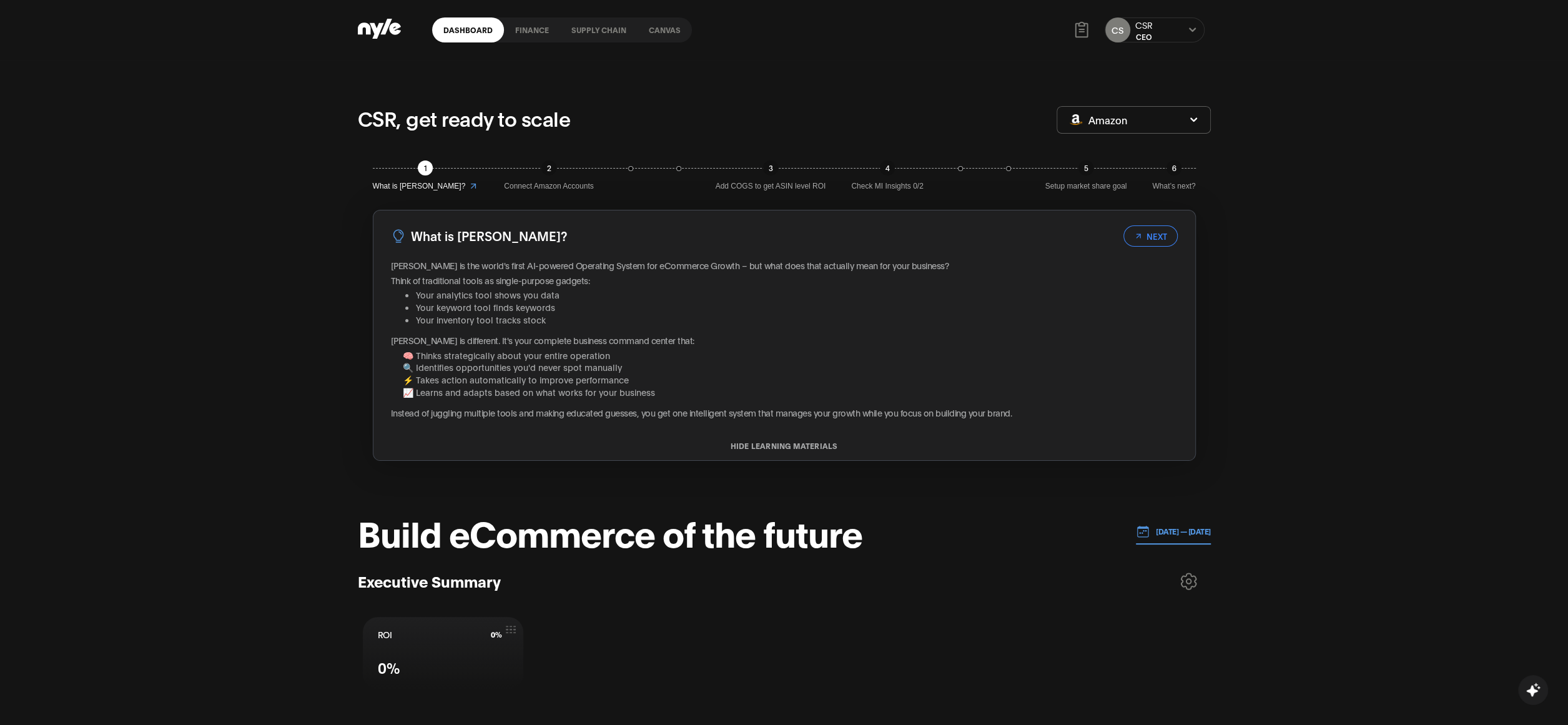
click at [659, 30] on link "Canvas" at bounding box center [665, 30] width 54 height 25
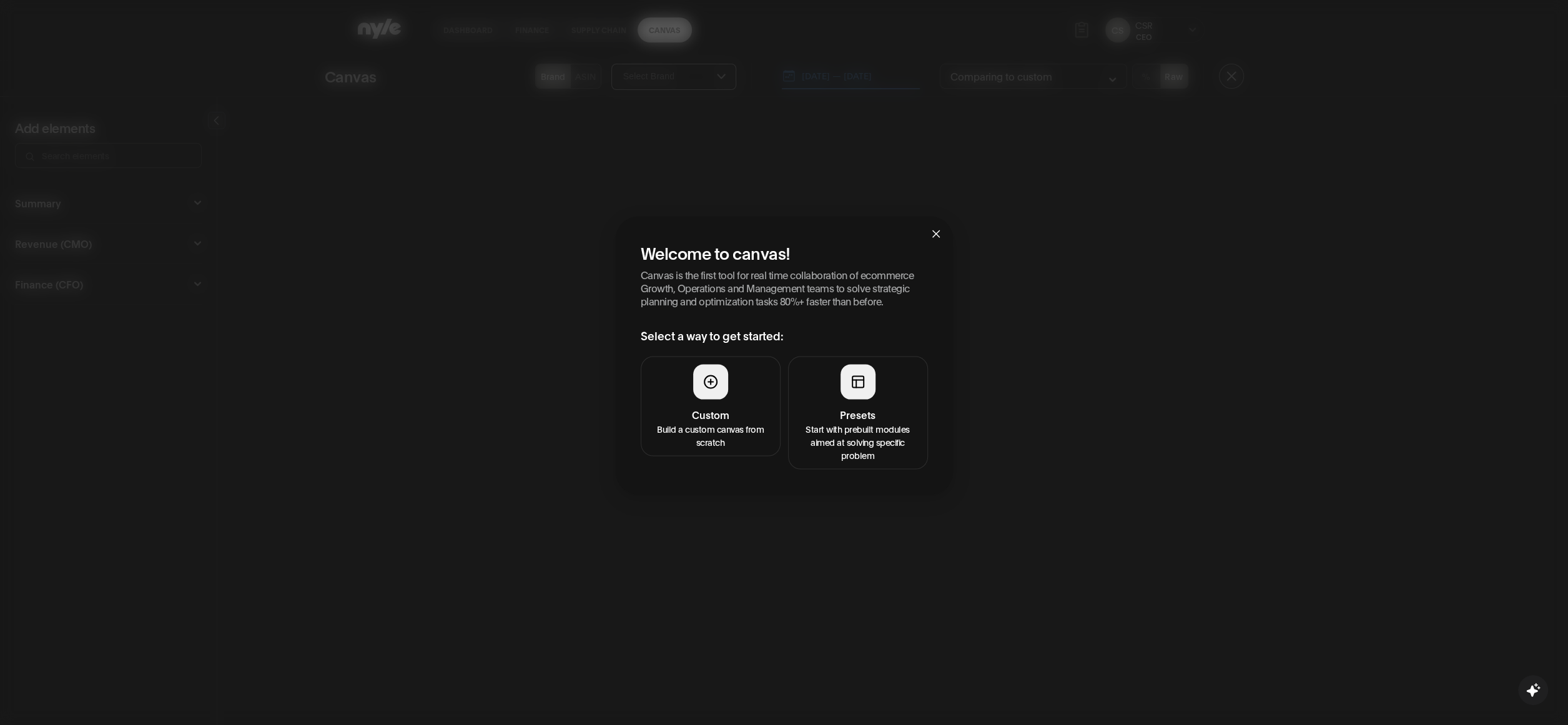
click at [844, 375] on div at bounding box center [858, 381] width 35 height 35
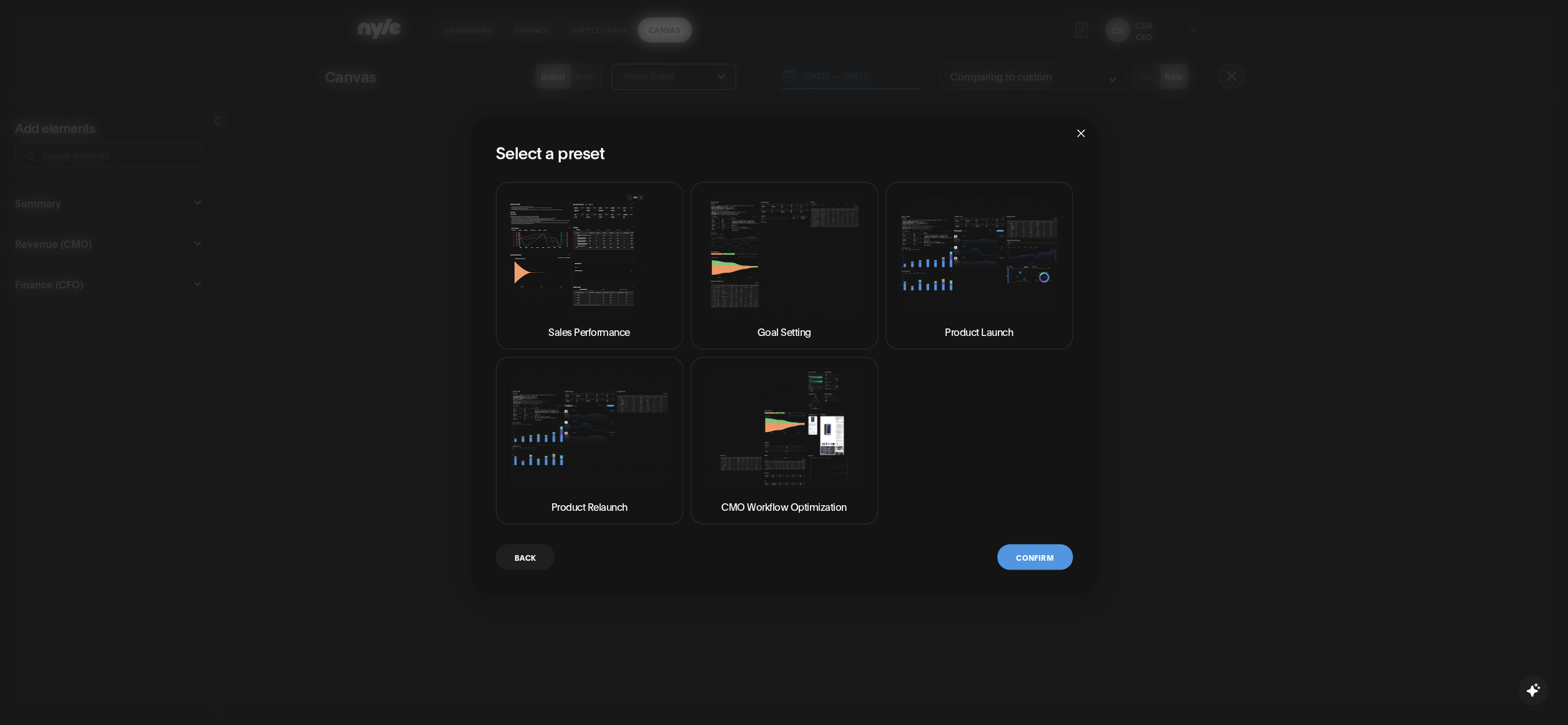
click at [558, 255] on img at bounding box center [590, 253] width 166 height 124
click at [1028, 549] on button "Confirm" at bounding box center [1034, 556] width 75 height 25
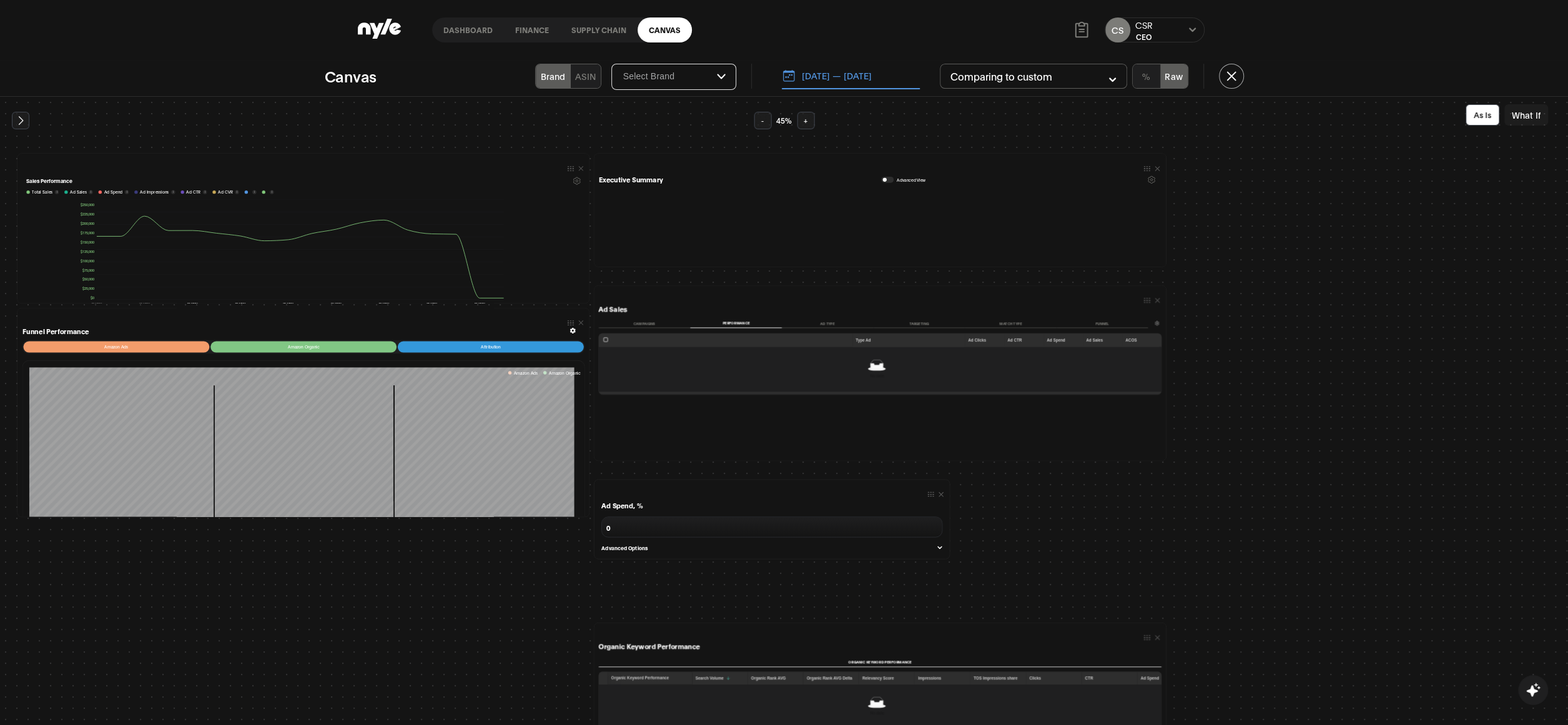
click at [869, 62] on div "Canvas Brand ASIN Select Brand [DATE] — [DATE] Comparing to custom % Raw Add el…" at bounding box center [784, 392] width 1568 height 665
click at [857, 69] on button "[DATE] — [DATE]" at bounding box center [851, 76] width 138 height 26
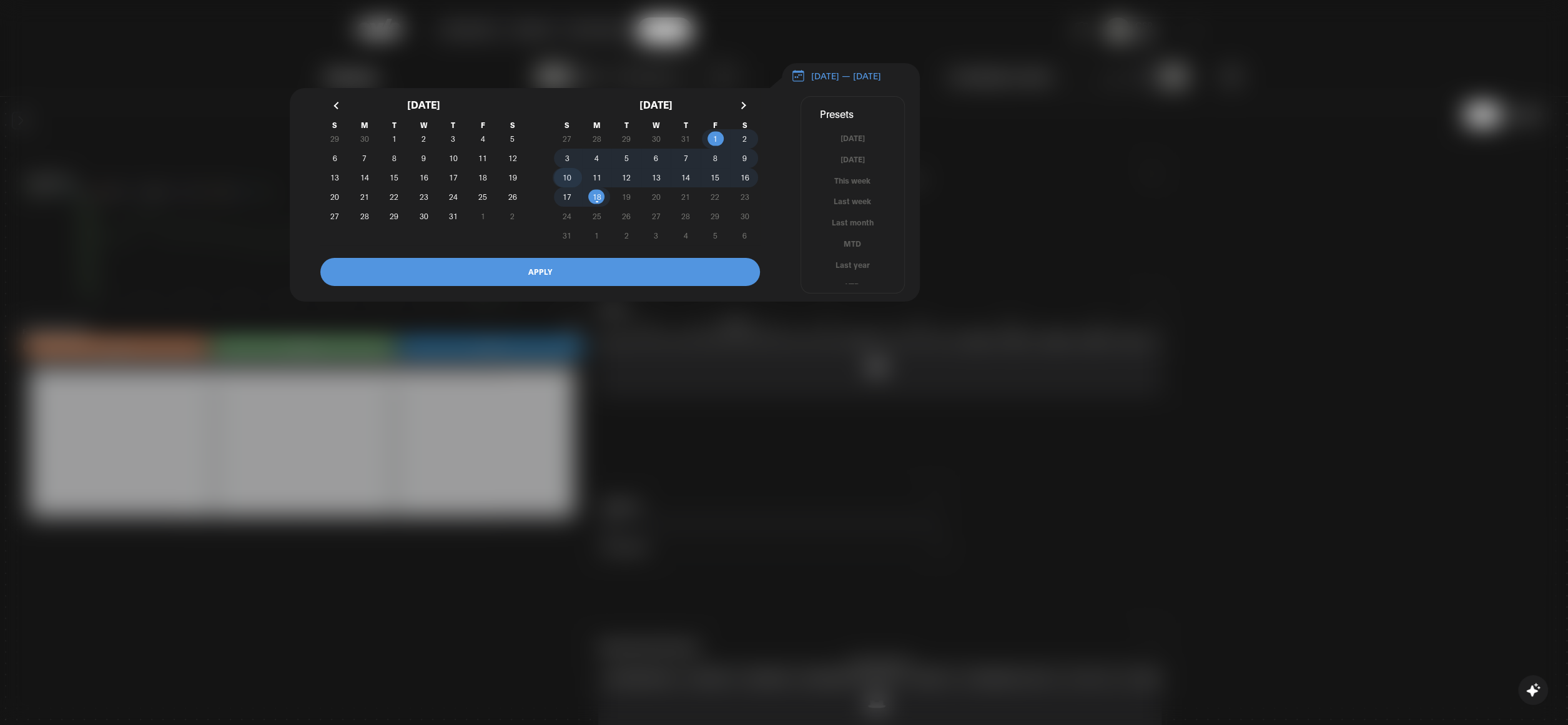
click at [566, 186] on span "10" at bounding box center [567, 177] width 9 height 22
click at [594, 198] on span "18" at bounding box center [597, 196] width 9 height 22
click at [573, 274] on button "APPLY" at bounding box center [540, 272] width 440 height 28
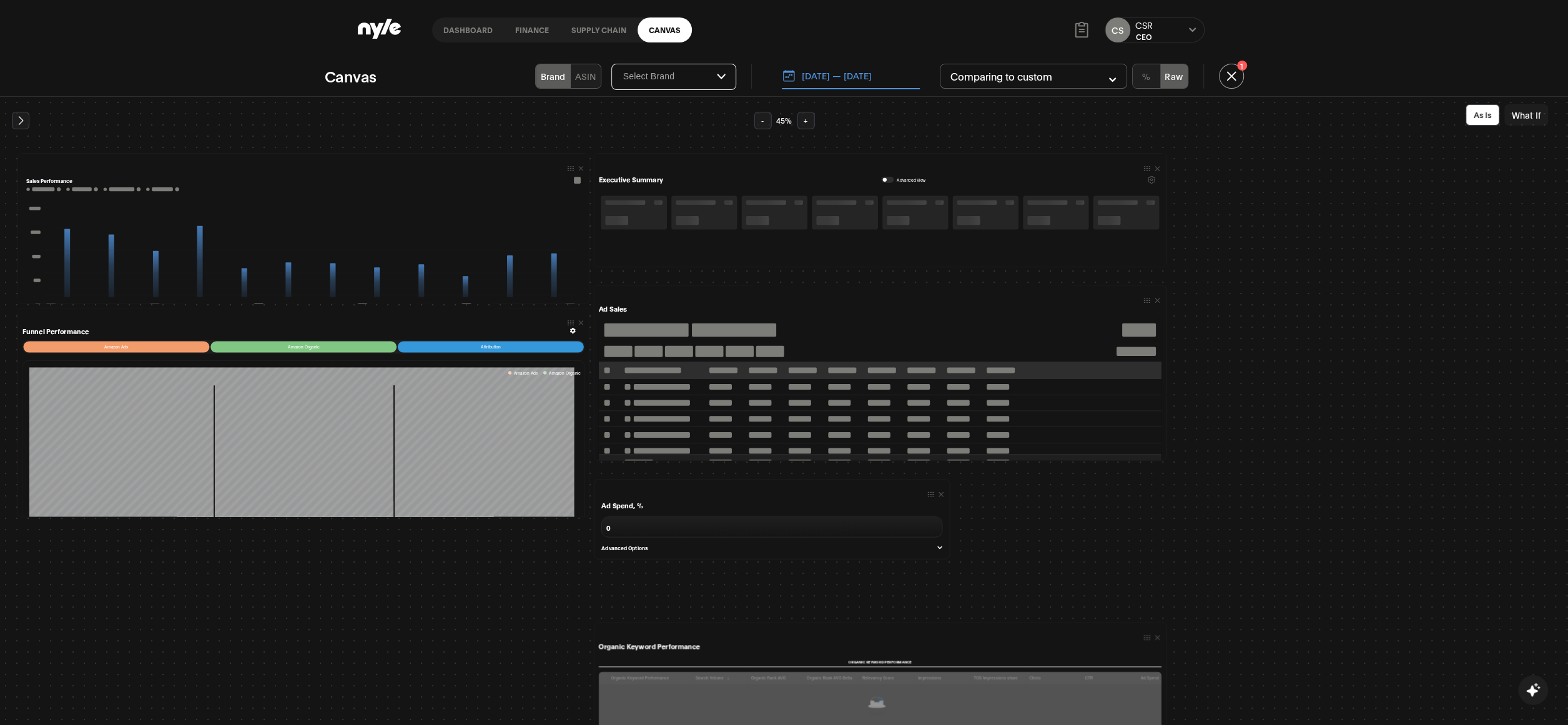
click at [719, 76] on icon "button" at bounding box center [721, 76] width 8 height 5
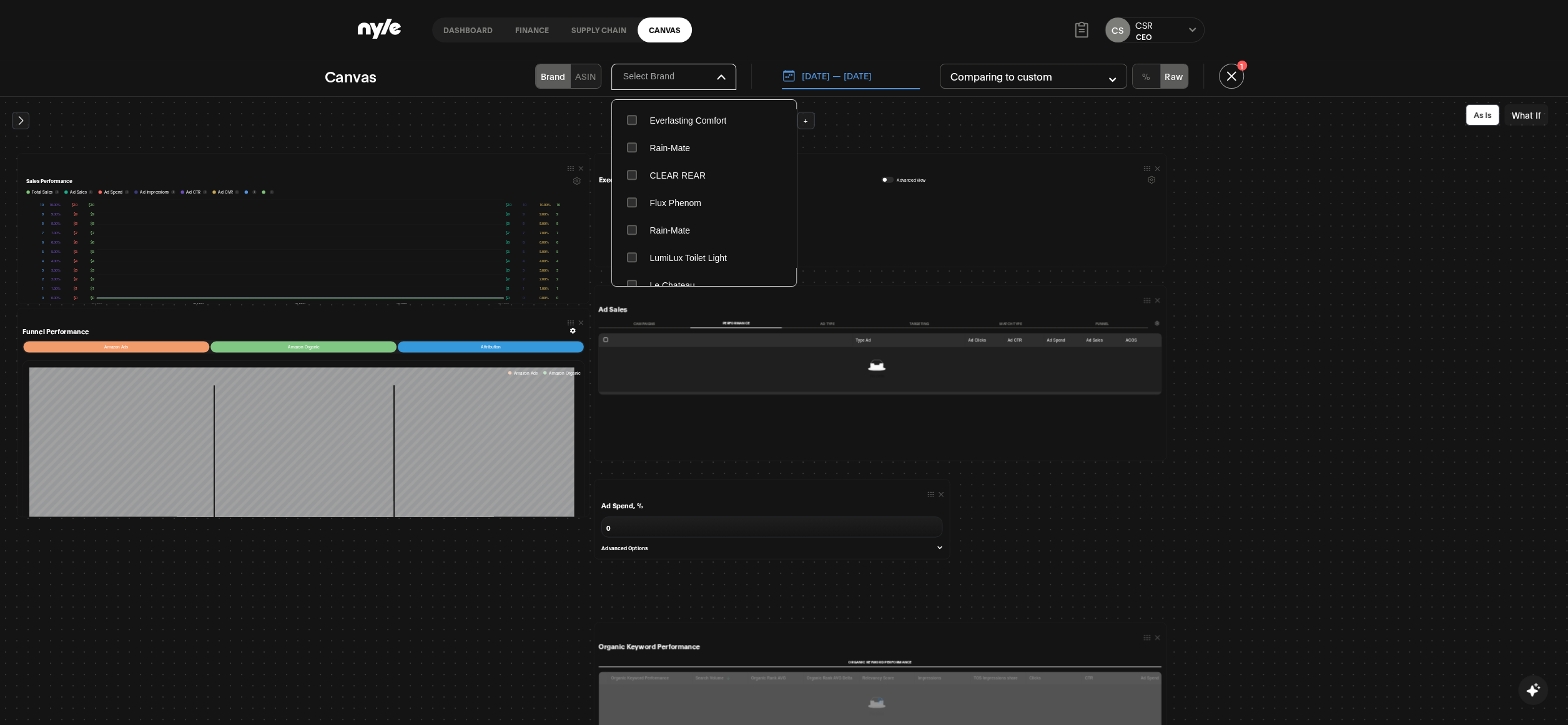
scroll to position [640, 0]
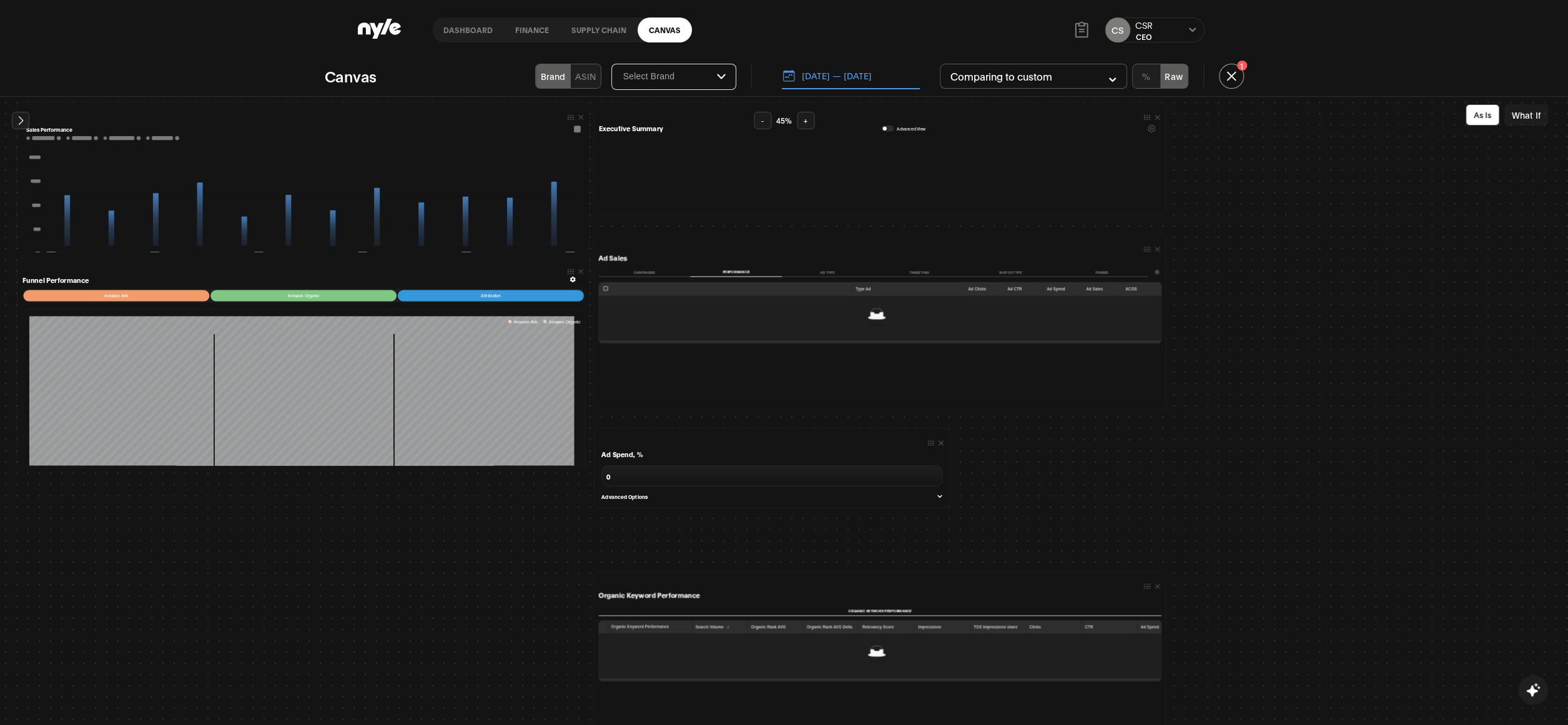
scroll to position [0, 0]
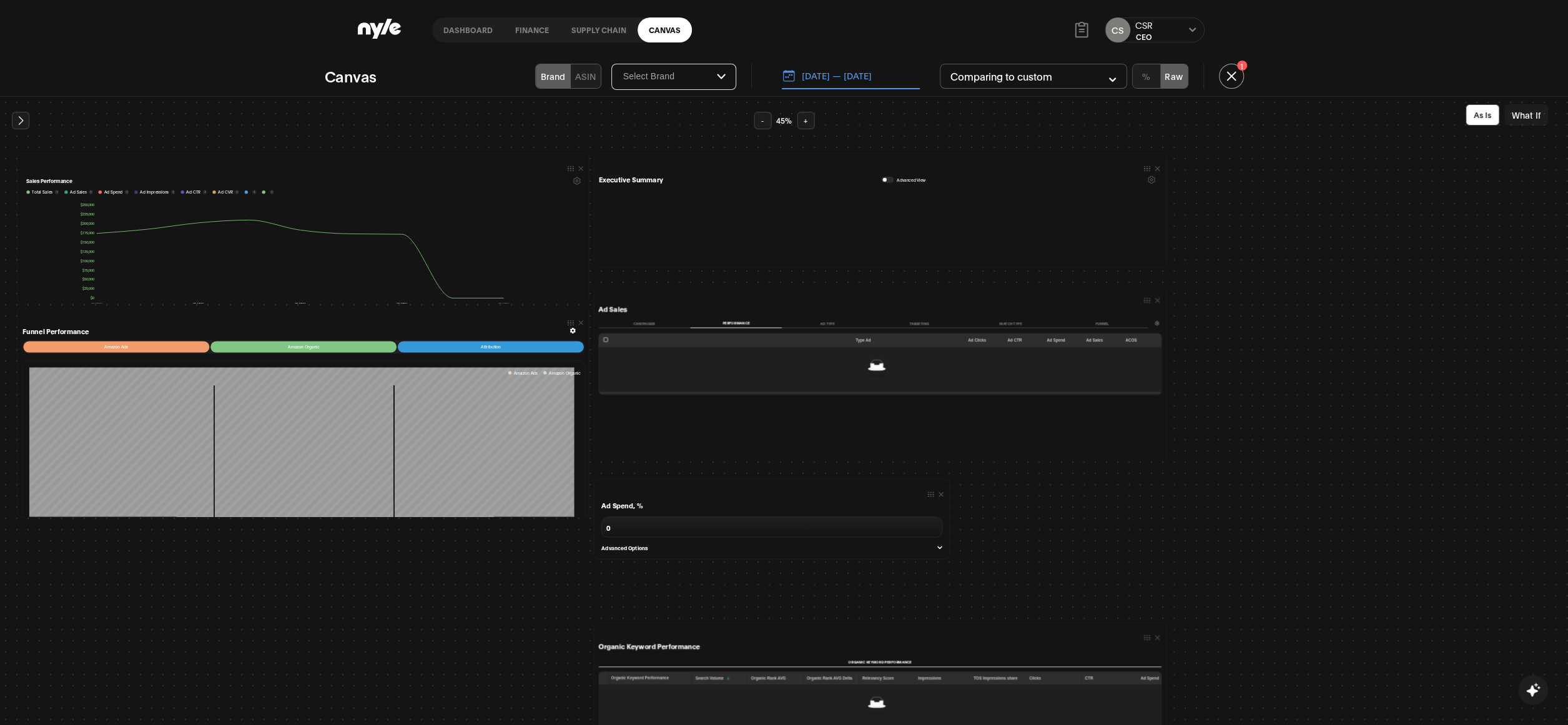
click at [1159, 32] on div "CS CSR CEO" at bounding box center [1155, 30] width 100 height 25
click at [1181, 30] on div "CS CSR CEO" at bounding box center [1155, 30] width 100 height 25
click at [1195, 28] on icon at bounding box center [1192, 29] width 7 height 4
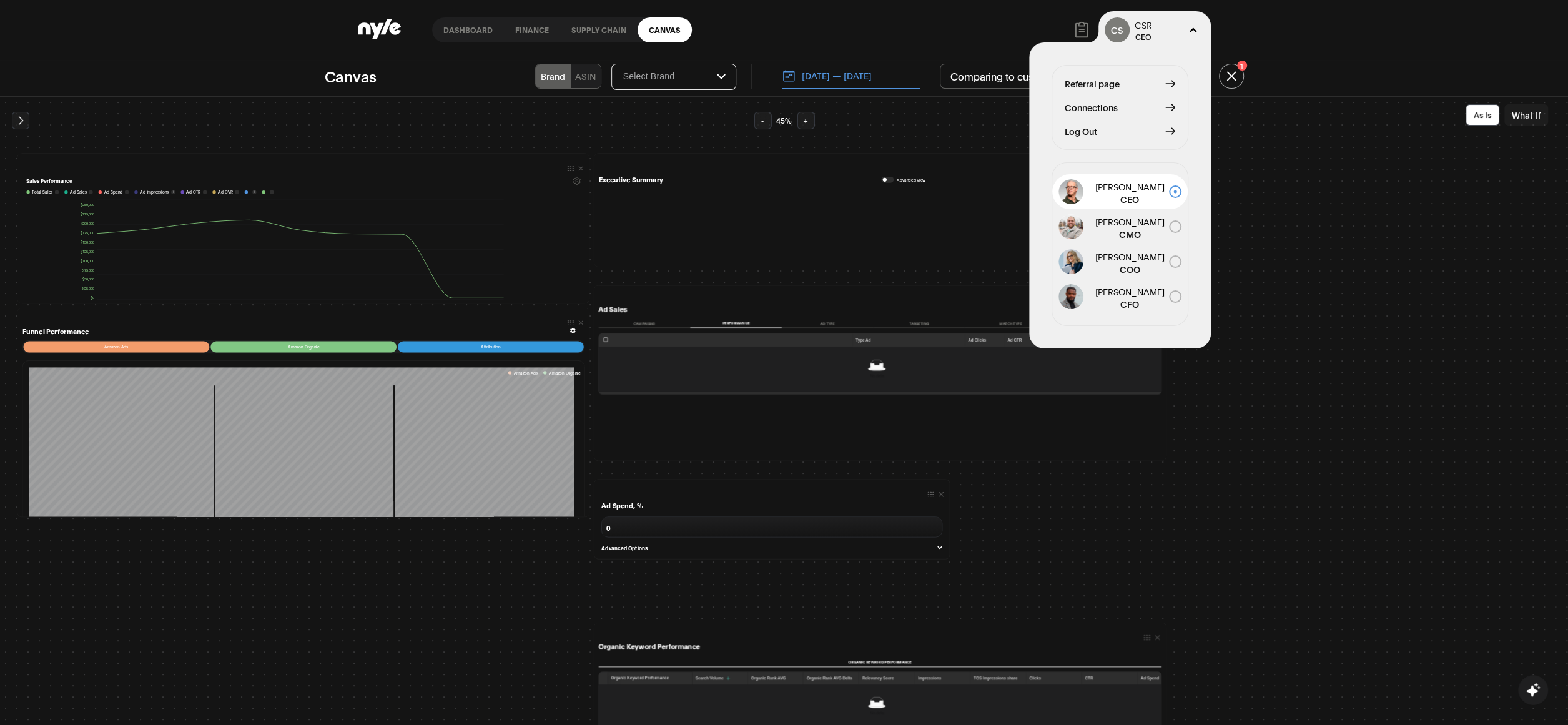
click at [1084, 104] on span "Connections" at bounding box center [1091, 107] width 53 height 14
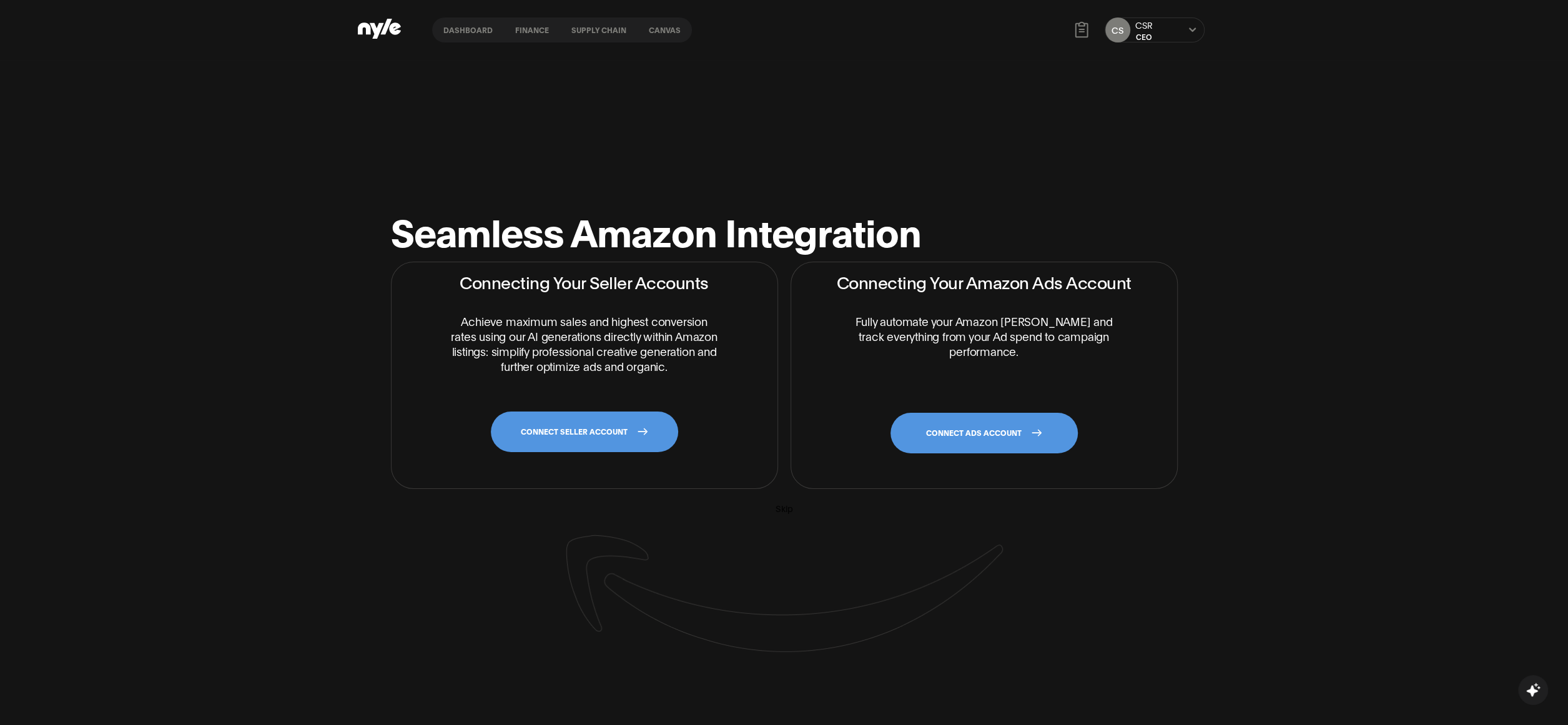
click at [447, 30] on link "Dashboard" at bounding box center [468, 30] width 72 height 25
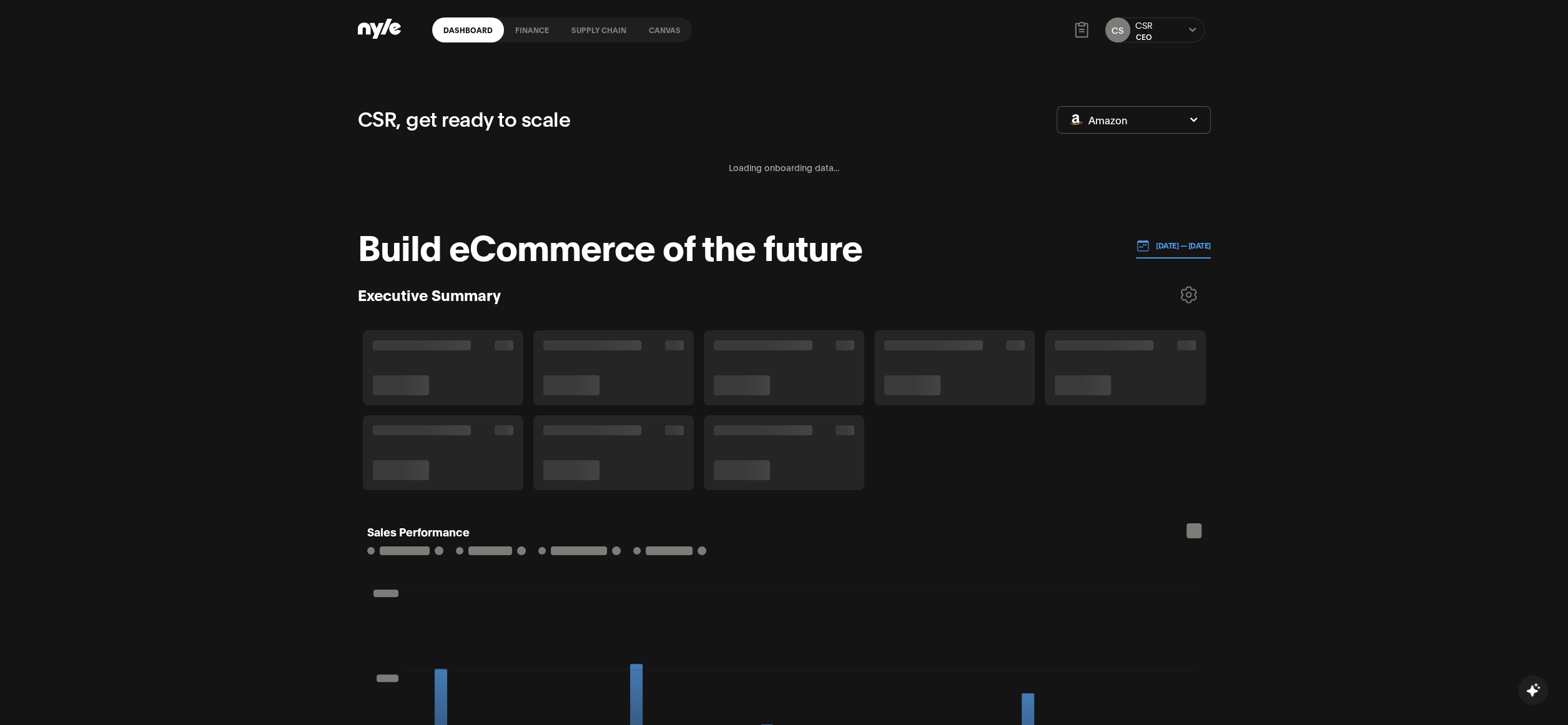
click at [1191, 124] on button "Amazon" at bounding box center [1134, 119] width 155 height 27
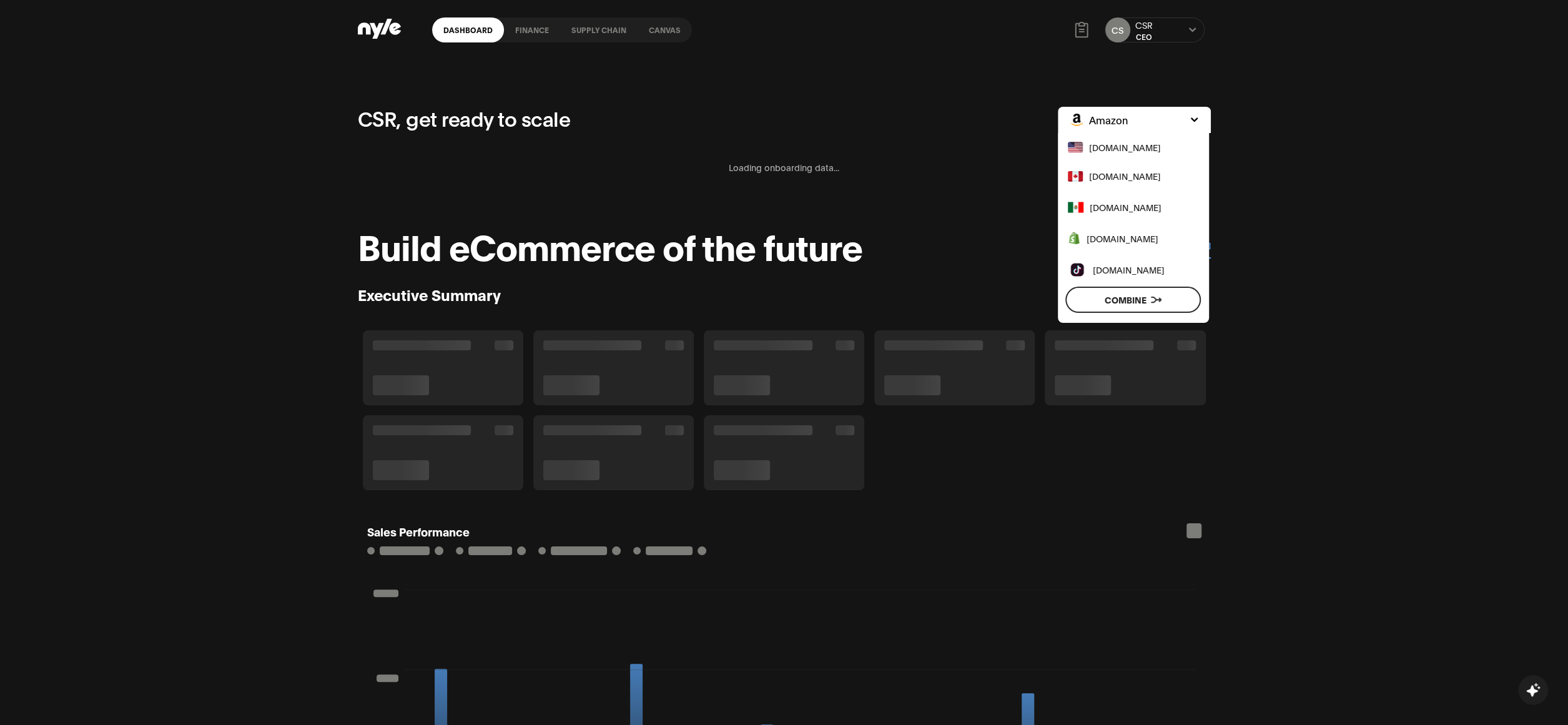
click at [1111, 181] on span "www.amazon.com" at bounding box center [1125, 176] width 72 height 14
click at [1122, 293] on button "Apply" at bounding box center [1134, 300] width 136 height 26
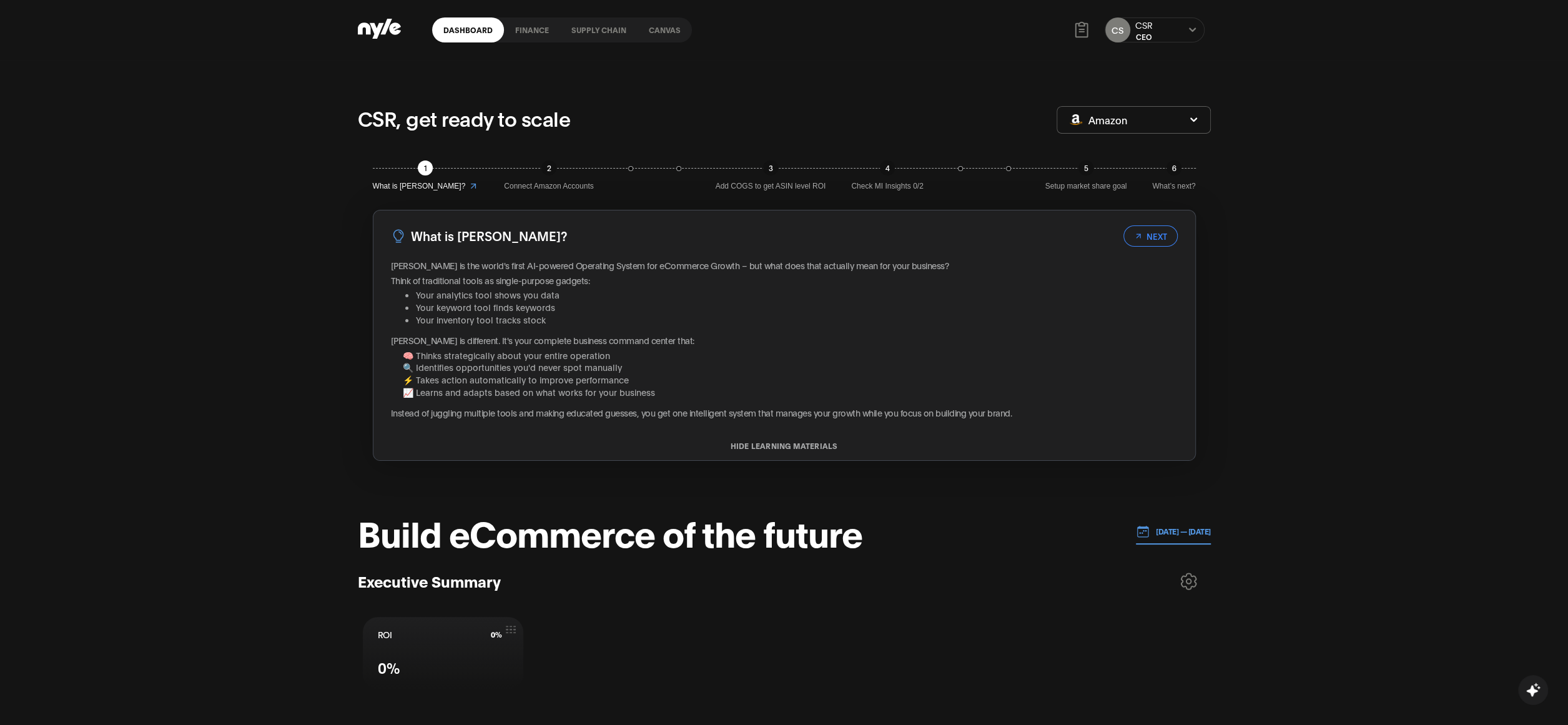
click at [1166, 123] on button "Amazon" at bounding box center [1134, 119] width 155 height 27
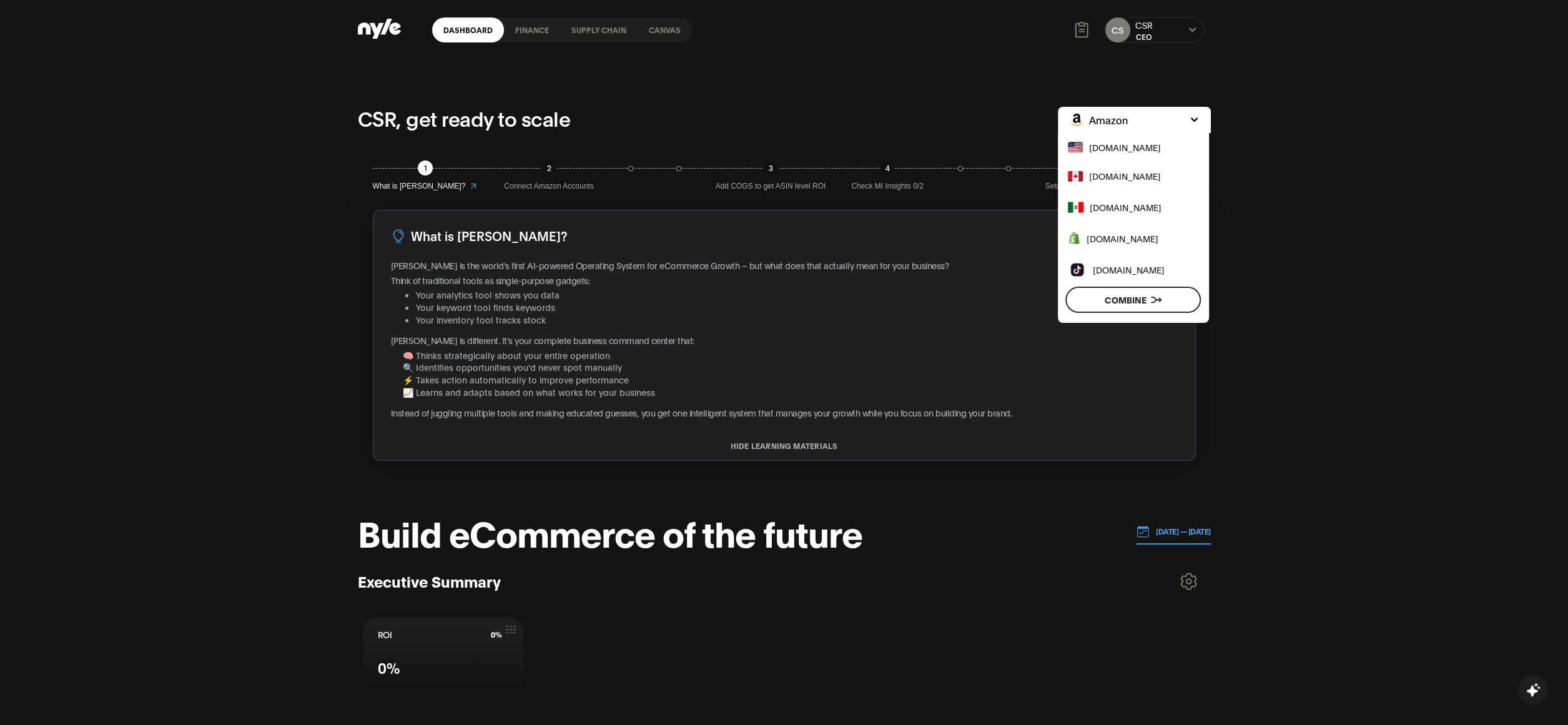
click at [1146, 176] on span "www.amazon.com" at bounding box center [1125, 176] width 72 height 14
click at [1131, 301] on button "Apply" at bounding box center [1134, 300] width 136 height 26
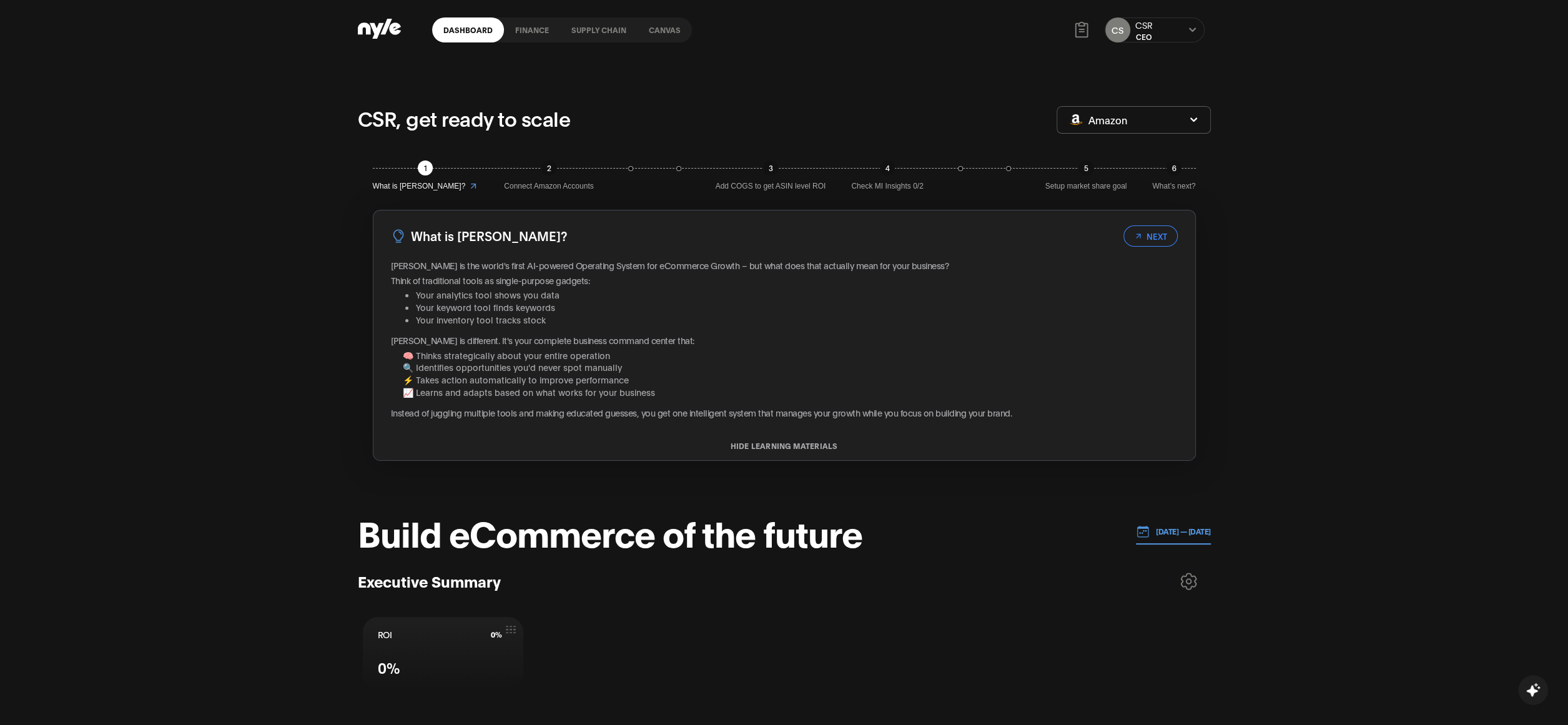
click at [597, 37] on link "Supply chain" at bounding box center [599, 30] width 77 height 25
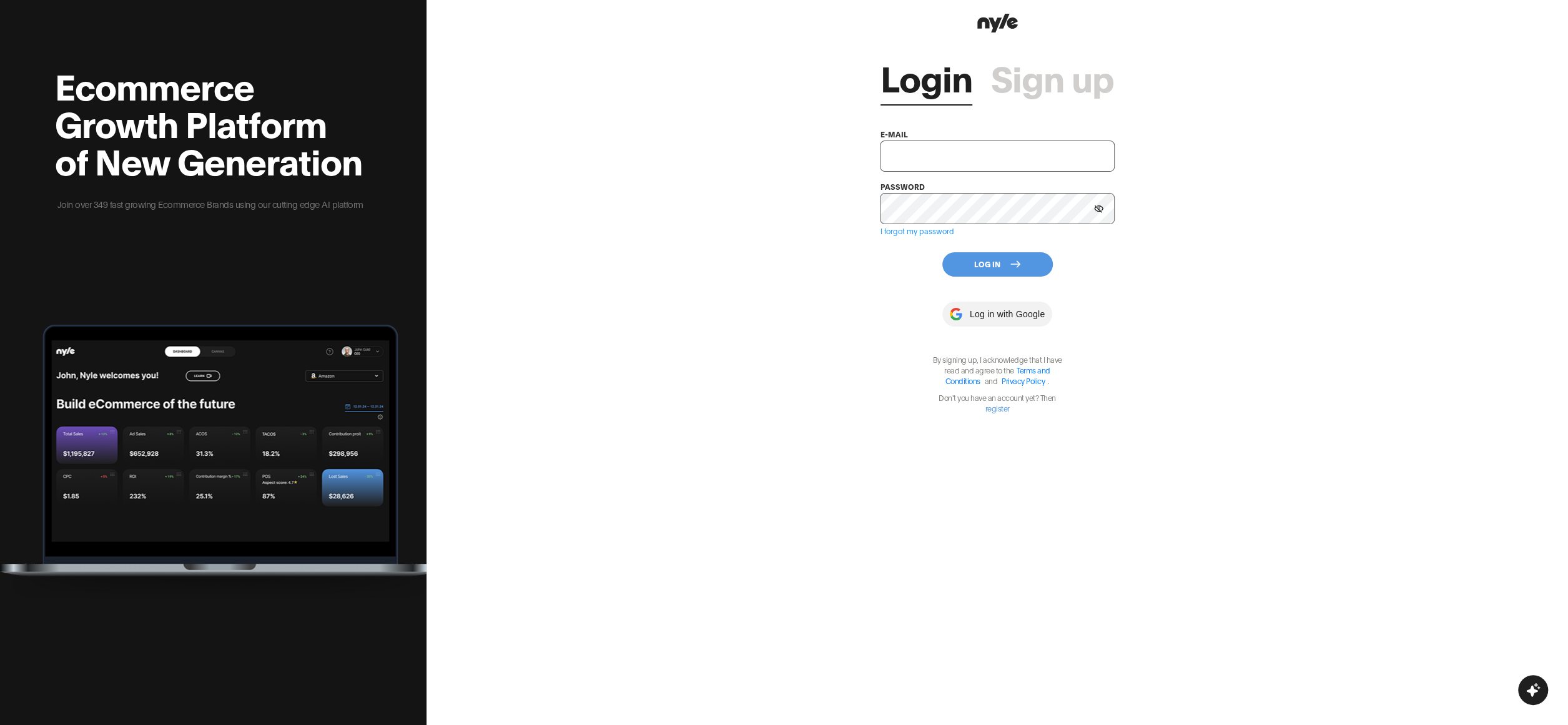
type input "[EMAIL_ADDRESS][PERSON_NAME]"
click at [973, 264] on button "Log In" at bounding box center [997, 265] width 110 height 25
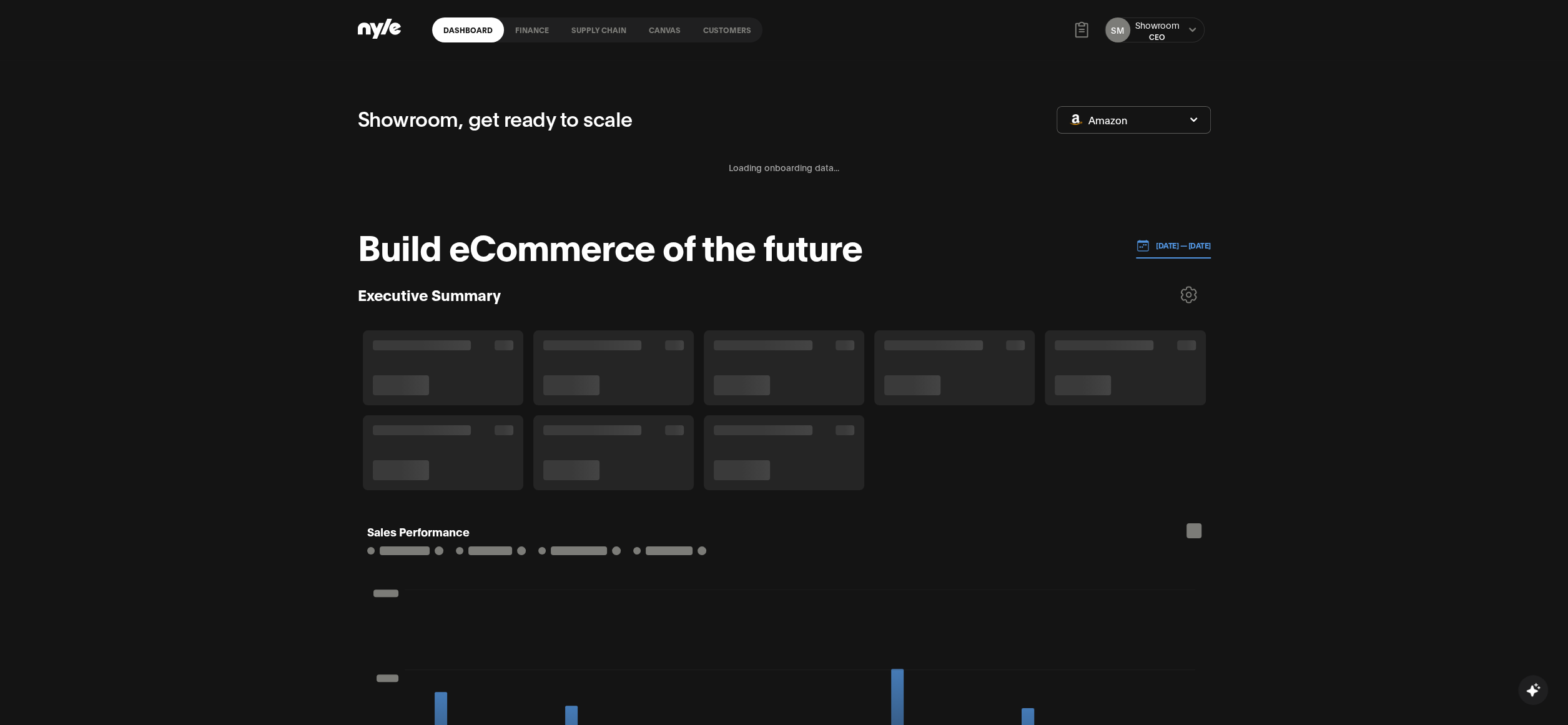
click at [719, 30] on link "Customers" at bounding box center [728, 30] width 71 height 25
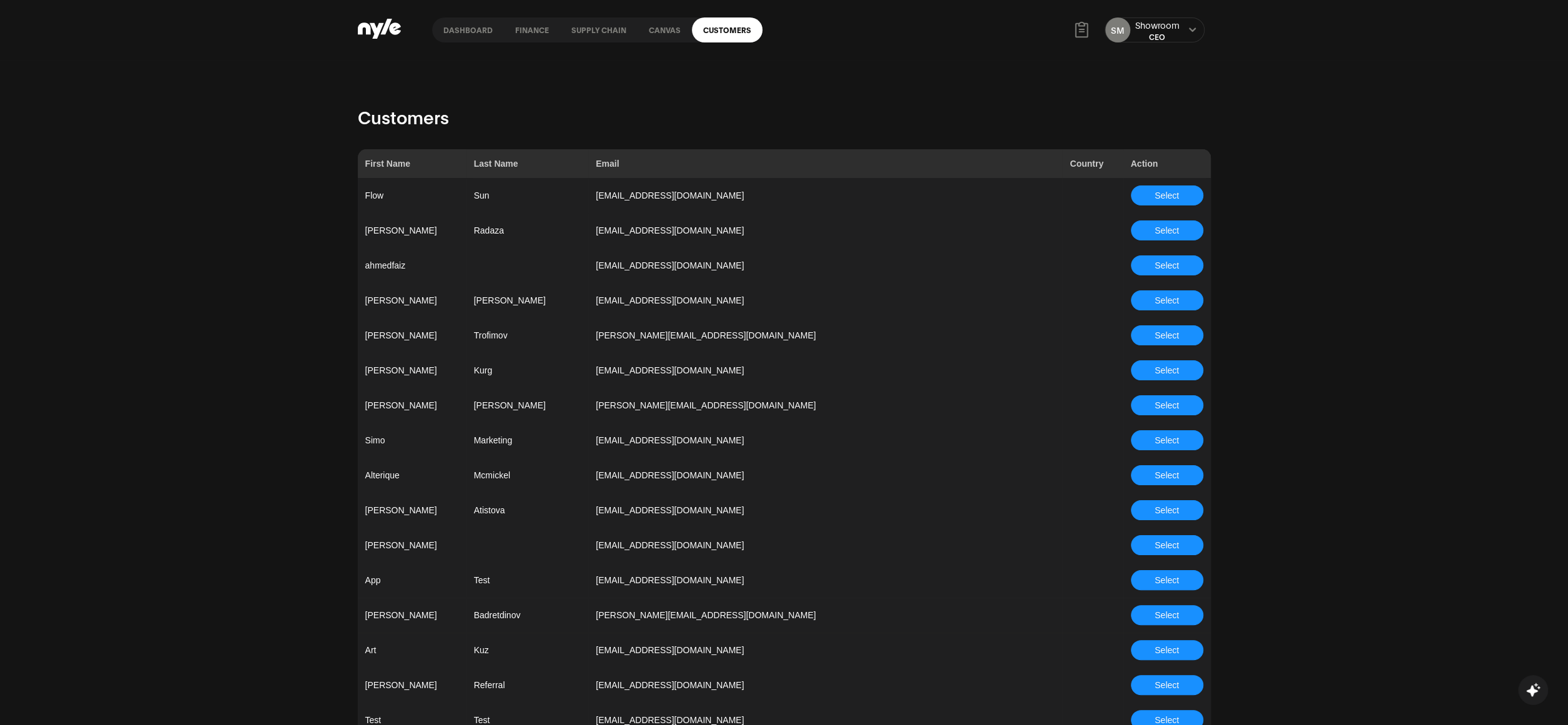
scroll to position [917, 0]
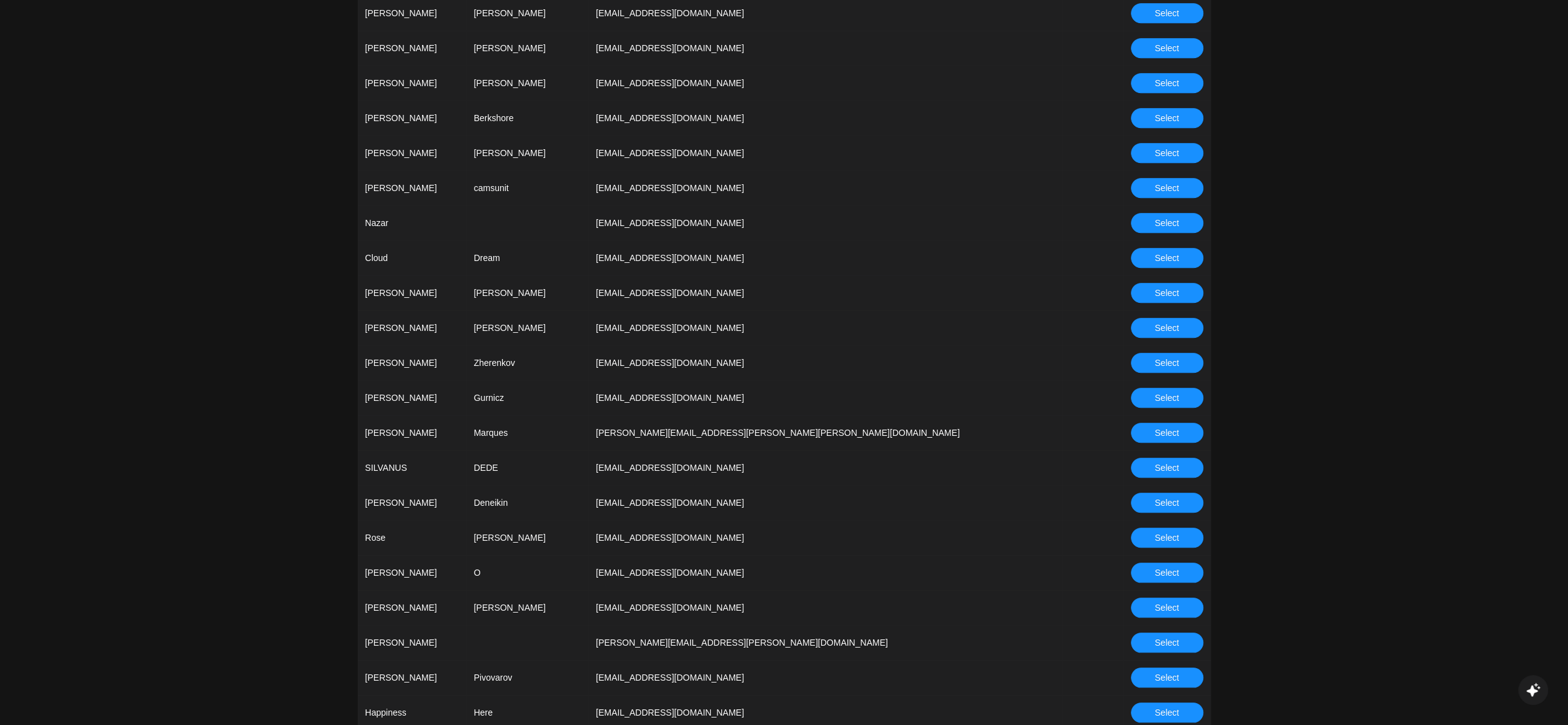
click at [1162, 367] on span "Select" at bounding box center [1167, 362] width 25 height 14
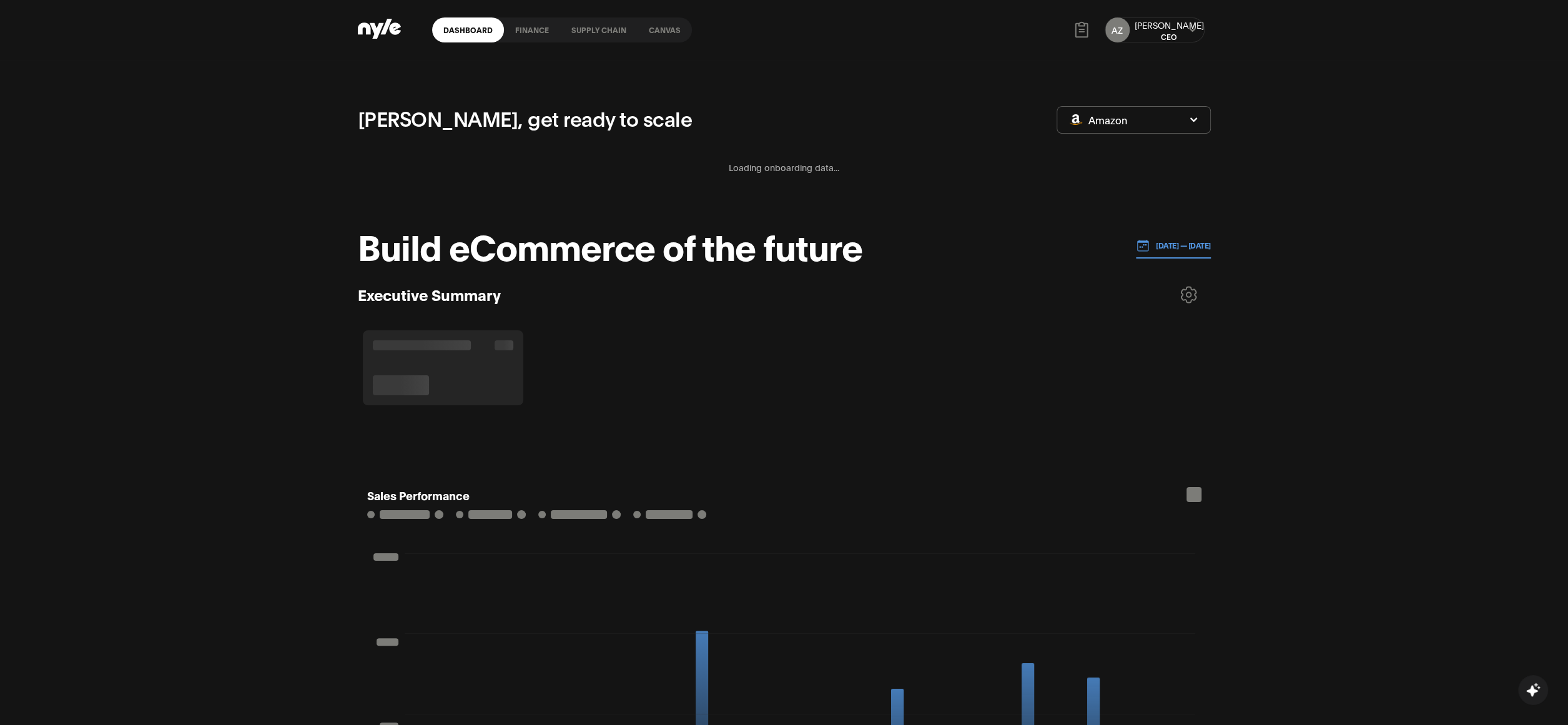
click at [591, 33] on link "Supply chain" at bounding box center [599, 30] width 77 height 25
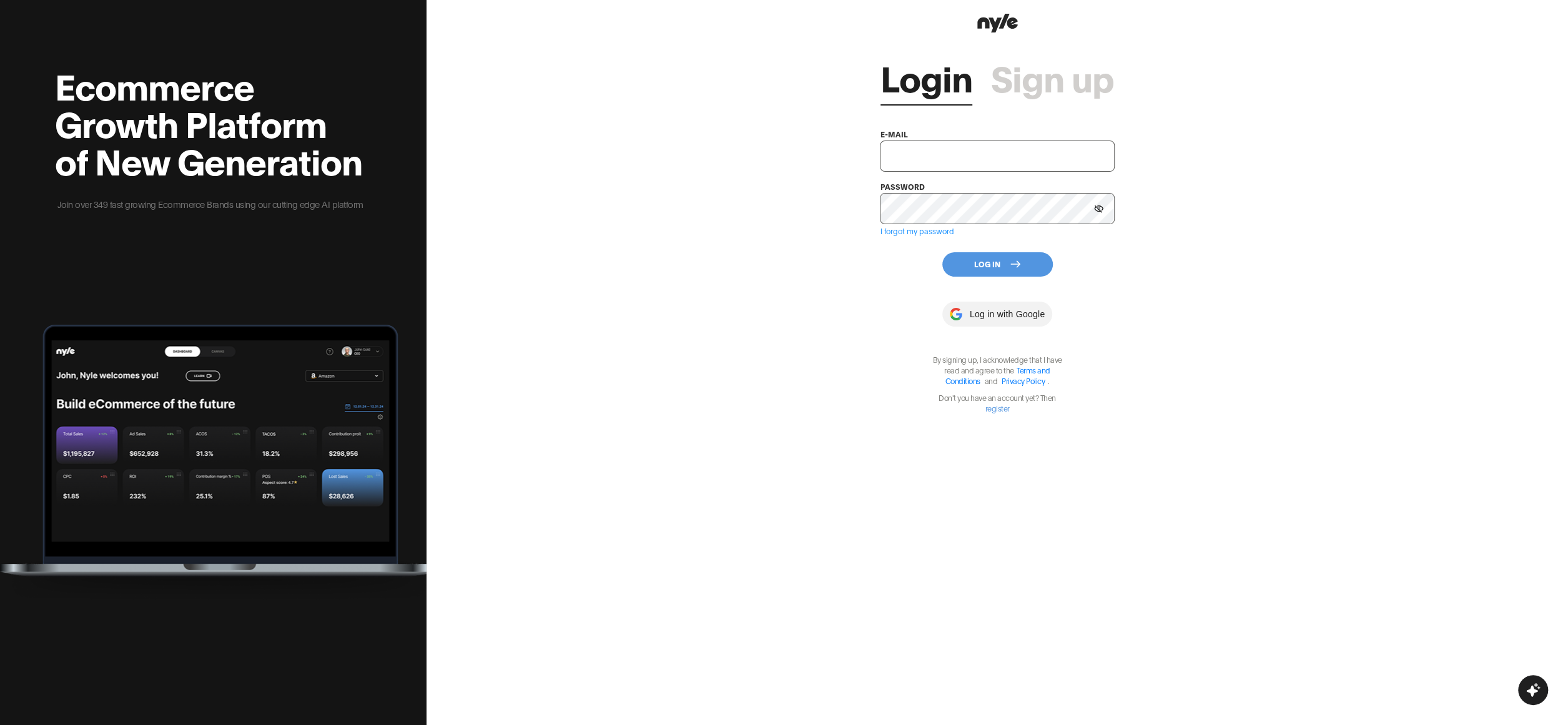
type input "[EMAIL_ADDRESS][PERSON_NAME]"
click at [983, 266] on button "Log In" at bounding box center [997, 265] width 110 height 25
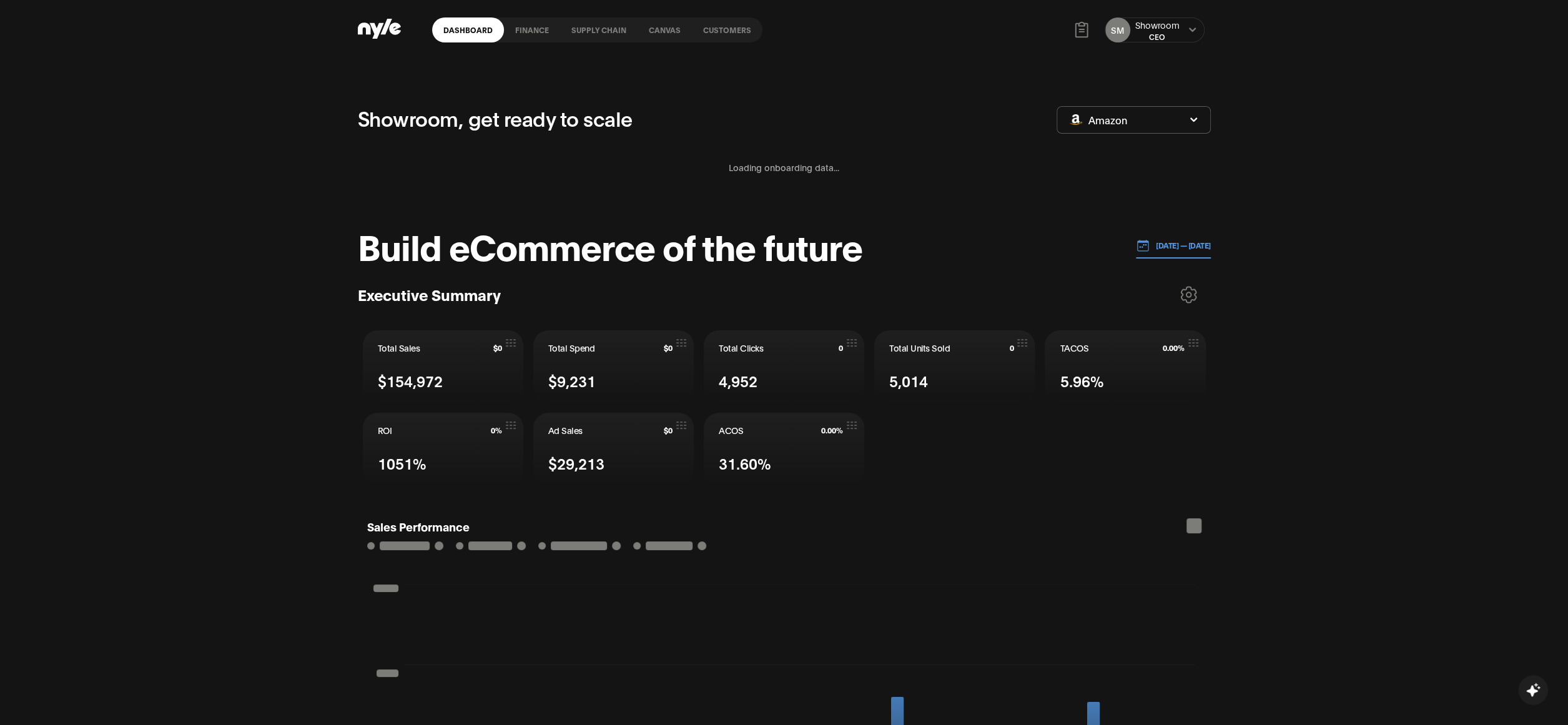
click at [728, 33] on link "Customers" at bounding box center [728, 30] width 71 height 25
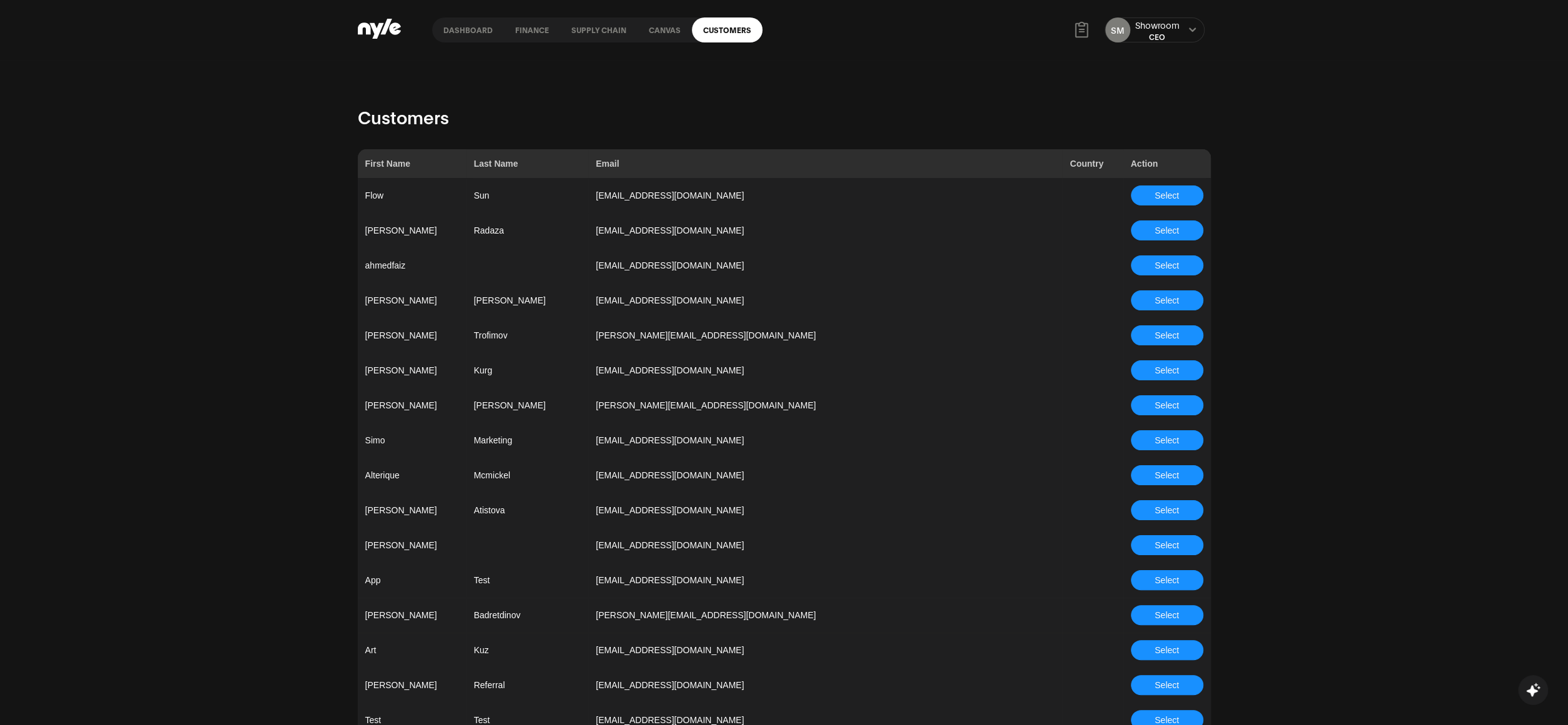
scroll to position [3248, 0]
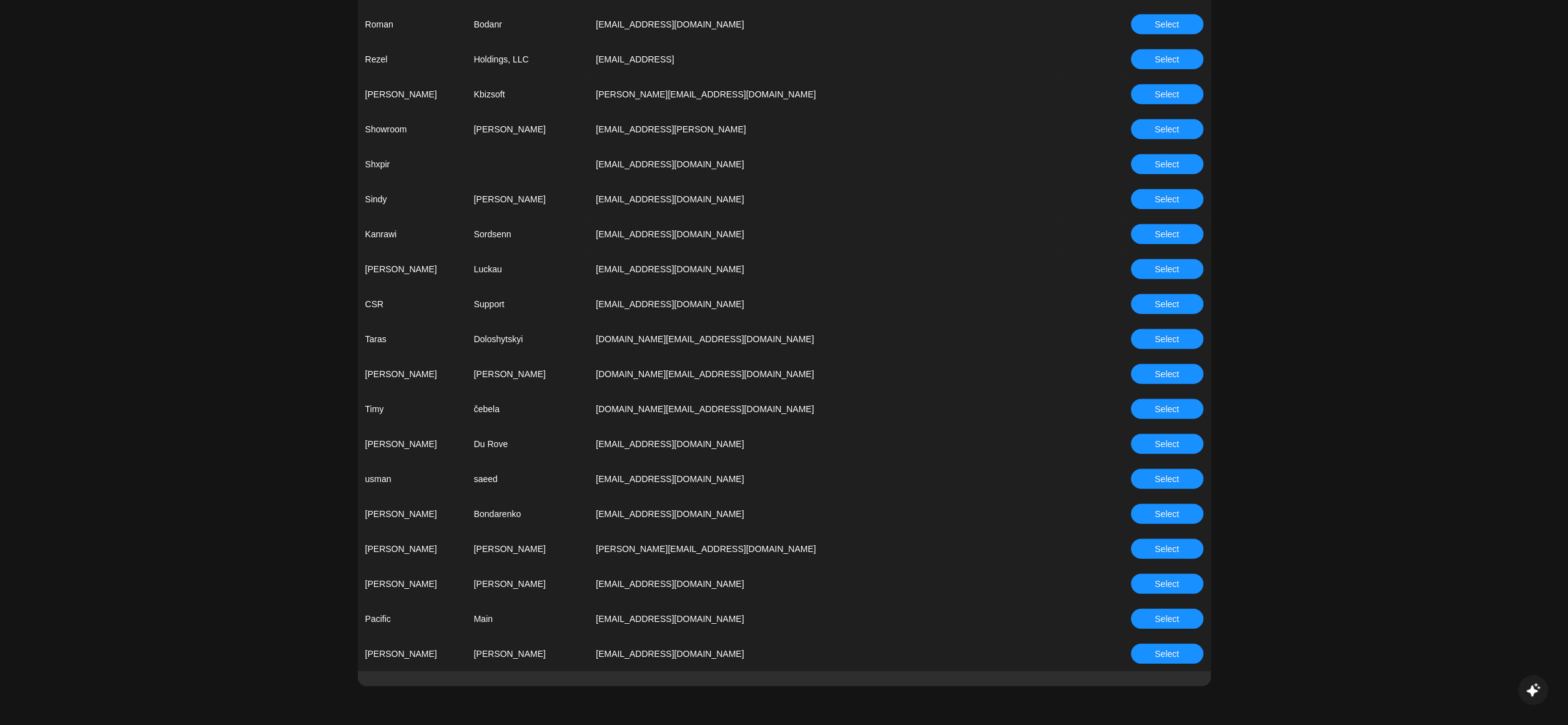
click at [1165, 620] on span "Select" at bounding box center [1167, 618] width 25 height 14
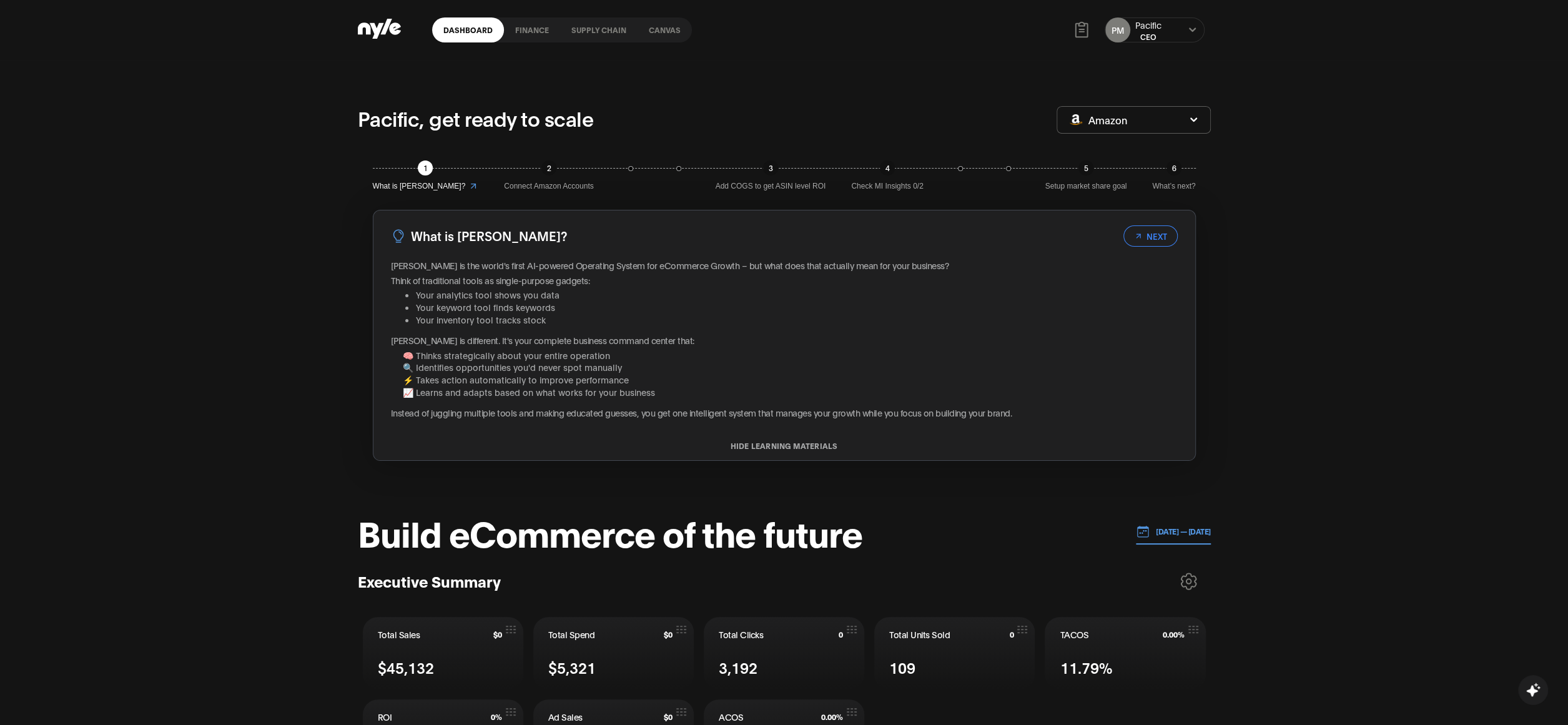
click at [649, 30] on link "Canvas" at bounding box center [665, 30] width 54 height 25
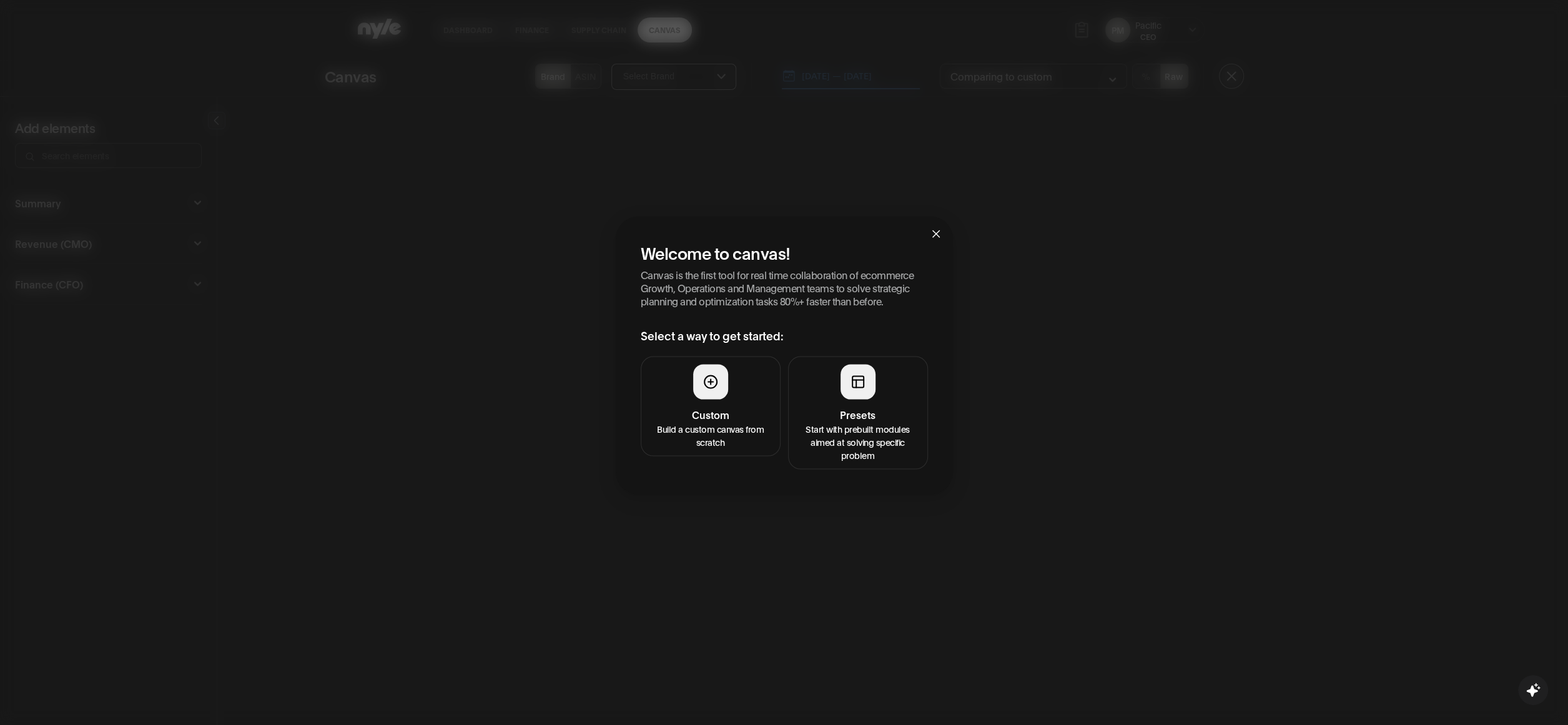
click at [845, 382] on div at bounding box center [858, 381] width 35 height 35
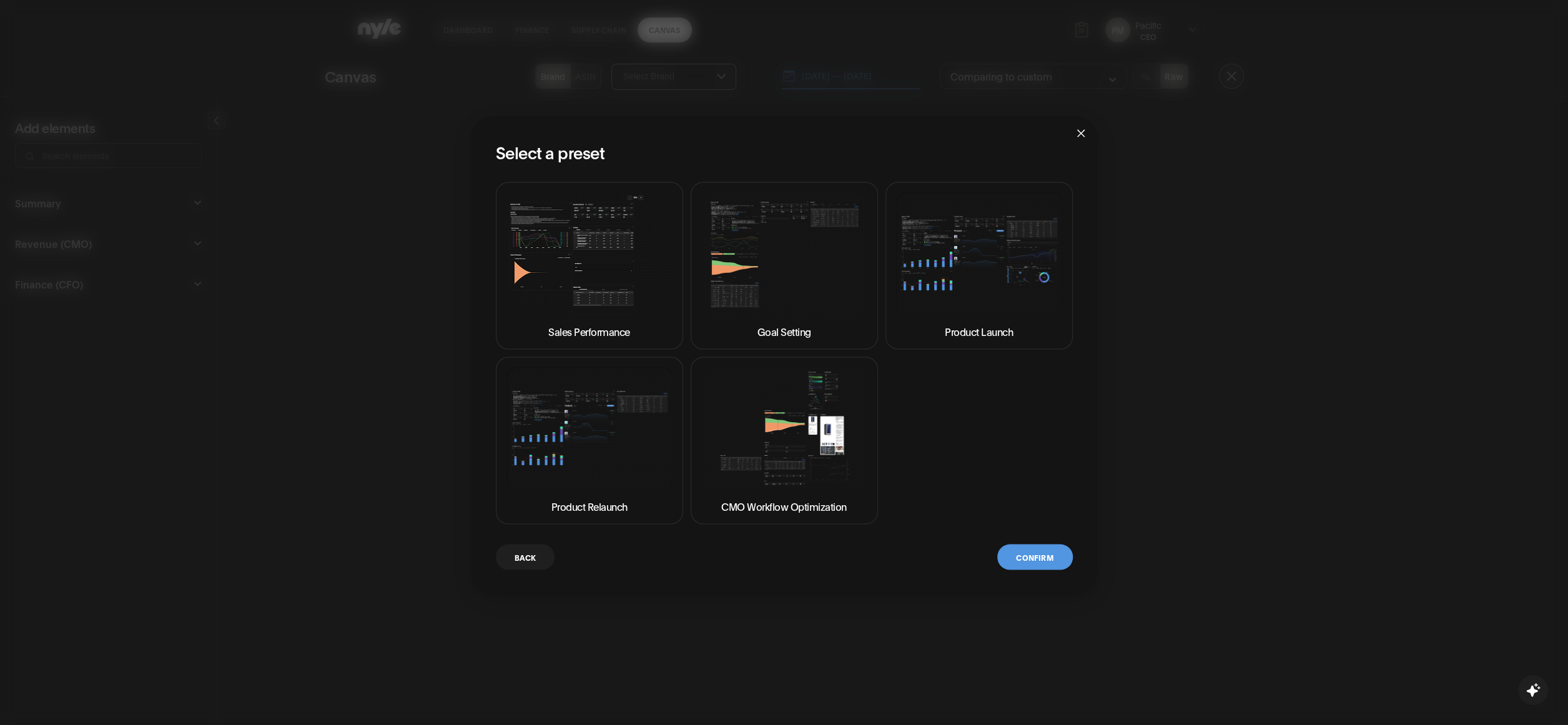
click at [569, 267] on img at bounding box center [590, 253] width 166 height 124
click at [1038, 561] on button "Confirm" at bounding box center [1034, 556] width 75 height 25
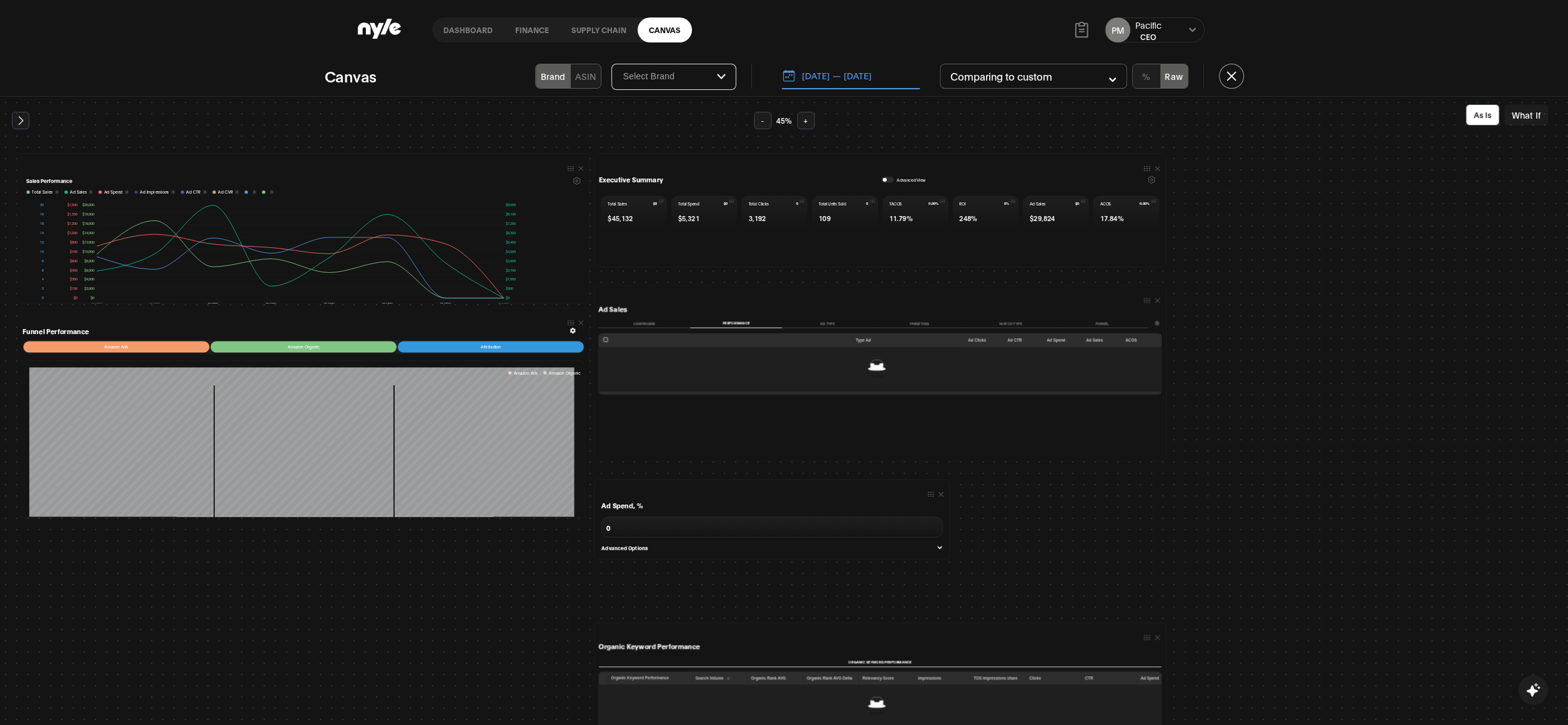
click at [637, 325] on button "Campaigns" at bounding box center [645, 322] width 92 height 9
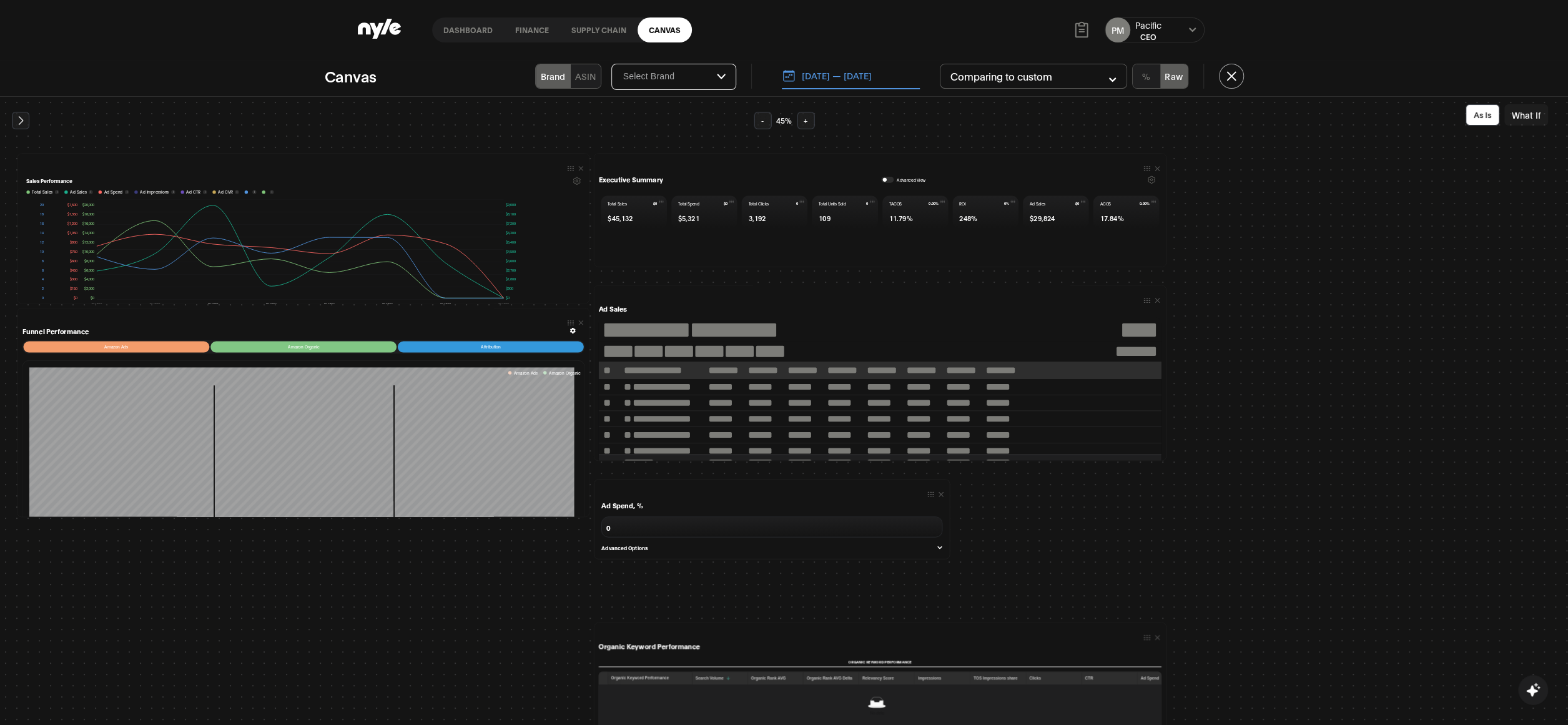
click at [805, 121] on button "+" at bounding box center [805, 120] width 17 height 17
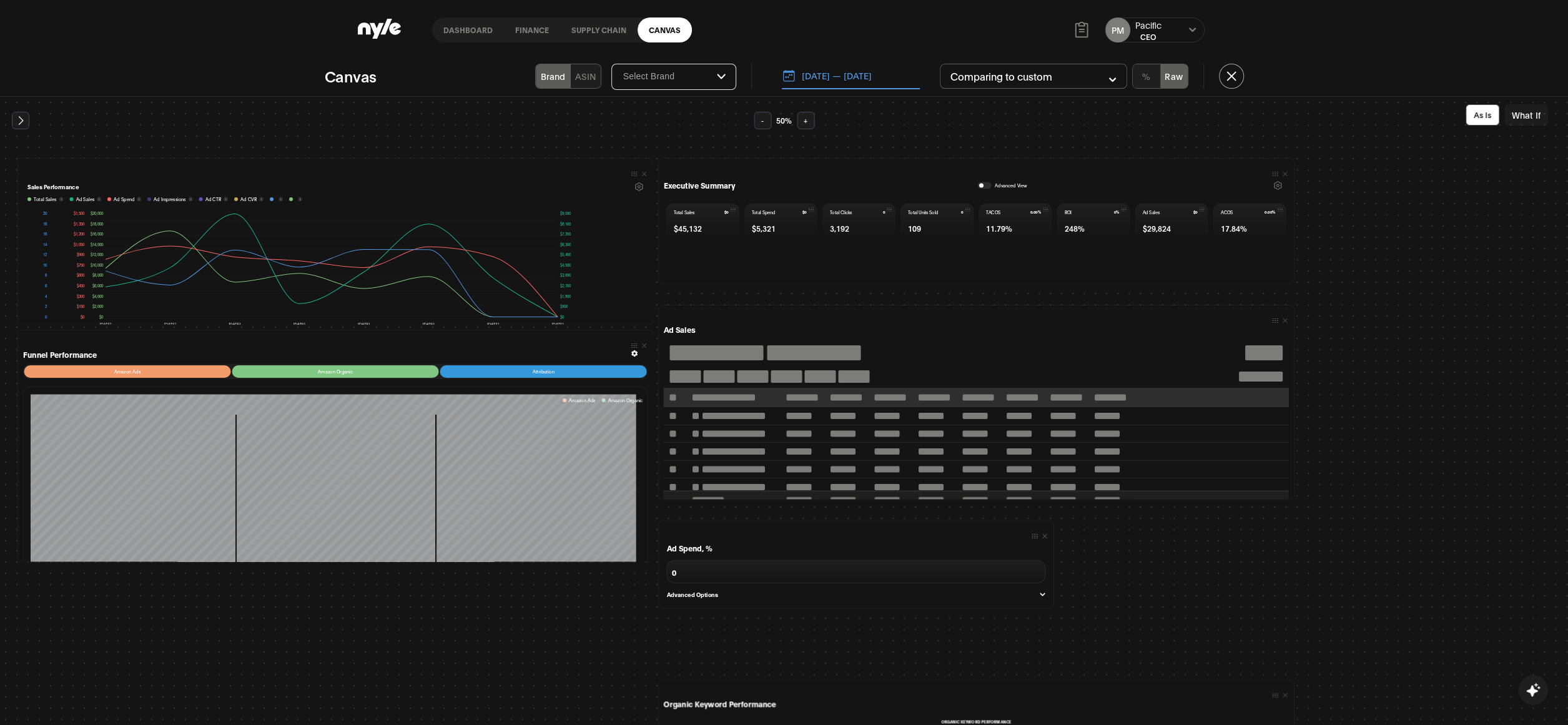
click at [805, 121] on button "+" at bounding box center [805, 120] width 17 height 17
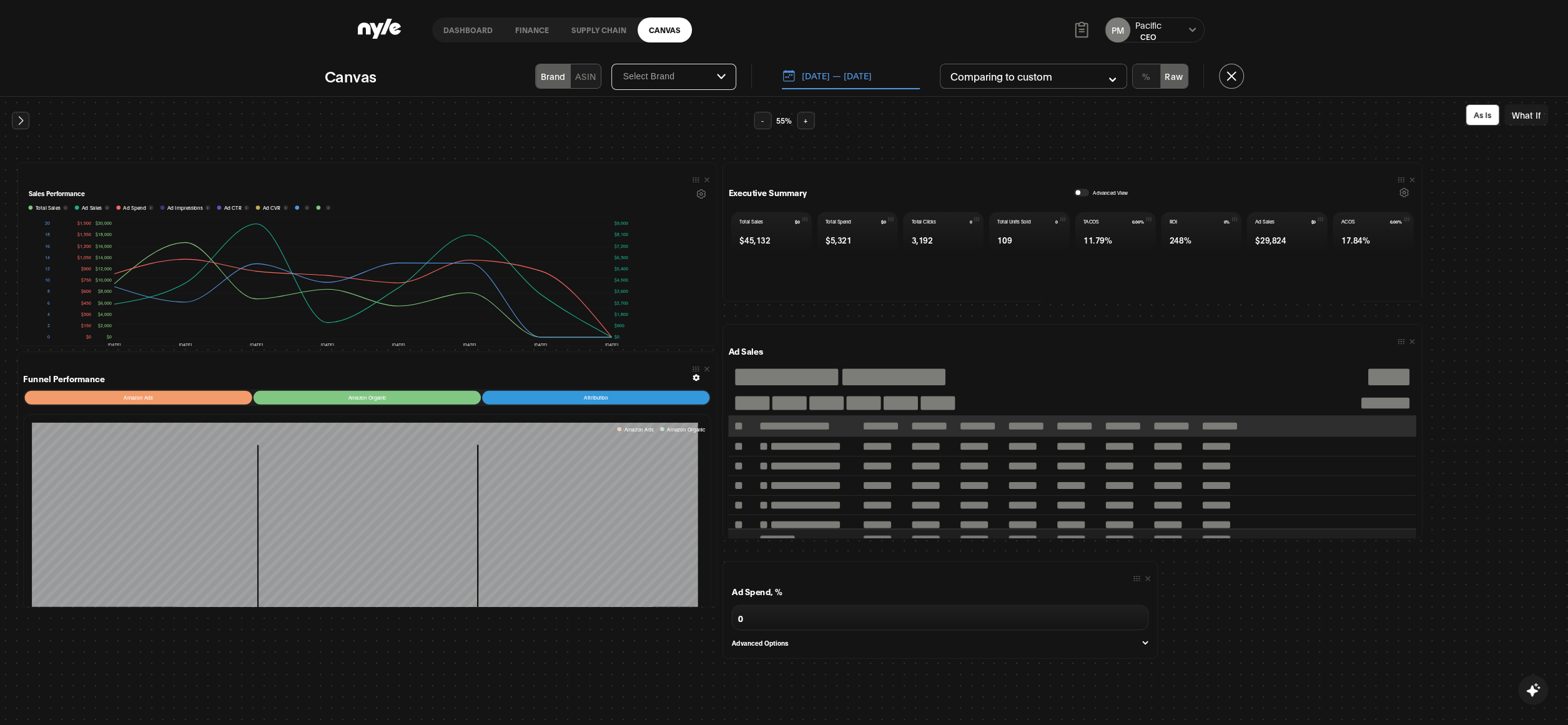
click at [805, 121] on button "+" at bounding box center [805, 120] width 17 height 17
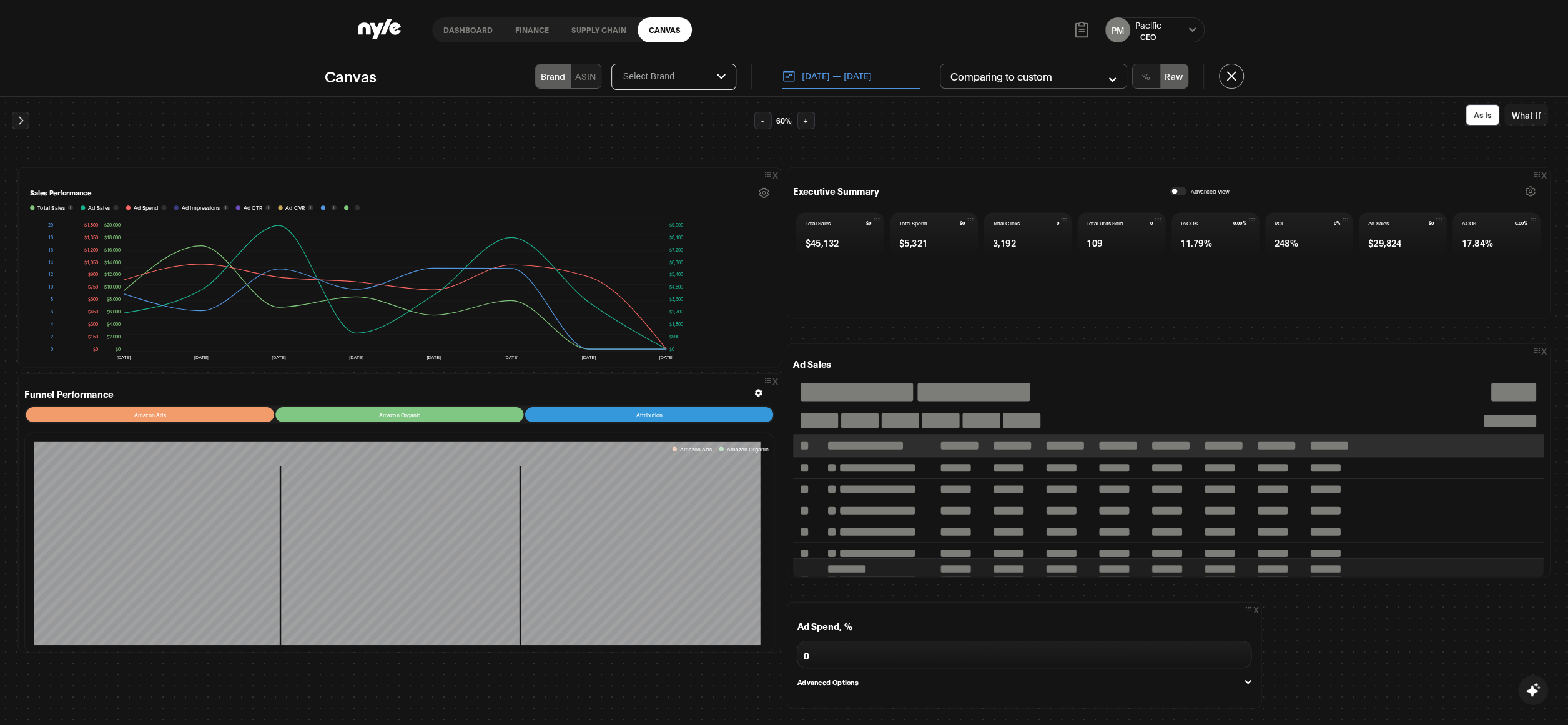
click at [805, 121] on button "+" at bounding box center [805, 120] width 17 height 17
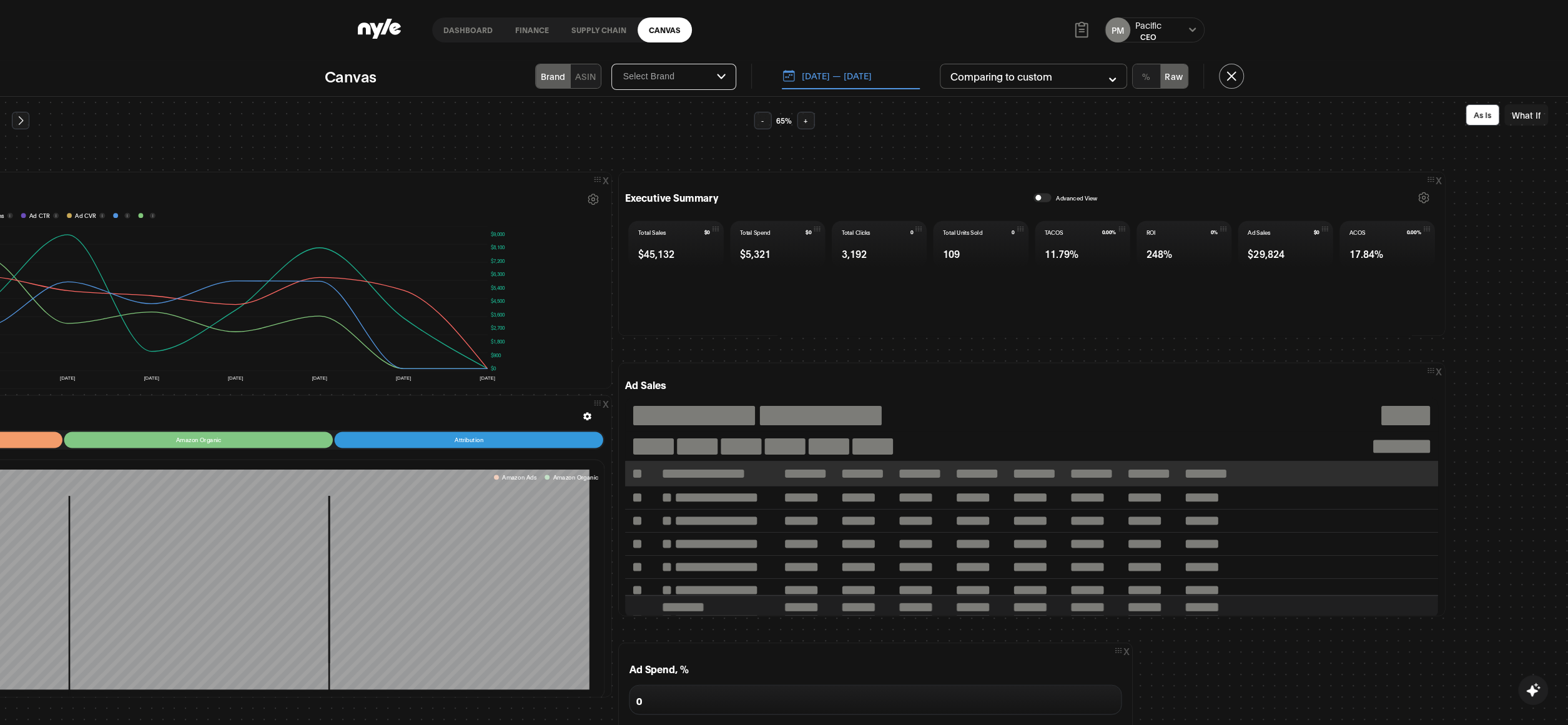
scroll to position [14, 0]
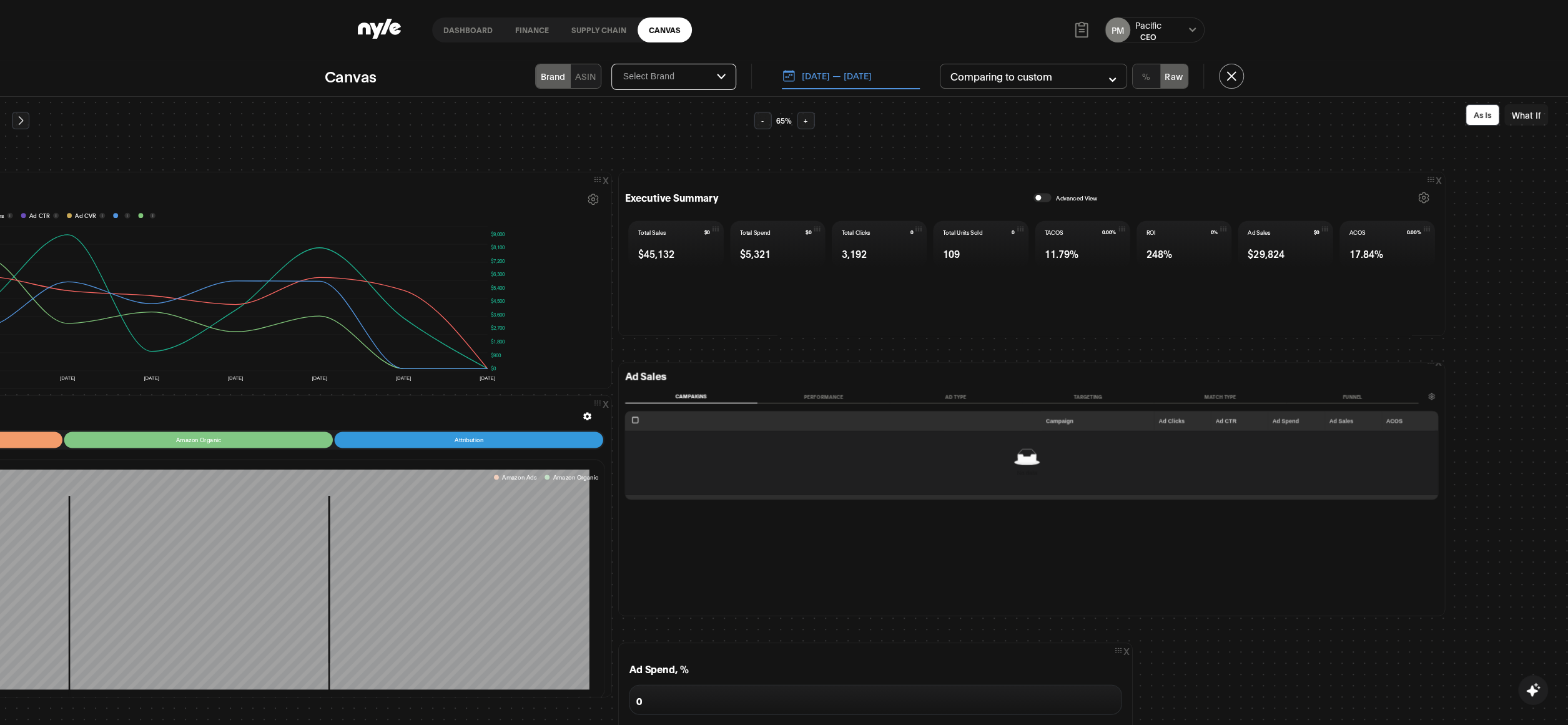
click at [814, 395] on button "Performance" at bounding box center [823, 397] width 132 height 13
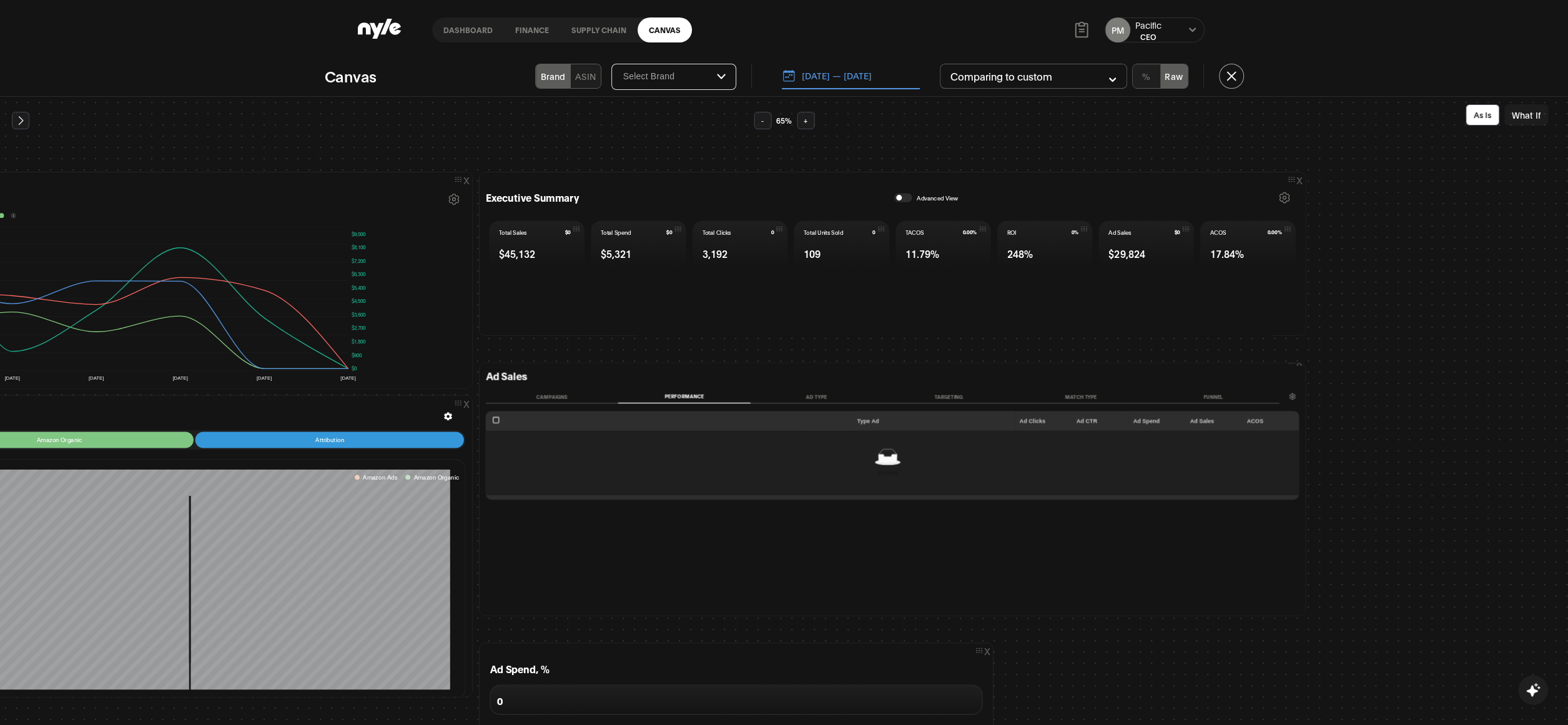
scroll to position [0, 363]
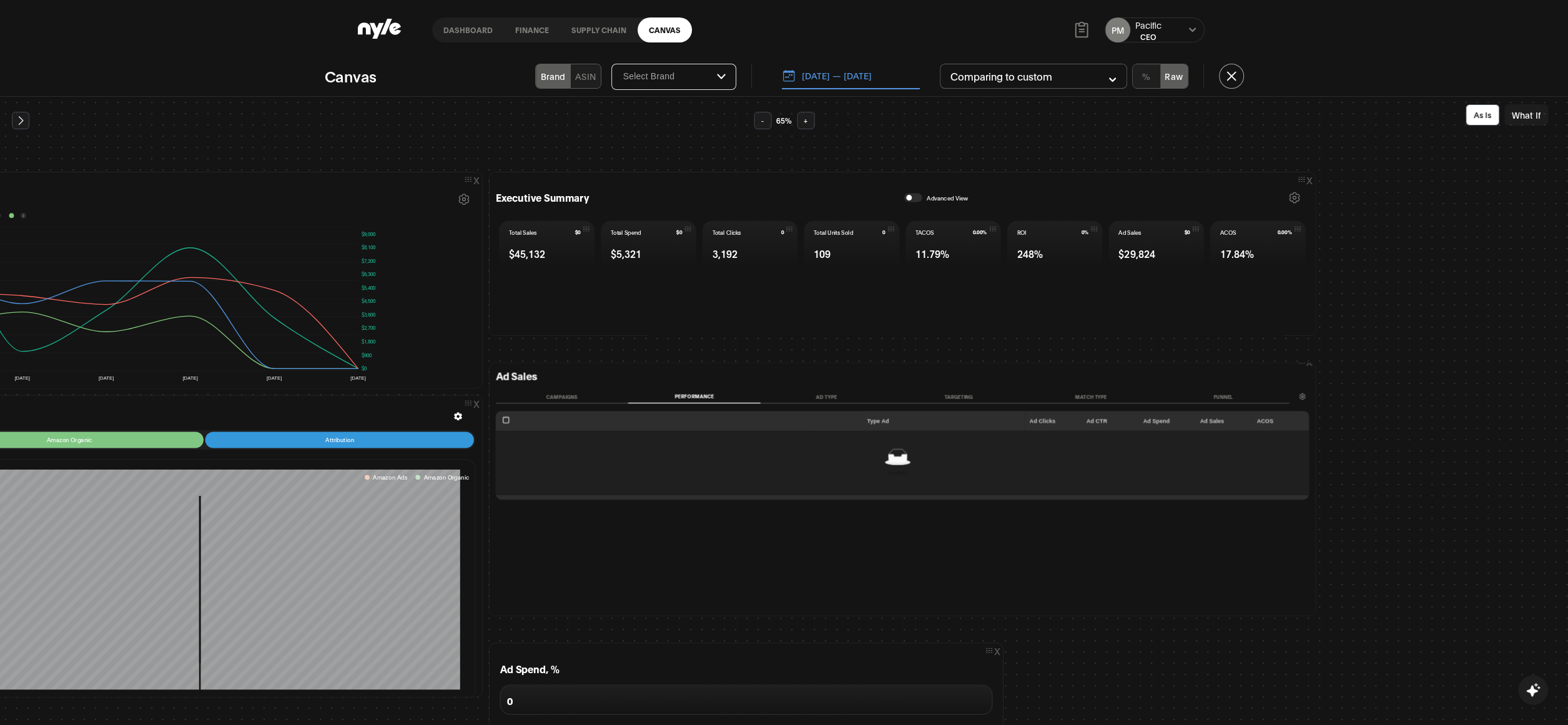
click at [848, 81] on button "[DATE] — [DATE]" at bounding box center [851, 76] width 138 height 26
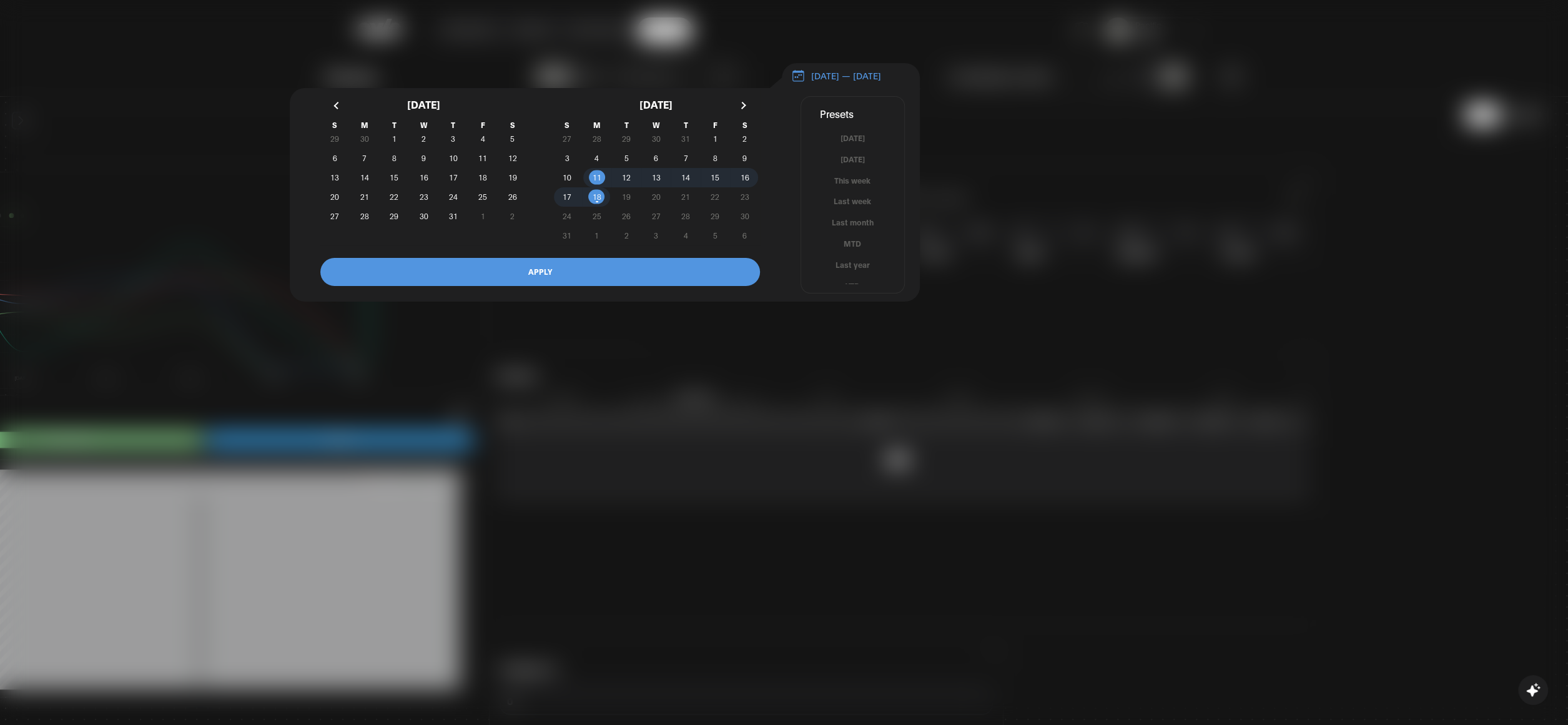
click at [333, 113] on button "button" at bounding box center [336, 105] width 22 height 22
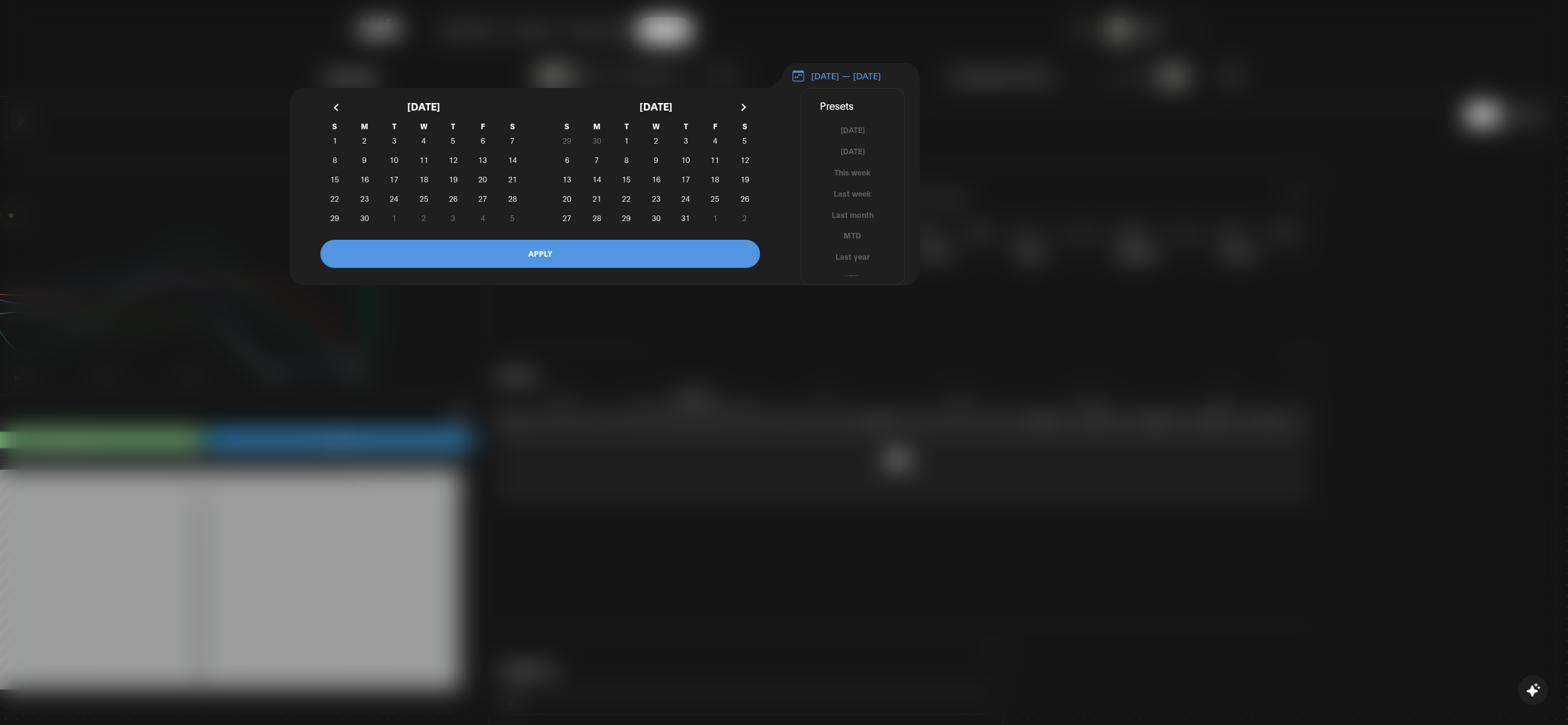
click at [337, 110] on button "button" at bounding box center [336, 107] width 22 height 22
click at [336, 111] on button "button" at bounding box center [336, 107] width 22 height 22
click at [334, 112] on button "button" at bounding box center [336, 107] width 22 height 22
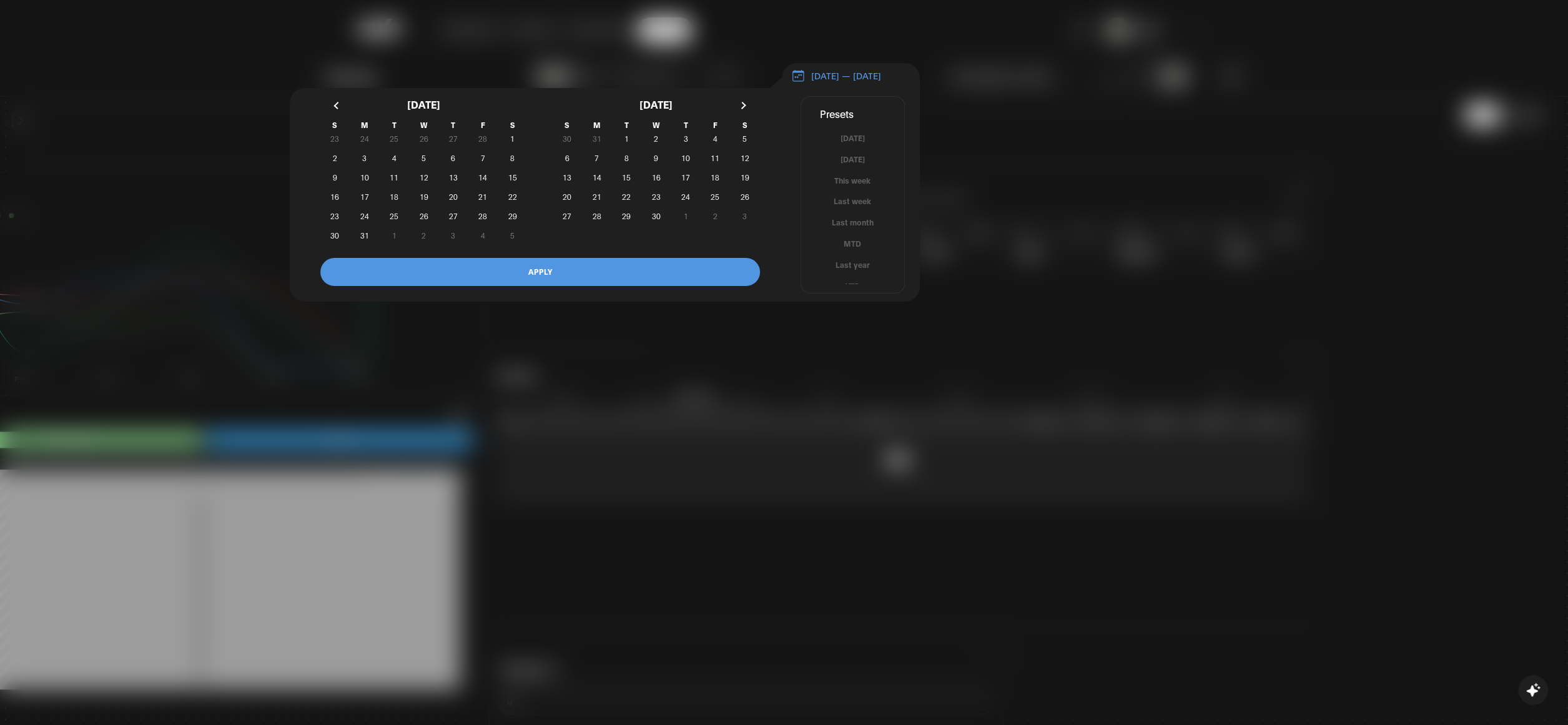
scroll to position [7, 0]
click at [847, 284] on button "YTD" at bounding box center [853, 279] width 103 height 12
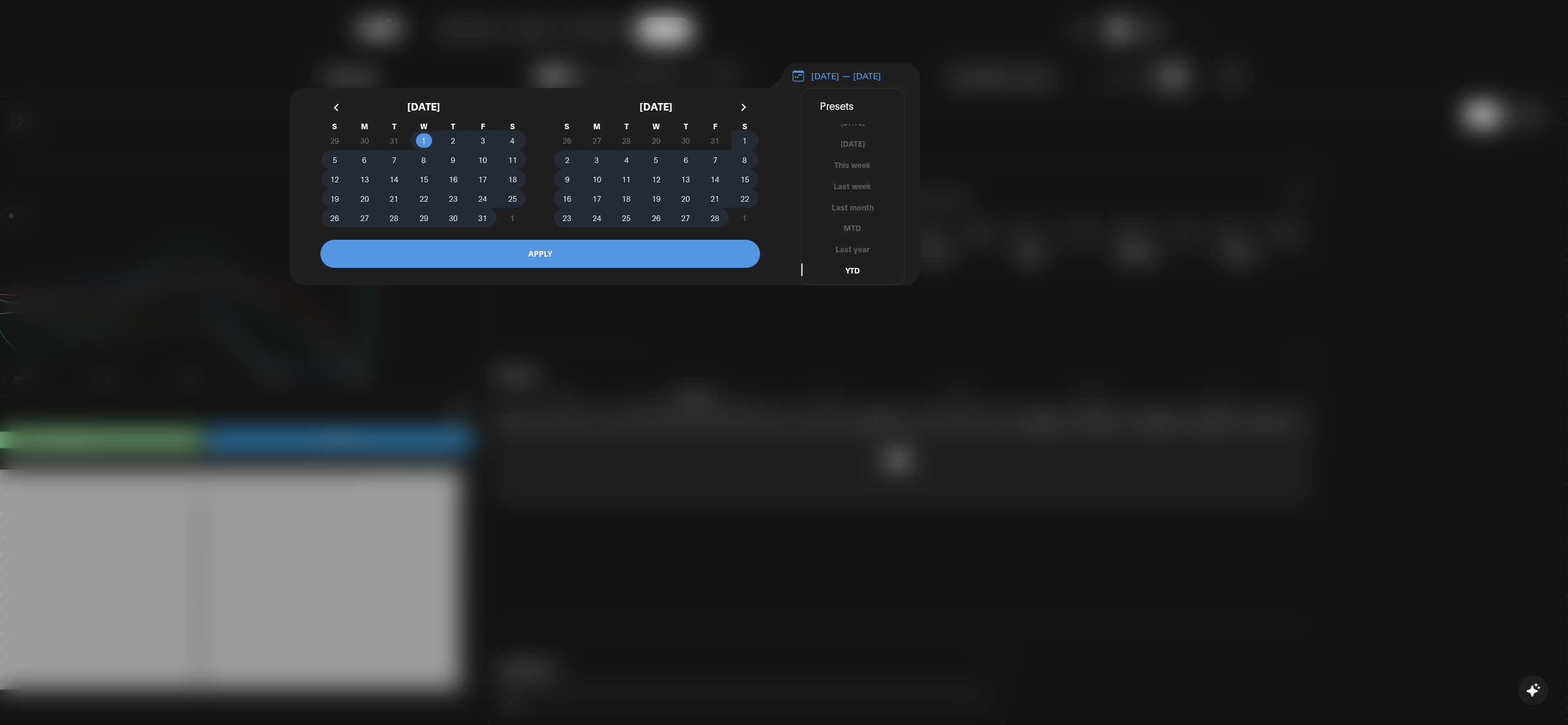
click at [601, 268] on button "APPLY" at bounding box center [540, 254] width 440 height 28
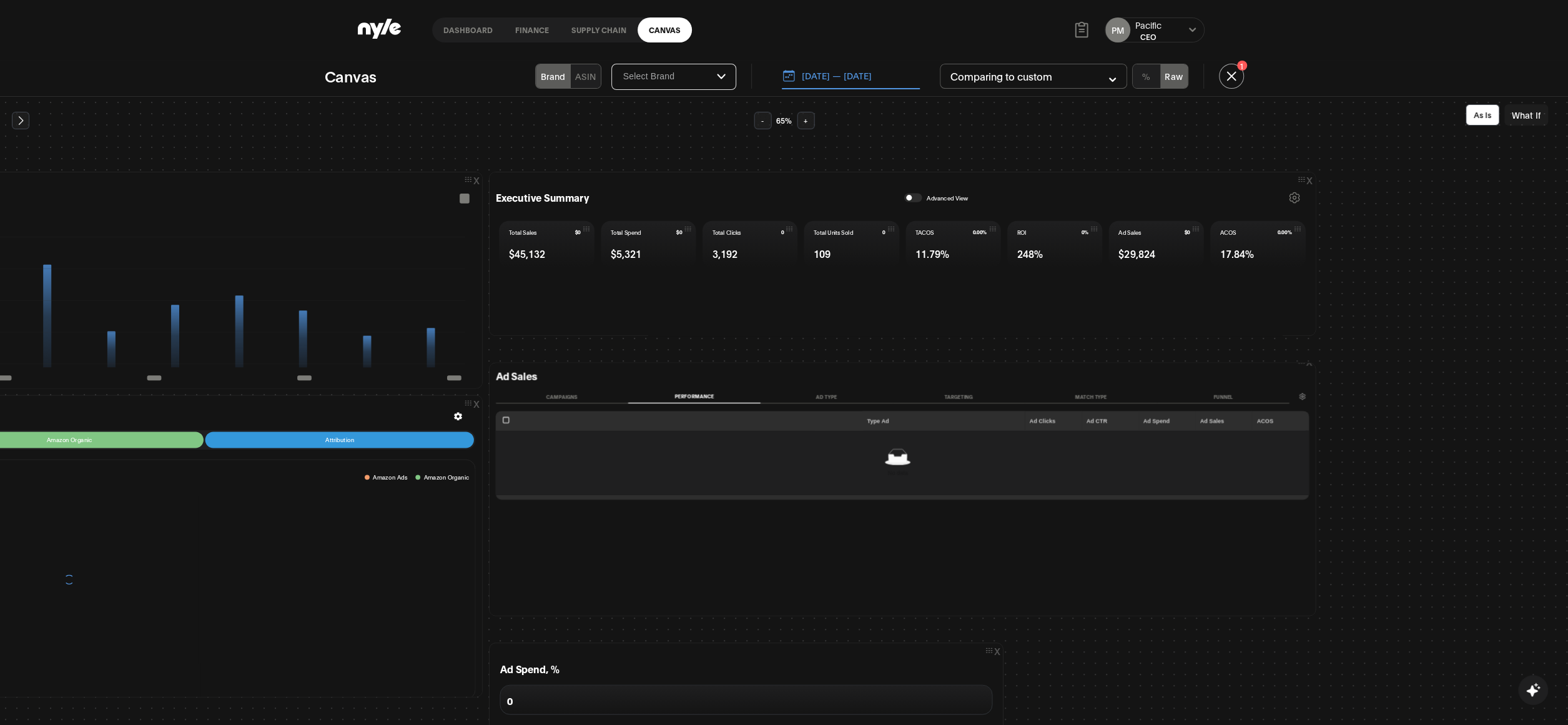
click at [700, 76] on input "Select Brand" at bounding box center [669, 77] width 95 height 12
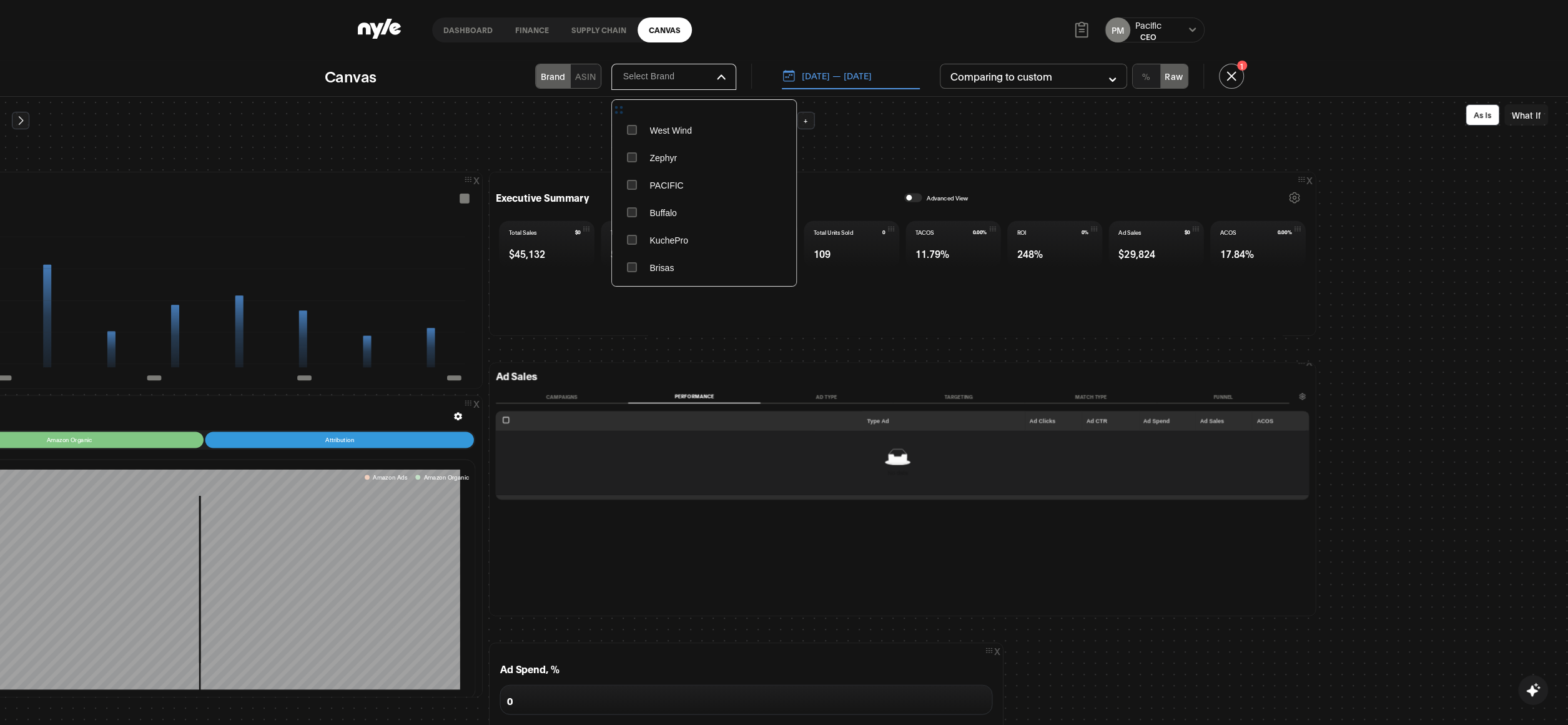
click at [578, 81] on button "ASIN" at bounding box center [585, 76] width 30 height 24
type input "Select ASIN"
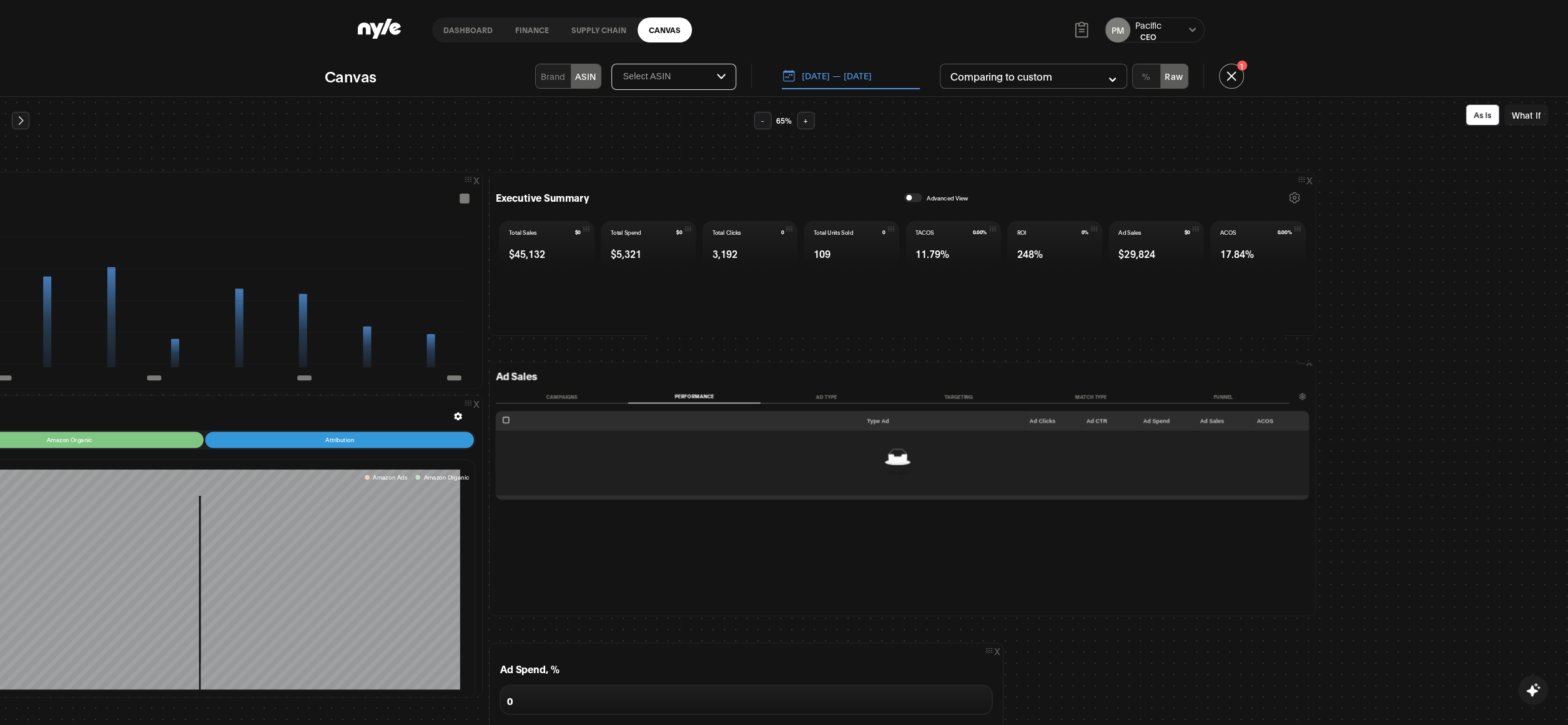
click at [713, 81] on input "Select ASIN" at bounding box center [669, 77] width 95 height 12
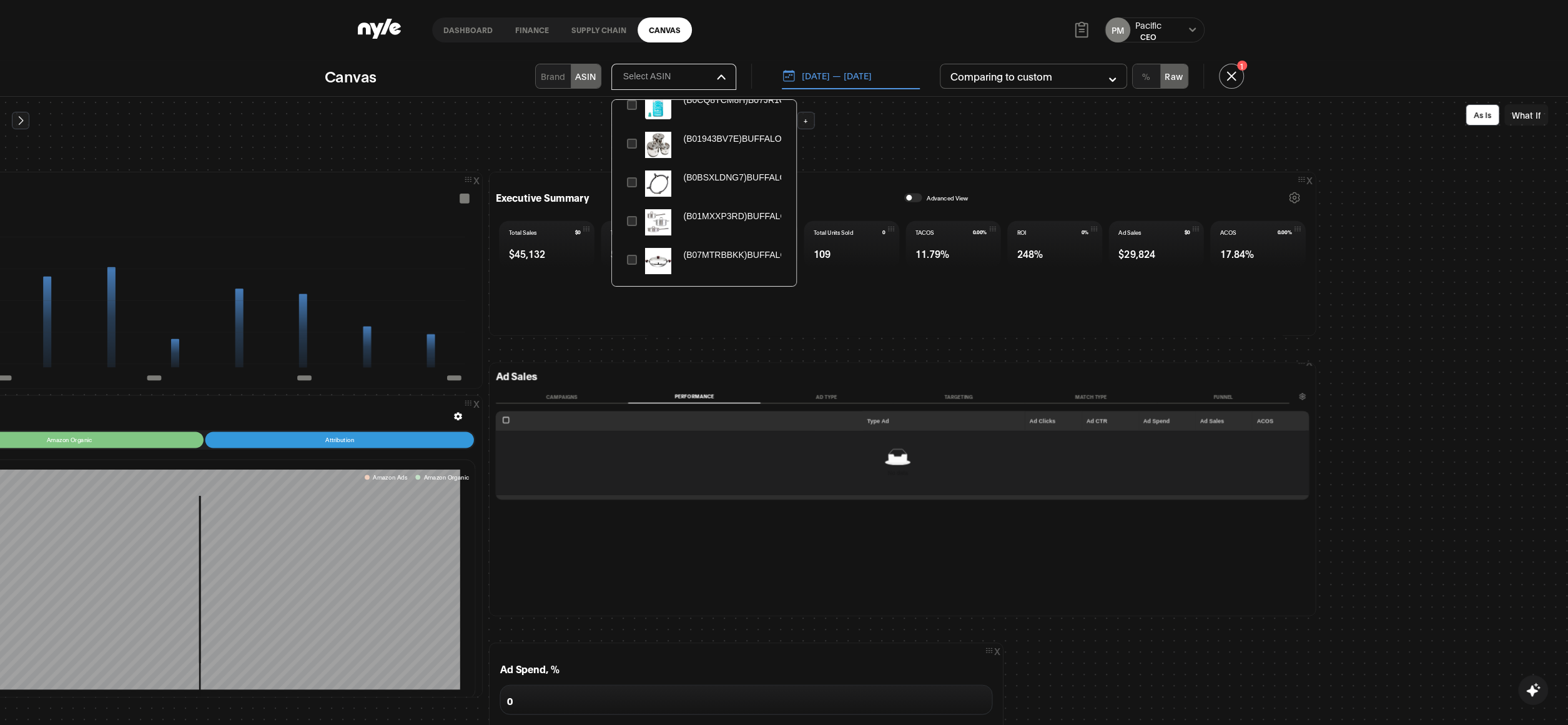
scroll to position [75, 0]
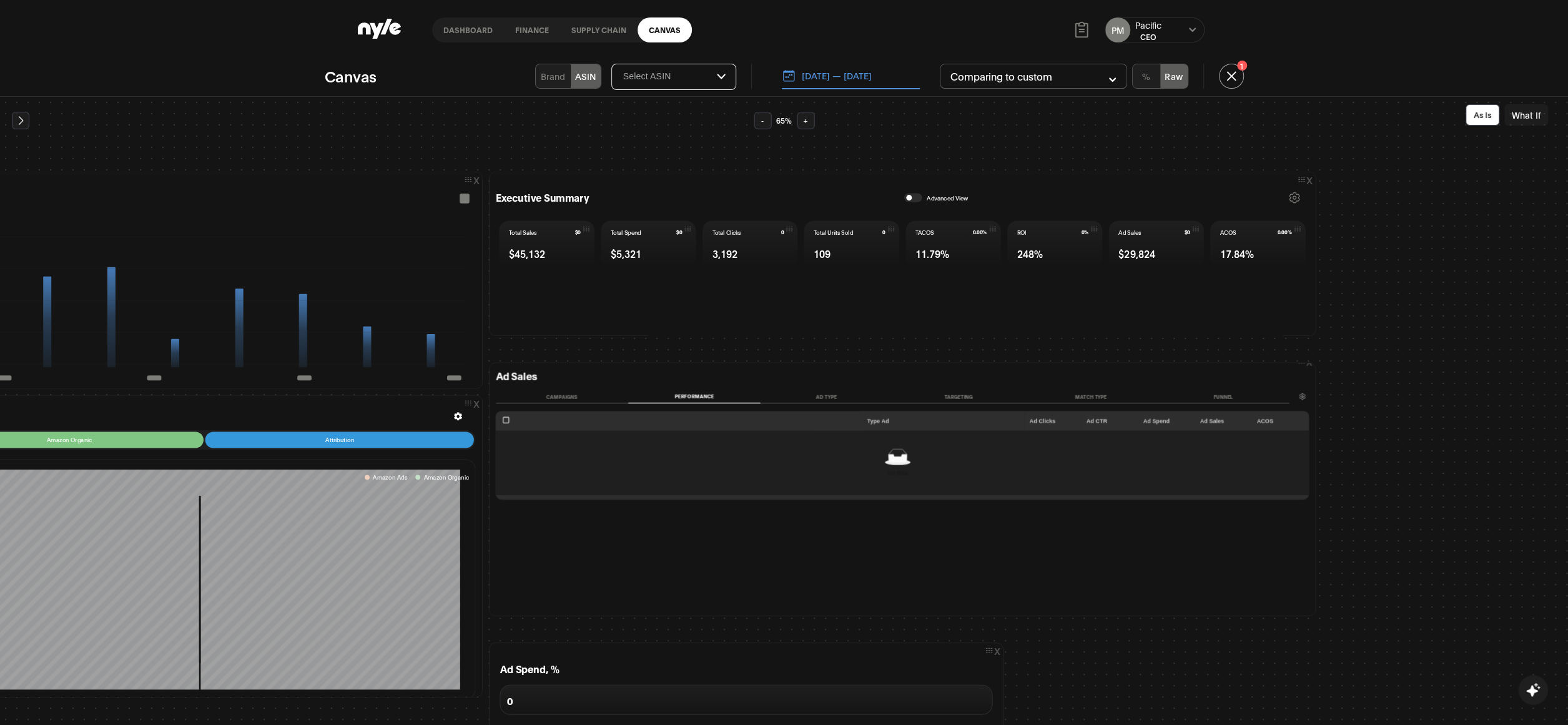
click at [723, 74] on icon "button" at bounding box center [721, 76] width 9 height 6
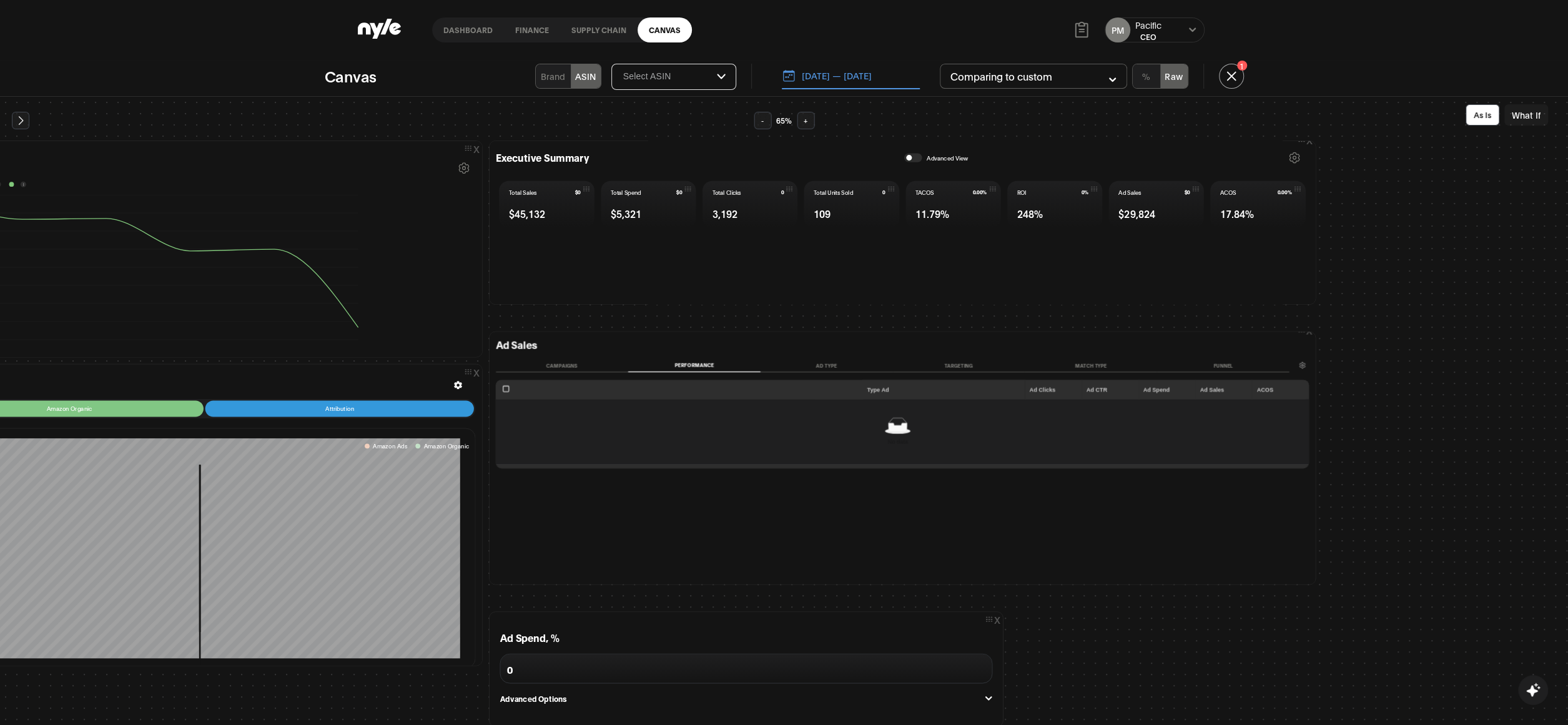
scroll to position [0, 363]
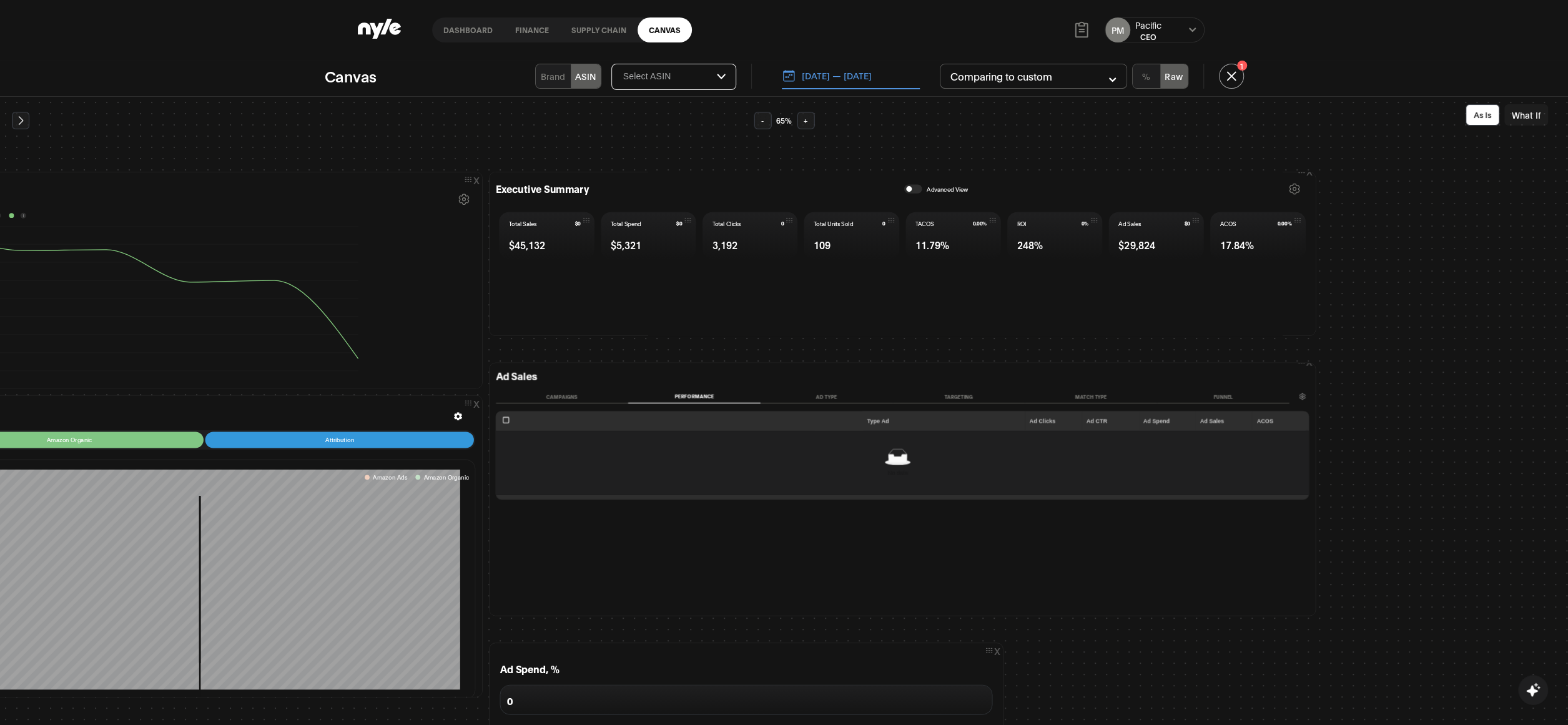
click at [584, 390] on button "Campaigns" at bounding box center [562, 397] width 132 height 13
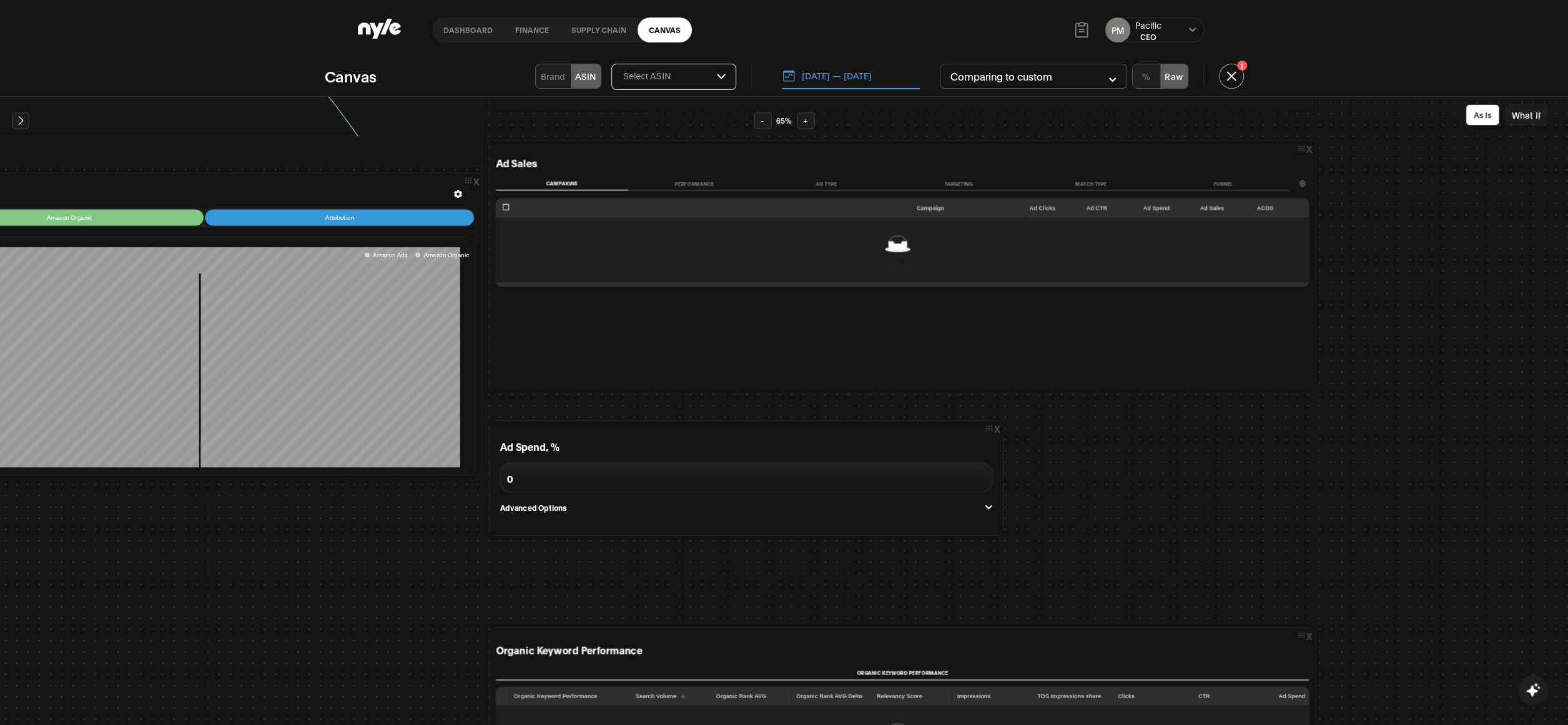
scroll to position [131, 363]
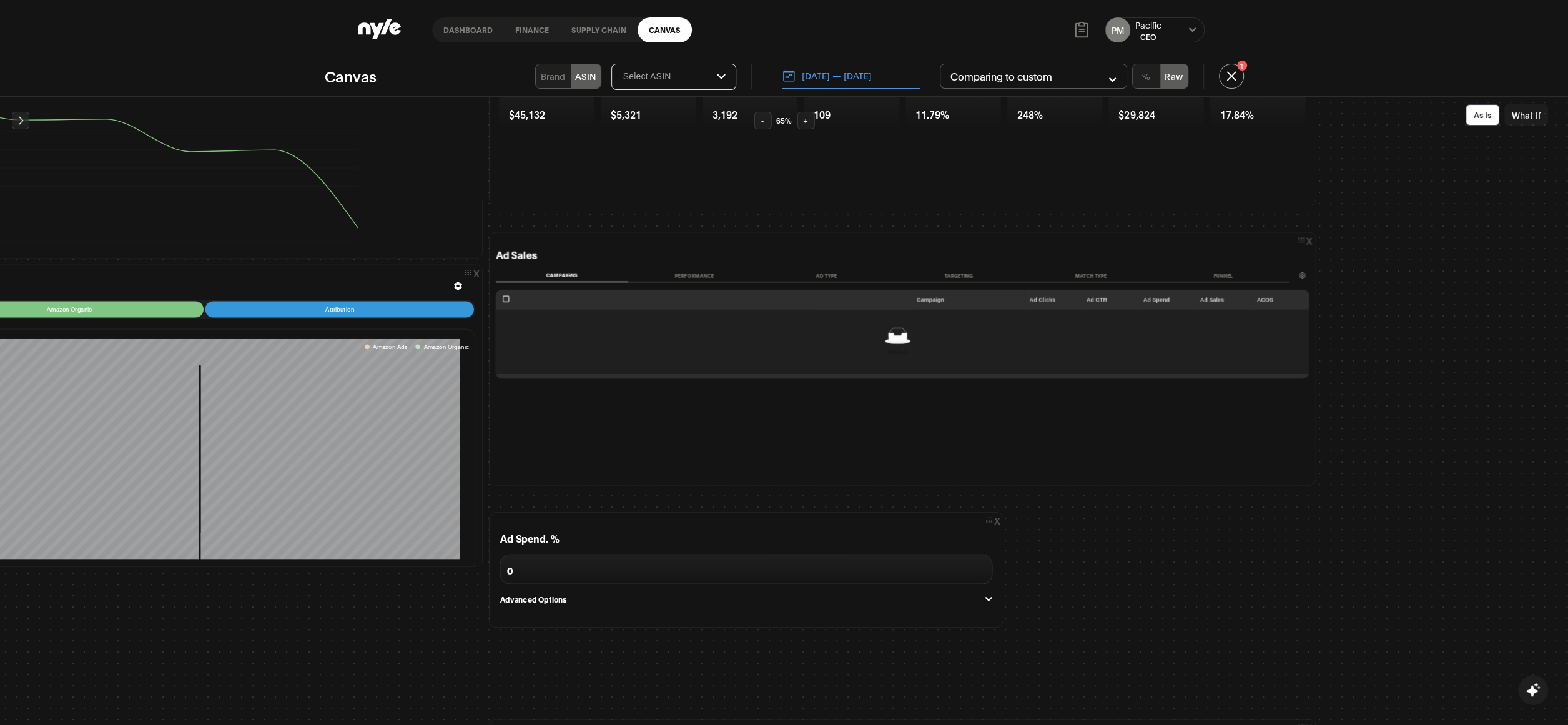
click at [705, 69] on button "Select ASIN" at bounding box center [673, 77] width 123 height 21
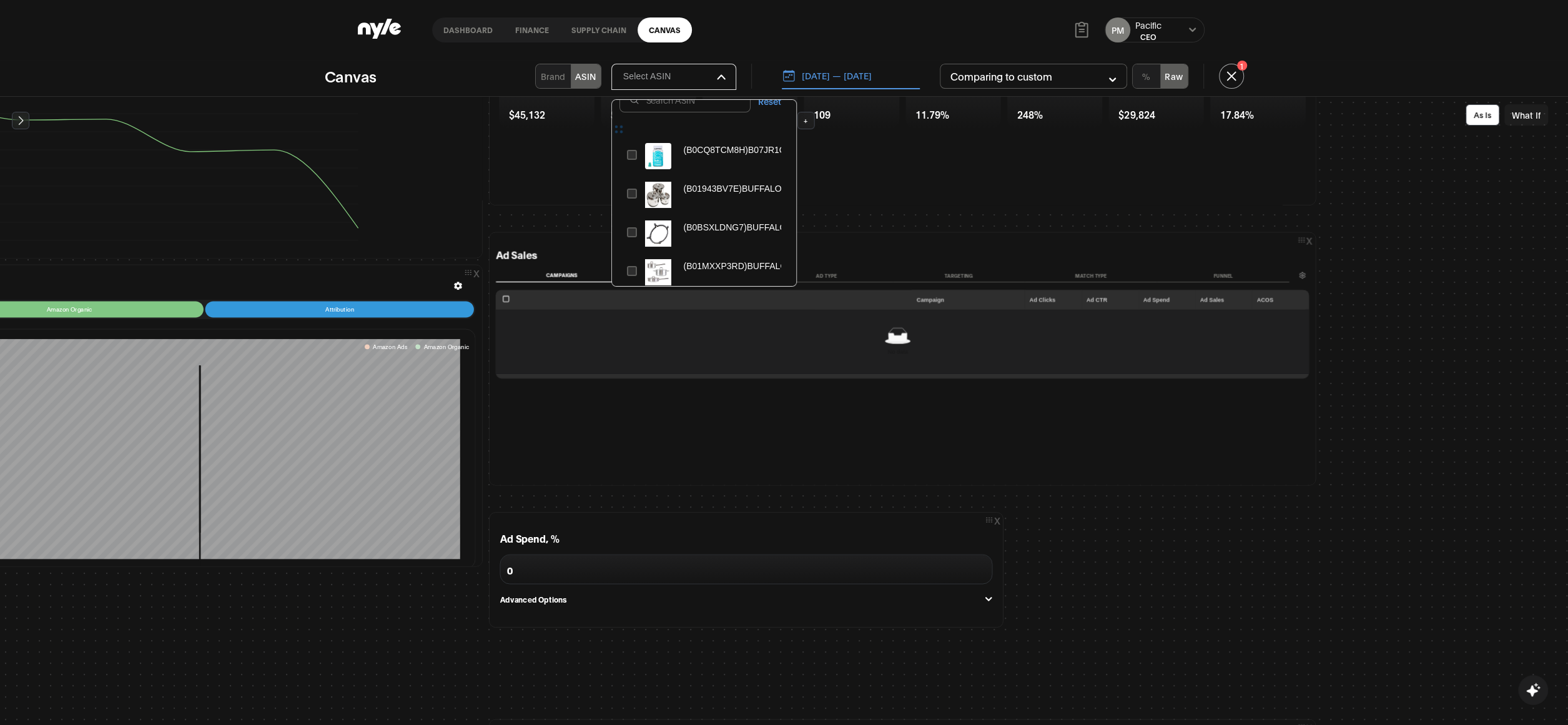
scroll to position [0, 0]
click at [905, 208] on div at bounding box center [902, 206] width 813 height 4
click at [717, 72] on input "Select ASIN" at bounding box center [669, 77] width 95 height 12
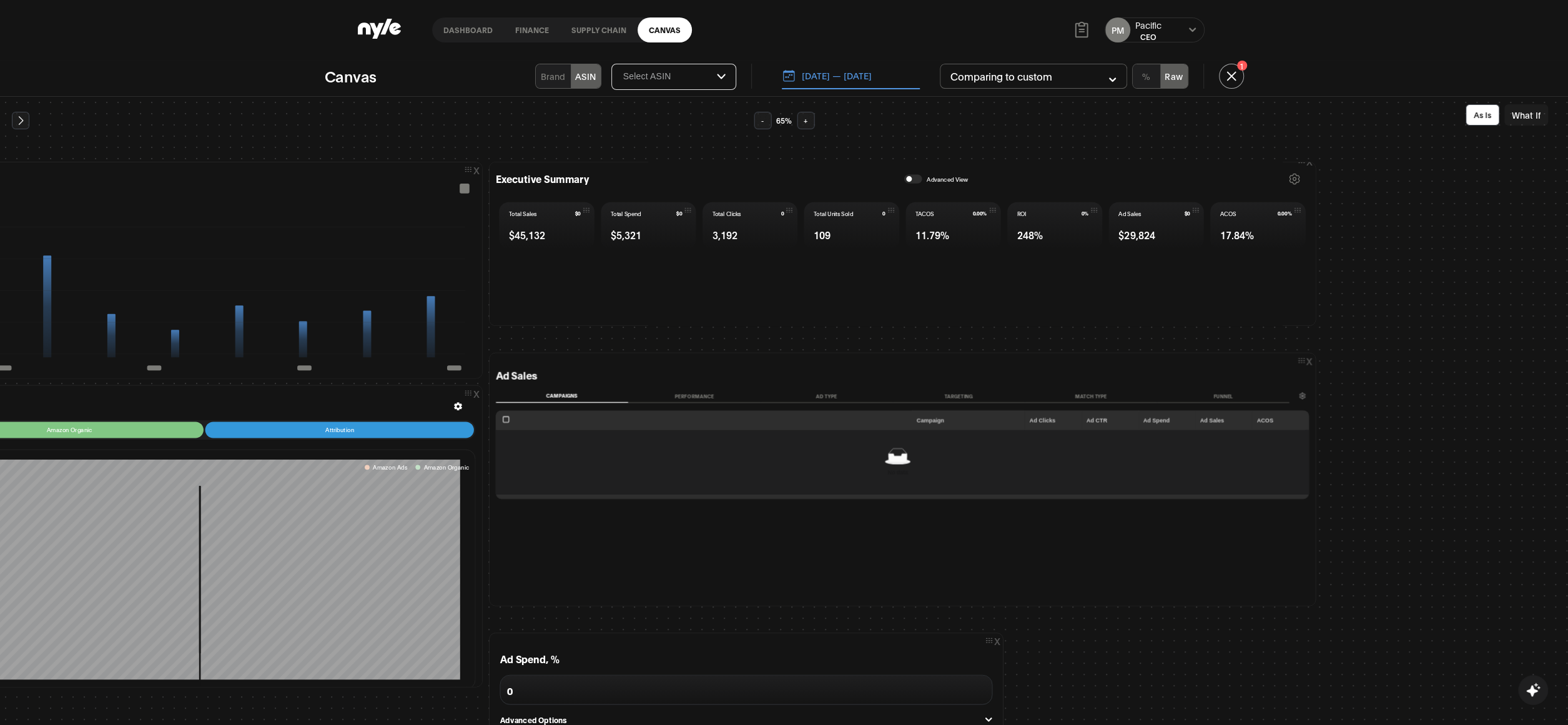
scroll to position [2, 0]
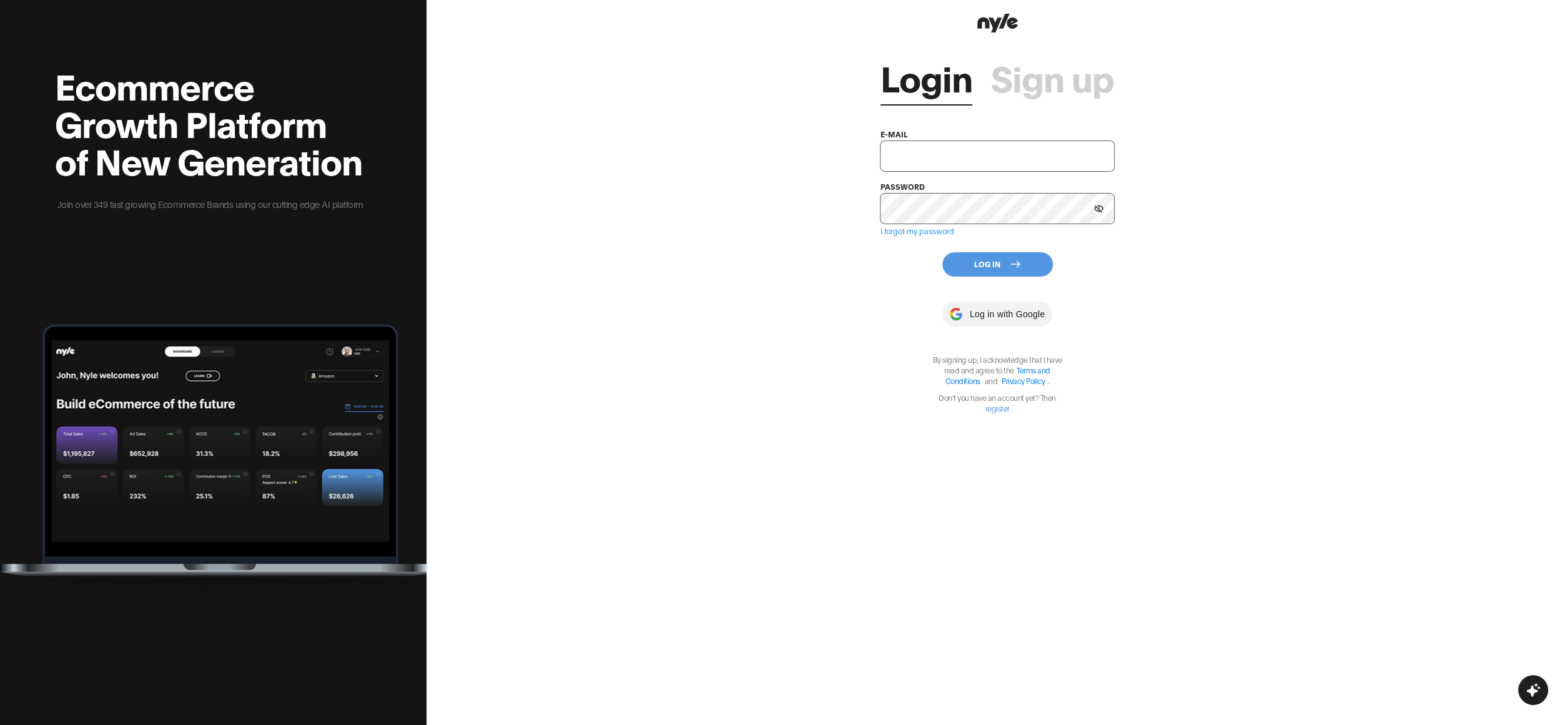
type input "[EMAIL_ADDRESS][PERSON_NAME]"
click at [978, 272] on button "Log In" at bounding box center [997, 265] width 110 height 25
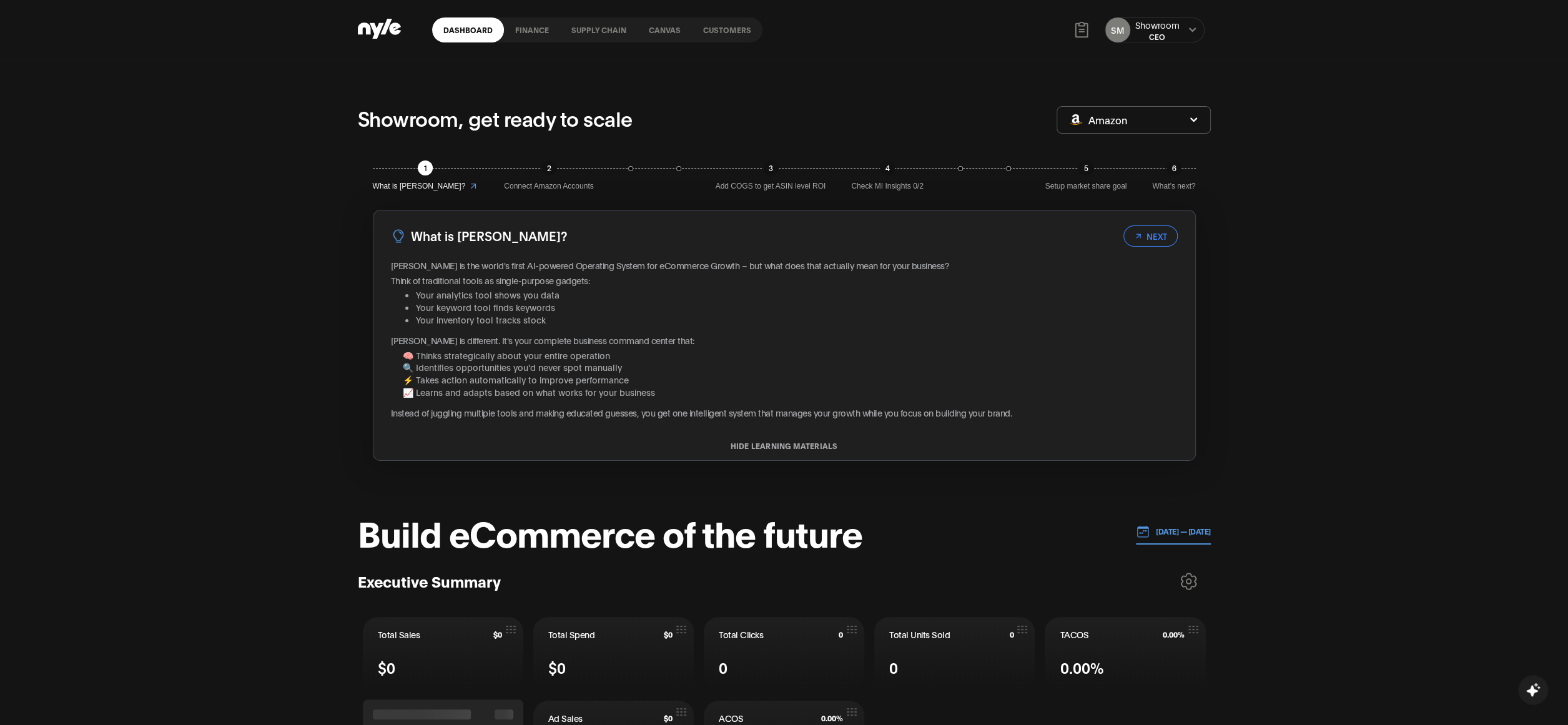
click at [724, 33] on link "Customers" at bounding box center [728, 30] width 71 height 25
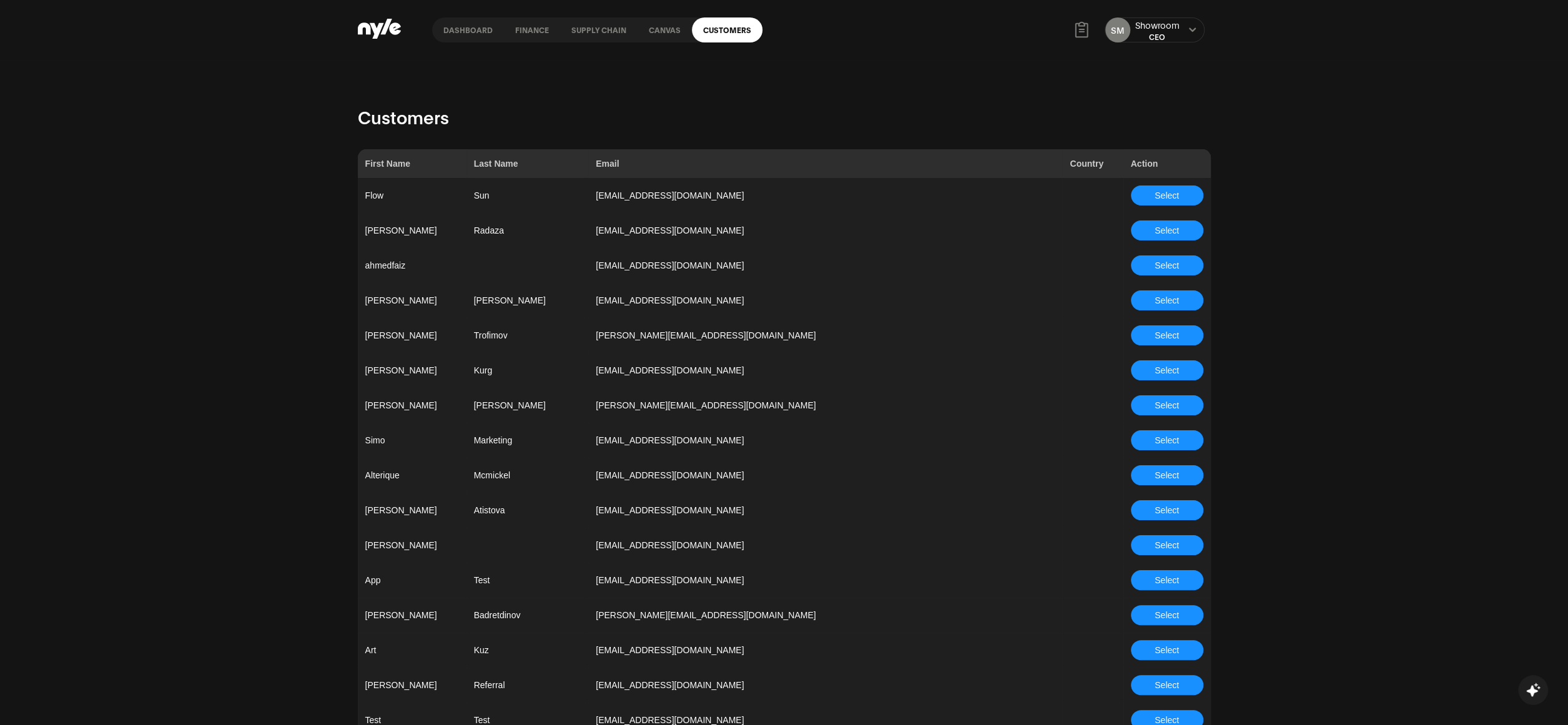
scroll to position [3189, 0]
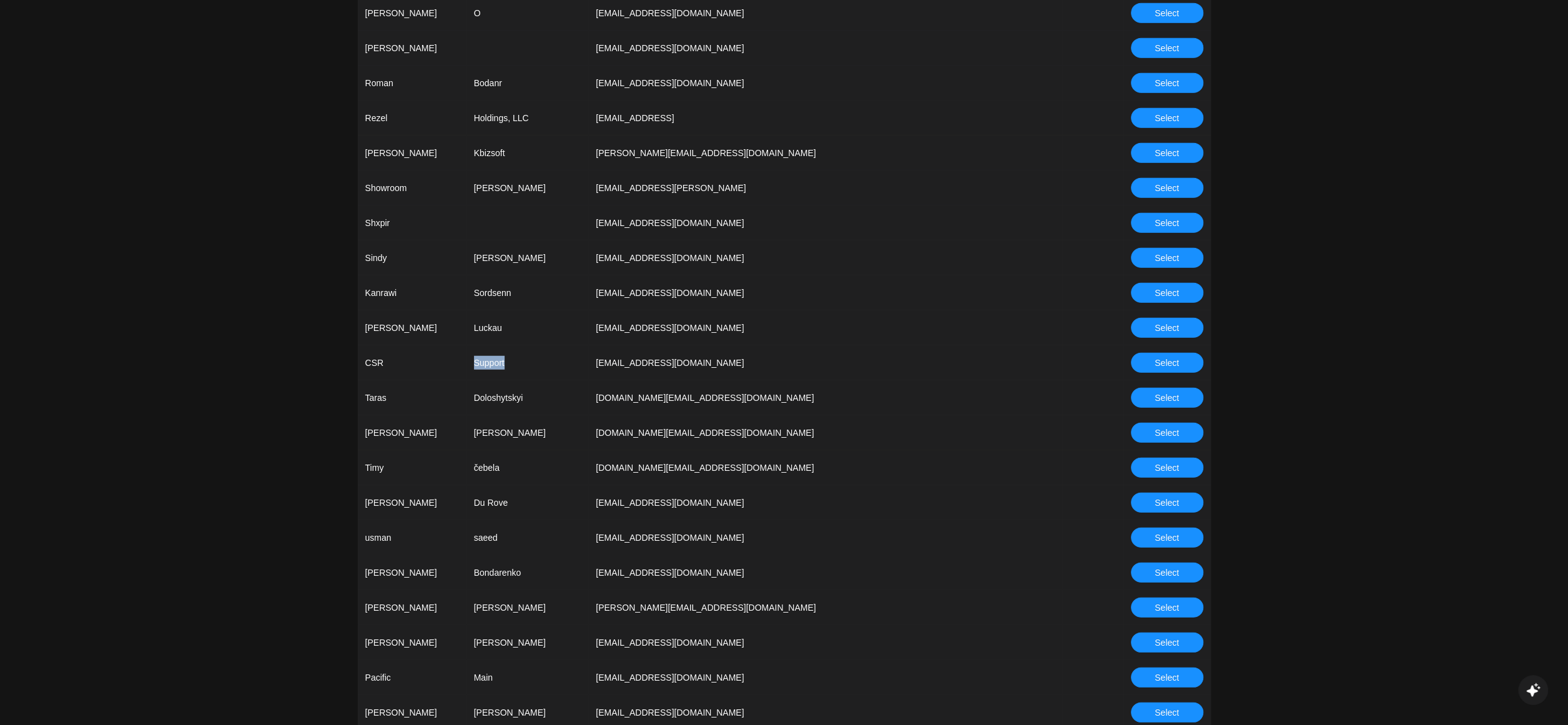
click at [1161, 361] on span "Select" at bounding box center [1167, 362] width 25 height 14
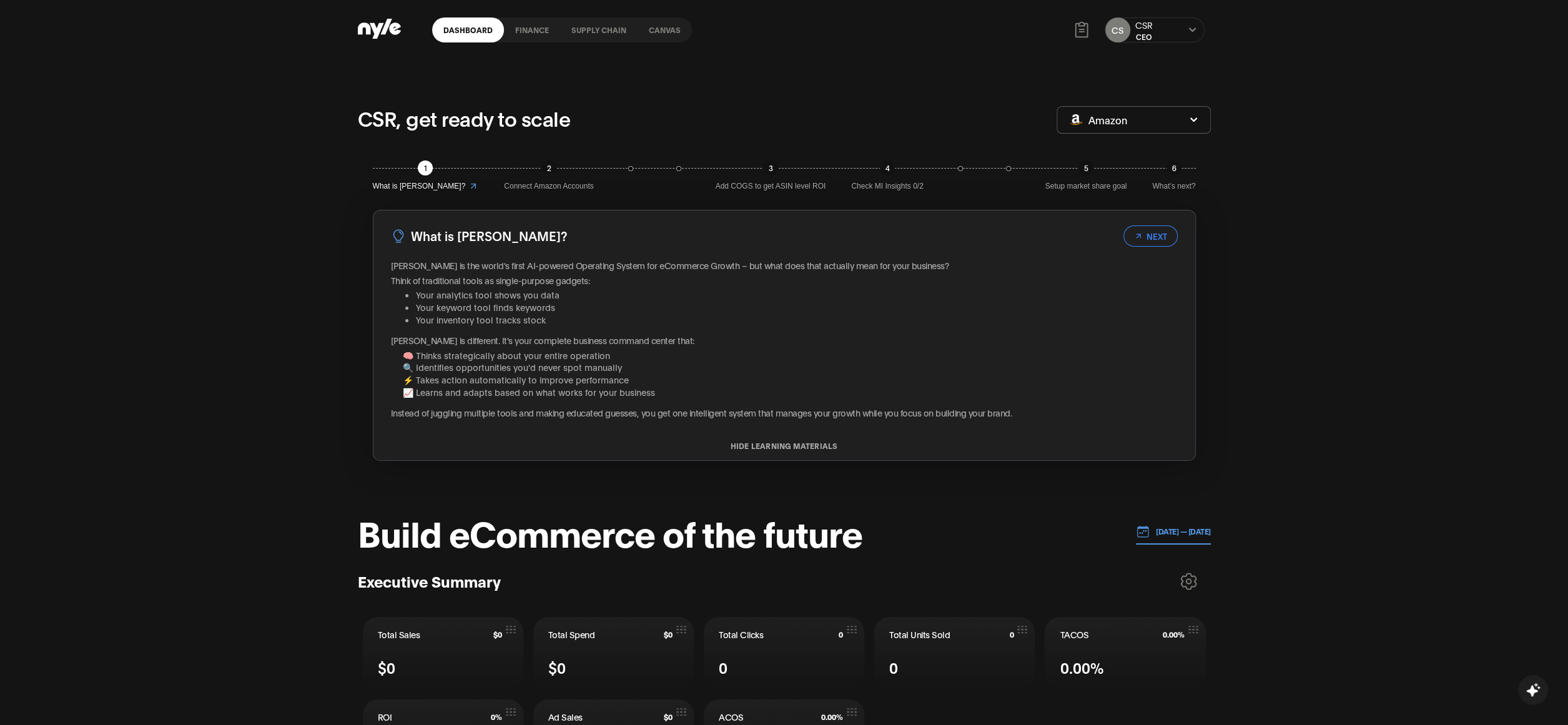
click at [539, 29] on link "finance" at bounding box center [532, 30] width 56 height 25
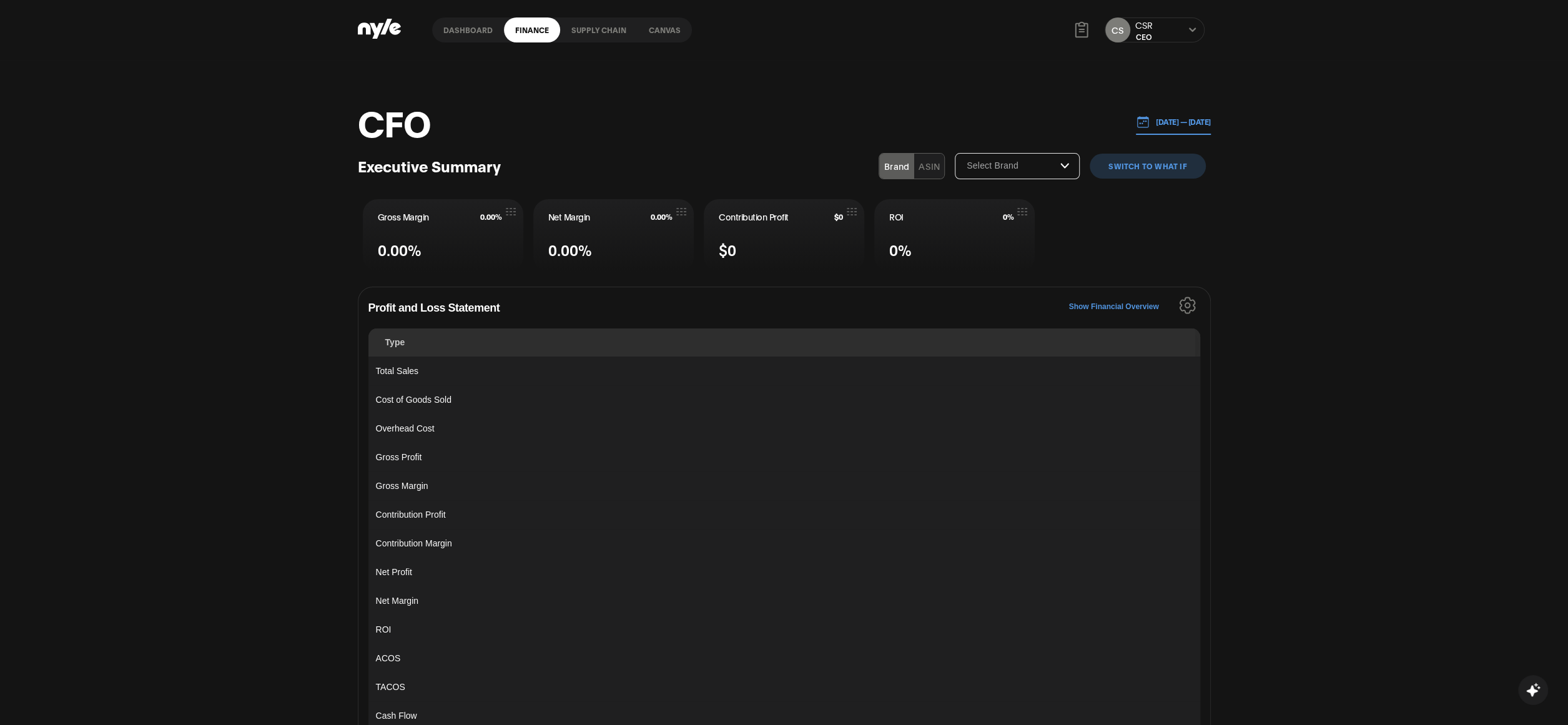
click at [662, 32] on link "Canvas" at bounding box center [665, 30] width 54 height 25
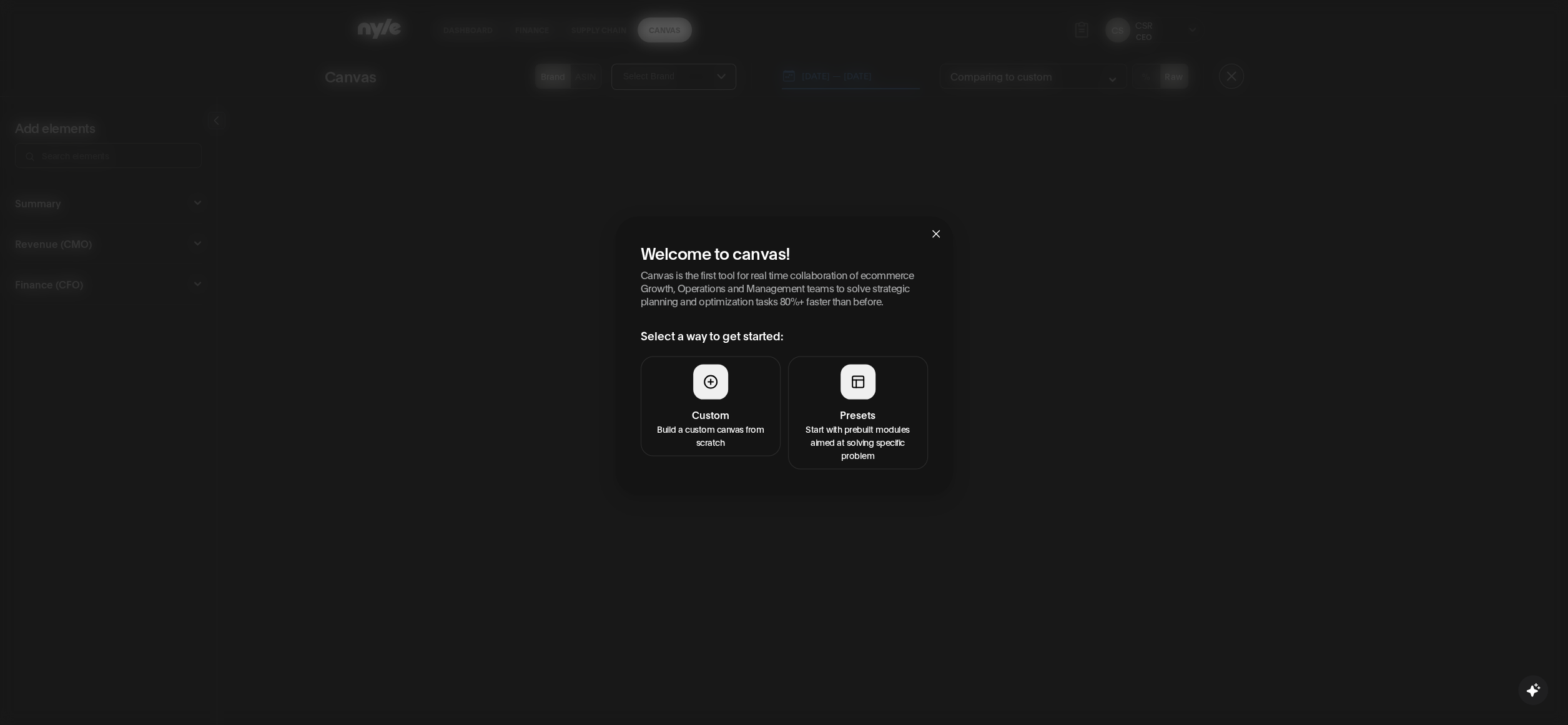
click at [839, 399] on button "Presets Start with prebuilt modules aimed at solving specific problem" at bounding box center [858, 412] width 140 height 113
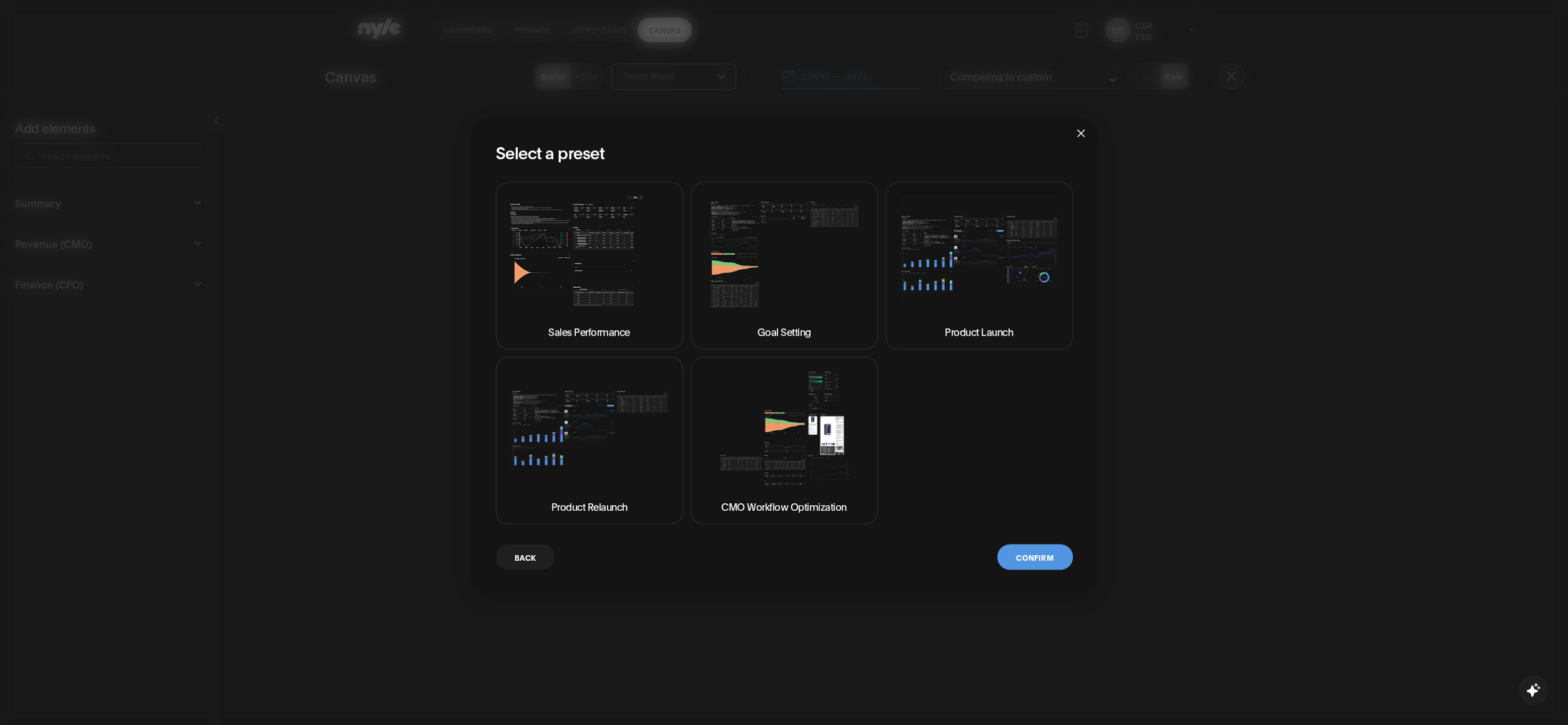
click at [607, 257] on img at bounding box center [590, 253] width 166 height 124
click at [1028, 554] on button "Confirm" at bounding box center [1034, 556] width 75 height 25
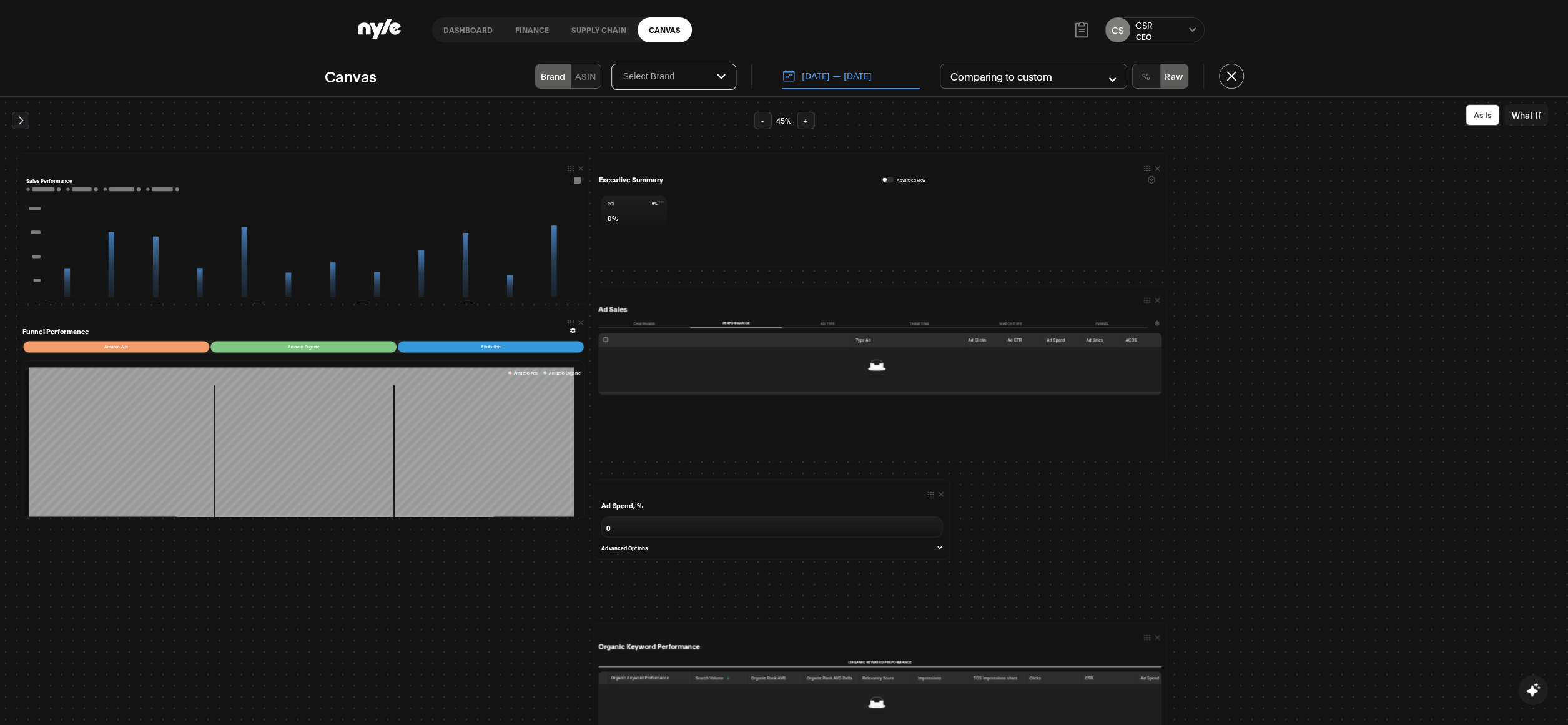
click at [663, 34] on link "Canvas" at bounding box center [665, 30] width 54 height 25
click at [667, 30] on link "Canvas" at bounding box center [665, 30] width 54 height 25
click at [469, 38] on link "Dashboard" at bounding box center [468, 30] width 72 height 25
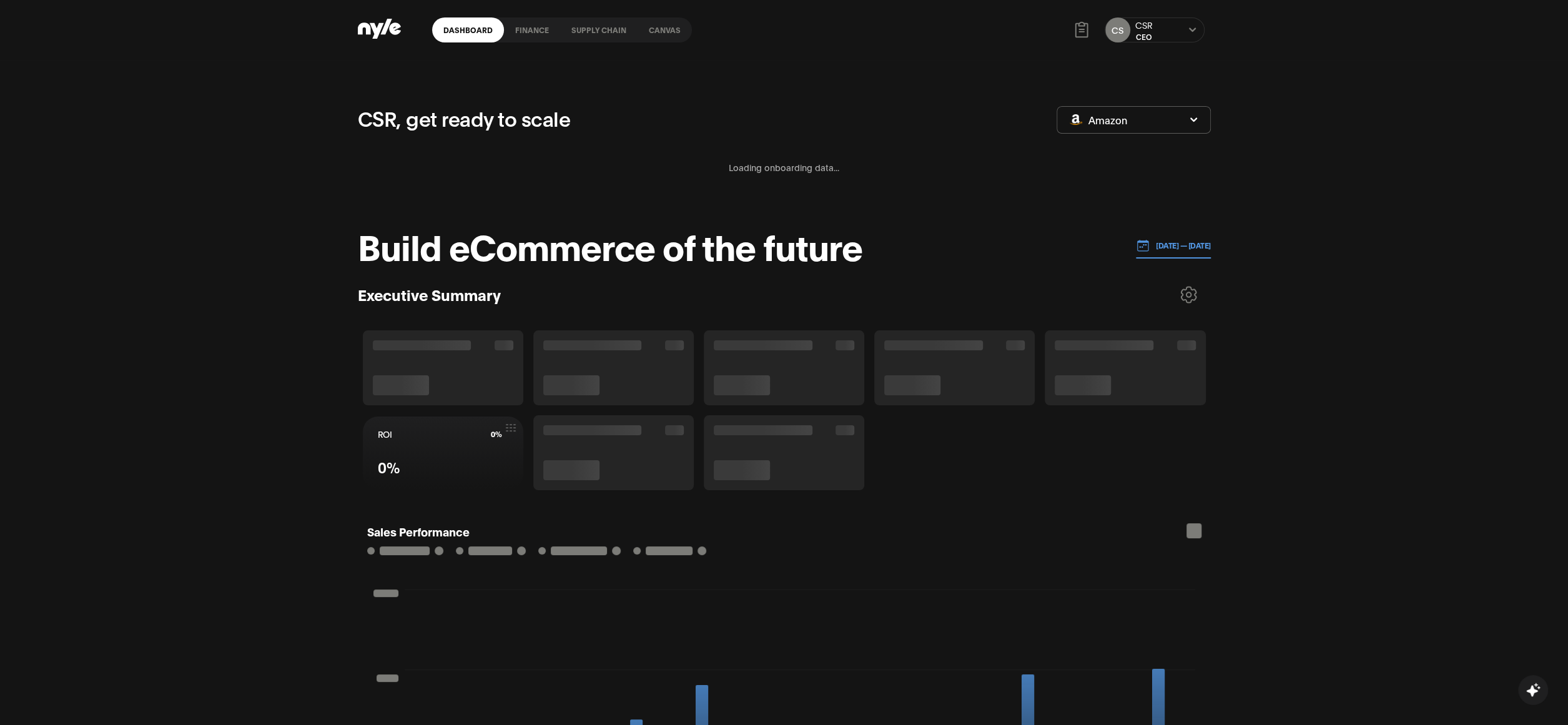
click at [679, 21] on link "Canvas" at bounding box center [665, 30] width 54 height 25
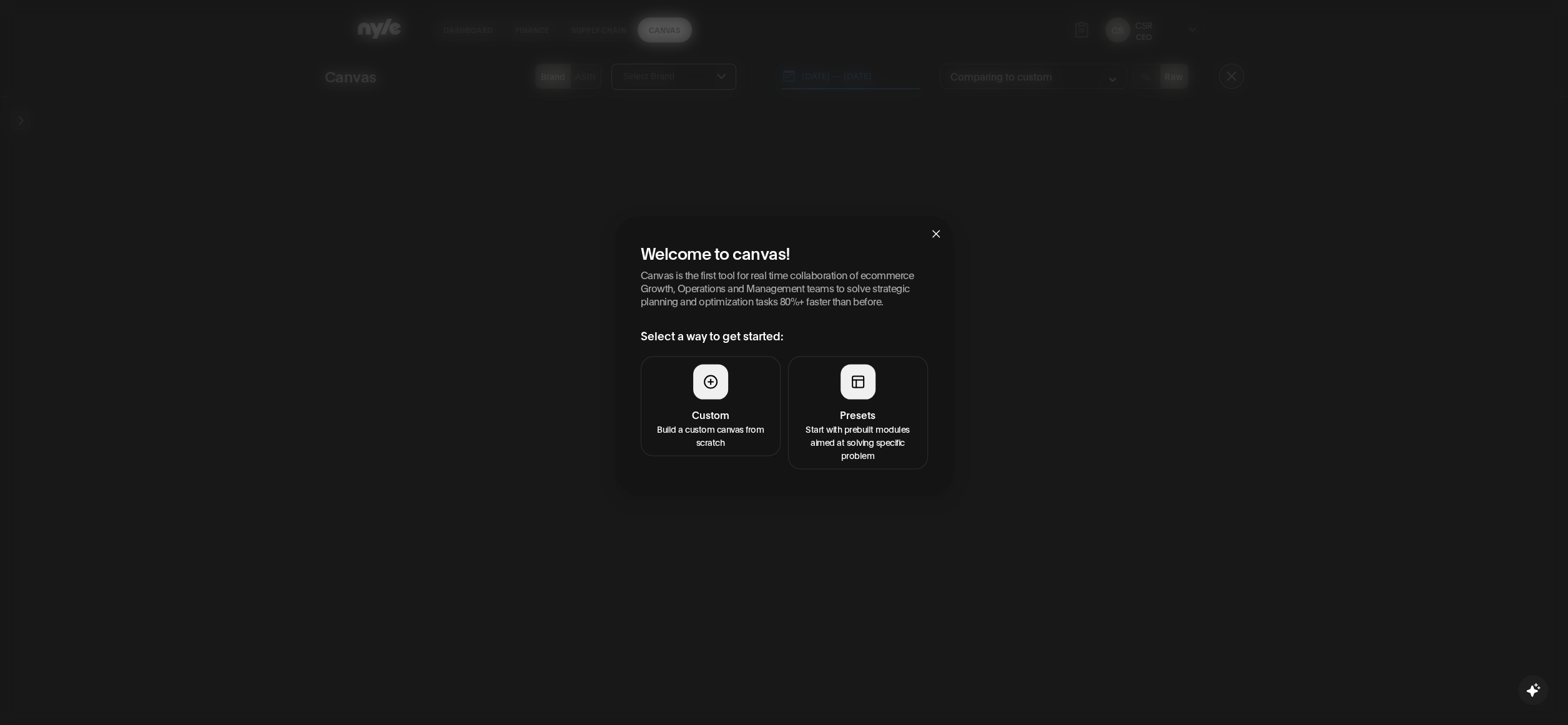
click at [856, 378] on icon at bounding box center [858, 381] width 15 height 15
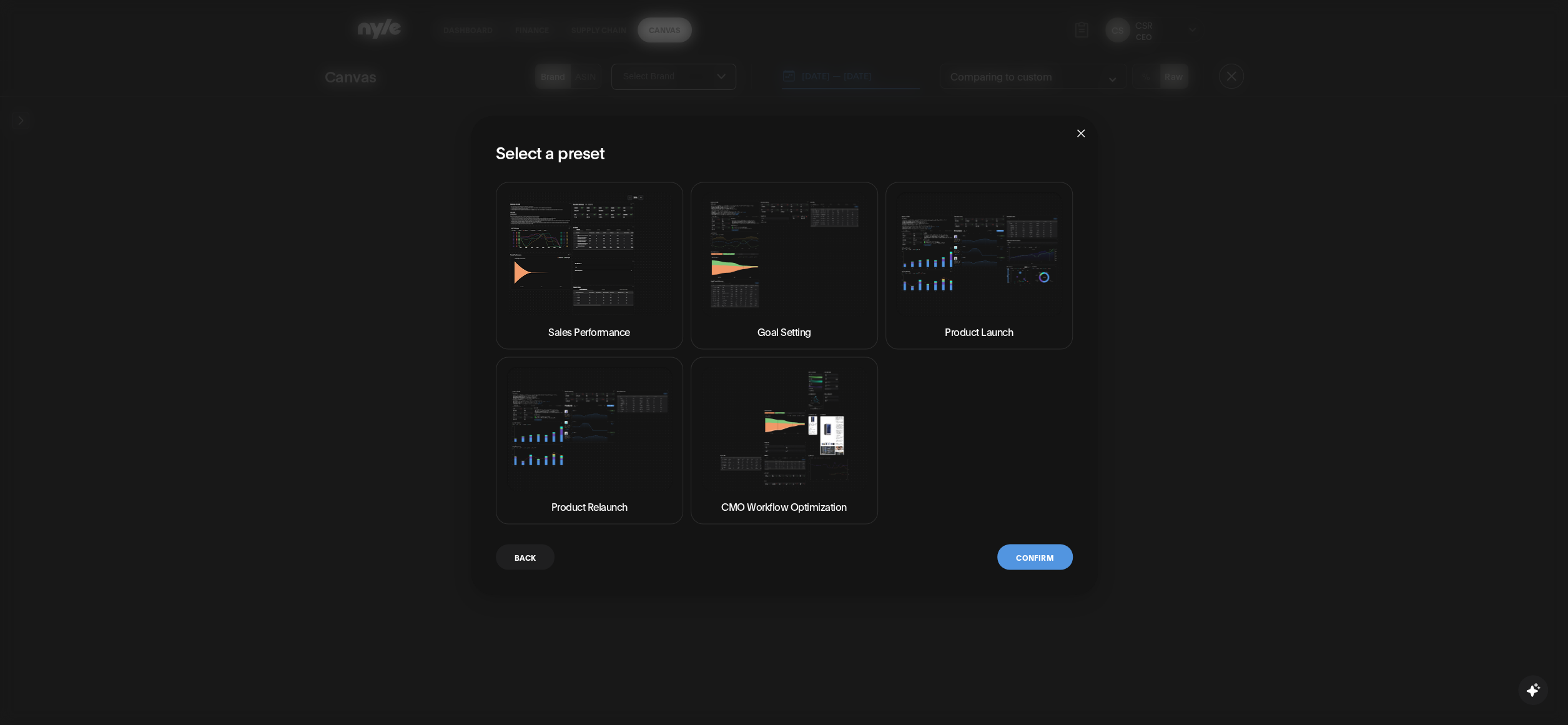
click at [804, 441] on img at bounding box center [784, 429] width 166 height 124
click at [614, 416] on img at bounding box center [590, 429] width 166 height 124
click at [1029, 557] on button "Confirm" at bounding box center [1034, 556] width 75 height 25
